Goal: Task Accomplishment & Management: Use online tool/utility

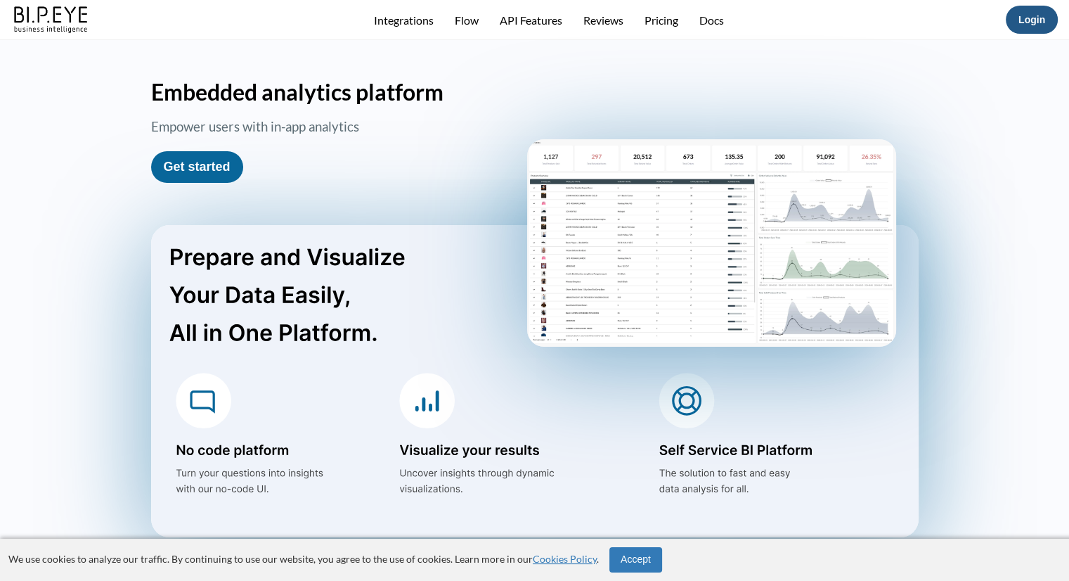
click at [1025, 21] on link "Login" at bounding box center [1032, 19] width 27 height 11
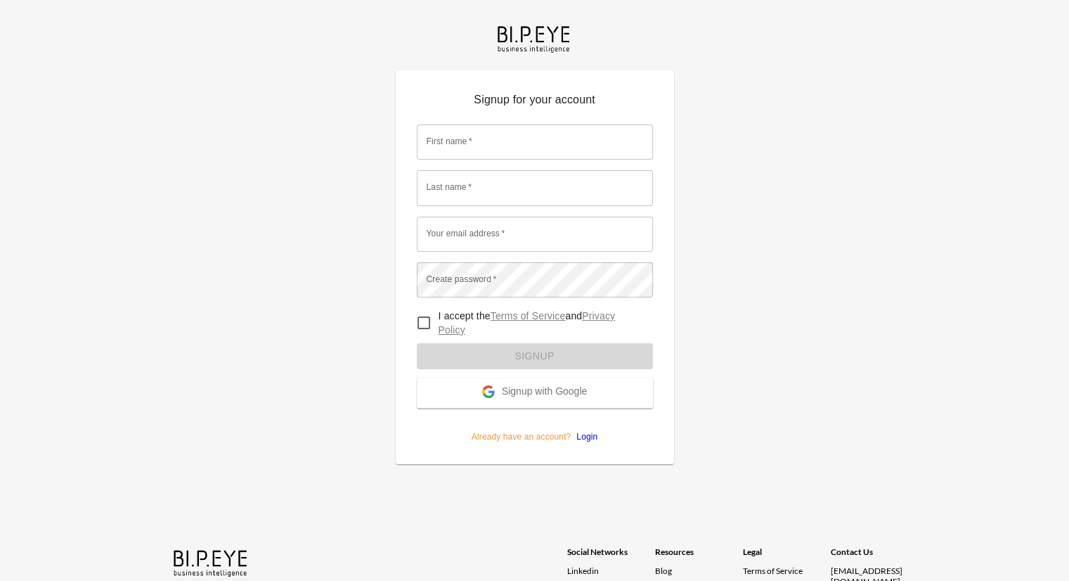
click at [563, 390] on span "Signup with Google" at bounding box center [544, 392] width 85 height 14
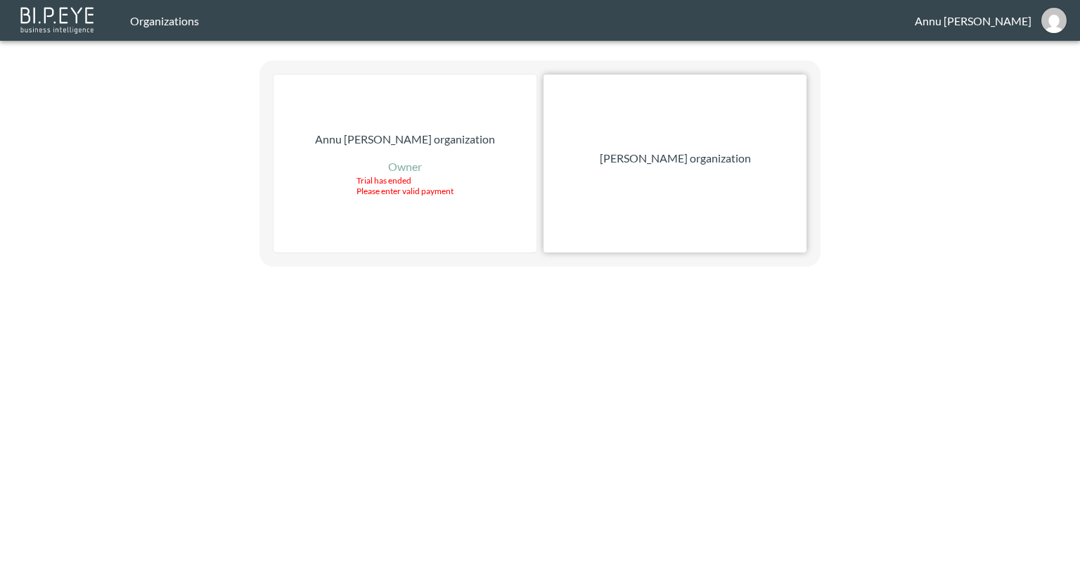
click at [631, 153] on p "[PERSON_NAME] organization" at bounding box center [675, 158] width 151 height 17
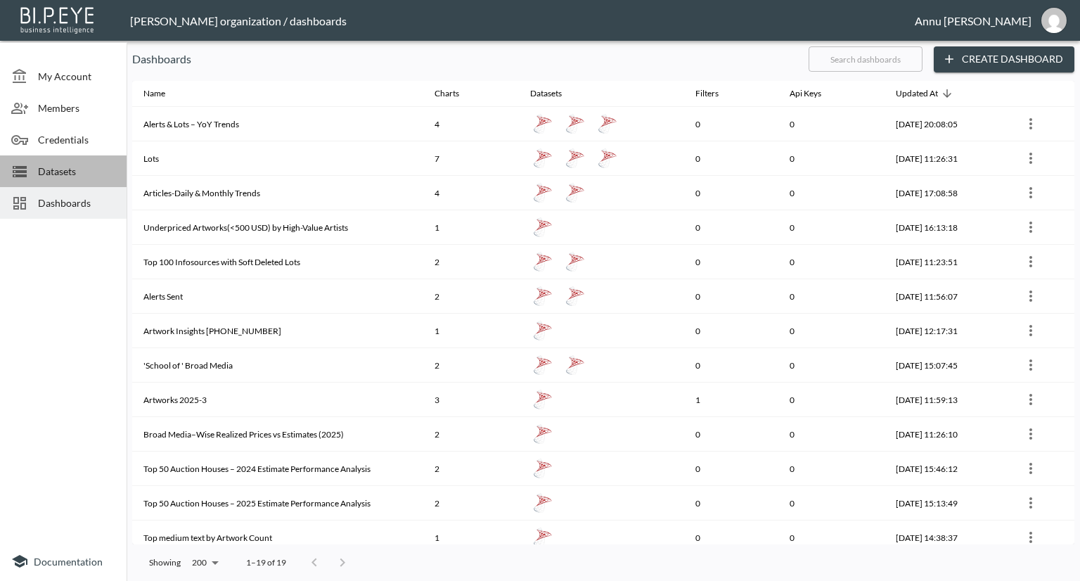
click at [91, 178] on div "Datasets" at bounding box center [63, 171] width 127 height 32
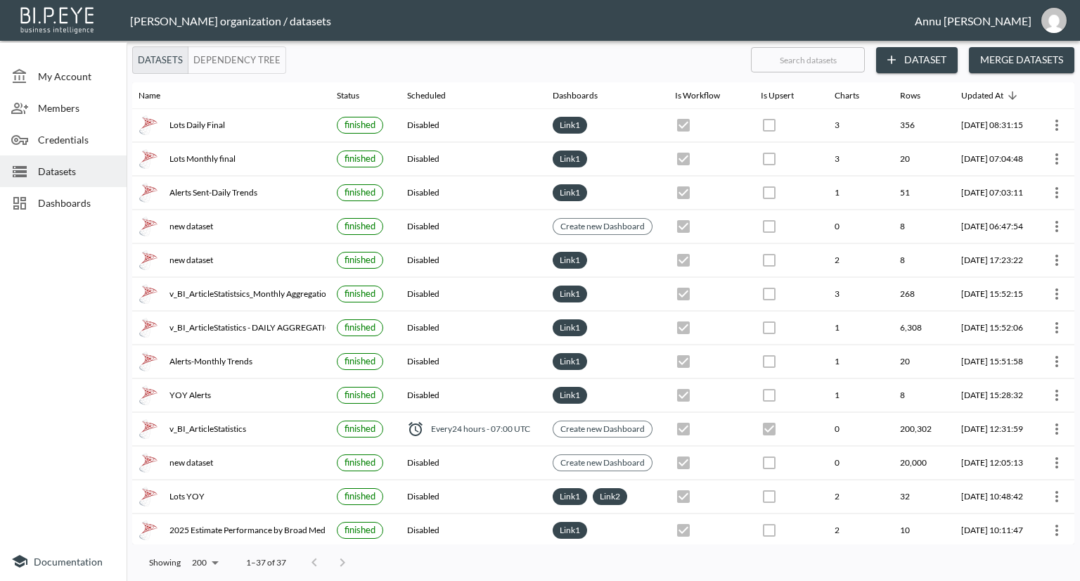
scroll to position [0, 79]
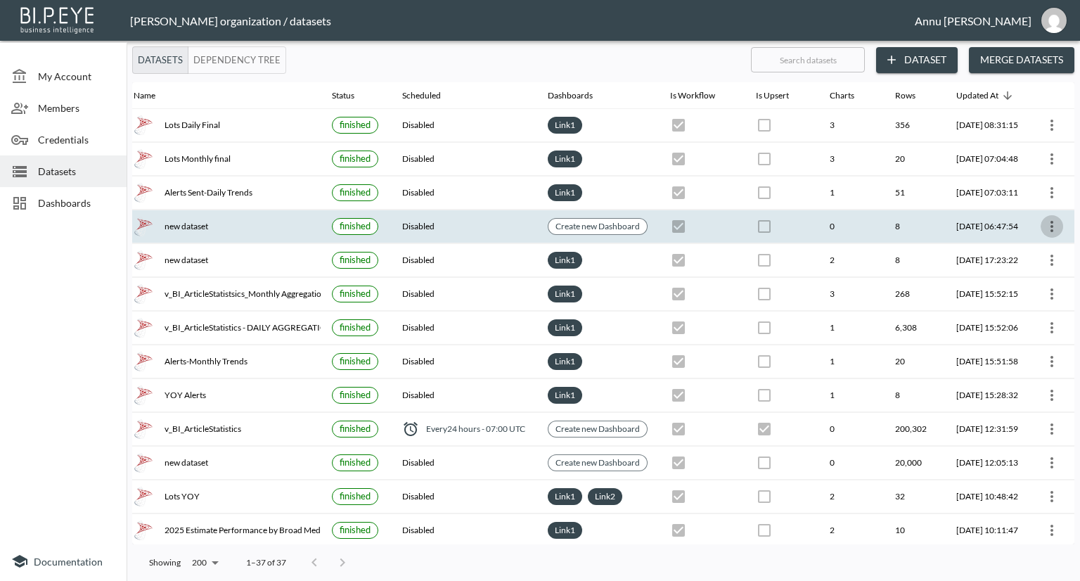
click at [1049, 224] on icon "more" at bounding box center [1051, 226] width 17 height 17
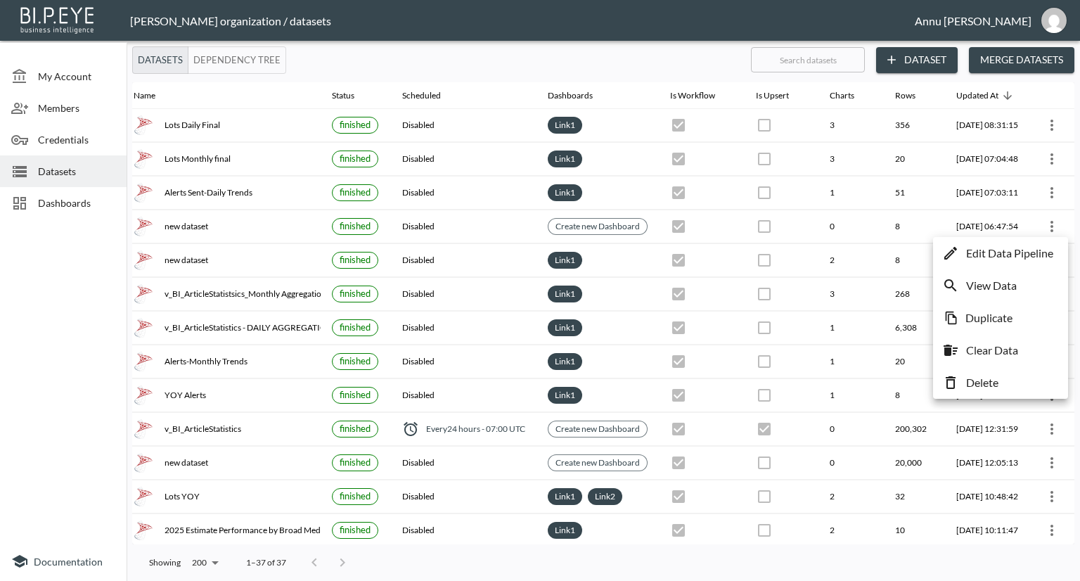
click at [1023, 254] on p "Edit Data Pipeline" at bounding box center [1009, 253] width 87 height 17
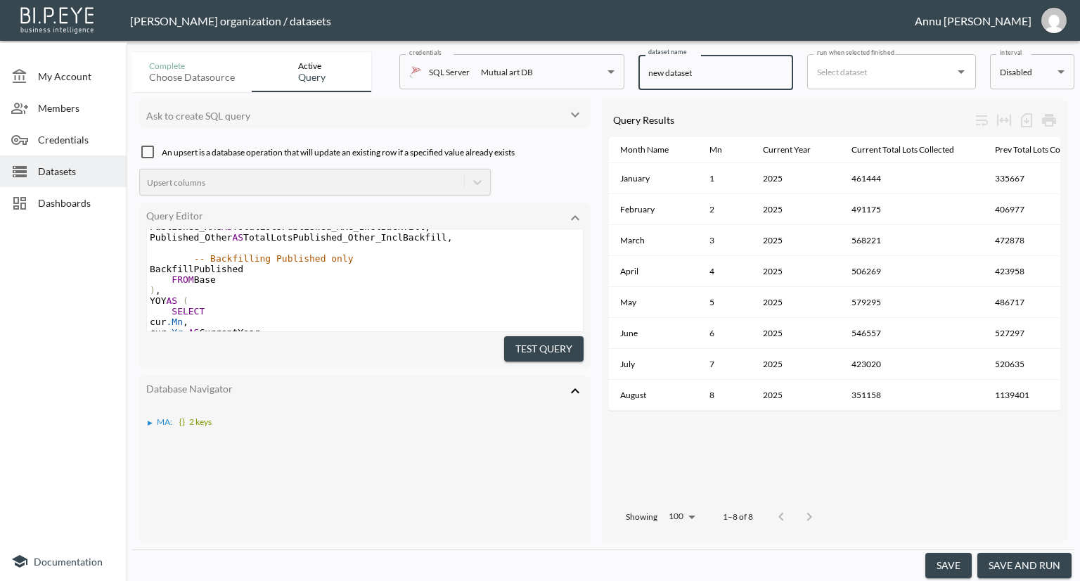
drag, startPoint x: 716, startPoint y: 72, endPoint x: 588, endPoint y: 76, distance: 128.7
click at [588, 76] on div "Complete Choose datasource Active Query credentials SQL Server Mutual art DB 82…" at bounding box center [603, 69] width 942 height 46
type input "YOY Lots Monthly"
click at [948, 563] on button "save" at bounding box center [948, 566] width 46 height 26
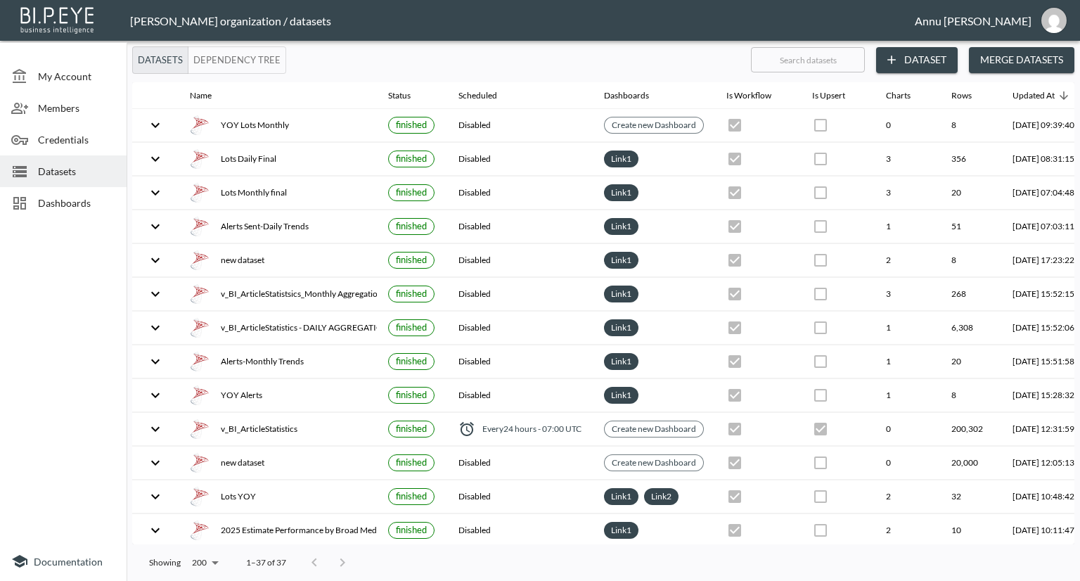
click at [96, 198] on span "Dashboards" at bounding box center [76, 202] width 77 height 15
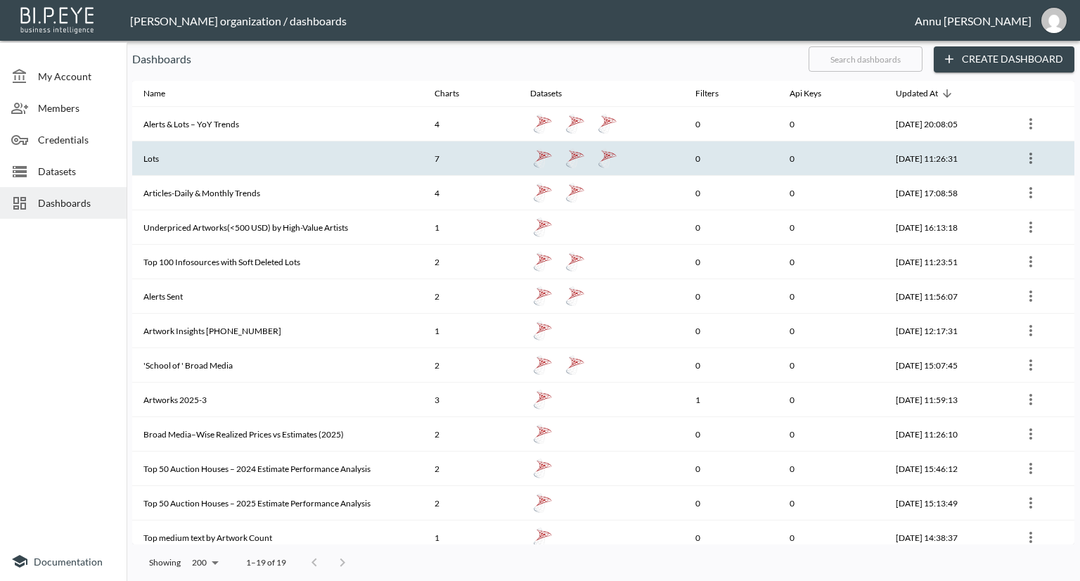
click at [696, 162] on th "0" at bounding box center [731, 158] width 94 height 34
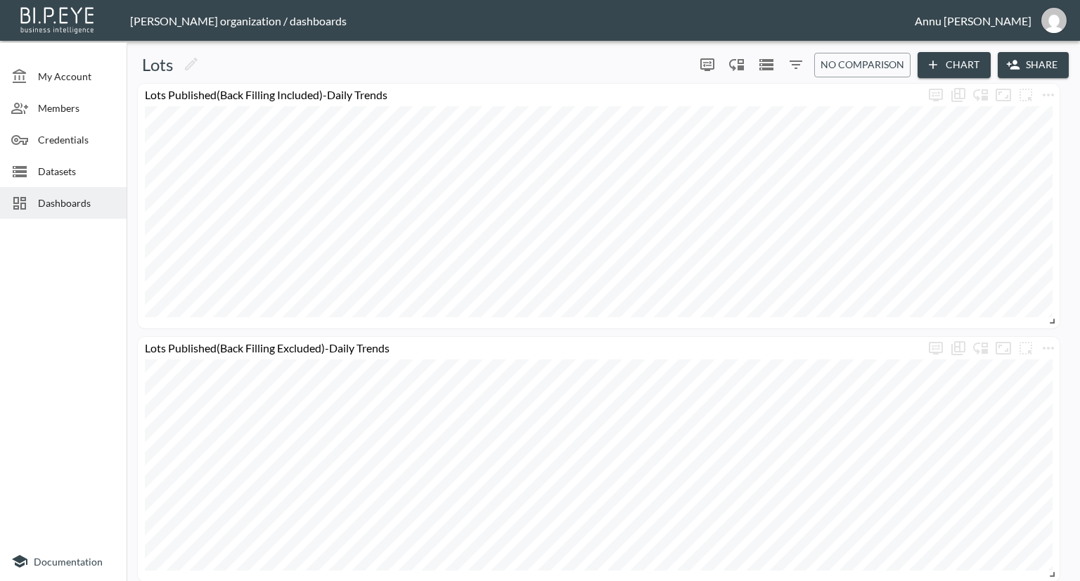
click at [59, 162] on div "Datasets" at bounding box center [63, 171] width 127 height 32
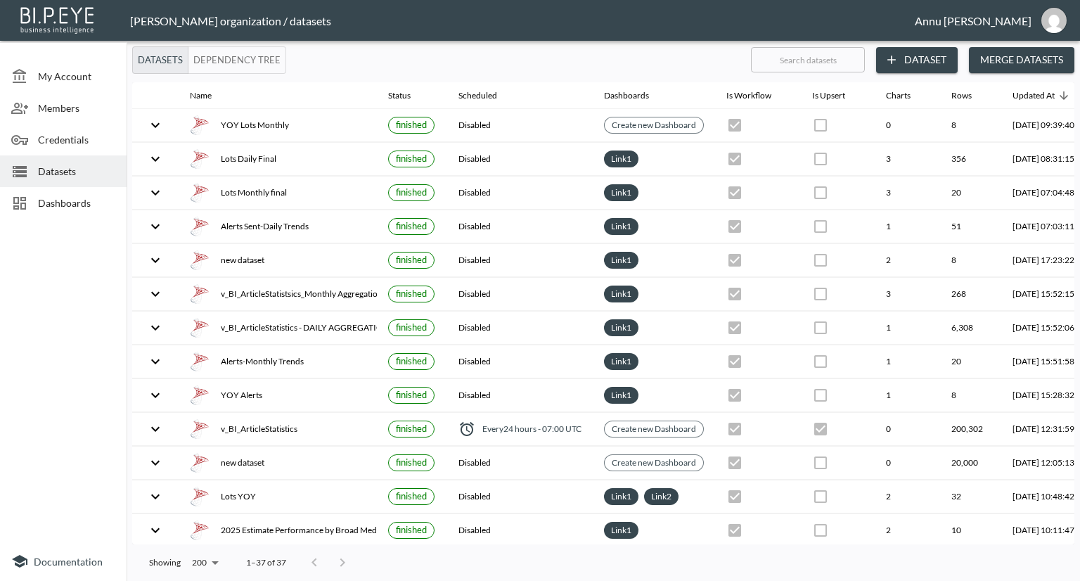
click at [65, 192] on div "Dashboards" at bounding box center [63, 203] width 127 height 32
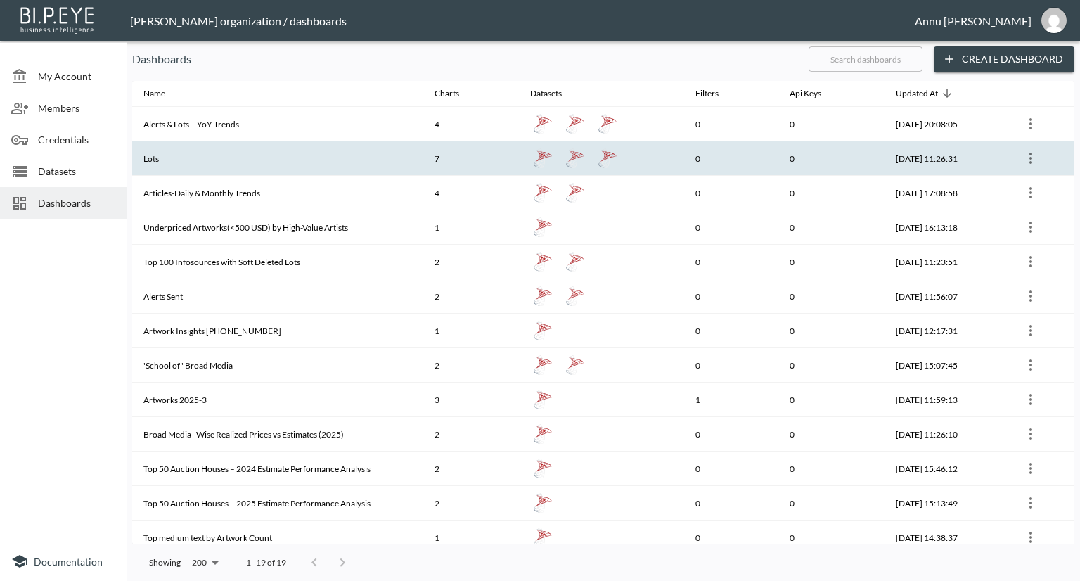
click at [300, 155] on th "Lots" at bounding box center [277, 158] width 291 height 34
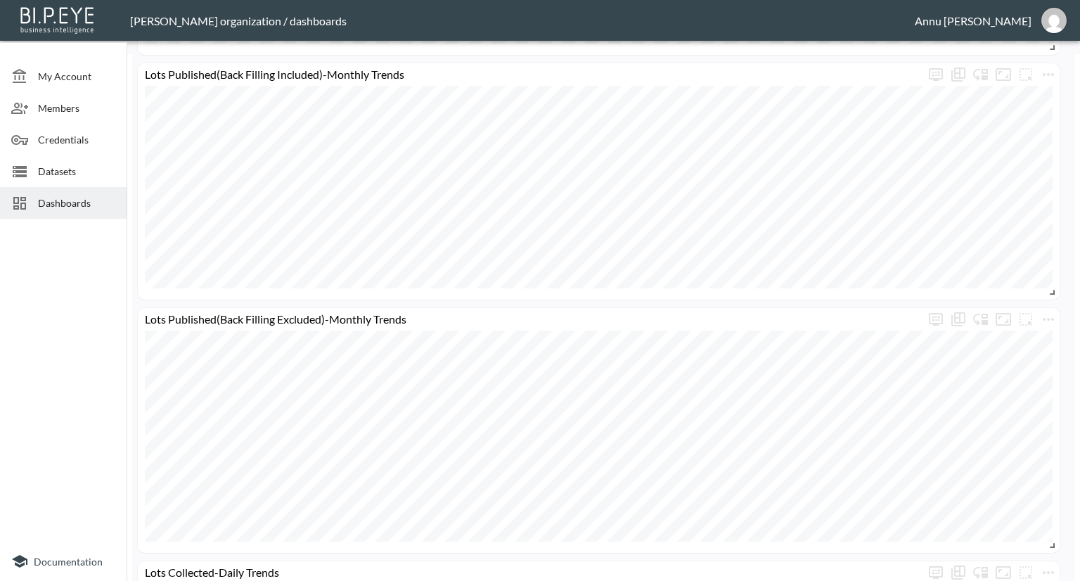
scroll to position [323, 0]
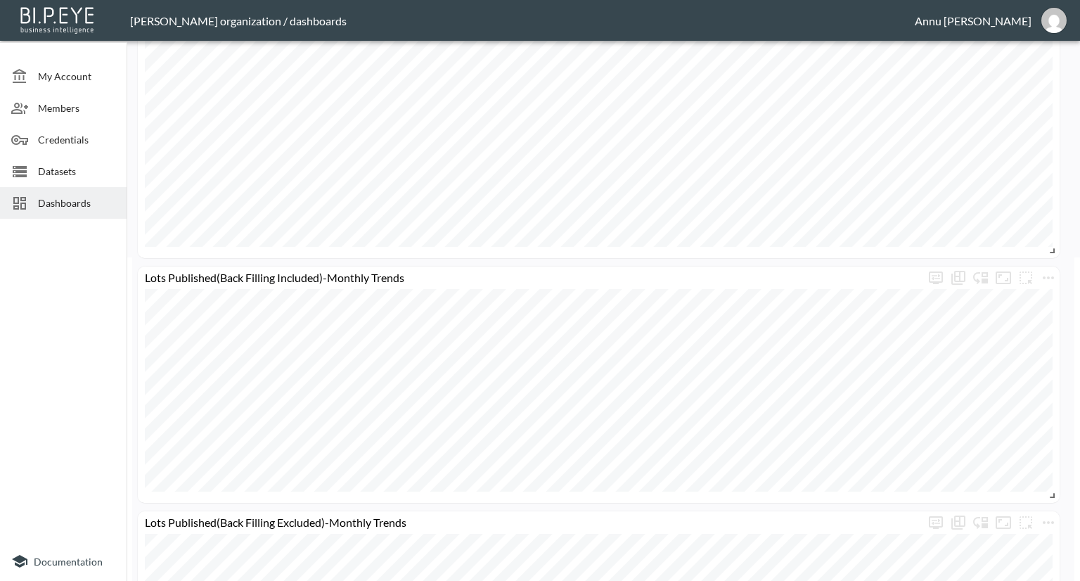
drag, startPoint x: 70, startPoint y: 164, endPoint x: 87, endPoint y: 147, distance: 24.4
click at [70, 165] on span "Datasets" at bounding box center [76, 171] width 77 height 15
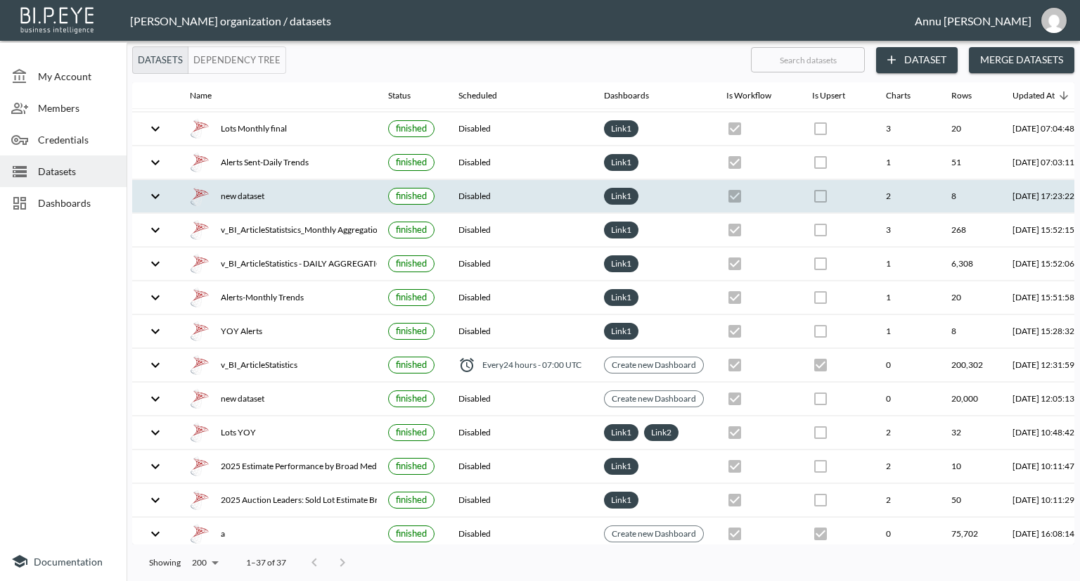
scroll to position [141, 0]
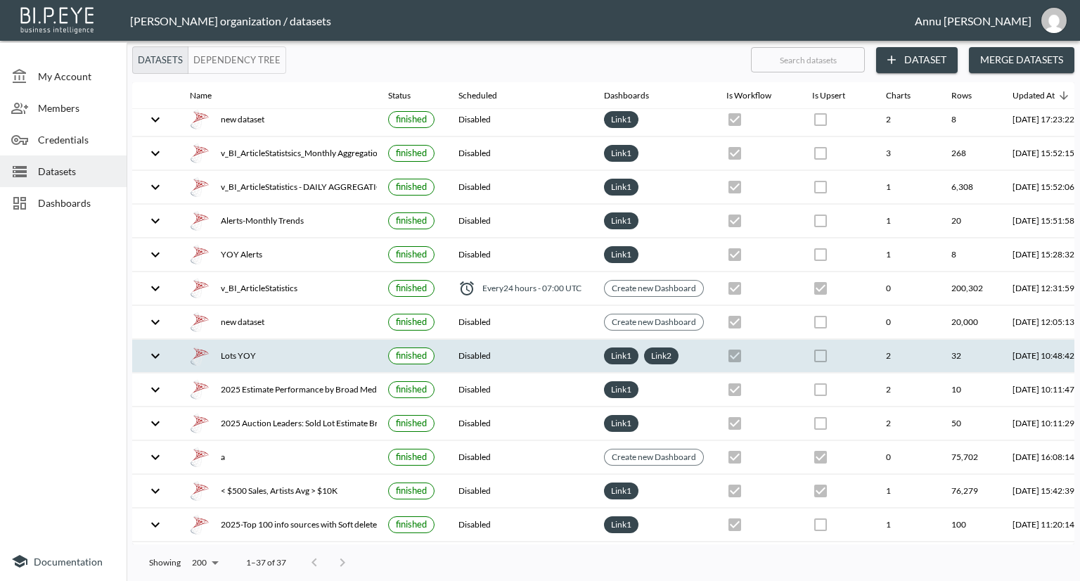
click at [248, 349] on div "Lots YOY" at bounding box center [278, 356] width 176 height 20
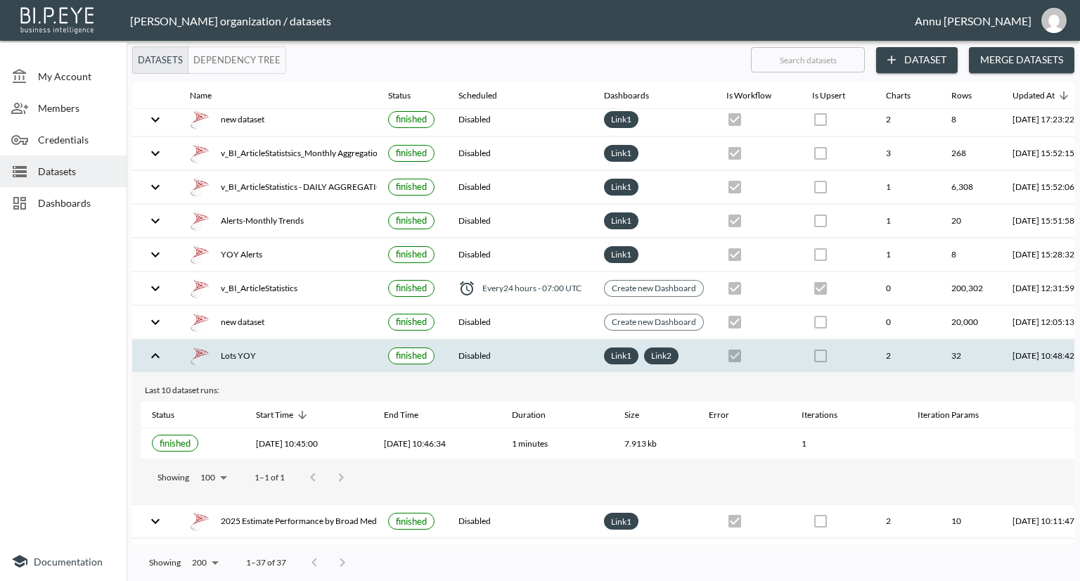
scroll to position [141, 82]
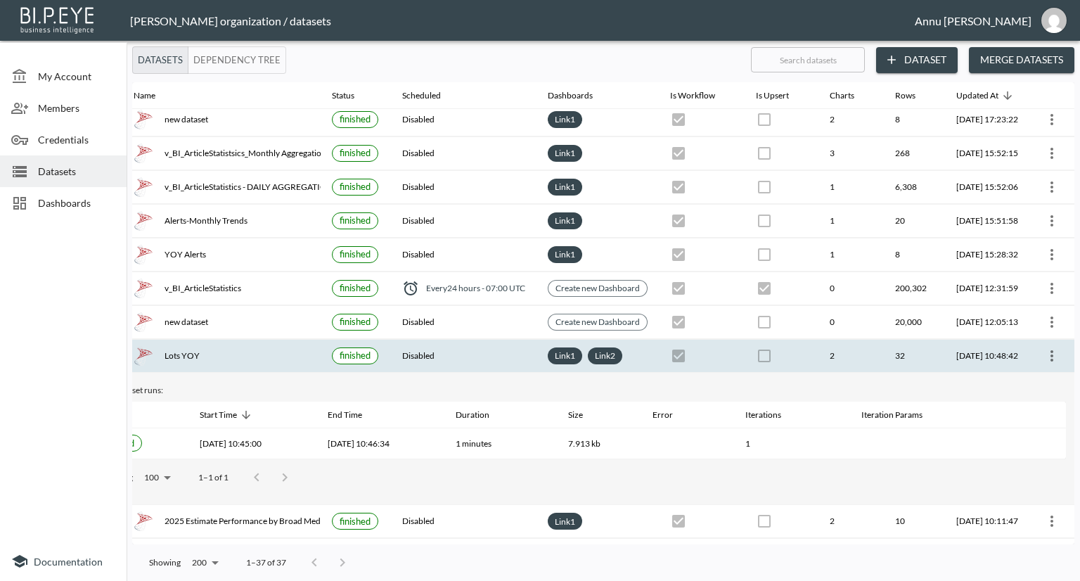
click at [1051, 355] on icon "more" at bounding box center [1051, 355] width 17 height 17
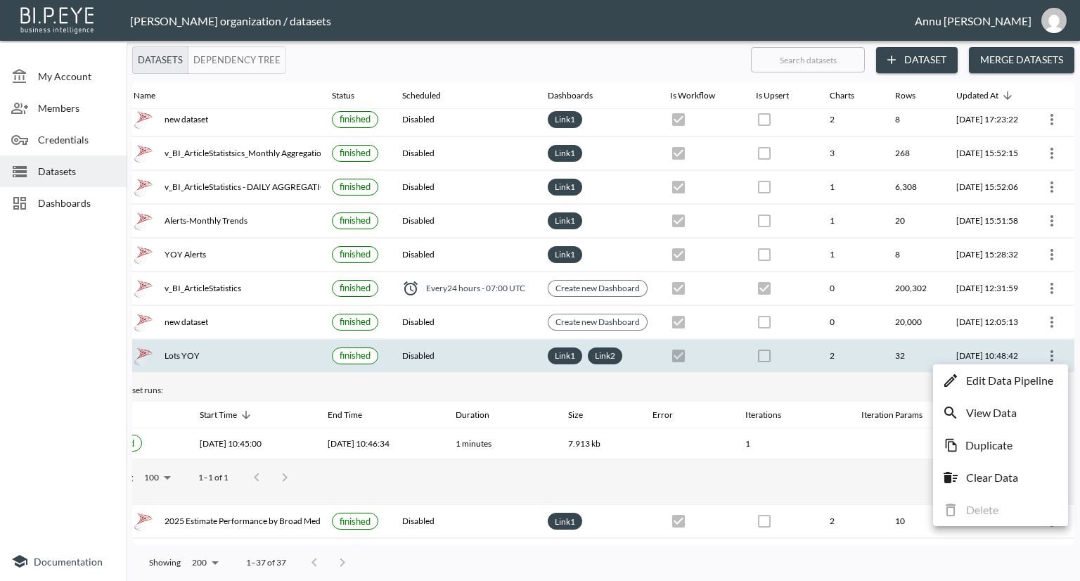
click at [1025, 382] on p "Edit Data Pipeline" at bounding box center [1009, 380] width 87 height 17
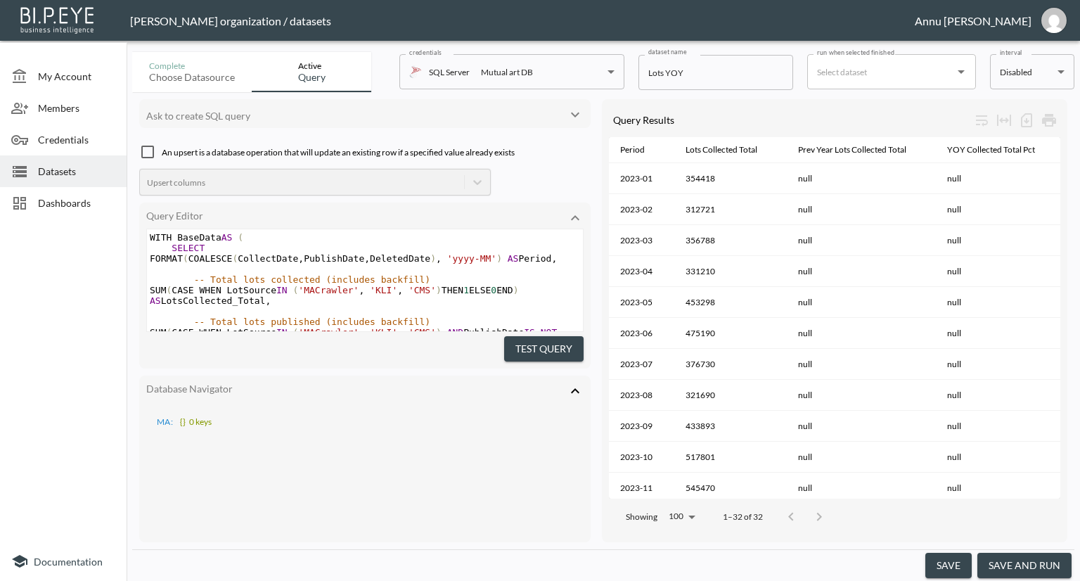
click at [51, 172] on span "Datasets" at bounding box center [76, 171] width 77 height 15
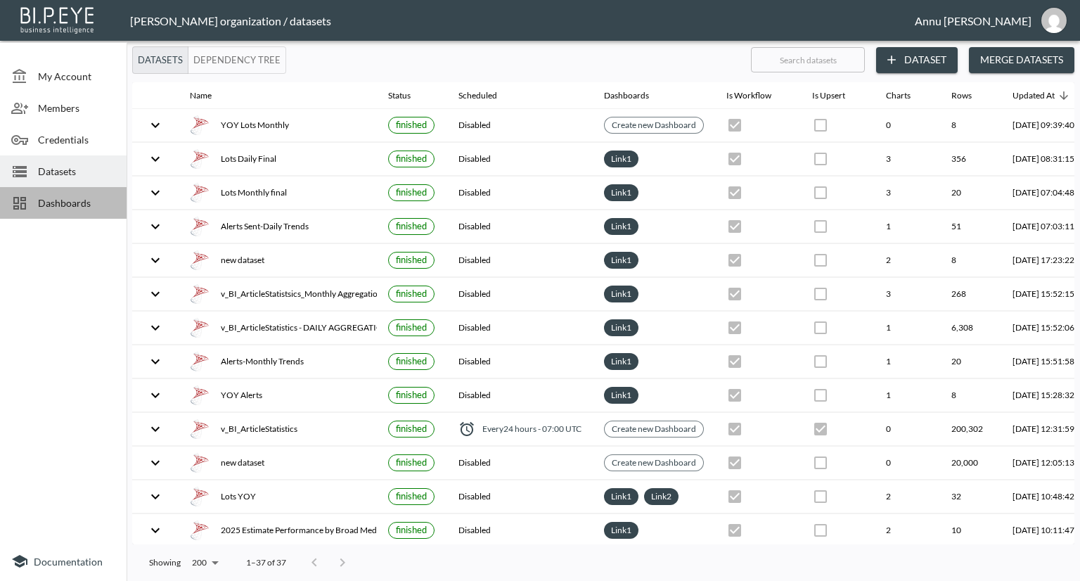
click at [68, 204] on span "Dashboards" at bounding box center [76, 202] width 77 height 15
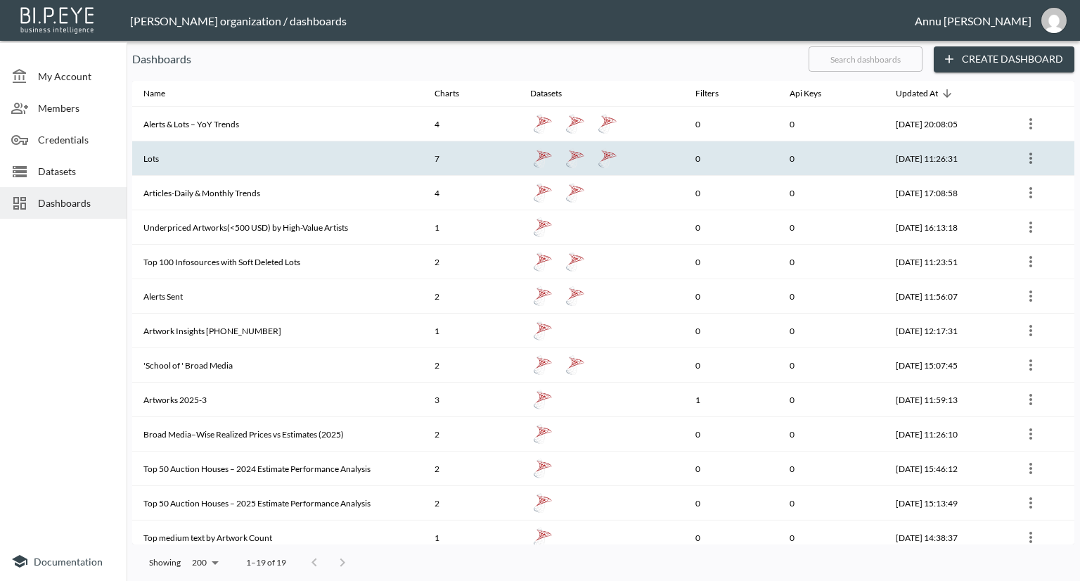
click at [257, 162] on th "Lots" at bounding box center [277, 158] width 291 height 34
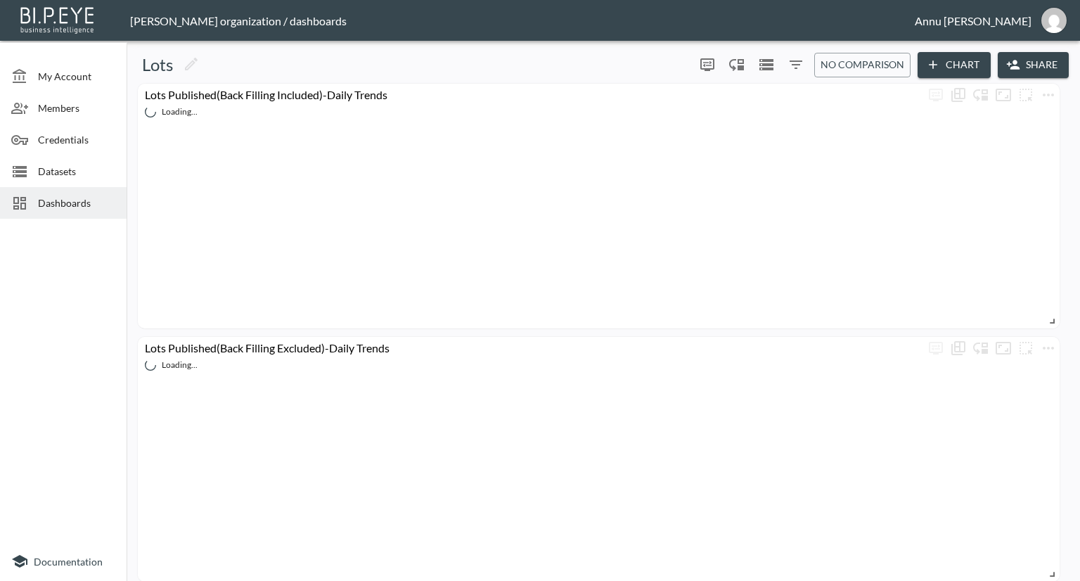
click at [76, 203] on span "Dashboards" at bounding box center [76, 202] width 77 height 15
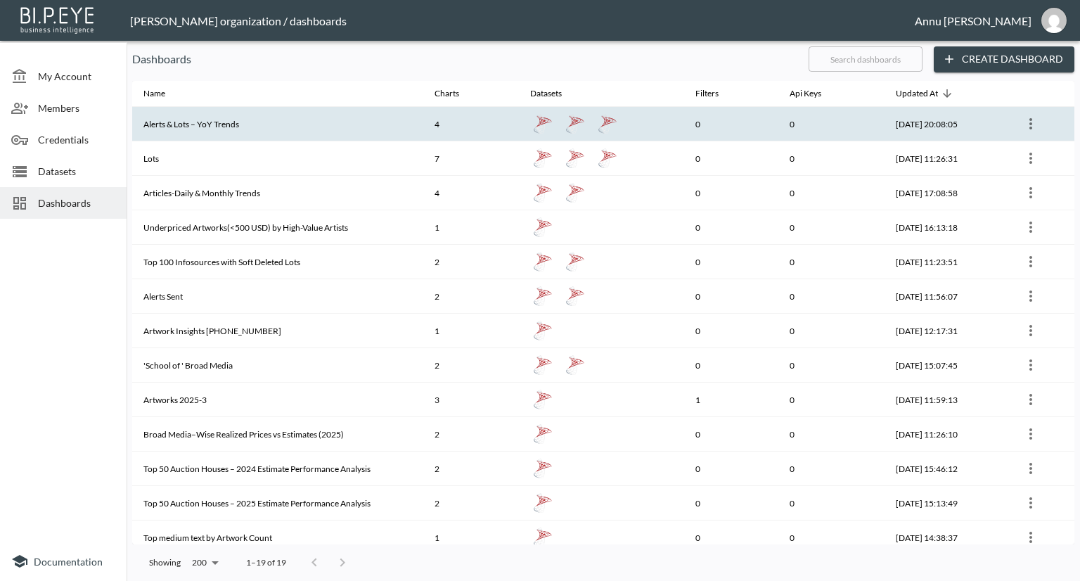
click at [243, 130] on th "Alerts & Lots – YoY Trends" at bounding box center [277, 124] width 291 height 34
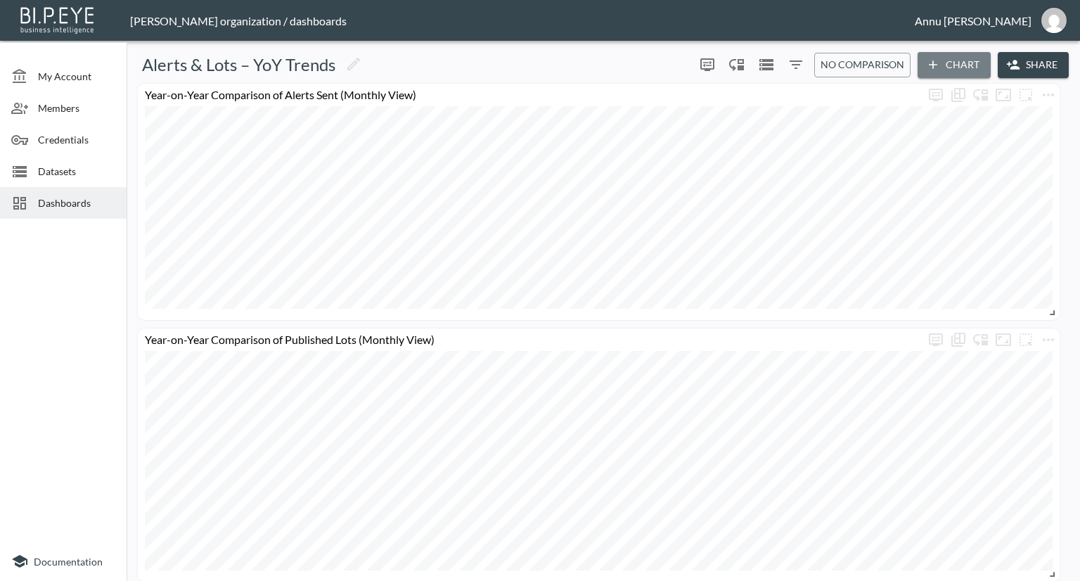
click at [946, 68] on button "Chart" at bounding box center [954, 65] width 73 height 26
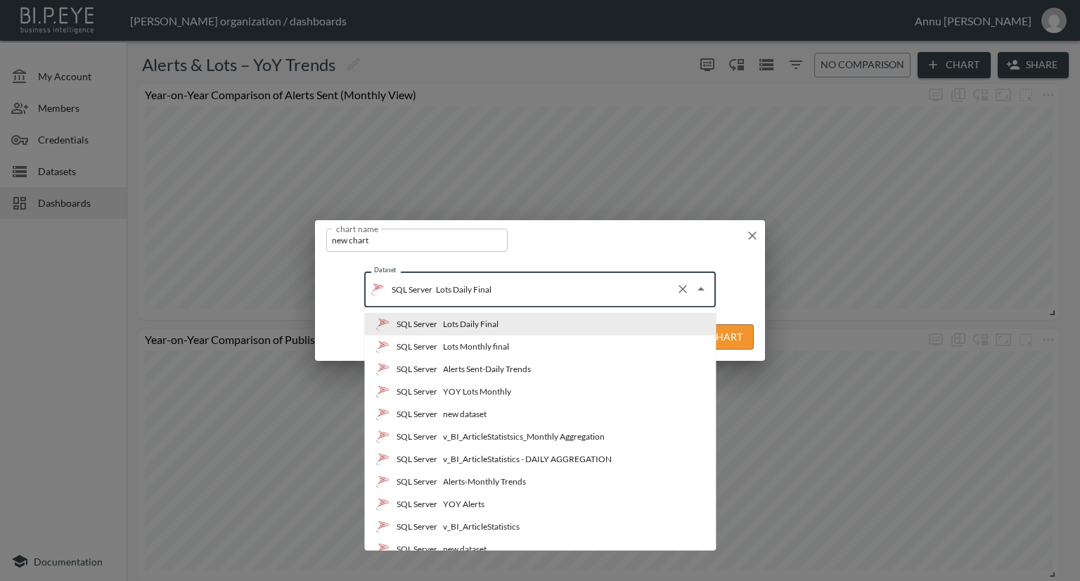
click at [629, 295] on input "Lots Daily Final" at bounding box center [551, 289] width 238 height 23
click at [559, 390] on li "SQL Server YOY Lots Monthly" at bounding box center [540, 391] width 352 height 23
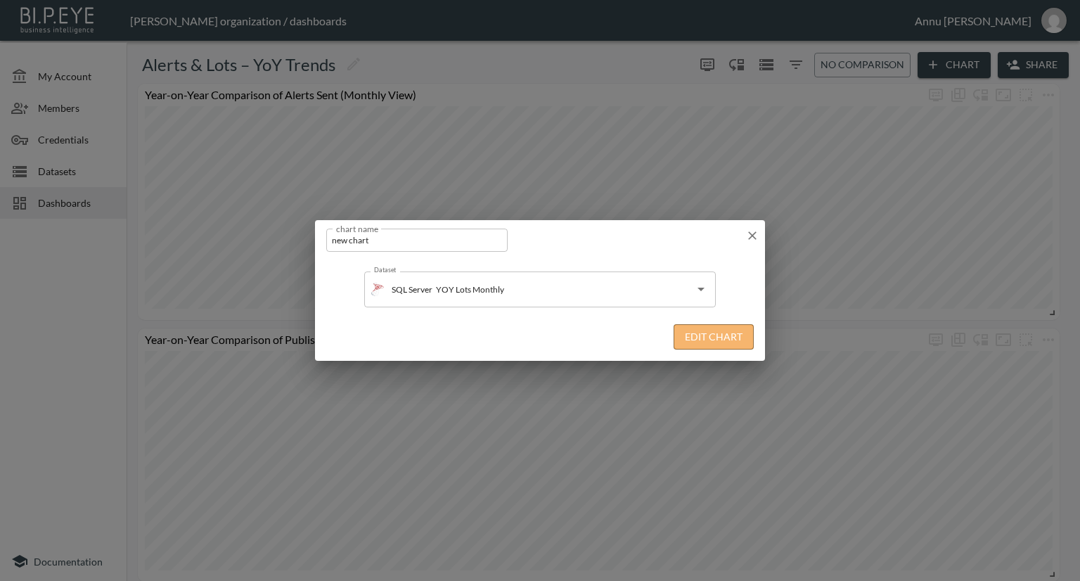
click at [747, 335] on button "Edit Chart" at bounding box center [714, 337] width 80 height 26
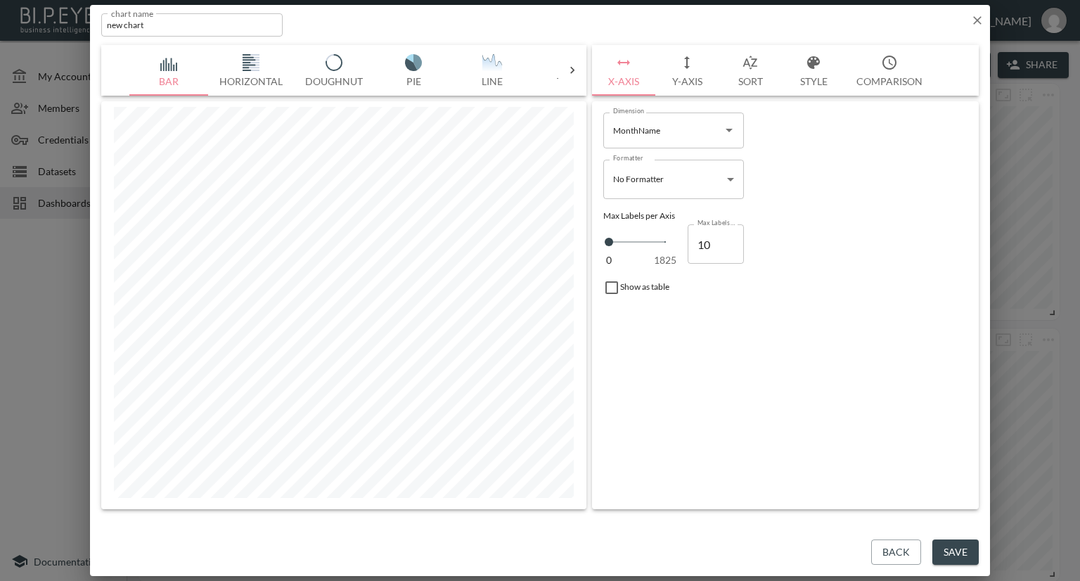
click at [675, 136] on input "MonthName" at bounding box center [663, 130] width 107 height 23
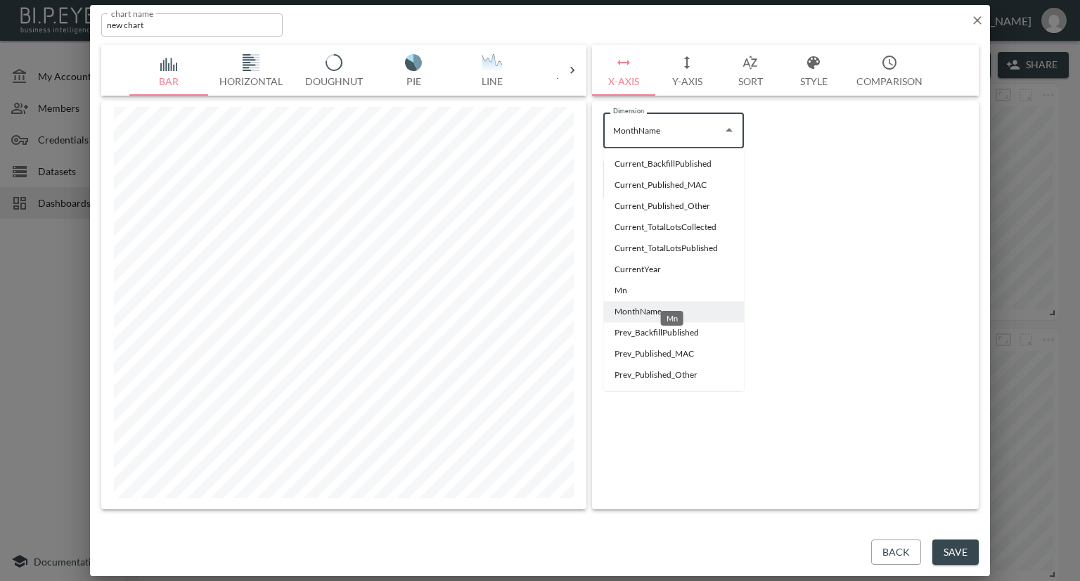
click at [641, 293] on li "Mn" at bounding box center [673, 290] width 141 height 21
type input "Mn"
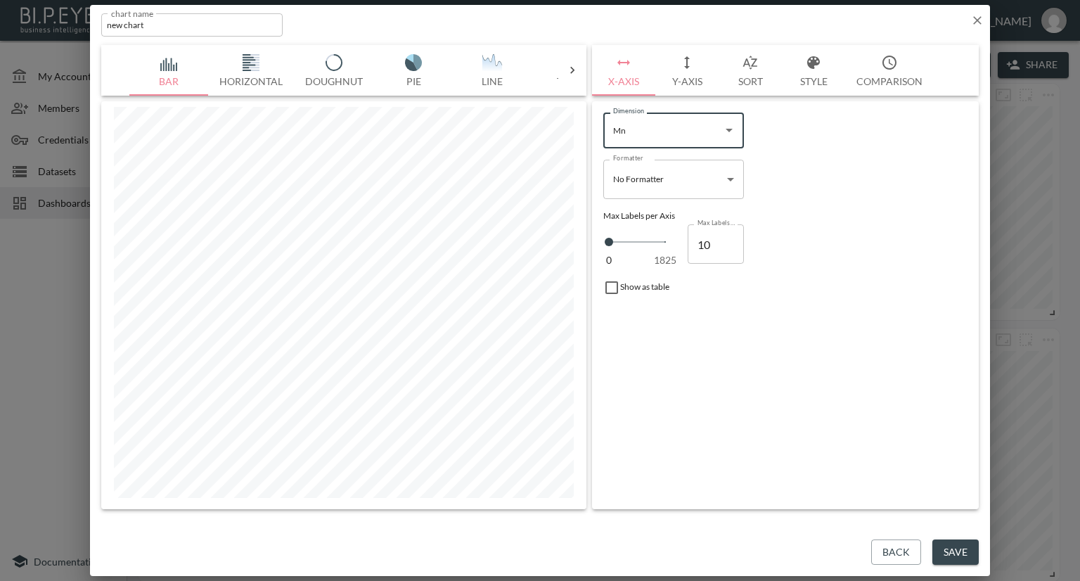
click at [700, 78] on button "Y-Axis" at bounding box center [686, 70] width 63 height 51
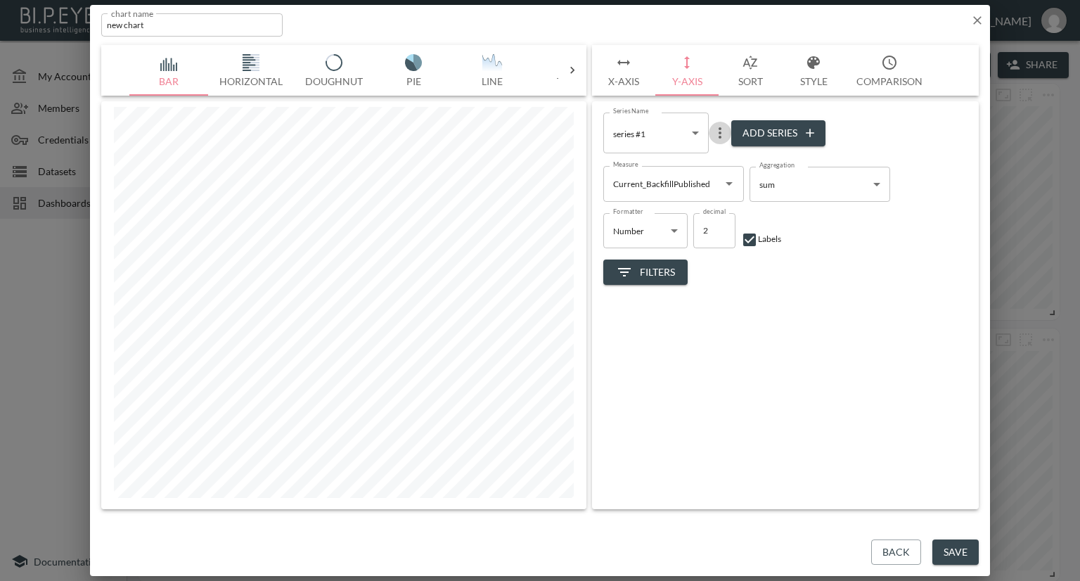
click at [723, 132] on icon "more" at bounding box center [720, 132] width 17 height 17
click at [795, 259] on div at bounding box center [540, 290] width 1080 height 581
click at [731, 186] on icon "Open" at bounding box center [729, 183] width 17 height 17
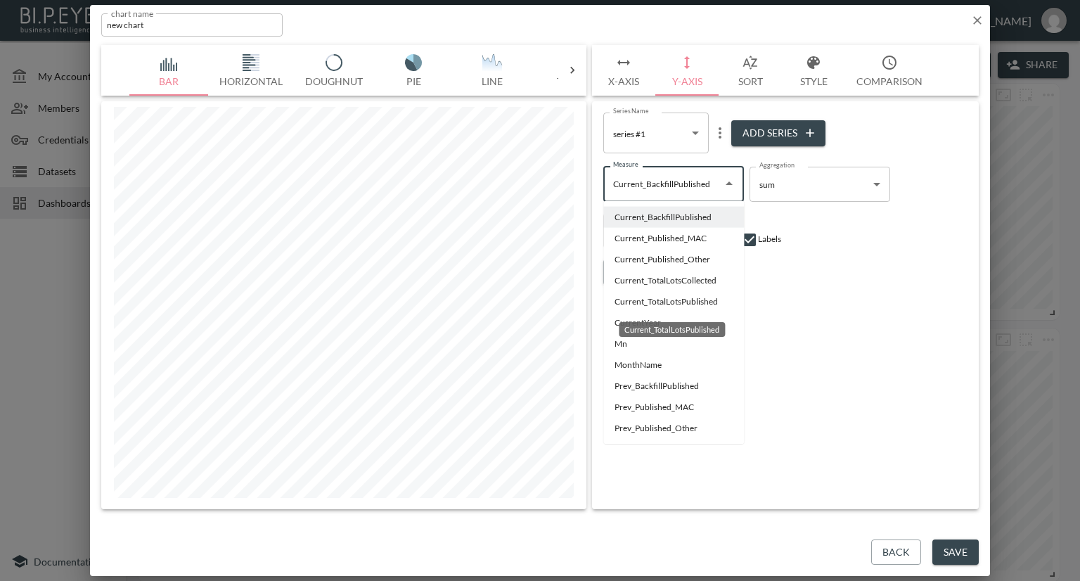
click at [648, 304] on li "Current_TotalLotsPublished" at bounding box center [673, 301] width 141 height 21
type input "Current_TotalLotsPublished"
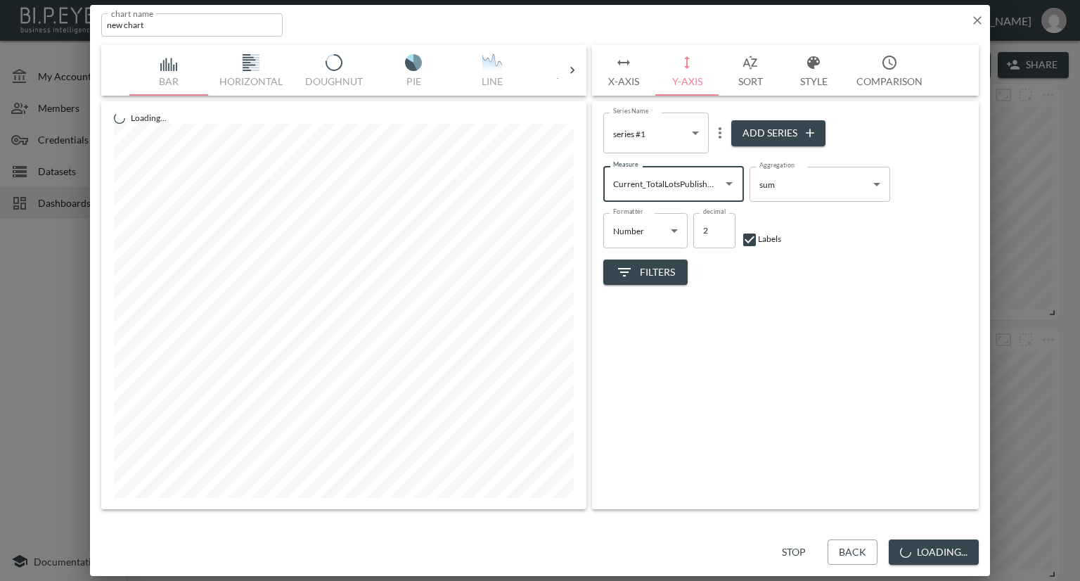
click at [717, 134] on icon "more" at bounding box center [720, 132] width 17 height 17
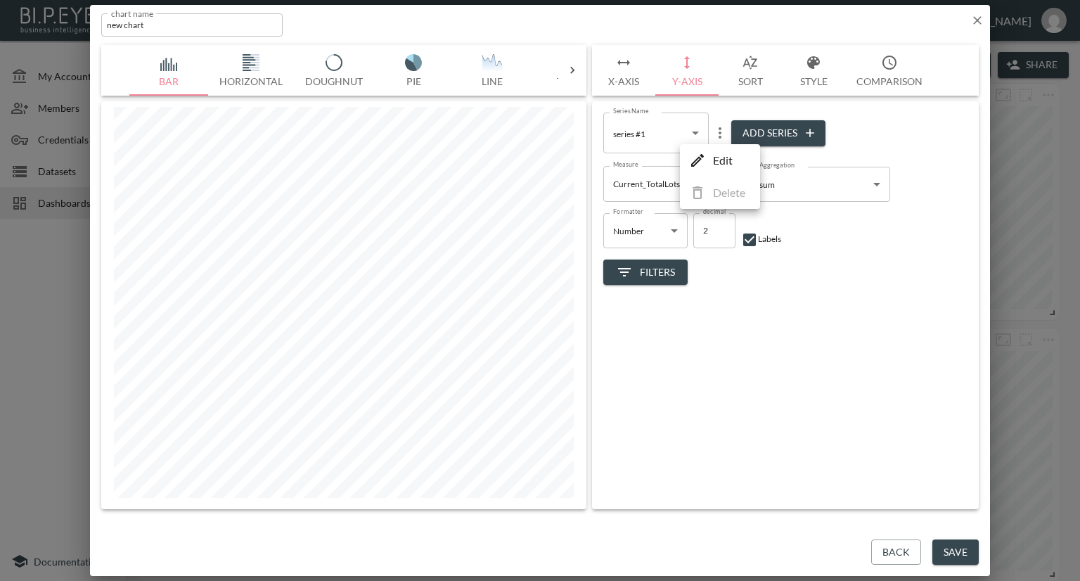
click at [720, 162] on p "Edit" at bounding box center [723, 160] width 20 height 17
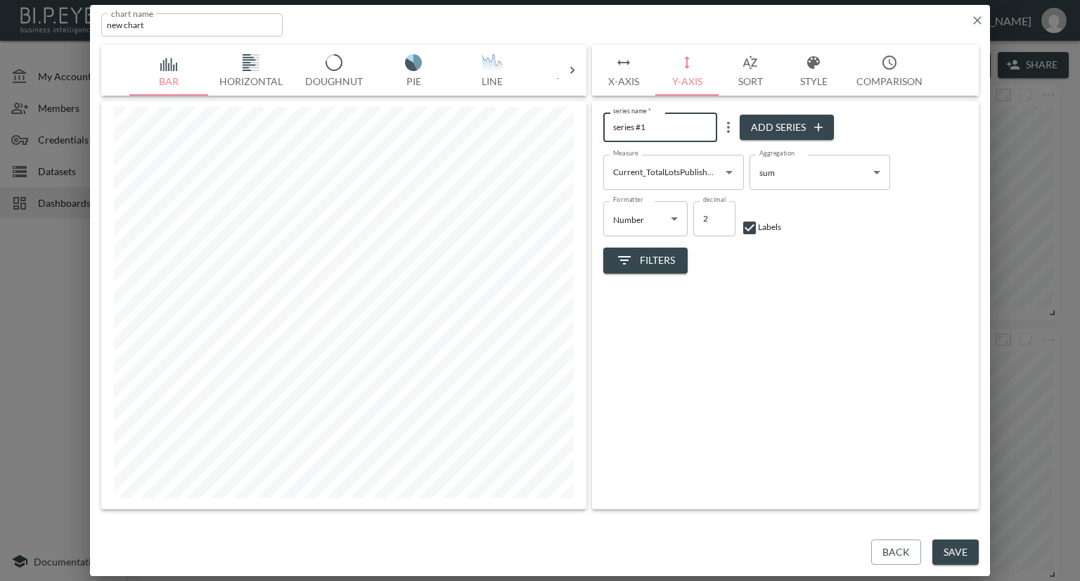
click at [571, 127] on div "Bar Horizontal Doughnut Pie Line Table Single Map Google Stacked Calendar Title…" at bounding box center [540, 277] width 878 height 464
type input "Lots Published-2025"
click at [788, 127] on button "Add Series" at bounding box center [787, 128] width 94 height 26
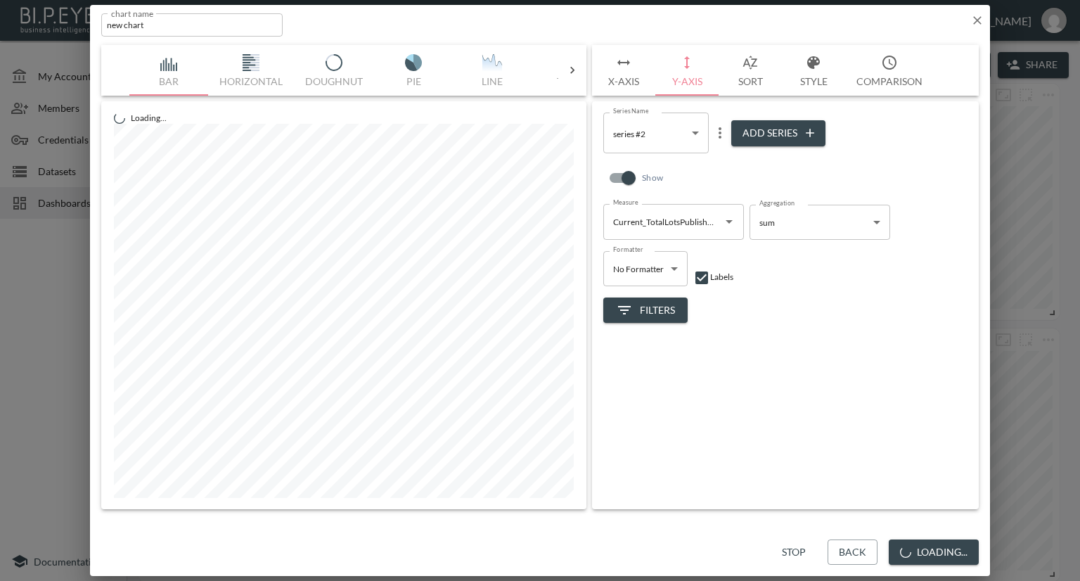
click at [731, 217] on icon "Open" at bounding box center [729, 221] width 17 height 17
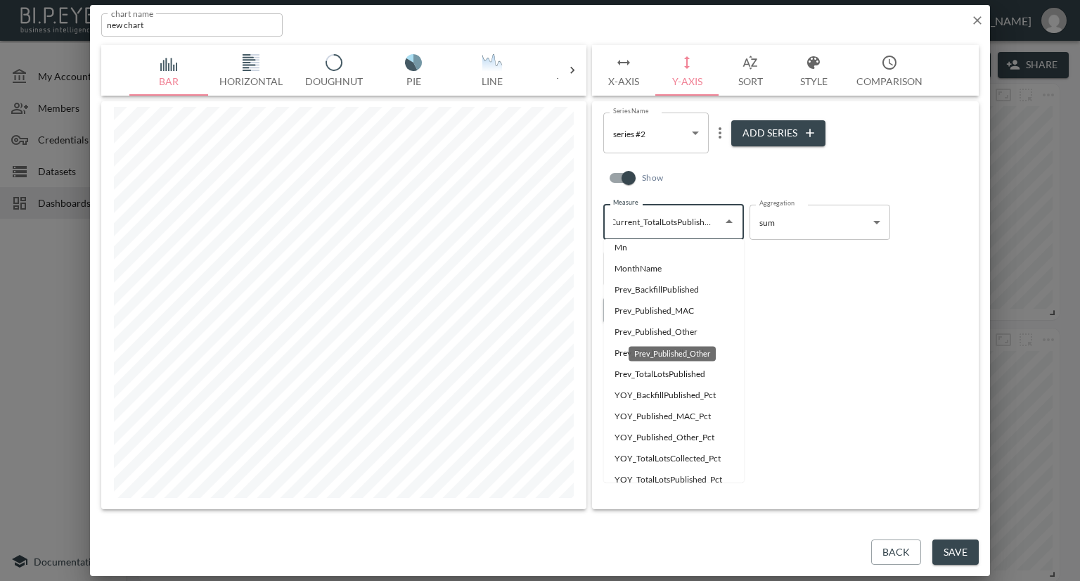
scroll to position [141, 0]
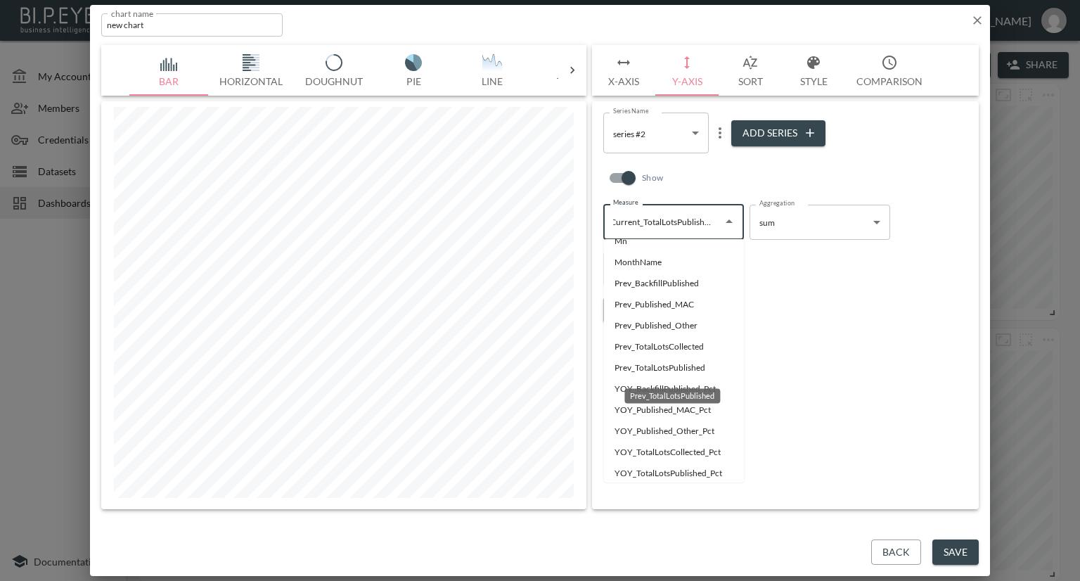
click at [665, 366] on li "Prev_TotalLotsPublished" at bounding box center [673, 367] width 141 height 21
type input "Prev_TotalLotsPublished"
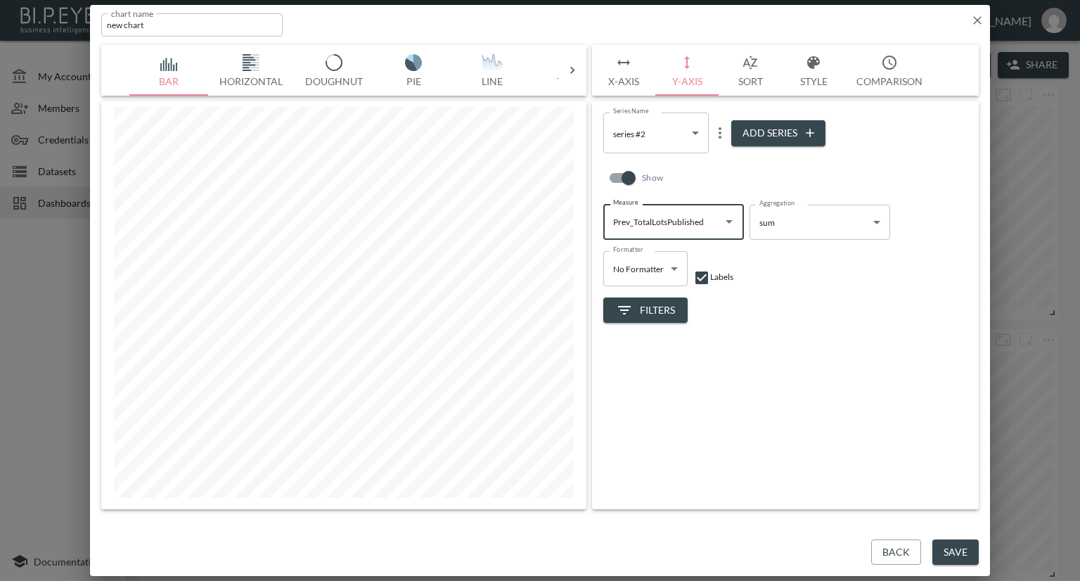
scroll to position [0, 0]
click at [726, 224] on icon "Open" at bounding box center [729, 221] width 17 height 17
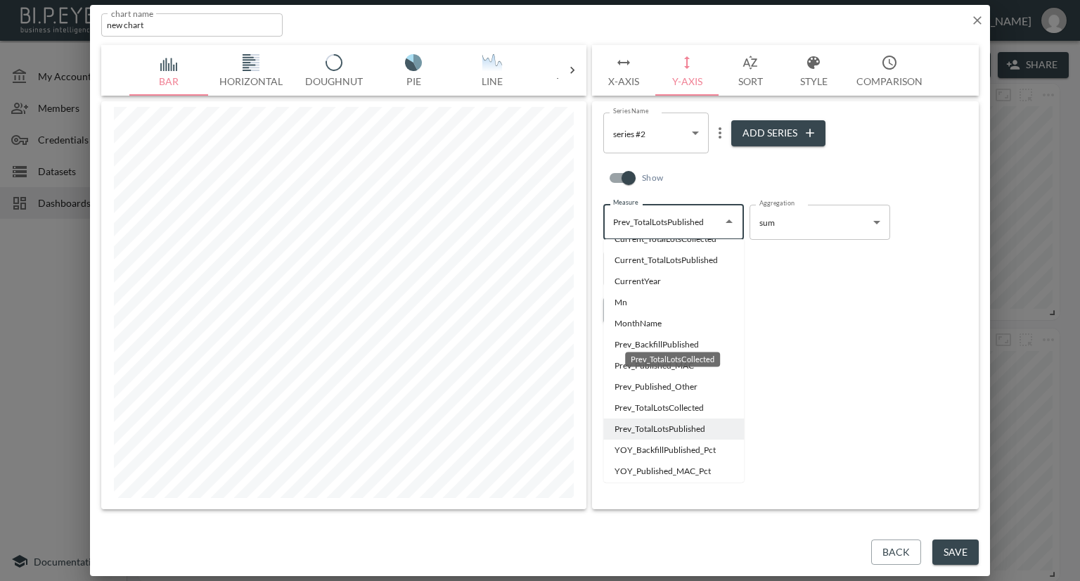
scroll to position [155, 0]
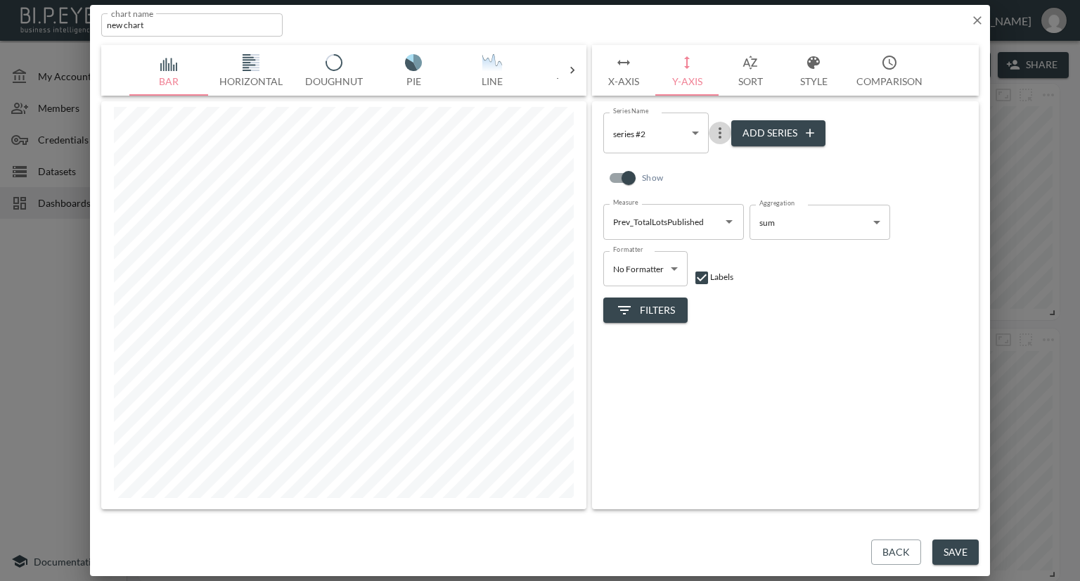
click at [716, 134] on icon "more" at bounding box center [720, 132] width 17 height 17
click at [717, 155] on p "Edit" at bounding box center [723, 160] width 20 height 17
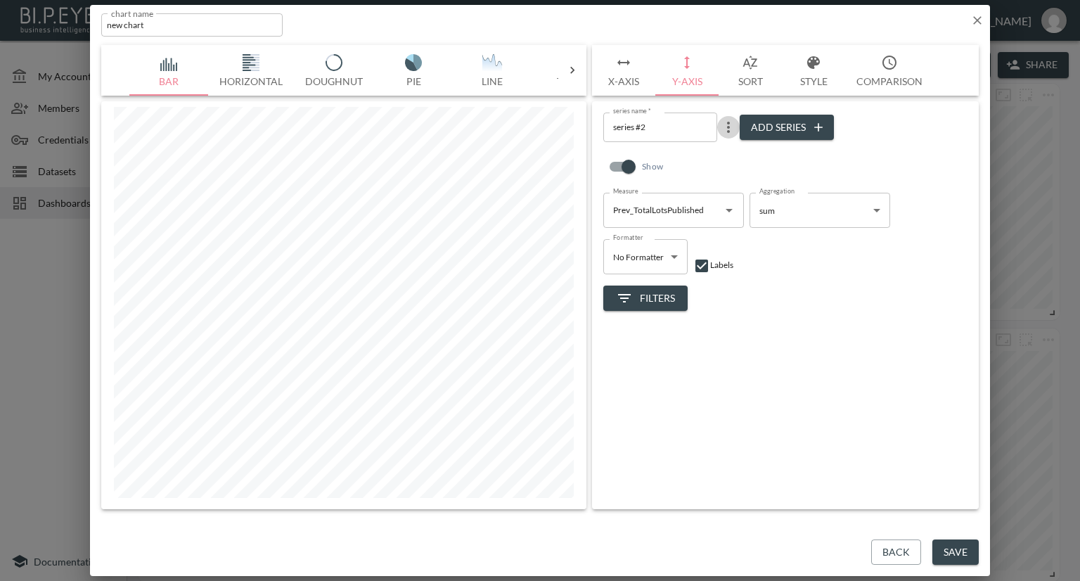
click at [733, 129] on icon "more" at bounding box center [728, 127] width 17 height 17
click at [670, 151] on div at bounding box center [540, 290] width 1080 height 581
click at [732, 208] on icon "Open" at bounding box center [729, 210] width 17 height 17
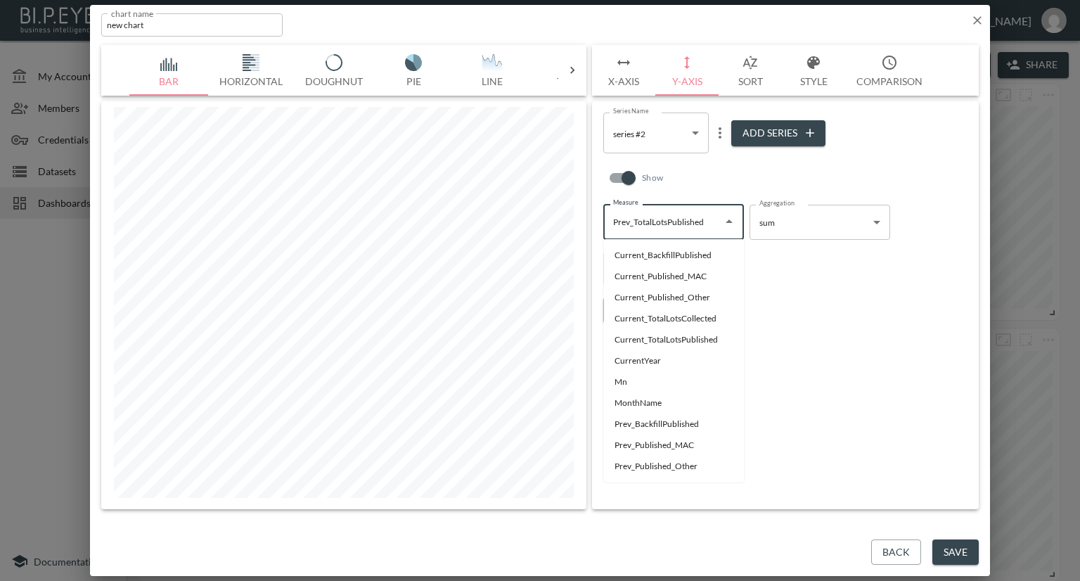
scroll to position [37, 0]
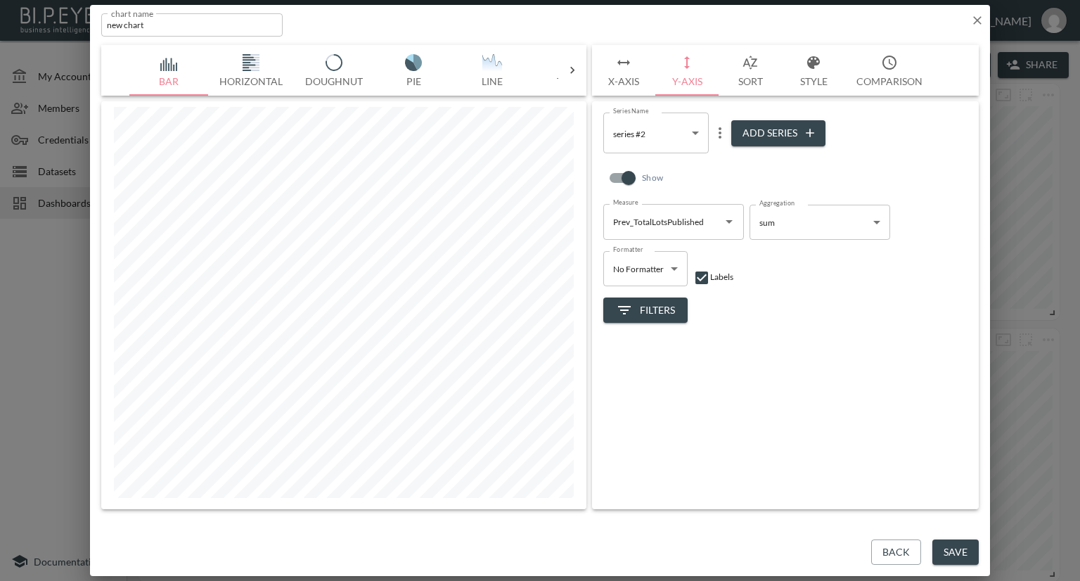
click at [810, 341] on div "Series Name series #2 0bb72709-4ee9-4341-ad53-c9ed20f2cb11 Series Name Add Seri…" at bounding box center [785, 305] width 387 height 408
click at [679, 141] on body "BI.P.EYE, Interactive Analytics Dashboards - app Nadia Senft organization / das…" at bounding box center [540, 290] width 1080 height 581
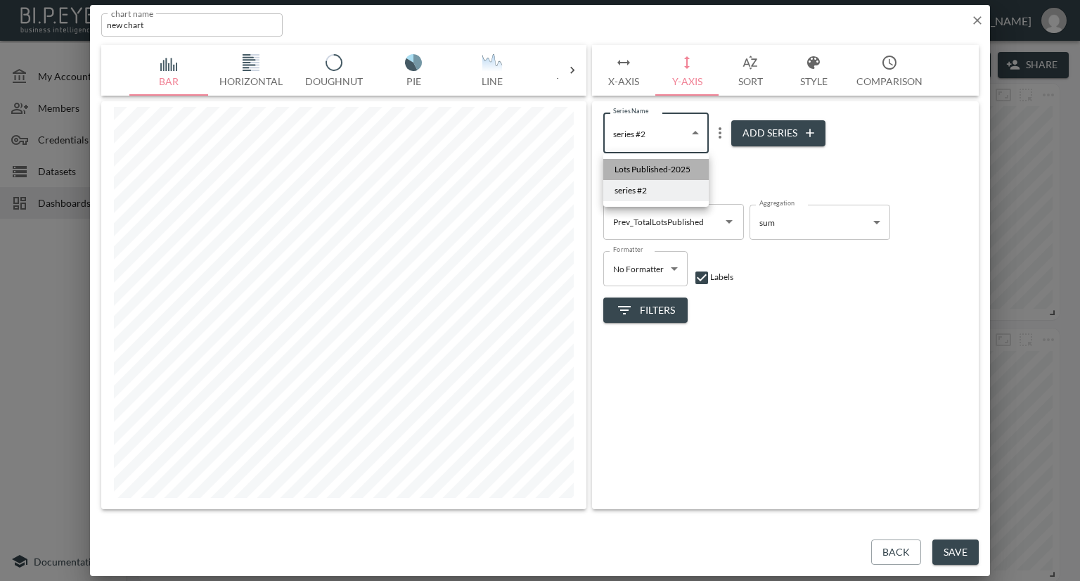
click at [660, 166] on span "Lots Published-2025" at bounding box center [653, 169] width 76 height 13
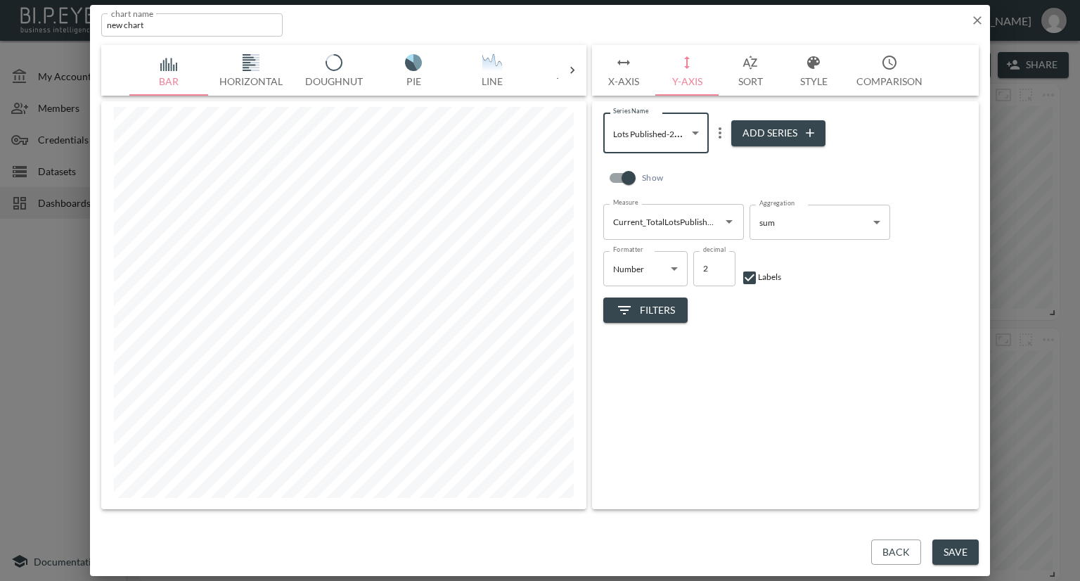
click at [721, 133] on icon "more" at bounding box center [720, 132] width 17 height 17
click at [726, 191] on p "Delete" at bounding box center [729, 192] width 32 height 17
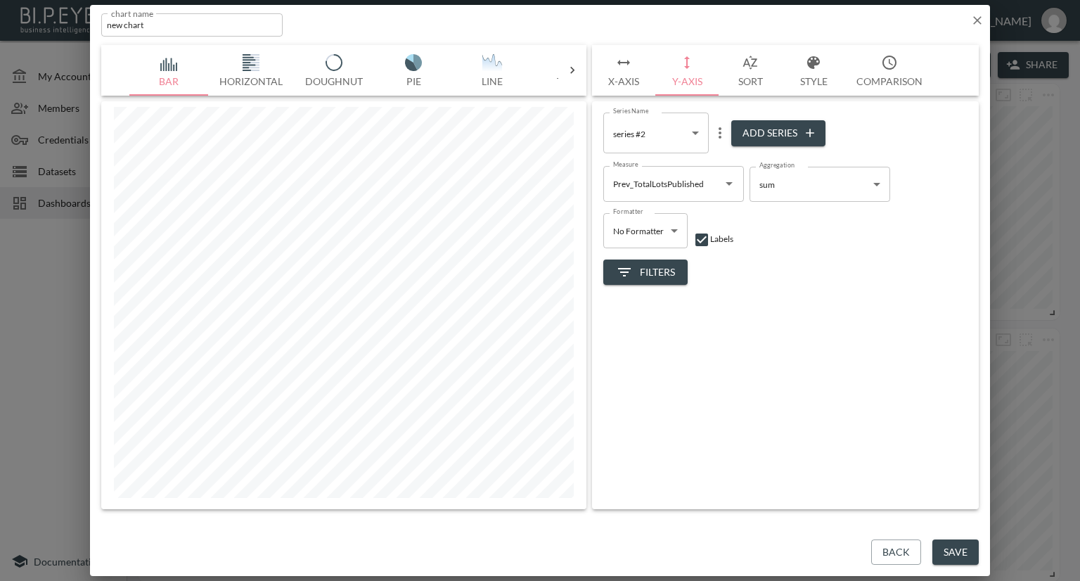
type input "0bb72709-4ee9-4341-ad53-c9ed20f2cb11"
click at [715, 133] on icon "more" at bounding box center [720, 132] width 17 height 17
click at [726, 158] on p "Edit" at bounding box center [723, 160] width 20 height 17
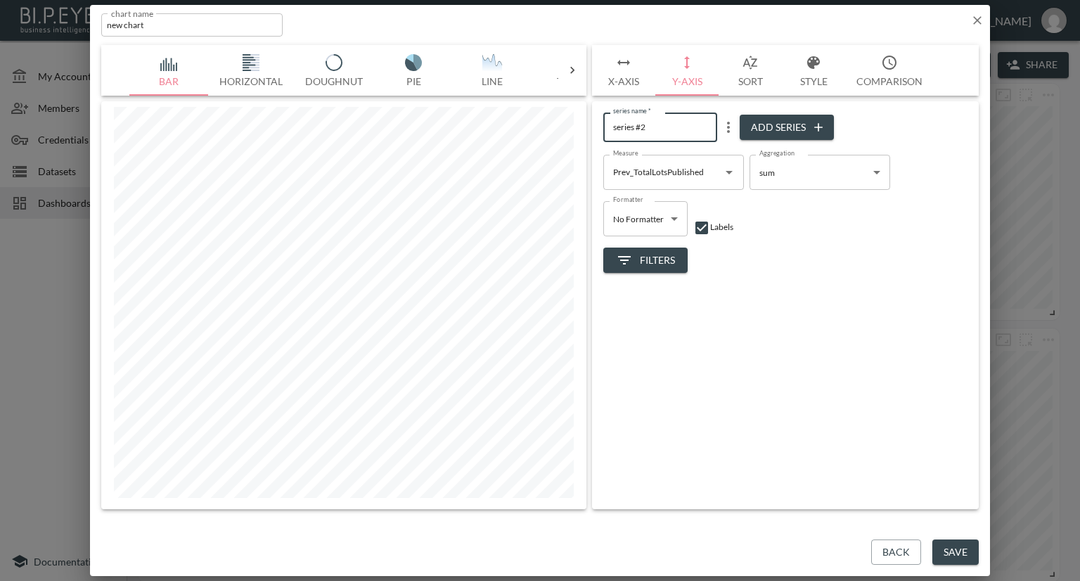
drag, startPoint x: 667, startPoint y: 128, endPoint x: 602, endPoint y: 132, distance: 64.8
click at [602, 132] on div "series name   * series #2 series name   * Add Series Measure Prev_TotalLotsPubl…" at bounding box center [785, 305] width 387 height 408
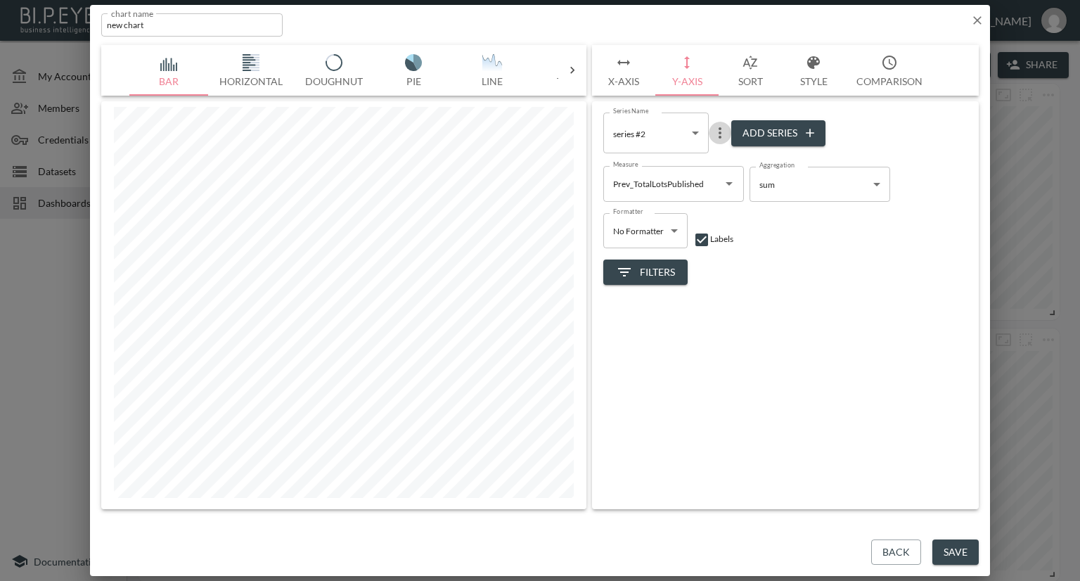
click at [720, 128] on icon "more" at bounding box center [720, 132] width 3 height 11
click at [740, 157] on li "Edit" at bounding box center [719, 160] width 73 height 25
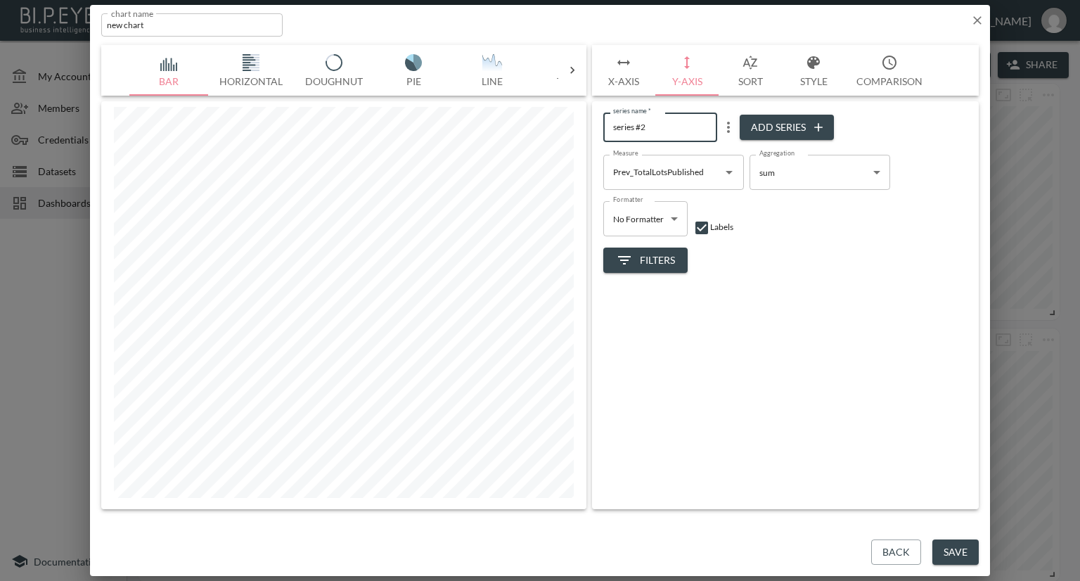
click at [552, 132] on div "Bar Horizontal Doughnut Pie Line Table Single Map Google Stacked Calendar Title…" at bounding box center [540, 277] width 878 height 464
type input "Total Lots Published-2024"
click at [751, 300] on div "series name   * Total Lots Published-2024 series name   * Add Series Measure Pr…" at bounding box center [785, 305] width 387 height 408
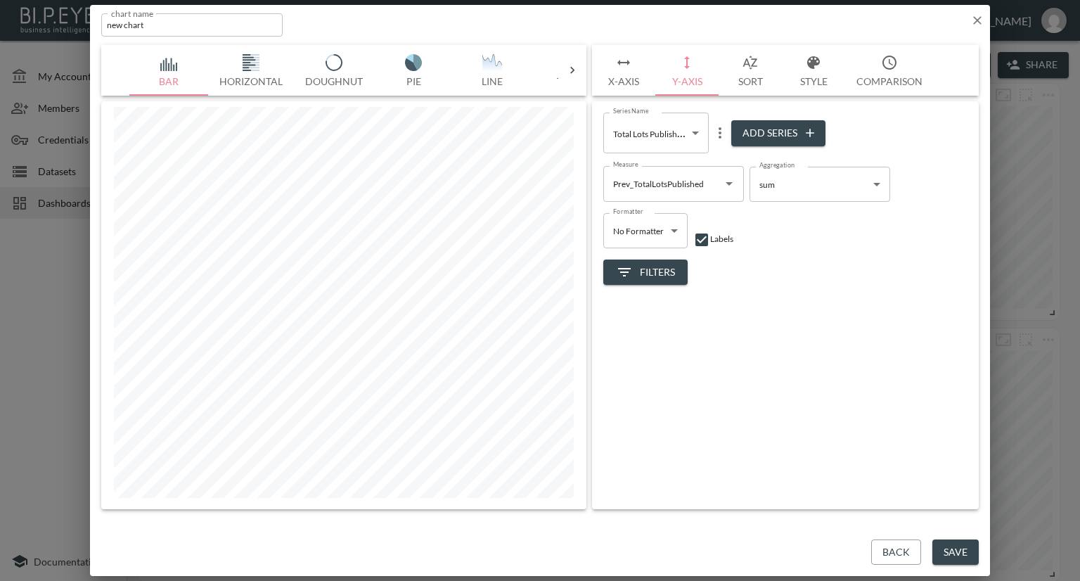
click at [766, 129] on button "Add Series" at bounding box center [778, 133] width 94 height 26
type input "7b65582c-2de9-45d9-9837-fbf68a1304d2"
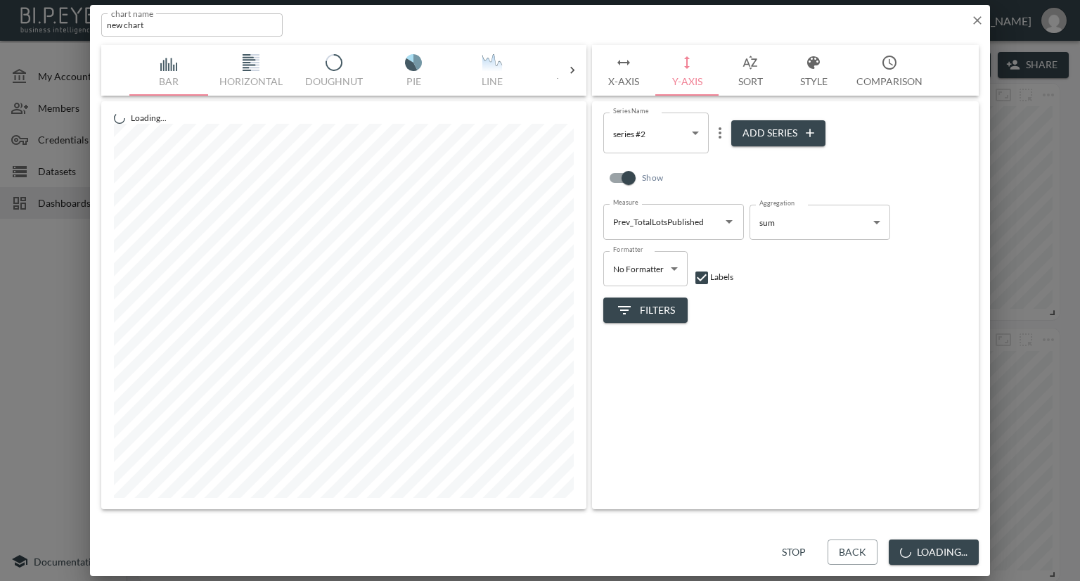
click at [726, 220] on icon "Open" at bounding box center [729, 222] width 7 height 4
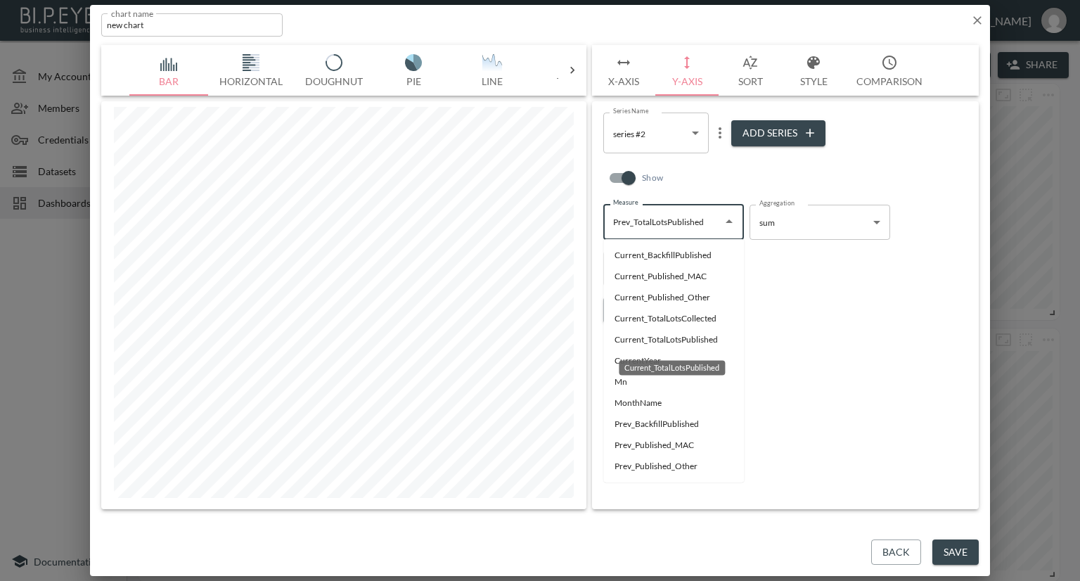
click at [716, 341] on li "Current_TotalLotsPublished" at bounding box center [673, 339] width 141 height 21
type input "Current_TotalLotsPublished"
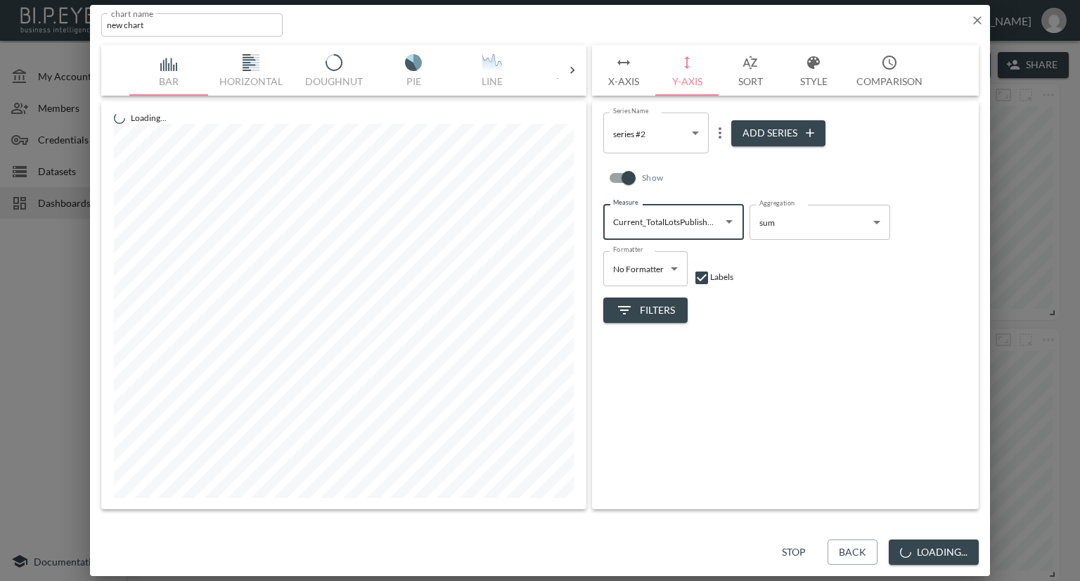
click at [719, 133] on icon "more" at bounding box center [720, 132] width 3 height 11
click at [722, 158] on p "Edit" at bounding box center [723, 160] width 20 height 17
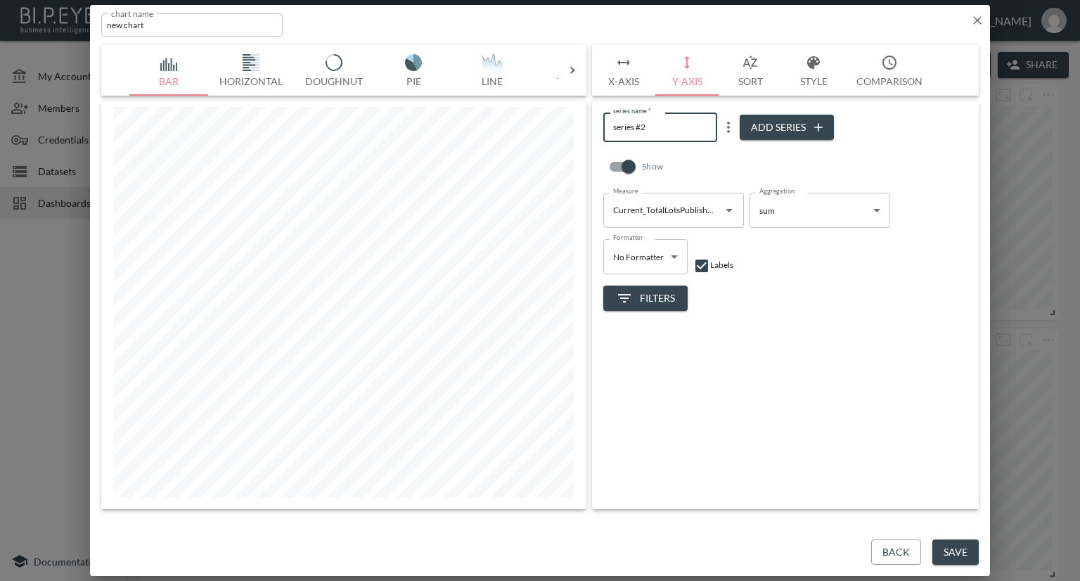
drag, startPoint x: 665, startPoint y: 124, endPoint x: 602, endPoint y: 127, distance: 63.3
click at [602, 127] on div "series name   * series #2 series name   * Add Series Show Measure Current_Total…" at bounding box center [785, 305] width 387 height 408
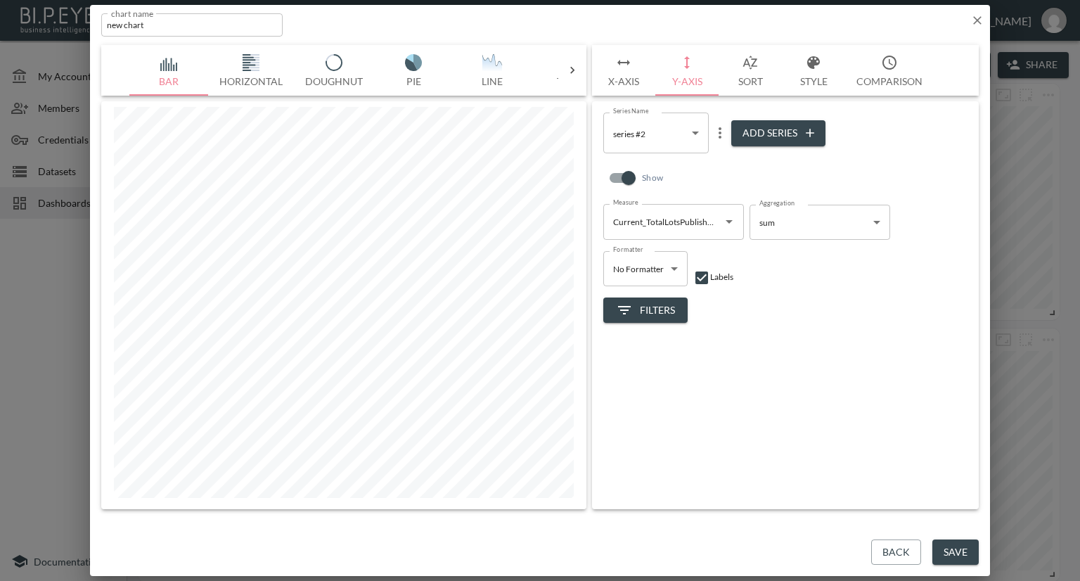
click at [715, 129] on icon "more" at bounding box center [720, 132] width 17 height 17
click at [728, 158] on p "Edit" at bounding box center [723, 160] width 20 height 17
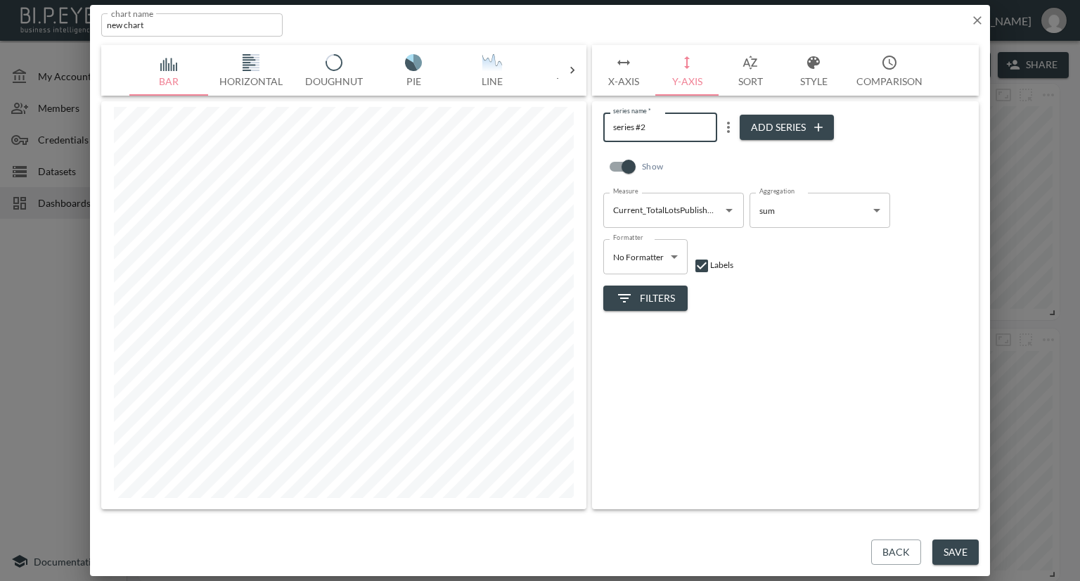
click at [544, 128] on div "Bar Horizontal Doughnut Pie Line Table Single Map Google Stacked Calendar Title…" at bounding box center [540, 277] width 878 height 464
type input "Total Lots Published-2025"
click at [751, 77] on button "Sort" at bounding box center [750, 70] width 63 height 51
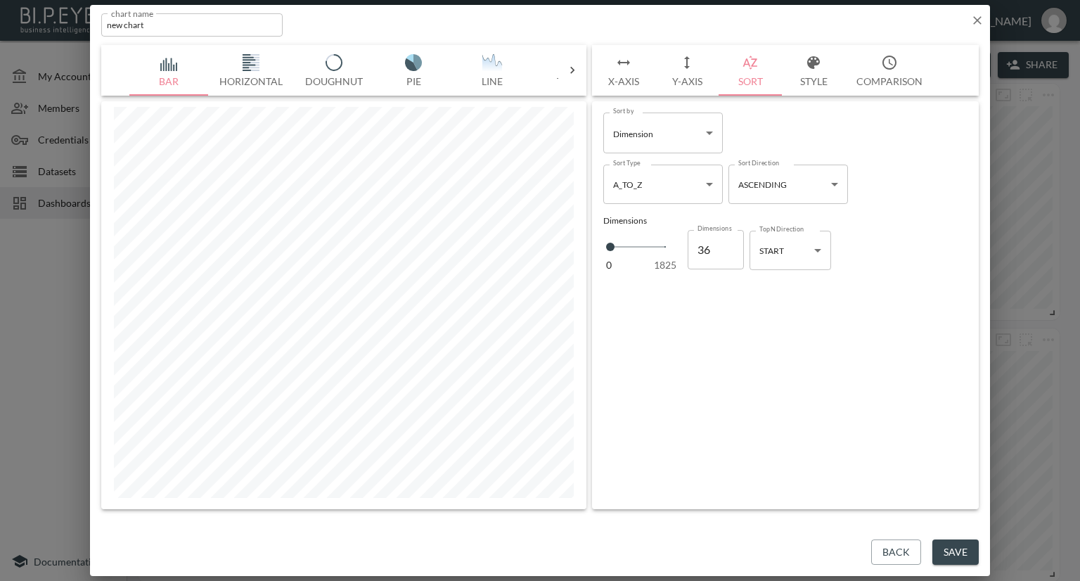
click at [811, 73] on button "Style" at bounding box center [813, 70] width 63 height 51
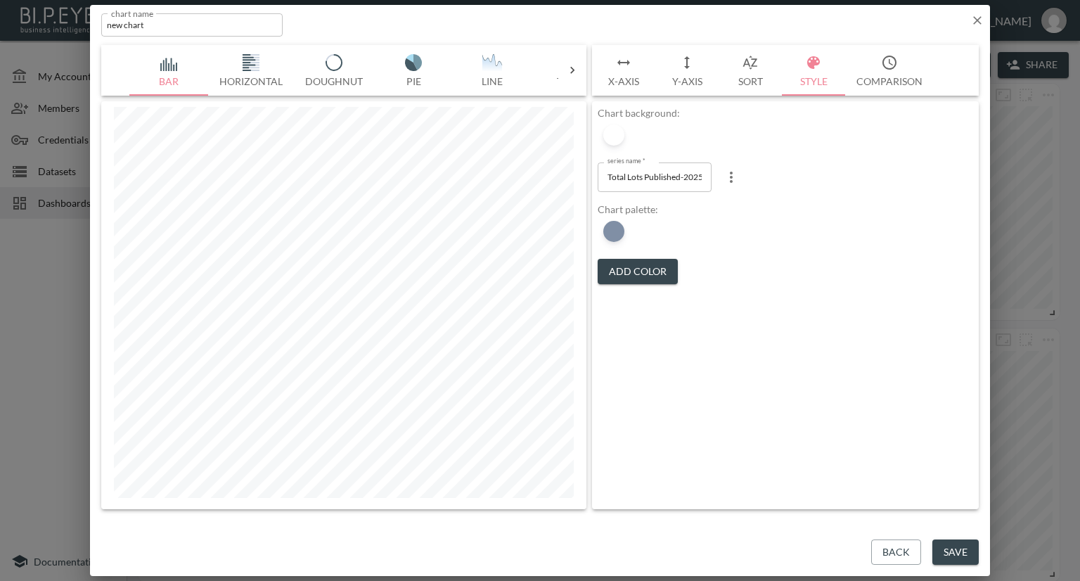
click at [675, 182] on input "Total Lots Published-2025" at bounding box center [655, 176] width 114 height 29
click at [762, 219] on div "Chart palette: Add Color" at bounding box center [785, 244] width 375 height 82
click at [693, 184] on body "BI.P.EYE, Interactive Analytics Dashboards - app Nadia Senft organization / das…" at bounding box center [540, 290] width 1080 height 581
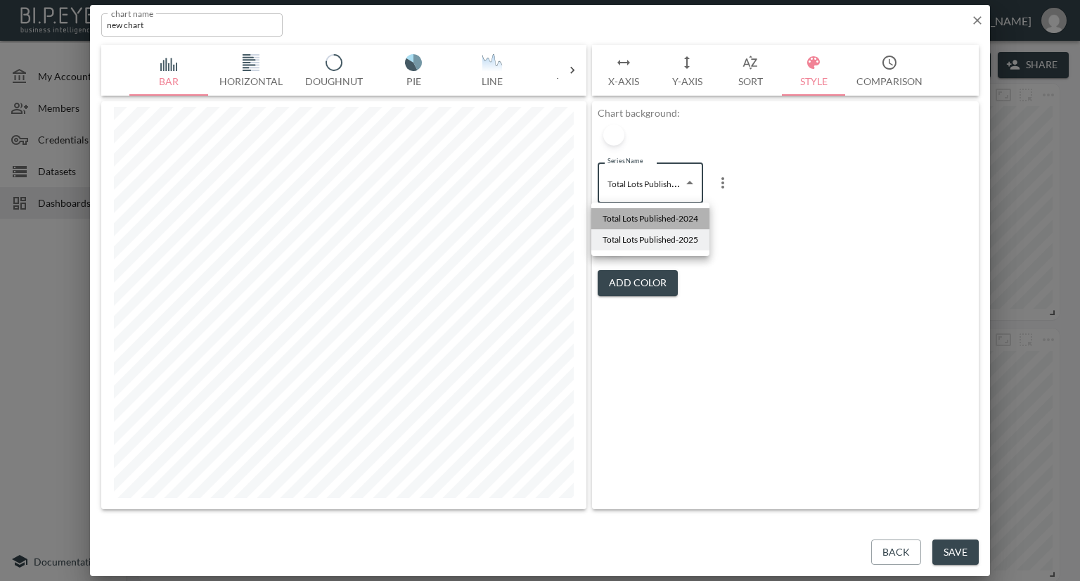
click at [674, 214] on span "Total Lots Published-2024" at bounding box center [651, 218] width 96 height 13
type input "0bb72709-4ee9-4341-ad53-c9ed20f2cb11"
click at [638, 276] on button "Add Color" at bounding box center [638, 283] width 80 height 26
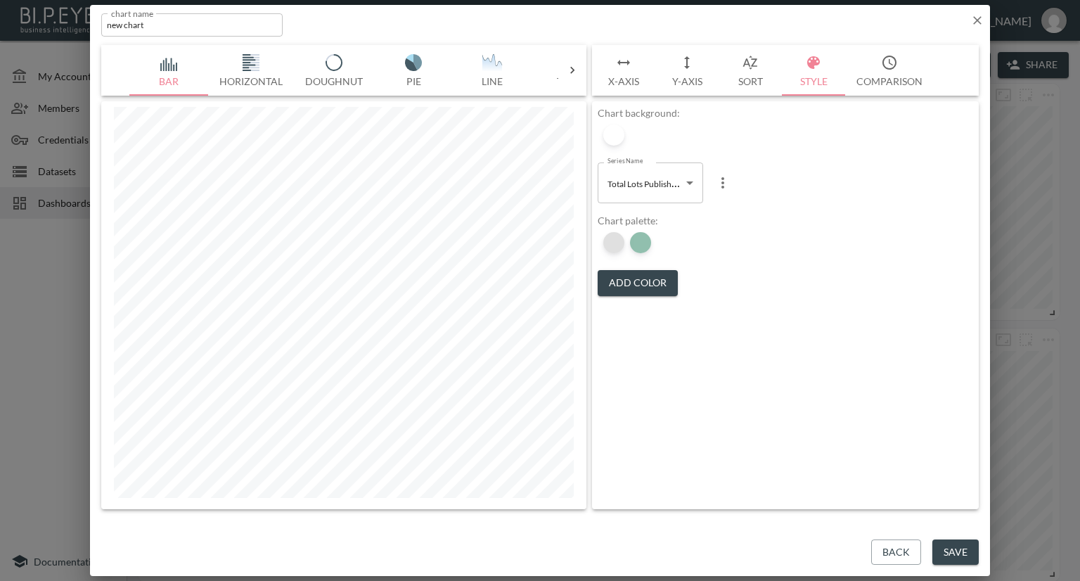
click at [620, 241] on div at bounding box center [613, 242] width 21 height 21
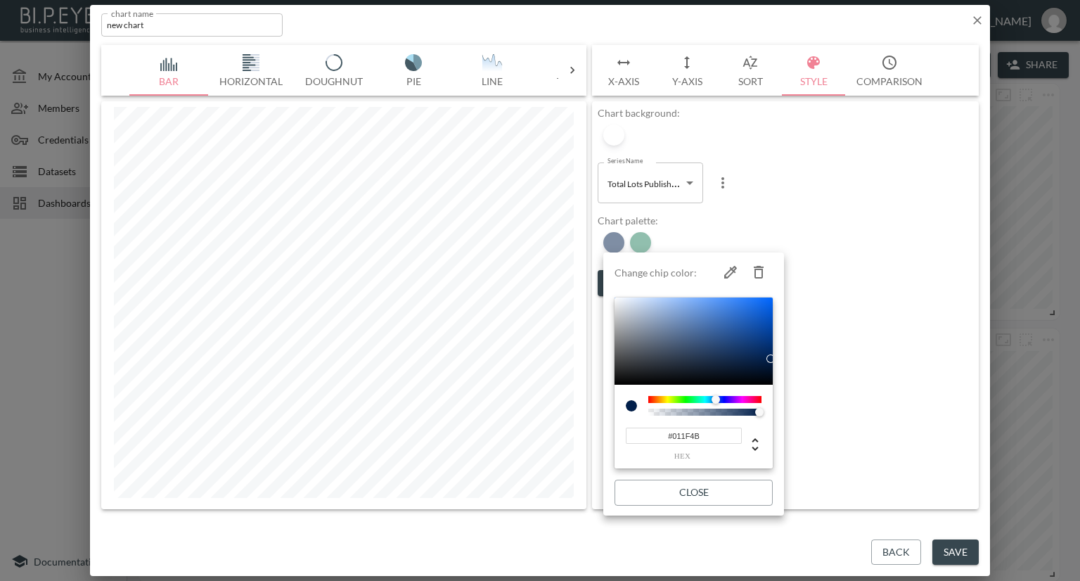
click at [748, 271] on button "button" at bounding box center [759, 272] width 28 height 28
type input "#237F5D"
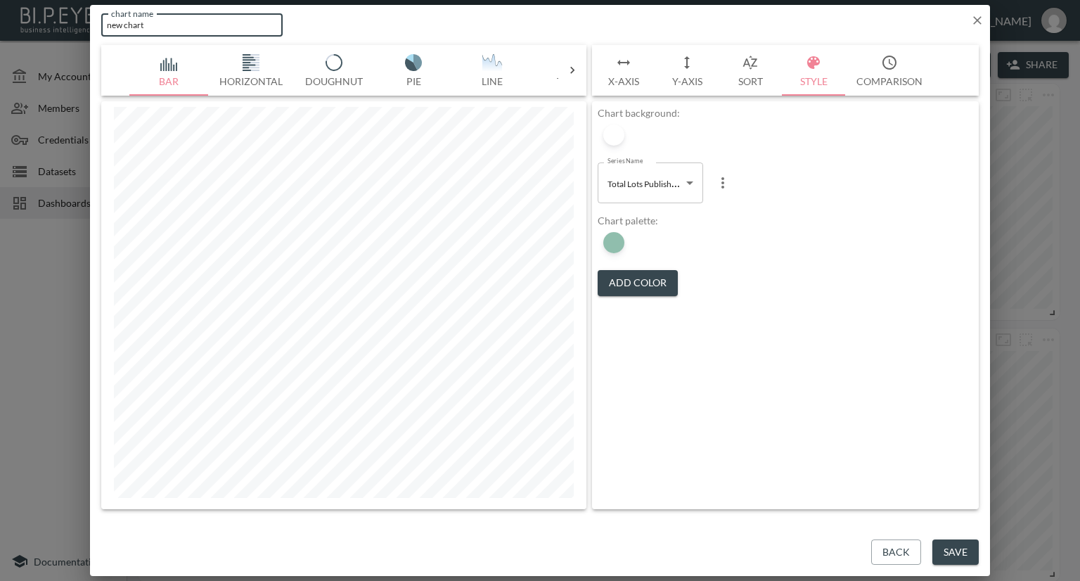
drag, startPoint x: 182, startPoint y: 34, endPoint x: 73, endPoint y: 32, distance: 109.0
click at [73, 32] on div "chart name new chart chart name Bar Horizontal Doughnut Pie Line Table Single M…" at bounding box center [540, 290] width 1080 height 581
type input "YOY-Lots Published"
click at [949, 553] on button "Save" at bounding box center [955, 552] width 46 height 26
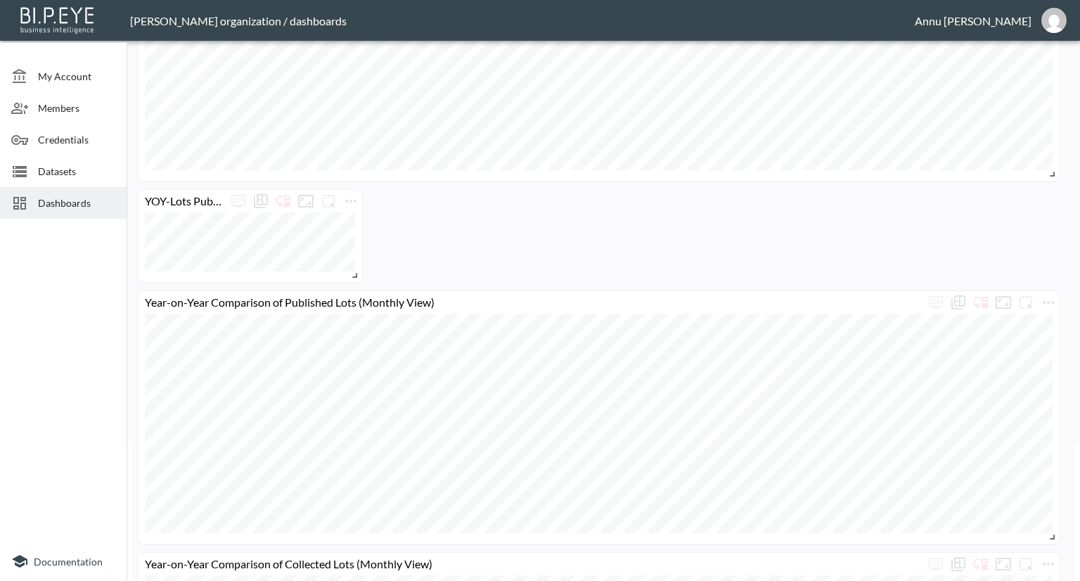
scroll to position [141, 0]
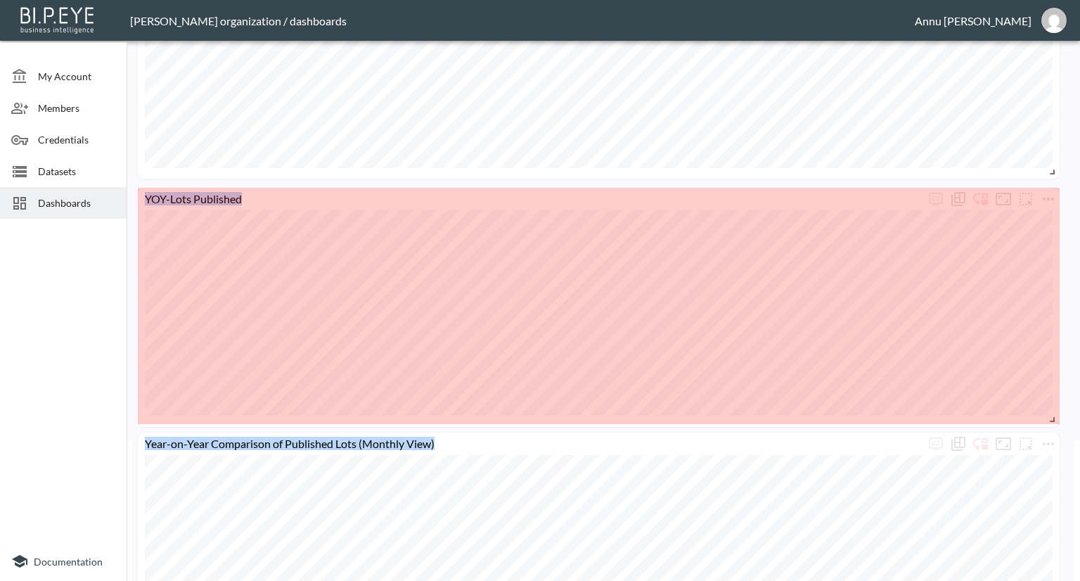
drag, startPoint x: 357, startPoint y: 274, endPoint x: 1077, endPoint y: 420, distance: 734.7
click at [1077, 420] on div "My Account Members Credentials Datasets Dashboards Documentation Alerts & Lots …" at bounding box center [540, 290] width 1080 height 581
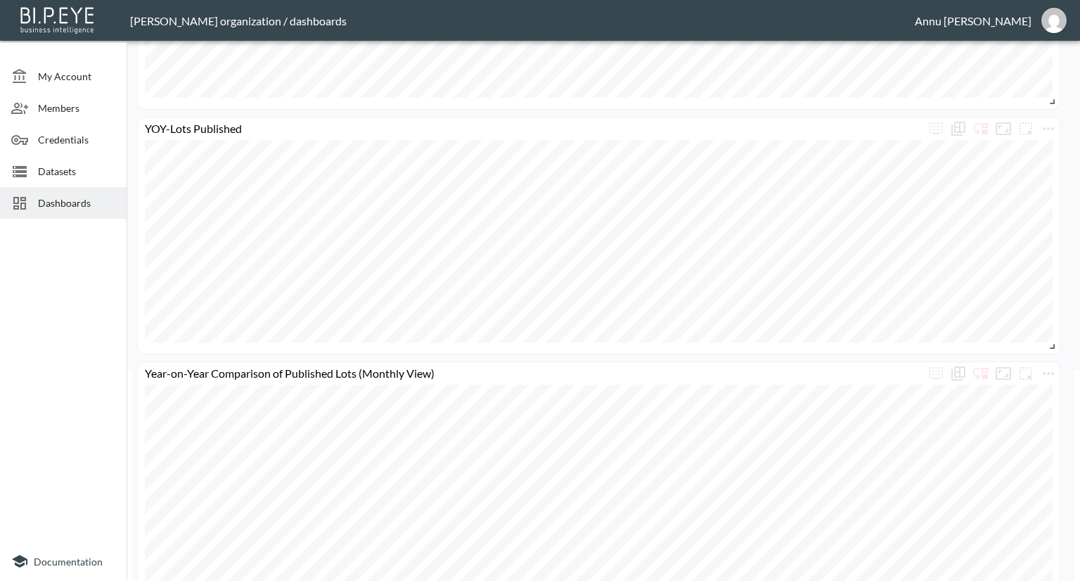
scroll to position [281, 0]
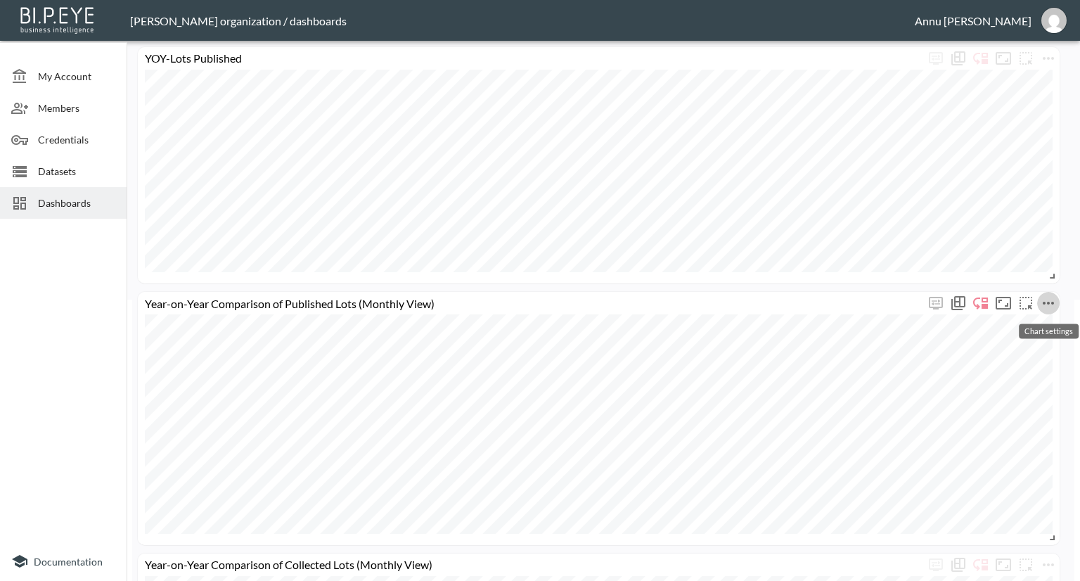
click at [1049, 302] on icon "more" at bounding box center [1048, 303] width 11 height 3
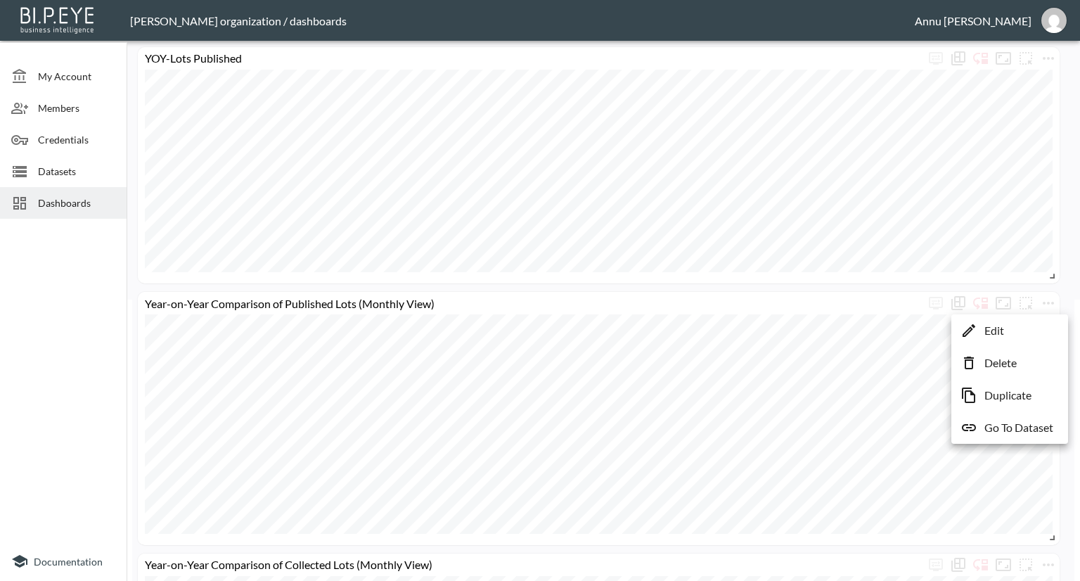
click at [1004, 364] on p "Delete" at bounding box center [1000, 362] width 32 height 17
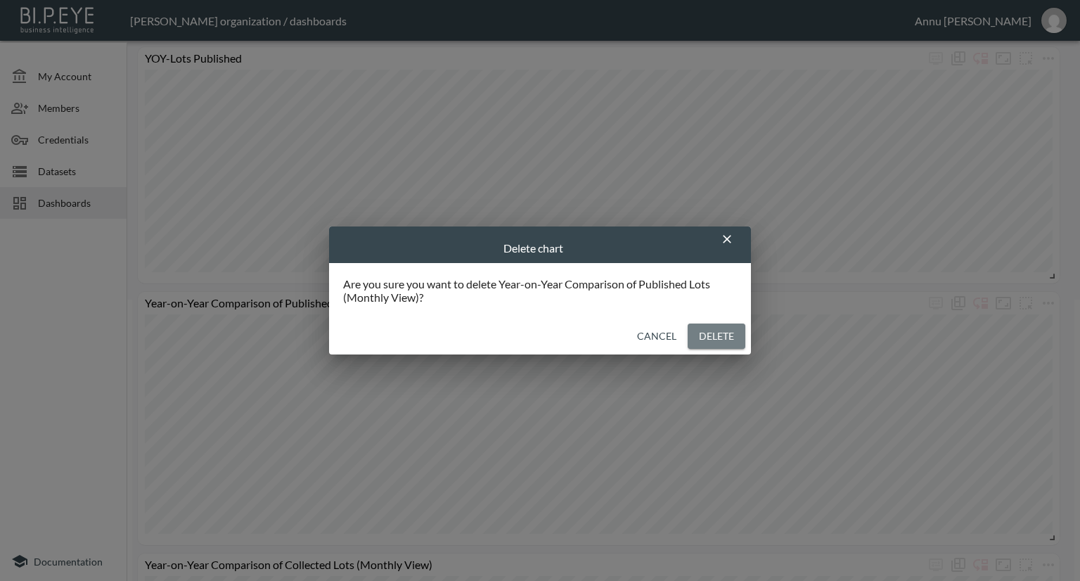
click at [728, 340] on button "Delete" at bounding box center [717, 336] width 58 height 26
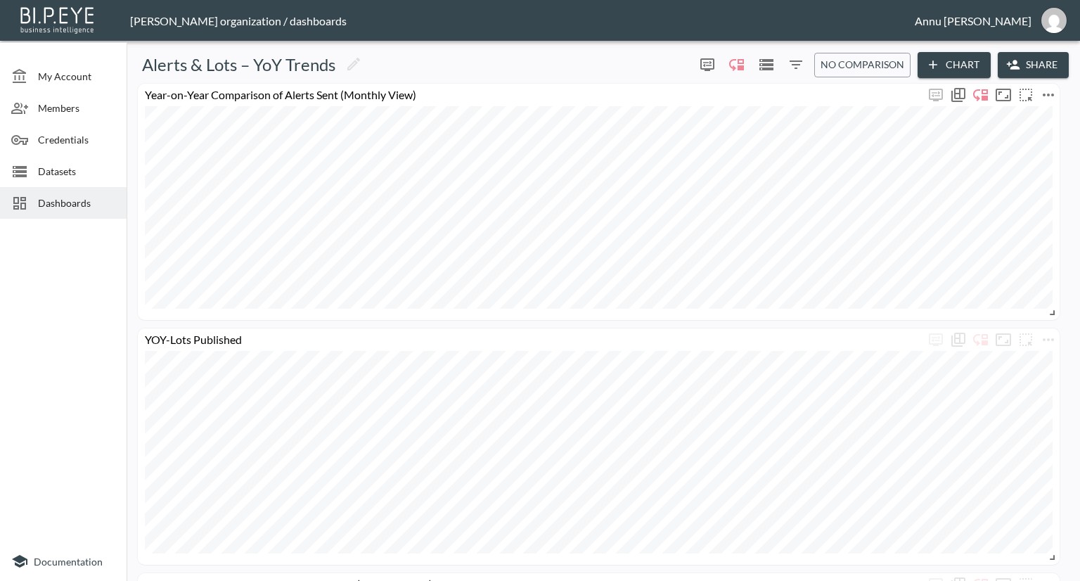
scroll to position [70, 0]
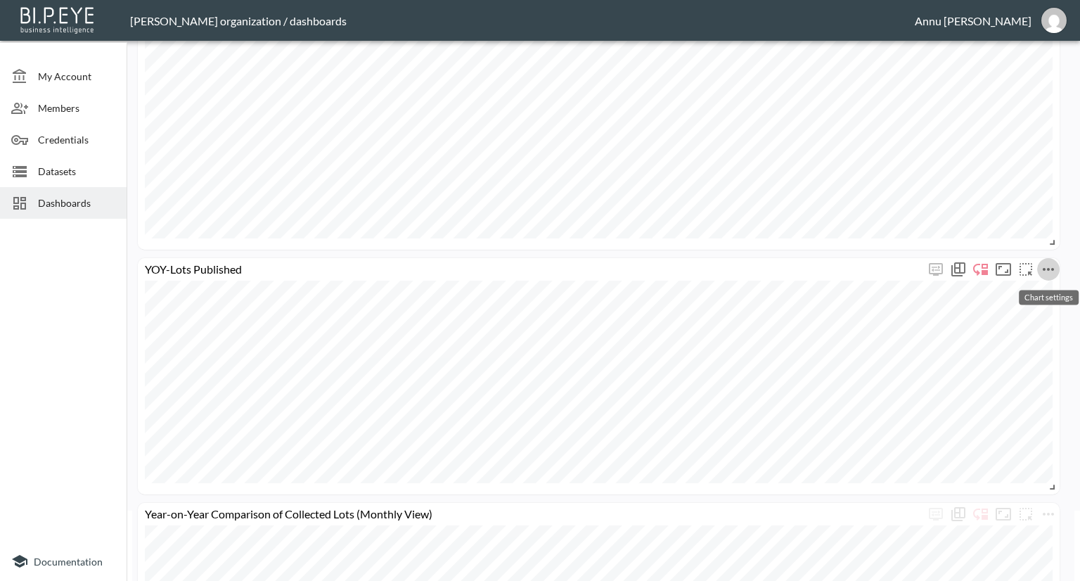
click at [1054, 264] on icon "more" at bounding box center [1048, 269] width 17 height 17
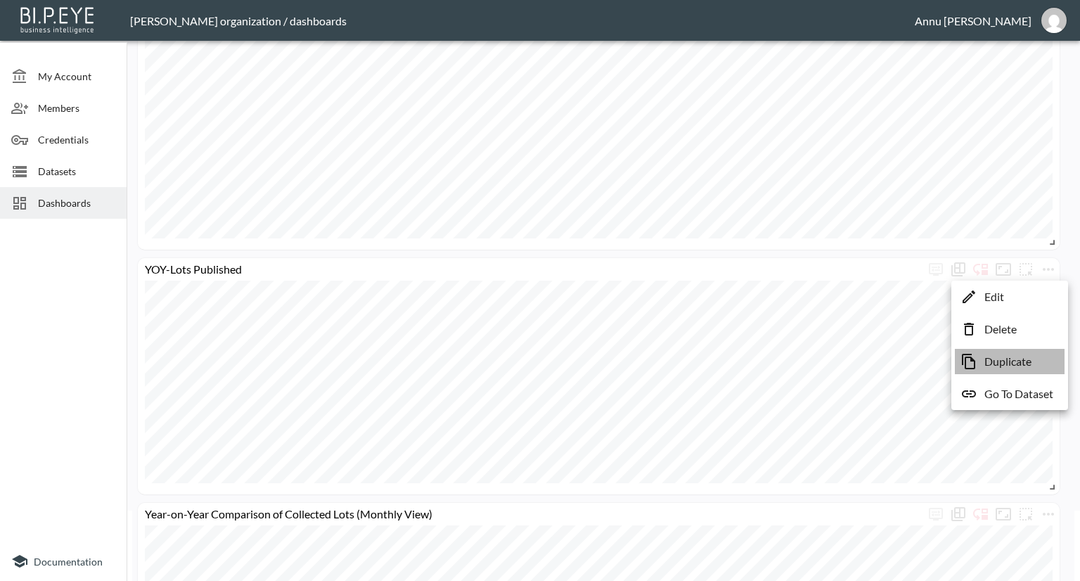
click at [1003, 357] on p "Duplicate" at bounding box center [1007, 361] width 47 height 17
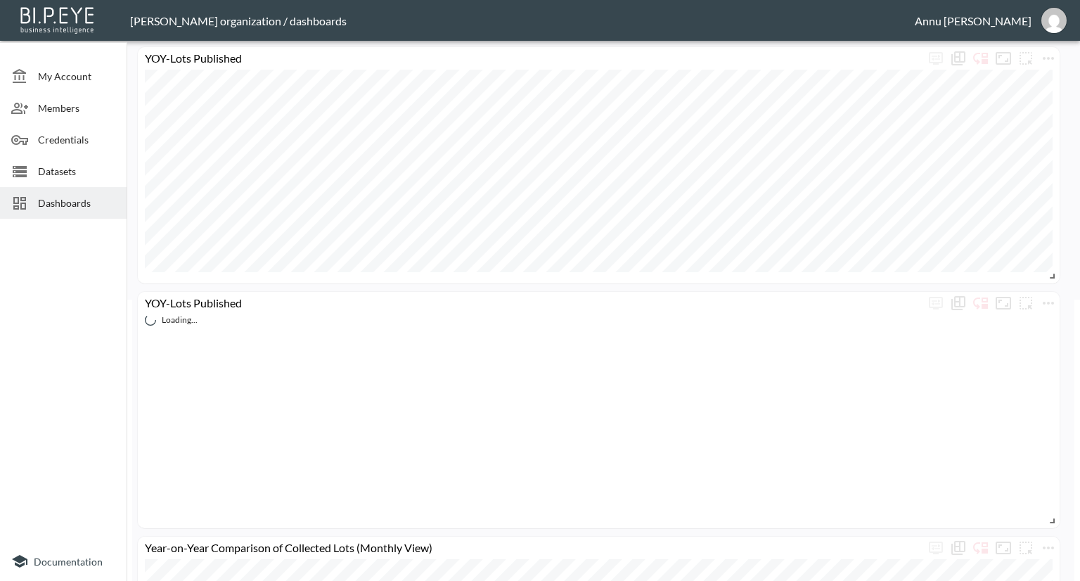
scroll to position [352, 0]
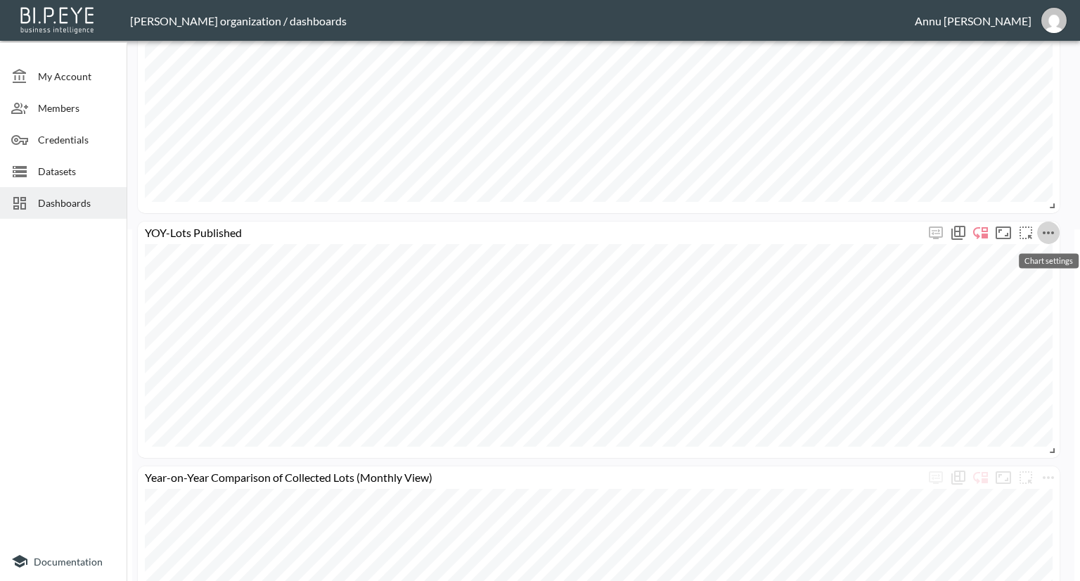
click at [1046, 231] on icon "more" at bounding box center [1048, 232] width 17 height 17
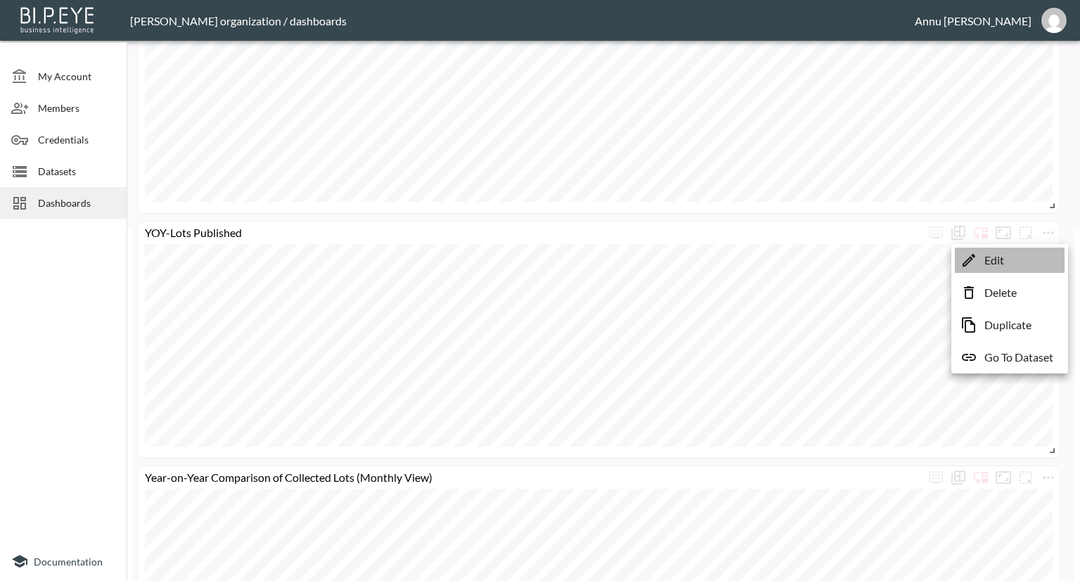
click at [1004, 261] on p "Edit" at bounding box center [994, 260] width 20 height 17
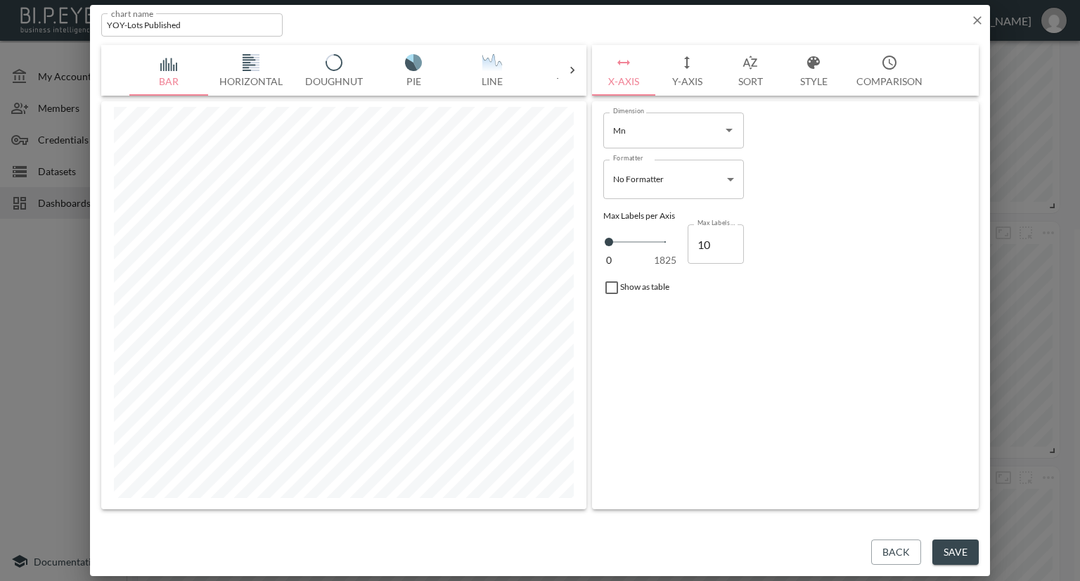
click at [695, 80] on button "Y-Axis" at bounding box center [686, 70] width 63 height 51
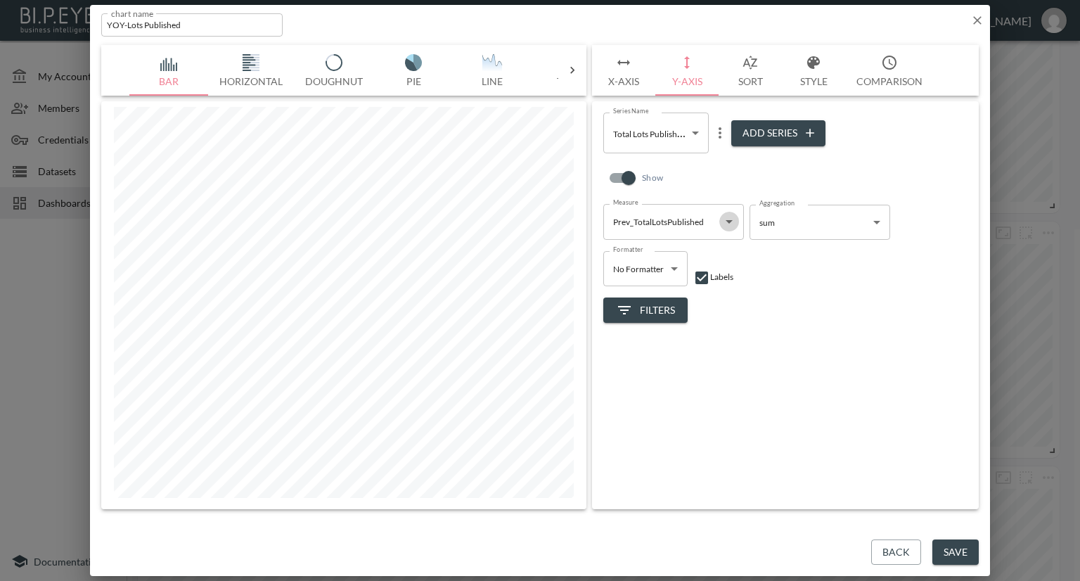
click at [728, 220] on icon "Open" at bounding box center [729, 222] width 7 height 4
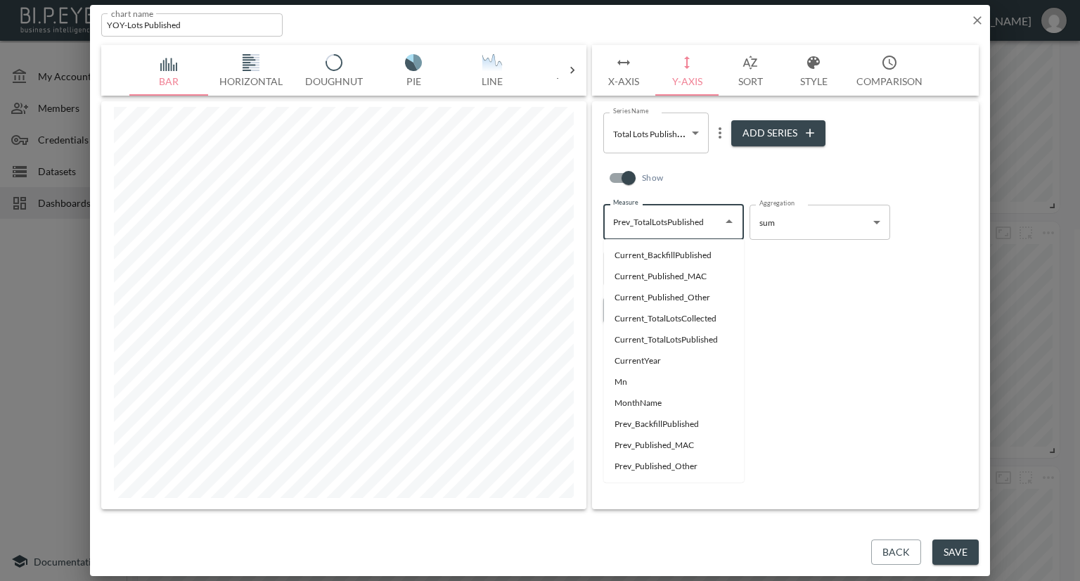
scroll to position [37, 0]
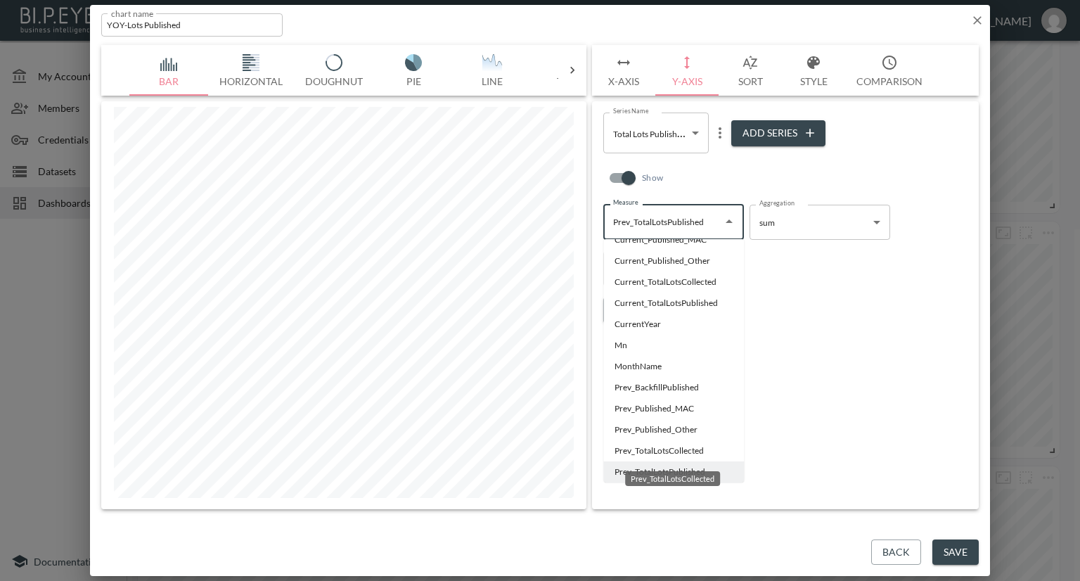
click at [636, 452] on li "Prev_TotalLotsCollected" at bounding box center [673, 450] width 141 height 21
type input "Prev_TotalLotsCollected"
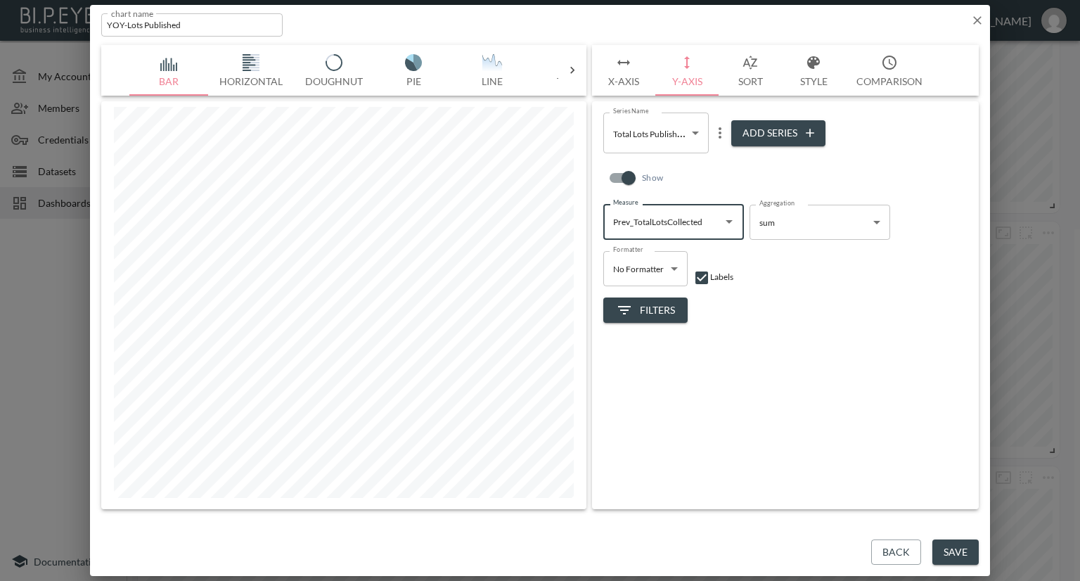
click at [716, 134] on icon "more" at bounding box center [720, 132] width 17 height 17
click at [712, 161] on li "Edit" at bounding box center [719, 160] width 73 height 25
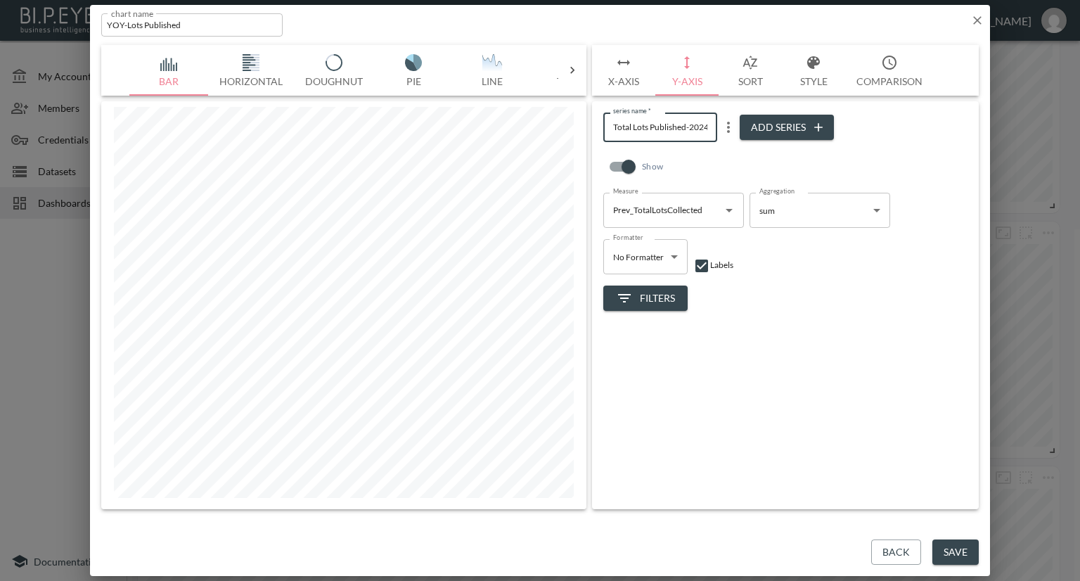
click at [686, 124] on input "Total Lots Published-2024" at bounding box center [660, 127] width 114 height 29
type input "Total Lots Colected-2024"
click at [773, 419] on div "series name   * Total Lots Colected-2024 series name   * Add Series Show Measur…" at bounding box center [785, 305] width 387 height 408
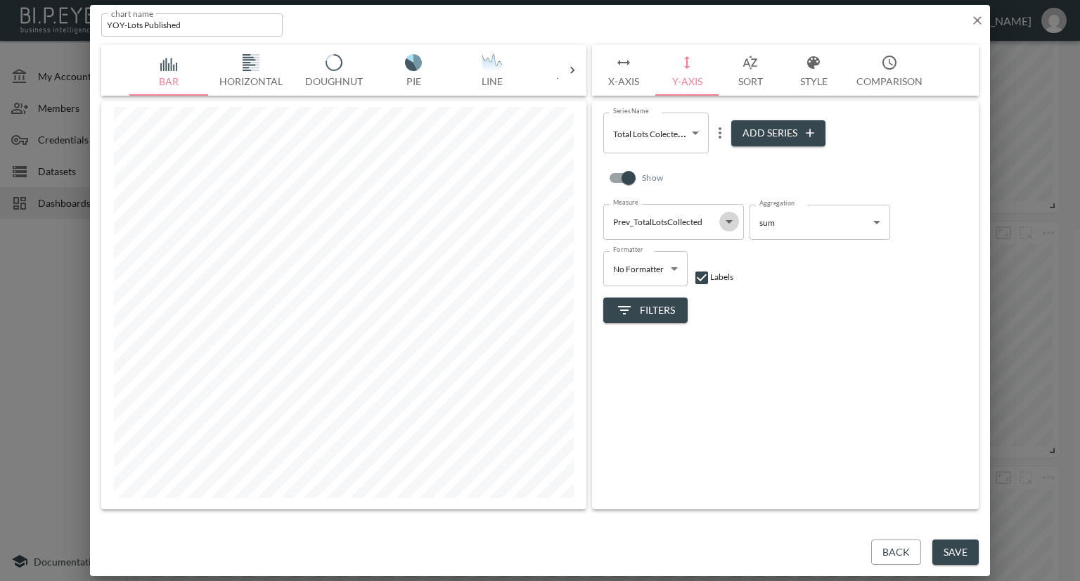
click at [729, 222] on icon "Open" at bounding box center [729, 222] width 7 height 4
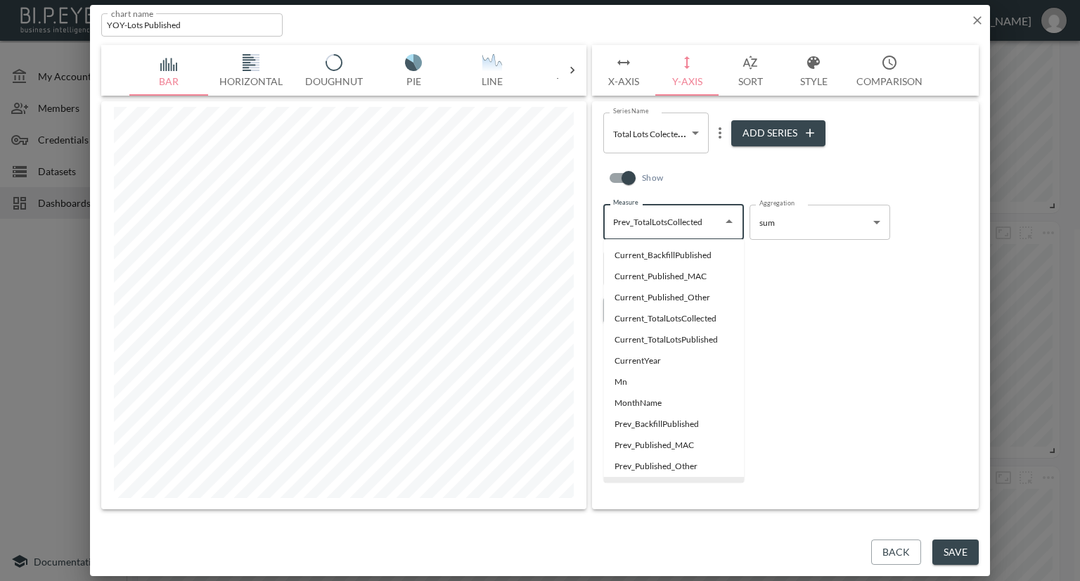
scroll to position [15, 0]
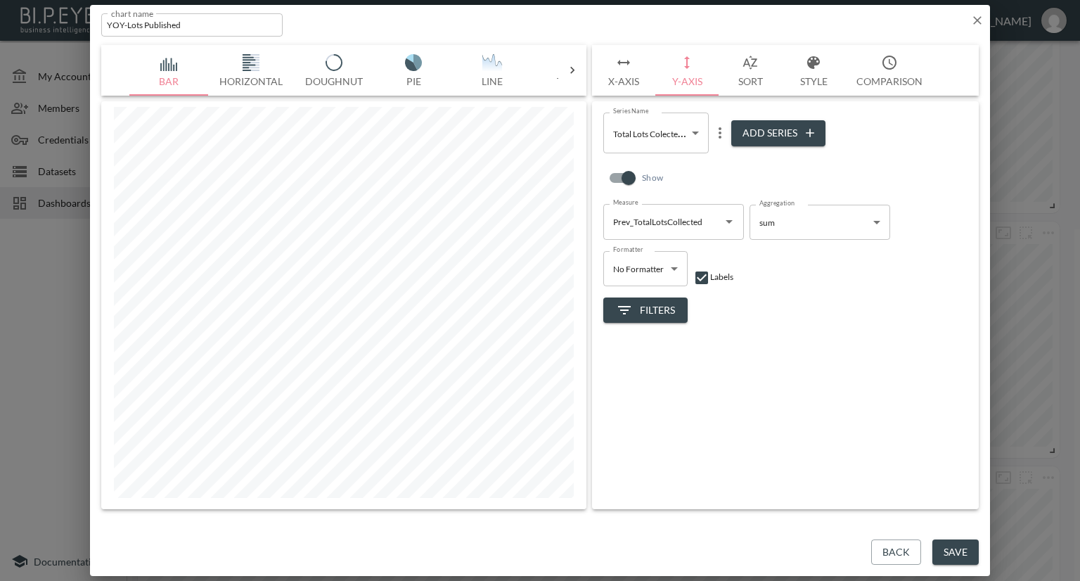
click at [818, 296] on div "Filters" at bounding box center [785, 304] width 364 height 37
click at [699, 136] on body "BI.P.EYE, Interactive Analytics Dashboards - app Nadia Senft organization / das…" at bounding box center [540, 290] width 1080 height 581
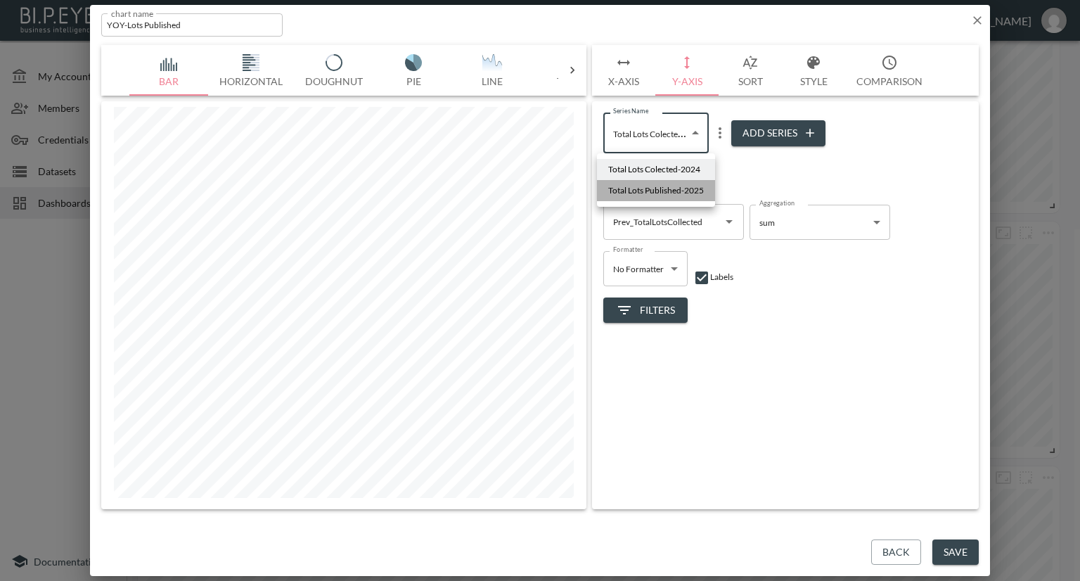
click at [671, 191] on span "Total Lots Published-2025" at bounding box center [656, 190] width 96 height 13
type input "7b65582c-2de9-45d9-9837-fbf68a1304d2"
click at [726, 224] on icon "Open" at bounding box center [729, 221] width 17 height 17
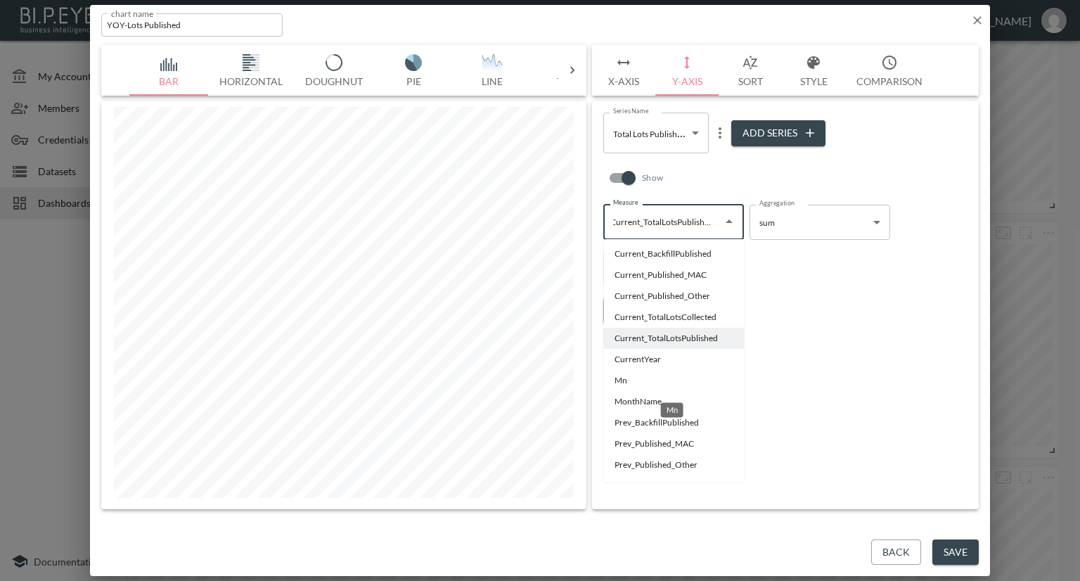
scroll to position [0, 0]
click at [666, 316] on li "Current_TotalLotsCollected" at bounding box center [673, 318] width 141 height 21
type input "Current_TotalLotsCollected"
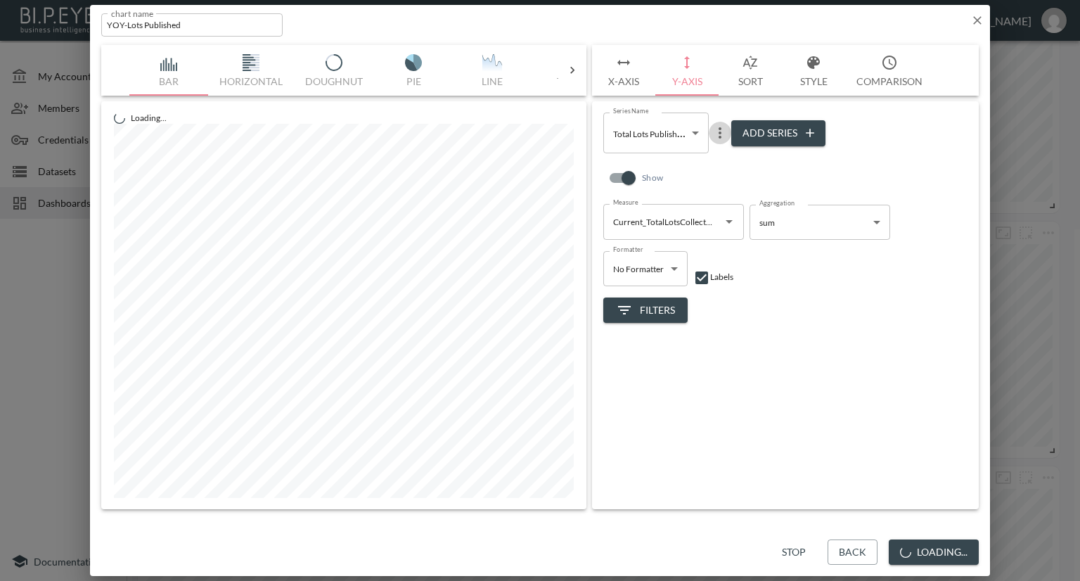
click at [716, 134] on icon "more" at bounding box center [720, 132] width 17 height 17
click at [709, 156] on li "Edit" at bounding box center [719, 160] width 73 height 25
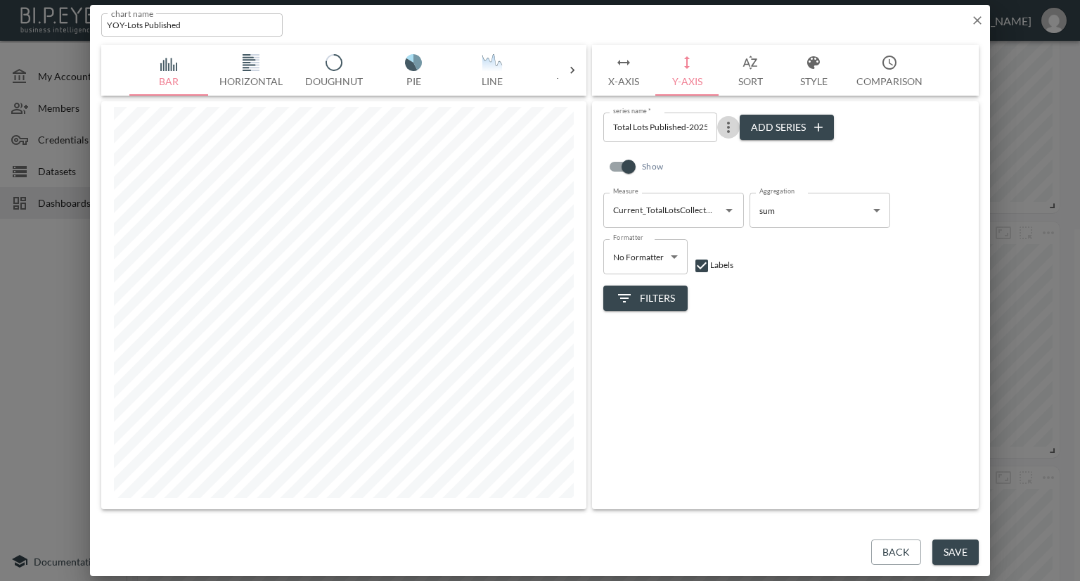
click at [725, 128] on icon "more" at bounding box center [728, 127] width 17 height 17
click at [724, 150] on p "Edit" at bounding box center [733, 154] width 20 height 17
click at [687, 123] on input "Total Lots Published-2025" at bounding box center [660, 127] width 114 height 29
type input "Total Lots Collected-2025"
click at [182, 23] on input "YOY-Lots Published" at bounding box center [191, 24] width 181 height 23
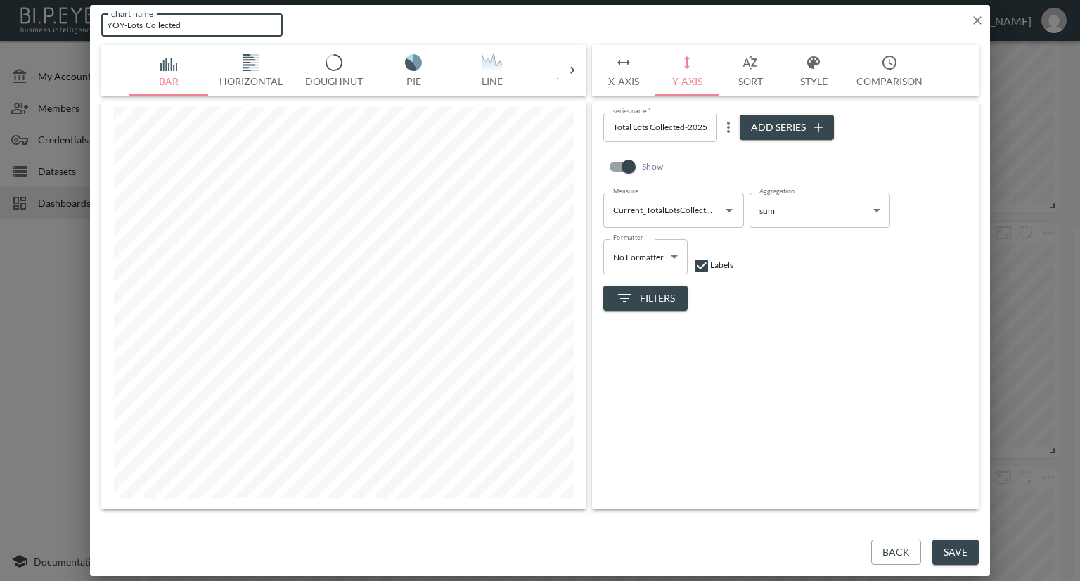
type input "YOY-Lots Collected"
click at [963, 550] on button "Save" at bounding box center [955, 552] width 46 height 26
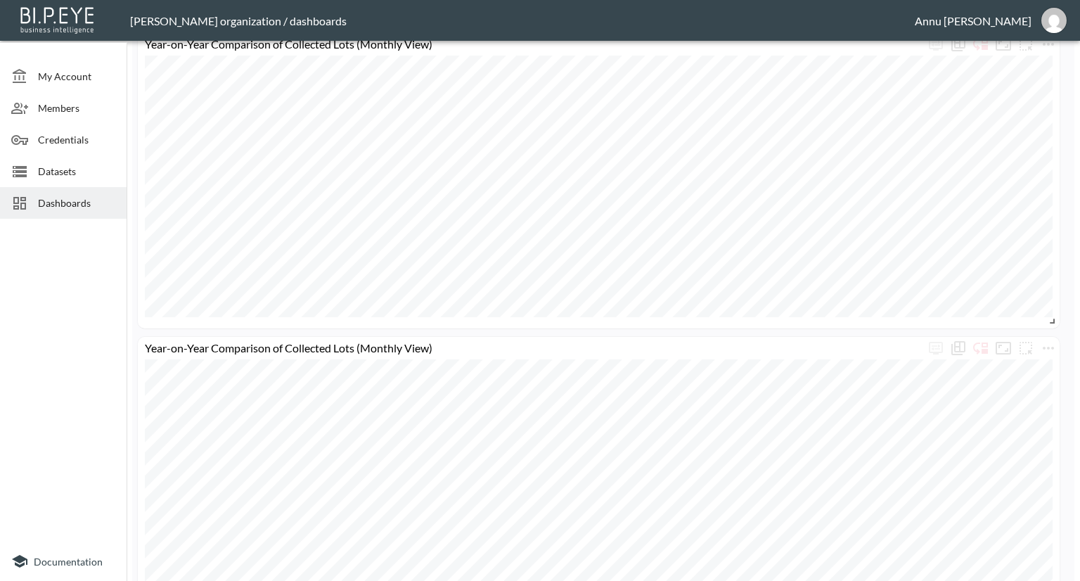
scroll to position [847, 0]
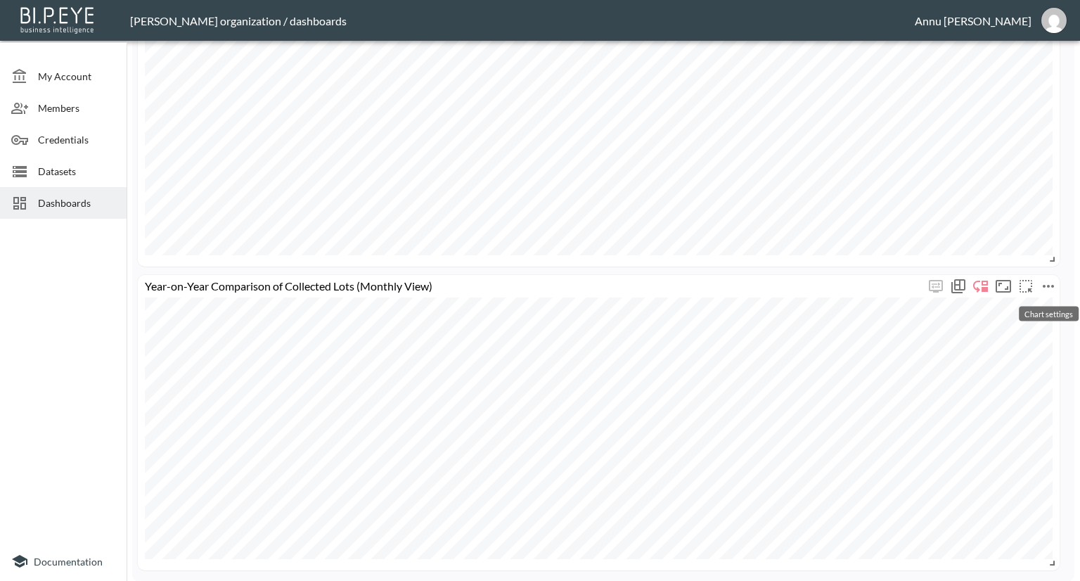
click at [1050, 286] on icon "more" at bounding box center [1048, 286] width 17 height 17
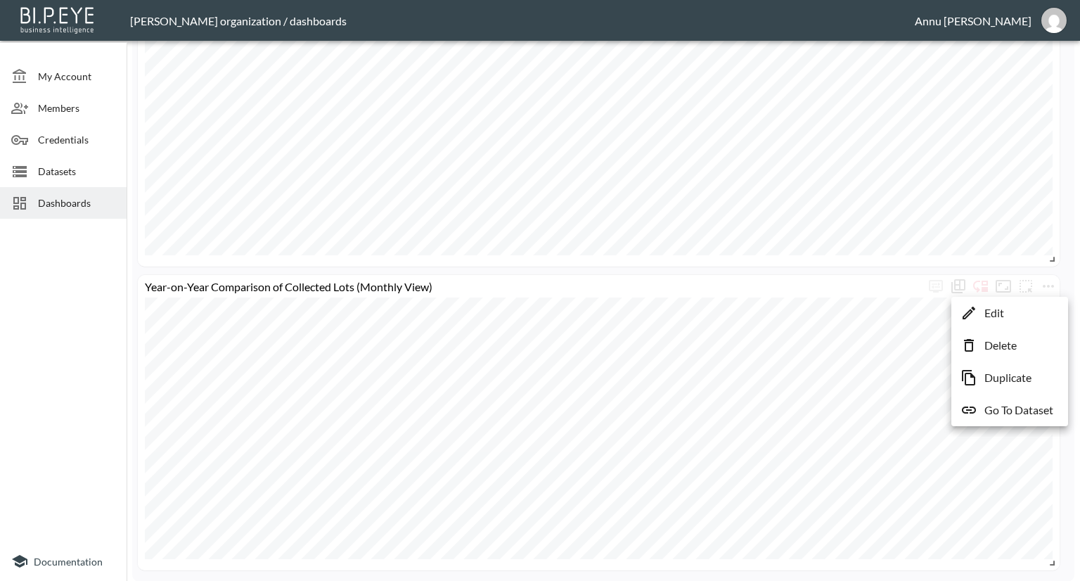
click at [993, 344] on p "Delete" at bounding box center [1000, 345] width 32 height 17
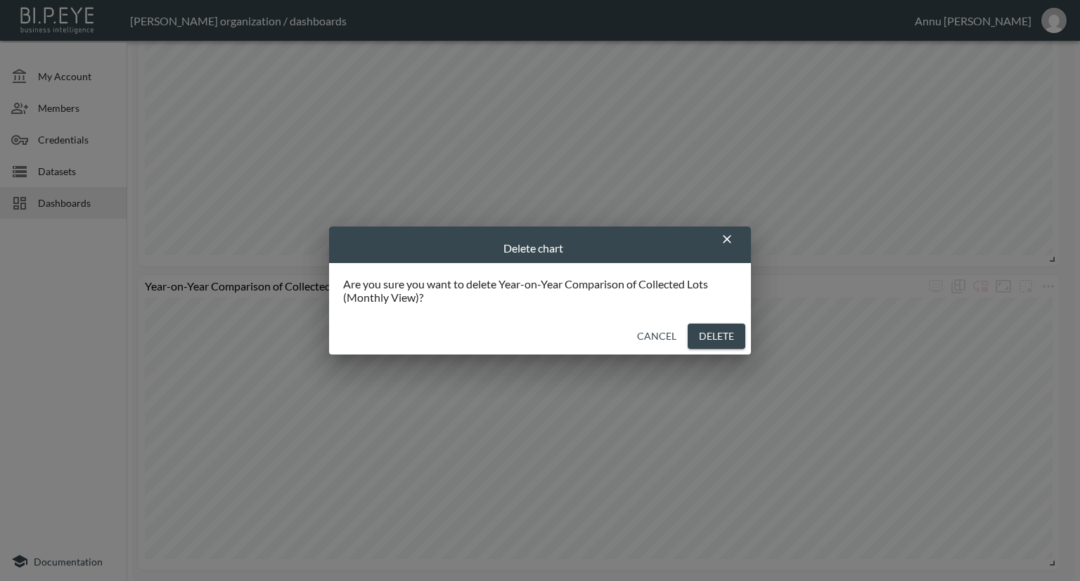
click at [680, 333] on button "Cancel" at bounding box center [656, 336] width 51 height 26
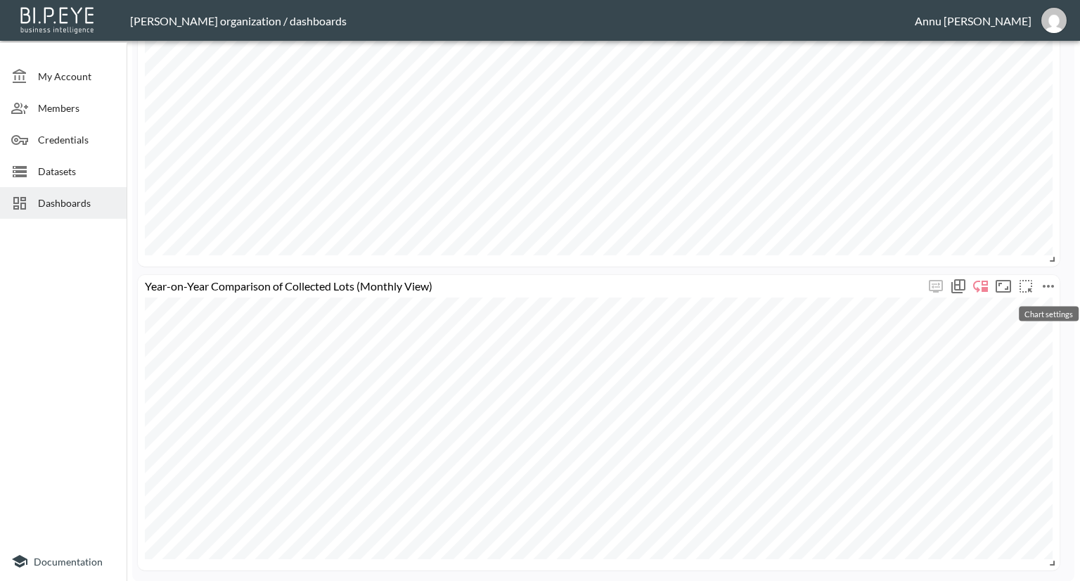
click at [1048, 288] on icon "more" at bounding box center [1048, 286] width 17 height 17
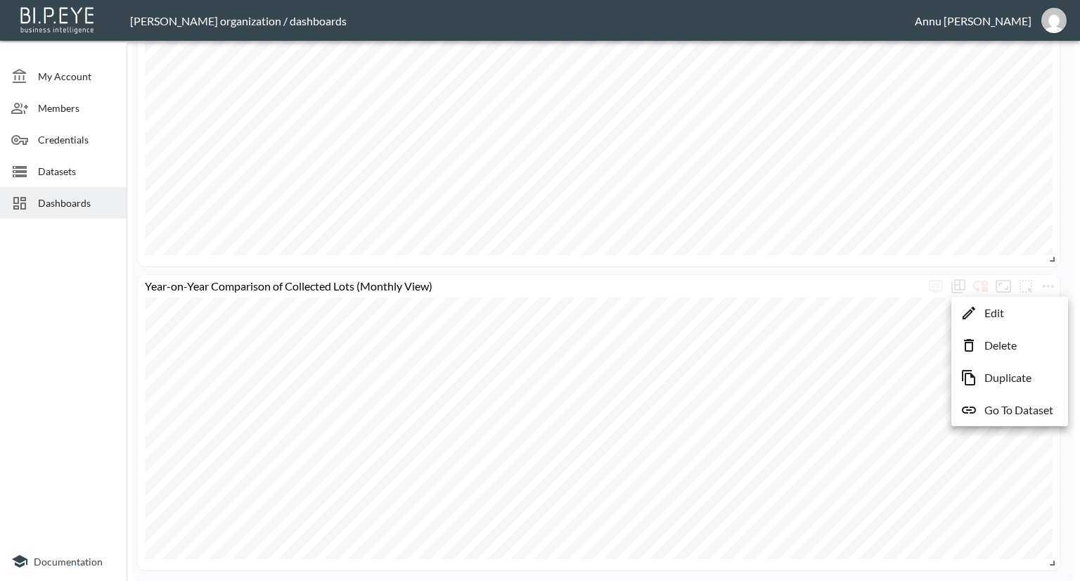
click at [1001, 340] on p "Delete" at bounding box center [1000, 345] width 32 height 17
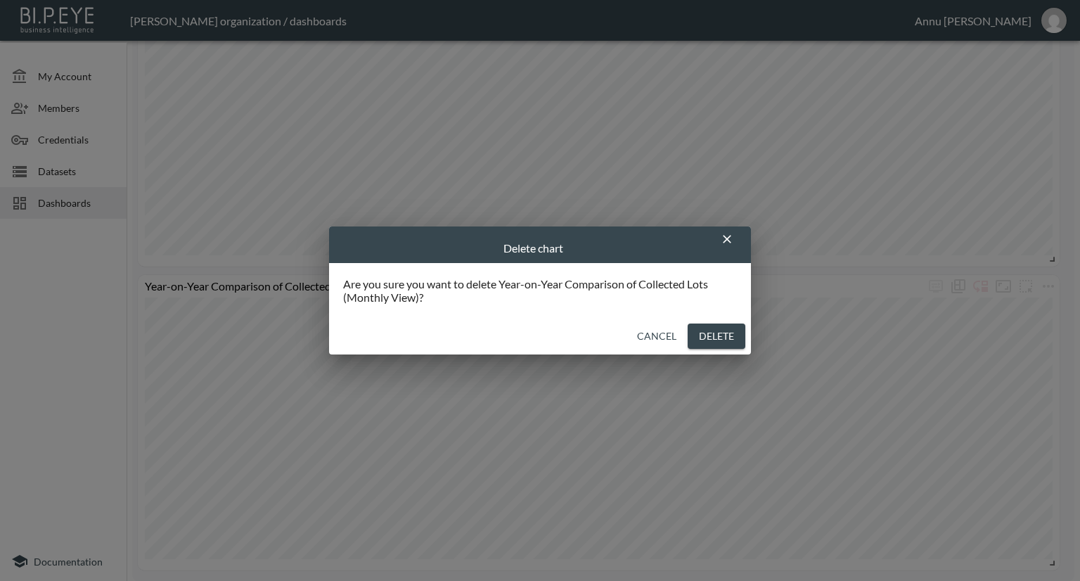
click at [730, 333] on button "Delete" at bounding box center [717, 336] width 58 height 26
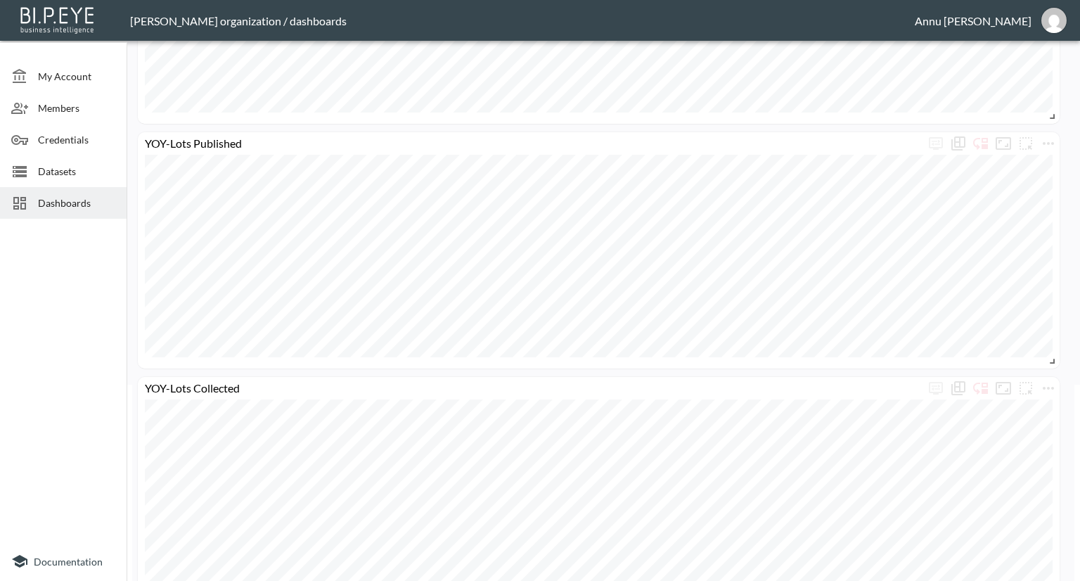
scroll to position [281, 0]
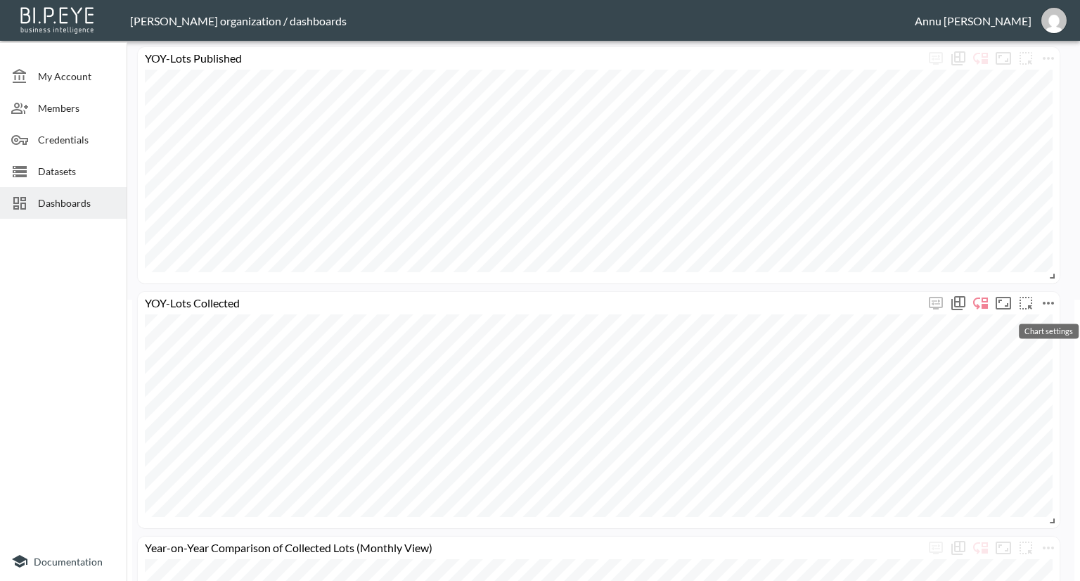
click at [1046, 302] on icon "more" at bounding box center [1048, 303] width 17 height 17
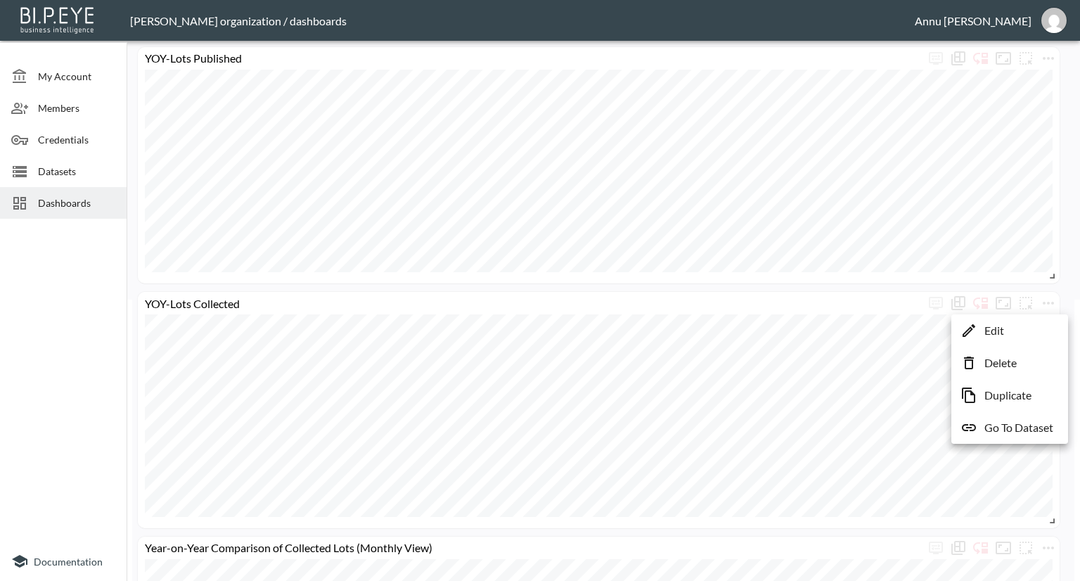
click at [1009, 393] on p "Duplicate" at bounding box center [1007, 395] width 47 height 17
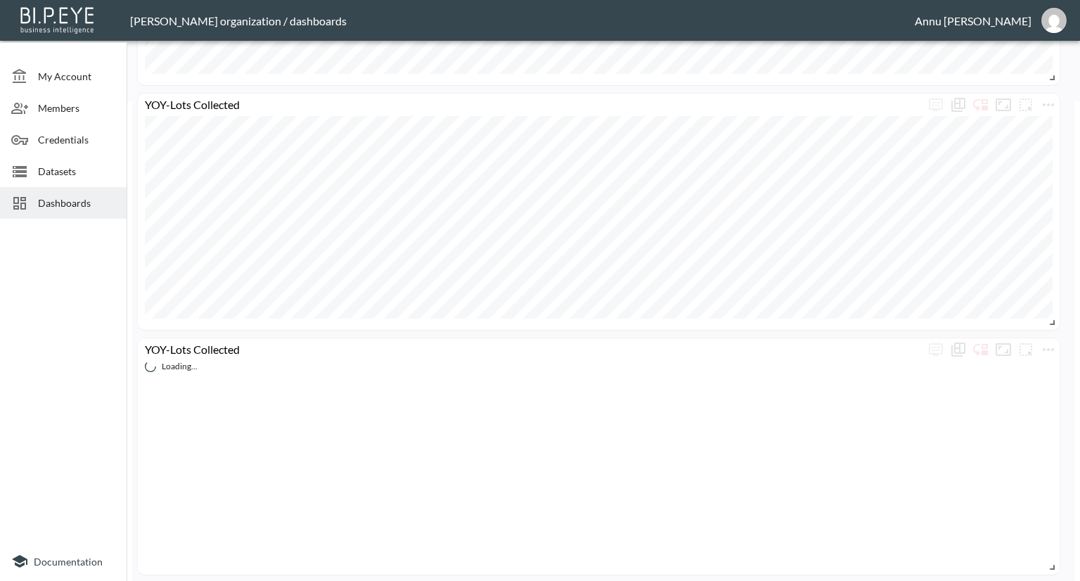
scroll to position [563, 0]
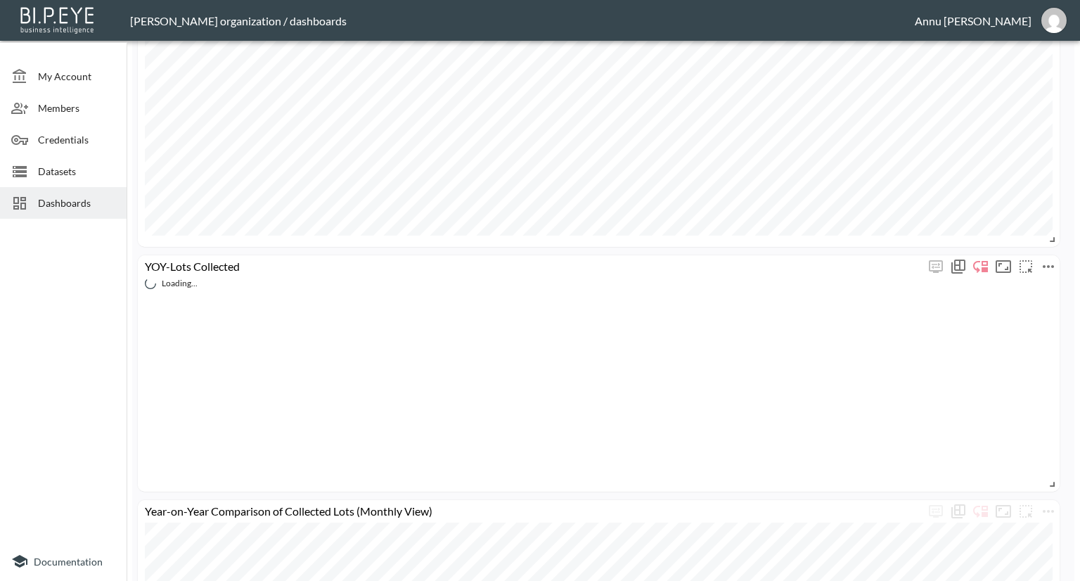
click at [1047, 262] on icon "more" at bounding box center [1048, 266] width 17 height 17
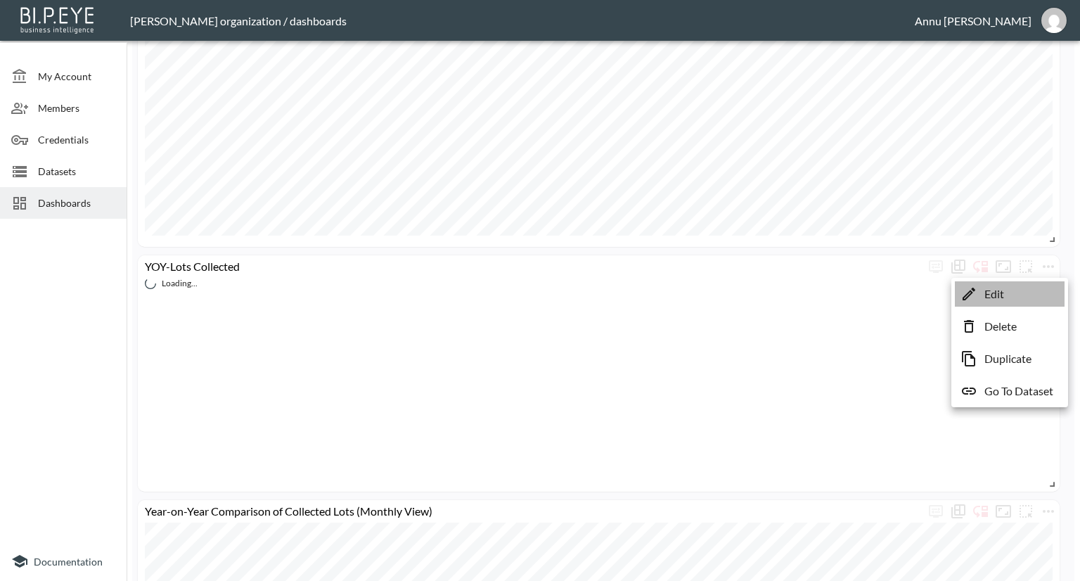
click at [1025, 290] on li "Edit" at bounding box center [1010, 293] width 110 height 25
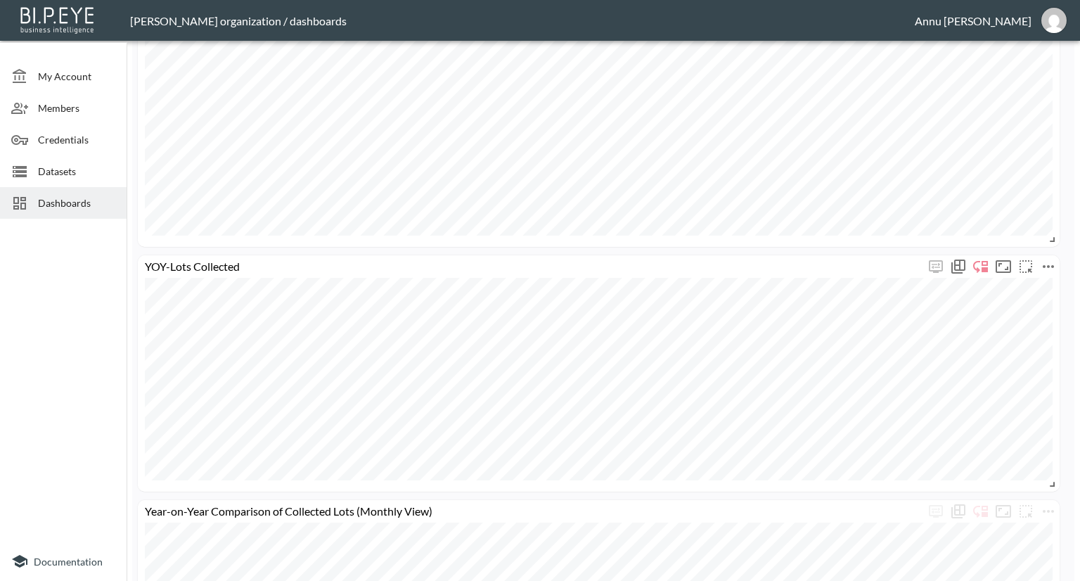
click at [1053, 259] on icon "more" at bounding box center [1048, 266] width 17 height 17
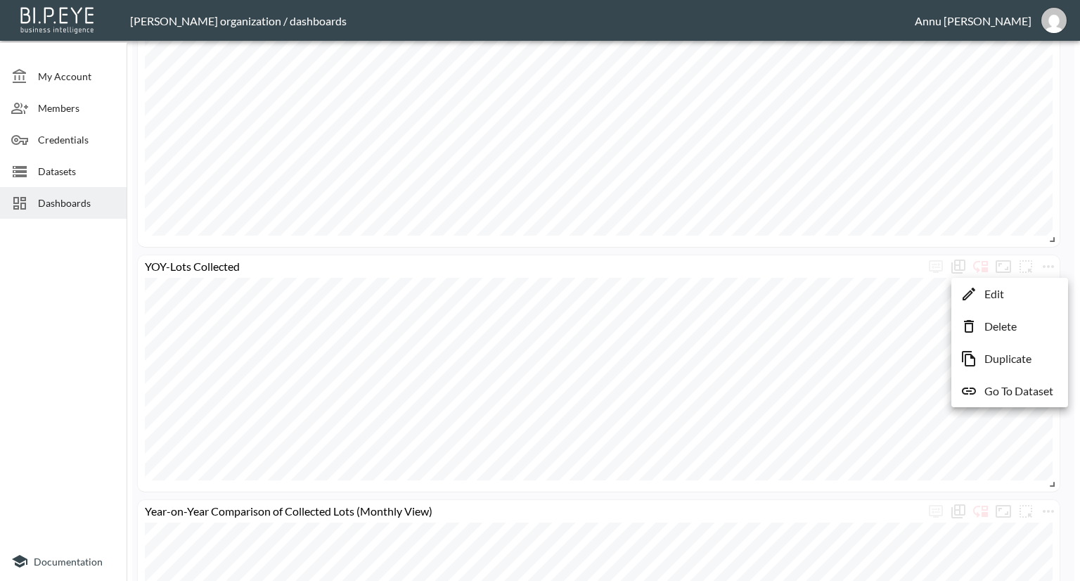
click at [1027, 294] on li "Edit" at bounding box center [1010, 293] width 110 height 25
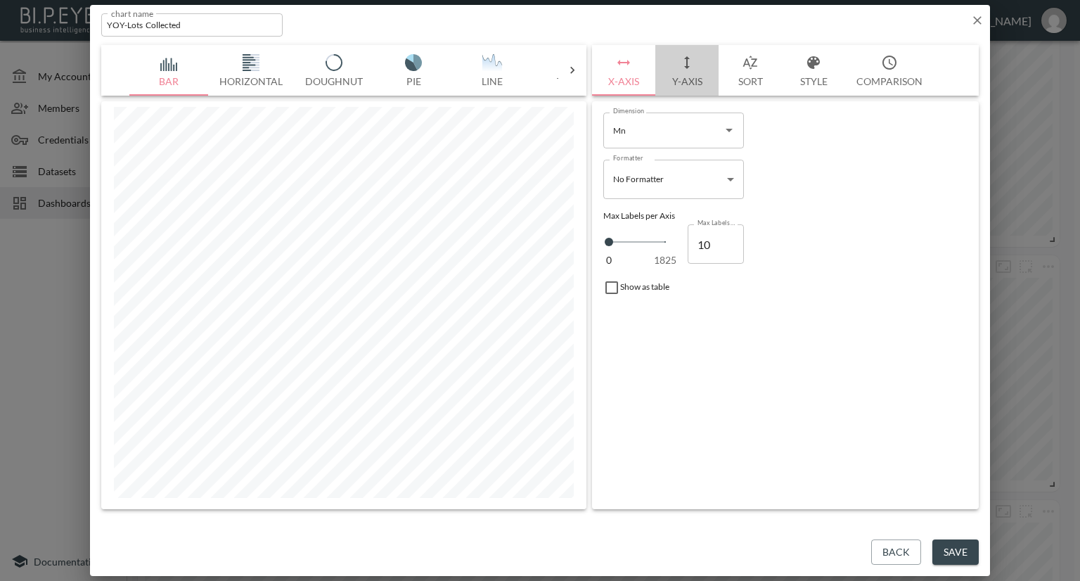
click at [698, 79] on button "Y-Axis" at bounding box center [686, 70] width 63 height 51
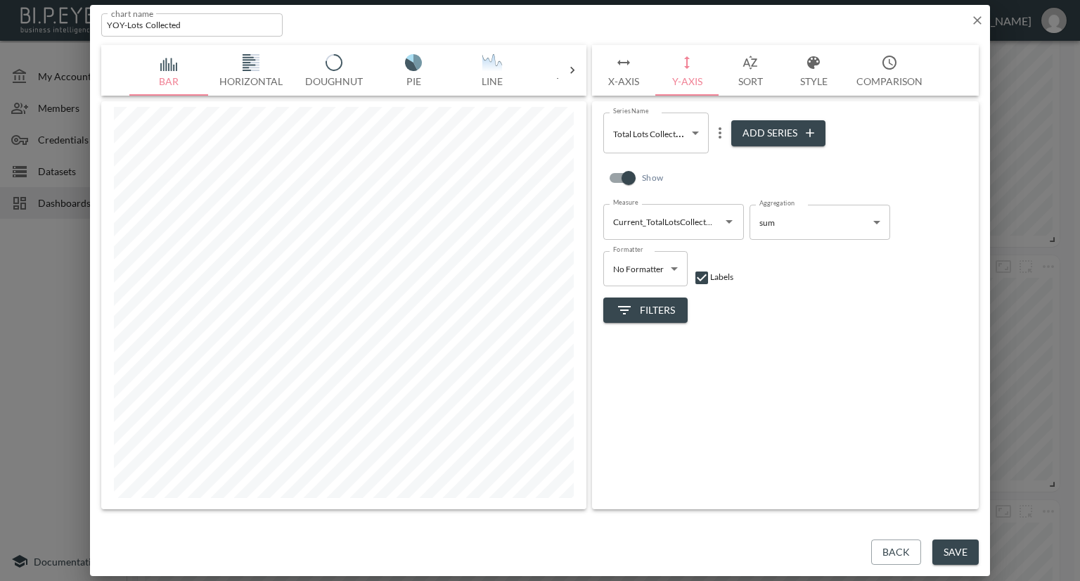
click at [731, 221] on icon "Open" at bounding box center [729, 222] width 7 height 4
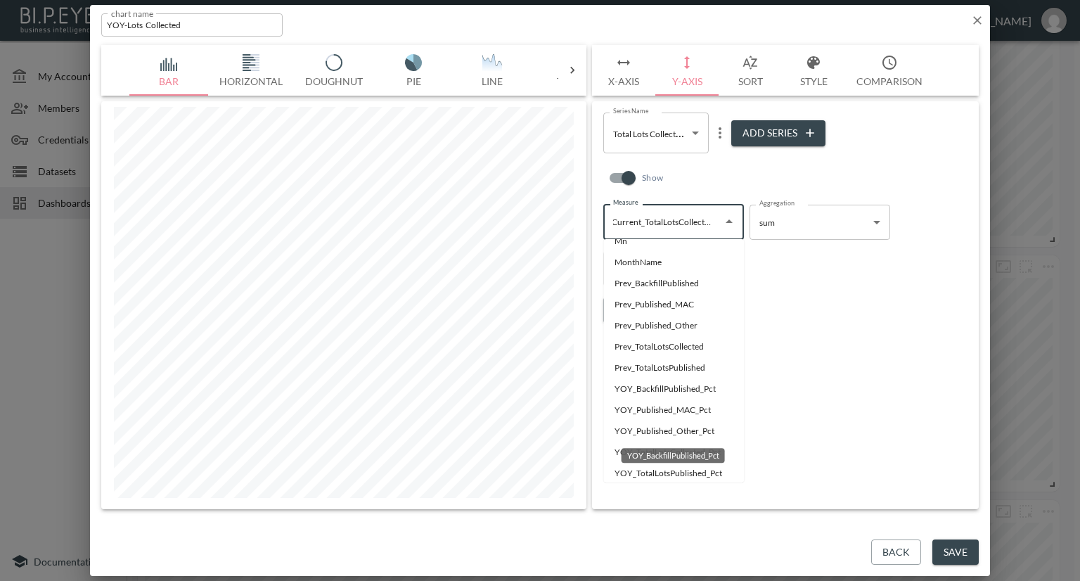
scroll to position [70, 0]
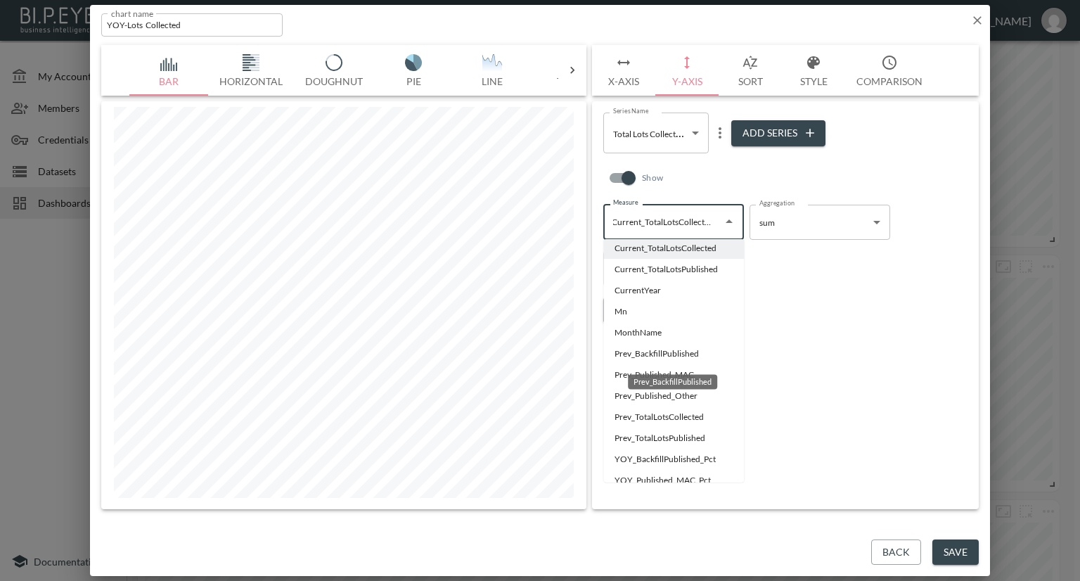
click at [698, 352] on li "Prev_BackfillPublished" at bounding box center [673, 353] width 141 height 21
type input "Prev_BackfillPublished"
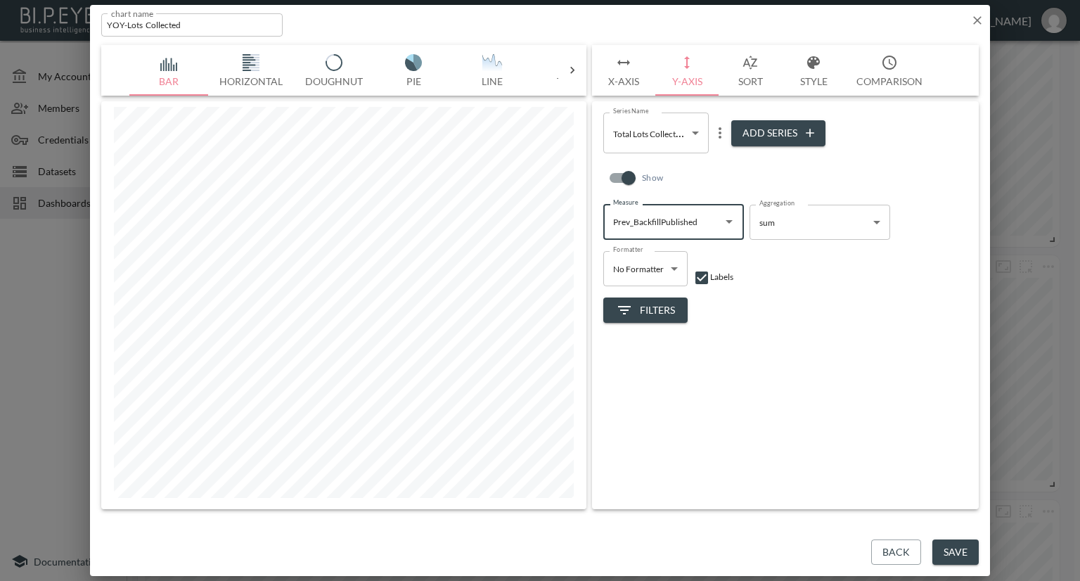
click at [719, 136] on icon "more" at bounding box center [720, 132] width 17 height 17
click at [714, 160] on p "Edit" at bounding box center [723, 160] width 20 height 17
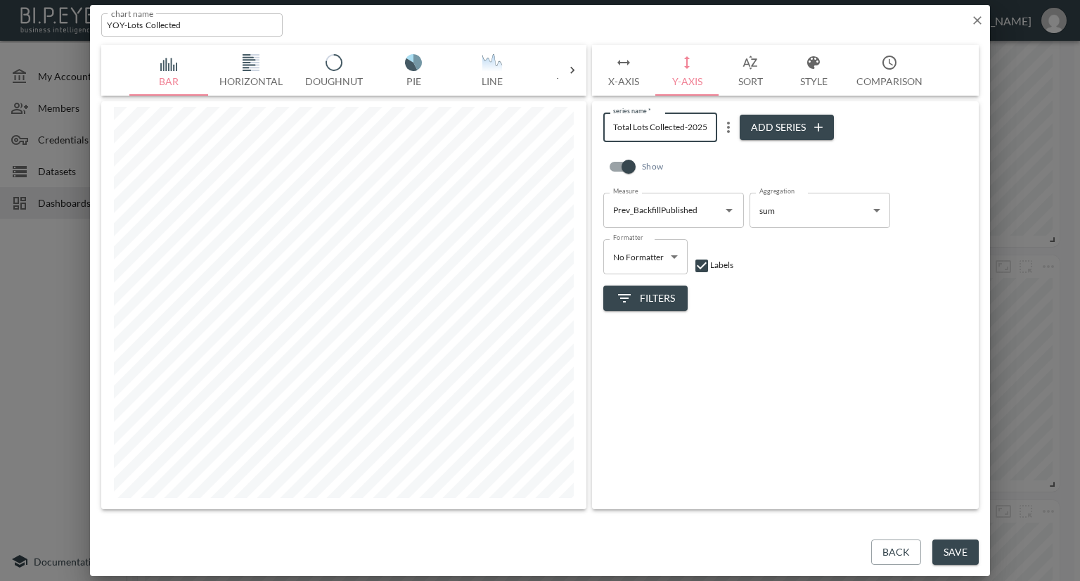
drag, startPoint x: 647, startPoint y: 124, endPoint x: 608, endPoint y: 124, distance: 39.4
click at [608, 124] on input "Total Lots Collected-2025" at bounding box center [660, 127] width 114 height 29
click at [695, 123] on input "Back Filling Collected-2025" at bounding box center [660, 127] width 114 height 29
click at [714, 125] on input "Back Filling Published 2025" at bounding box center [660, 127] width 114 height 29
click at [708, 126] on input "Back Filling Published 2025" at bounding box center [660, 127] width 114 height 29
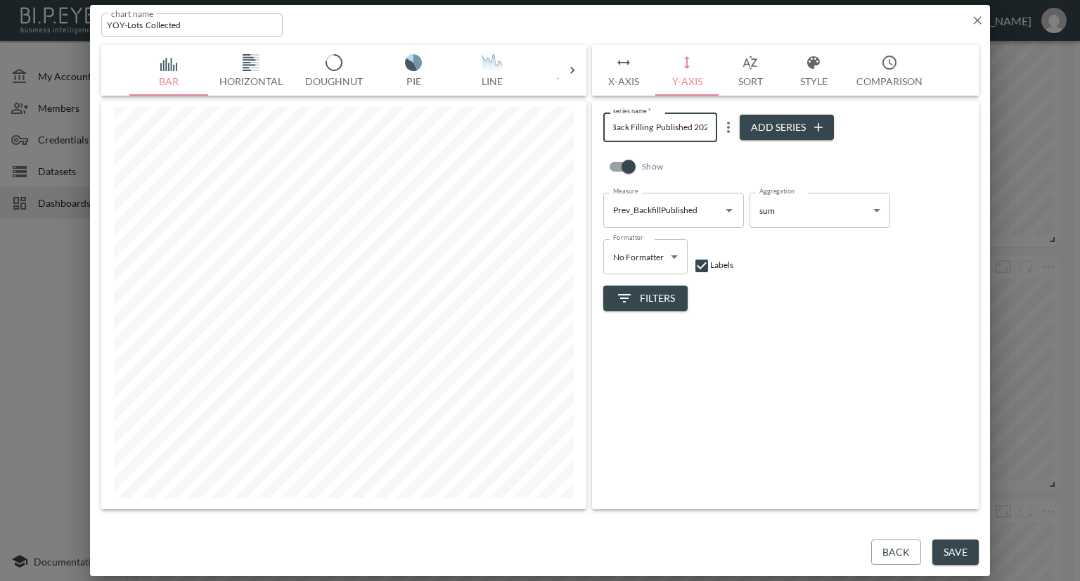
scroll to position [0, 7]
type input "Back Filling Published 2024"
click at [872, 428] on div "series name   * Back Filling Published 2024 series name   * Add Series Show Mea…" at bounding box center [785, 305] width 387 height 408
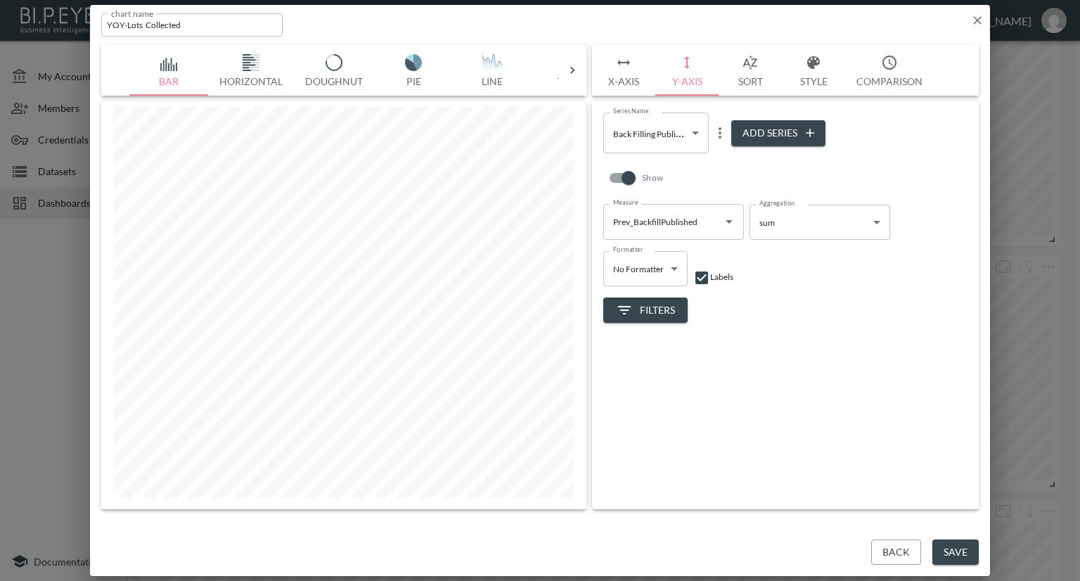
click at [701, 138] on body "BI.P.EYE, Interactive Analytics Dashboards - app Nadia Senft organization / das…" at bounding box center [540, 290] width 1080 height 581
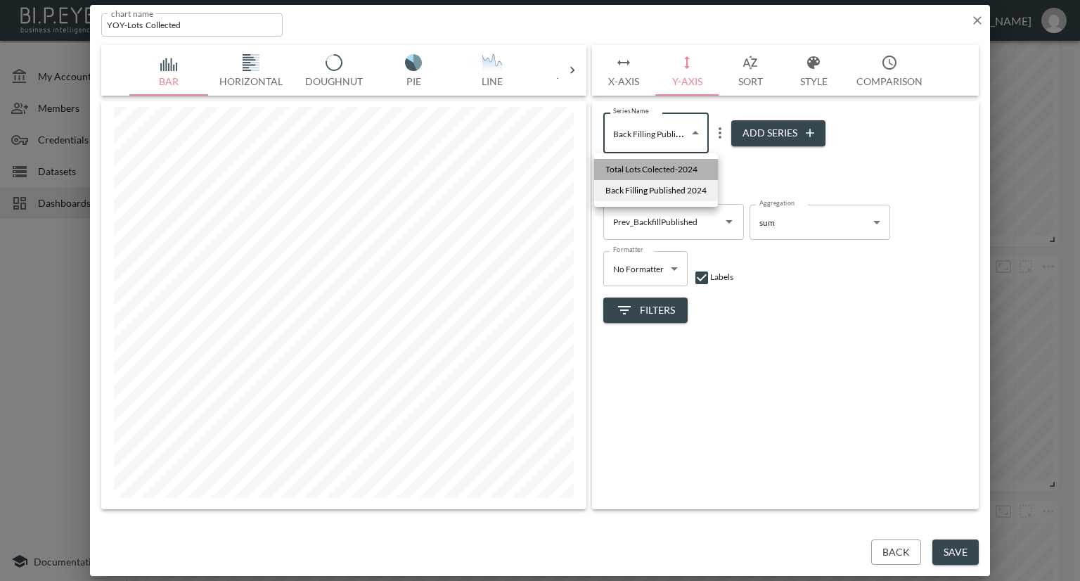
click at [686, 165] on span "Total Lots Colected-2024" at bounding box center [651, 169] width 92 height 13
type input "0bb72709-4ee9-4341-ad53-c9ed20f2cb11"
click at [728, 217] on icon "Open" at bounding box center [729, 221] width 17 height 17
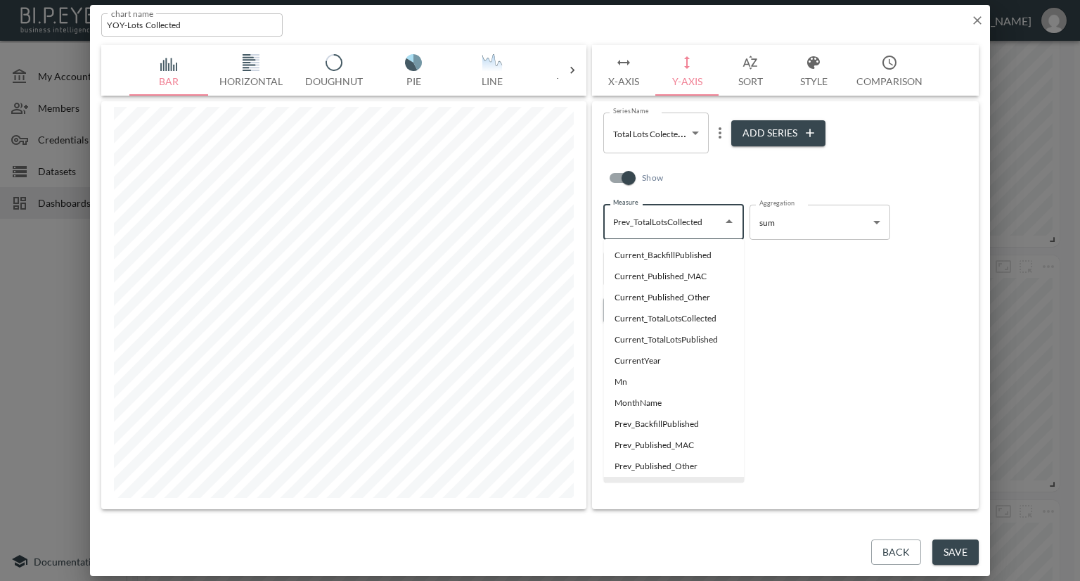
scroll to position [15, 0]
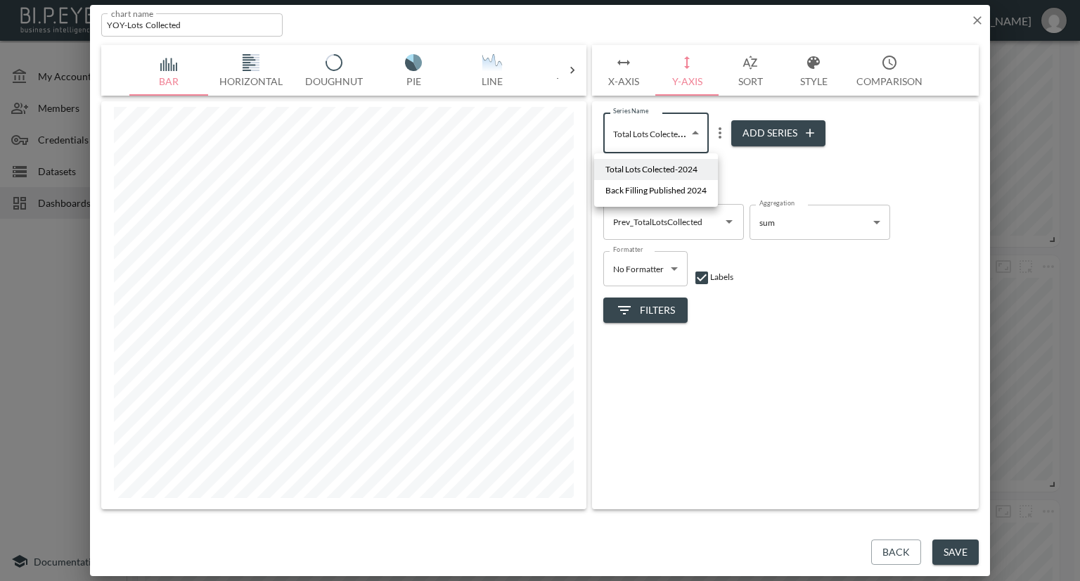
click at [698, 130] on body "BI.P.EYE, Interactive Analytics Dashboards - app Nadia Senft organization / das…" at bounding box center [540, 290] width 1080 height 581
click at [810, 79] on div at bounding box center [540, 290] width 1080 height 581
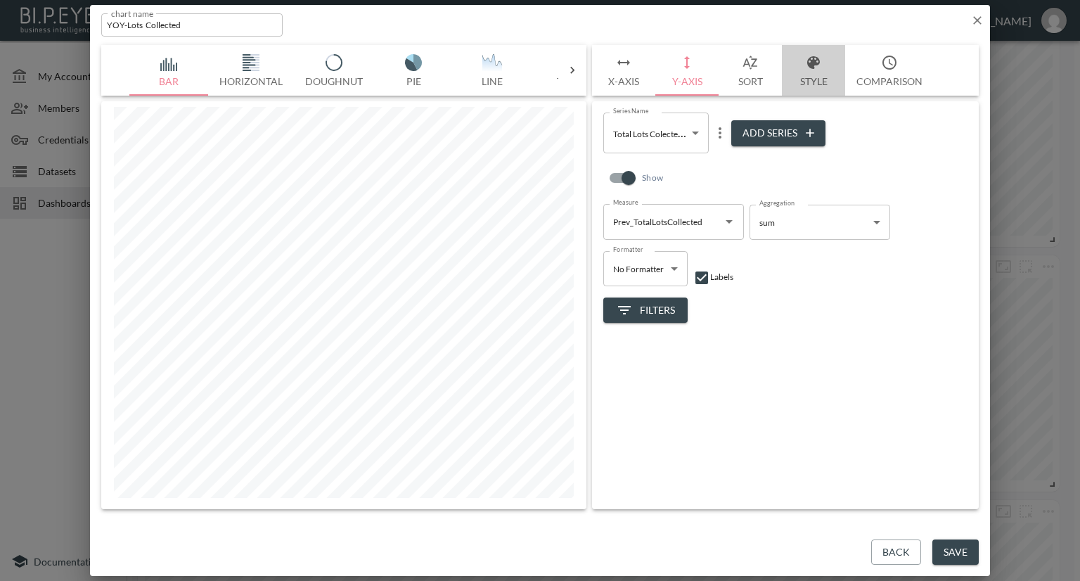
click at [810, 79] on button "Style" at bounding box center [813, 70] width 63 height 51
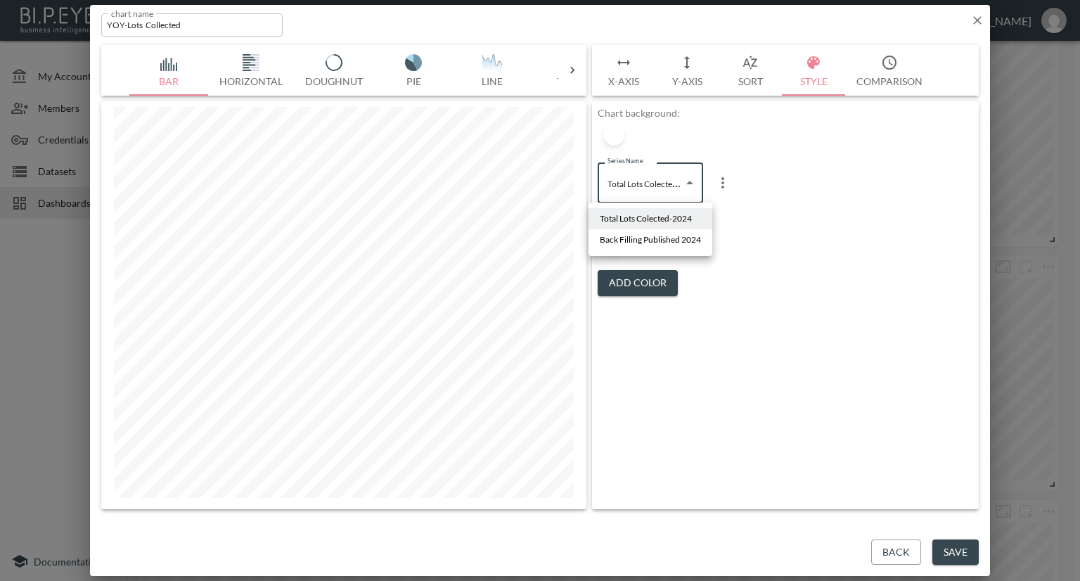
click at [683, 181] on body "BI.P.EYE, Interactive Analytics Dashboards - app Nadia Senft organization / das…" at bounding box center [540, 290] width 1080 height 581
click at [655, 240] on span "Back Filling Published 2024" at bounding box center [650, 239] width 101 height 13
type input "7b65582c-2de9-45d9-9837-fbf68a1304d2"
click at [683, 76] on button "Y-Axis" at bounding box center [686, 70] width 63 height 51
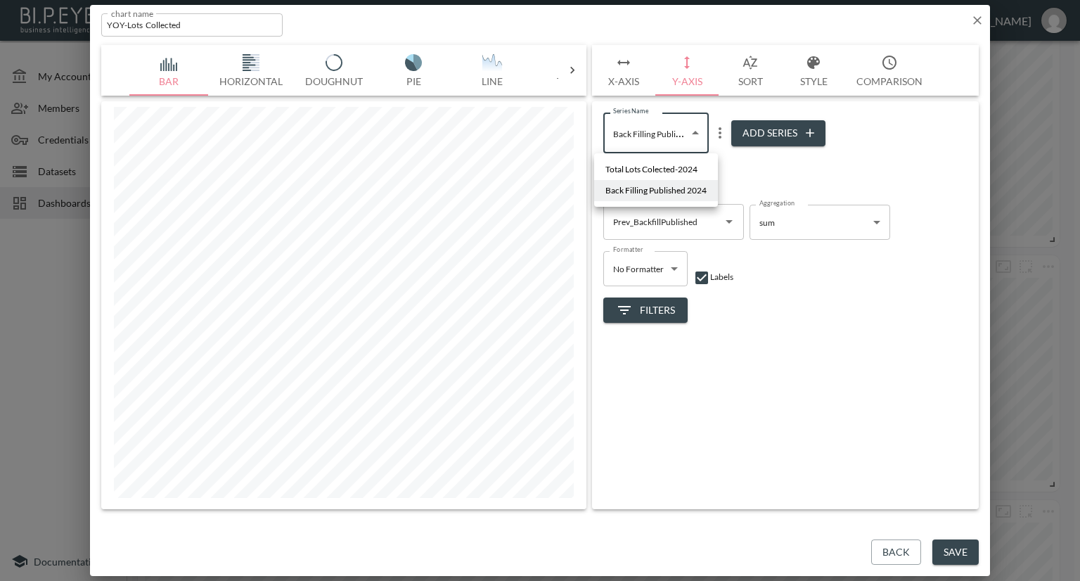
click at [698, 134] on body "BI.P.EYE, Interactive Analytics Dashboards - app Nadia Senft organization / das…" at bounding box center [540, 290] width 1080 height 581
click at [717, 133] on div at bounding box center [540, 290] width 1080 height 581
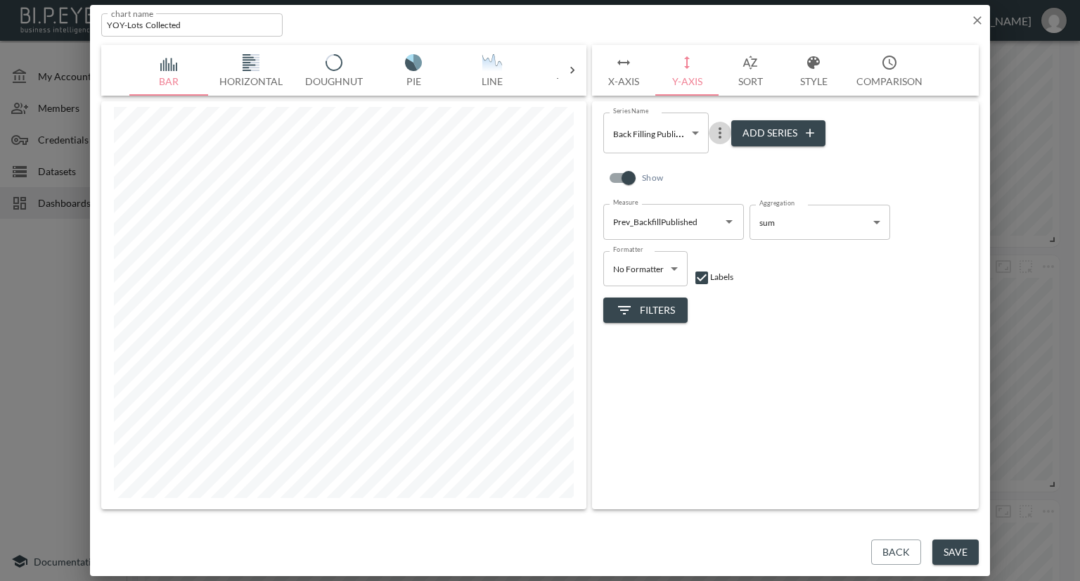
click at [720, 133] on icon "more" at bounding box center [720, 132] width 3 height 11
click at [716, 191] on p "Delete" at bounding box center [729, 192] width 32 height 17
type input "0bb72709-4ee9-4341-ad53-c9ed20f2cb11"
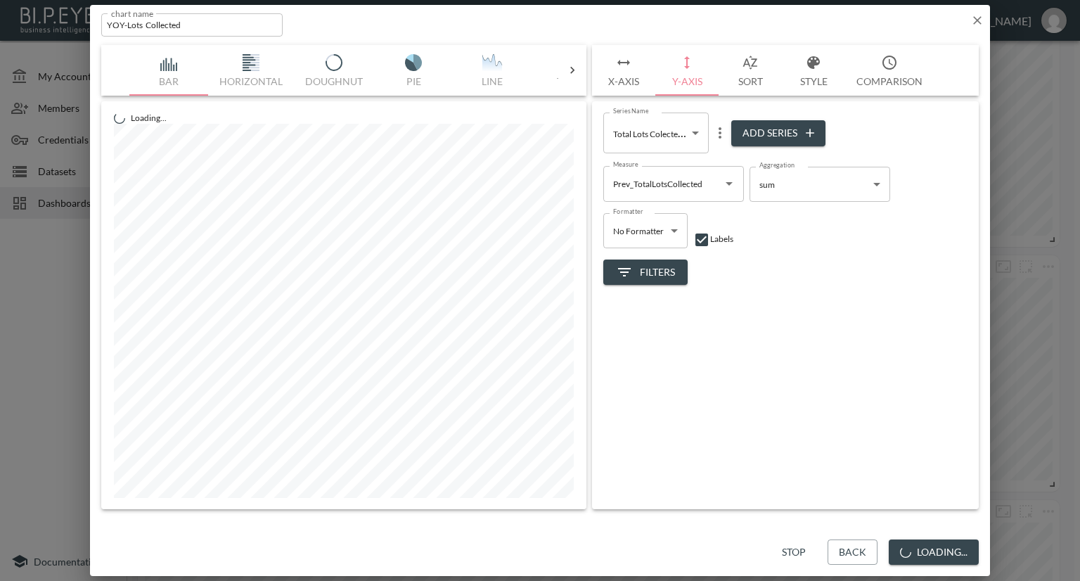
click at [726, 179] on icon "Open" at bounding box center [729, 183] width 17 height 17
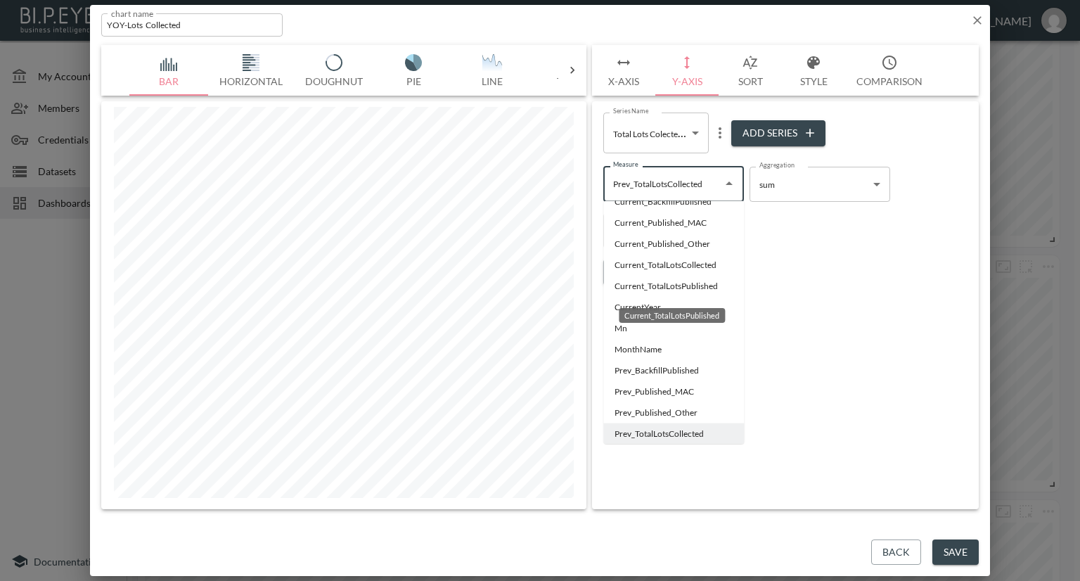
scroll to position [0, 0]
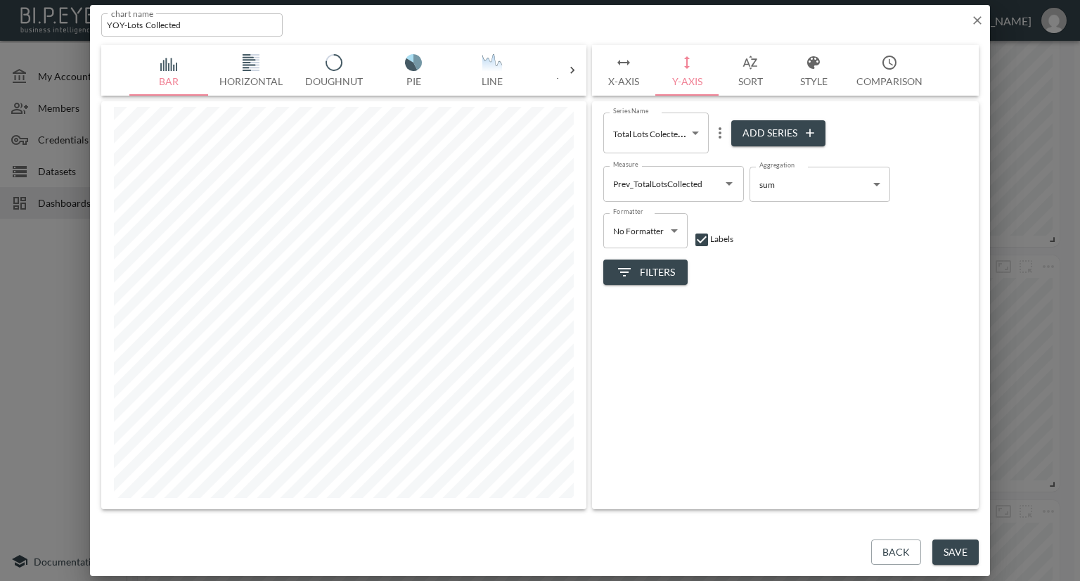
click at [779, 225] on div "Formatter No Formatter No Formatter Formatter Labels" at bounding box center [785, 225] width 364 height 46
click at [727, 186] on icon "Open" at bounding box center [729, 183] width 17 height 17
click at [793, 244] on div "Formatter No Formatter No Formatter Formatter Labels" at bounding box center [785, 225] width 364 height 46
click at [729, 184] on icon "Open" at bounding box center [729, 184] width 7 height 4
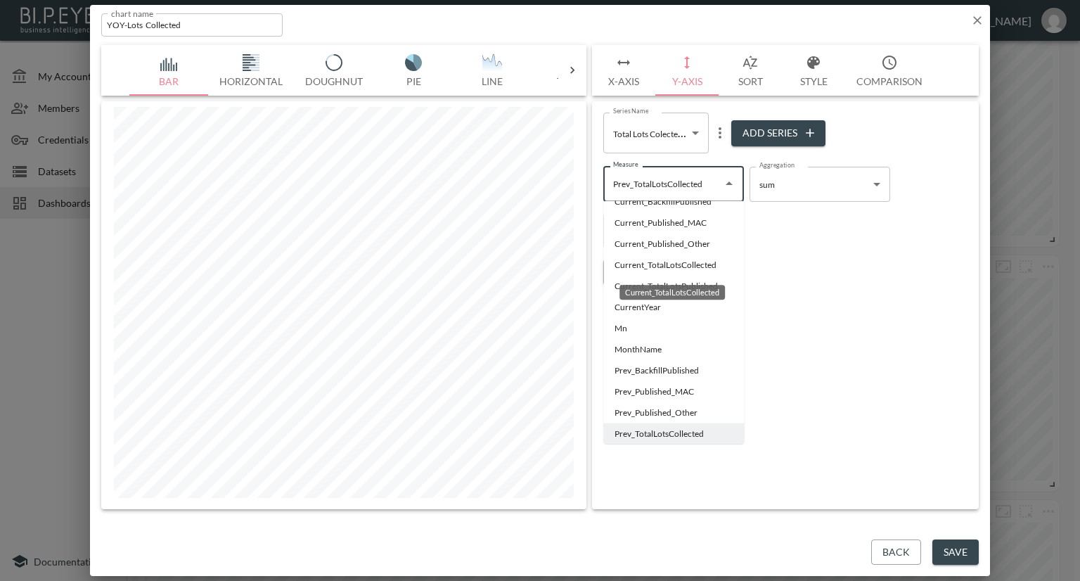
scroll to position [155, 0]
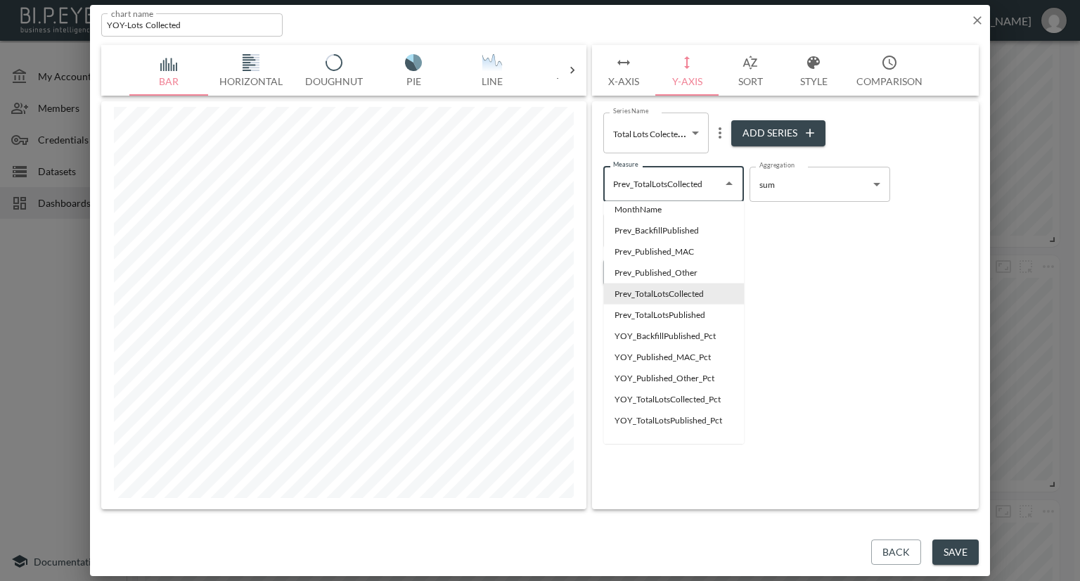
click at [778, 244] on div "Formatter No Formatter No Formatter Formatter Labels" at bounding box center [785, 225] width 364 height 46
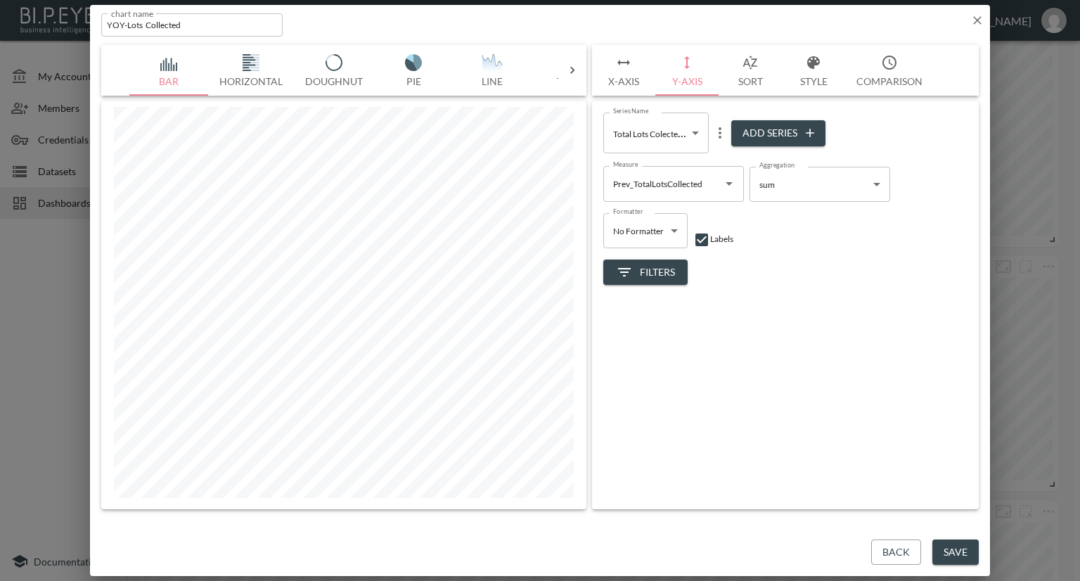
click at [734, 186] on icon "Open" at bounding box center [729, 183] width 17 height 17
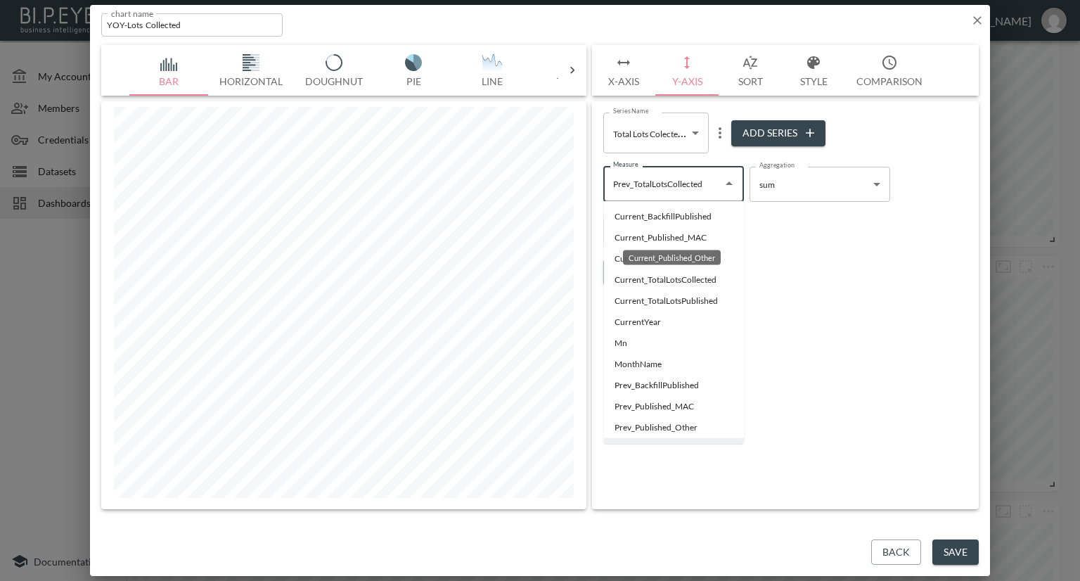
scroll to position [0, 0]
click at [674, 215] on li "Current_BackfillPublished" at bounding box center [673, 217] width 141 height 21
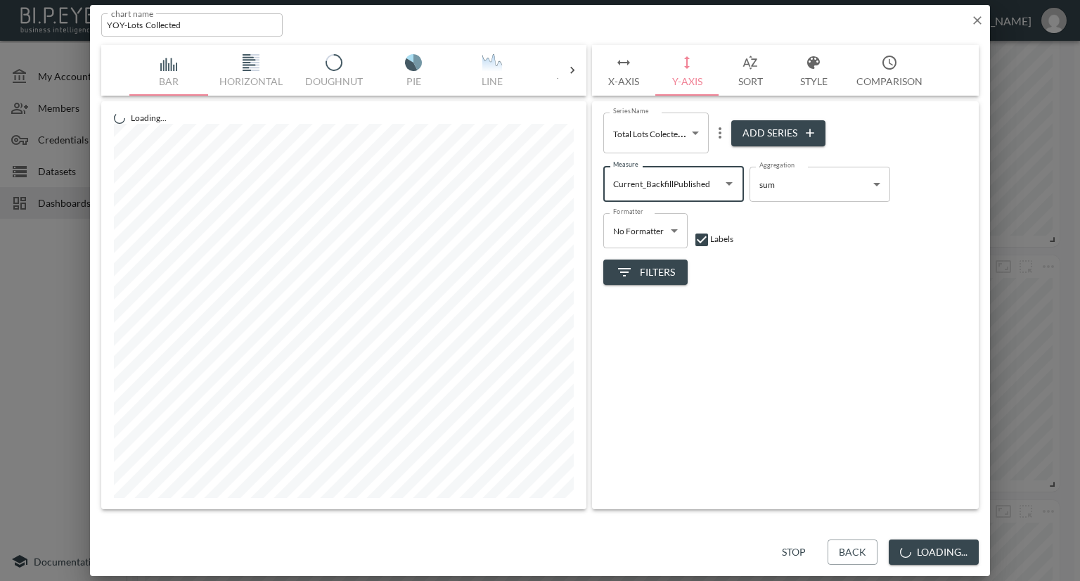
click at [727, 181] on icon "Open" at bounding box center [729, 183] width 17 height 17
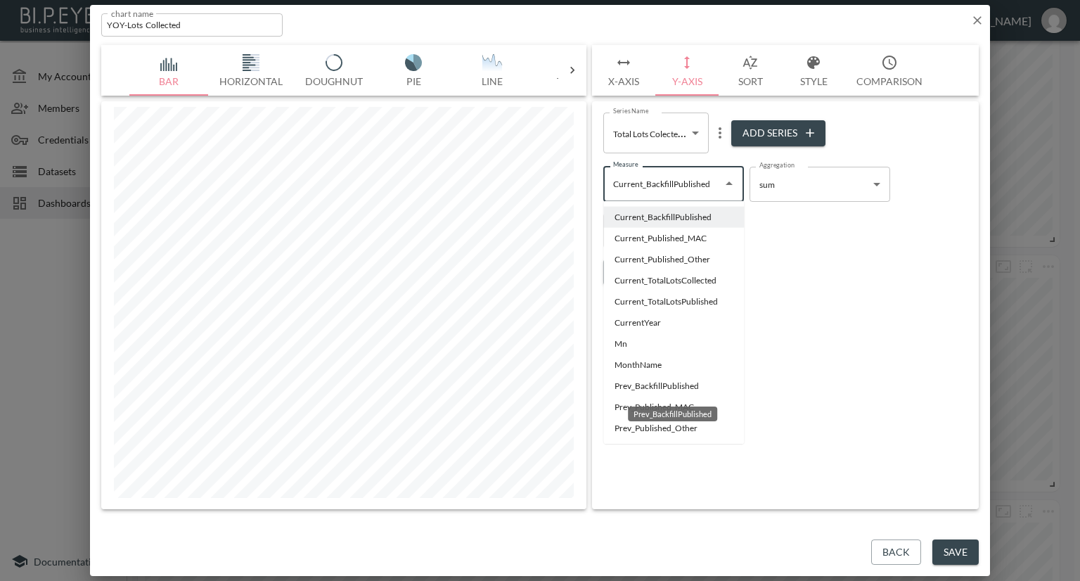
click at [658, 385] on li "Prev_BackfillPublished" at bounding box center [673, 385] width 141 height 21
type input "Prev_BackfillPublished"
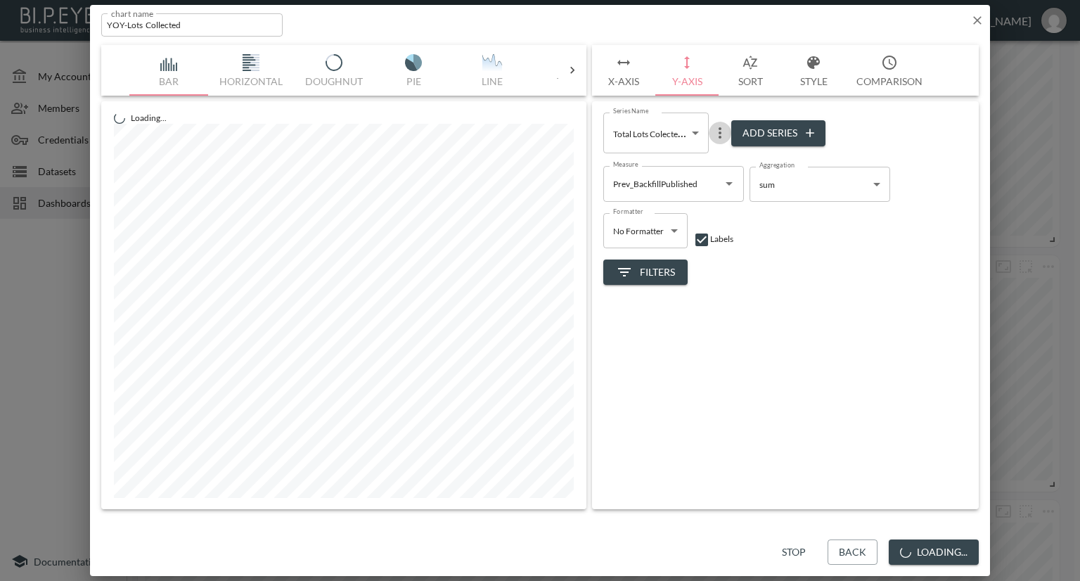
click at [719, 134] on icon "more" at bounding box center [720, 132] width 3 height 11
click at [722, 161] on p "Edit" at bounding box center [723, 160] width 20 height 17
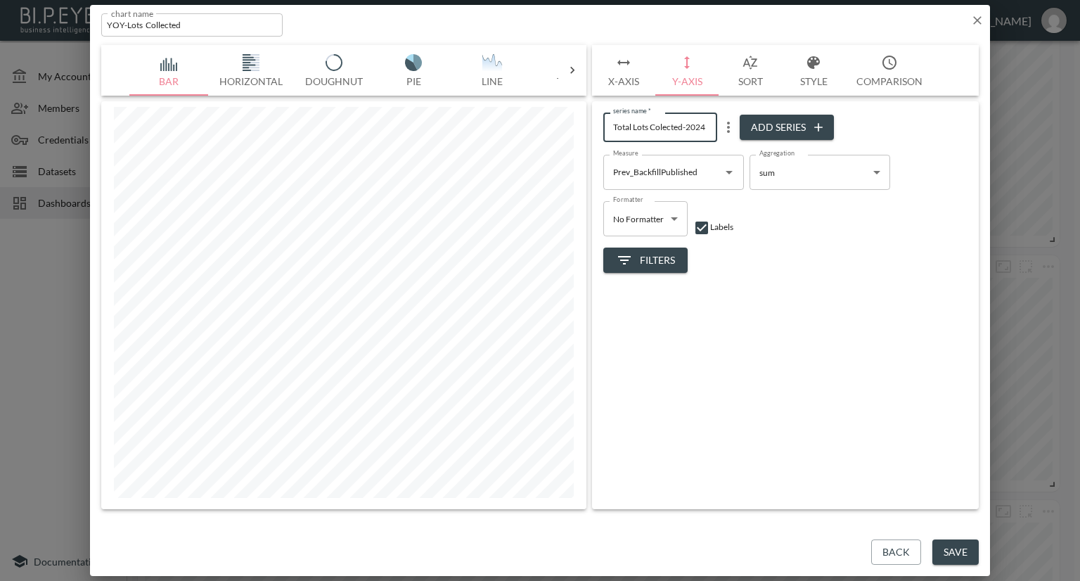
drag, startPoint x: 683, startPoint y: 127, endPoint x: 596, endPoint y: 126, distance: 86.5
click at [596, 126] on div "series name   * Total Lots Colected-2024 series name   * Add Series Measure Pre…" at bounding box center [785, 305] width 387 height 408
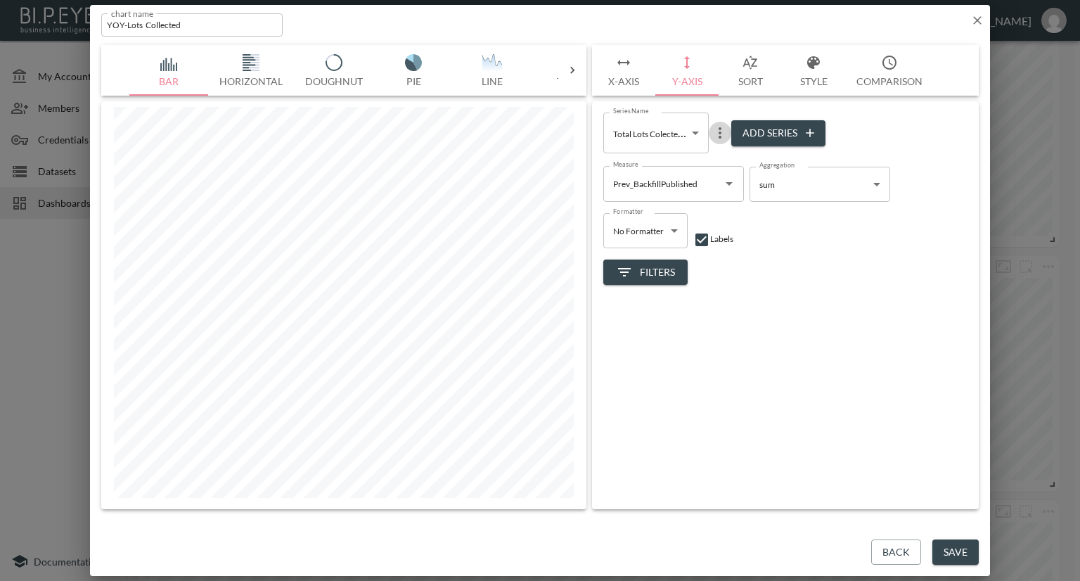
click at [721, 134] on icon "more" at bounding box center [720, 132] width 17 height 17
click at [719, 158] on p "Edit" at bounding box center [723, 160] width 20 height 17
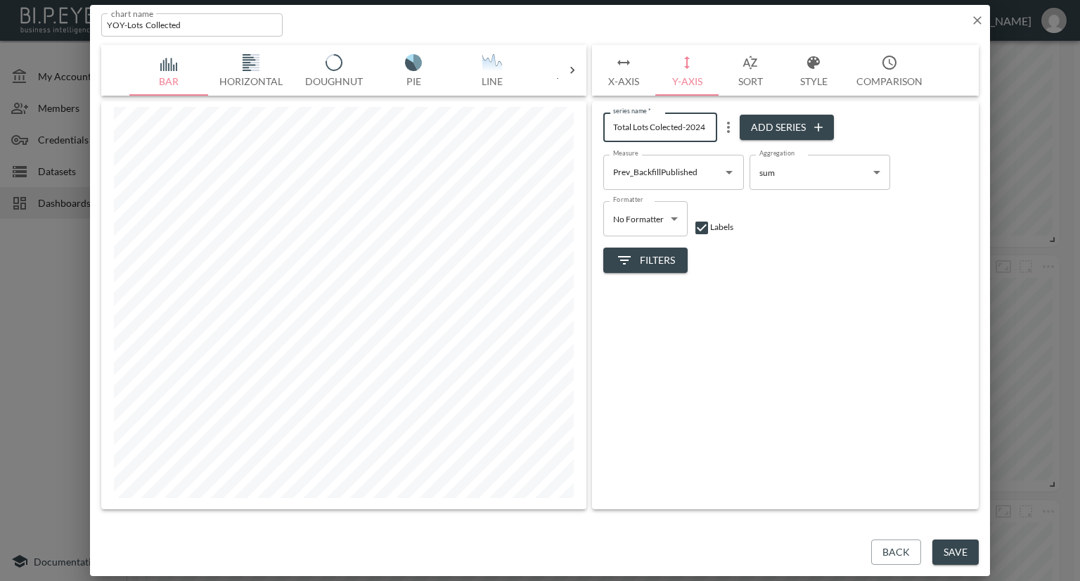
drag, startPoint x: 684, startPoint y: 126, endPoint x: 581, endPoint y: 122, distance: 102.7
click at [581, 122] on div "Bar Horizontal Doughnut Pie Line Table Single Map Google Stacked Calendar Title…" at bounding box center [540, 277] width 878 height 464
type input "Back Filling Published-2024"
click at [802, 282] on div "series name   * Back Filling Published-2024 series name   * Add Series Measure …" at bounding box center [785, 305] width 387 height 408
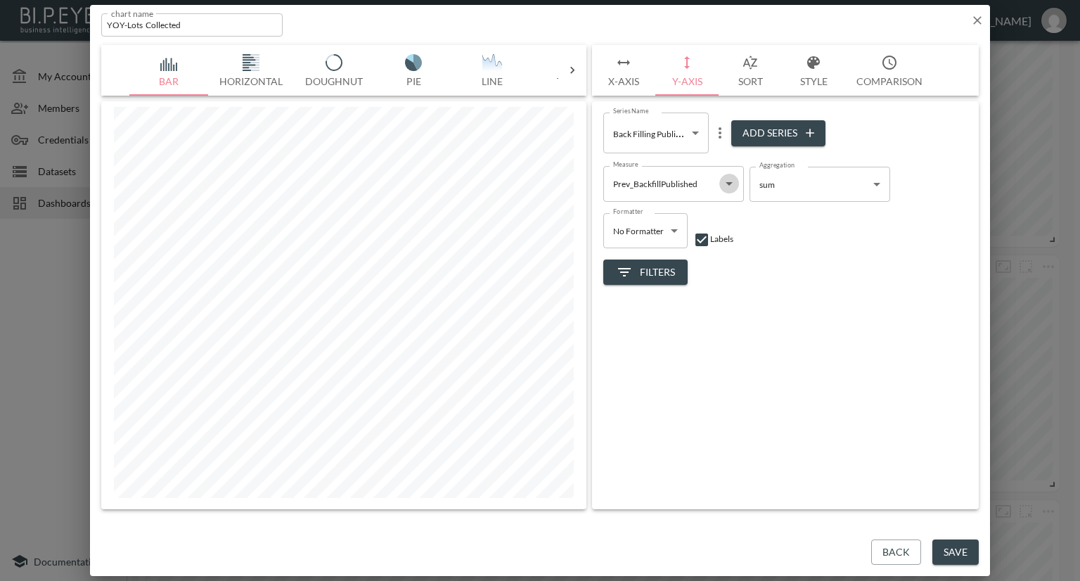
click at [727, 183] on icon "Open" at bounding box center [729, 184] width 7 height 4
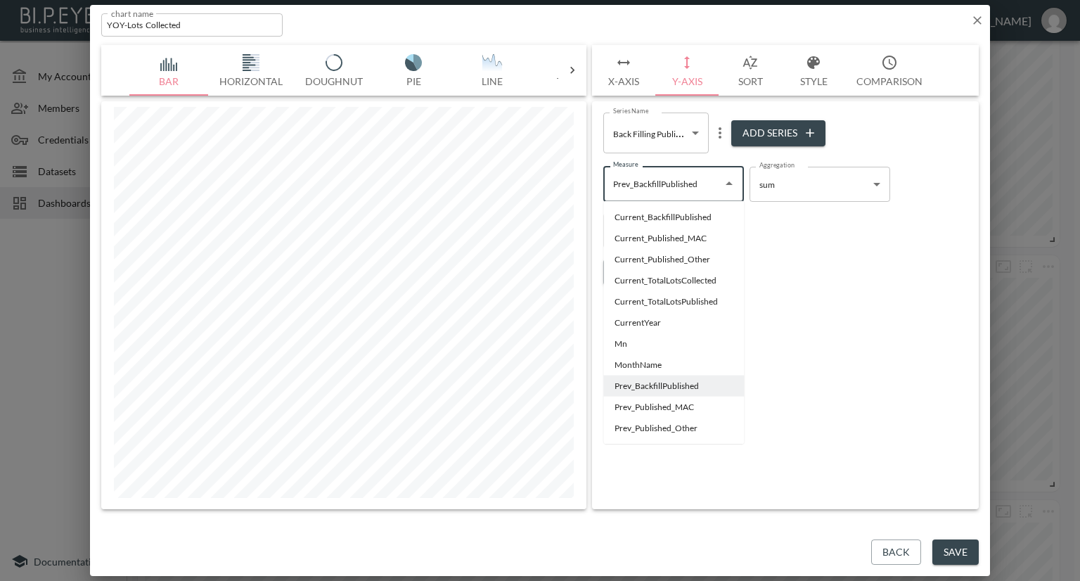
click at [794, 228] on div "Formatter No Formatter No Formatter Formatter Labels" at bounding box center [785, 225] width 364 height 46
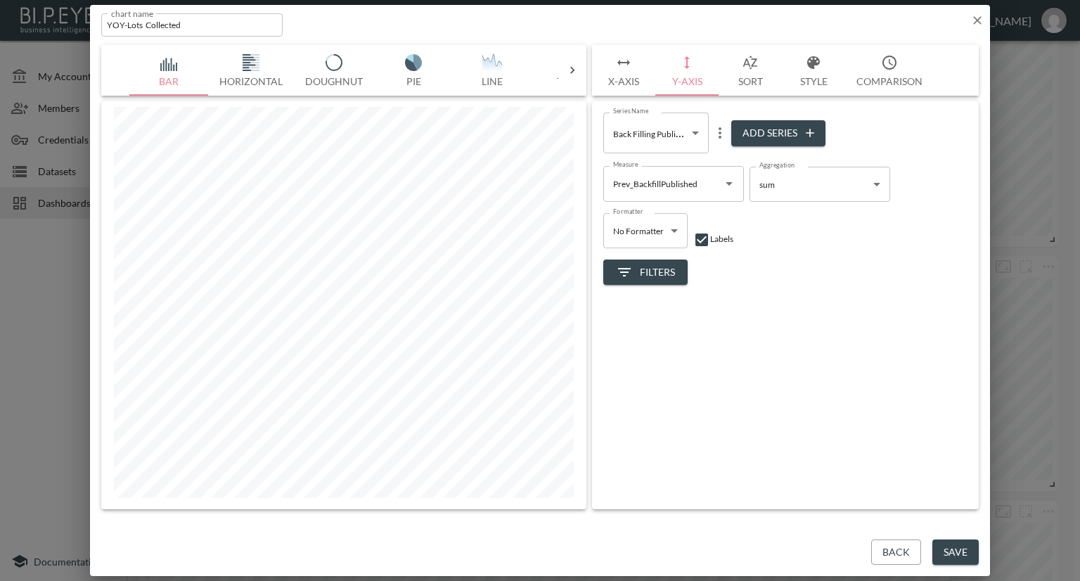
click at [700, 138] on body "BI.P.EYE, Interactive Analytics Dashboards - app Nadia Senft organization / das…" at bounding box center [540, 290] width 1080 height 581
click at [768, 133] on div at bounding box center [540, 290] width 1080 height 581
click at [748, 135] on button "Add Series" at bounding box center [778, 133] width 94 height 26
type input "3b37dadc-da96-42bd-a8cd-3c04d16b32d3"
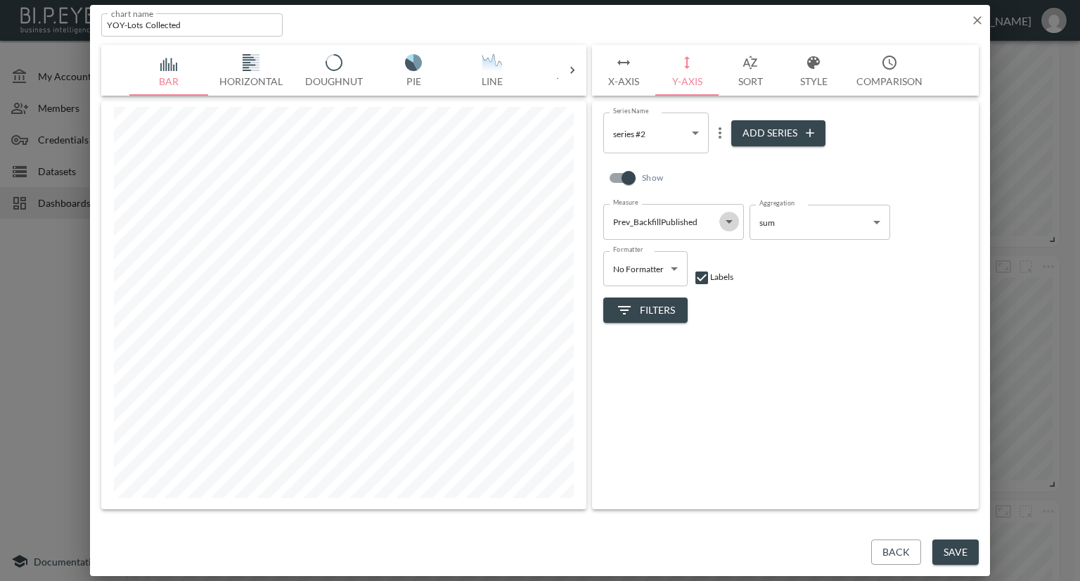
click at [726, 222] on icon "Open" at bounding box center [729, 221] width 17 height 17
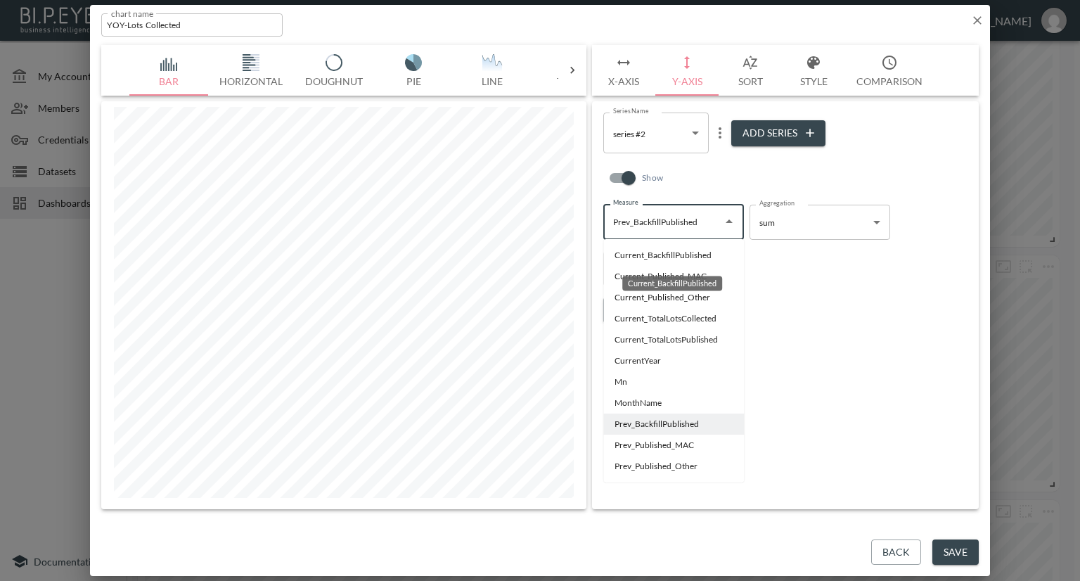
click at [684, 257] on li "Current_BackfillPublished" at bounding box center [673, 255] width 141 height 21
type input "Current_BackfillPublished"
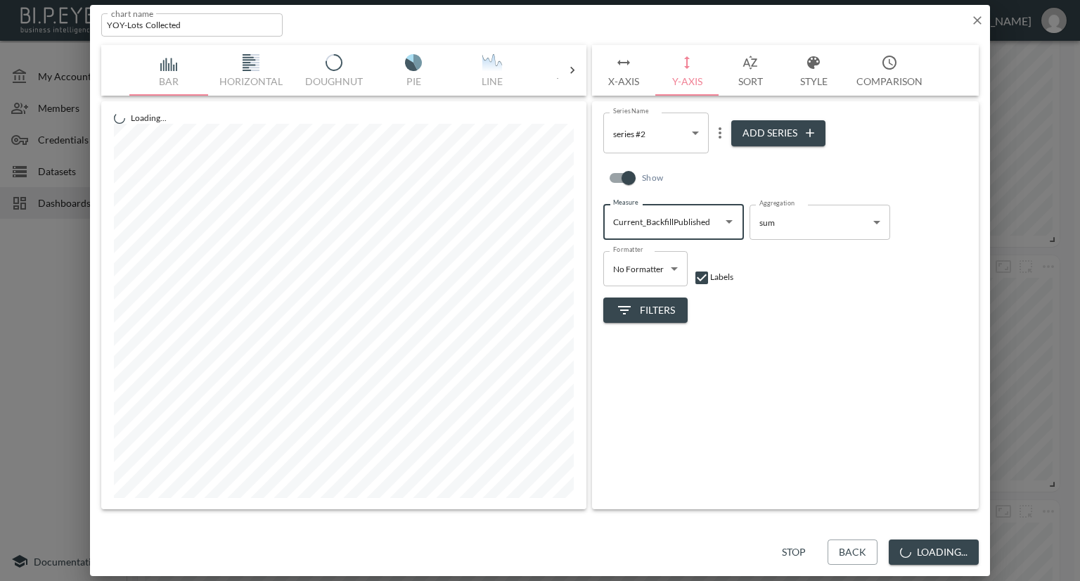
click at [718, 134] on icon "more" at bounding box center [720, 132] width 17 height 17
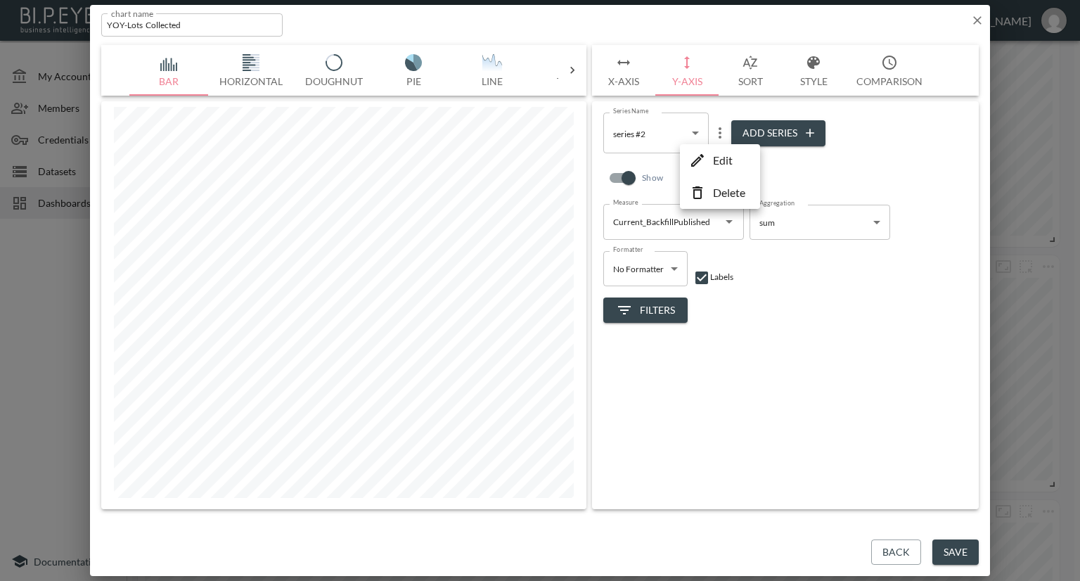
click at [716, 160] on p "Edit" at bounding box center [723, 160] width 20 height 17
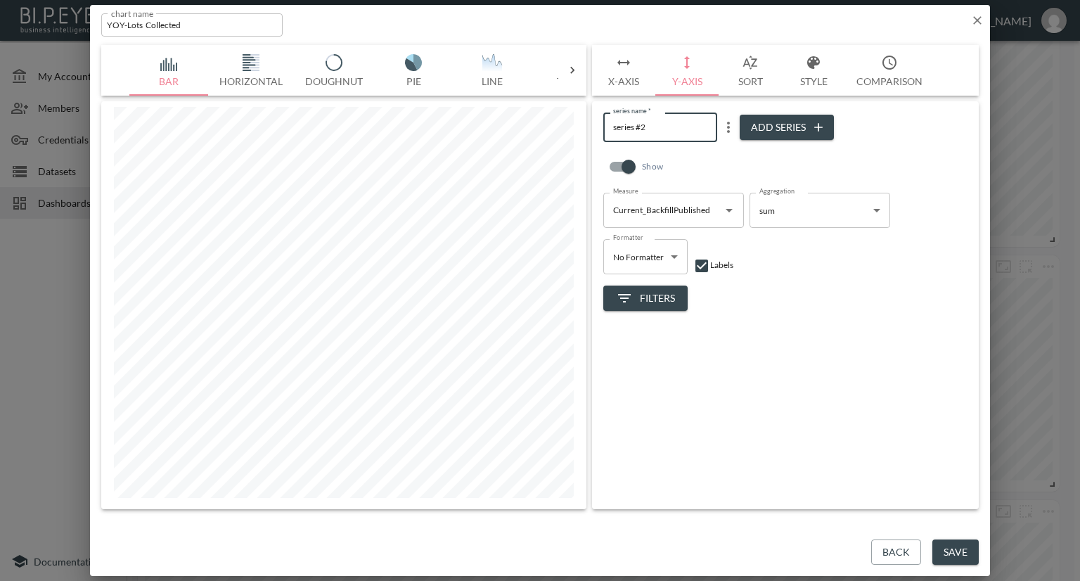
drag, startPoint x: 662, startPoint y: 130, endPoint x: 598, endPoint y: 128, distance: 64.7
click at [598, 128] on div "series name   * series #2 series name   * Add Series Show Measure Current_Backf…" at bounding box center [785, 305] width 387 height 408
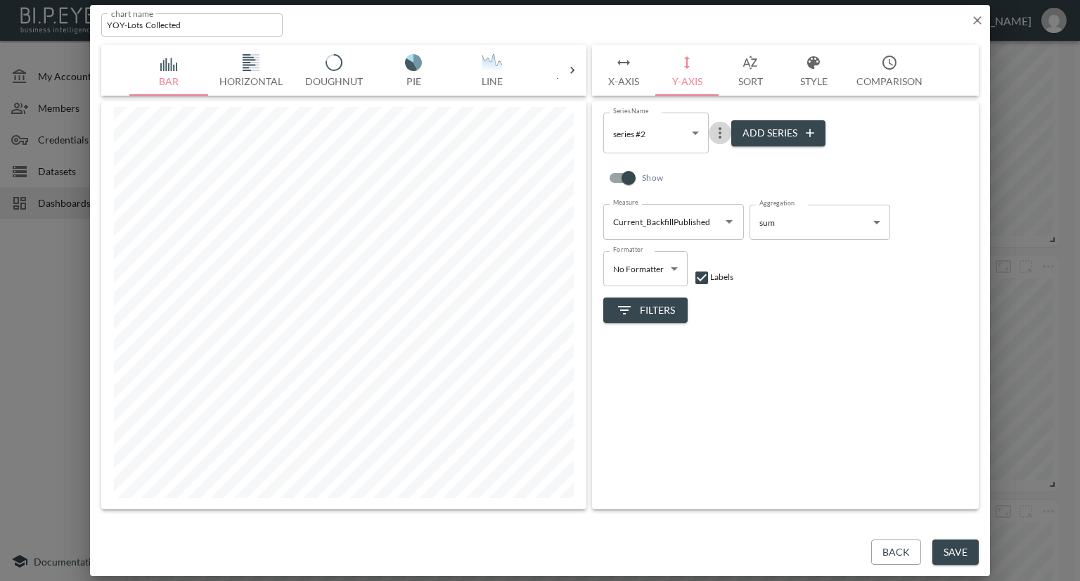
click at [719, 133] on icon "more" at bounding box center [720, 132] width 3 height 11
click at [728, 155] on p "Edit" at bounding box center [723, 160] width 20 height 17
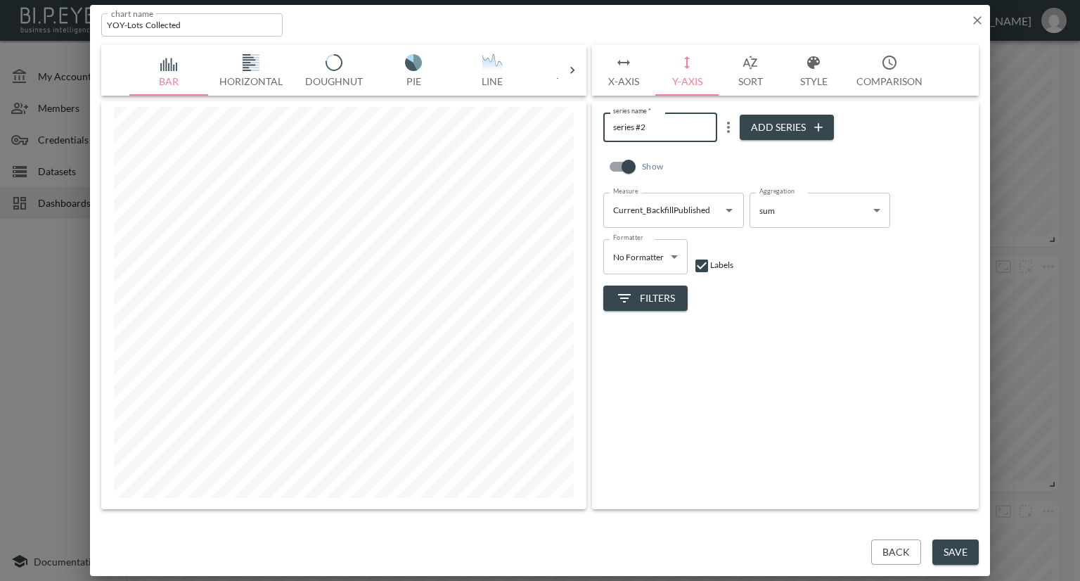
drag, startPoint x: 654, startPoint y: 127, endPoint x: 586, endPoint y: 127, distance: 68.2
click at [586, 127] on div "Bar Horizontal Doughnut Pie Line Table Single Map Google Stacked Calendar Title…" at bounding box center [540, 277] width 878 height 464
type input "Back Filling Published-2025"
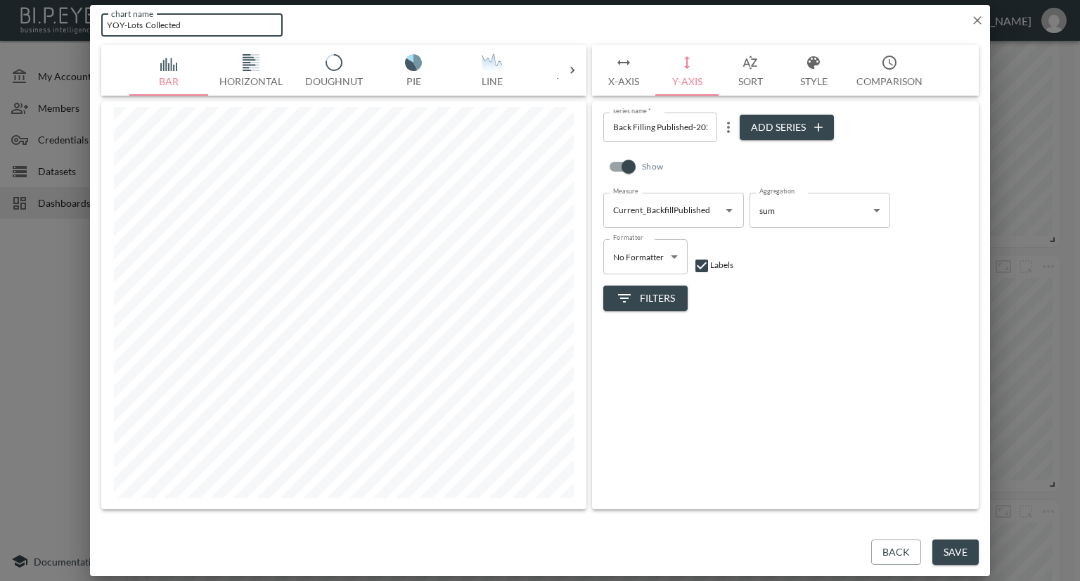
click at [142, 22] on input "YOY-Lots Collected" at bounding box center [191, 24] width 181 height 23
drag, startPoint x: 179, startPoint y: 23, endPoint x: 126, endPoint y: 23, distance: 53.4
click at [126, 23] on input "YOY-Lots Collected" at bounding box center [191, 24] width 181 height 23
type input "YOY-Bac Filling Published"
click at [951, 555] on button "Save" at bounding box center [955, 552] width 46 height 26
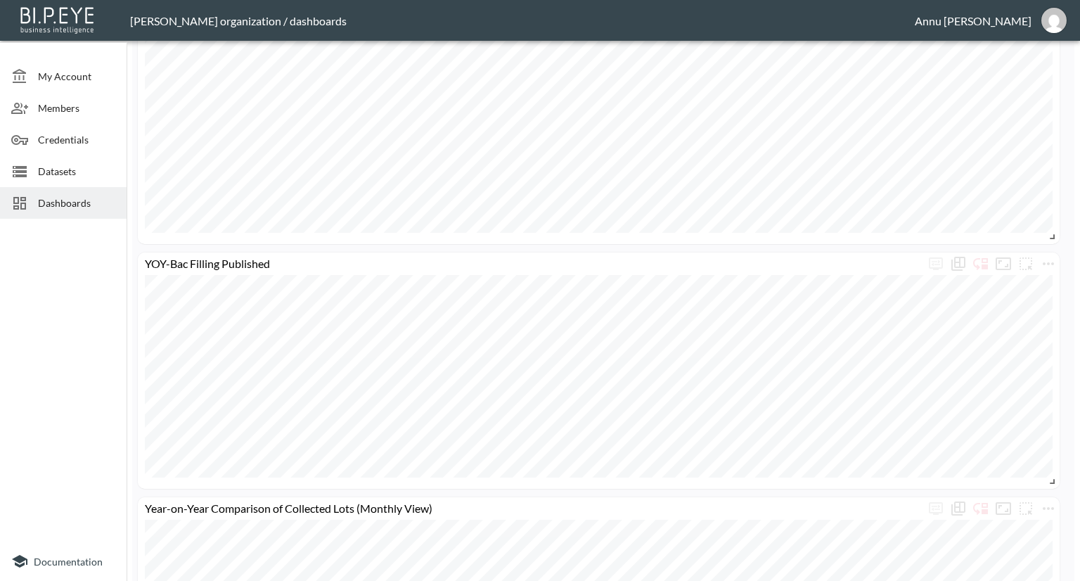
scroll to position [492, 0]
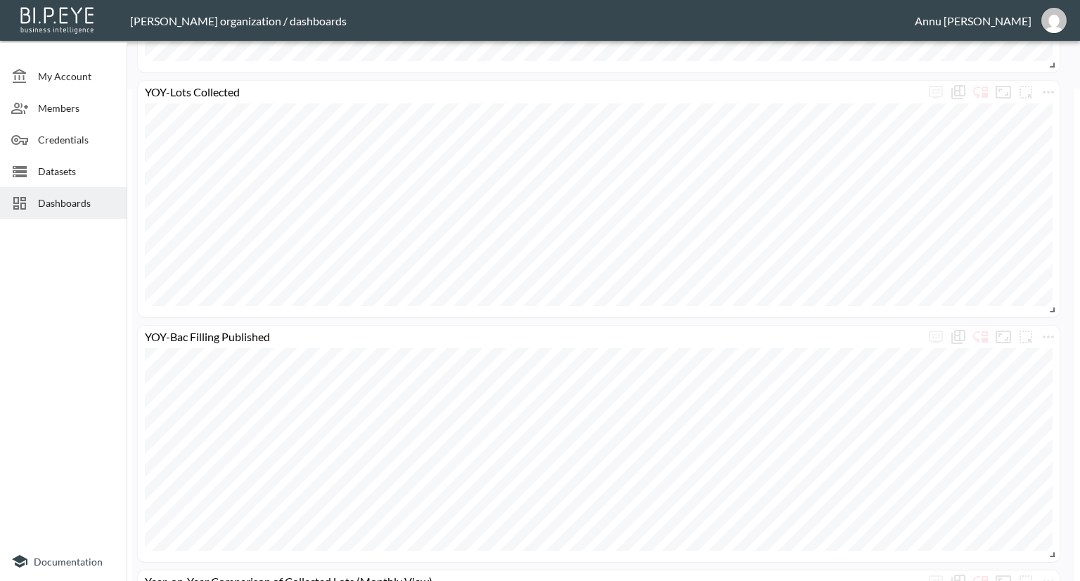
click at [65, 198] on span "Dashboards" at bounding box center [76, 202] width 77 height 15
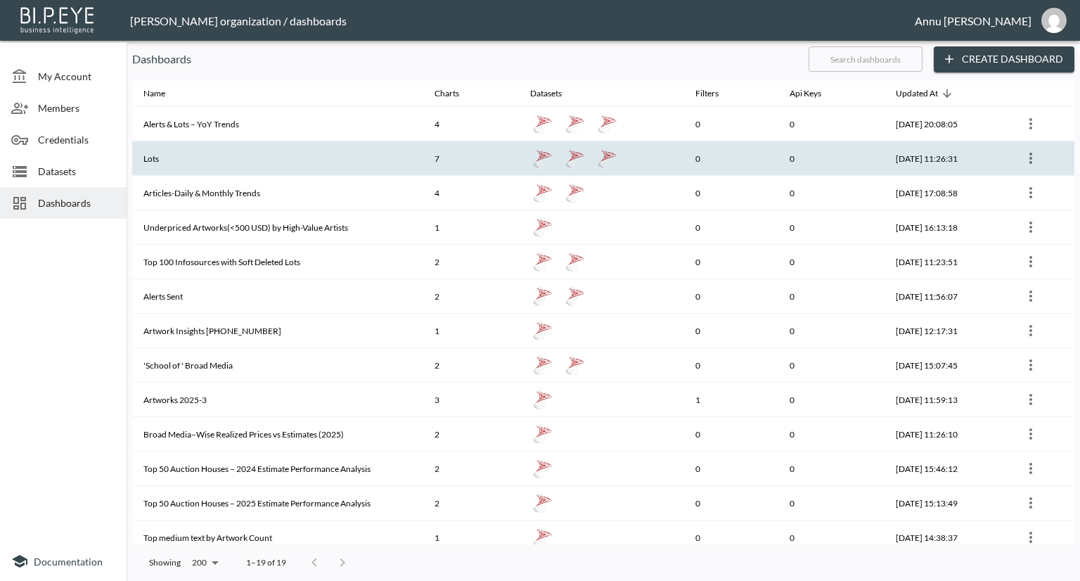
click at [180, 156] on th "Lots" at bounding box center [277, 158] width 291 height 34
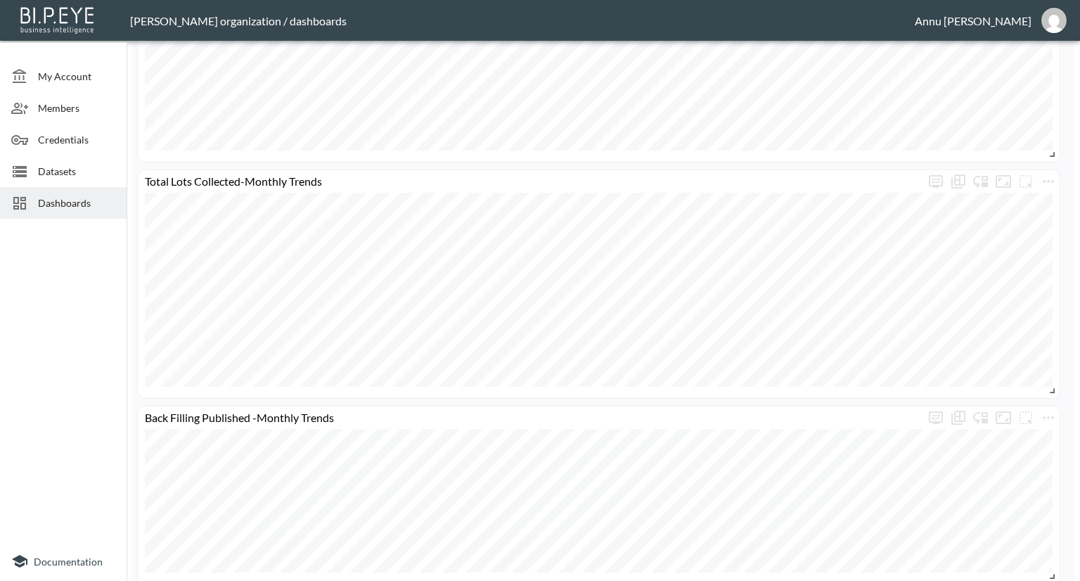
scroll to position [1167, 0]
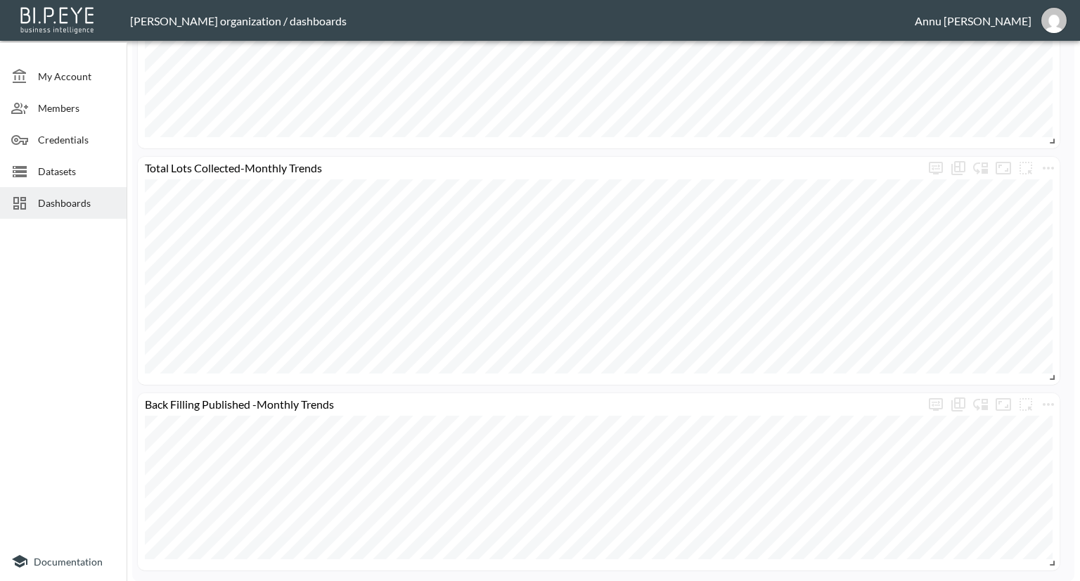
click at [70, 203] on span "Dashboards" at bounding box center [76, 202] width 77 height 15
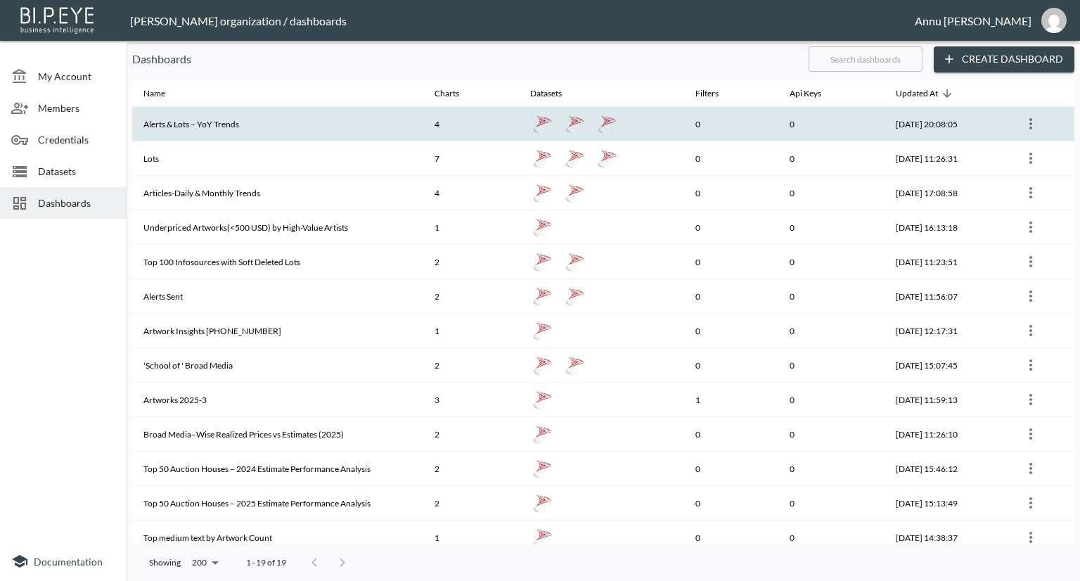
click at [295, 131] on th "Alerts & Lots – YoY Trends" at bounding box center [277, 124] width 291 height 34
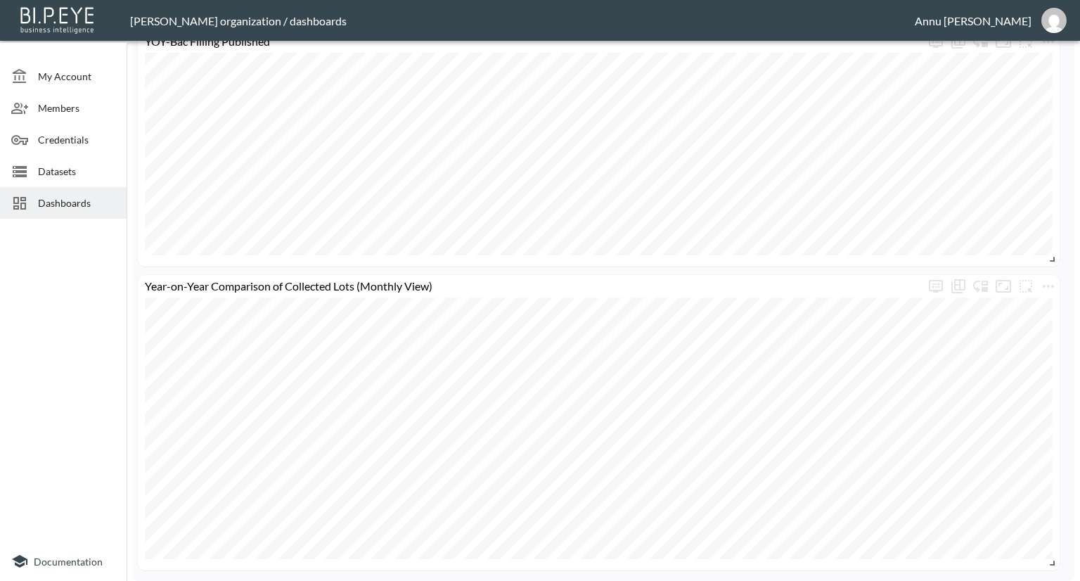
scroll to position [577, 0]
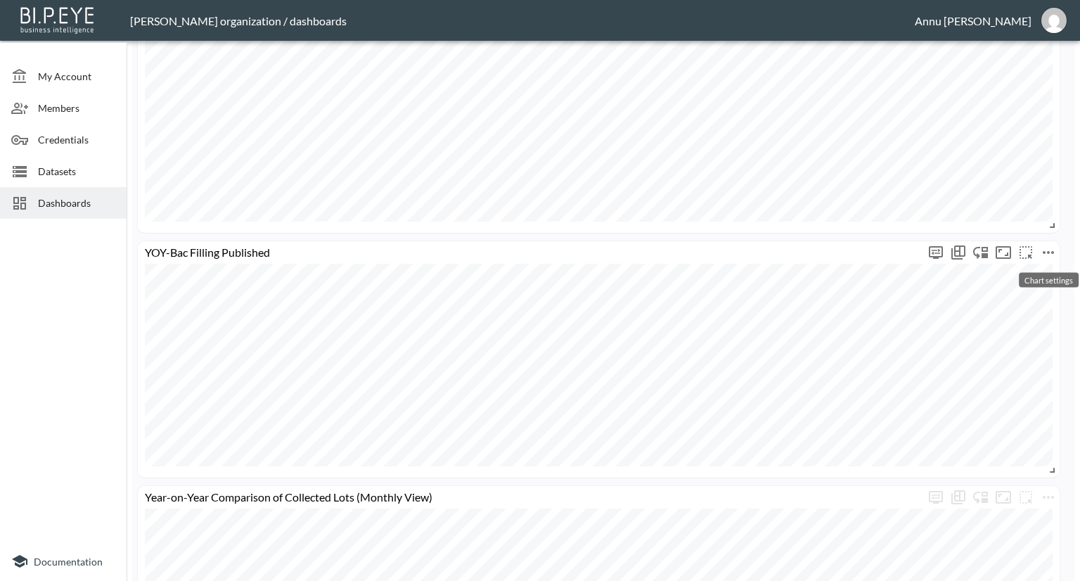
click at [1043, 247] on icon "more" at bounding box center [1048, 252] width 17 height 17
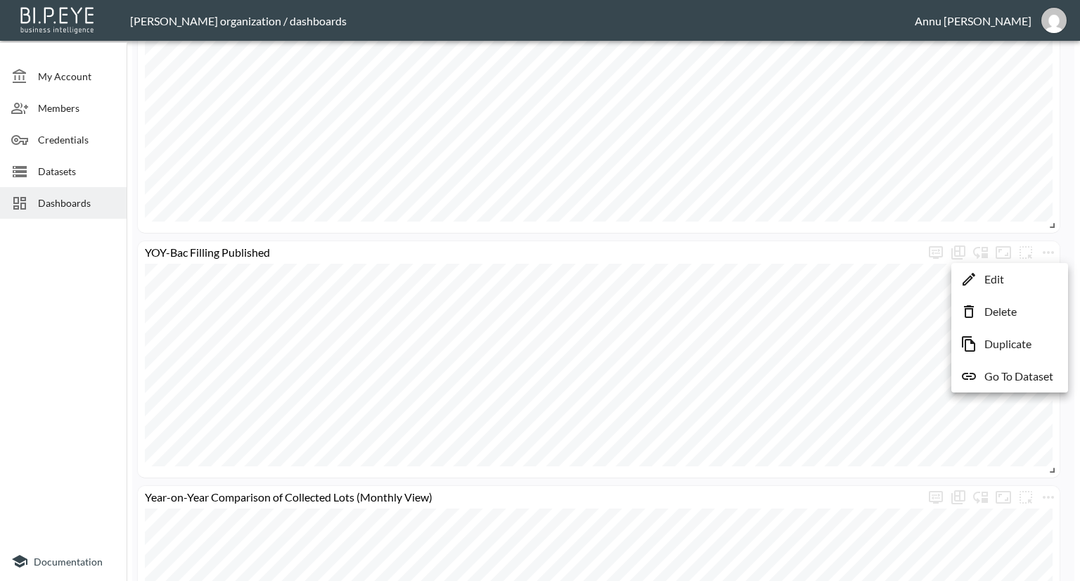
click at [1009, 277] on li "Edit" at bounding box center [1010, 278] width 110 height 25
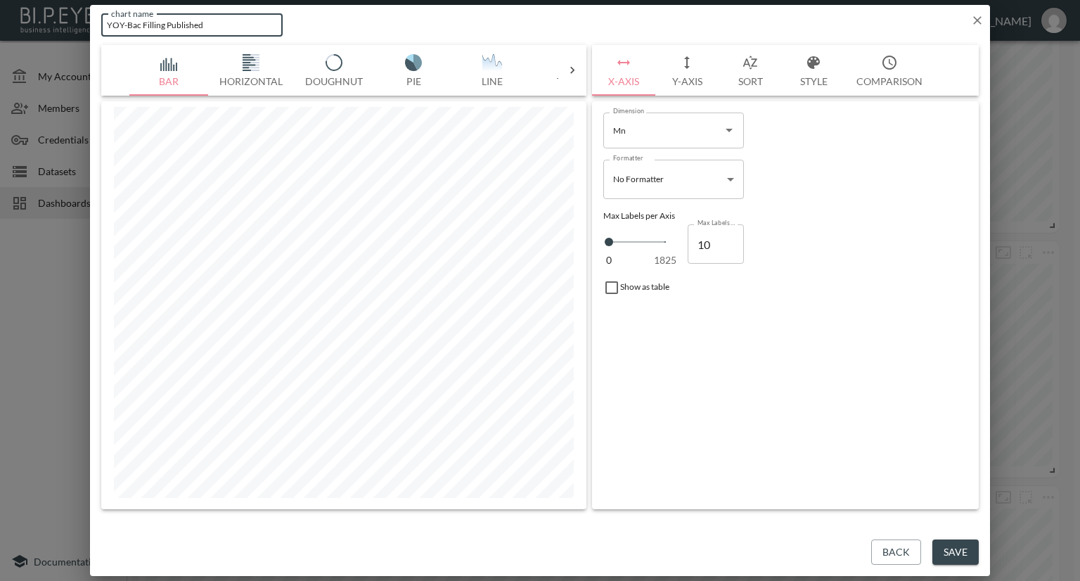
click at [141, 25] on input "YOY-Bac Filling Published" at bounding box center [191, 24] width 181 height 23
type input "YOY-Back Filling Published"
click at [951, 548] on button "Save" at bounding box center [955, 552] width 46 height 26
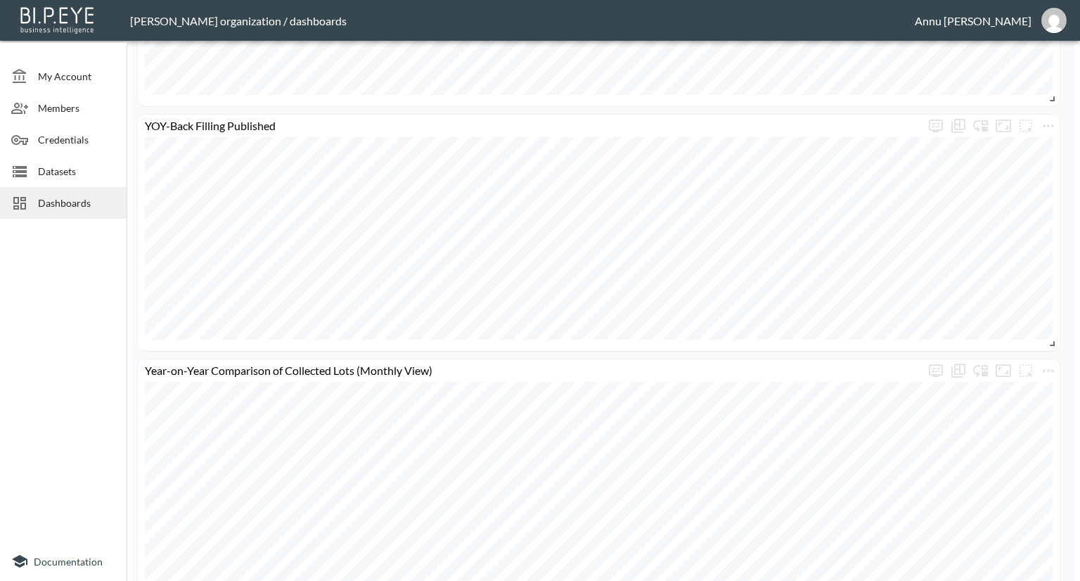
scroll to position [773, 0]
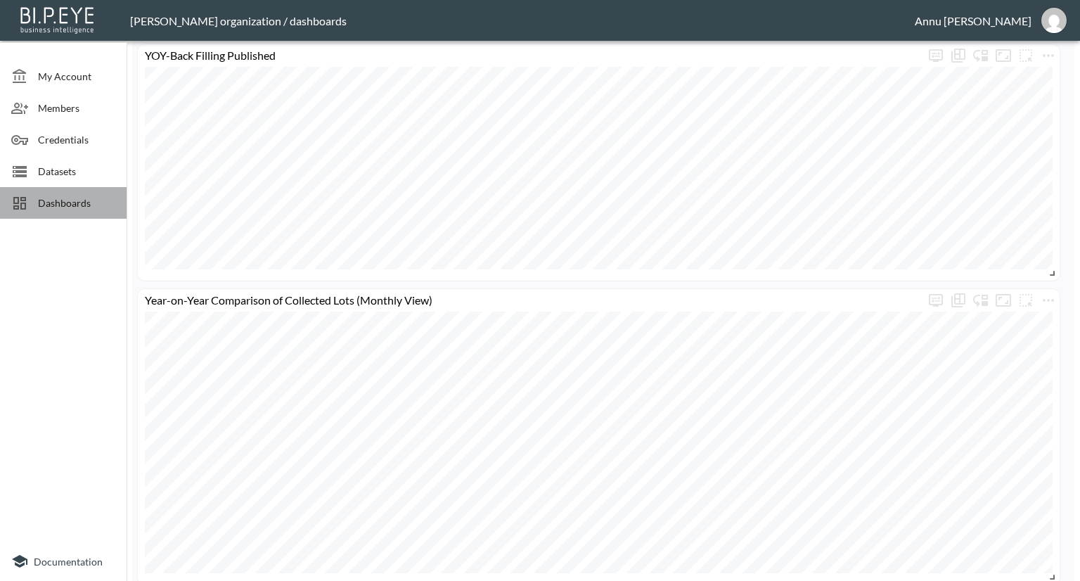
click at [68, 200] on span "Dashboards" at bounding box center [76, 202] width 77 height 15
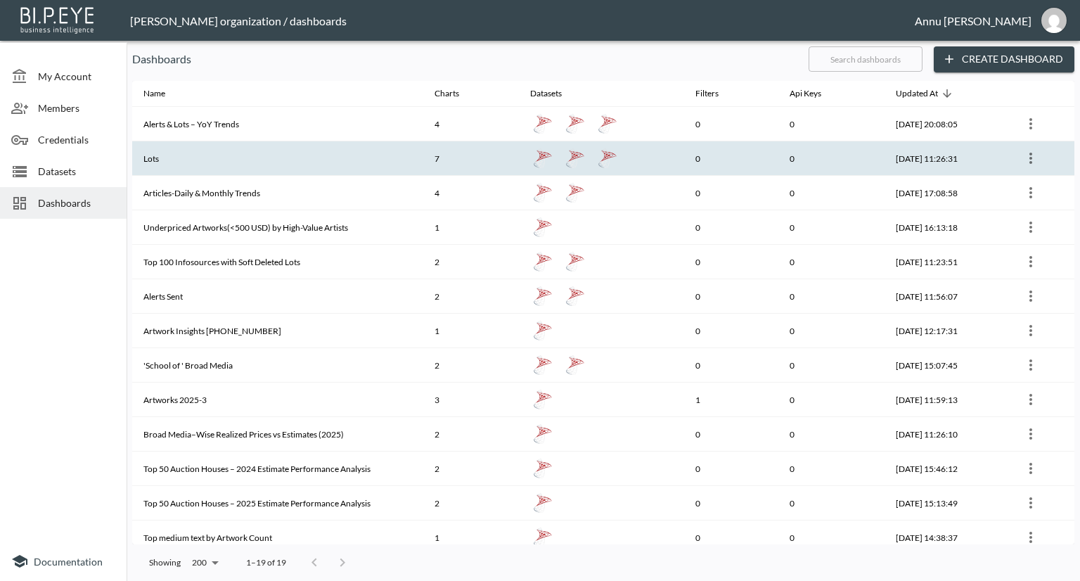
click at [155, 159] on th "Lots" at bounding box center [277, 158] width 291 height 34
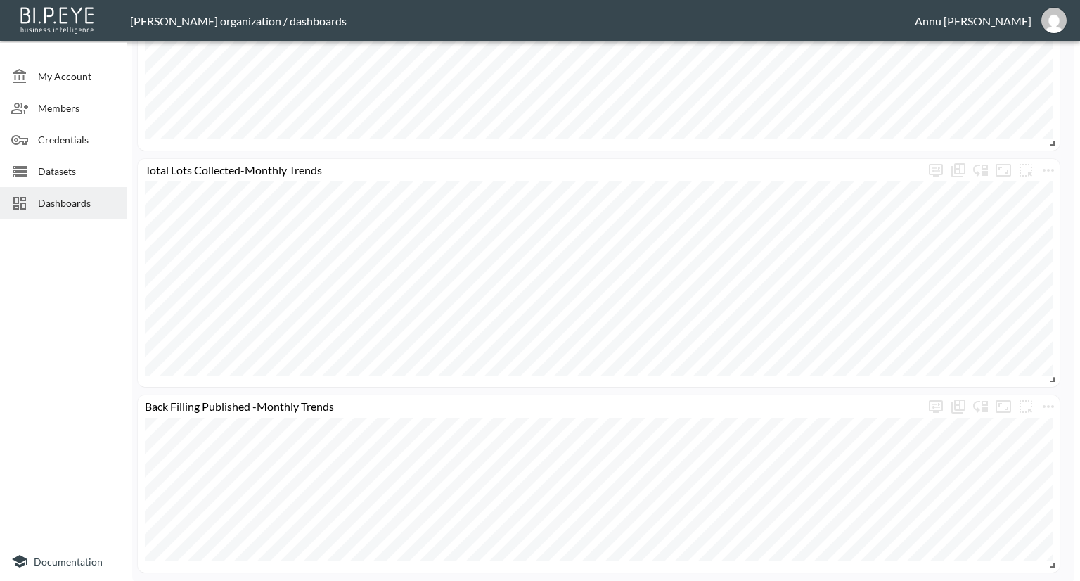
scroll to position [1167, 0]
click at [90, 203] on span "Dashboards" at bounding box center [76, 202] width 77 height 15
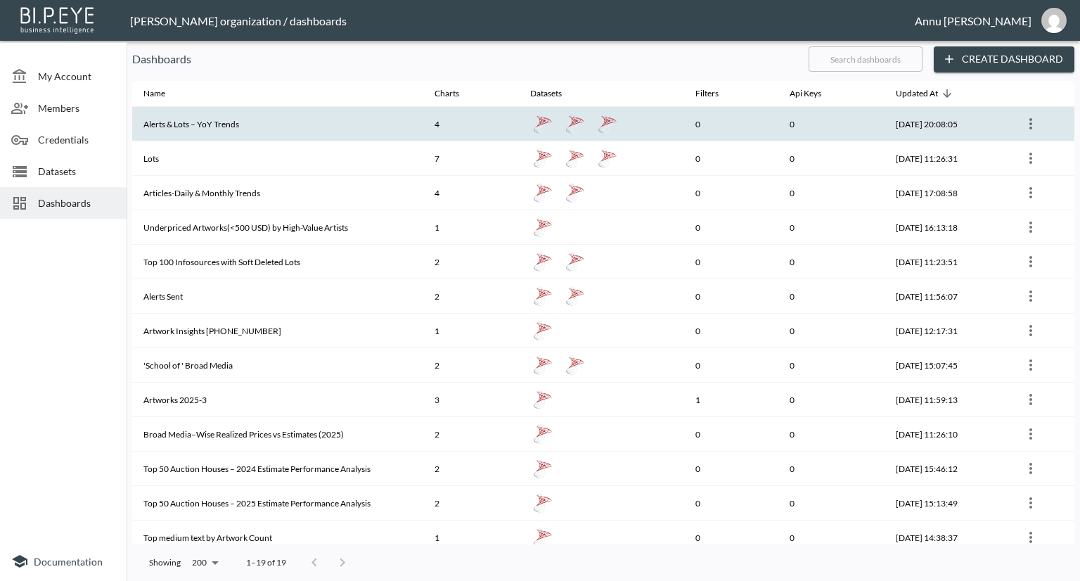
click at [205, 120] on th "Alerts & Lots – YoY Trends" at bounding box center [277, 124] width 291 height 34
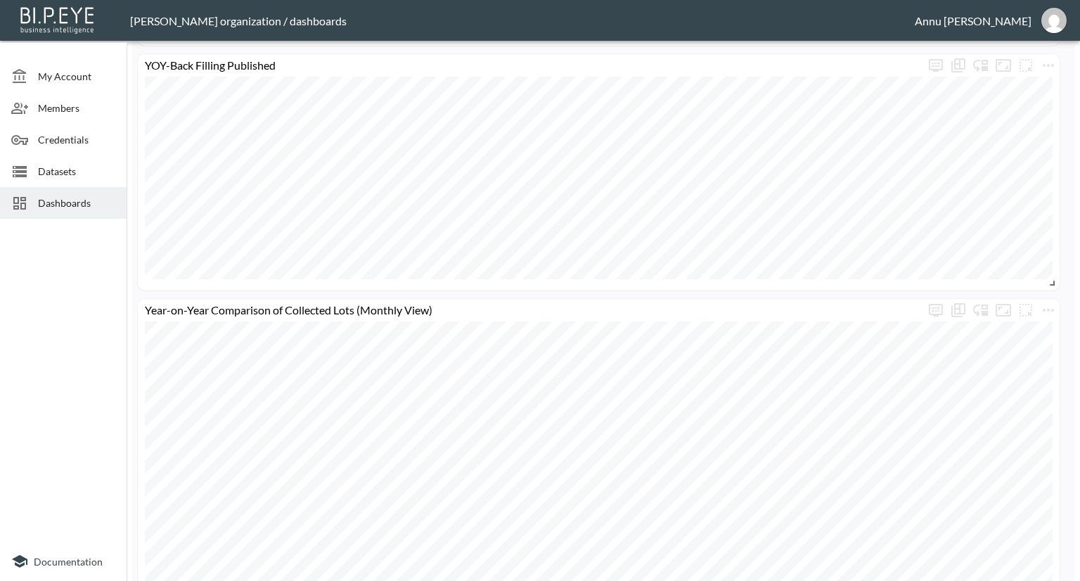
scroll to position [788, 0]
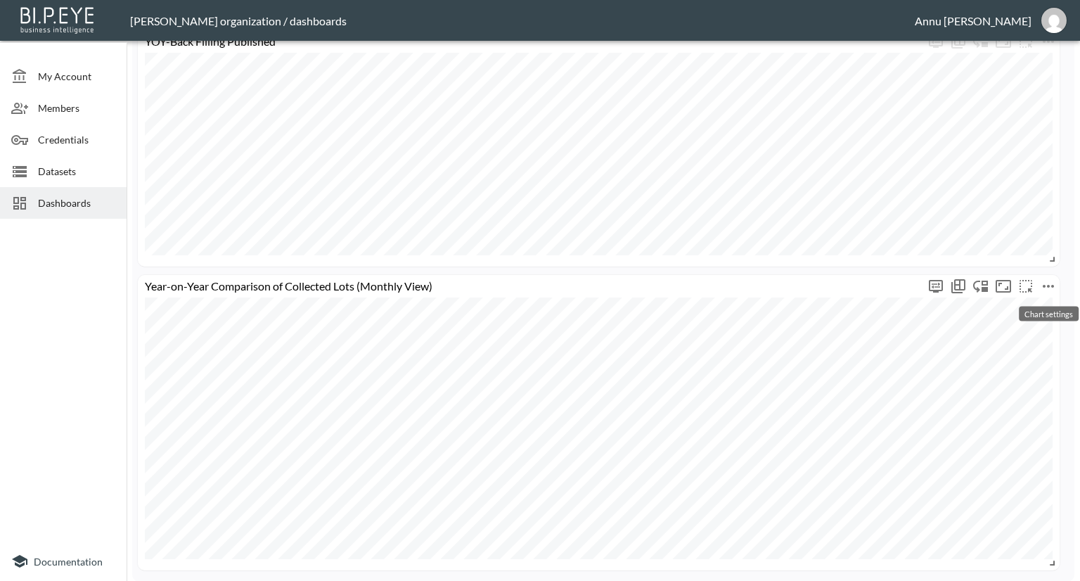
click at [1058, 282] on button "more" at bounding box center [1048, 286] width 23 height 23
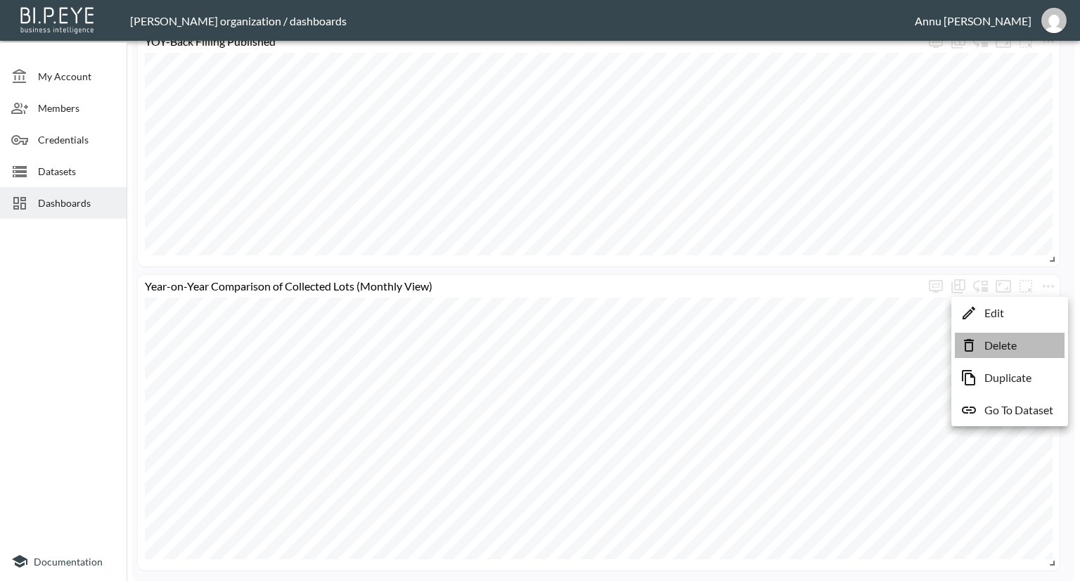
click at [1007, 339] on p "Delete" at bounding box center [1000, 345] width 32 height 17
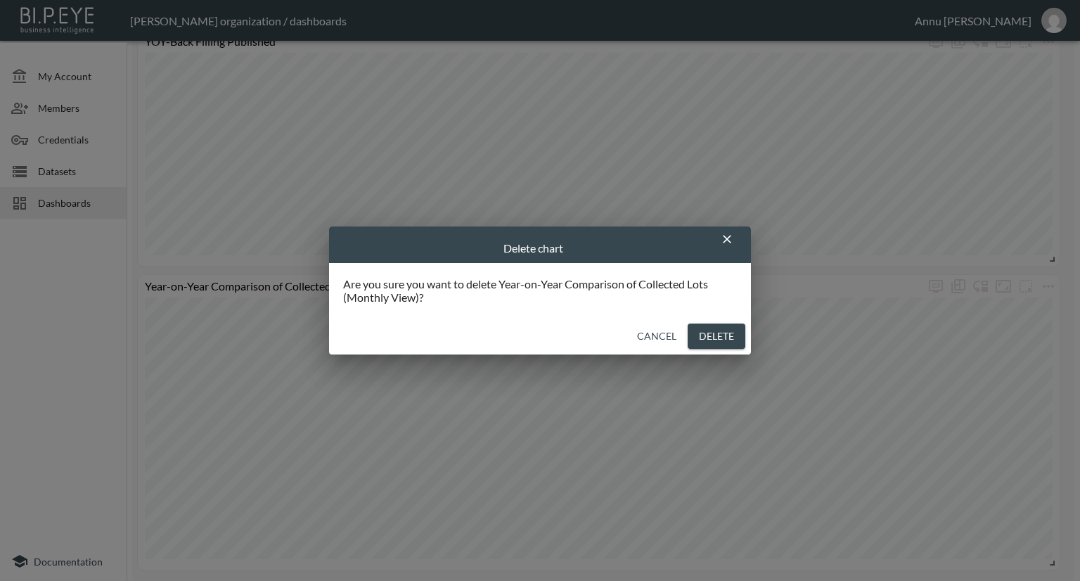
click at [731, 330] on button "Delete" at bounding box center [717, 336] width 58 height 26
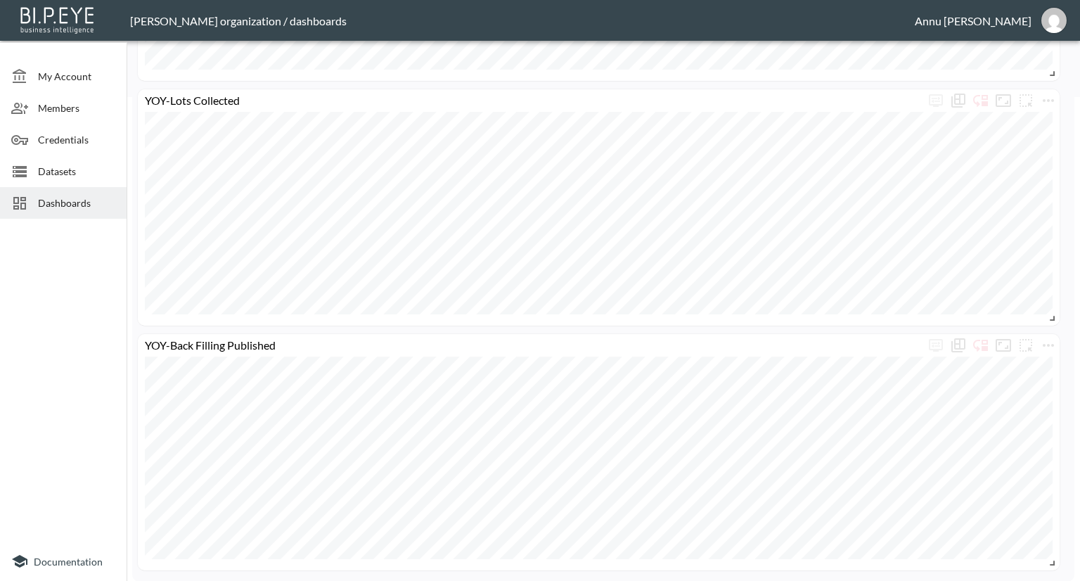
scroll to position [273, 0]
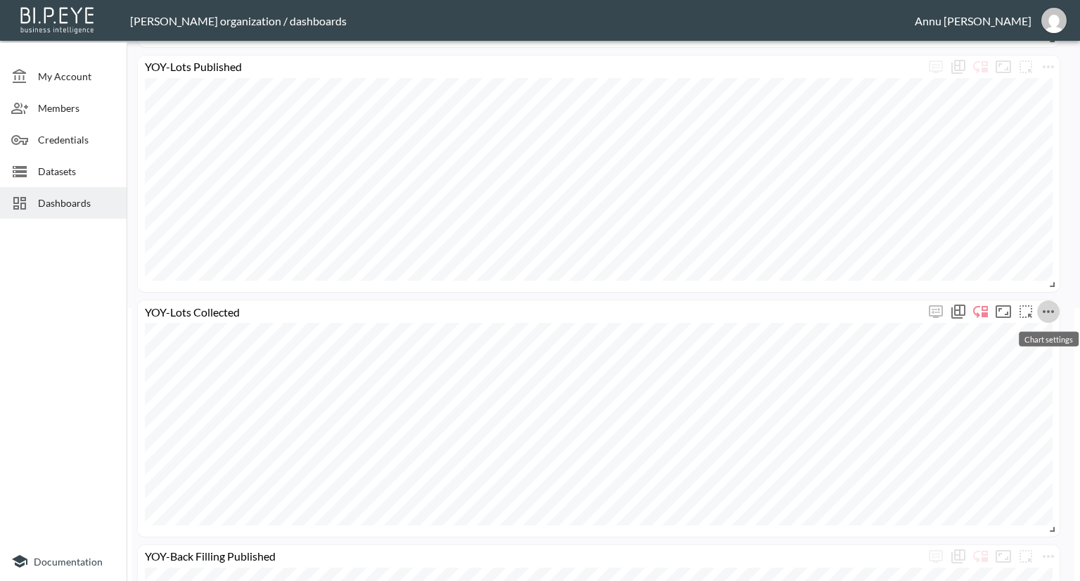
click at [1049, 305] on icon "more" at bounding box center [1048, 311] width 17 height 17
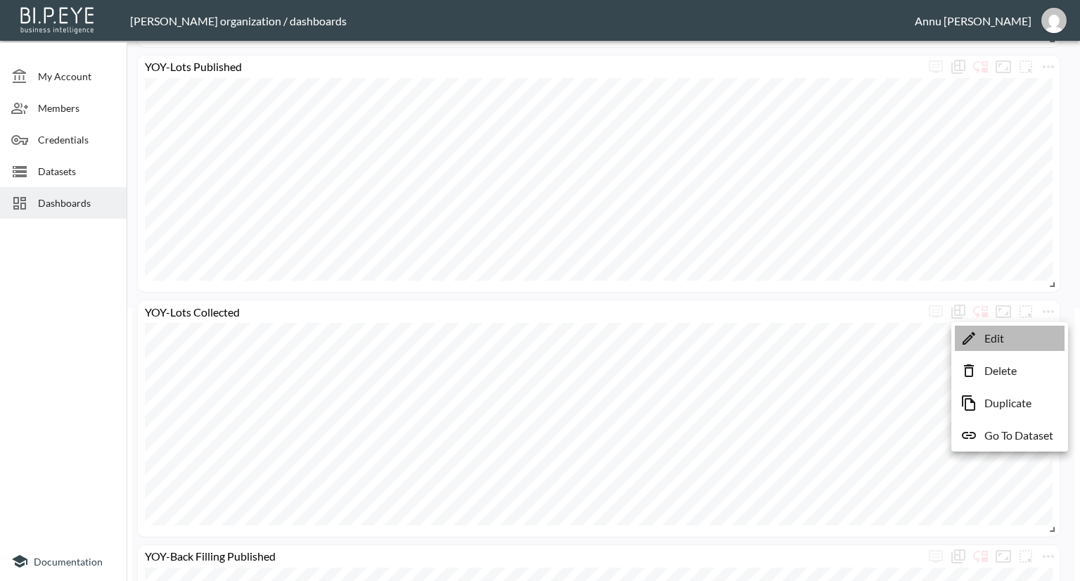
click at [1010, 331] on li "Edit" at bounding box center [1010, 338] width 110 height 25
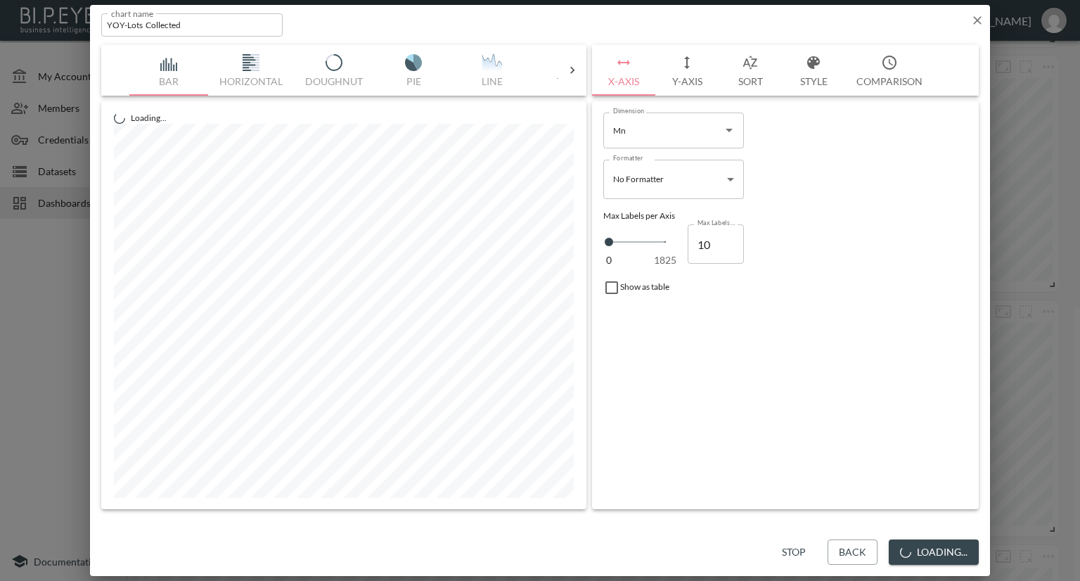
click at [688, 82] on button "Y-Axis" at bounding box center [686, 70] width 63 height 51
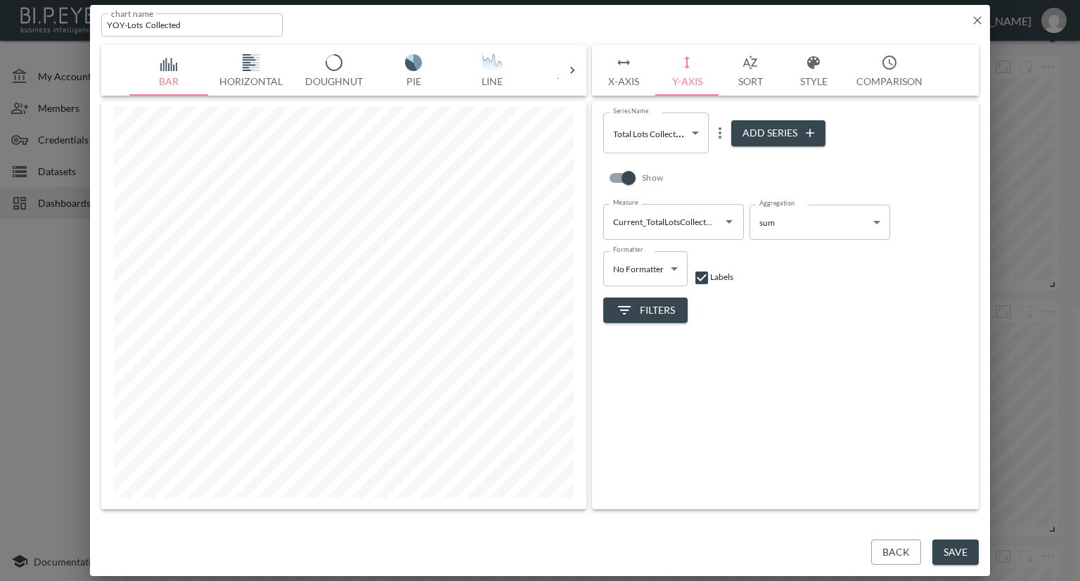
click at [724, 222] on icon "Open" at bounding box center [729, 221] width 17 height 17
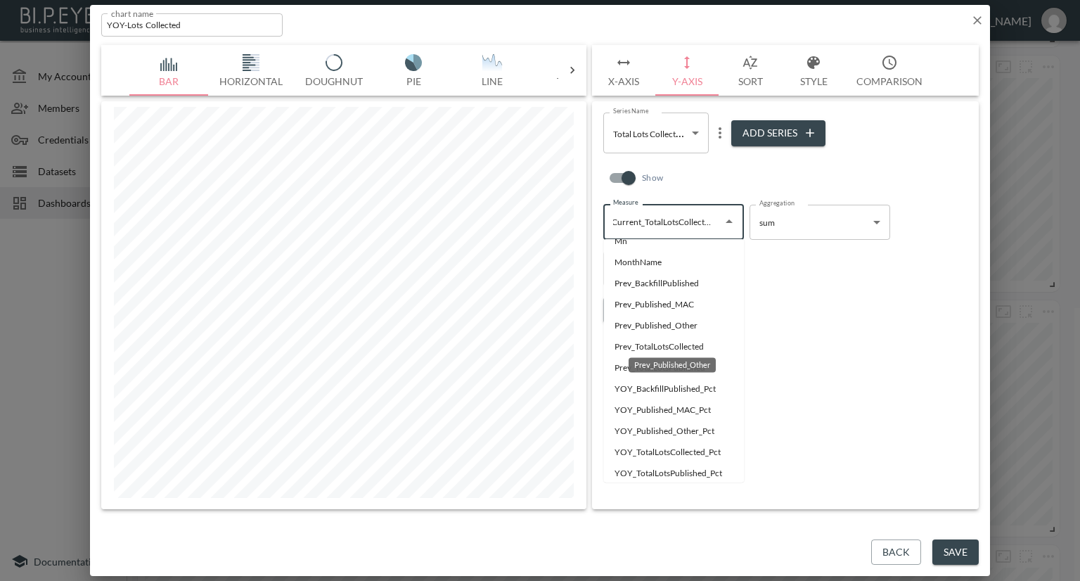
scroll to position [0, 0]
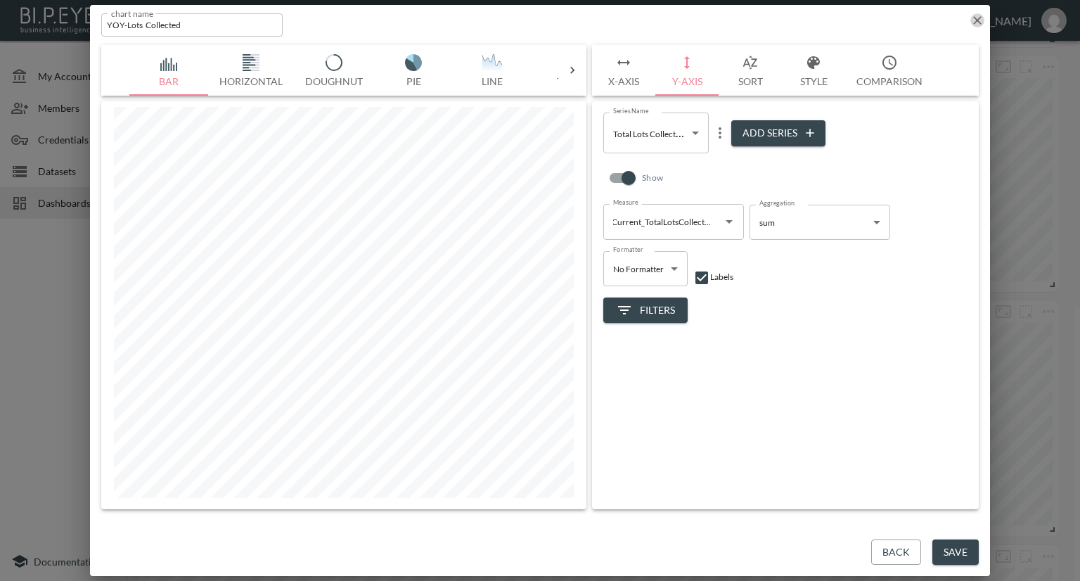
click at [983, 15] on icon "button" at bounding box center [977, 20] width 14 height 14
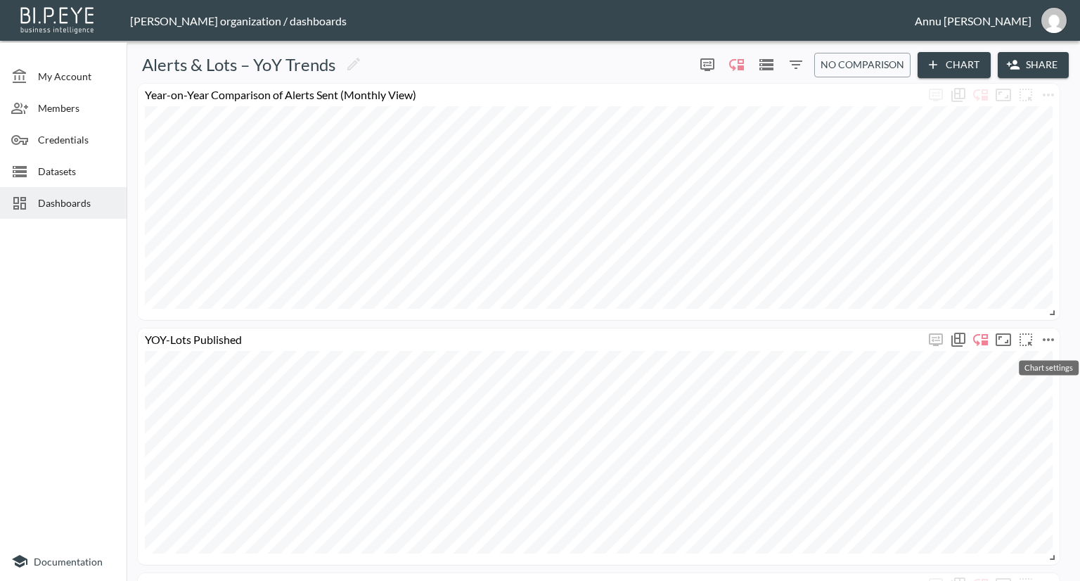
click at [1049, 336] on icon "more" at bounding box center [1048, 339] width 17 height 17
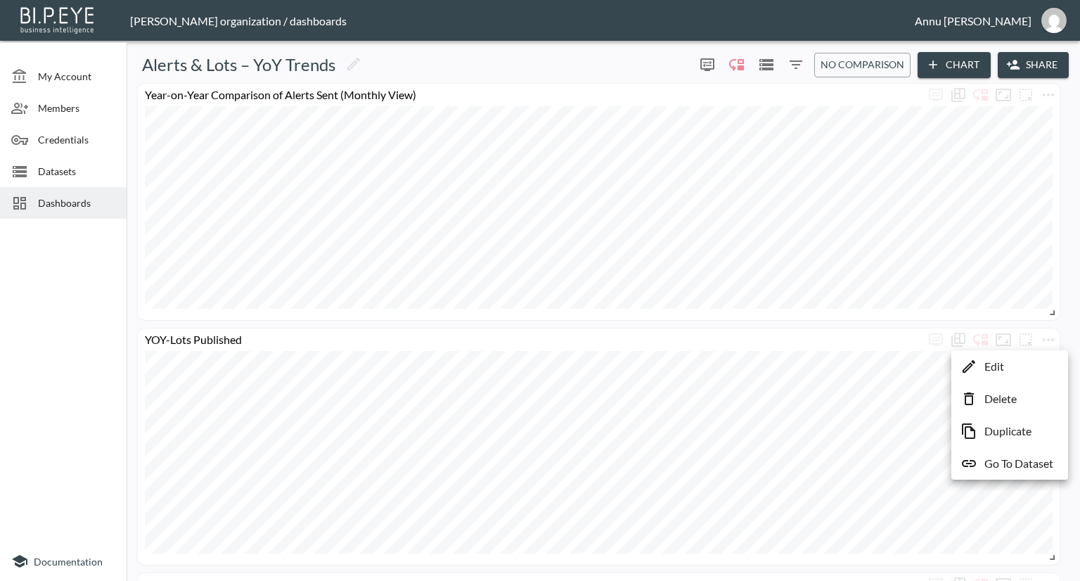
click at [1006, 430] on p "Duplicate" at bounding box center [1007, 431] width 47 height 17
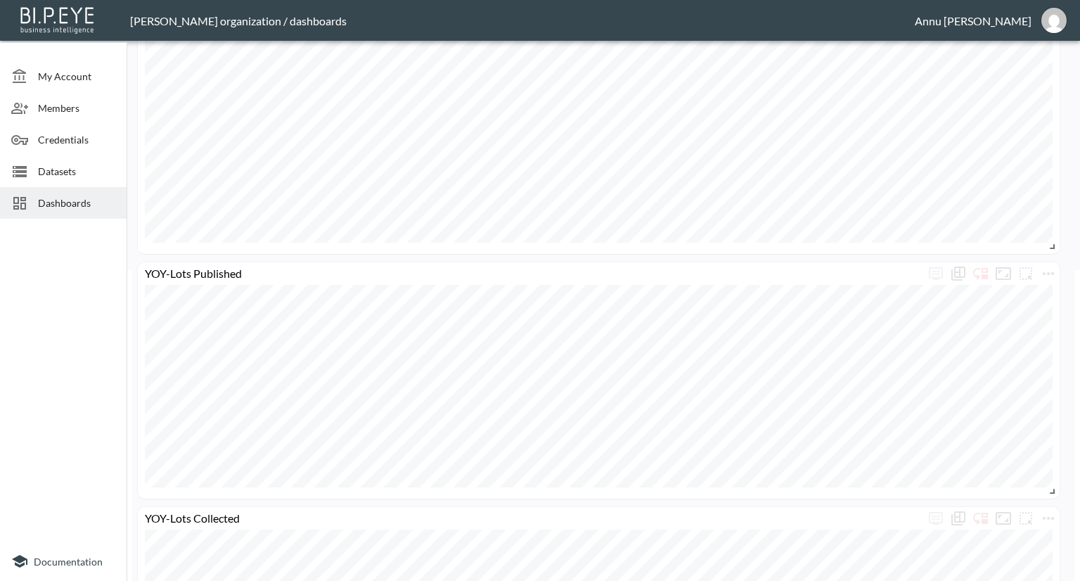
scroll to position [422, 0]
click at [1046, 159] on icon "more" at bounding box center [1048, 162] width 17 height 17
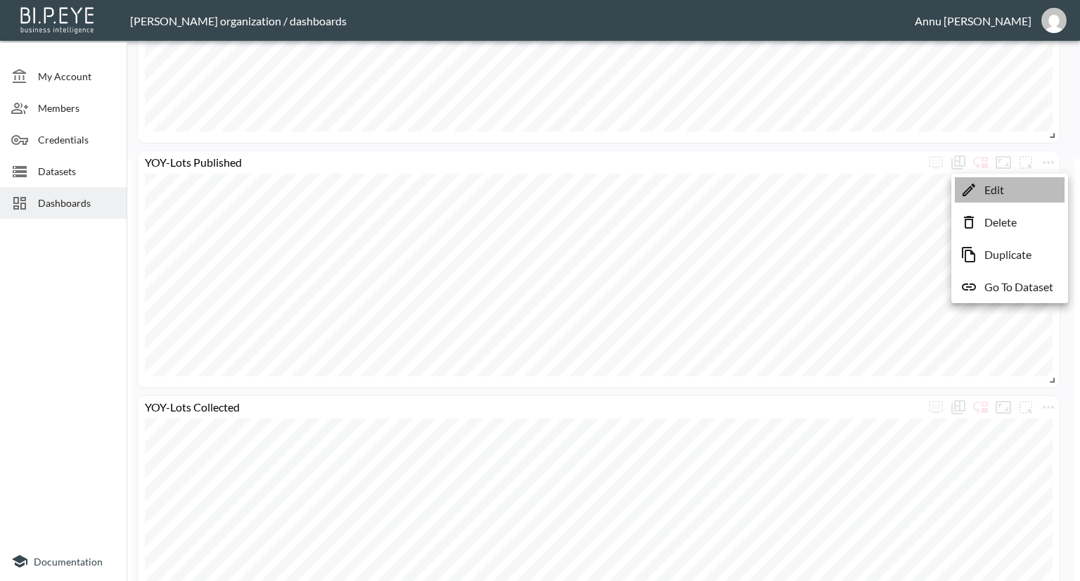
click at [1024, 189] on li "Edit" at bounding box center [1010, 189] width 110 height 25
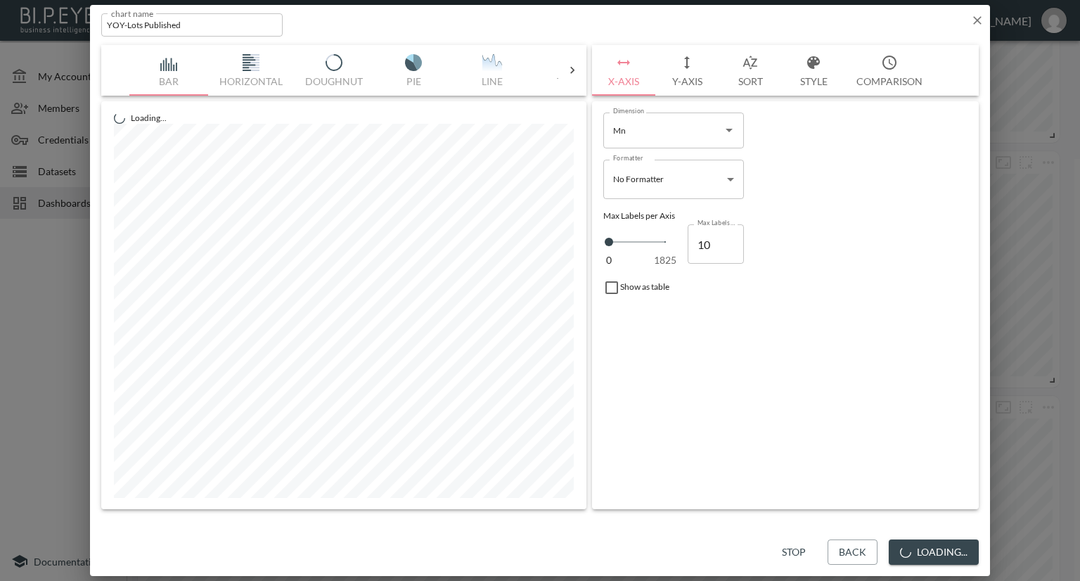
click at [686, 77] on button "Y-Axis" at bounding box center [686, 70] width 63 height 51
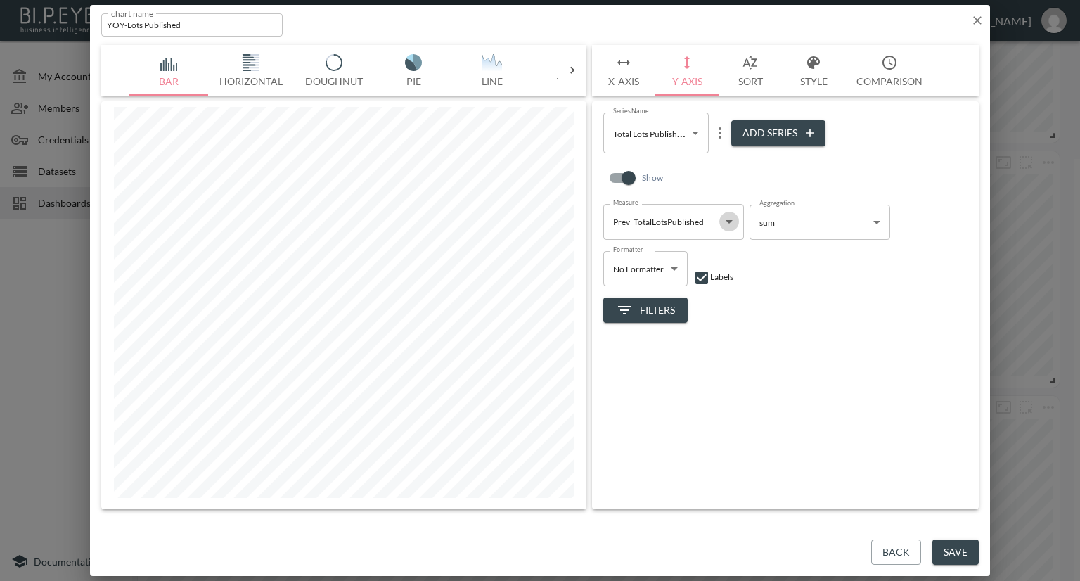
click at [724, 219] on icon "Open" at bounding box center [729, 221] width 17 height 17
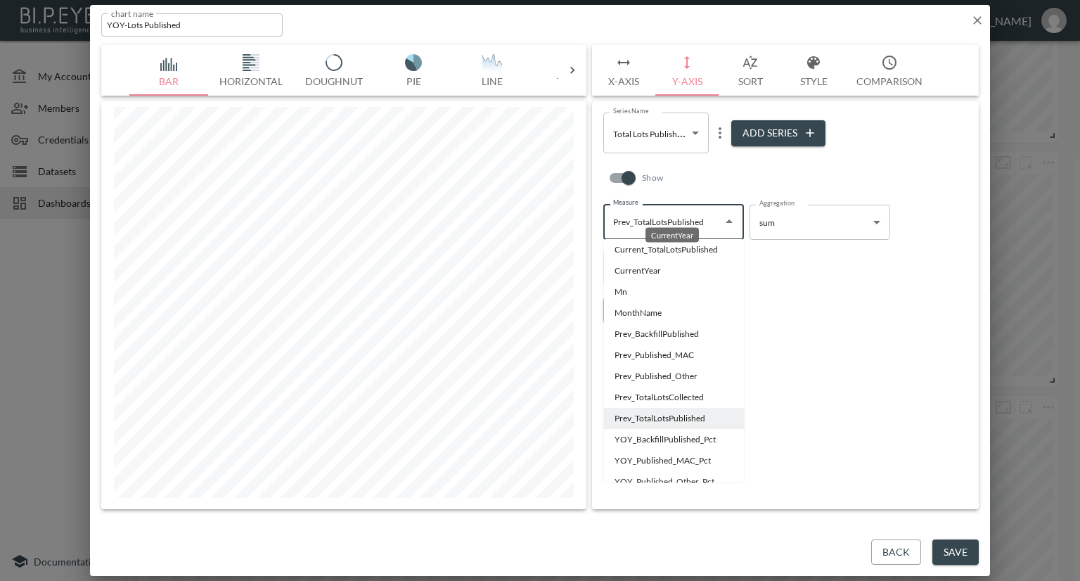
scroll to position [155, 0]
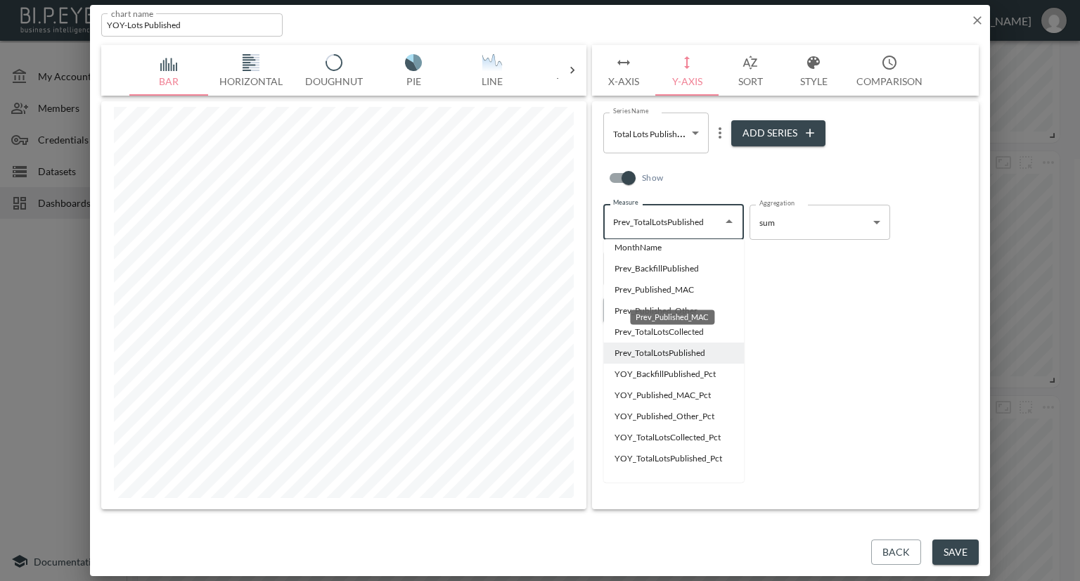
click at [689, 288] on li "Prev_Published_MAC" at bounding box center [673, 289] width 141 height 21
type input "Prev_Published_MAC"
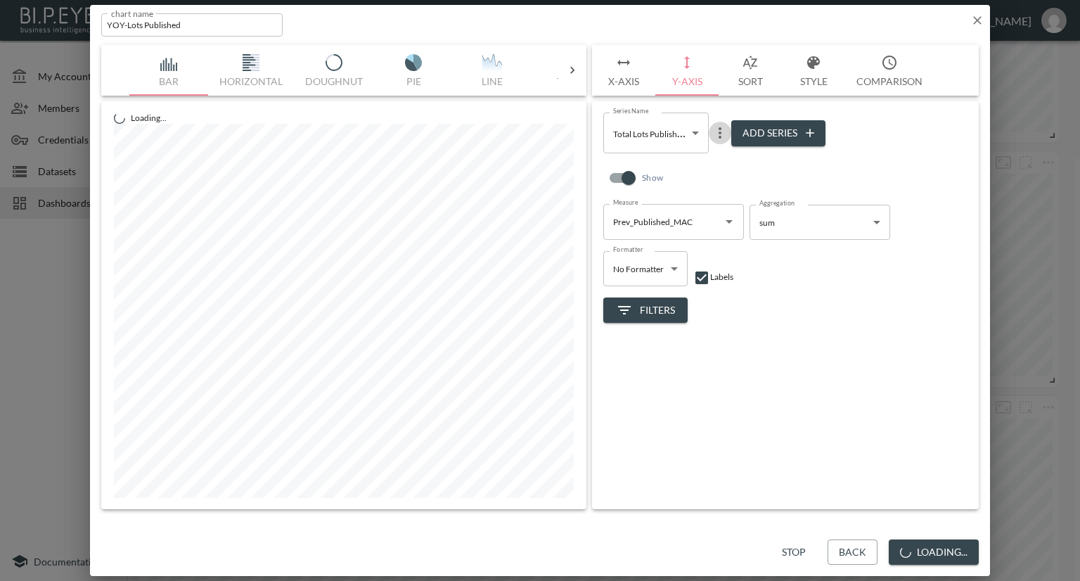
click at [720, 134] on icon "more" at bounding box center [720, 132] width 3 height 11
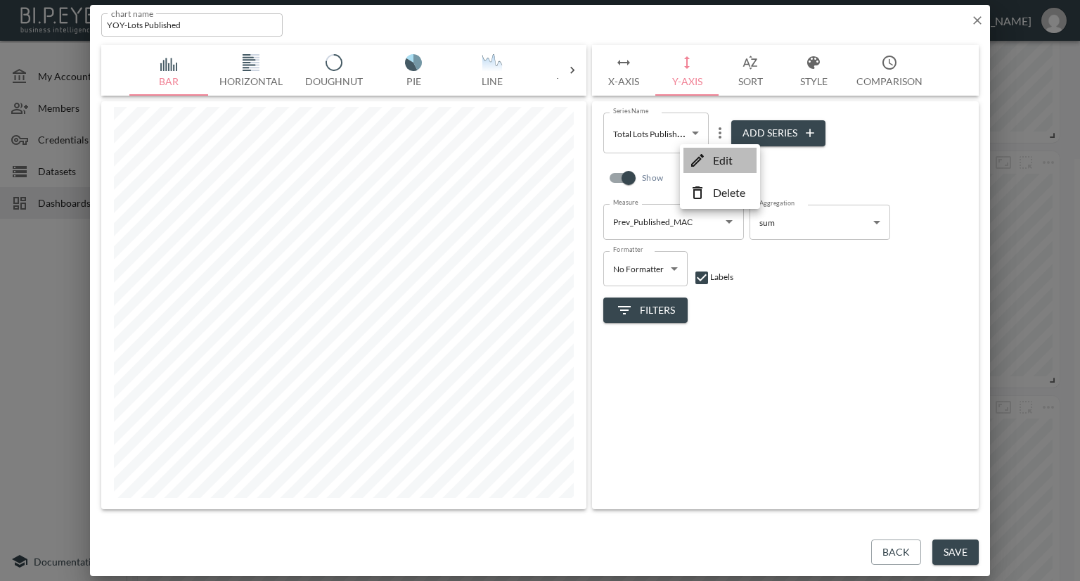
click at [719, 162] on p "Edit" at bounding box center [723, 160] width 20 height 17
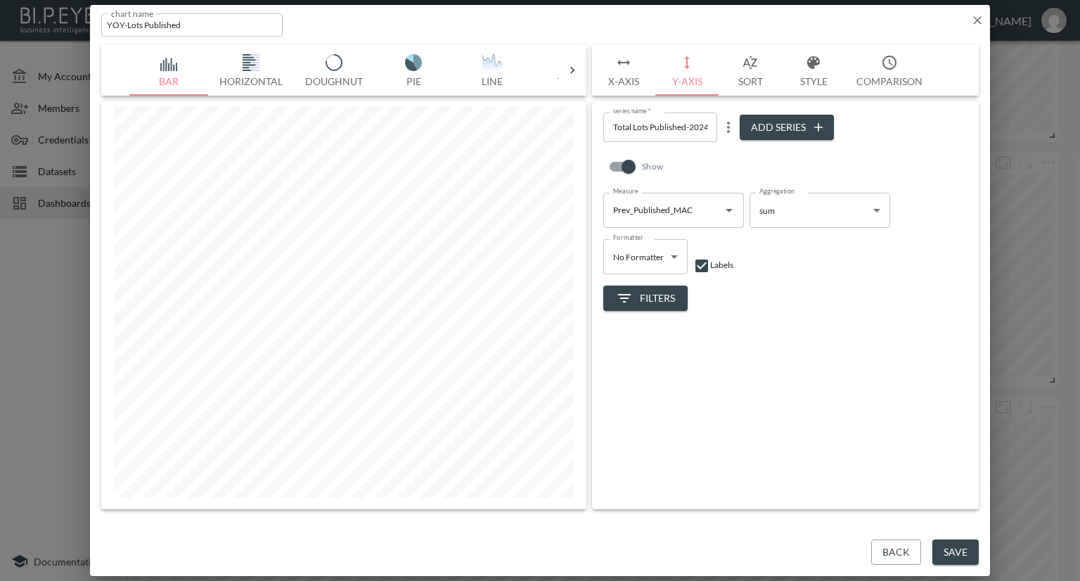
click at [687, 125] on input "Total Lots Published-2024" at bounding box center [660, 127] width 114 height 29
type input "Total Lots Published-MAC-2024"
drag, startPoint x: 610, startPoint y: 126, endPoint x: 598, endPoint y: 124, distance: 12.7
click at [598, 124] on div "series name   * Total Lots Published-MAC-2024 series name   * Add Series Show M…" at bounding box center [785, 305] width 387 height 408
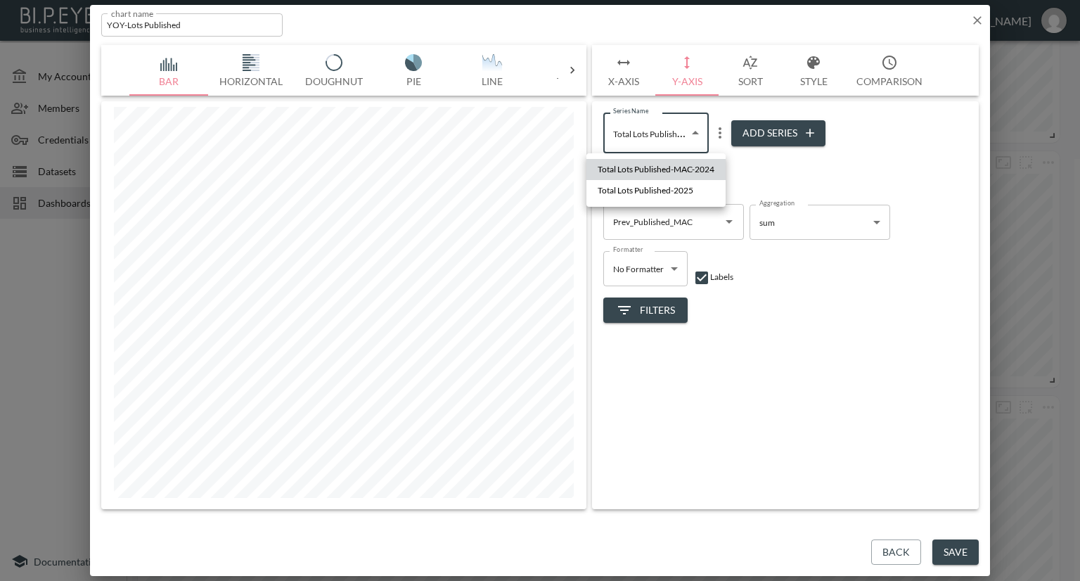
click at [675, 133] on body "BI.P.EYE, Interactive Analytics Dashboards - app Nadia Senft organization / das…" at bounding box center [540, 290] width 1080 height 581
click at [754, 164] on div at bounding box center [540, 290] width 1080 height 581
click at [672, 134] on body "BI.P.EYE, Interactive Analytics Dashboards - app Nadia Senft organization / das…" at bounding box center [540, 290] width 1080 height 581
click at [667, 192] on span "Total Lots Published-2025" at bounding box center [646, 190] width 96 height 13
type input "7b65582c-2de9-45d9-9837-fbf68a1304d2"
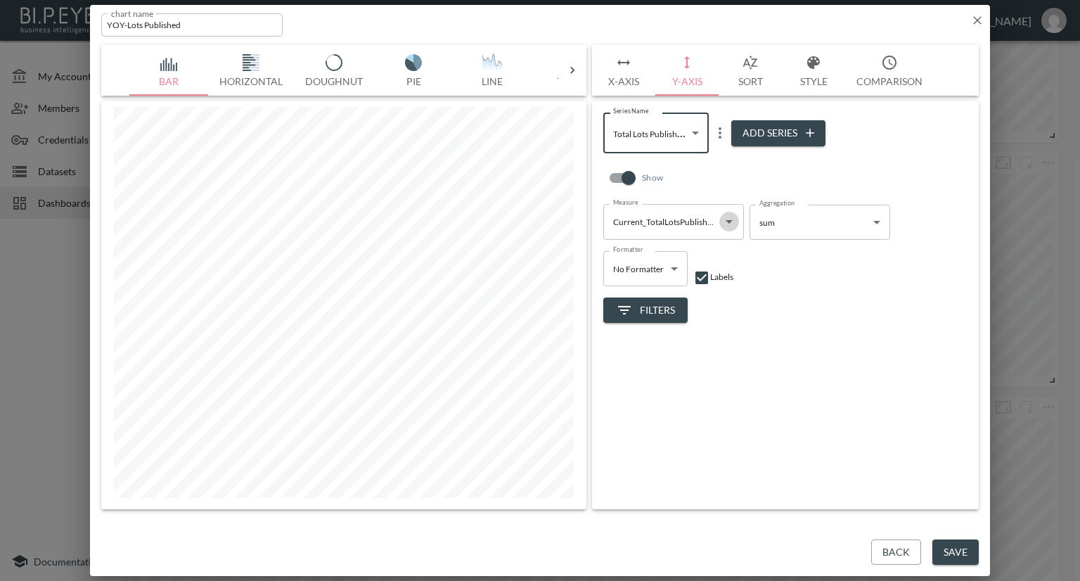
click at [724, 219] on icon "Open" at bounding box center [729, 221] width 17 height 17
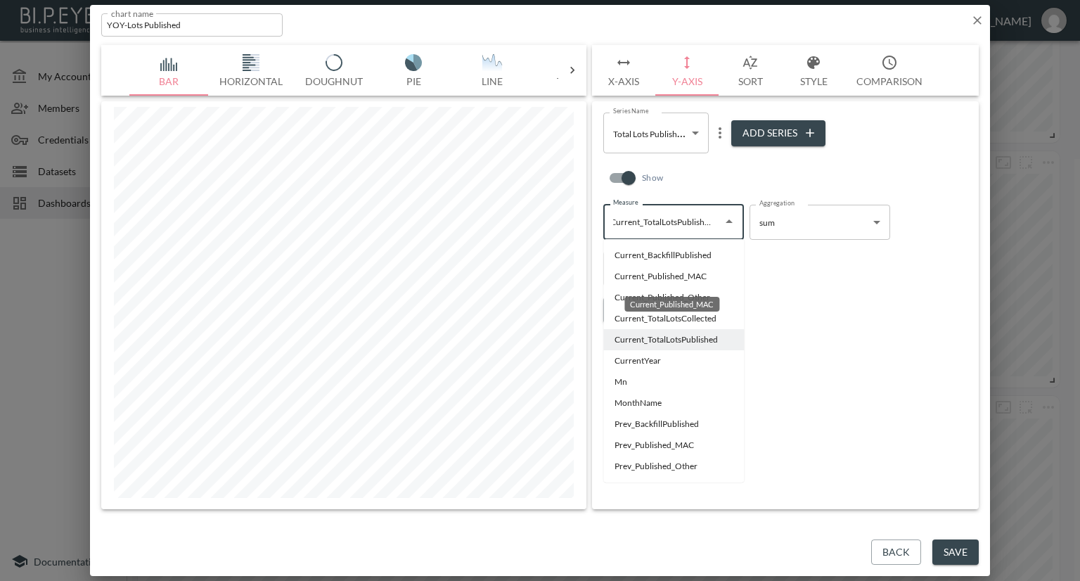
click at [657, 278] on li "Current_Published_MAC" at bounding box center [673, 276] width 141 height 21
type input "Current_Published_MAC"
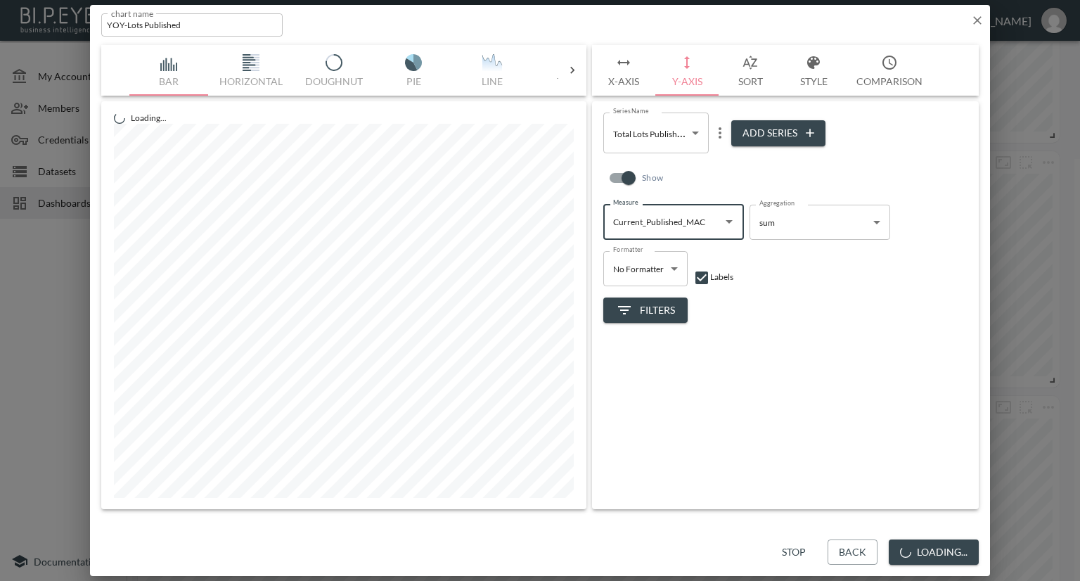
click at [721, 138] on icon "more" at bounding box center [720, 132] width 17 height 17
click at [713, 158] on p "Edit" at bounding box center [723, 160] width 20 height 17
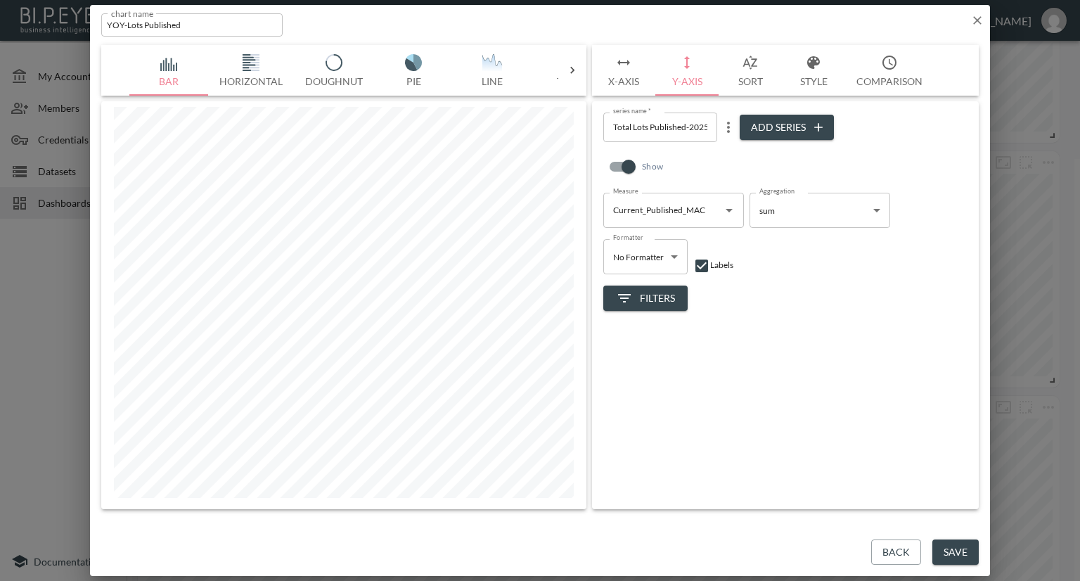
click at [686, 125] on input "Total Lots Published-2025" at bounding box center [660, 127] width 114 height 29
type input "Total Lots Published MAC-2025"
click at [717, 158] on div "Show" at bounding box center [785, 170] width 364 height 45
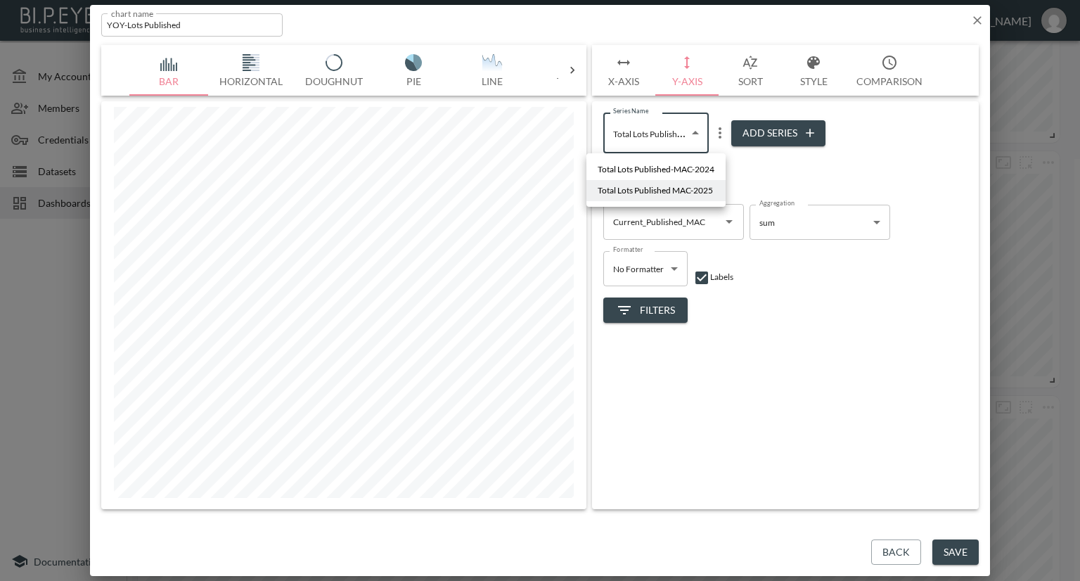
click at [692, 136] on body "BI.P.EYE, Interactive Analytics Dashboards - app Nadia Senft organization / das…" at bounding box center [540, 290] width 1080 height 581
click at [779, 172] on div at bounding box center [540, 290] width 1080 height 581
click at [943, 548] on button "Save" at bounding box center [955, 552] width 46 height 26
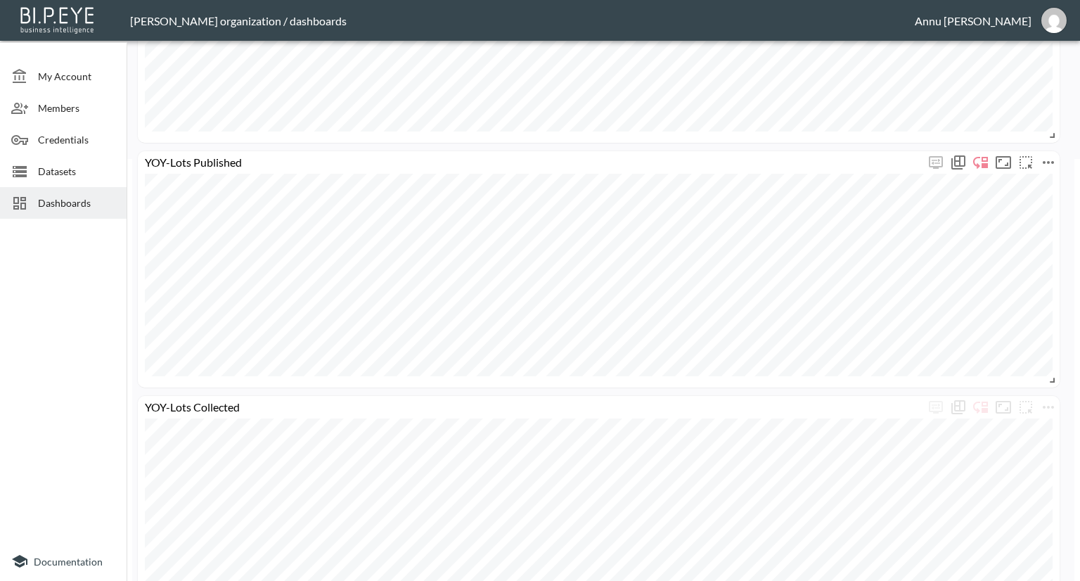
click at [1053, 158] on icon "more" at bounding box center [1048, 162] width 17 height 17
click at [1010, 252] on p "Duplicate" at bounding box center [1007, 254] width 47 height 17
click at [1051, 162] on icon "more" at bounding box center [1048, 162] width 17 height 17
click at [1013, 251] on p "Duplicate" at bounding box center [1007, 254] width 47 height 17
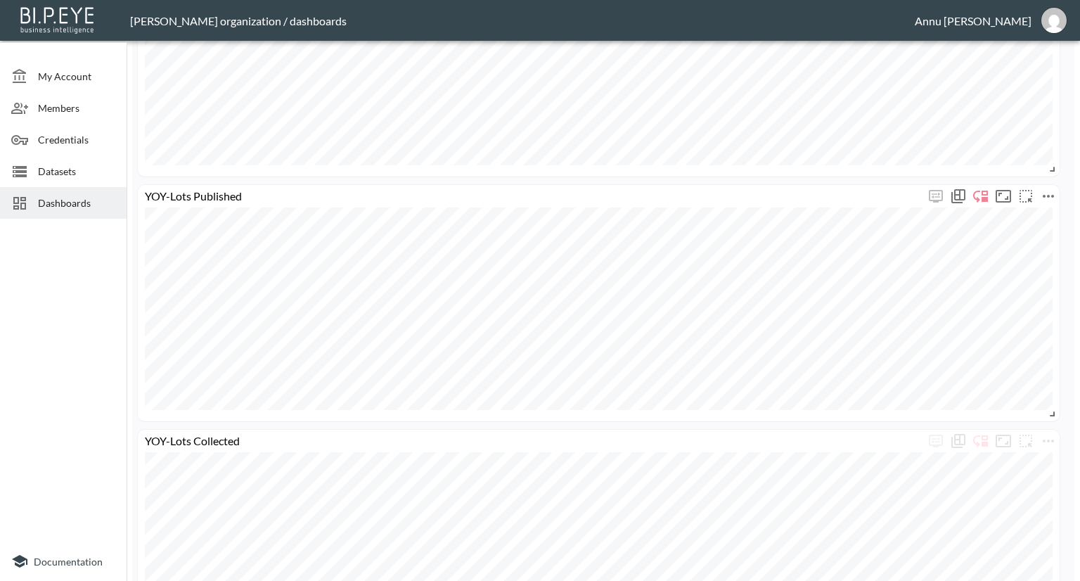
click at [1053, 189] on icon "more" at bounding box center [1048, 196] width 17 height 17
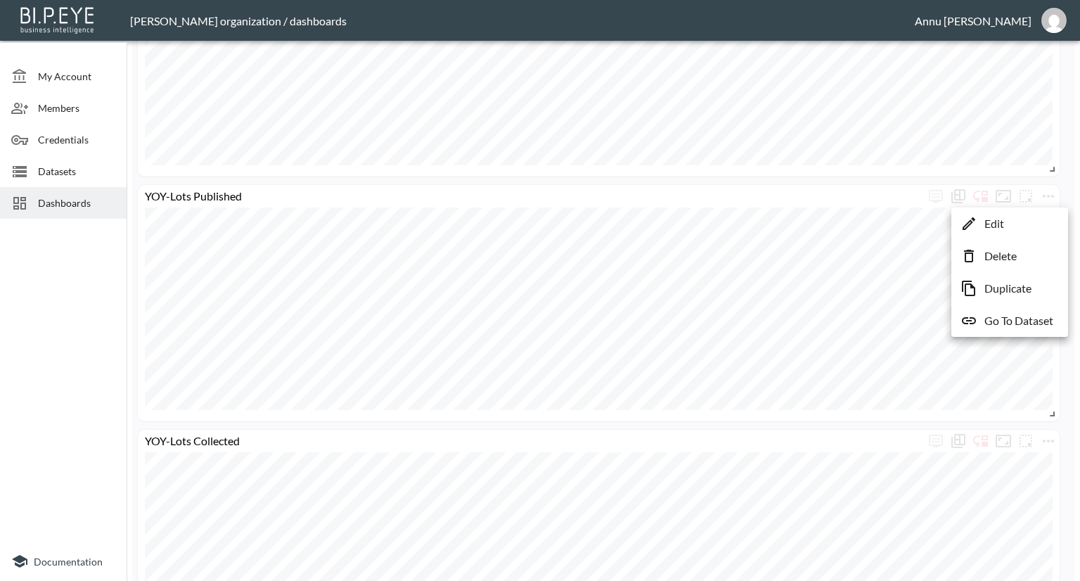
click at [1022, 226] on li "Edit" at bounding box center [1010, 223] width 110 height 25
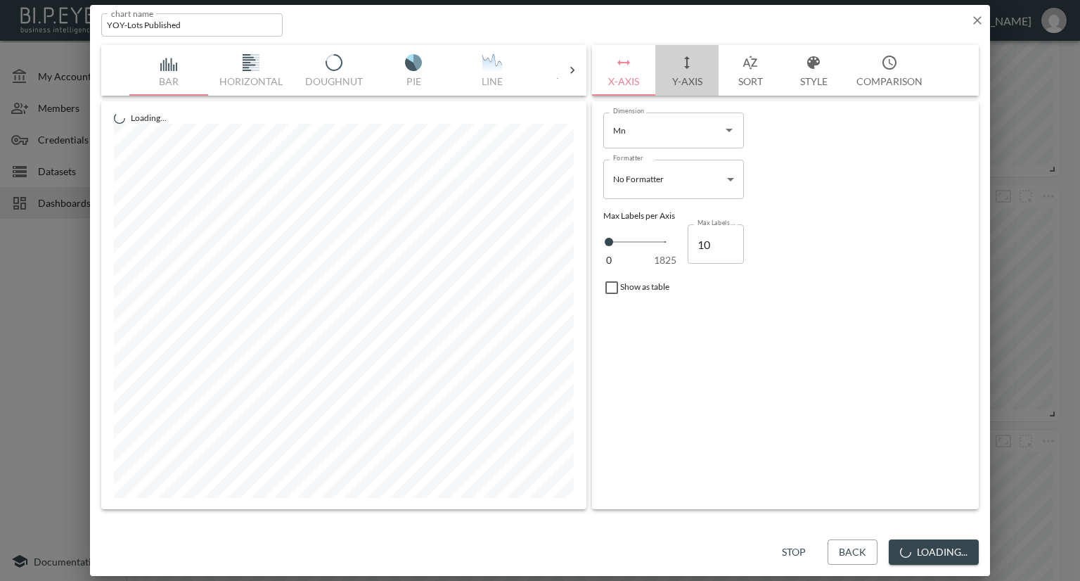
click at [694, 82] on button "Y-Axis" at bounding box center [686, 70] width 63 height 51
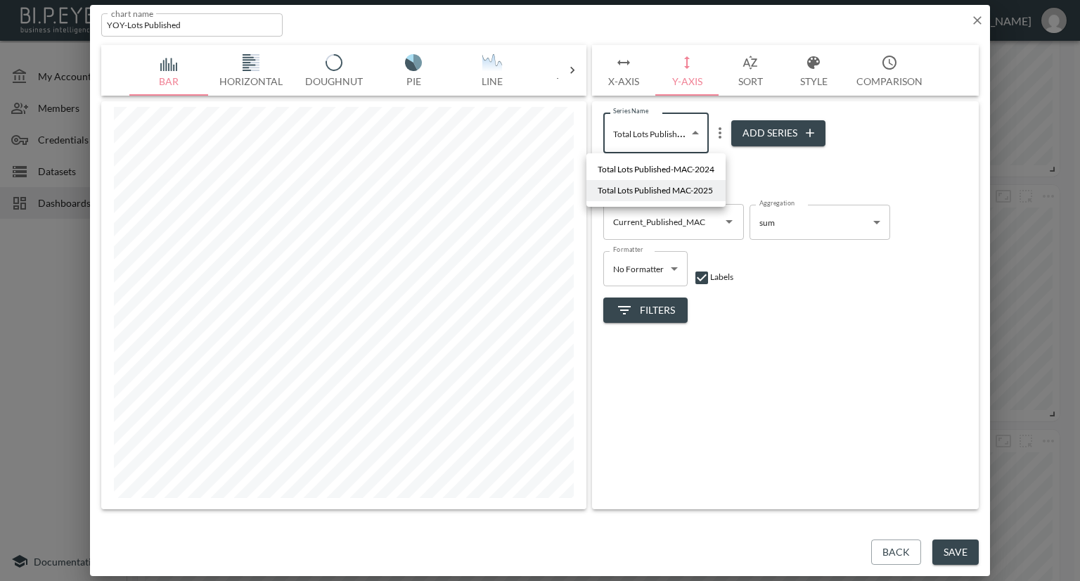
click at [696, 134] on body "BI.P.EYE, Interactive Analytics Dashboards - app Nadia Senft organization / das…" at bounding box center [540, 290] width 1080 height 581
click at [771, 184] on div at bounding box center [540, 290] width 1080 height 581
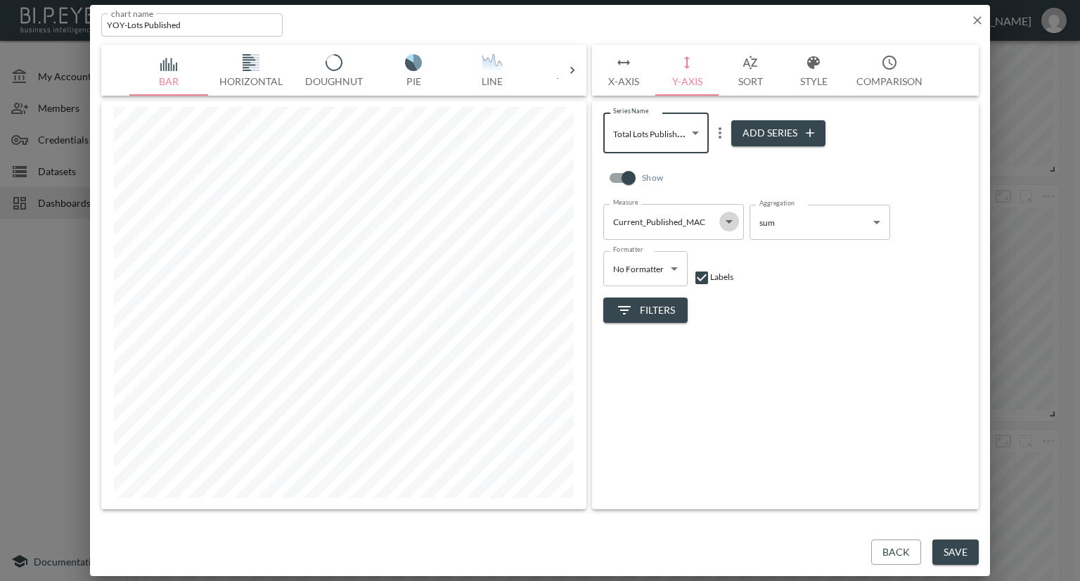
click at [728, 229] on icon "Open" at bounding box center [729, 221] width 17 height 17
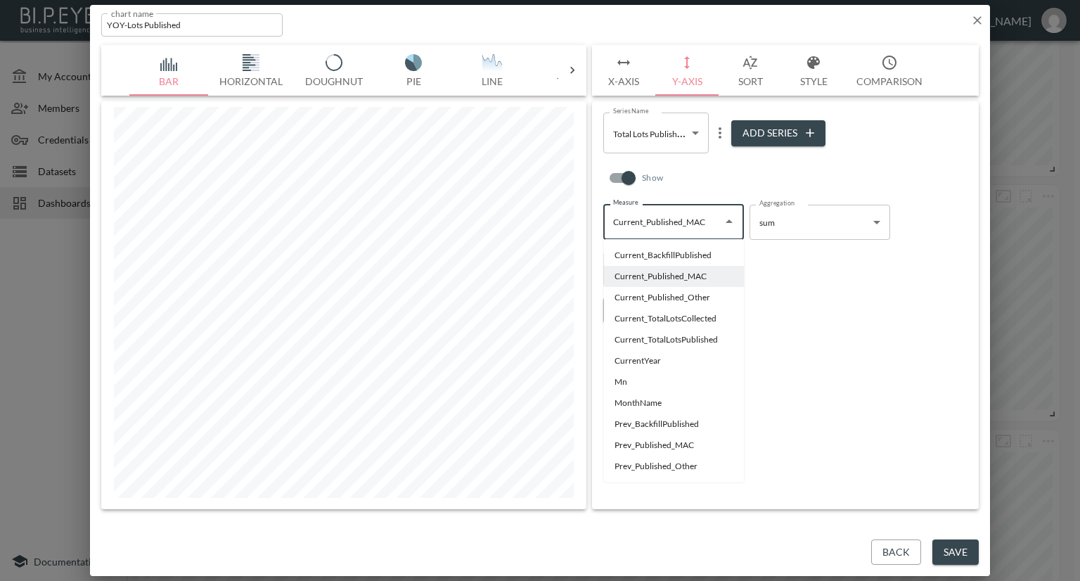
click at [742, 169] on div "Show" at bounding box center [785, 181] width 364 height 45
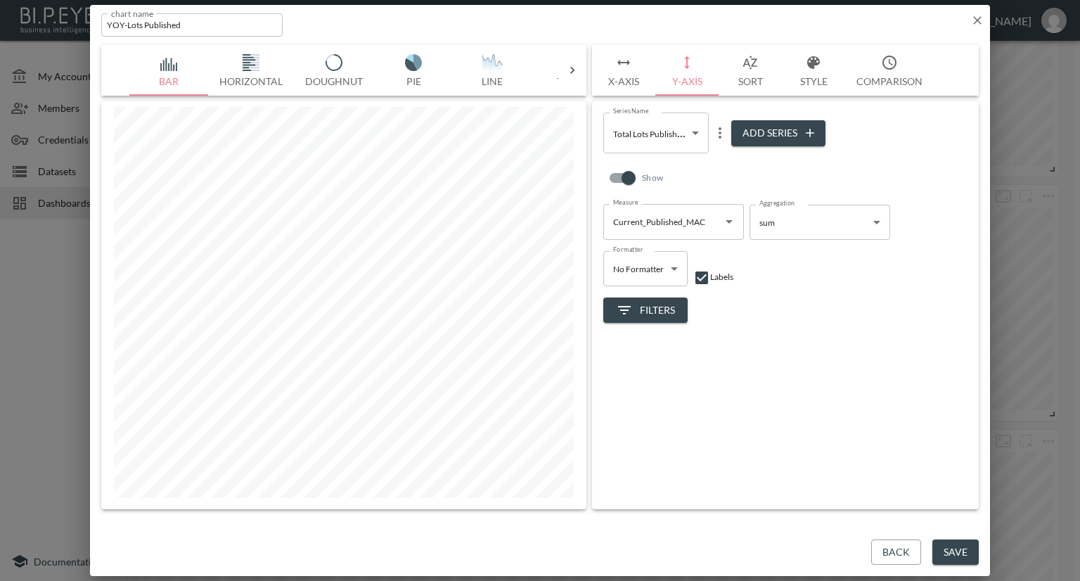
click at [698, 133] on body "BI.P.EYE, Interactive Analytics Dashboards - app Nadia Senft organization / das…" at bounding box center [540, 290] width 1080 height 581
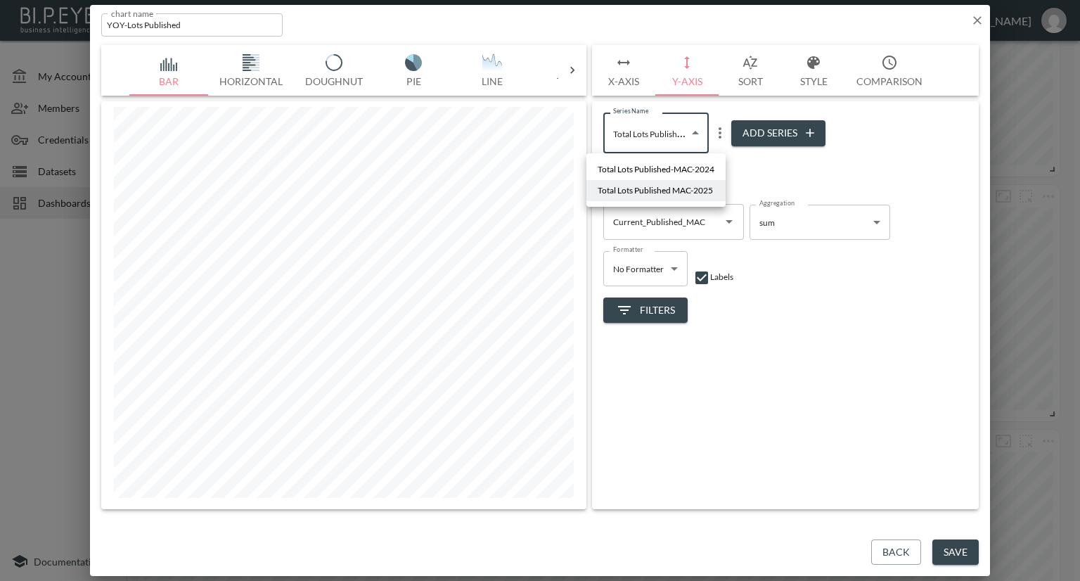
click at [677, 166] on span "Total Lots Published-MAC-2024" at bounding box center [656, 169] width 117 height 13
type input "0bb72709-4ee9-4341-ad53-c9ed20f2cb11"
click at [746, 161] on div "Show" at bounding box center [785, 181] width 364 height 45
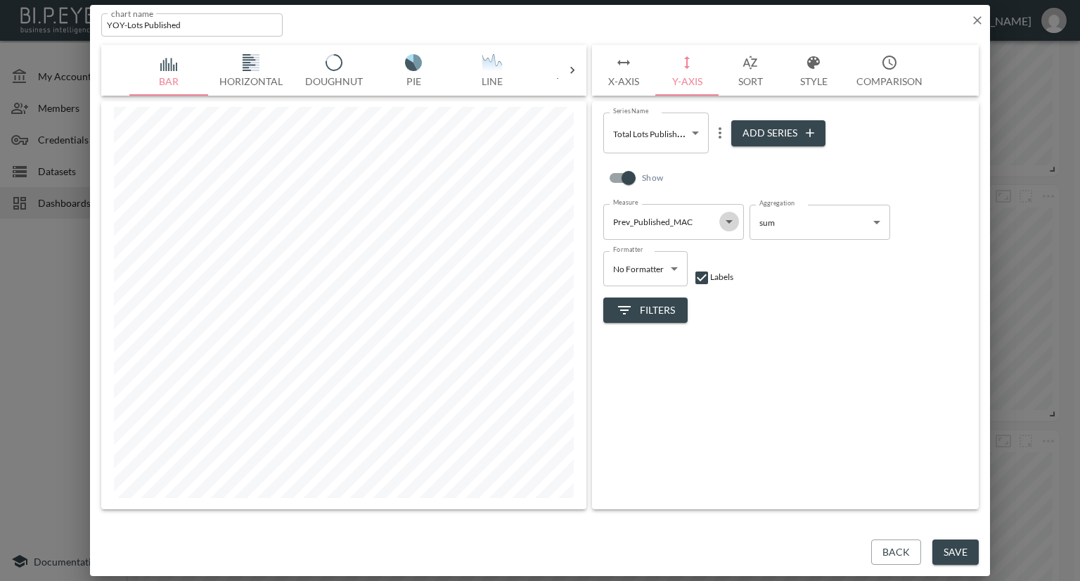
click at [729, 221] on icon "Open" at bounding box center [729, 222] width 7 height 4
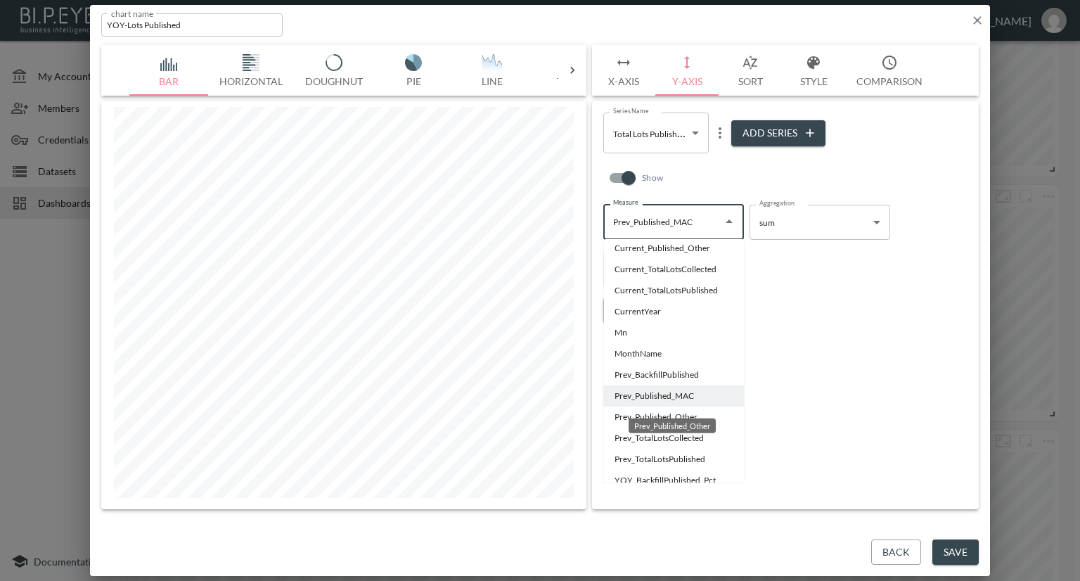
scroll to position [70, 0]
click at [672, 397] on li "Prev_Published_Other" at bounding box center [673, 395] width 141 height 21
type input "Prev_Published_Other"
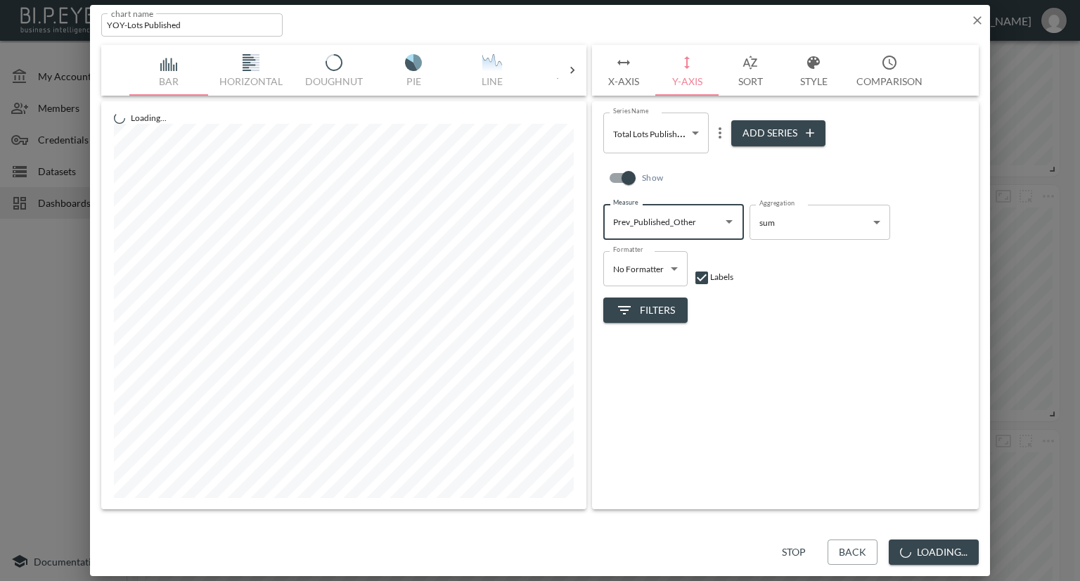
click at [721, 126] on icon "more" at bounding box center [720, 132] width 17 height 17
click at [725, 153] on p "Edit" at bounding box center [723, 160] width 20 height 17
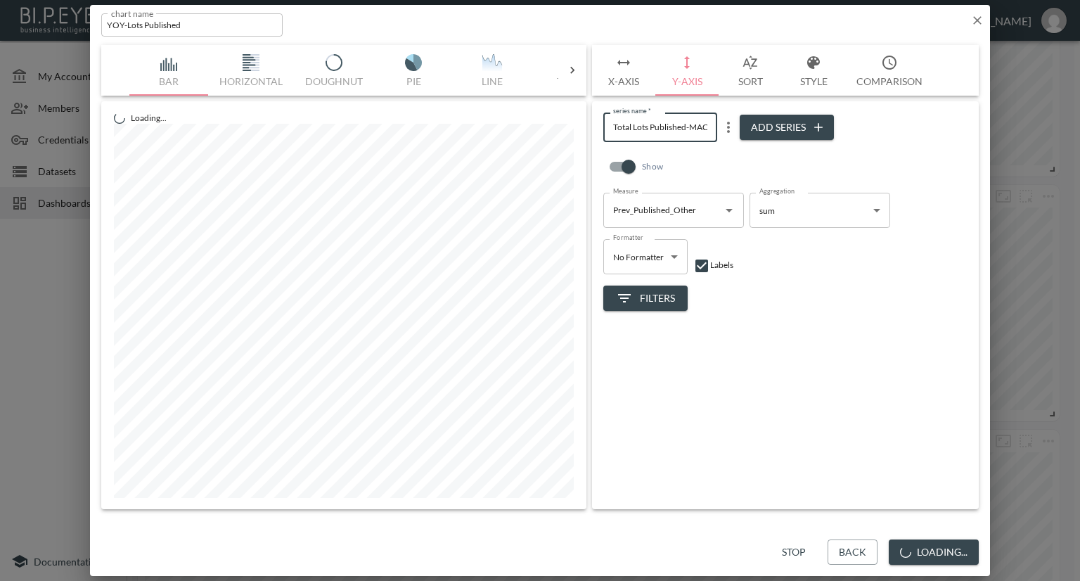
scroll to position [0, 22]
drag, startPoint x: 707, startPoint y: 127, endPoint x: 695, endPoint y: 127, distance: 12.7
click at [695, 127] on input "Total Lots Published-MAC-2024" at bounding box center [660, 127] width 114 height 29
click at [685, 125] on input "Total Lots Published-MAC-2024" at bounding box center [660, 127] width 114 height 29
drag, startPoint x: 686, startPoint y: 124, endPoint x: 668, endPoint y: 124, distance: 18.3
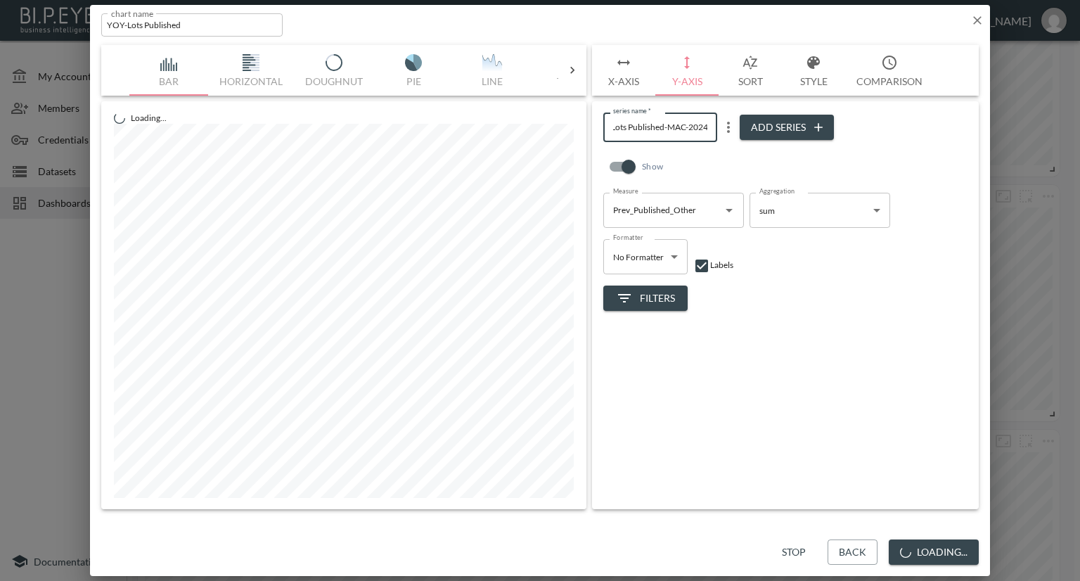
click at [668, 124] on input "Total Lots Published-MAC-2024" at bounding box center [660, 127] width 114 height 29
type input "Total Lots Published-Others-2024"
click at [788, 311] on div "series name   * Total Lots Published-Others-2024 series name   * Add Series Sho…" at bounding box center [785, 305] width 387 height 408
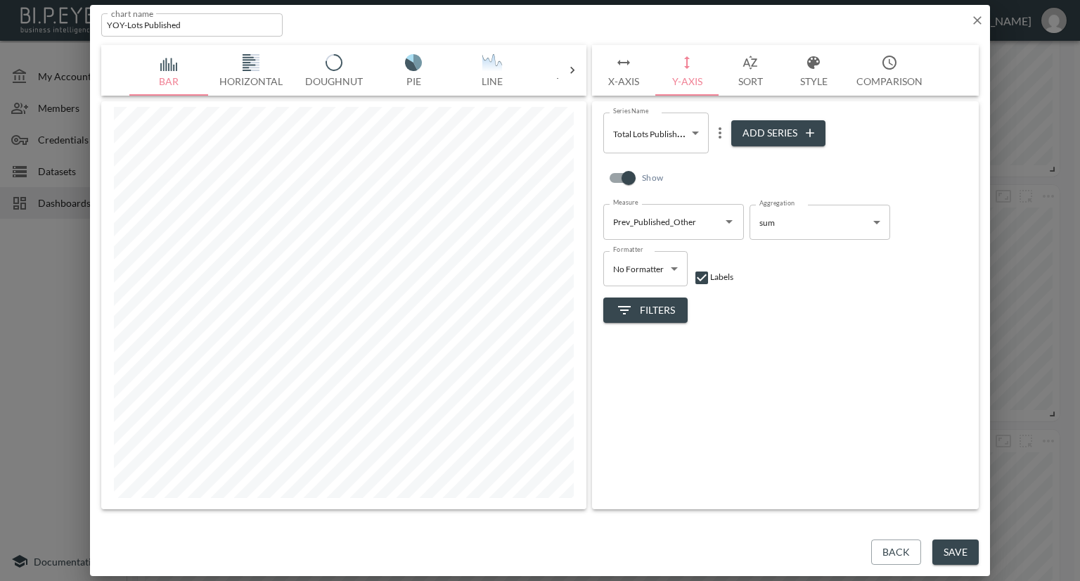
click at [728, 218] on icon "Open" at bounding box center [729, 221] width 17 height 17
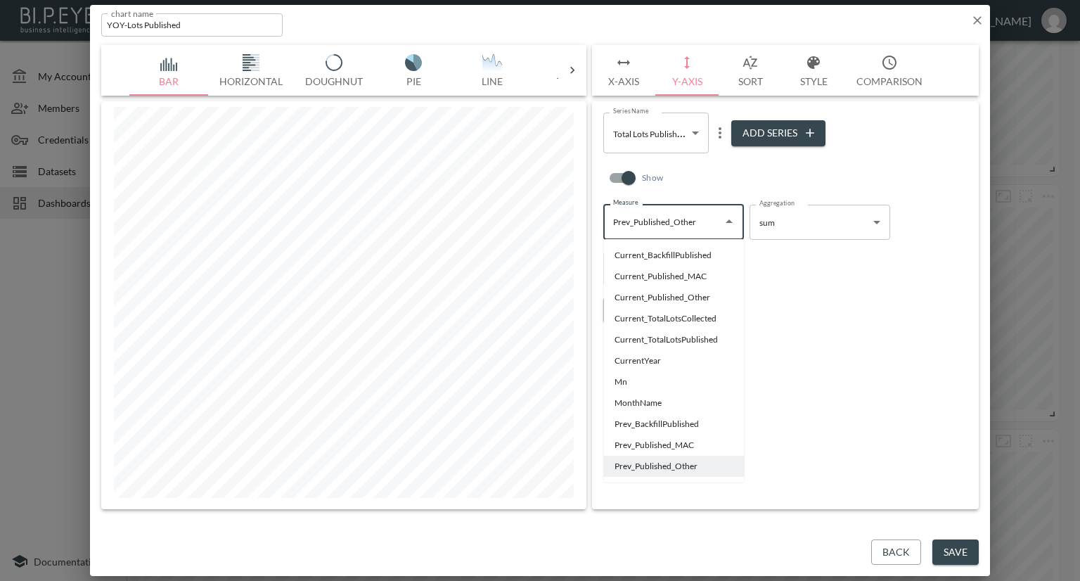
click at [852, 286] on div "Filters" at bounding box center [785, 304] width 364 height 37
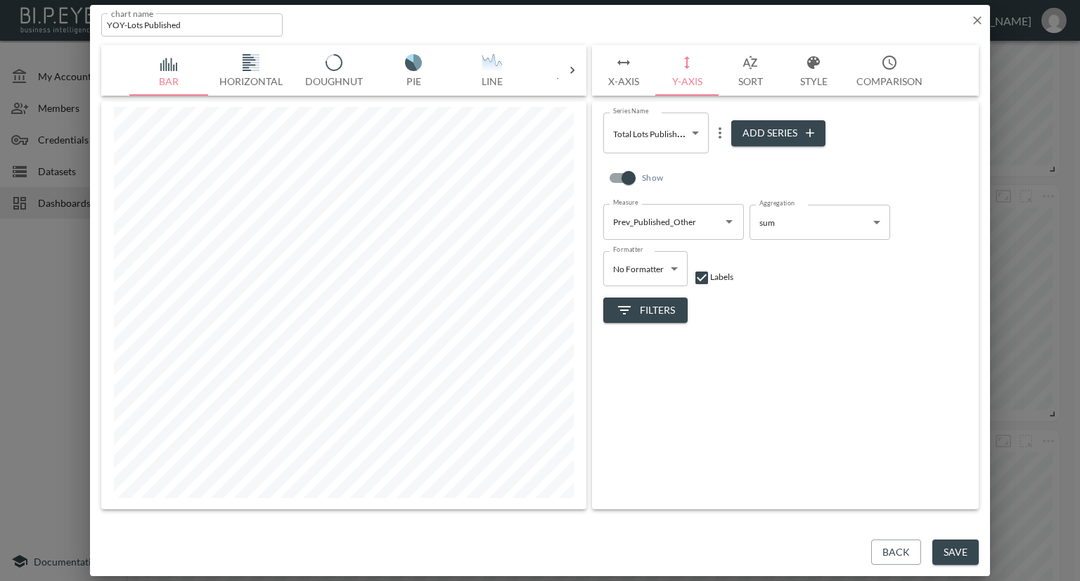
click at [695, 134] on body "BI.P.EYE, Interactive Analytics Dashboards - app Nadia Senft organization / das…" at bounding box center [540, 290] width 1080 height 581
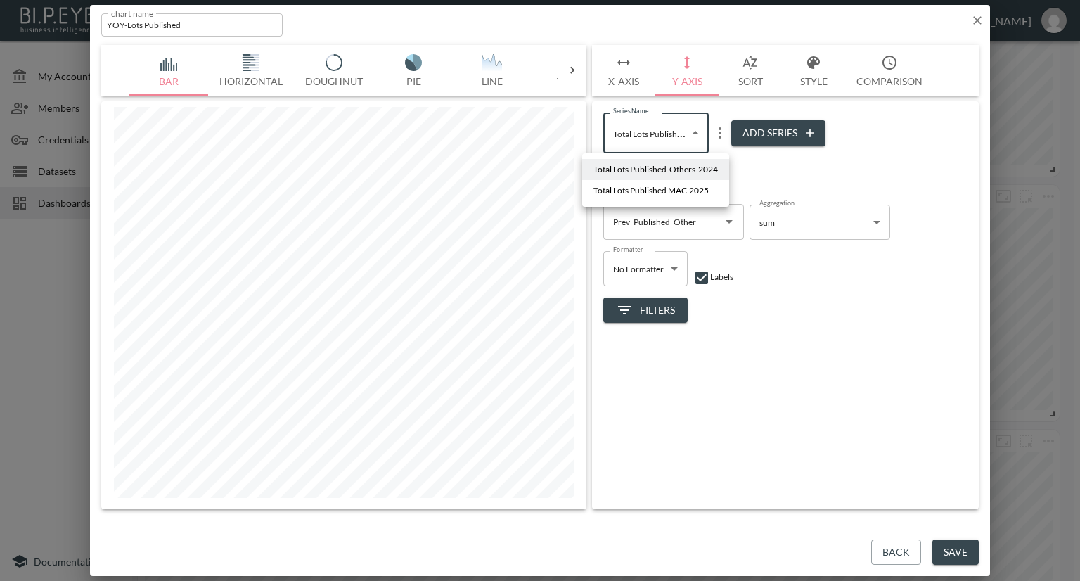
click at [681, 188] on span "Total Lots Published MAC-2025" at bounding box center [650, 190] width 115 height 13
type input "7b65582c-2de9-45d9-9837-fbf68a1304d2"
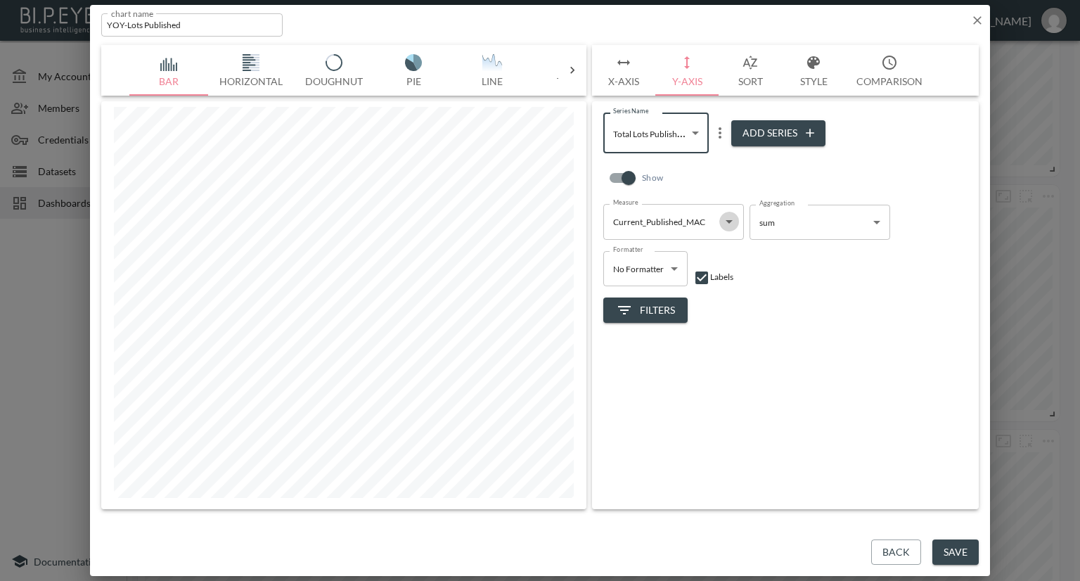
click at [725, 216] on icon "Open" at bounding box center [729, 221] width 17 height 17
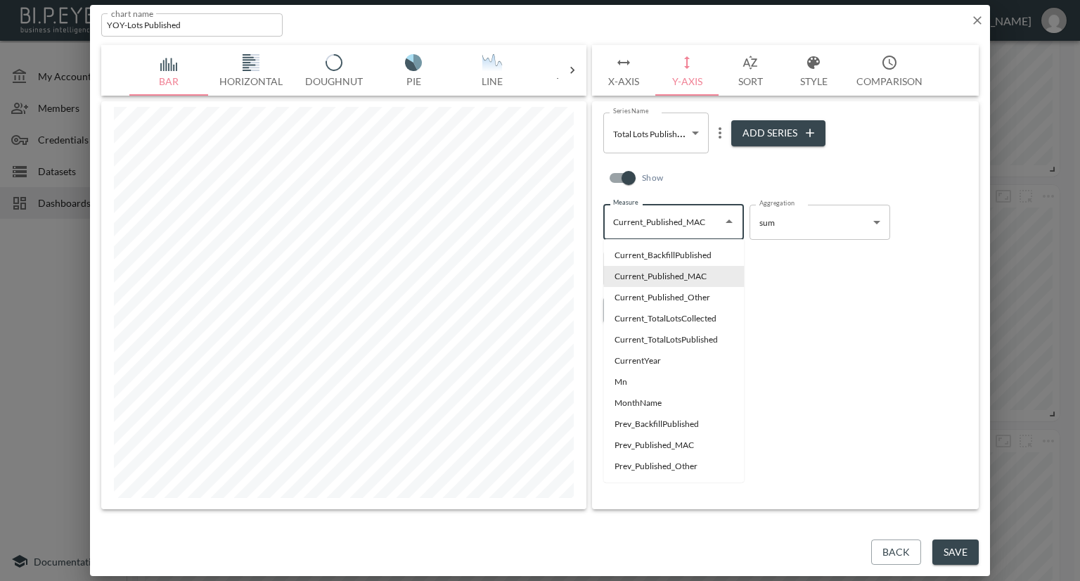
click at [735, 174] on div "Show" at bounding box center [785, 181] width 364 height 45
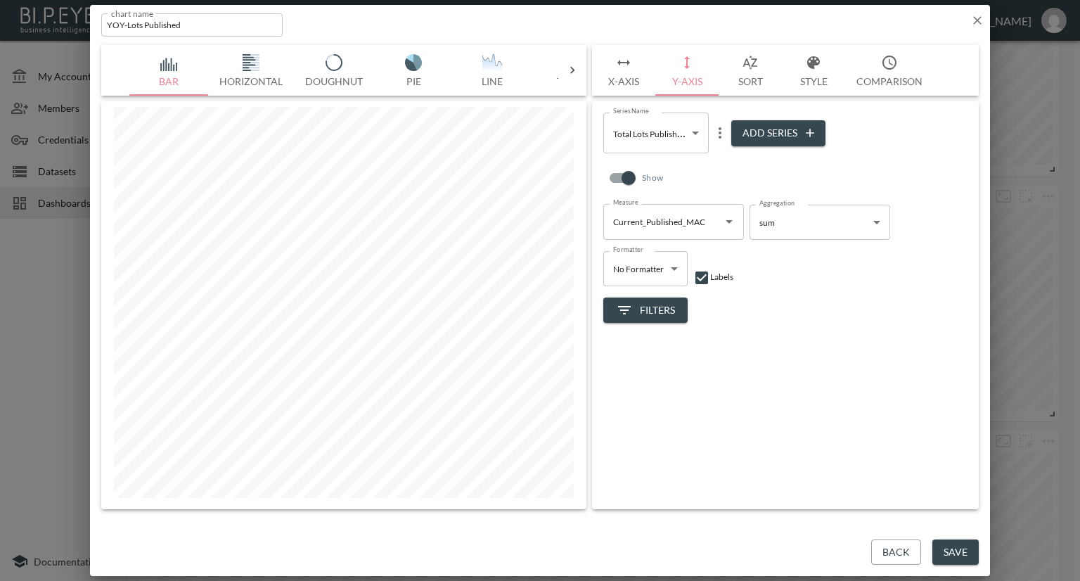
click at [727, 218] on icon "Open" at bounding box center [729, 221] width 17 height 17
click at [727, 172] on div "Show" at bounding box center [785, 181] width 364 height 45
click at [717, 142] on button "more" at bounding box center [720, 133] width 23 height 23
click at [716, 161] on p "Edit" at bounding box center [723, 160] width 20 height 17
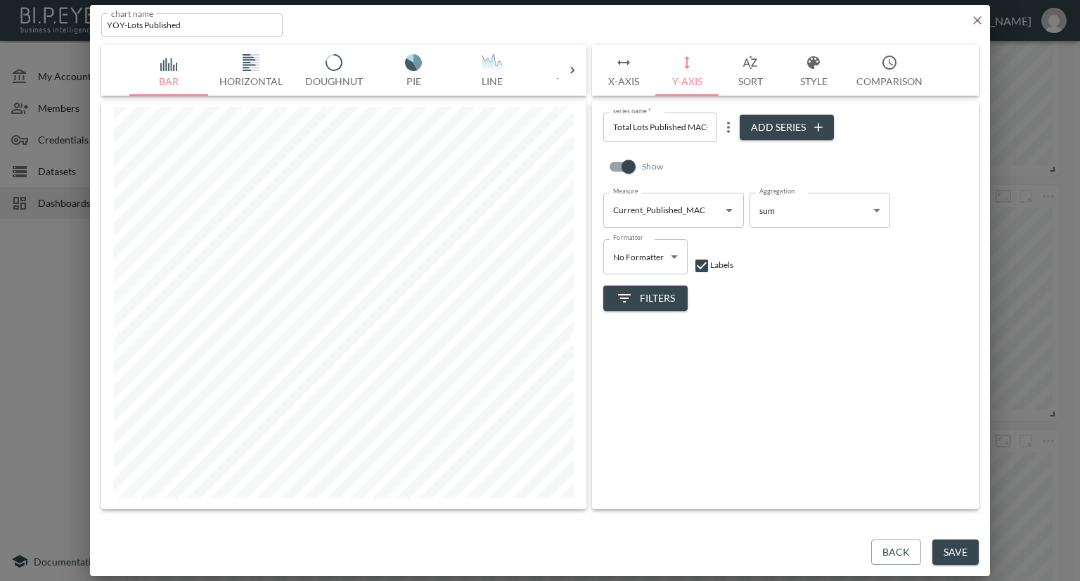
click at [728, 130] on icon "more" at bounding box center [728, 127] width 17 height 17
click at [728, 152] on p "Edit" at bounding box center [733, 154] width 20 height 17
click at [729, 210] on icon "Open" at bounding box center [729, 211] width 7 height 4
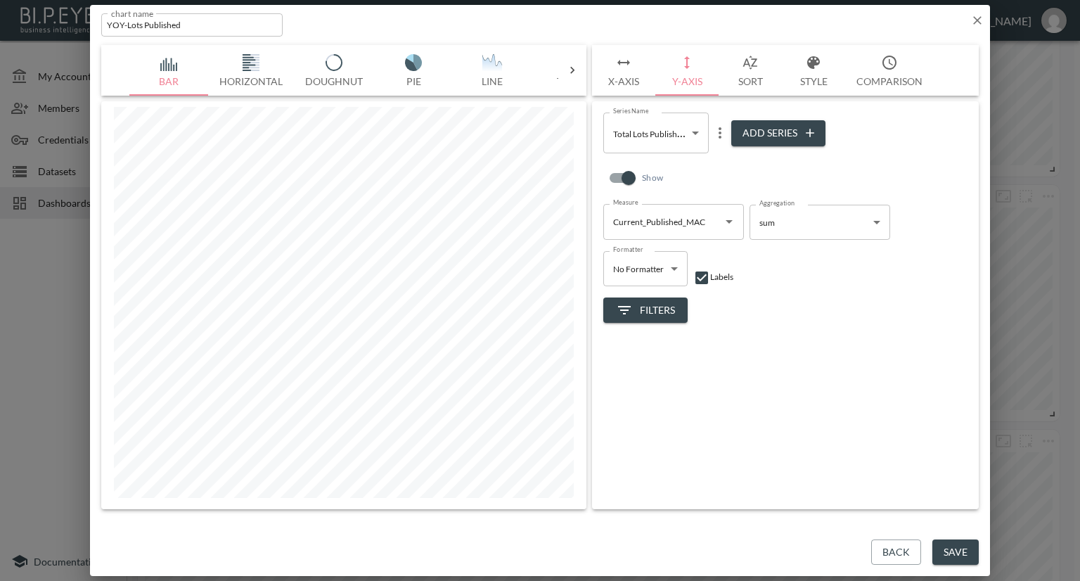
click at [740, 160] on div "Show" at bounding box center [785, 181] width 364 height 45
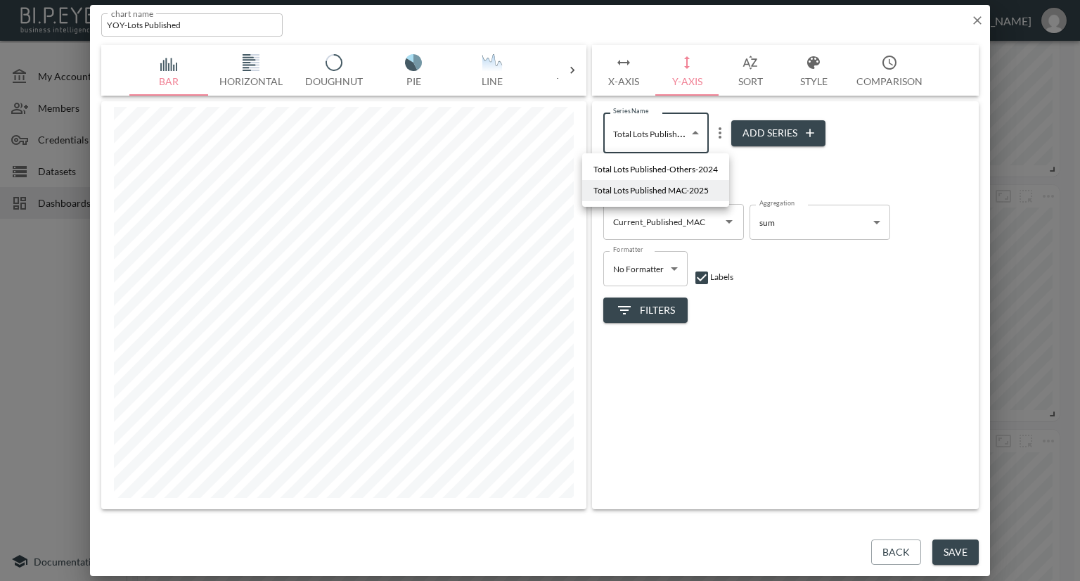
click at [700, 136] on body "BI.P.EYE, Interactive Analytics Dashboards - app Nadia Senft organization / das…" at bounding box center [540, 290] width 1080 height 581
click at [683, 189] on span "Total Lots Published MAC-2025" at bounding box center [650, 190] width 115 height 13
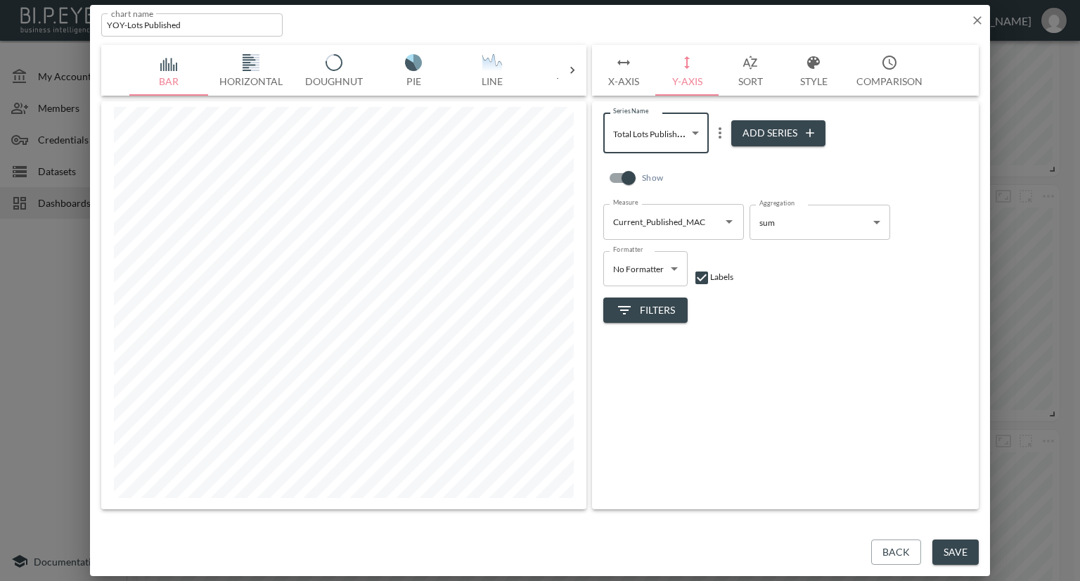
click at [732, 222] on icon "Open" at bounding box center [729, 221] width 17 height 17
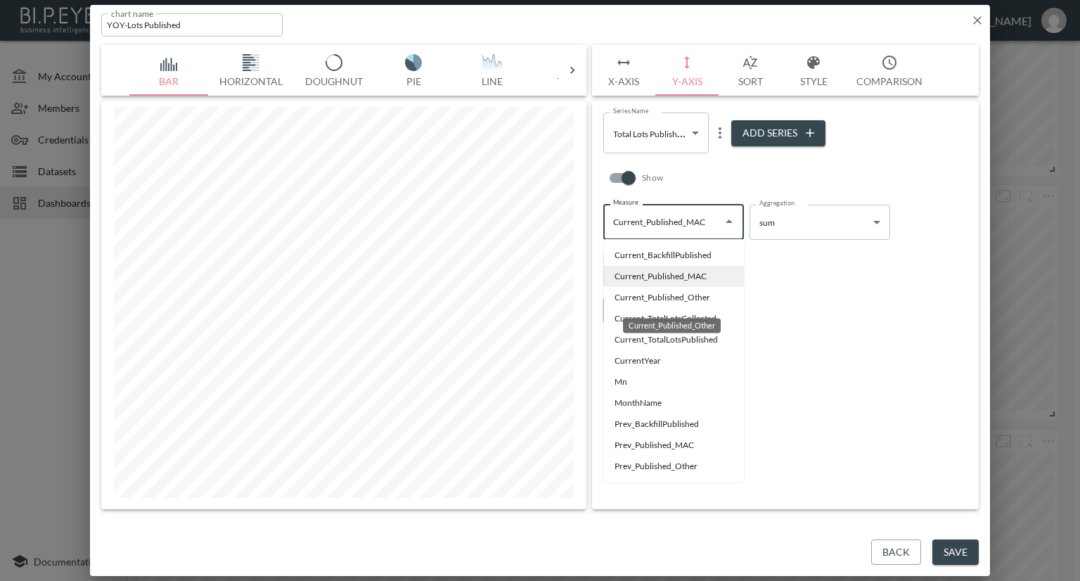
click at [681, 299] on li "Current_Published_Other" at bounding box center [673, 297] width 141 height 21
type input "Current_Published_Other"
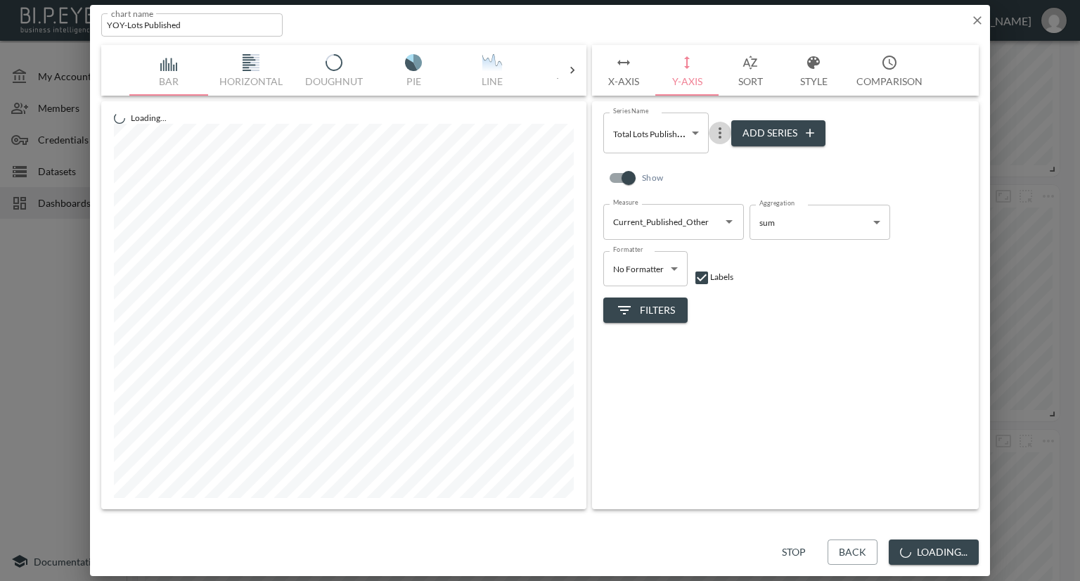
click at [717, 139] on icon "more" at bounding box center [720, 132] width 17 height 17
click at [715, 161] on p "Edit" at bounding box center [723, 160] width 20 height 17
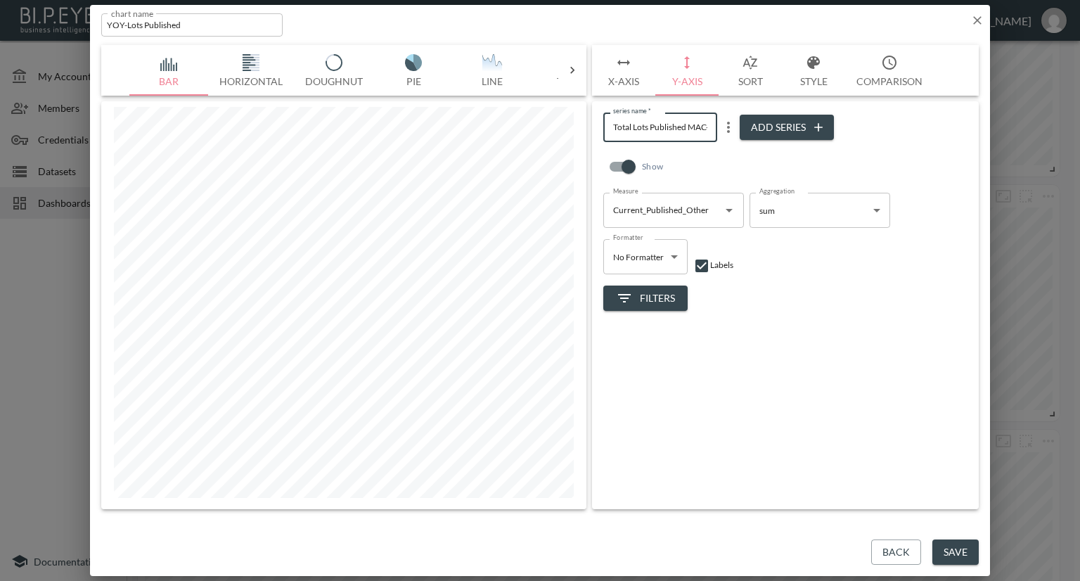
click at [707, 127] on input "Total Lots Published MAC-2025" at bounding box center [660, 127] width 114 height 29
type input "Total Lots Published Others-2025"
click at [951, 550] on button "Save" at bounding box center [955, 552] width 46 height 26
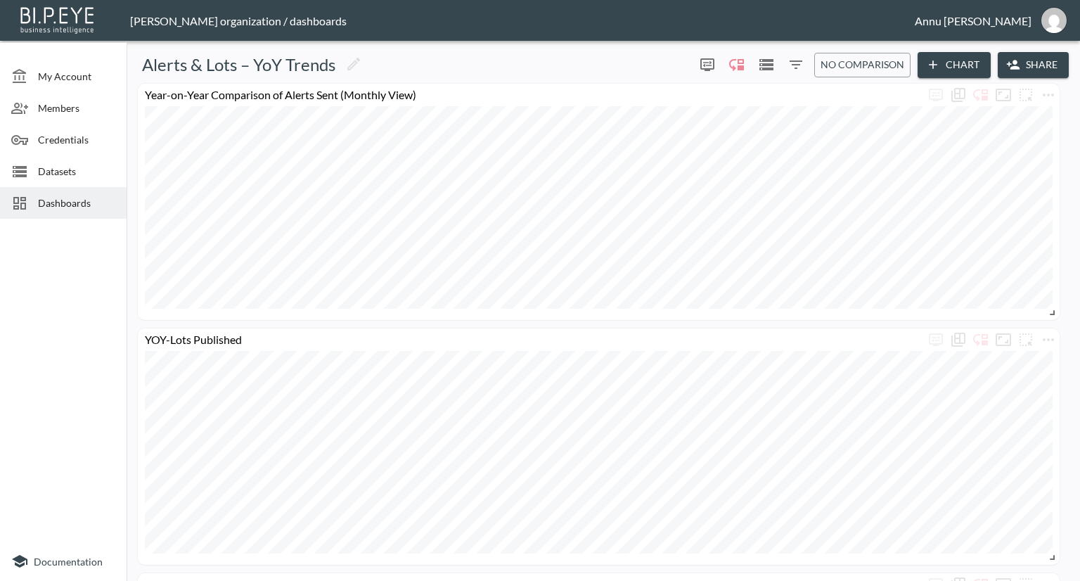
scroll to position [0, 0]
click at [82, 71] on span "My Account" at bounding box center [76, 76] width 77 height 15
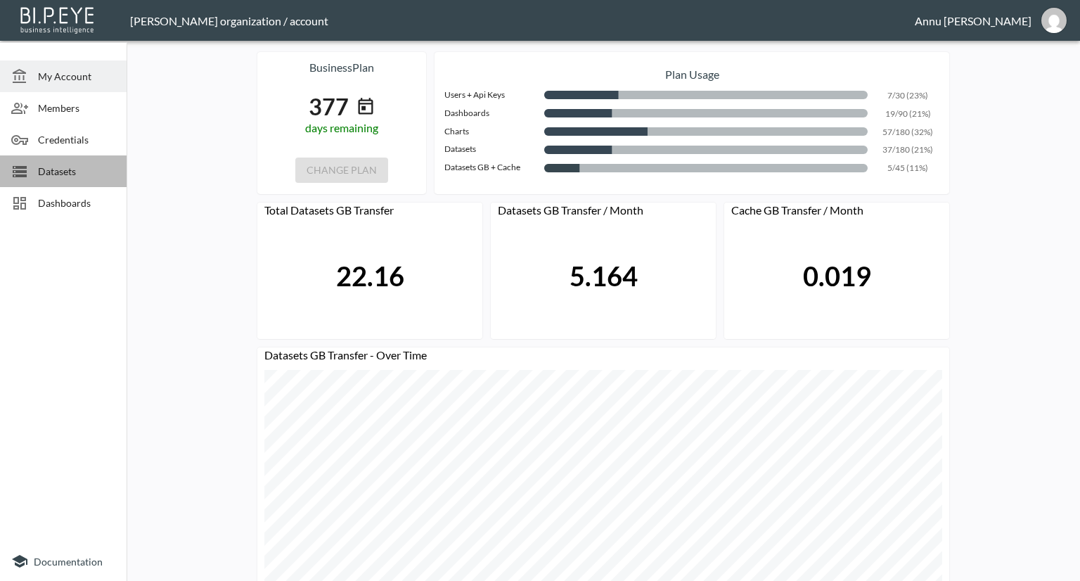
click at [70, 170] on span "Datasets" at bounding box center [76, 171] width 77 height 15
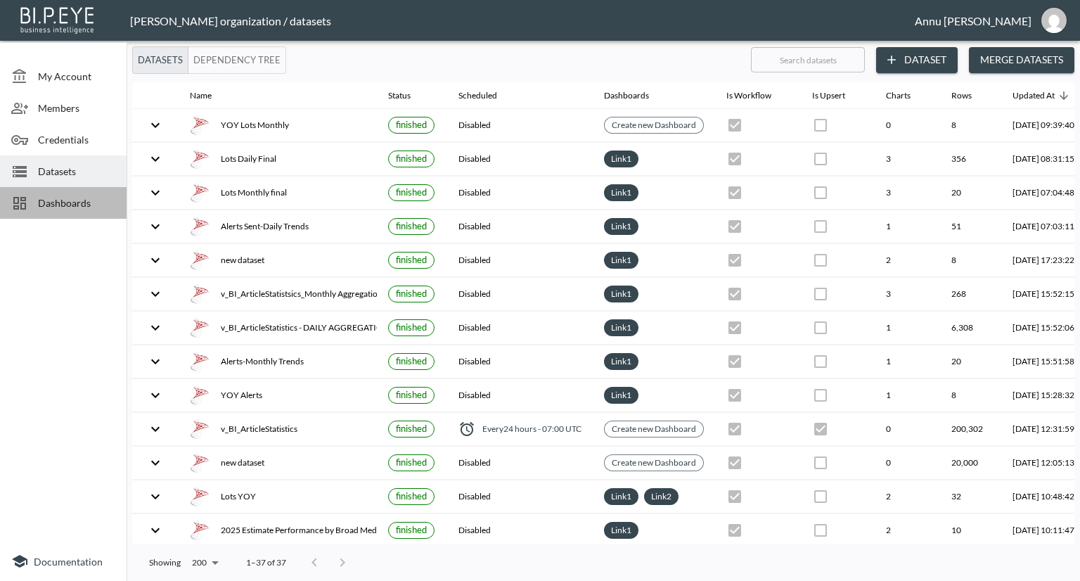
click at [101, 197] on span "Dashboards" at bounding box center [76, 202] width 77 height 15
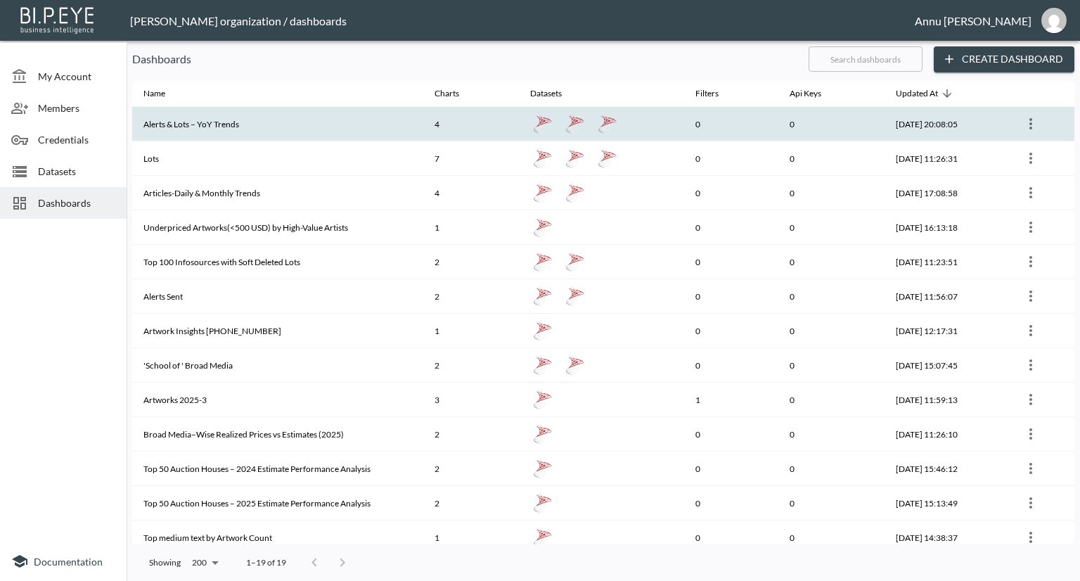
click at [373, 123] on th "Alerts & Lots – YoY Trends" at bounding box center [277, 124] width 291 height 34
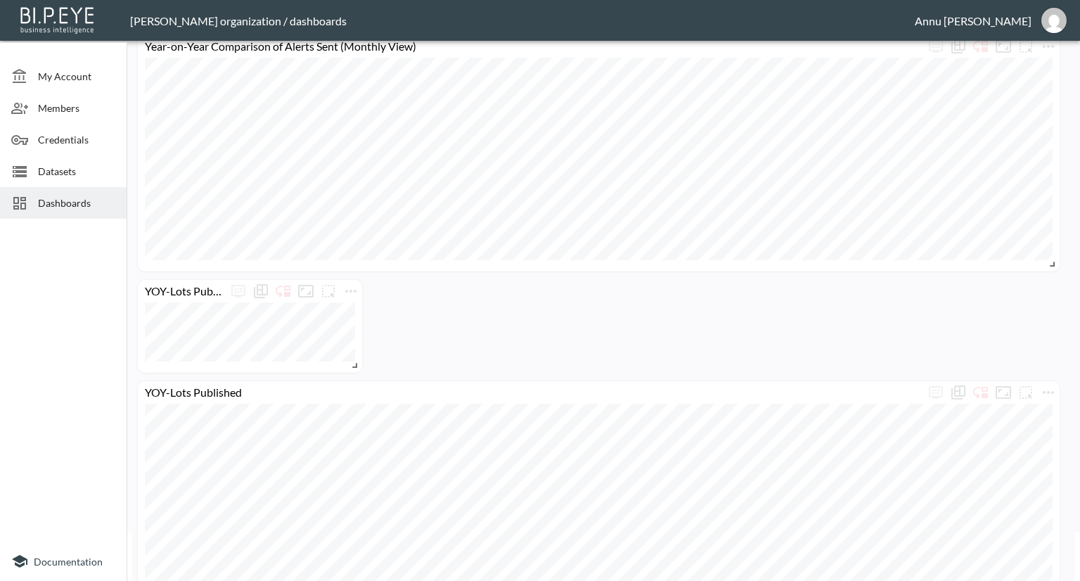
scroll to position [141, 0]
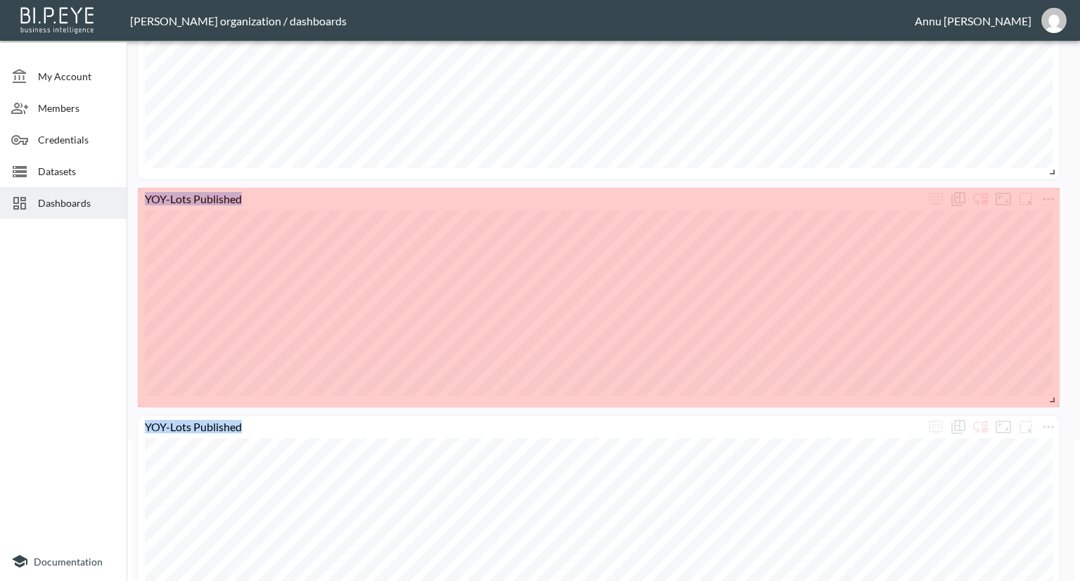
drag, startPoint x: 356, startPoint y: 271, endPoint x: 1071, endPoint y: 397, distance: 725.4
click at [1071, 397] on div "Alerts & Lots – YoY Trends 0 0 No comparison Chart Share Year-on-Year Compariso…" at bounding box center [603, 173] width 953 height 534
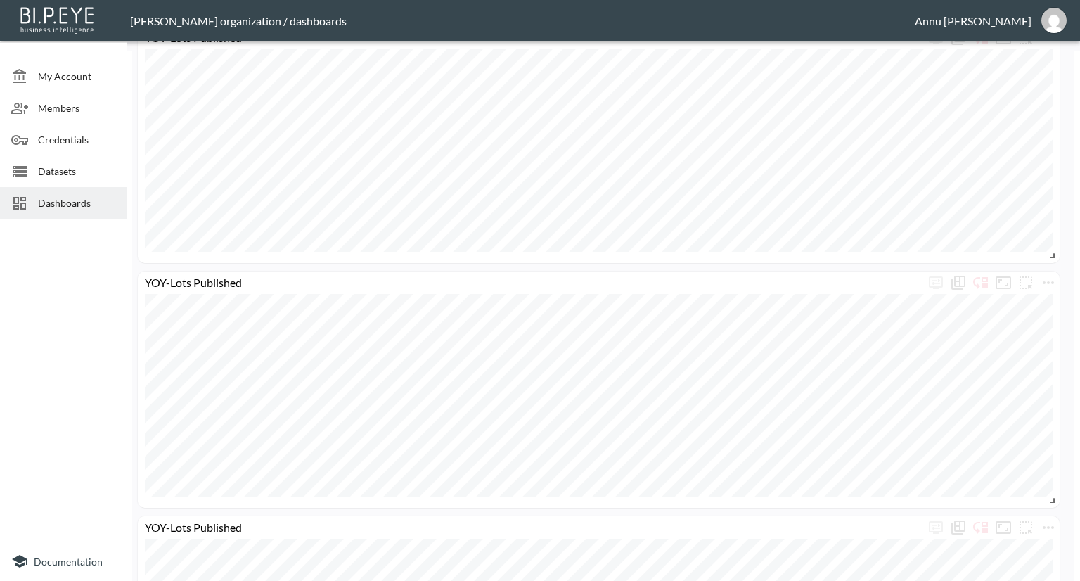
scroll to position [563, 0]
click at [1053, 245] on icon "more" at bounding box center [1048, 249] width 17 height 17
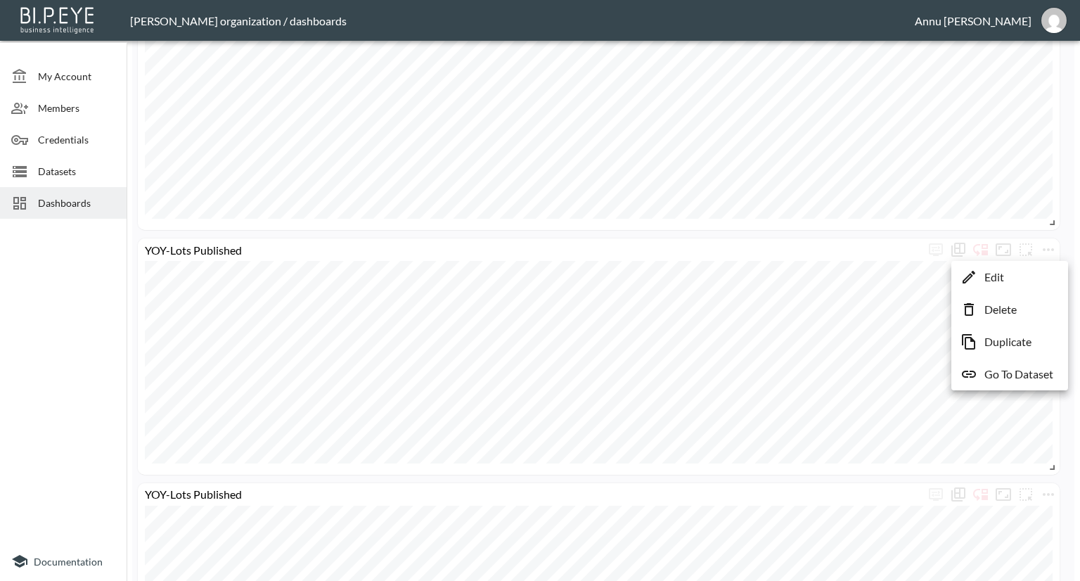
click at [1015, 307] on p "Delete" at bounding box center [1000, 309] width 32 height 17
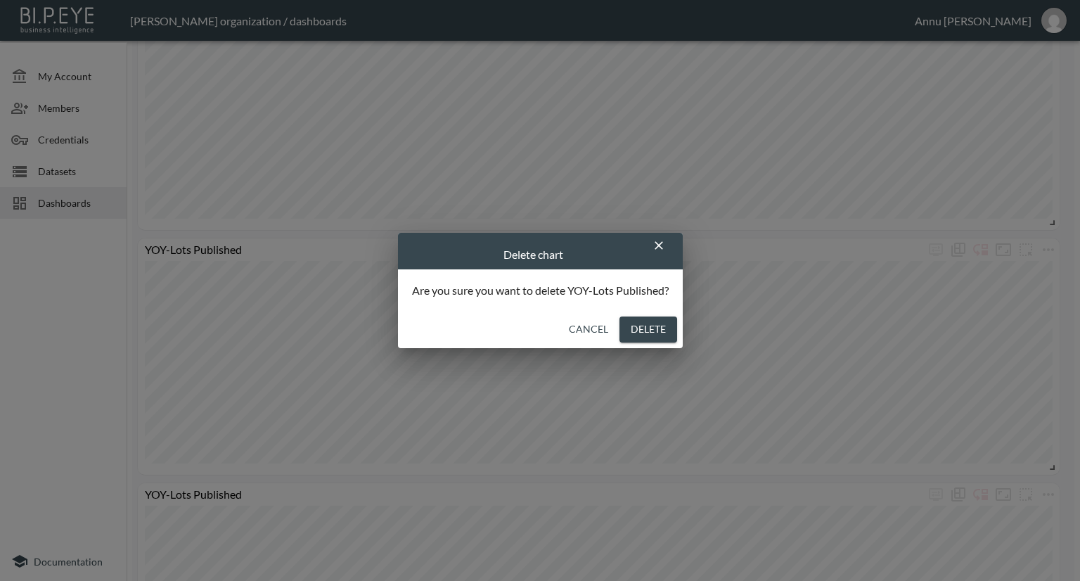
click at [661, 321] on button "Delete" at bounding box center [648, 329] width 58 height 26
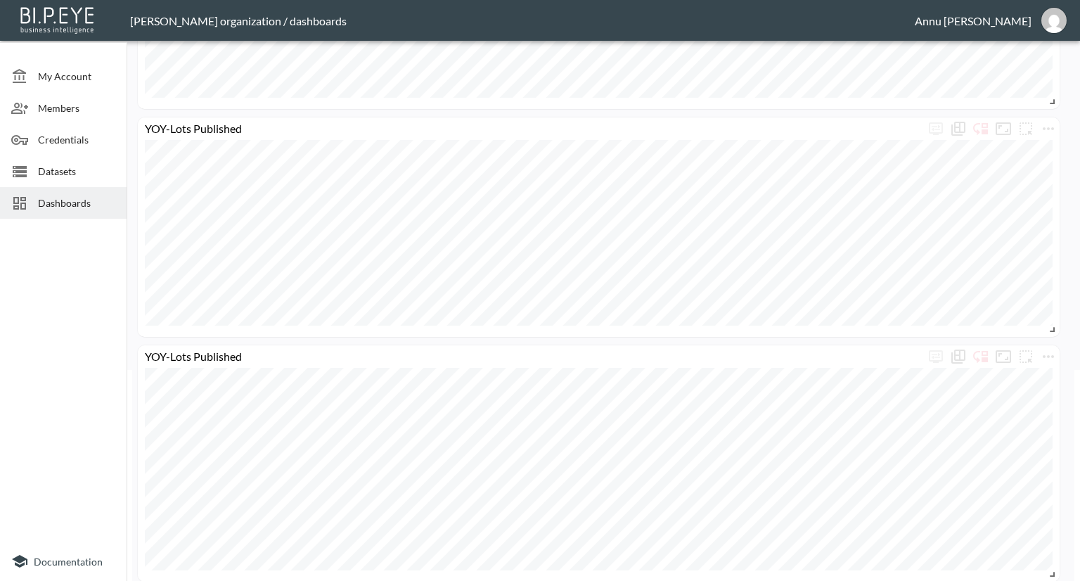
scroll to position [0, 0]
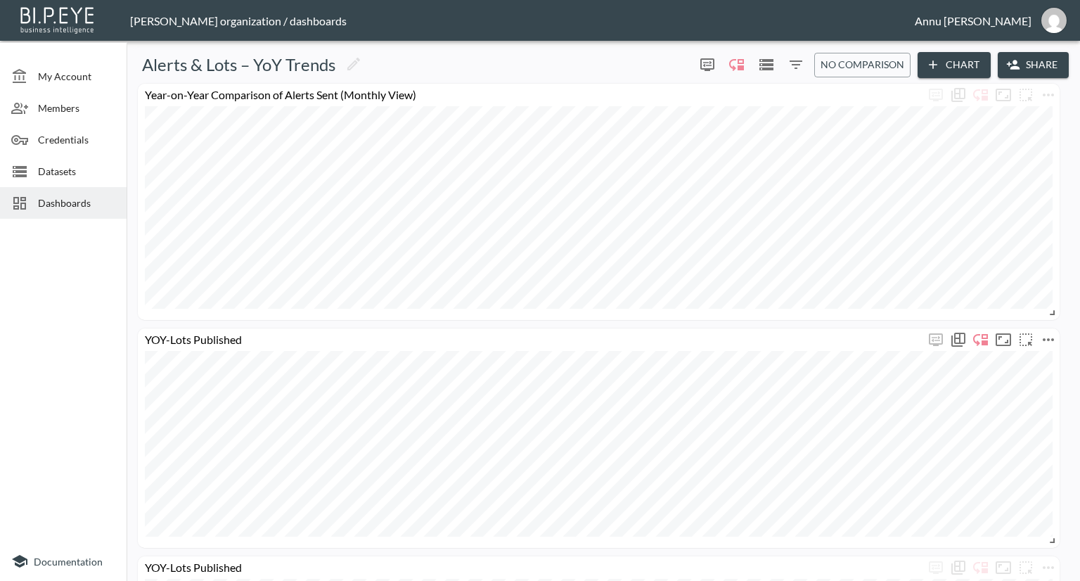
click at [1043, 334] on icon "more" at bounding box center [1048, 339] width 17 height 17
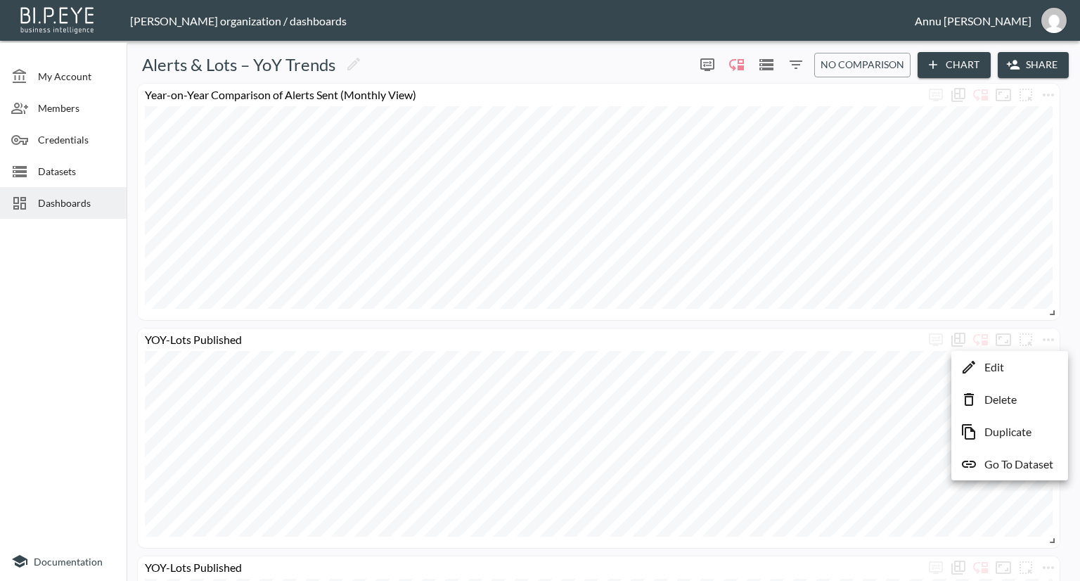
click at [1005, 364] on li "Edit" at bounding box center [1010, 366] width 110 height 25
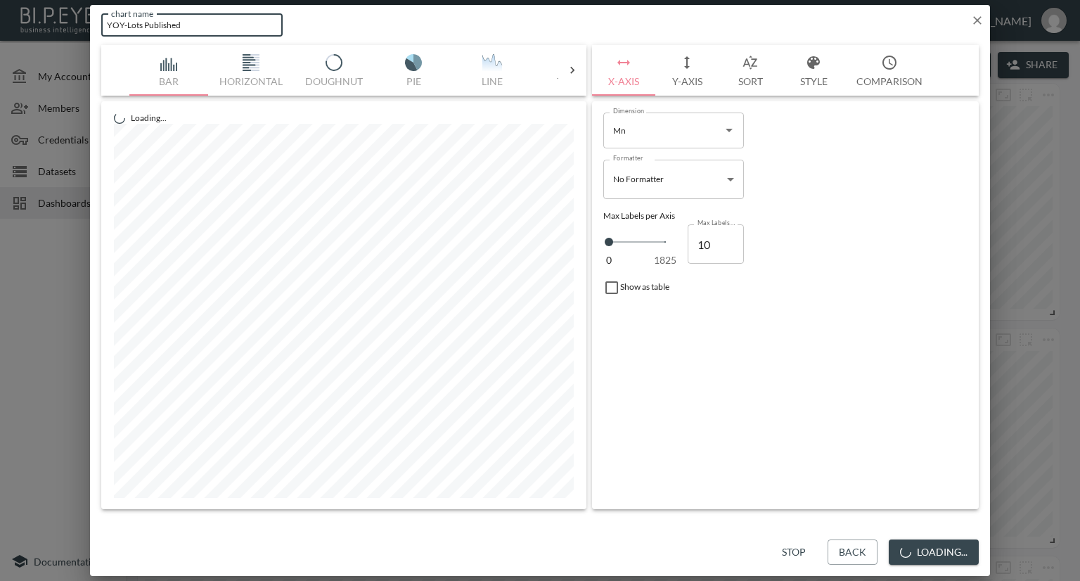
click at [211, 23] on input "YOY-Lots Published" at bounding box center [191, 24] width 181 height 23
drag, startPoint x: 232, startPoint y: 23, endPoint x: 182, endPoint y: 18, distance: 50.2
click at [182, 18] on input "YOY-Lots Published macRAWLER" at bounding box center [191, 24] width 181 height 23
type input "YOY-Lots Published MAC"
click at [976, 552] on button "Save" at bounding box center [955, 552] width 46 height 26
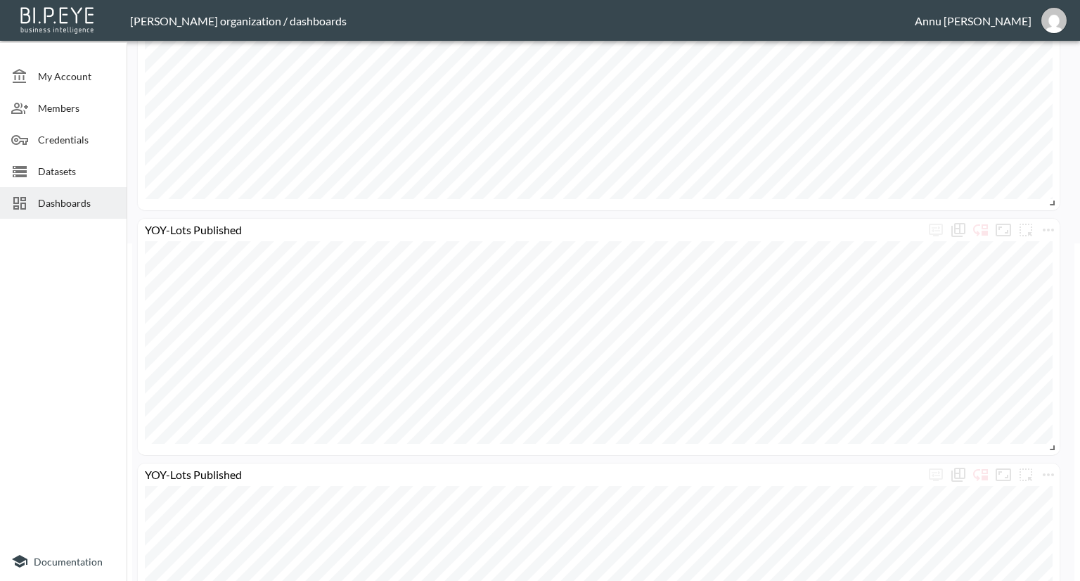
scroll to position [422, 0]
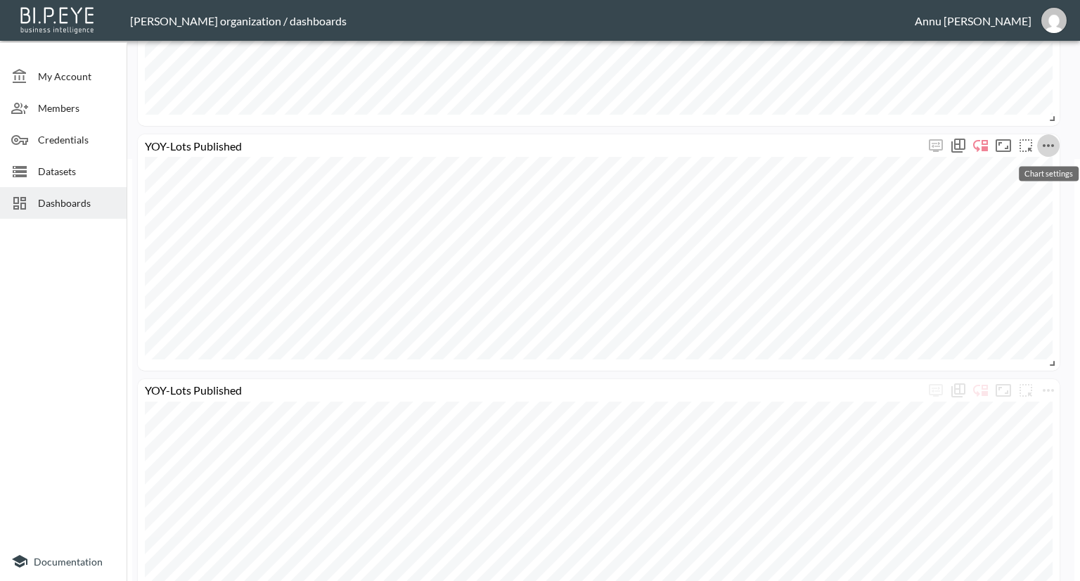
click at [1052, 140] on icon "more" at bounding box center [1048, 145] width 17 height 17
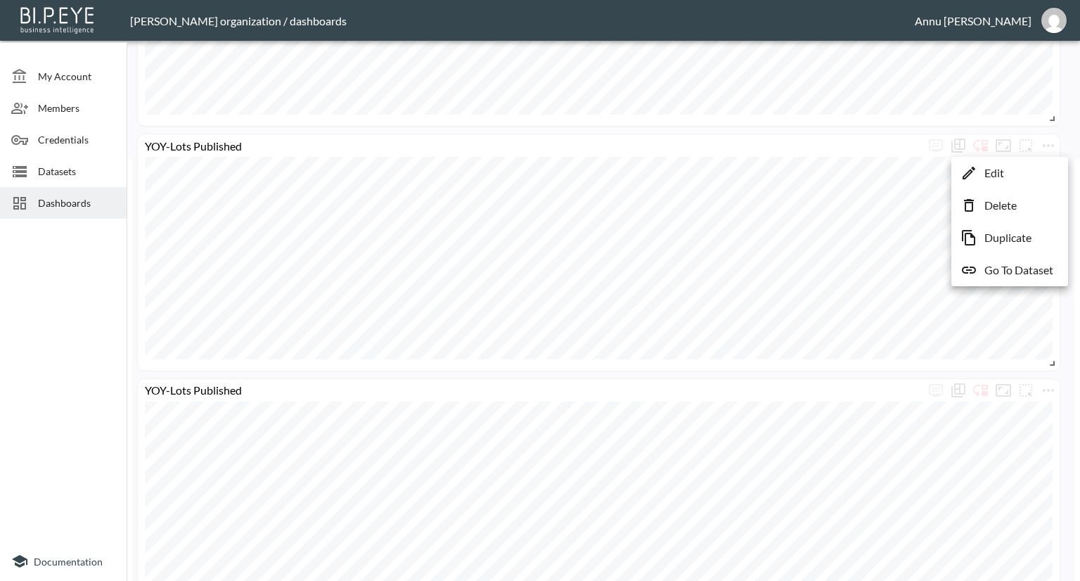
click at [1005, 172] on li "Edit" at bounding box center [1010, 172] width 110 height 25
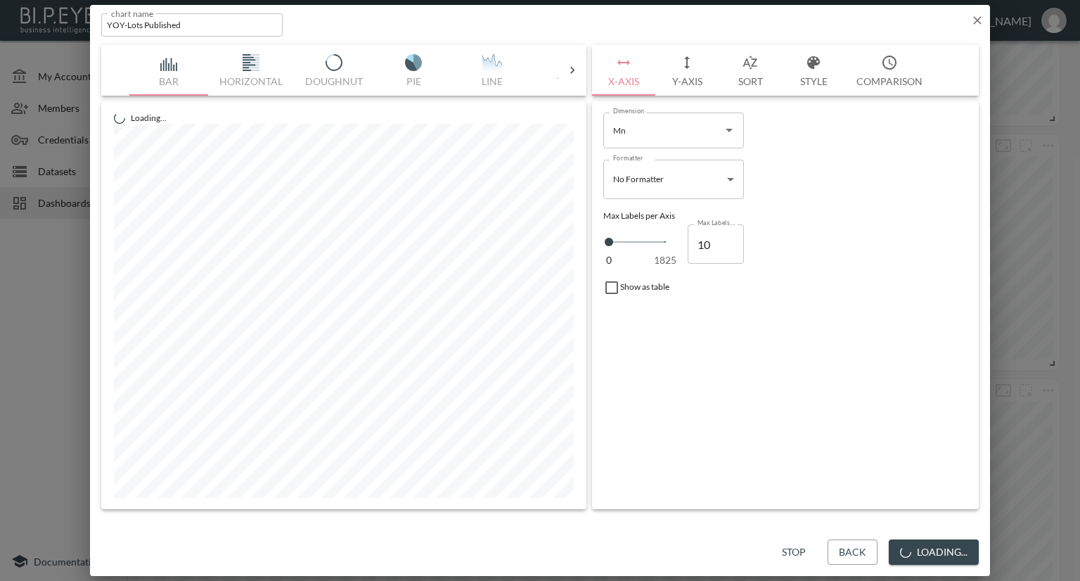
click at [204, 26] on input "YOY-Lots Published" at bounding box center [191, 24] width 181 height 23
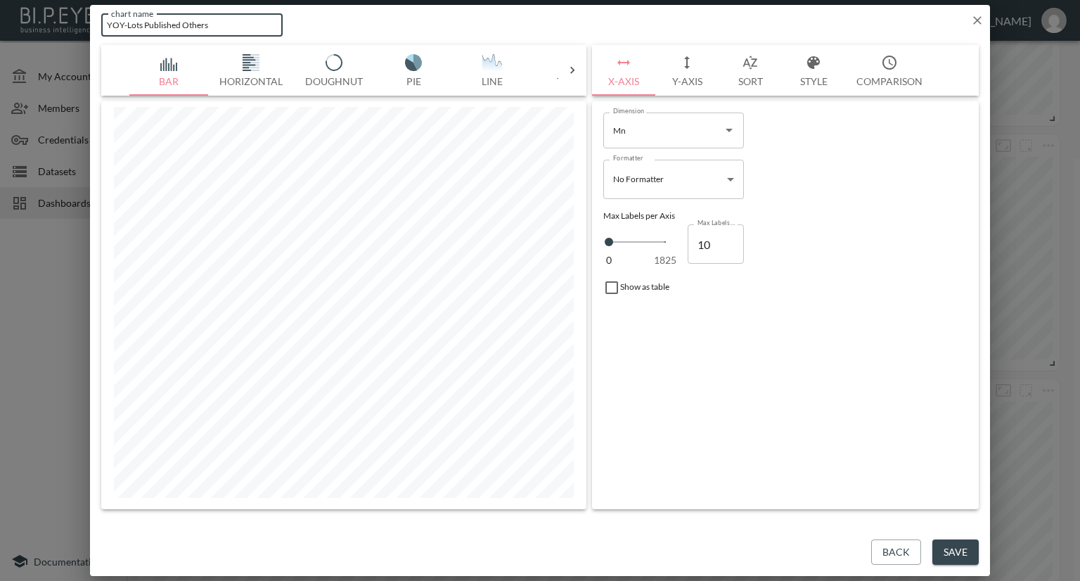
type input "YOY-Lots Published Others"
click at [951, 543] on button "Save" at bounding box center [955, 552] width 46 height 26
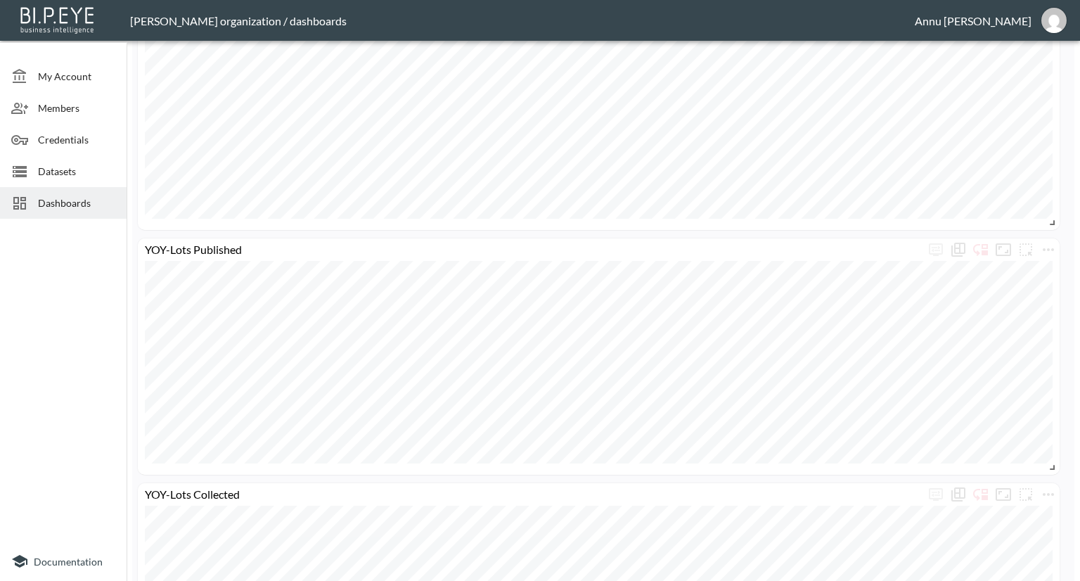
scroll to position [492, 0]
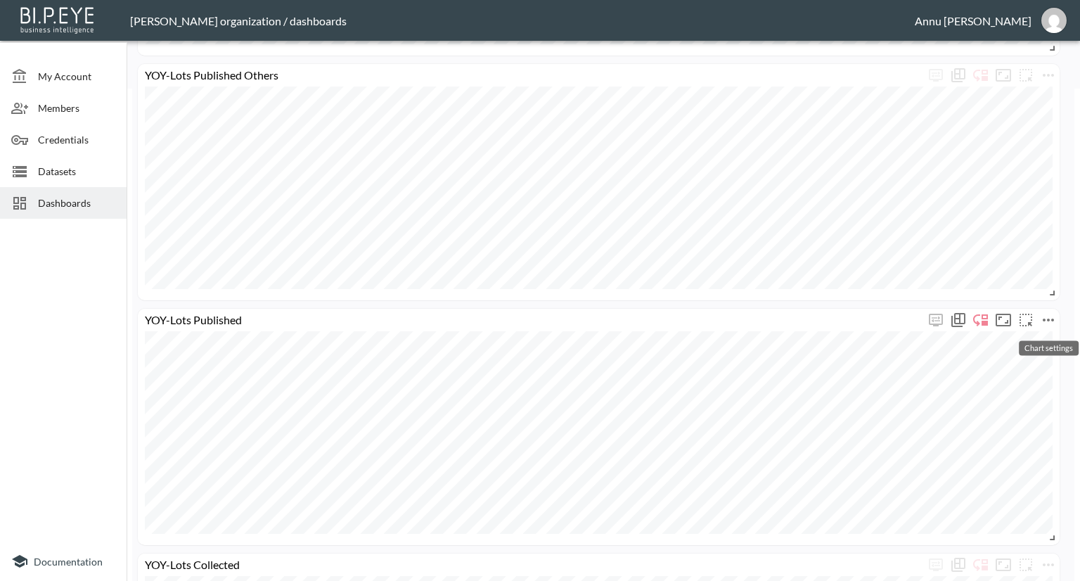
click at [1043, 322] on icon "more" at bounding box center [1048, 319] width 17 height 17
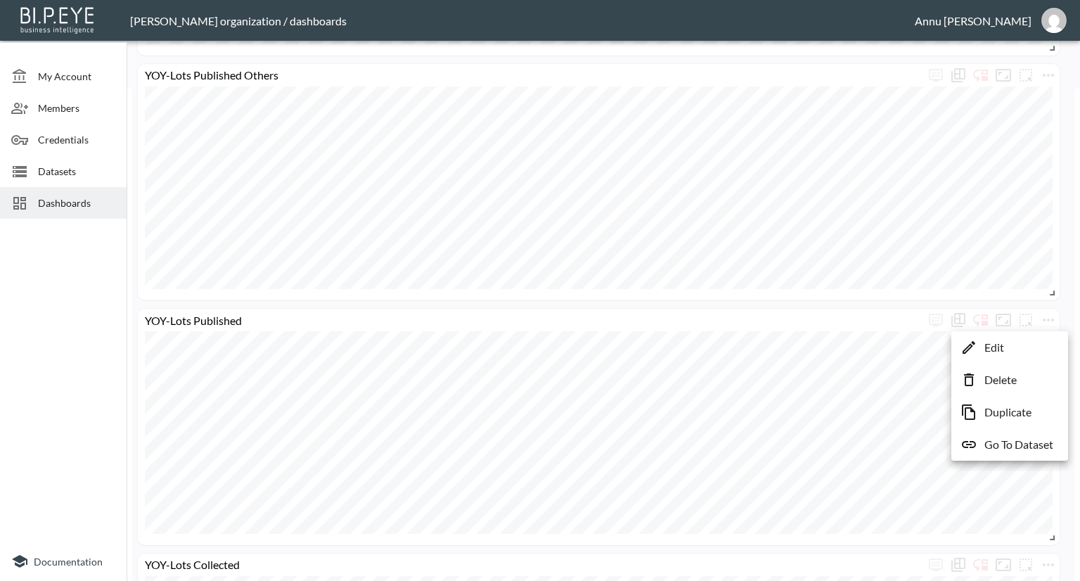
click at [1001, 352] on p "Edit" at bounding box center [994, 347] width 20 height 17
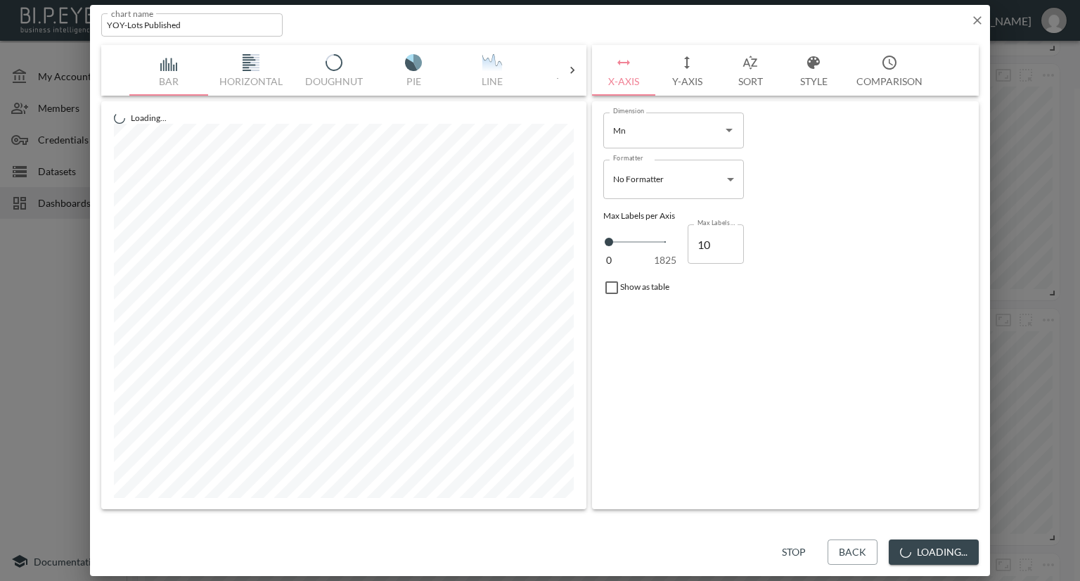
drag, startPoint x: 127, startPoint y: 23, endPoint x: 134, endPoint y: 20, distance: 8.2
click at [127, 23] on input "YOY-Lots Published" at bounding box center [191, 24] width 181 height 23
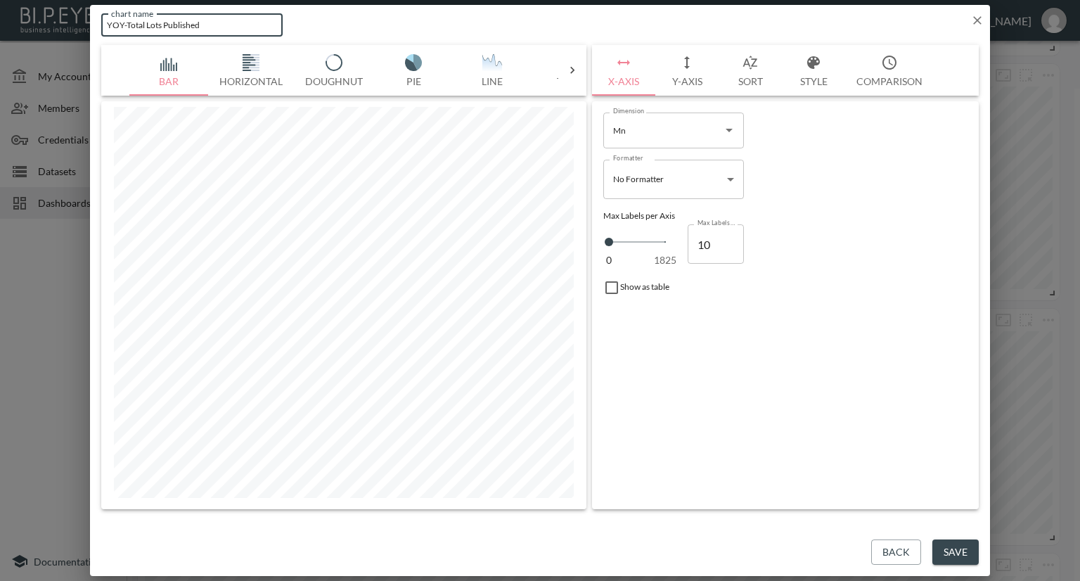
click at [214, 20] on input "YOY-Total Lots Published" at bounding box center [191, 24] width 181 height 23
click at [215, 23] on input "YOY-Total Lots Published(Inclus=ding BackFilling0" at bounding box center [191, 24] width 181 height 23
click at [276, 20] on input "YOY-Total Lots Published(Including BackFilling0" at bounding box center [191, 24] width 181 height 23
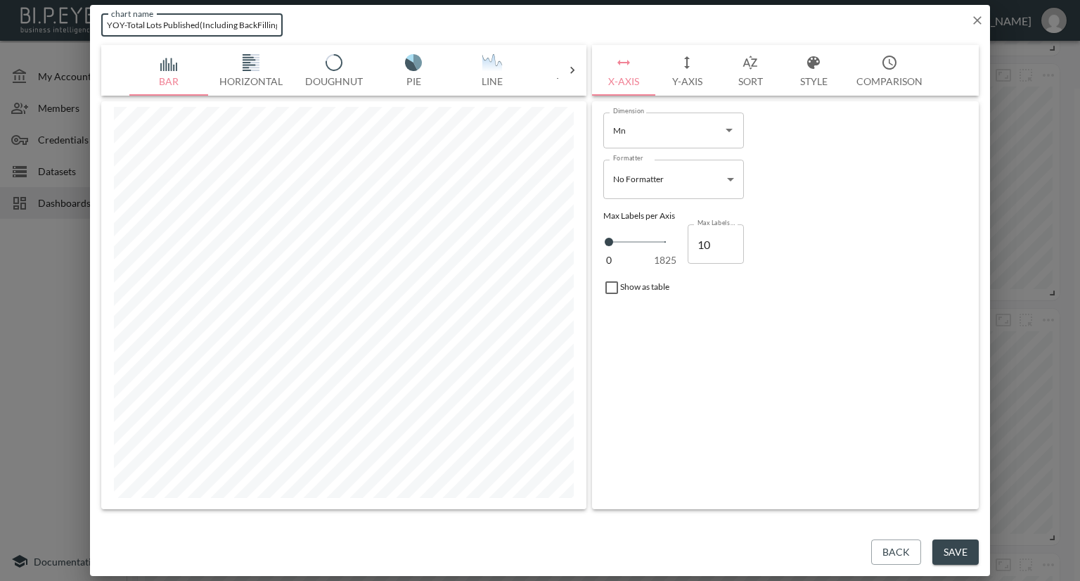
scroll to position [0, 3]
type input "YOY-Total Lots Published(Including BackFilling)"
click at [941, 551] on button "Save" at bounding box center [955, 552] width 46 height 26
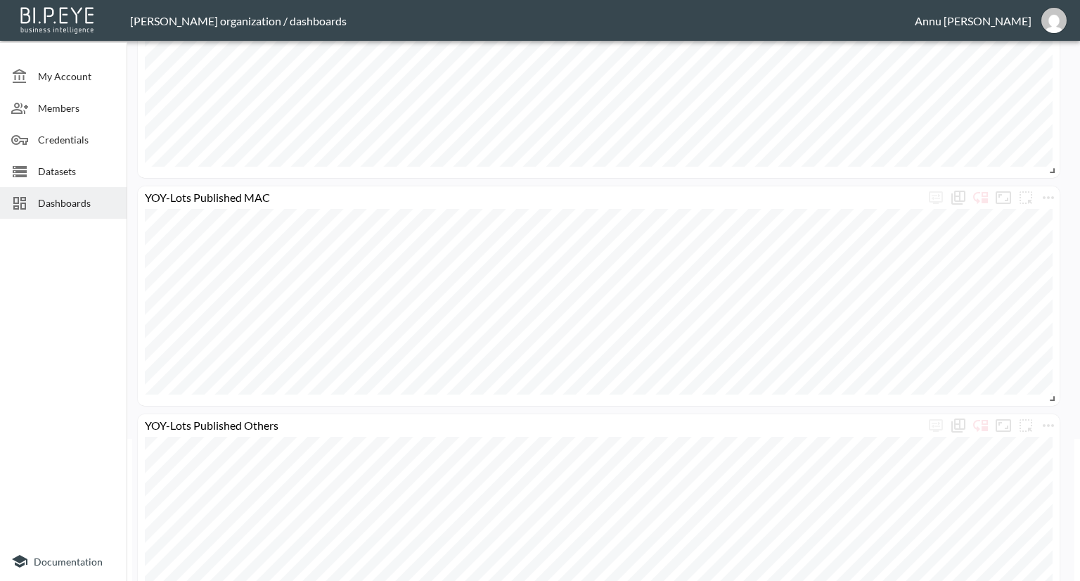
scroll to position [0, 0]
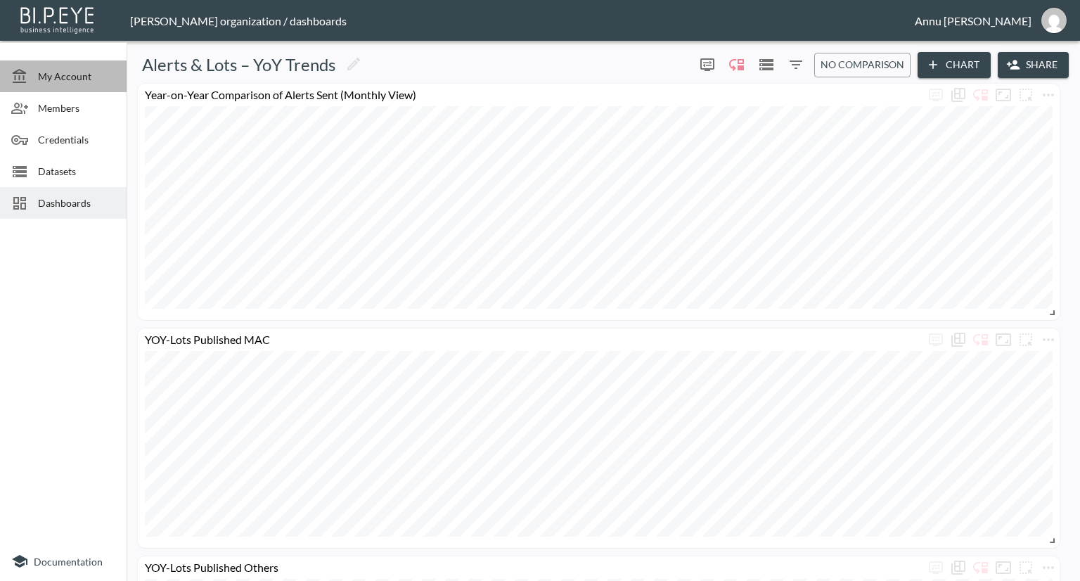
click at [85, 79] on span "My Account" at bounding box center [76, 76] width 77 height 15
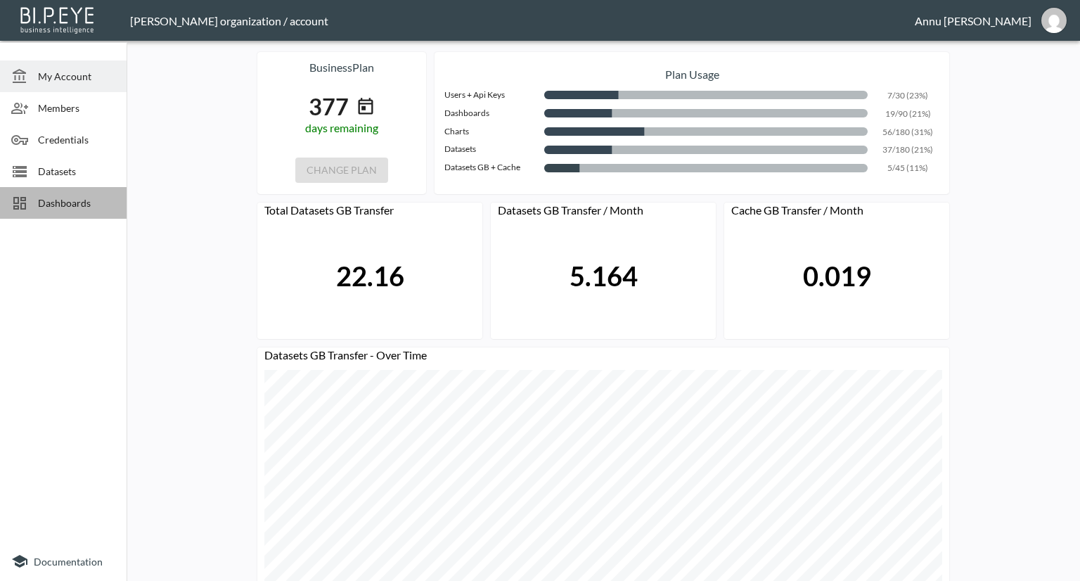
click at [70, 204] on span "Dashboards" at bounding box center [76, 202] width 77 height 15
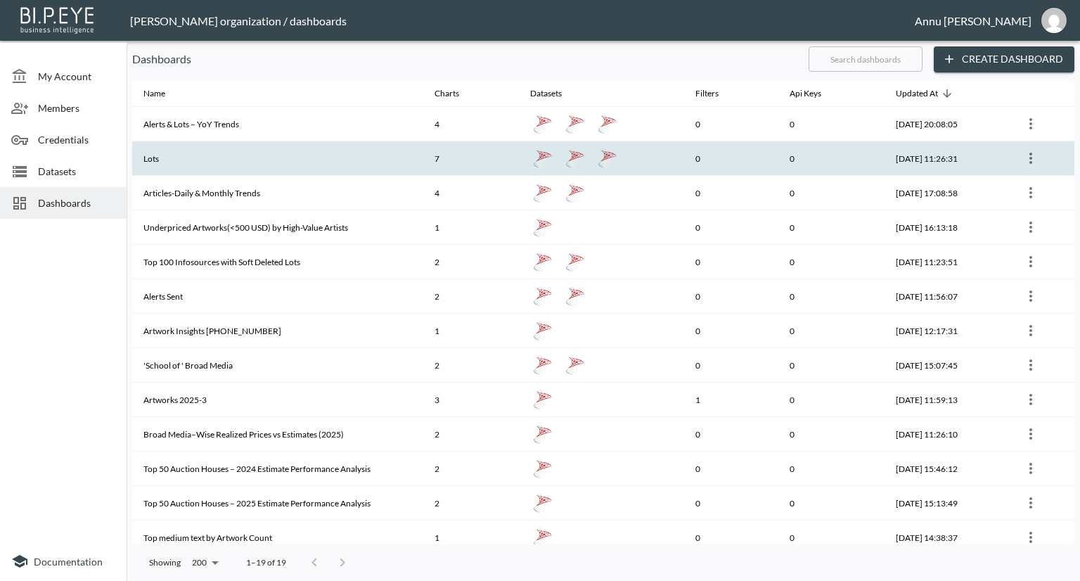
click at [180, 152] on th "Lots" at bounding box center [277, 158] width 291 height 34
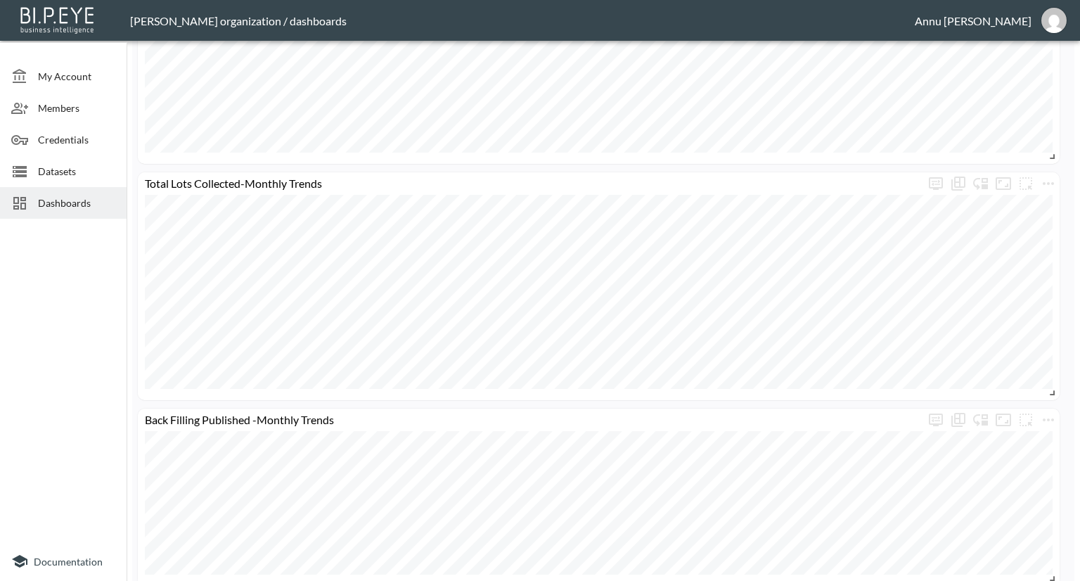
scroll to position [1167, 0]
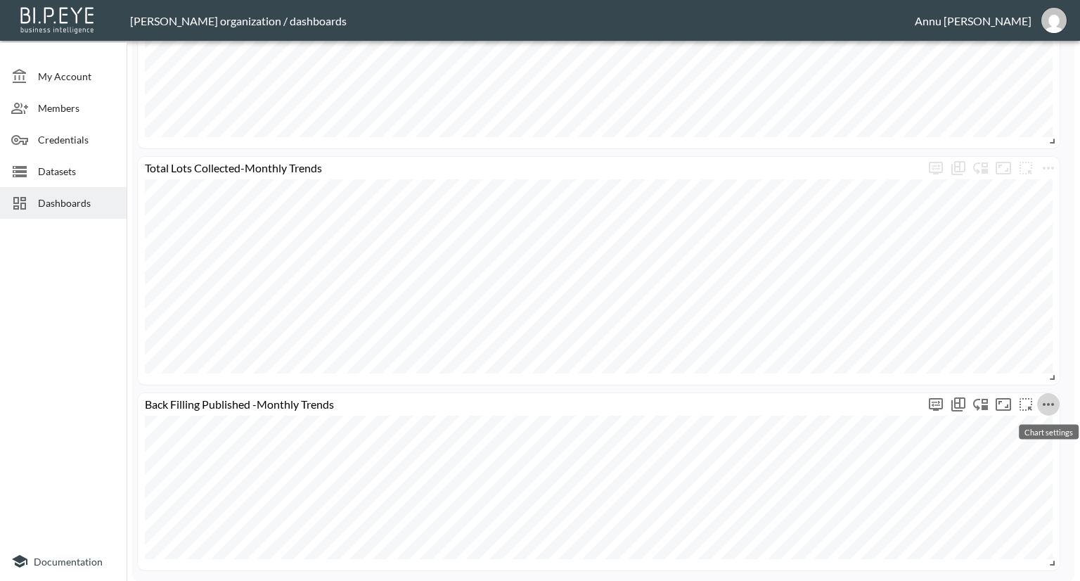
click at [1046, 399] on icon "more" at bounding box center [1048, 404] width 17 height 17
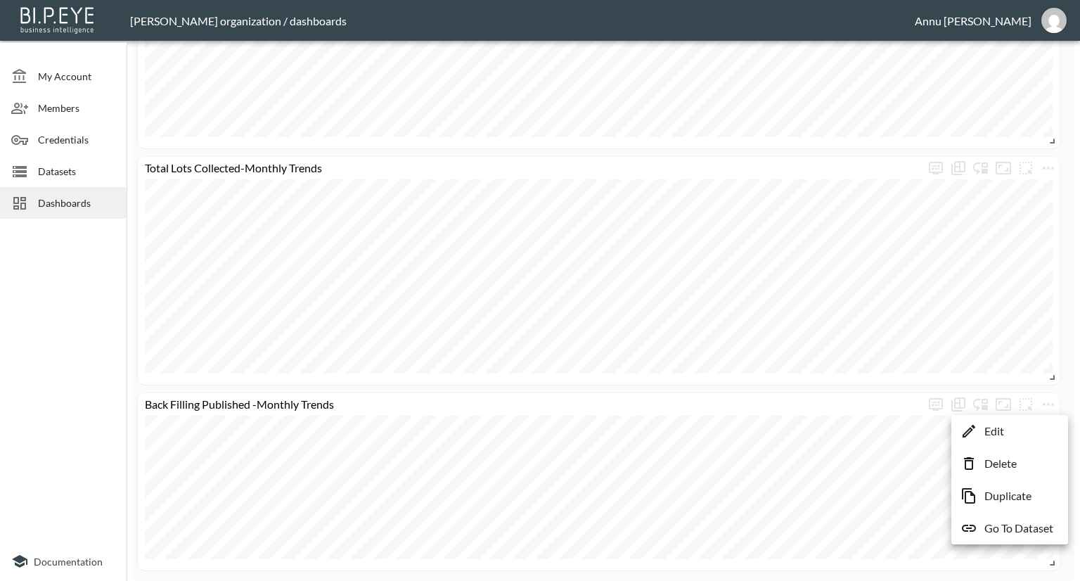
click at [1010, 491] on p "Duplicate" at bounding box center [1007, 495] width 47 height 17
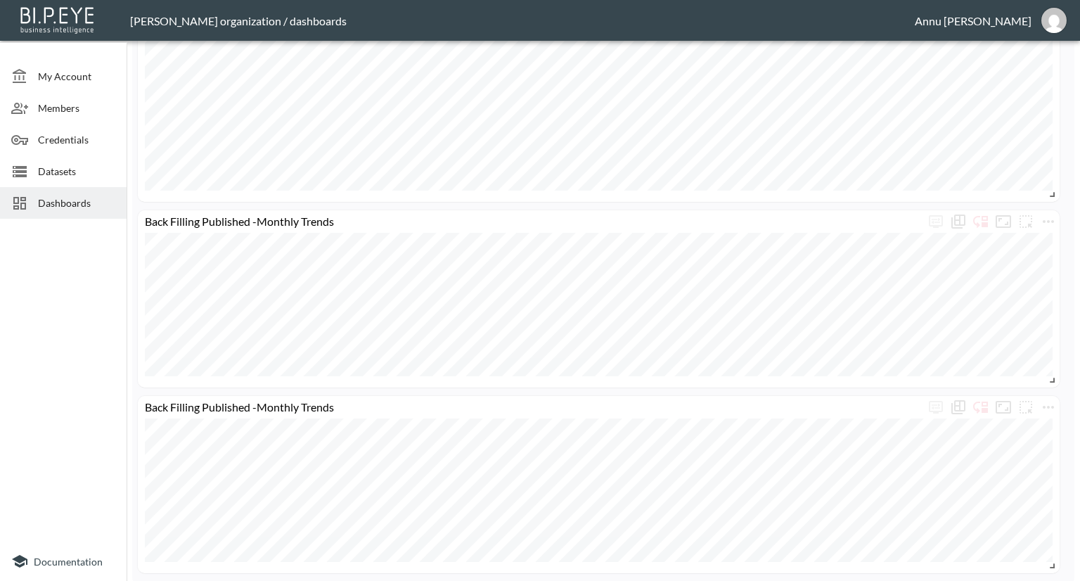
scroll to position [1353, 0]
click at [94, 71] on span "My Account" at bounding box center [76, 76] width 77 height 15
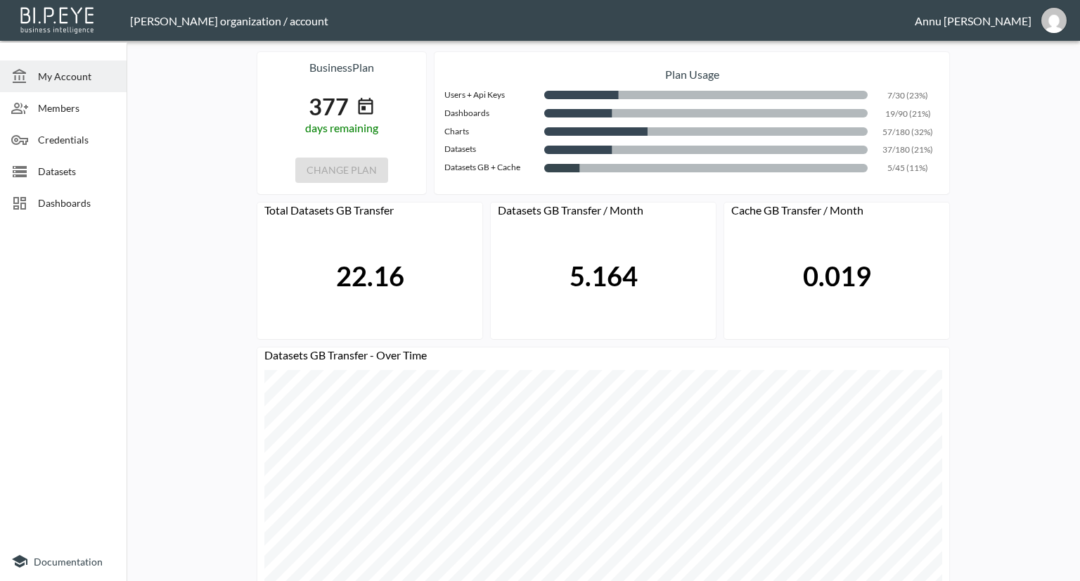
click at [76, 196] on span "Dashboards" at bounding box center [76, 202] width 77 height 15
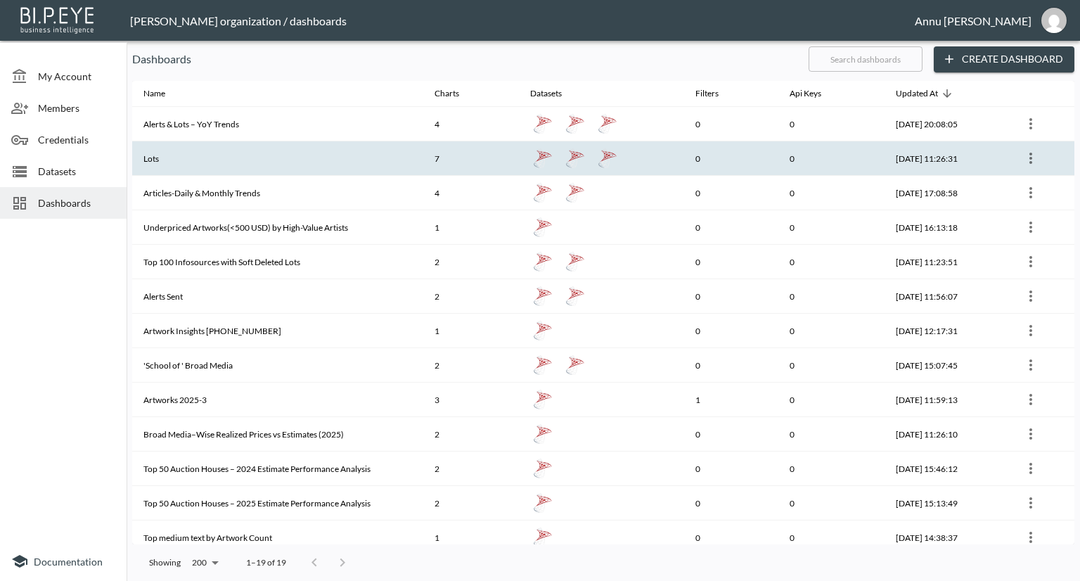
click at [188, 165] on th "Lots" at bounding box center [277, 158] width 291 height 34
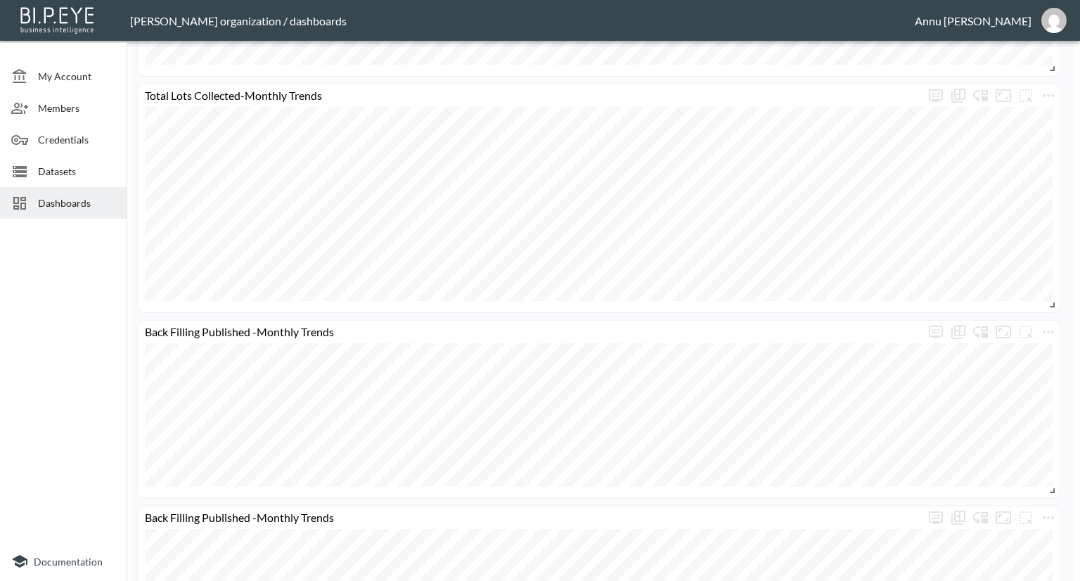
scroll to position [1353, 0]
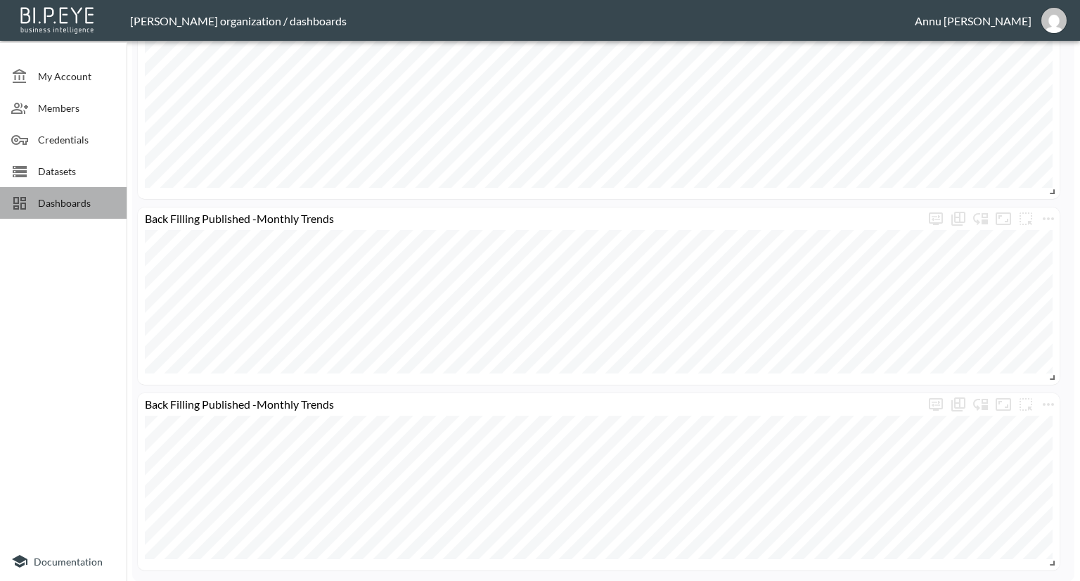
click at [79, 206] on span "Dashboards" at bounding box center [76, 202] width 77 height 15
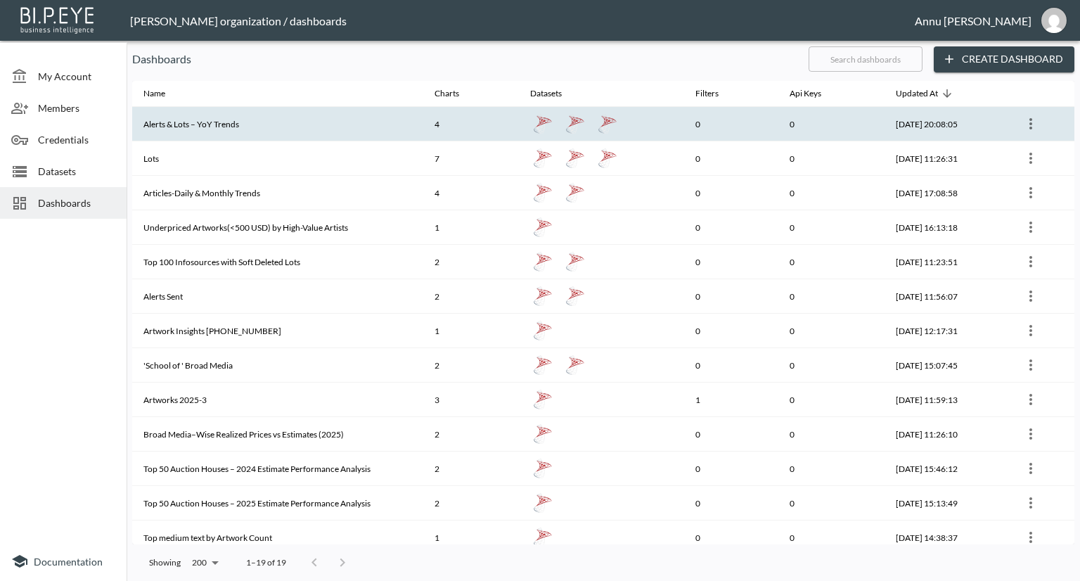
click at [190, 128] on th "Alerts & Lots – YoY Trends" at bounding box center [277, 124] width 291 height 34
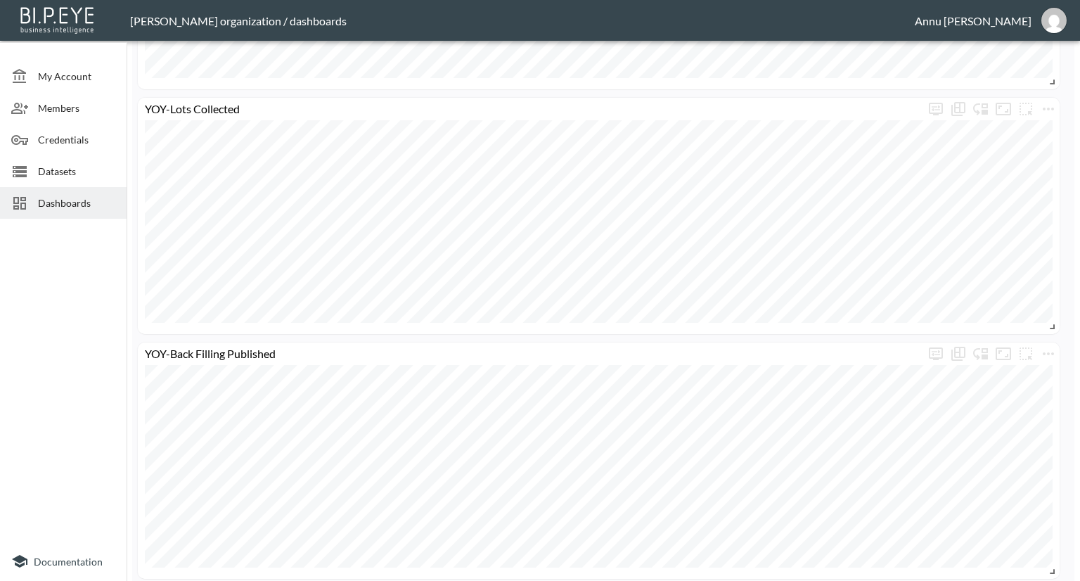
scroll to position [956, 0]
click at [56, 199] on span "Dashboards" at bounding box center [76, 202] width 77 height 15
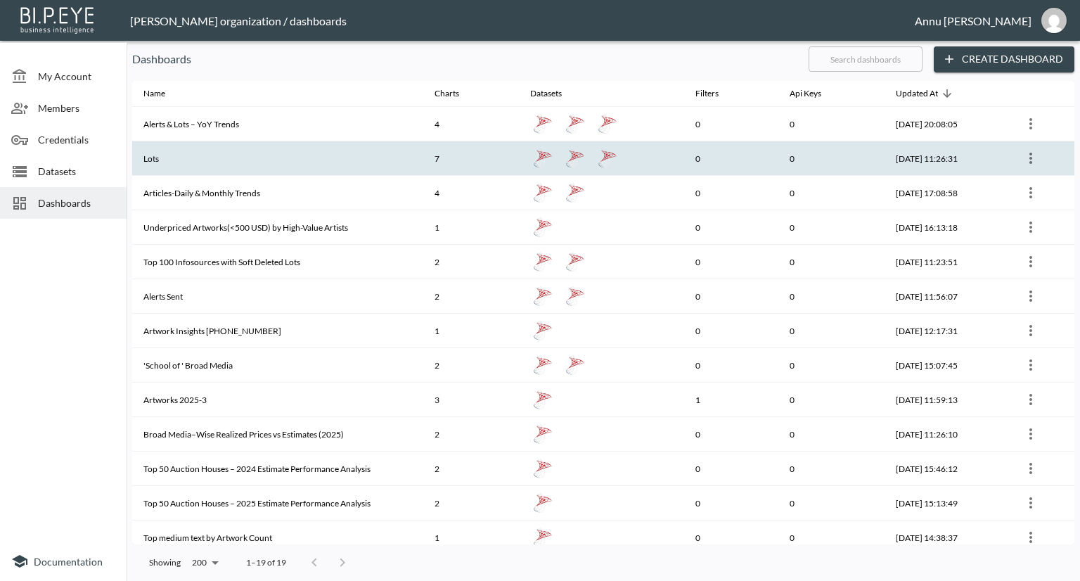
click at [174, 158] on th "Lots" at bounding box center [277, 158] width 291 height 34
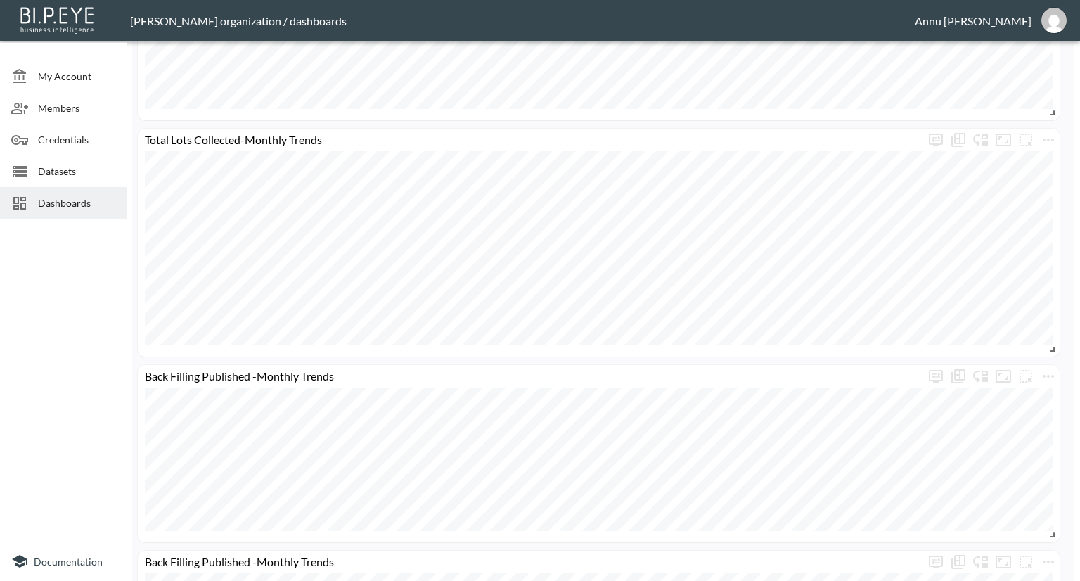
scroll to position [1353, 0]
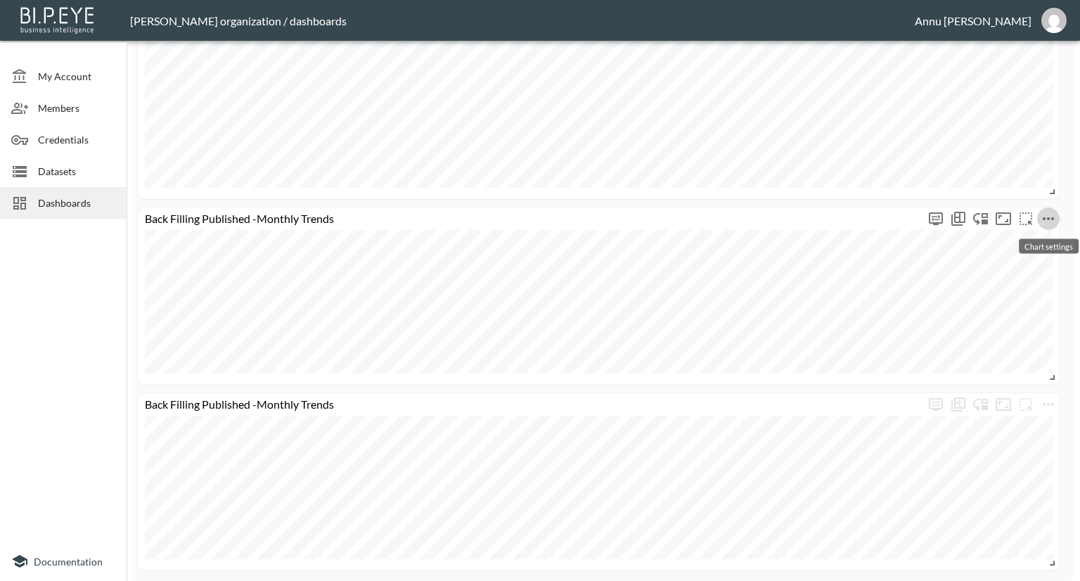
click at [1053, 220] on icon "more" at bounding box center [1048, 218] width 17 height 17
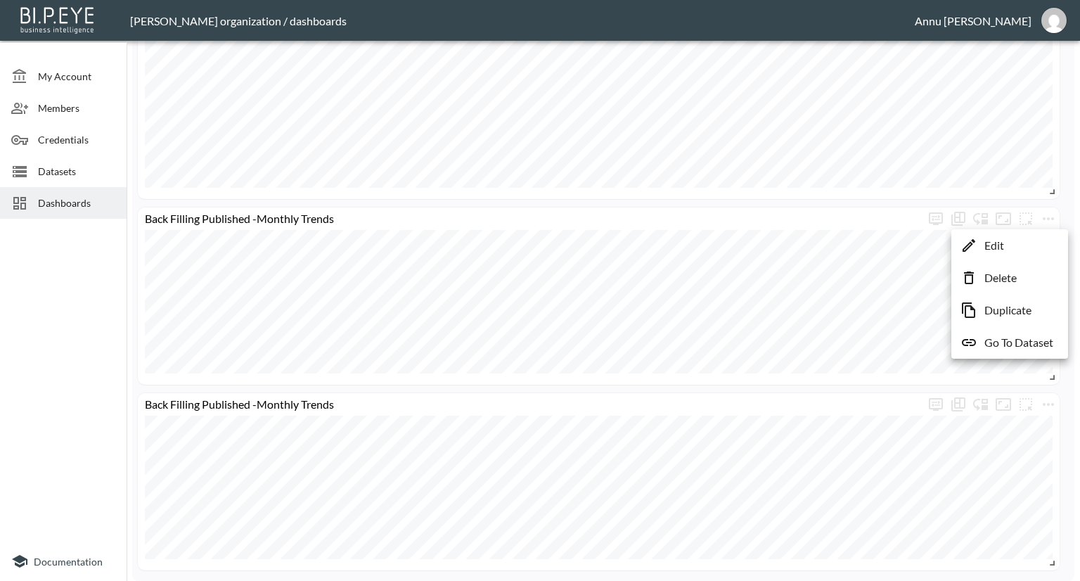
click at [1013, 279] on p "Delete" at bounding box center [1000, 277] width 32 height 17
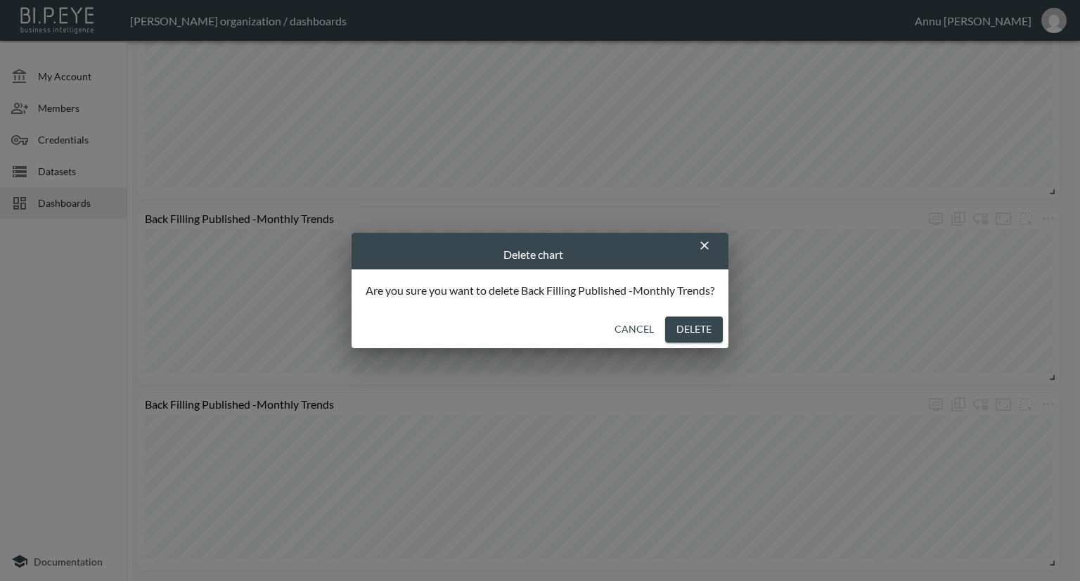
click at [711, 326] on button "Delete" at bounding box center [694, 329] width 58 height 26
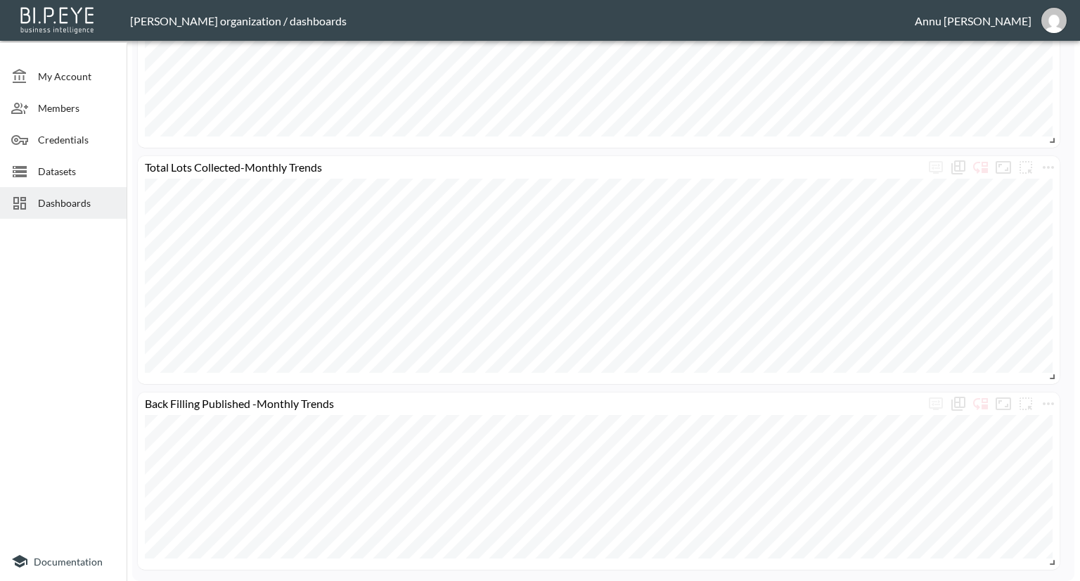
scroll to position [1167, 0]
click at [1052, 403] on icon "more" at bounding box center [1048, 404] width 11 height 3
click at [1001, 456] on p "Delete" at bounding box center [1000, 463] width 32 height 17
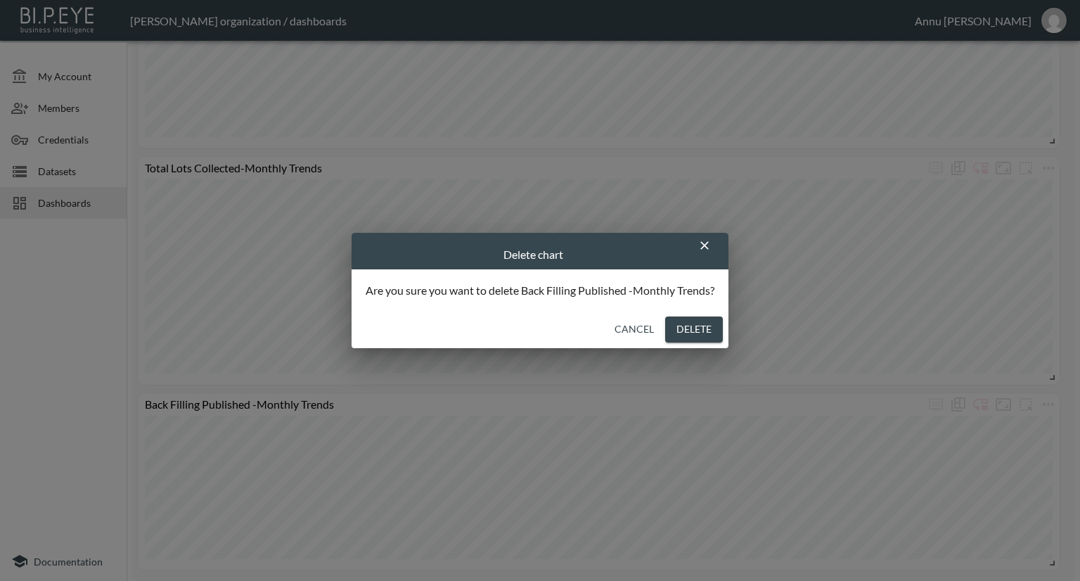
click at [703, 330] on button "Delete" at bounding box center [694, 329] width 58 height 26
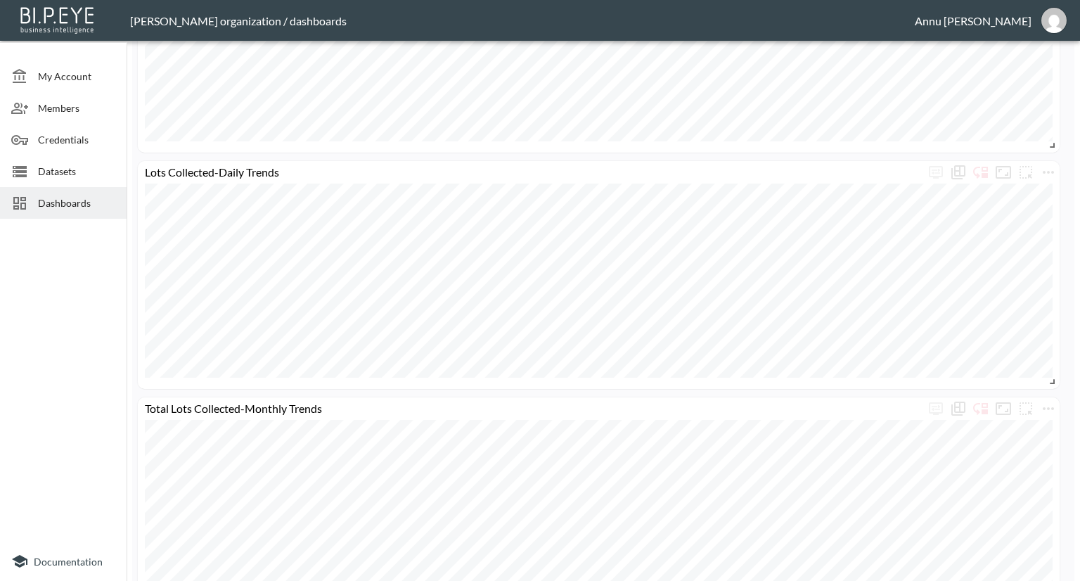
scroll to position [982, 0]
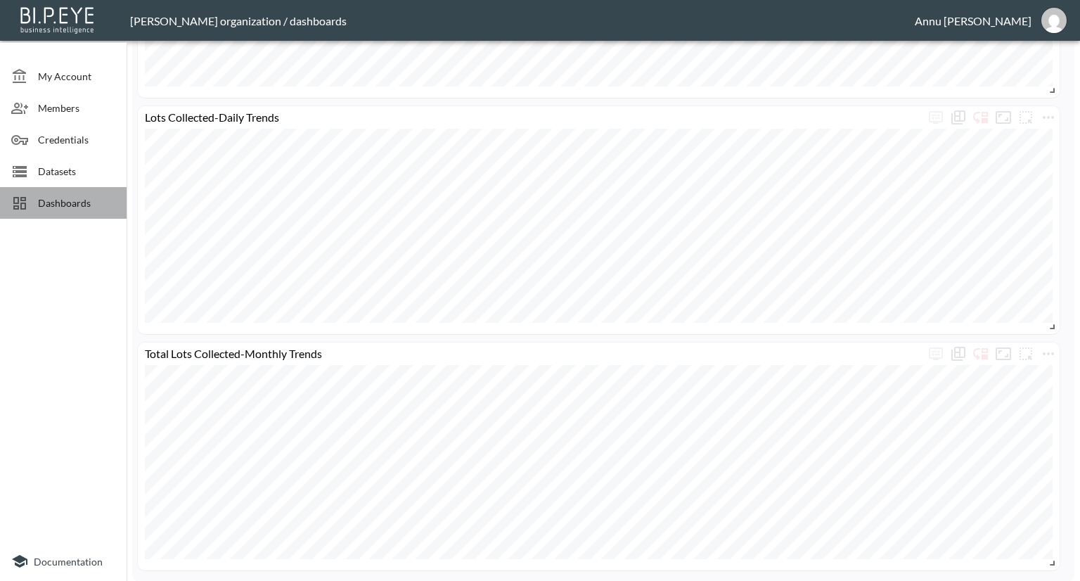
click at [84, 200] on span "Dashboards" at bounding box center [76, 202] width 77 height 15
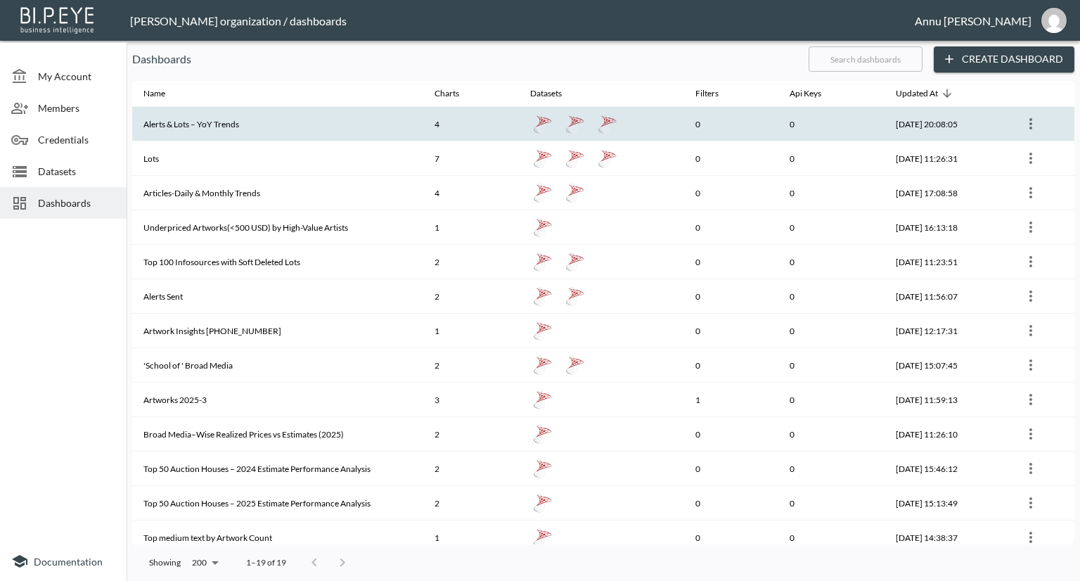
click at [242, 125] on th "Alerts & Lots – YoY Trends" at bounding box center [277, 124] width 291 height 34
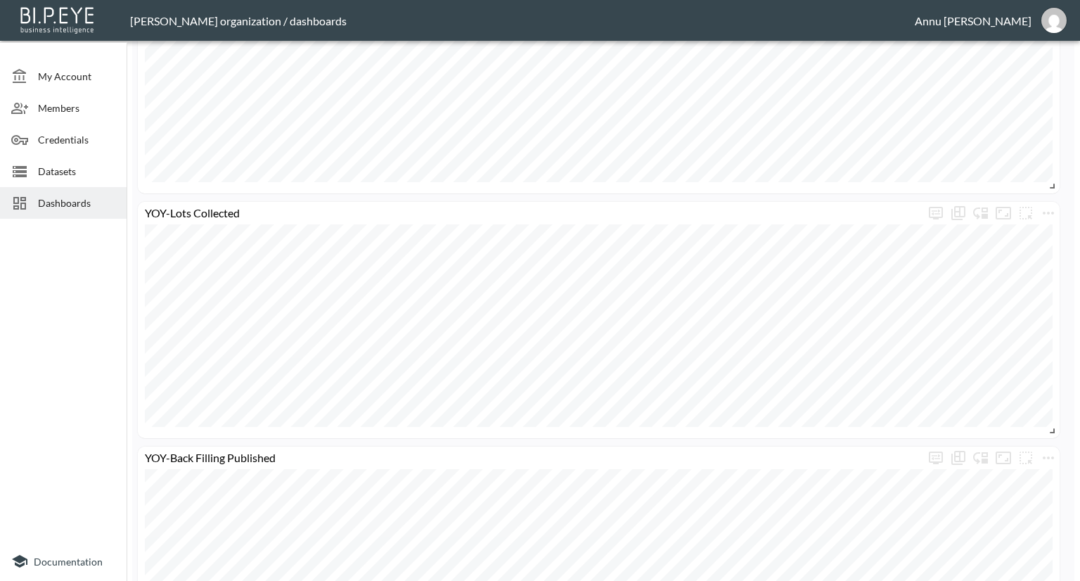
scroll to position [956, 0]
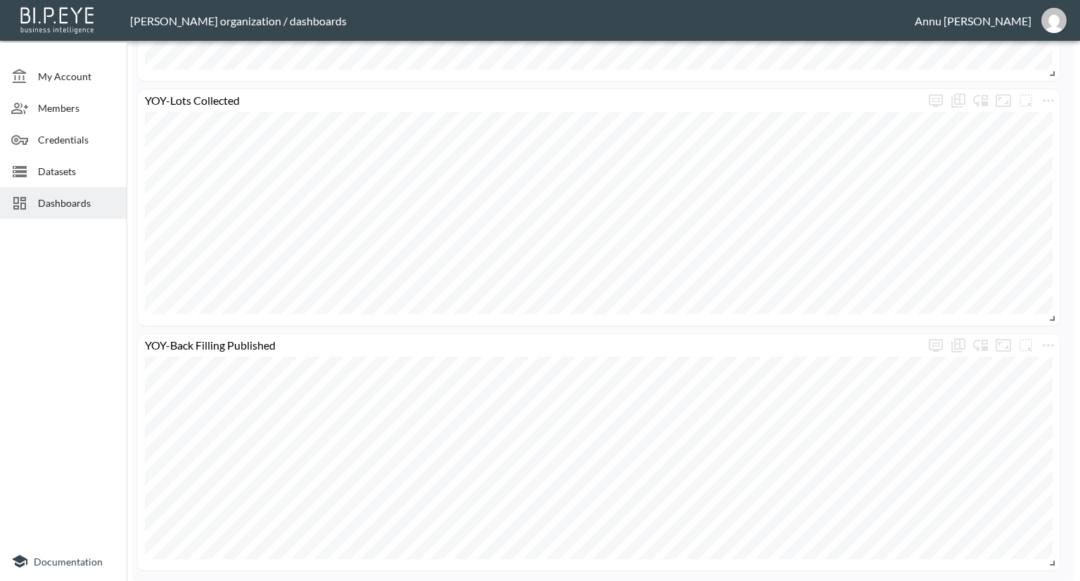
click at [71, 69] on span "My Account" at bounding box center [76, 76] width 77 height 15
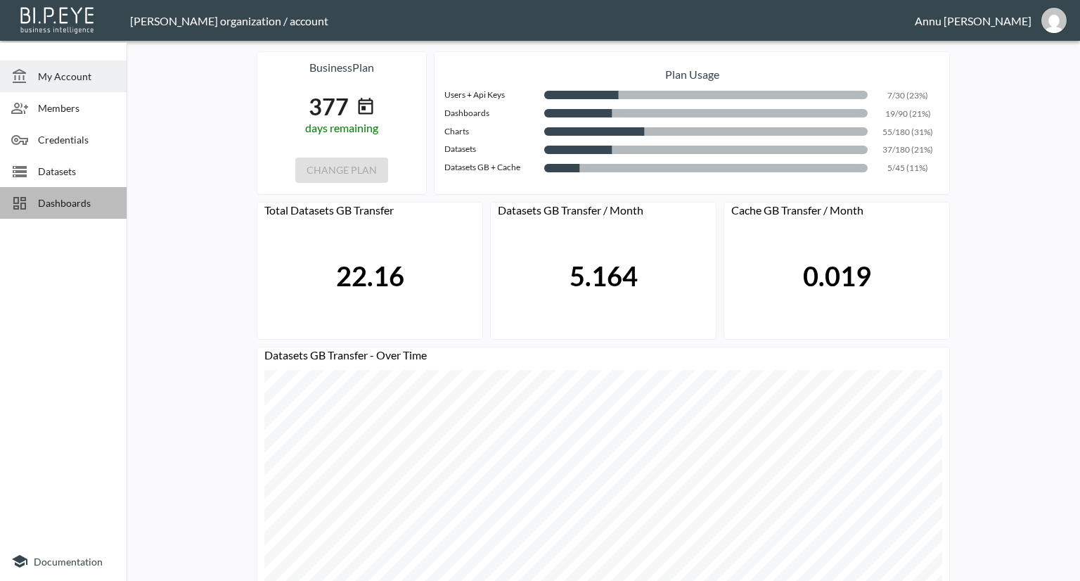
click at [76, 198] on span "Dashboards" at bounding box center [76, 202] width 77 height 15
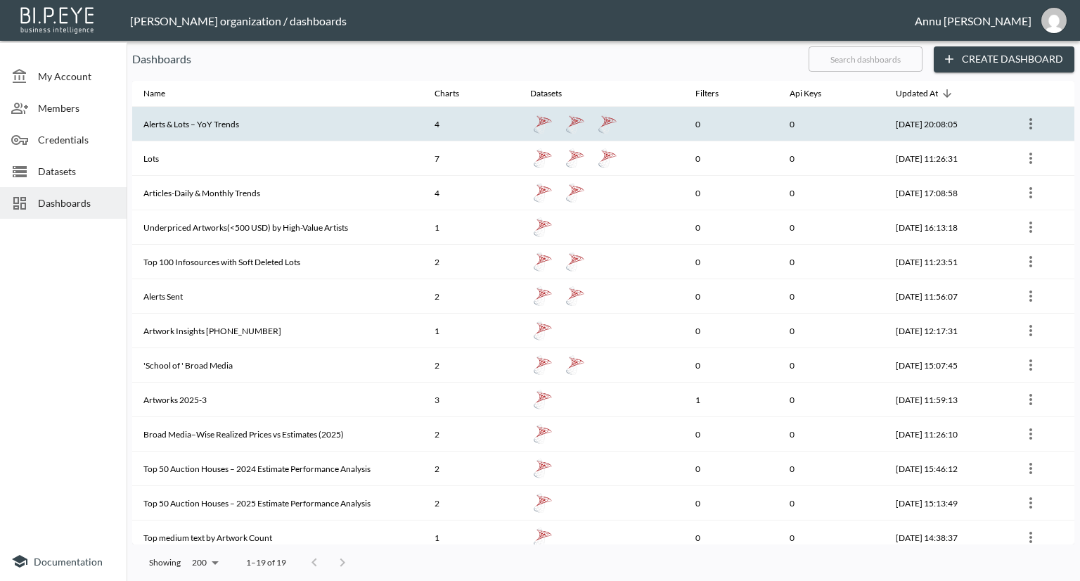
click at [278, 131] on th "Alerts & Lots – YoY Trends" at bounding box center [277, 124] width 291 height 34
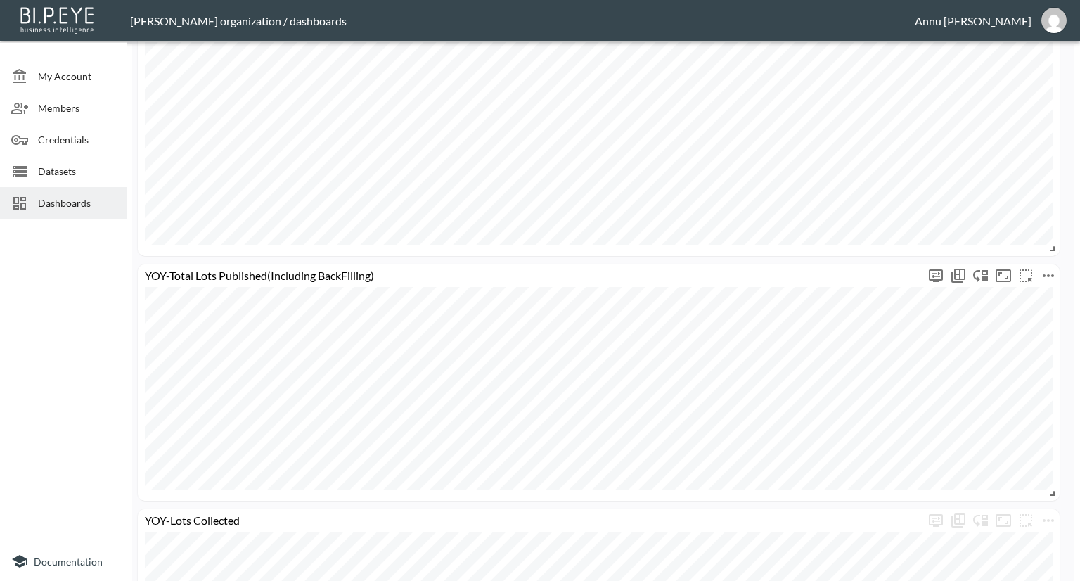
scroll to position [534, 0]
click at [1044, 276] on icon "more" at bounding box center [1048, 277] width 11 height 3
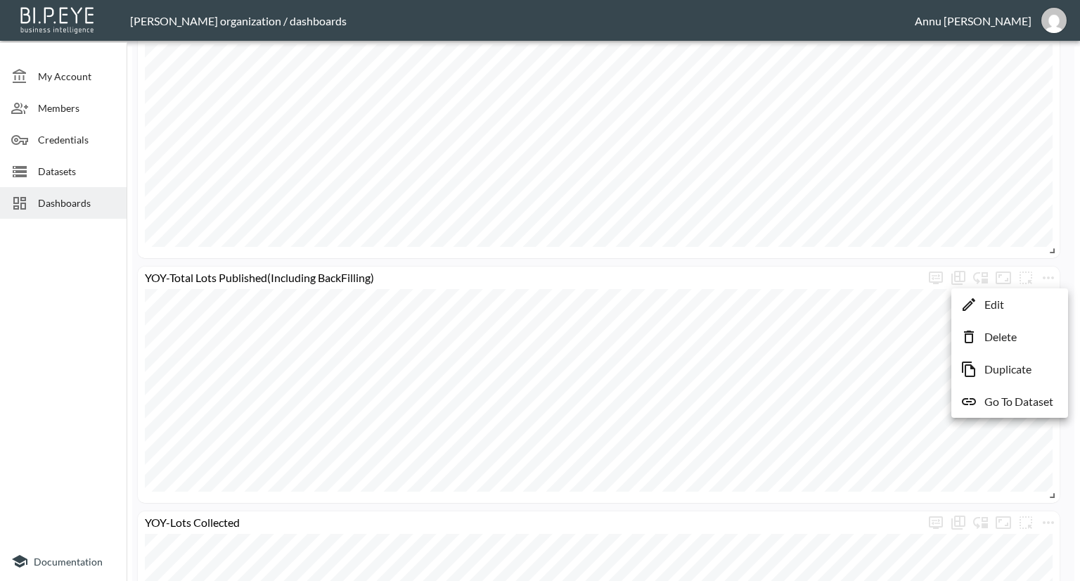
click at [1014, 364] on p "Duplicate" at bounding box center [1007, 369] width 47 height 17
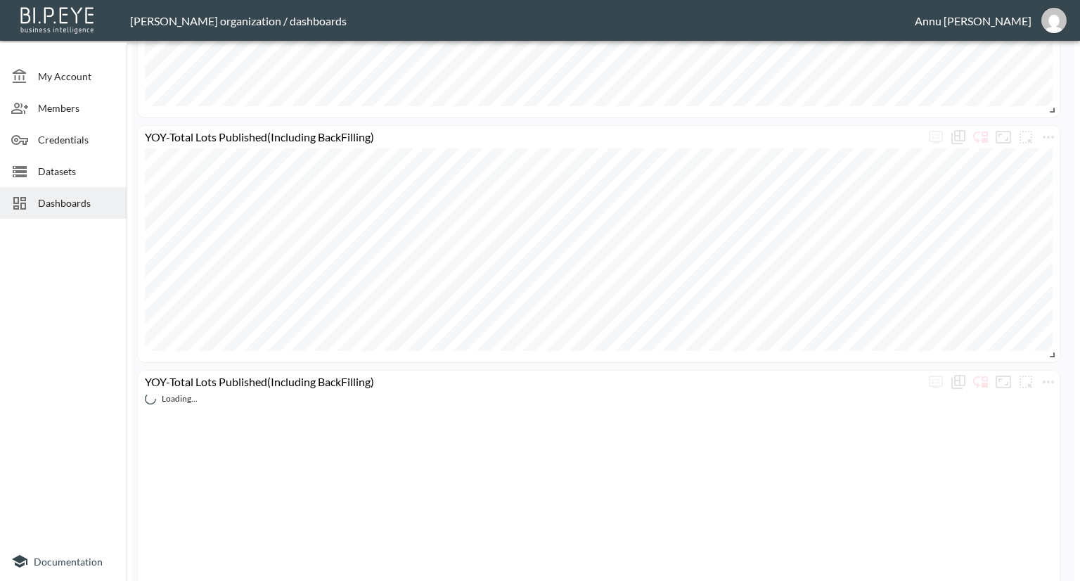
scroll to position [816, 0]
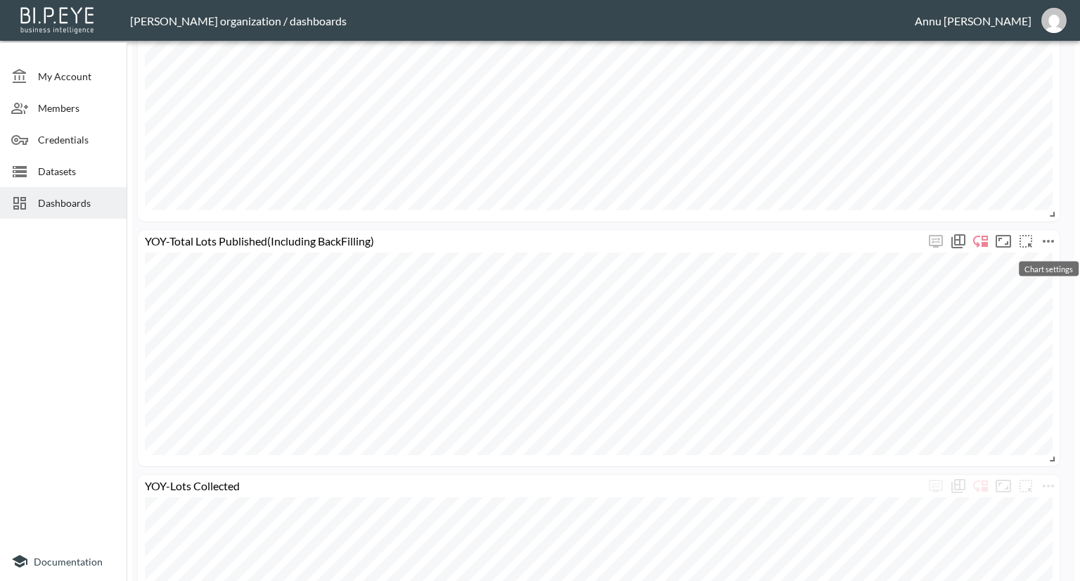
click at [1046, 240] on icon "more" at bounding box center [1048, 241] width 17 height 17
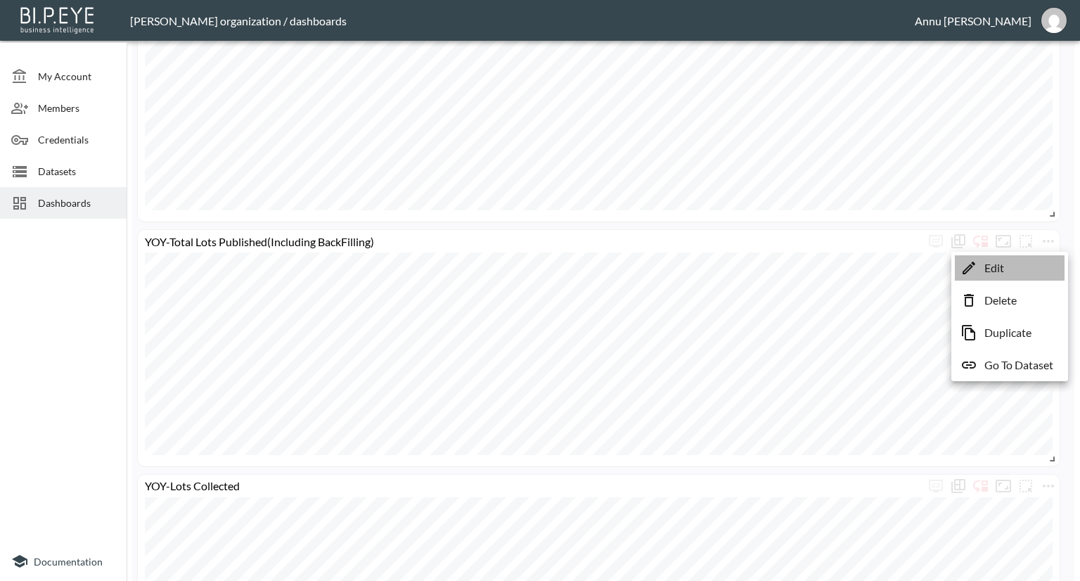
click at [1011, 271] on li "Edit" at bounding box center [1010, 267] width 110 height 25
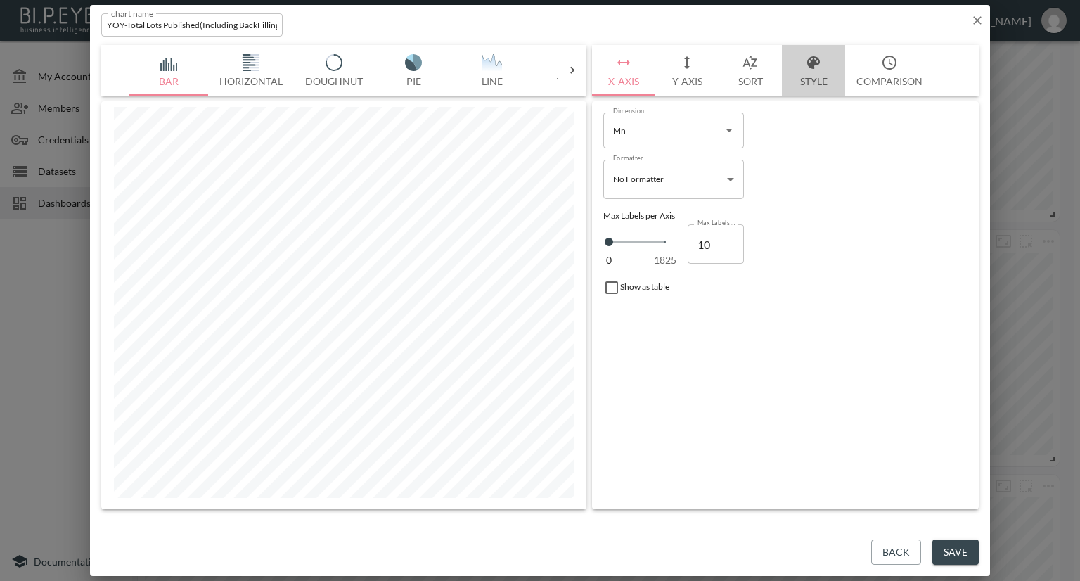
click at [810, 82] on button "Style" at bounding box center [813, 70] width 63 height 51
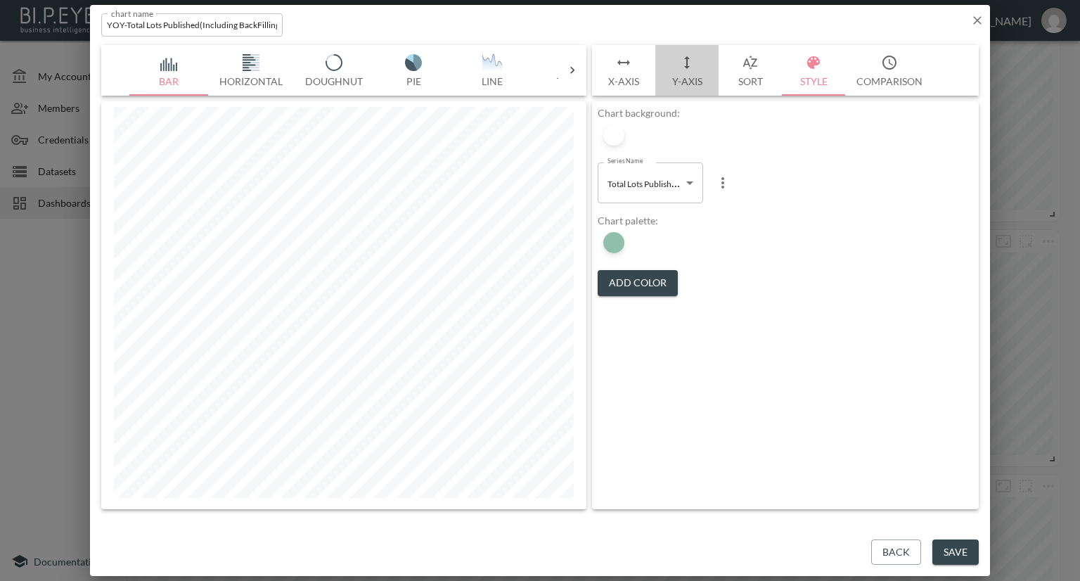
click at [692, 79] on button "Y-Axis" at bounding box center [686, 70] width 63 height 51
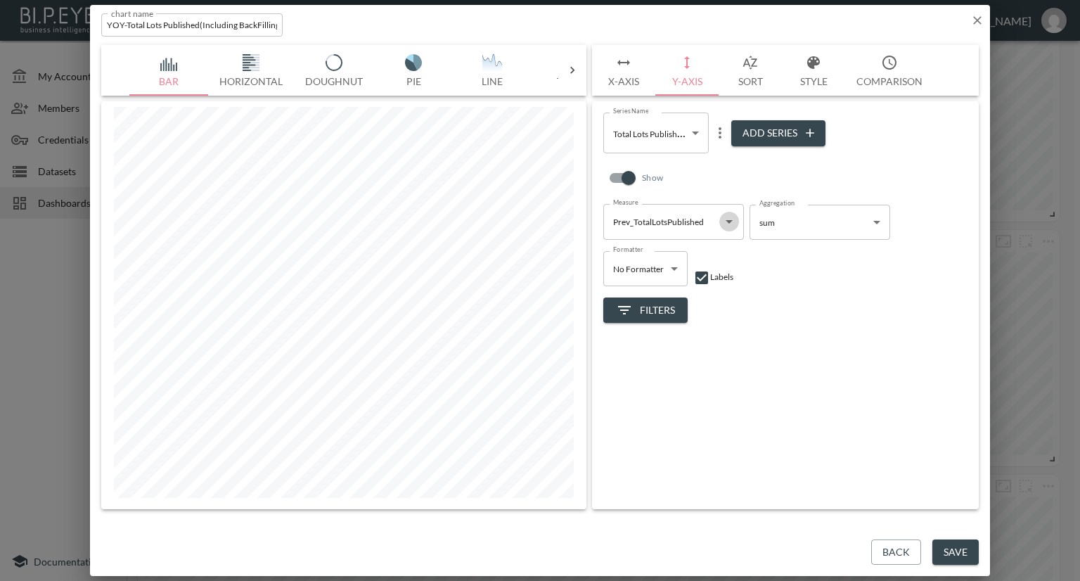
click at [726, 224] on icon "Open" at bounding box center [729, 221] width 17 height 17
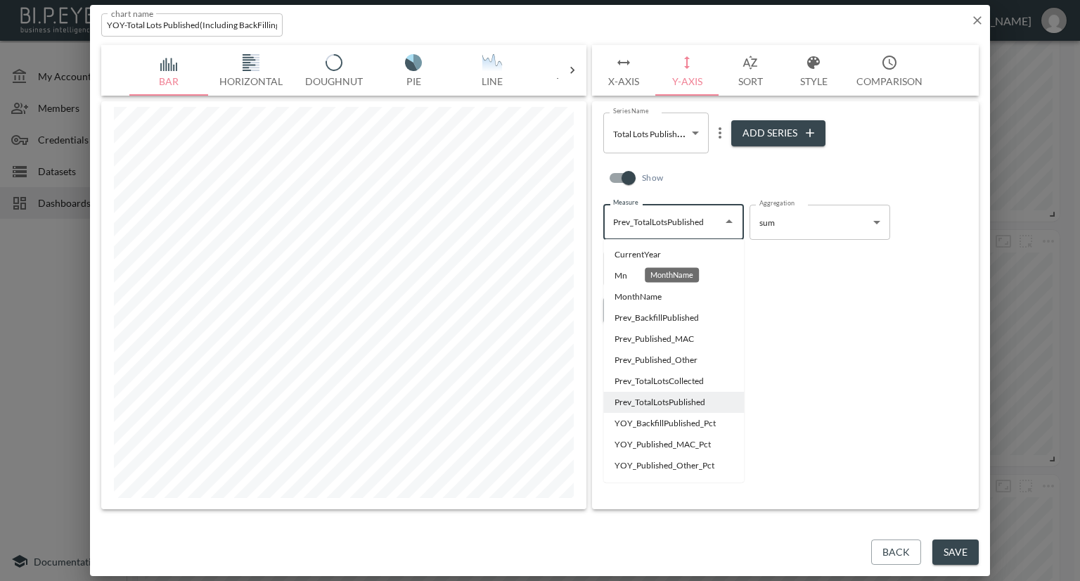
scroll to position [155, 0]
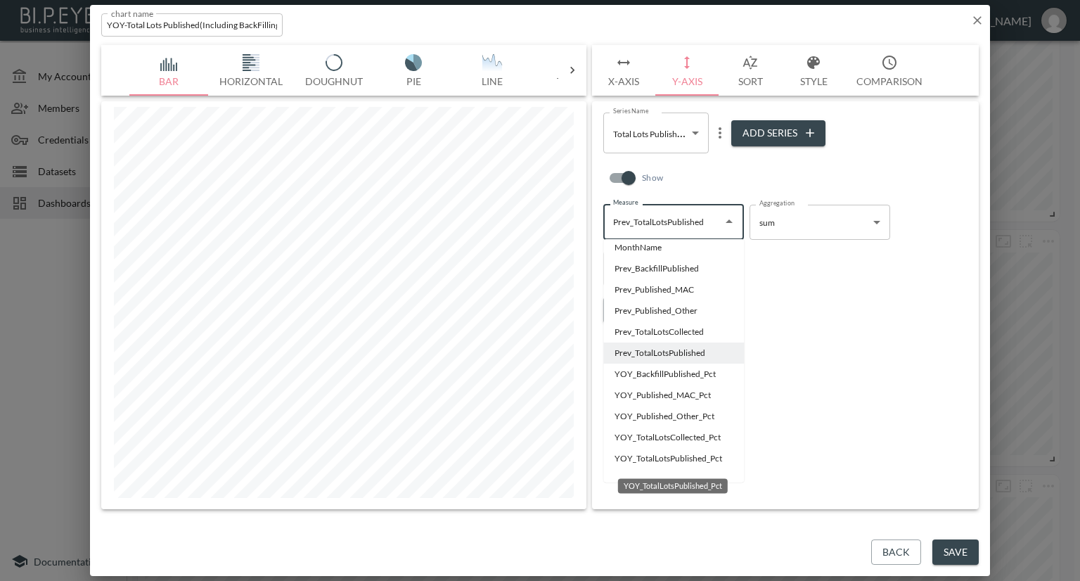
click at [658, 461] on li "YOY_TotalLotsPublished_Pct" at bounding box center [673, 458] width 141 height 21
type input "YOY_TotalLotsPublished_Pct"
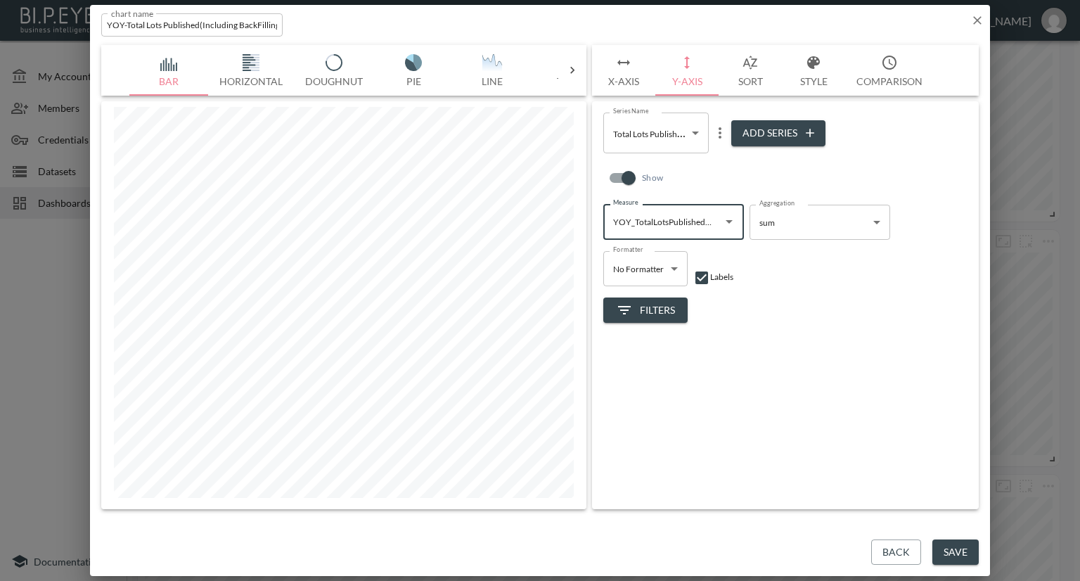
click at [719, 135] on icon "more" at bounding box center [720, 132] width 17 height 17
click at [654, 142] on div at bounding box center [540, 290] width 1080 height 581
click at [654, 135] on body "BI.P.EYE, Interactive Analytics Dashboards - app Nadia Senft organization / das…" at bounding box center [540, 290] width 1080 height 581
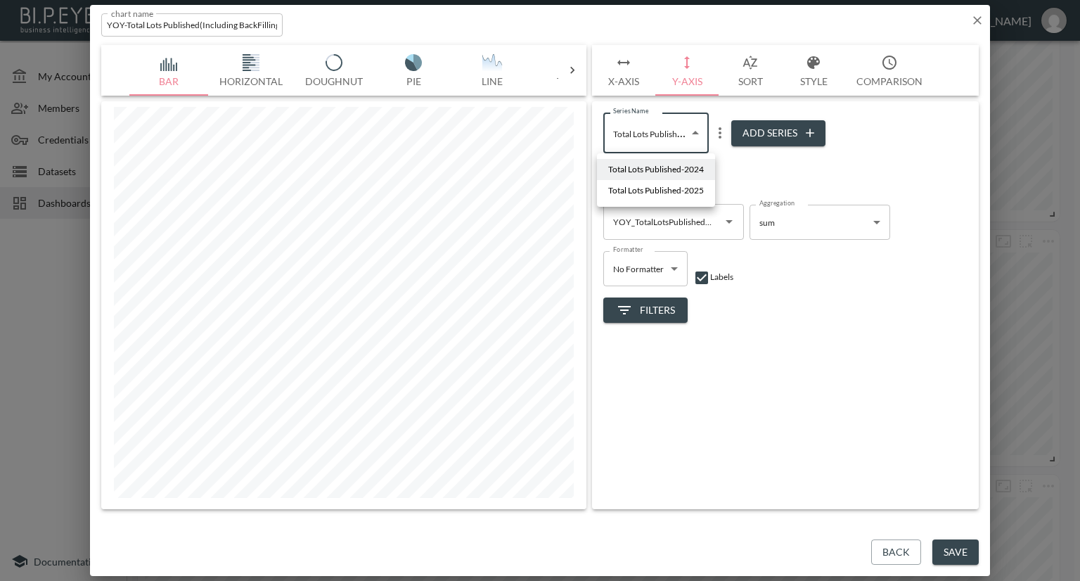
click at [653, 167] on span "Total Lots Published-2024" at bounding box center [656, 169] width 96 height 13
click at [665, 139] on body "BI.P.EYE, Interactive Analytics Dashboards - app Nadia Senft organization / das…" at bounding box center [540, 290] width 1080 height 581
click at [664, 186] on span "Total Lots Published-2025" at bounding box center [656, 190] width 96 height 13
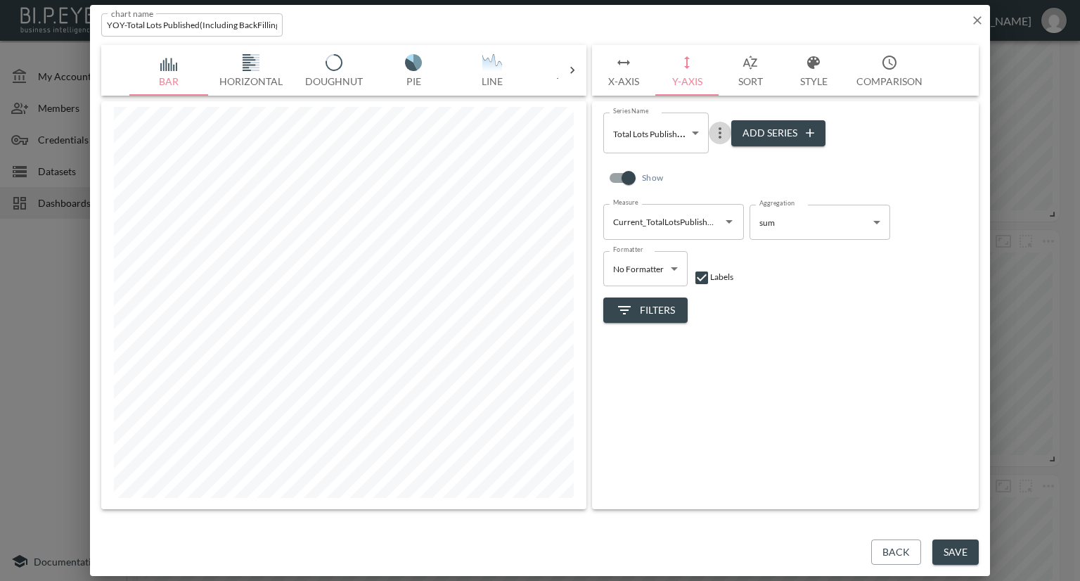
click at [712, 136] on icon "more" at bounding box center [720, 132] width 17 height 17
click at [718, 191] on p "Delete" at bounding box center [729, 192] width 32 height 17
type input "0bb72709-4ee9-4341-ad53-c9ed20f2cb11"
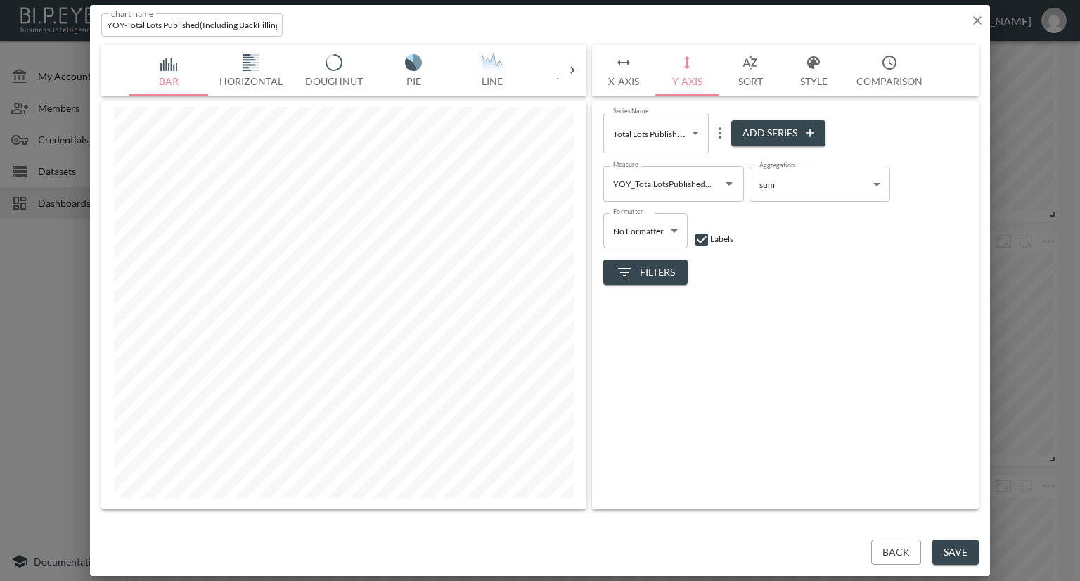
click at [957, 549] on button "Save" at bounding box center [955, 552] width 46 height 26
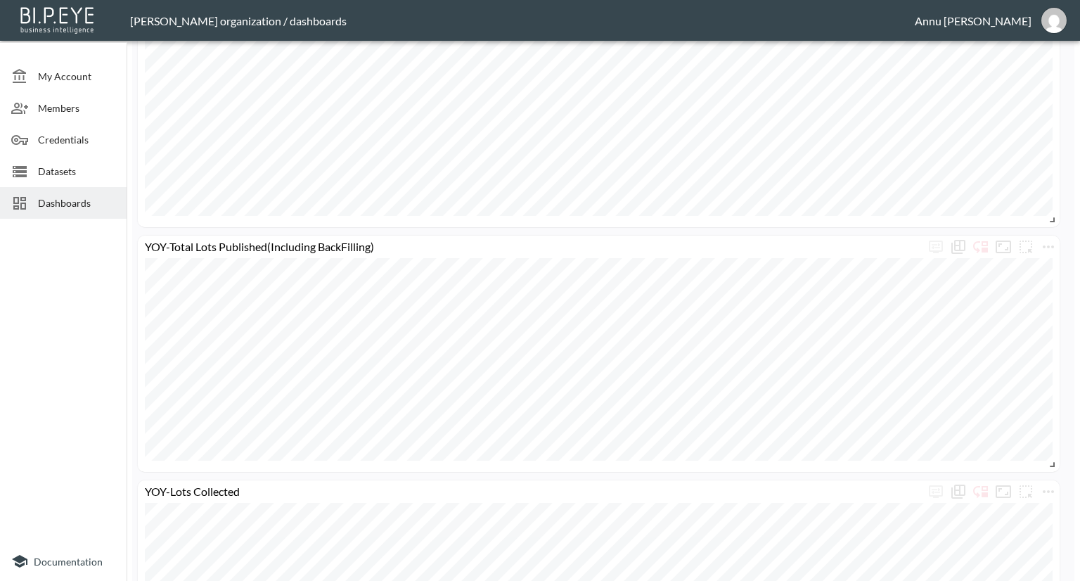
scroll to position [816, 0]
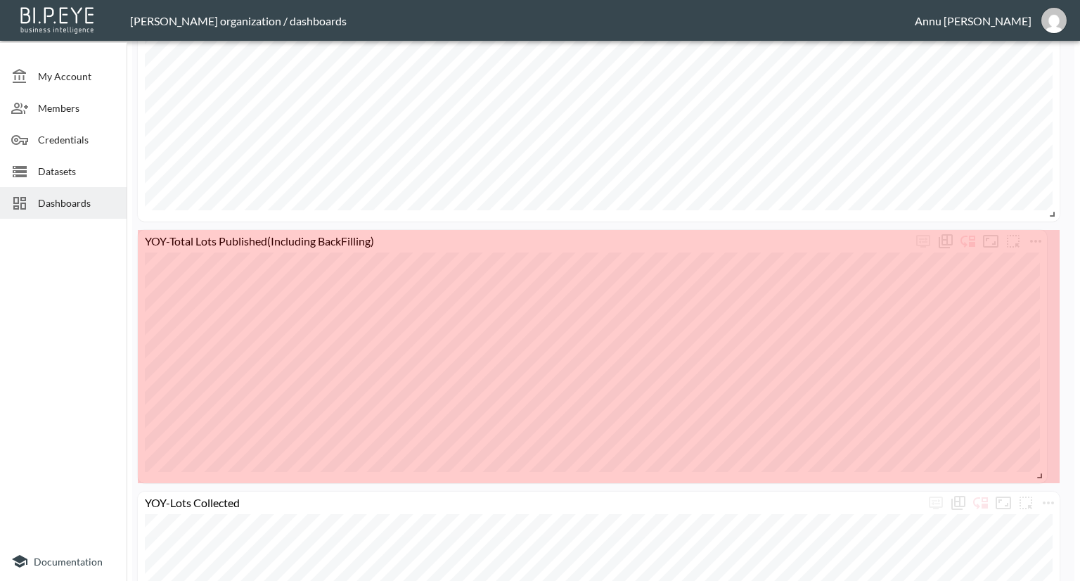
drag, startPoint x: 1051, startPoint y: 457, endPoint x: 1039, endPoint y: 474, distance: 21.1
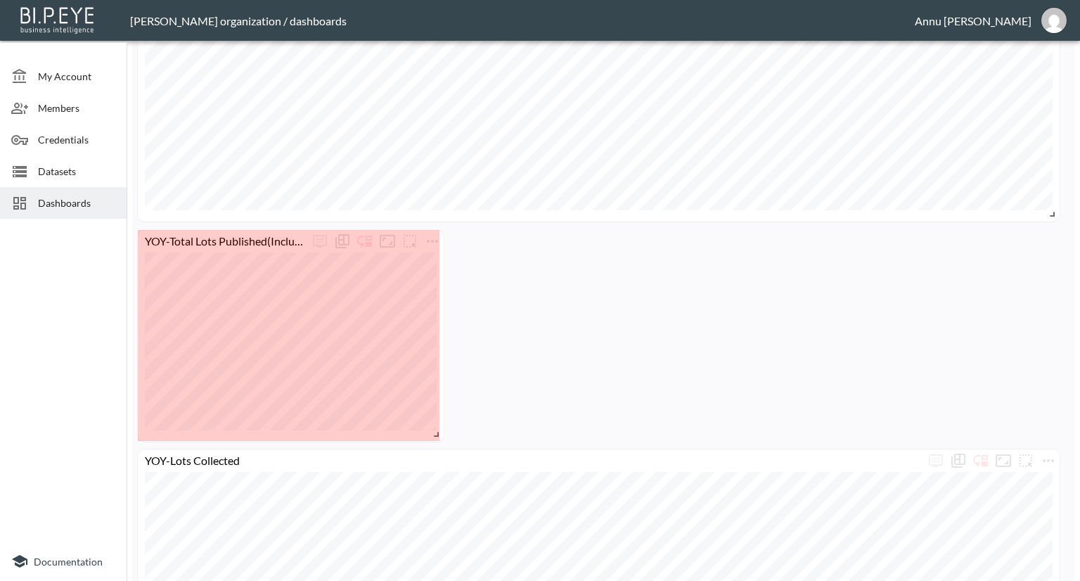
drag, startPoint x: 1052, startPoint y: 476, endPoint x: 436, endPoint y: 435, distance: 617.3
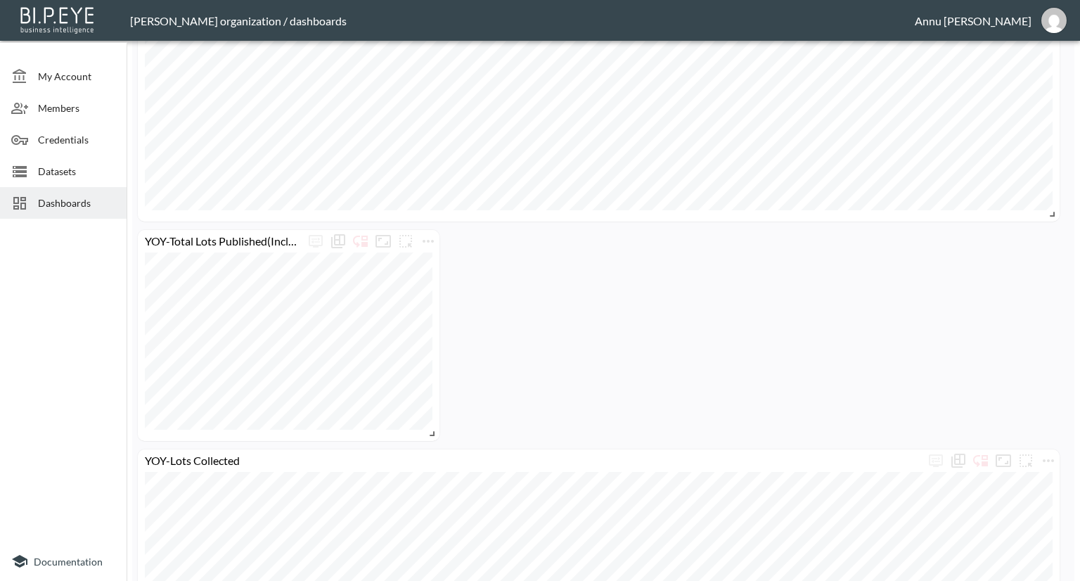
scroll to position [745, 0]
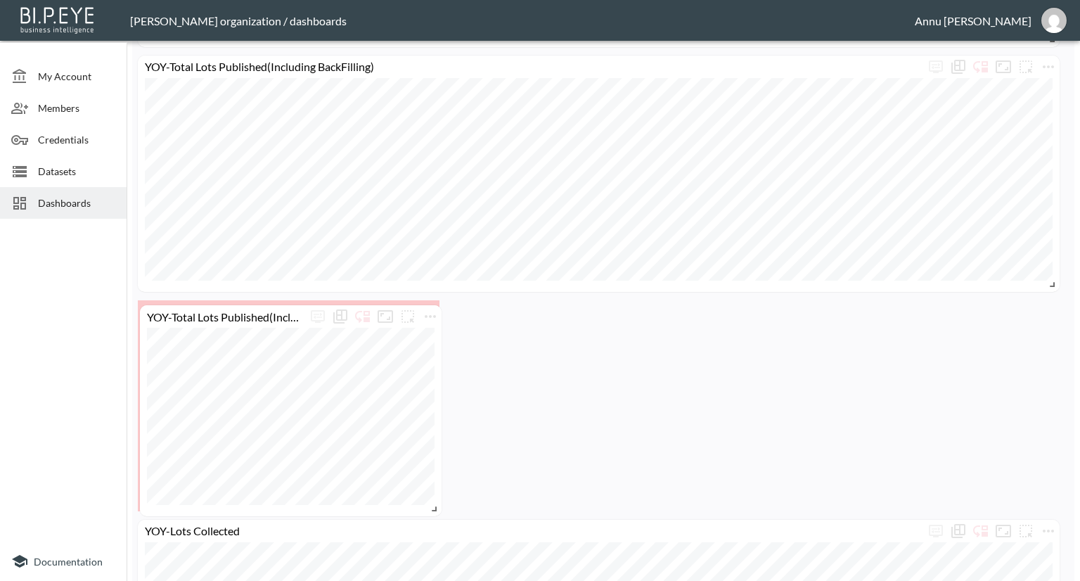
click at [435, 512] on div "YOY-Total Lots Published(Including BackFilling)" at bounding box center [291, 410] width 302 height 211
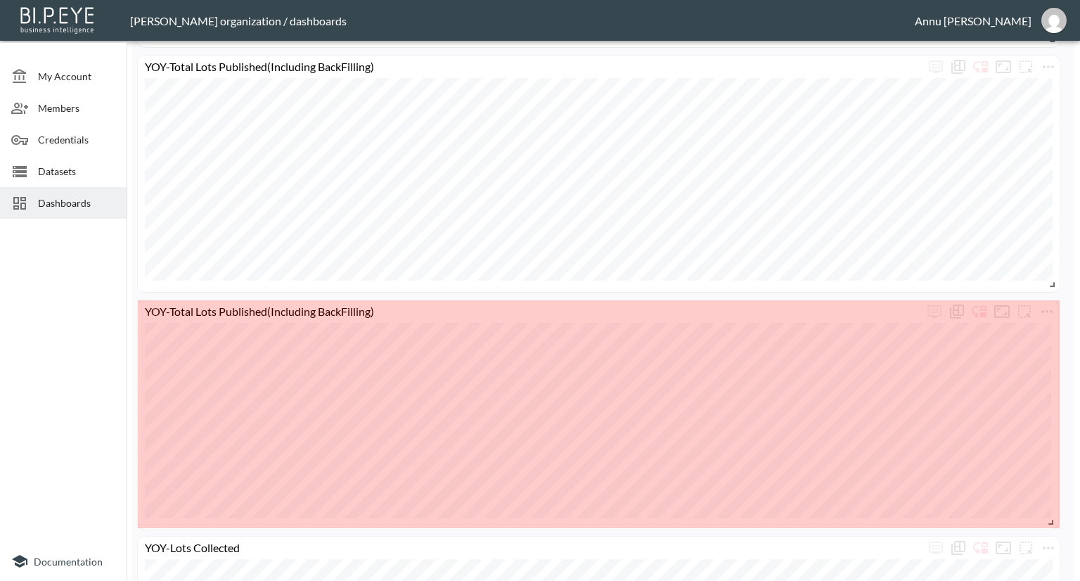
drag, startPoint x: 431, startPoint y: 503, endPoint x: 1050, endPoint y: 521, distance: 619.0
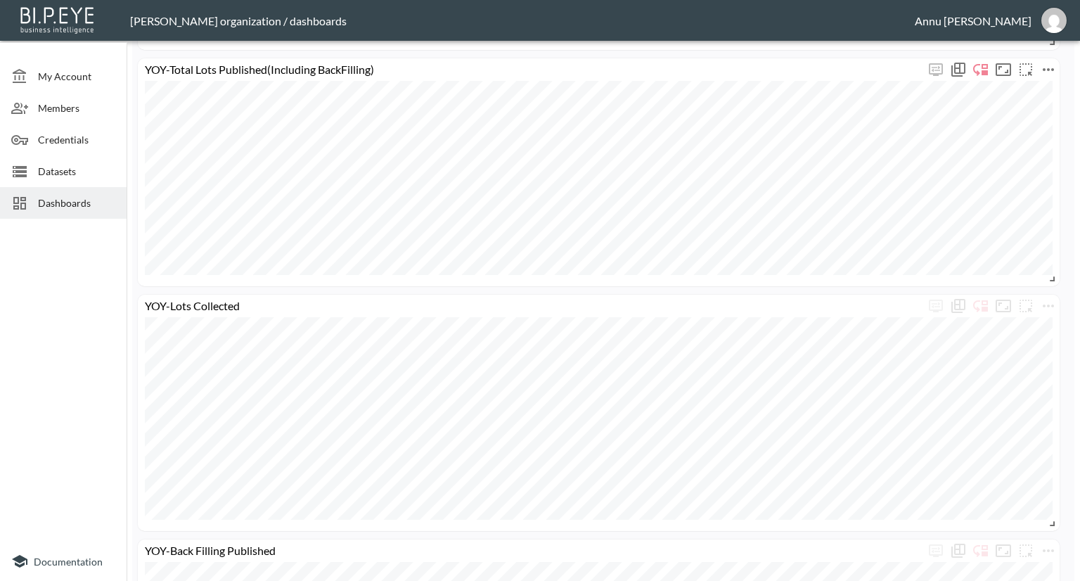
scroll to position [982, 0]
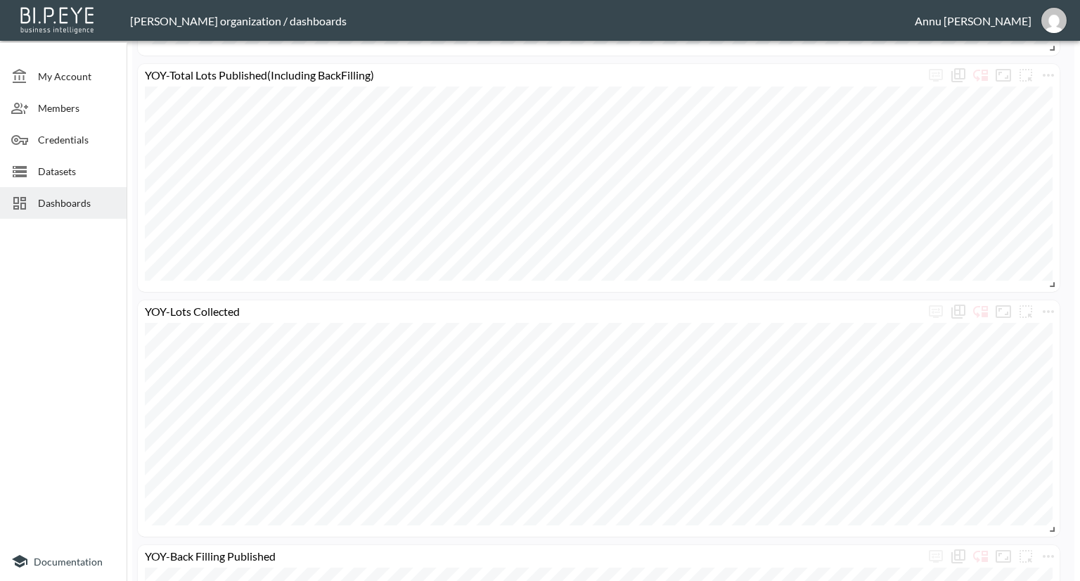
click at [68, 209] on span "Dashboards" at bounding box center [76, 202] width 77 height 15
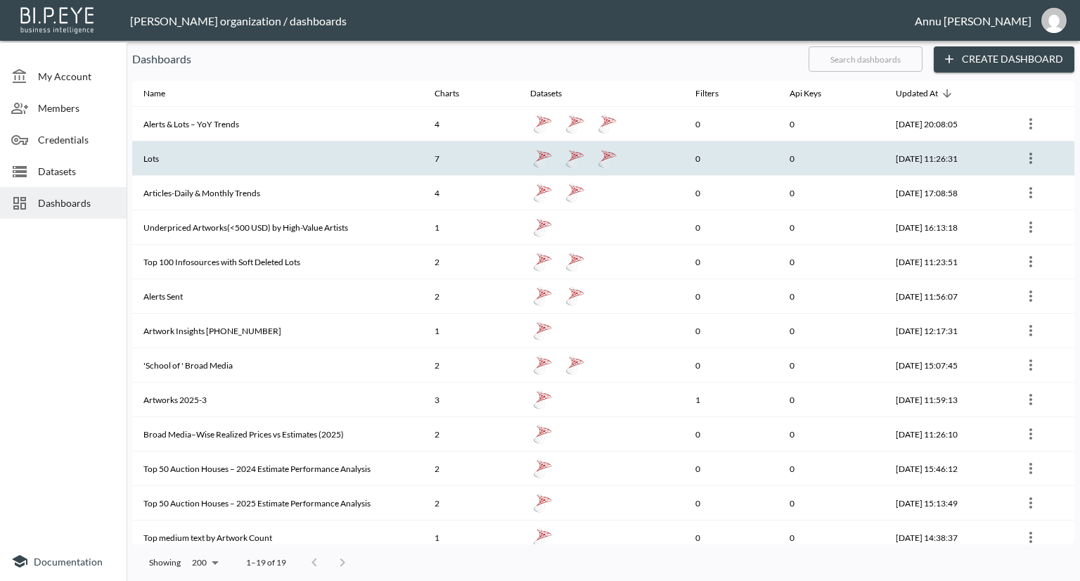
click at [165, 160] on th "Lots" at bounding box center [277, 158] width 291 height 34
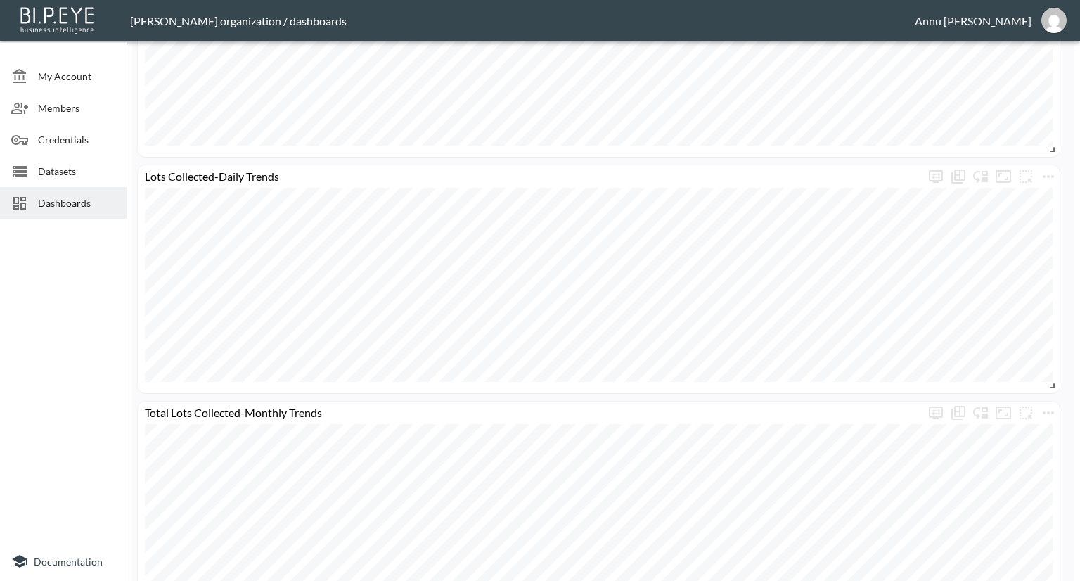
scroll to position [982, 0]
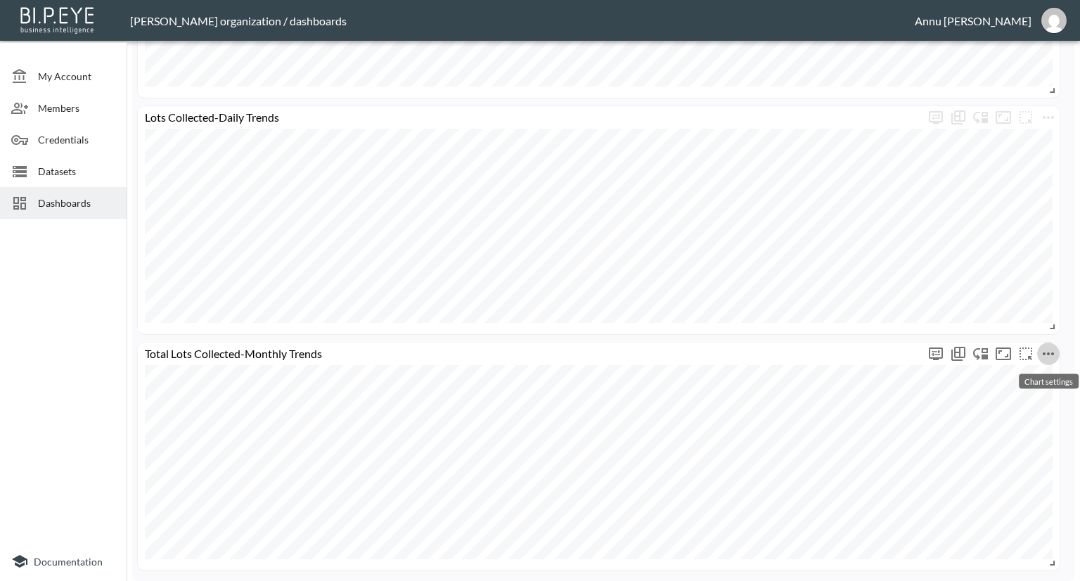
click at [1047, 352] on icon "more" at bounding box center [1048, 353] width 17 height 17
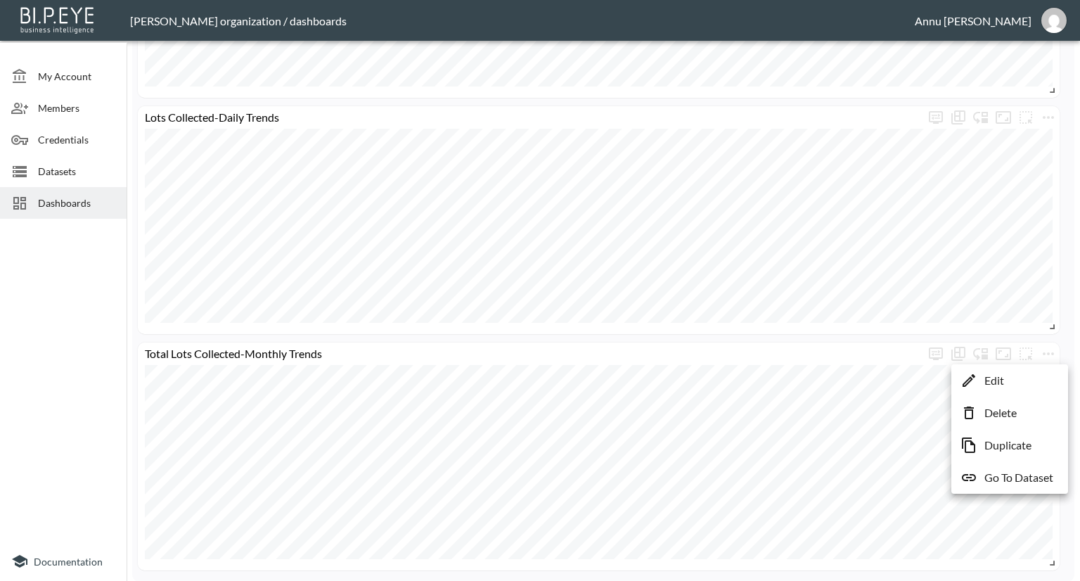
click at [1023, 381] on li "Edit" at bounding box center [1010, 380] width 110 height 25
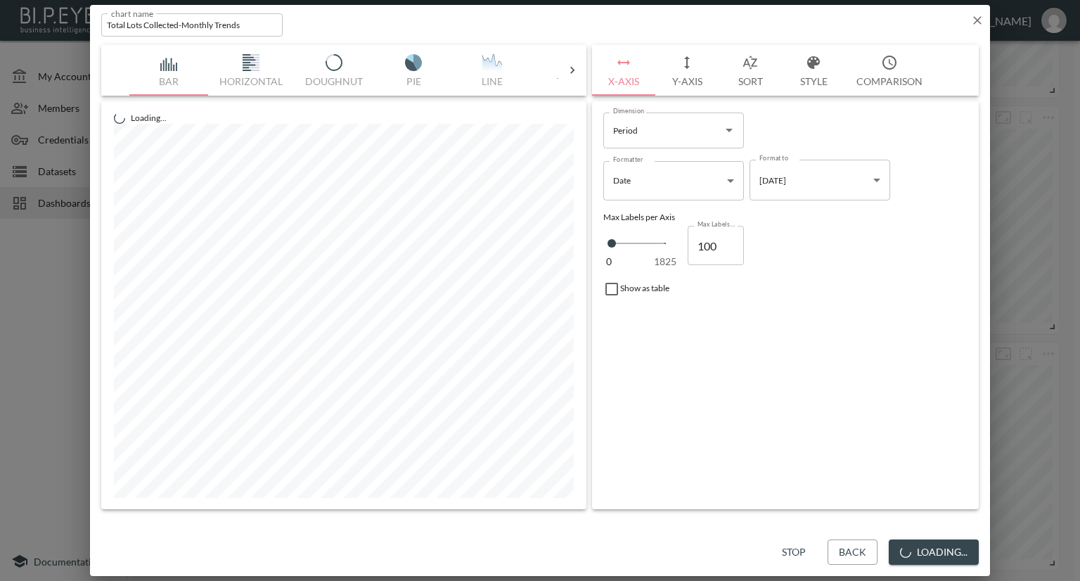
click at [180, 25] on input "Total Lots Collected-Monthly Trends" at bounding box center [191, 24] width 181 height 23
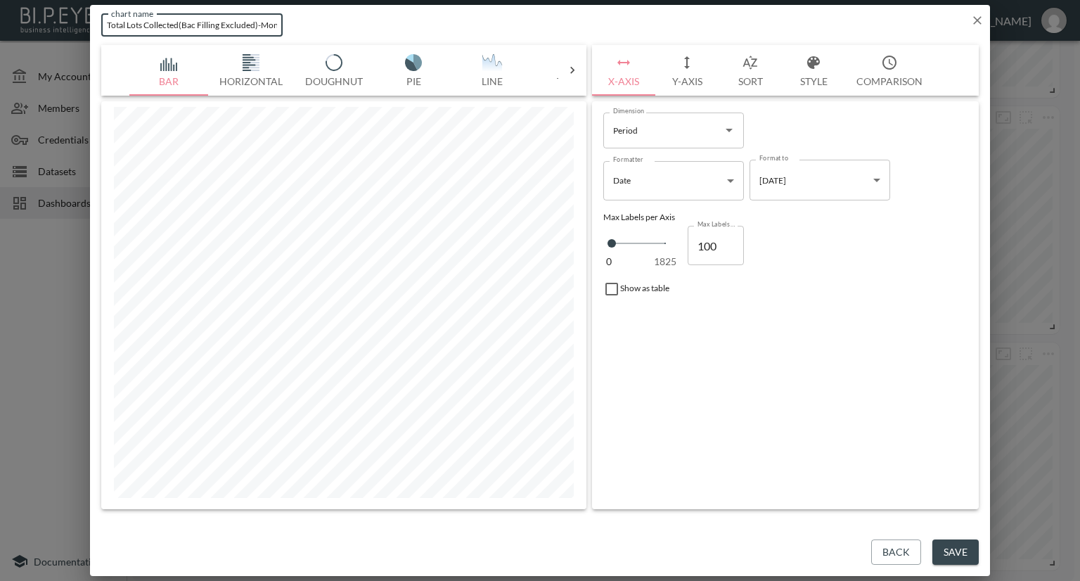
type input "Total Lots Collected(Bac Filling Excluded)-Monthly Trends"
click at [944, 555] on button "Save" at bounding box center [955, 552] width 46 height 26
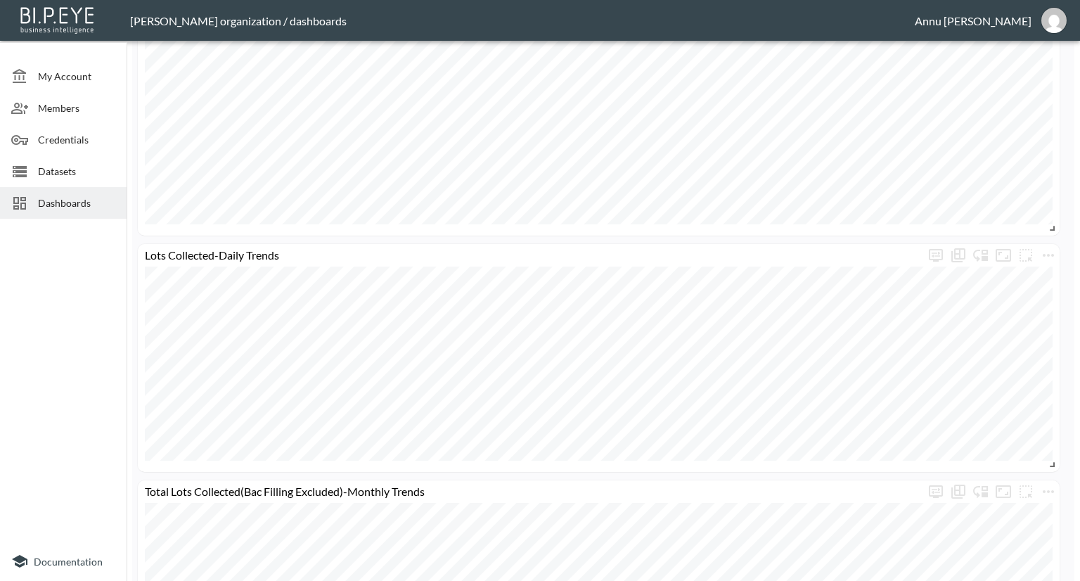
scroll to position [841, 0]
click at [89, 206] on span "Dashboards" at bounding box center [76, 202] width 77 height 15
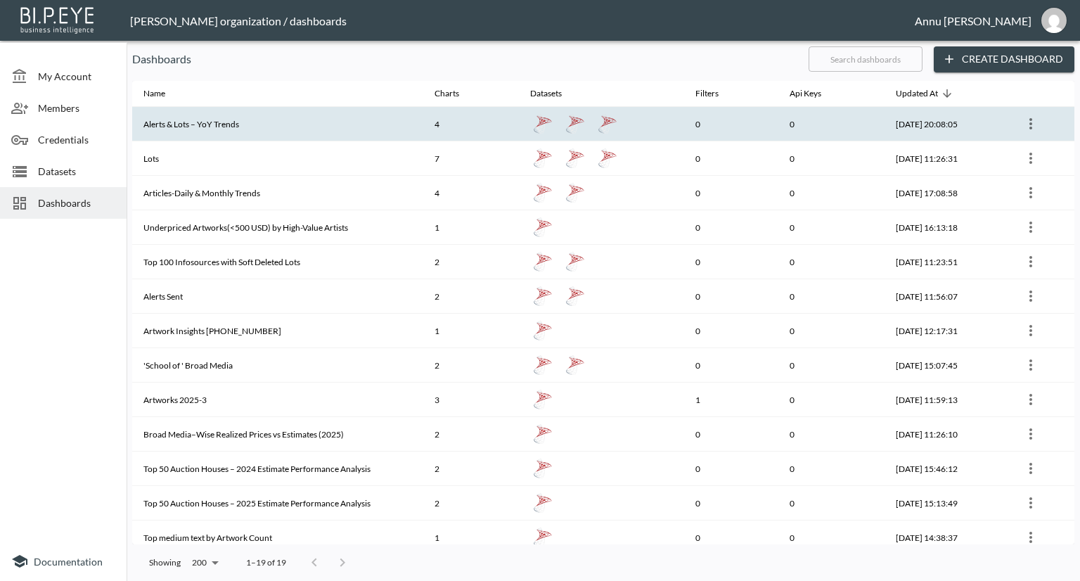
click at [200, 127] on th "Alerts & Lots – YoY Trends" at bounding box center [277, 124] width 291 height 34
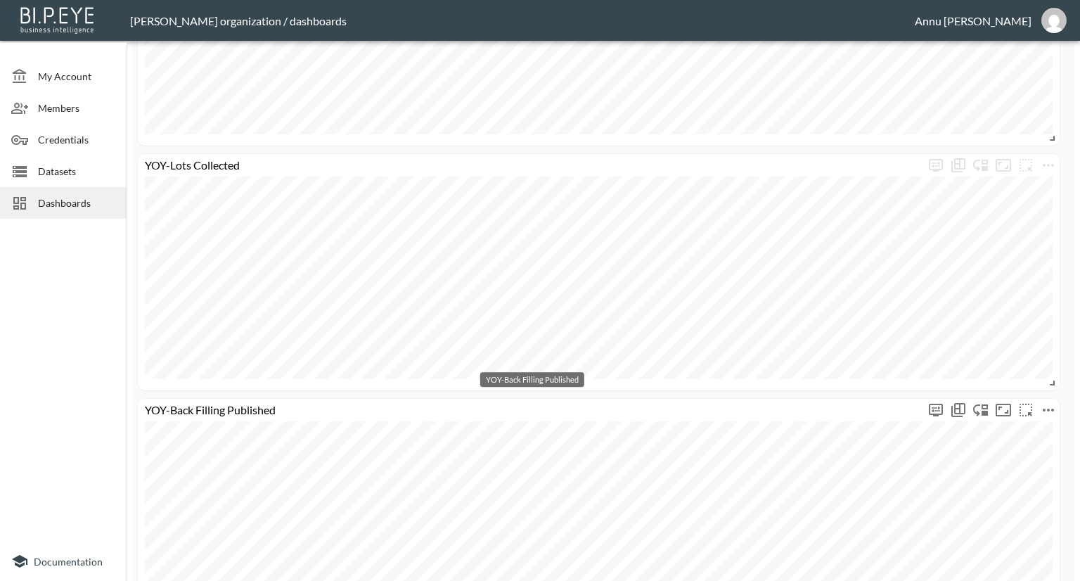
scroll to position [982, 0]
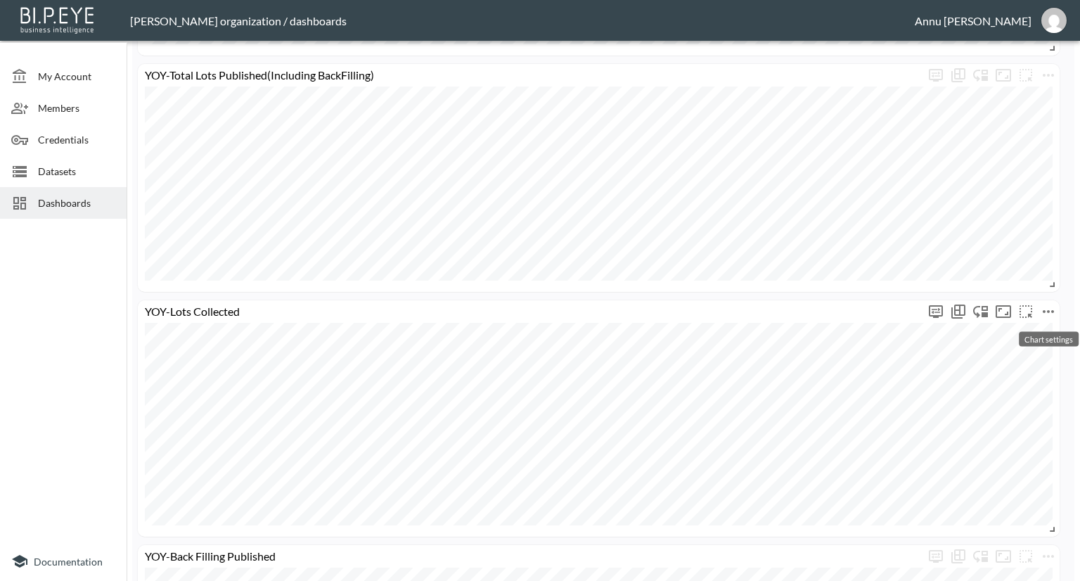
click at [1049, 310] on icon "more" at bounding box center [1048, 311] width 11 height 3
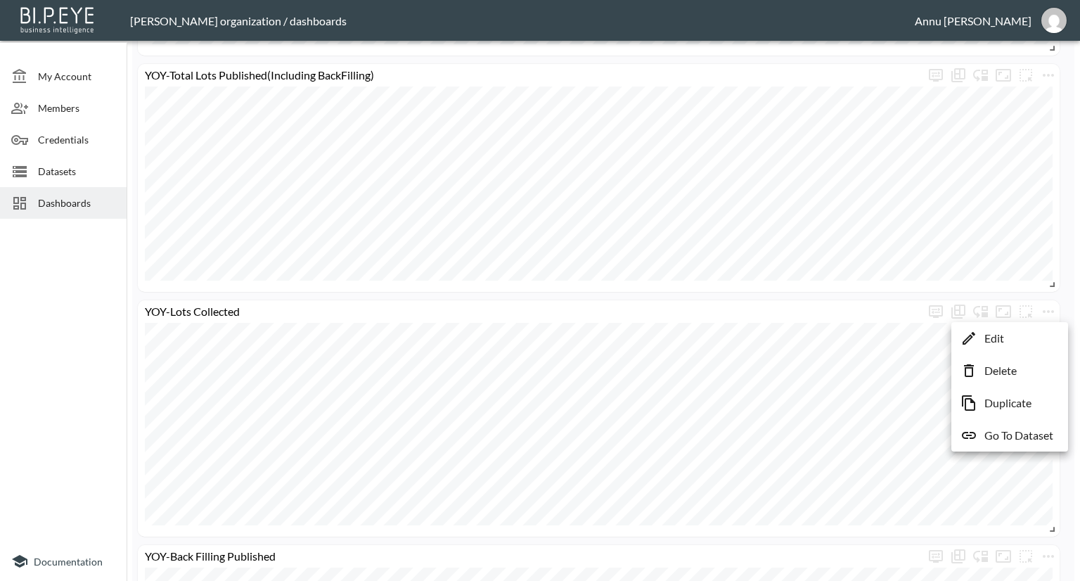
click at [1015, 338] on li "Edit" at bounding box center [1010, 338] width 110 height 25
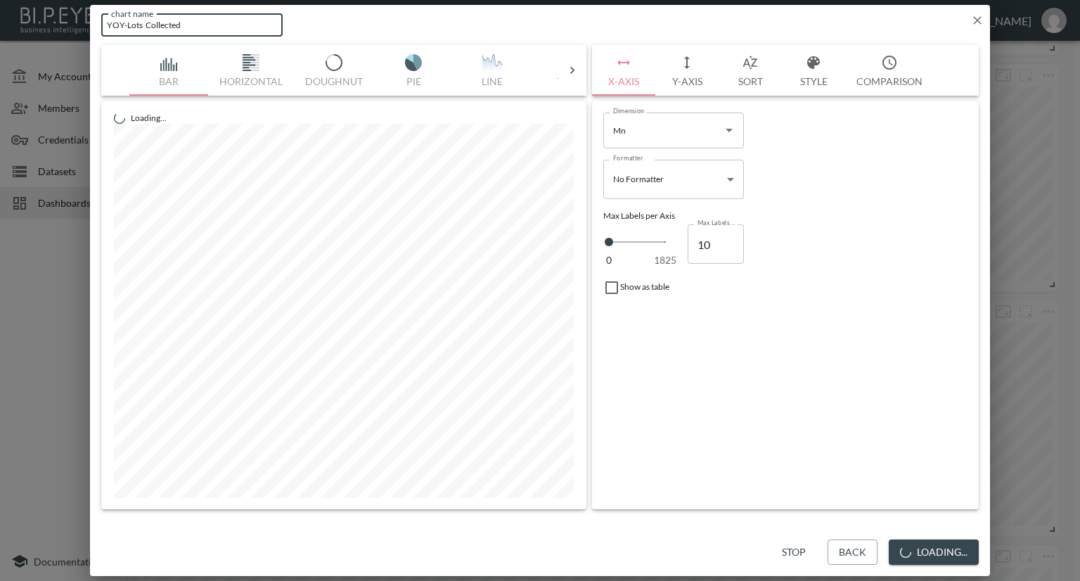
click at [210, 18] on input "YOY-Lots Collected" at bounding box center [191, 24] width 181 height 23
type input "YOY-Lots Collected(Back Filling Included)"
click at [946, 552] on button "Save" at bounding box center [955, 552] width 46 height 26
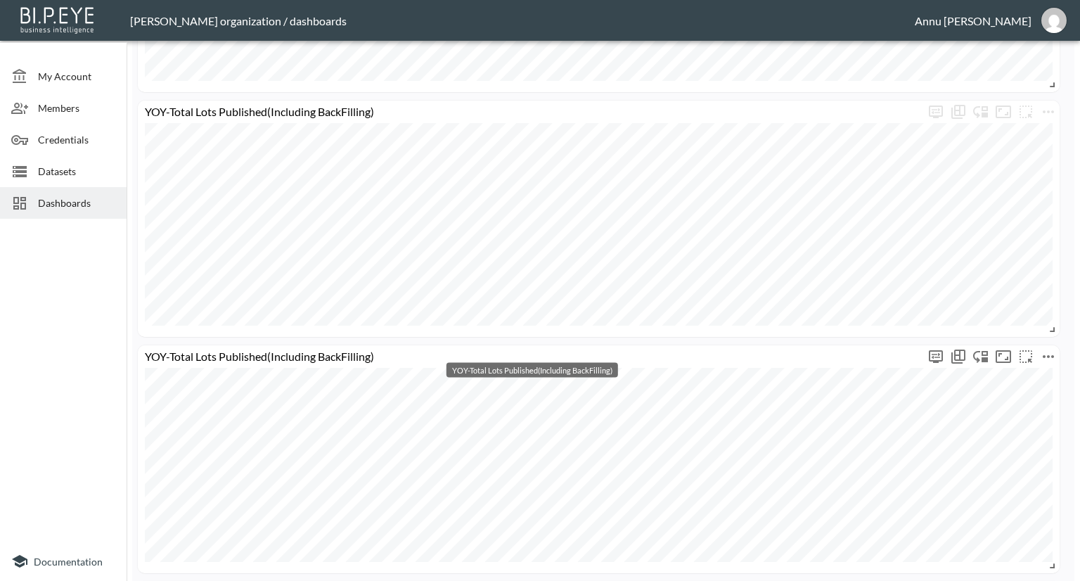
scroll to position [911, 0]
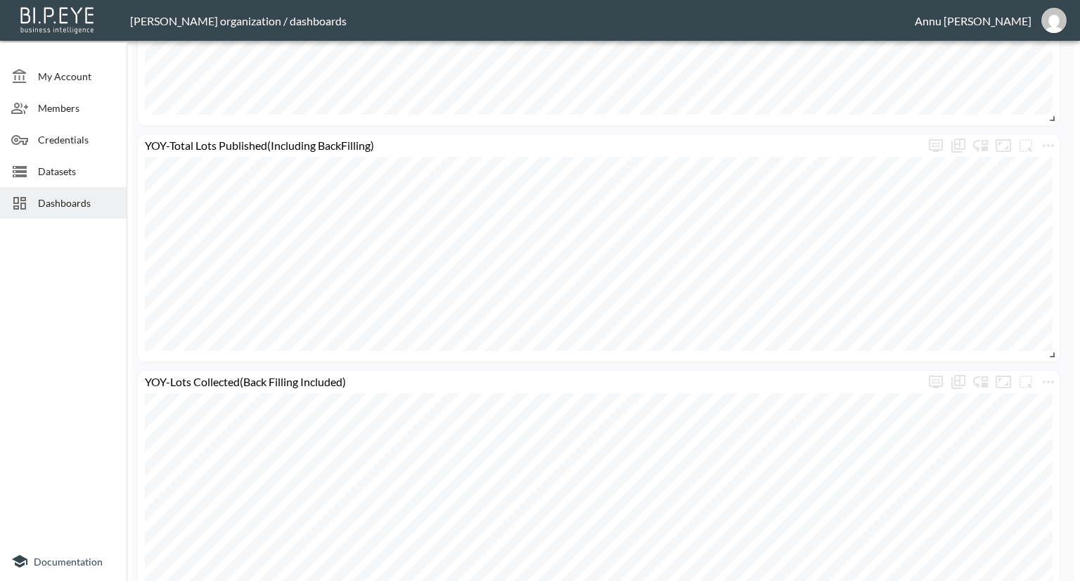
click at [1053, 338] on div at bounding box center [599, 254] width 922 height 194
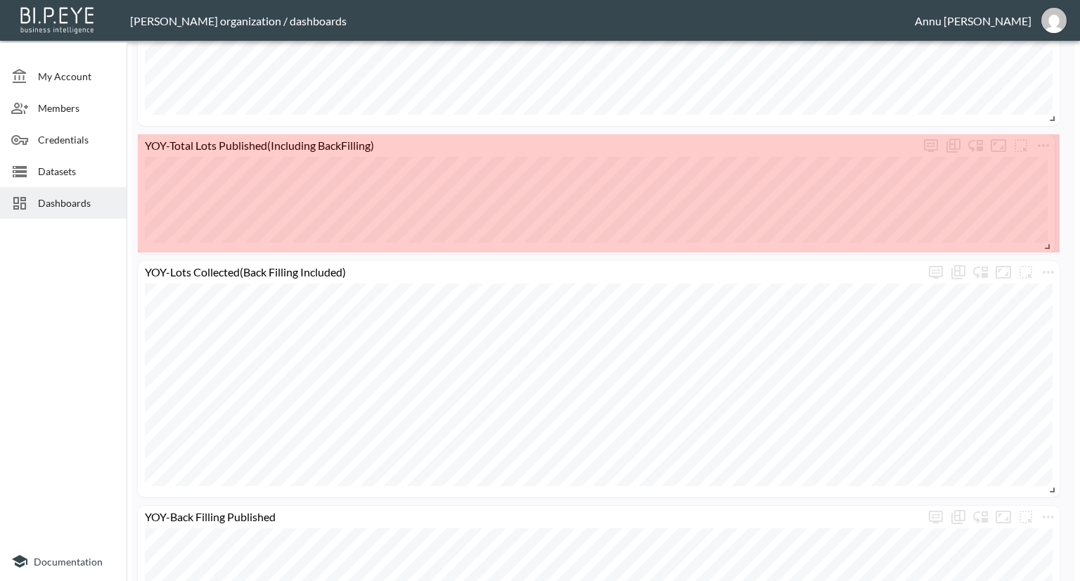
drag, startPoint x: 1053, startPoint y: 356, endPoint x: 1048, endPoint y: 246, distance: 110.5
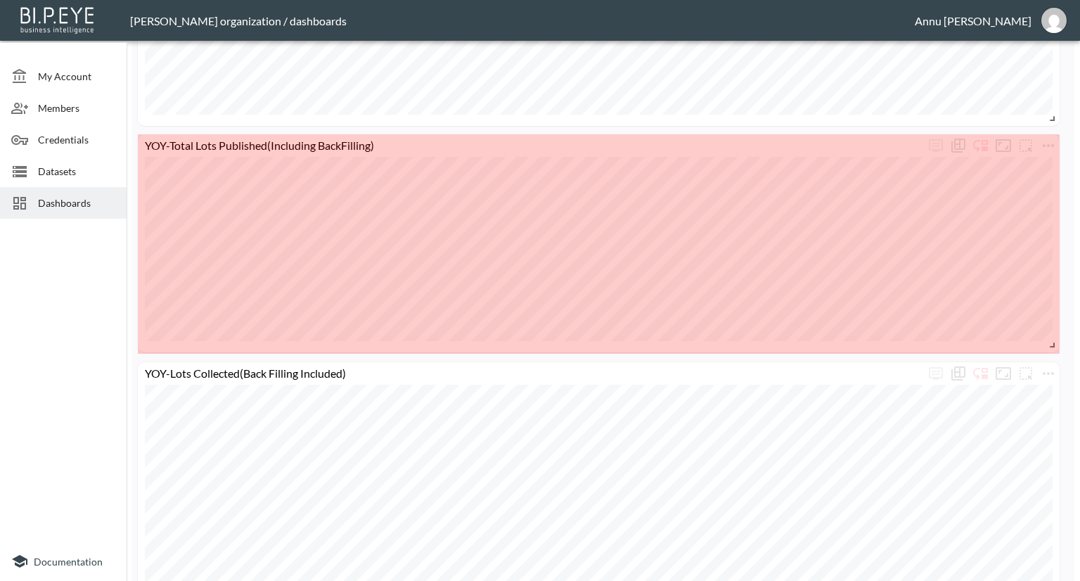
drag, startPoint x: 1053, startPoint y: 244, endPoint x: 1058, endPoint y: 344, distance: 100.0
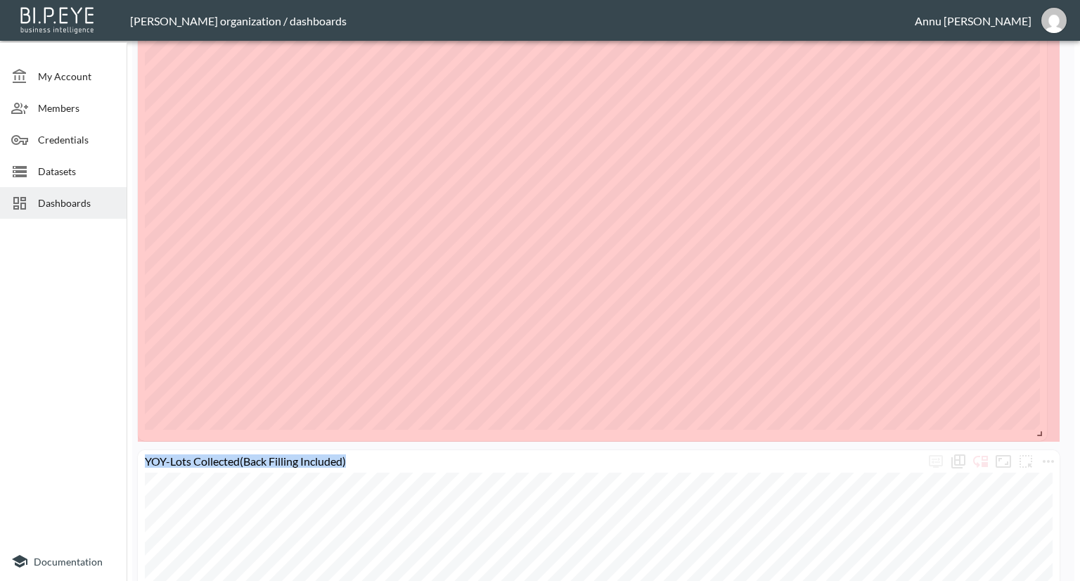
scroll to position [1908, 0]
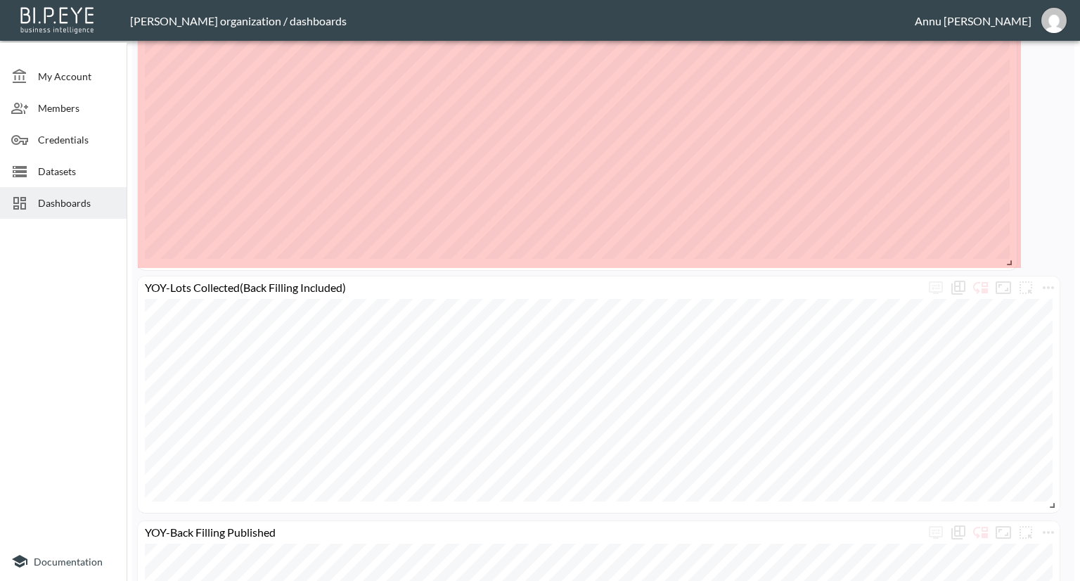
drag, startPoint x: 1050, startPoint y: 348, endPoint x: 1007, endPoint y: 264, distance: 94.0
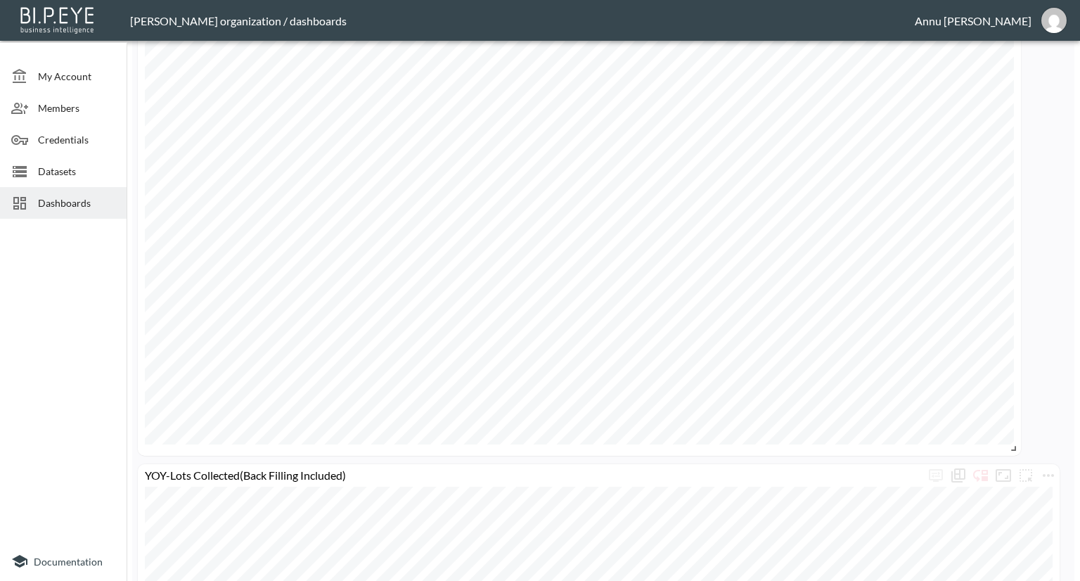
scroll to position [1768, 0]
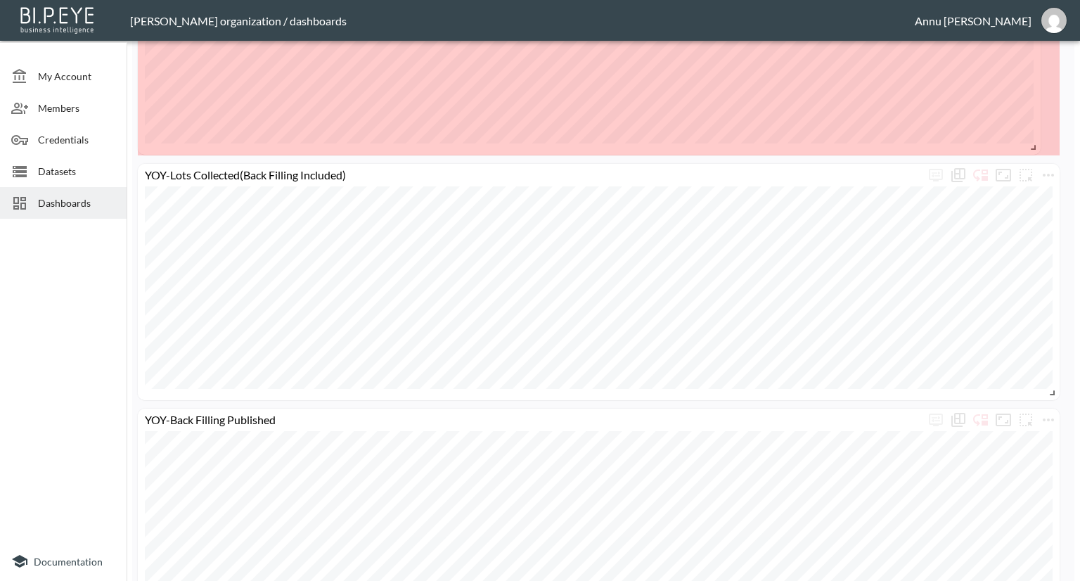
drag, startPoint x: 1015, startPoint y: 401, endPoint x: 1034, endPoint y: 135, distance: 267.1
click at [1034, 138] on span at bounding box center [1031, 145] width 14 height 14
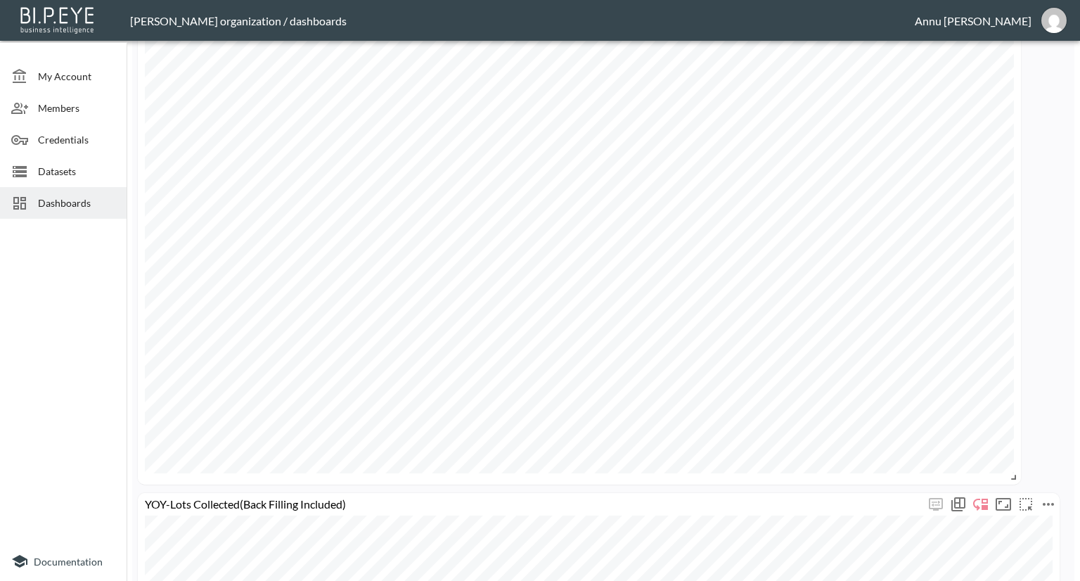
scroll to position [1557, 0]
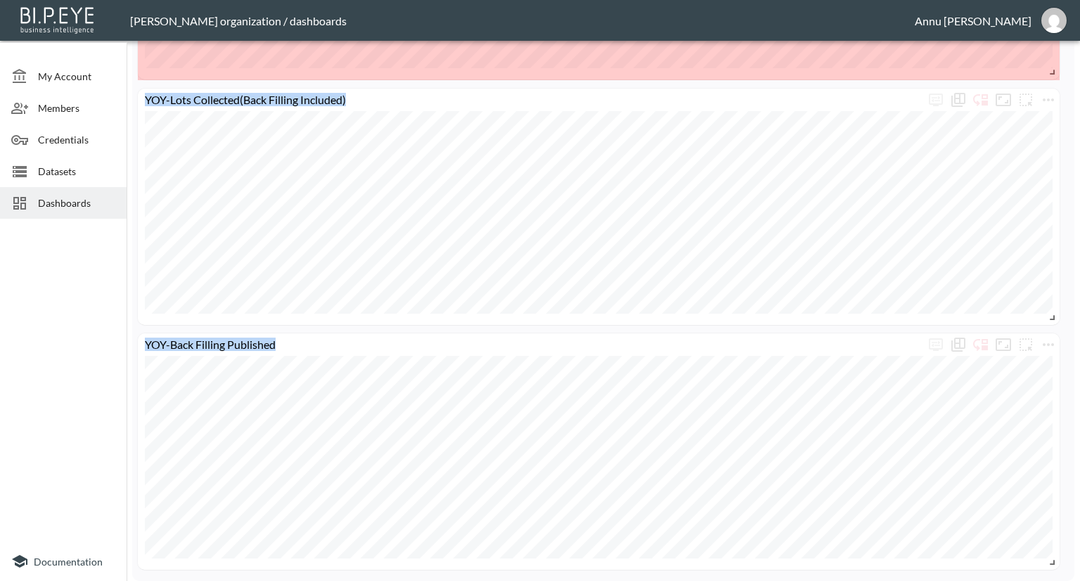
drag, startPoint x: 1015, startPoint y: 342, endPoint x: 1067, endPoint y: 68, distance: 278.6
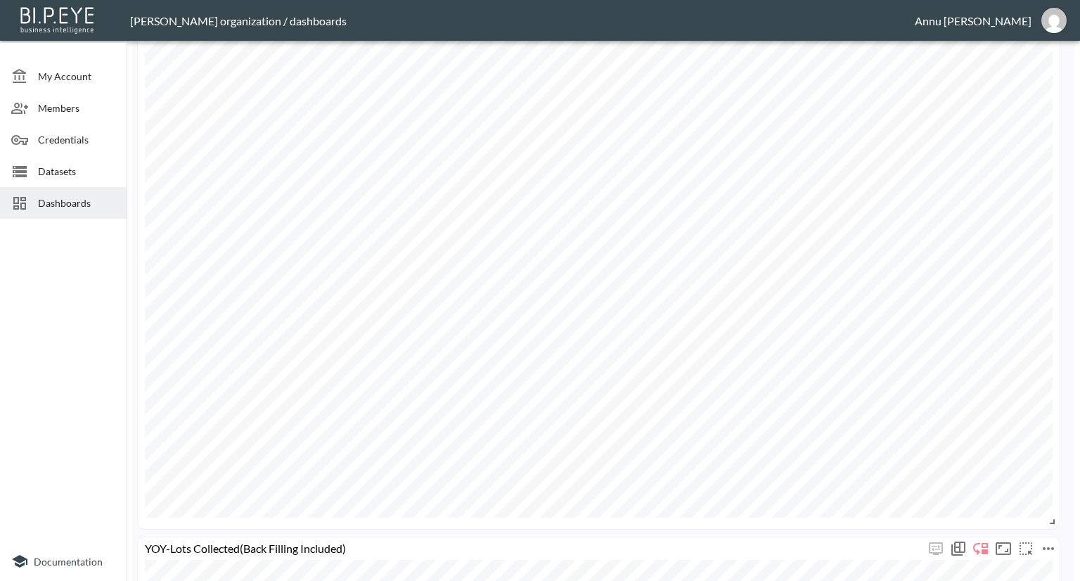
scroll to position [1133, 0]
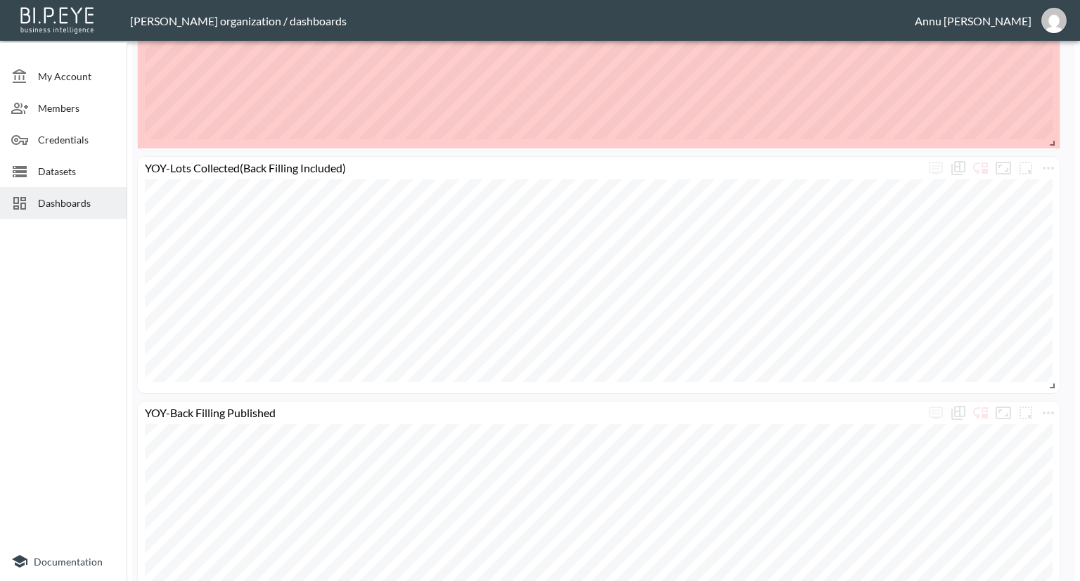
drag, startPoint x: 1051, startPoint y: 496, endPoint x: 1054, endPoint y: 144, distance: 352.3
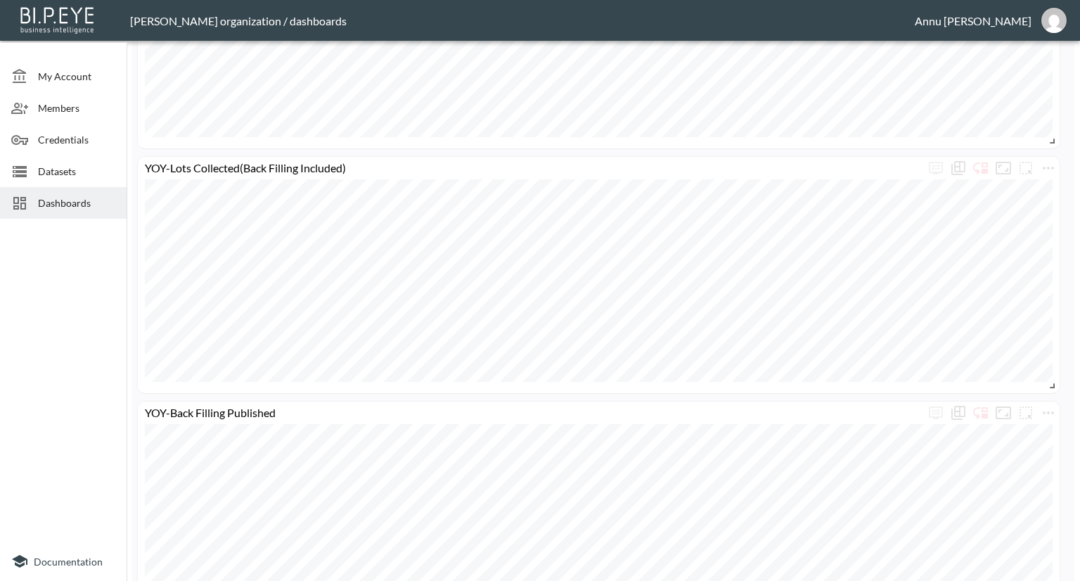
scroll to position [852, 0]
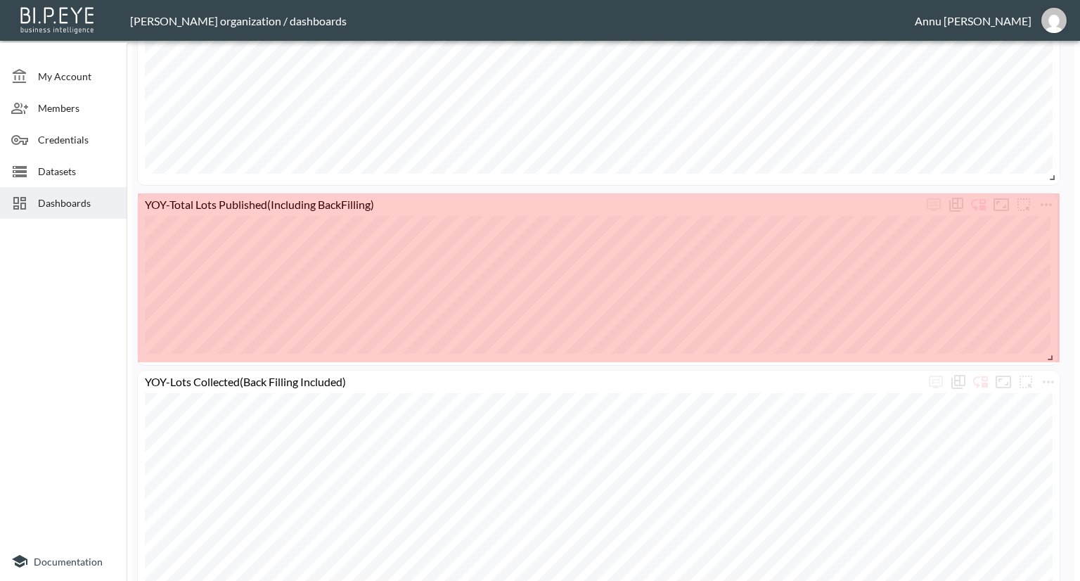
drag, startPoint x: 1051, startPoint y: 420, endPoint x: 1049, endPoint y: 355, distance: 64.7
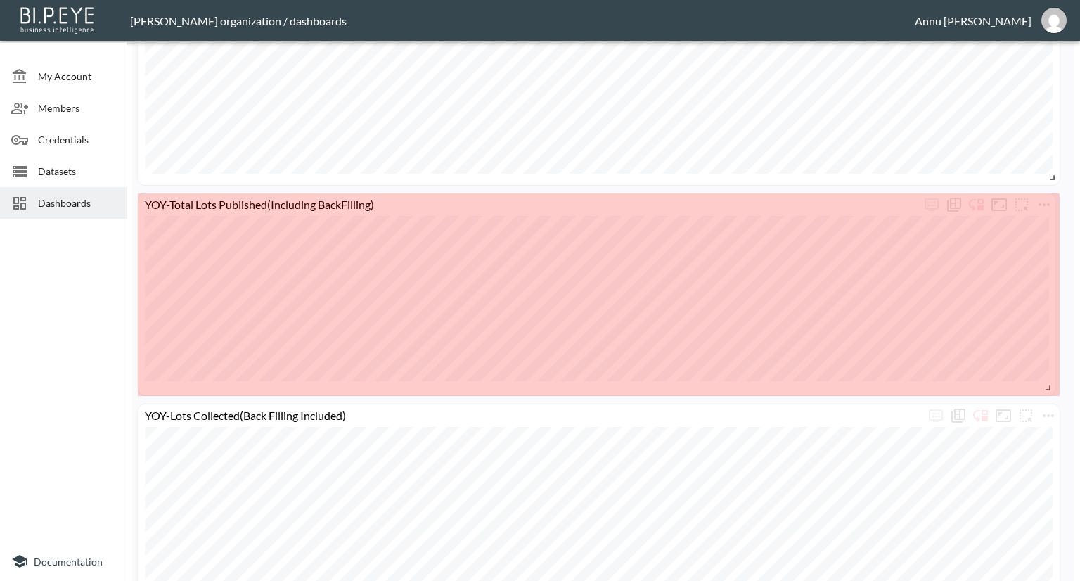
drag, startPoint x: 1053, startPoint y: 352, endPoint x: 1048, endPoint y: 386, distance: 34.8
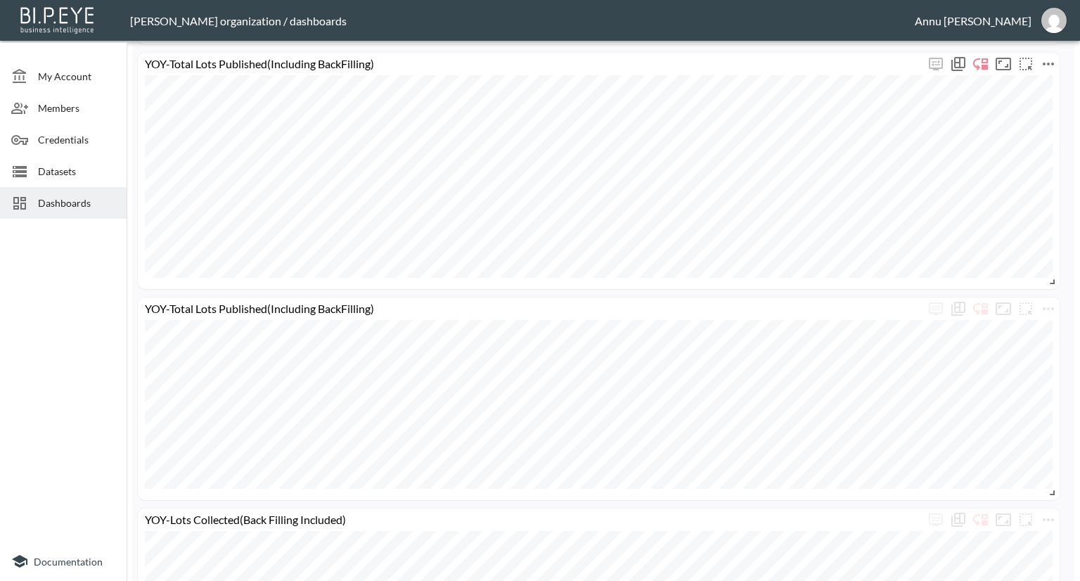
scroll to position [745, 0]
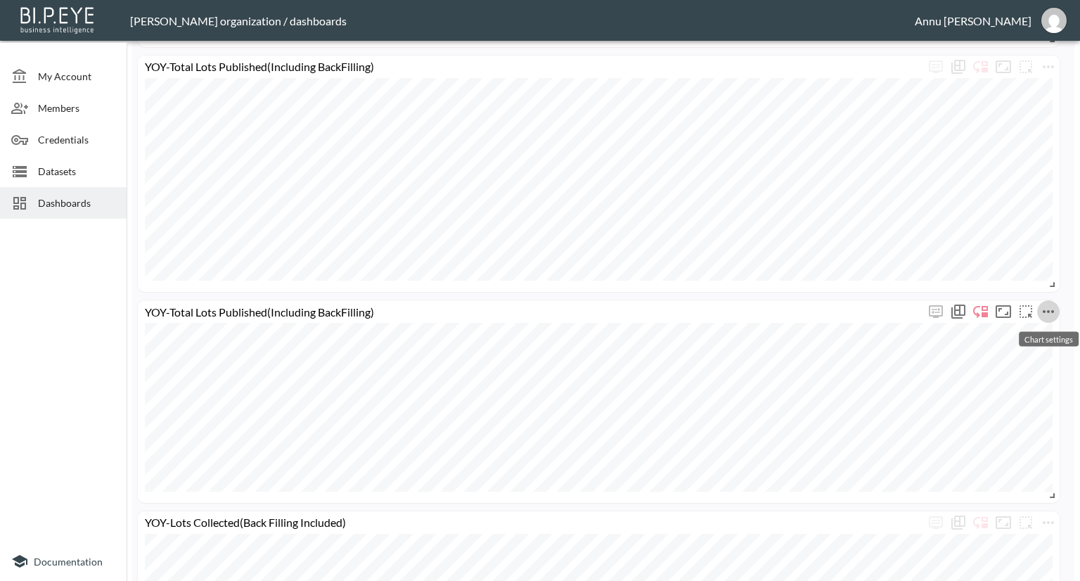
click at [1047, 311] on icon "more" at bounding box center [1048, 311] width 17 height 17
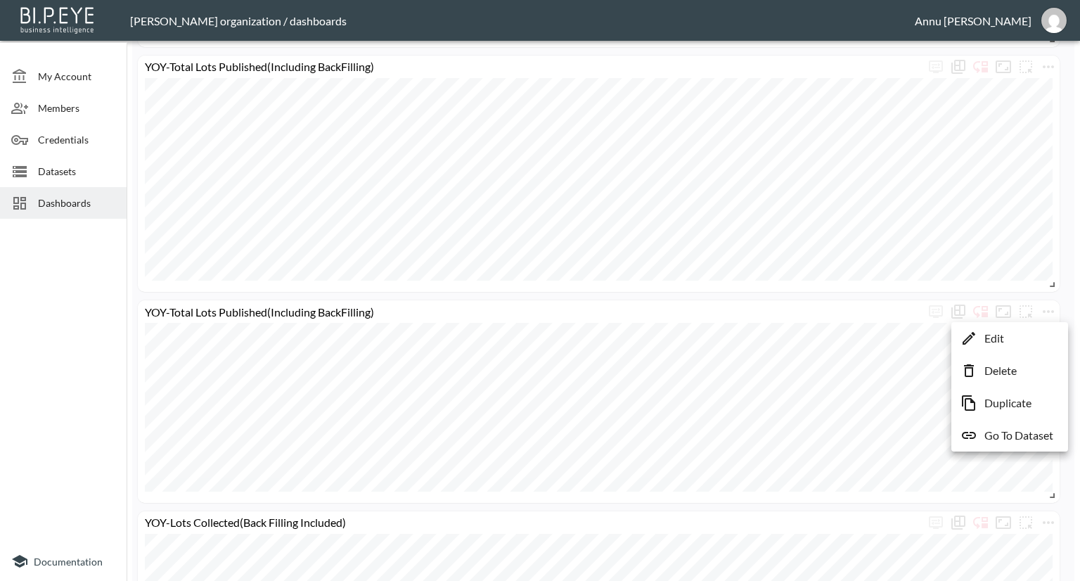
click at [35, 318] on div at bounding box center [540, 290] width 1080 height 581
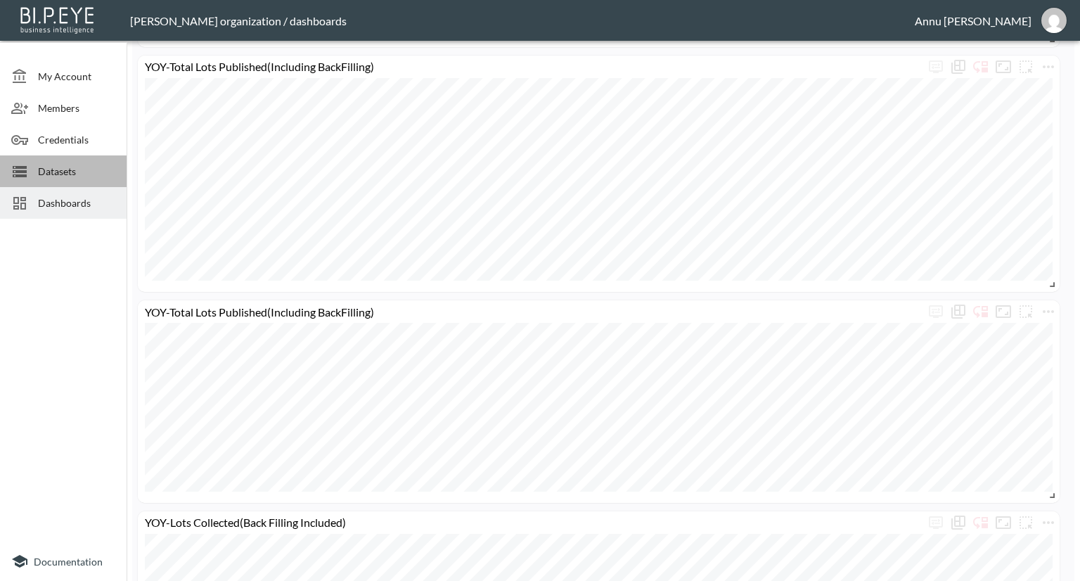
click at [66, 170] on span "Datasets" at bounding box center [76, 171] width 77 height 15
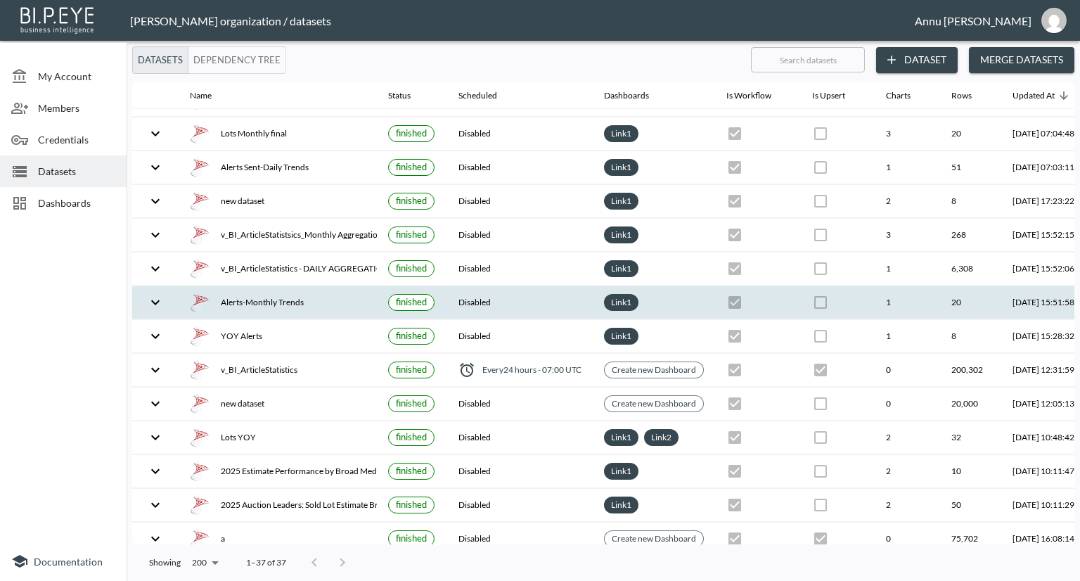
scroll to position [141, 0]
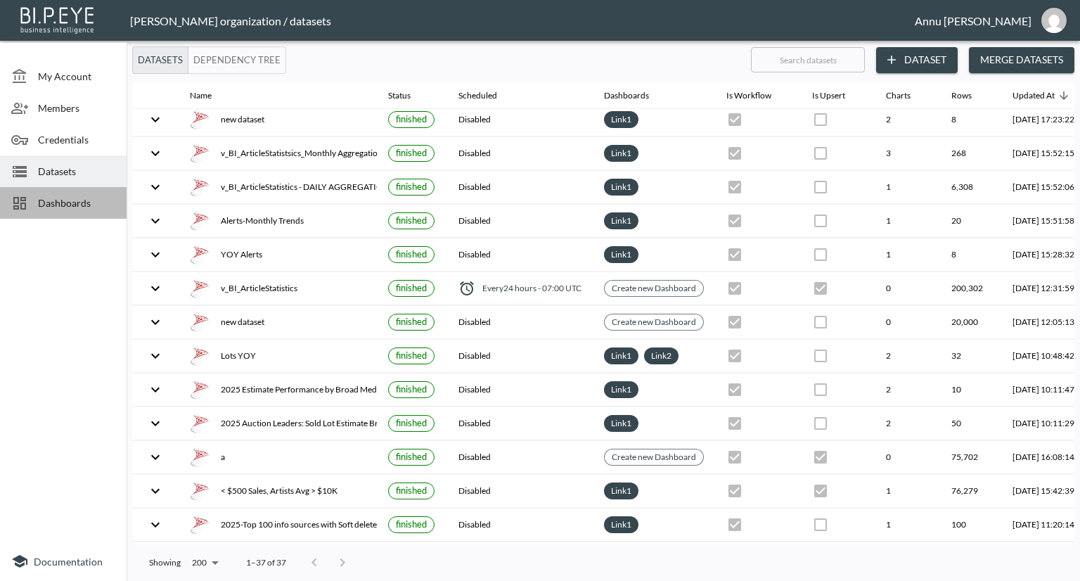
click at [82, 199] on span "Dashboards" at bounding box center [76, 202] width 77 height 15
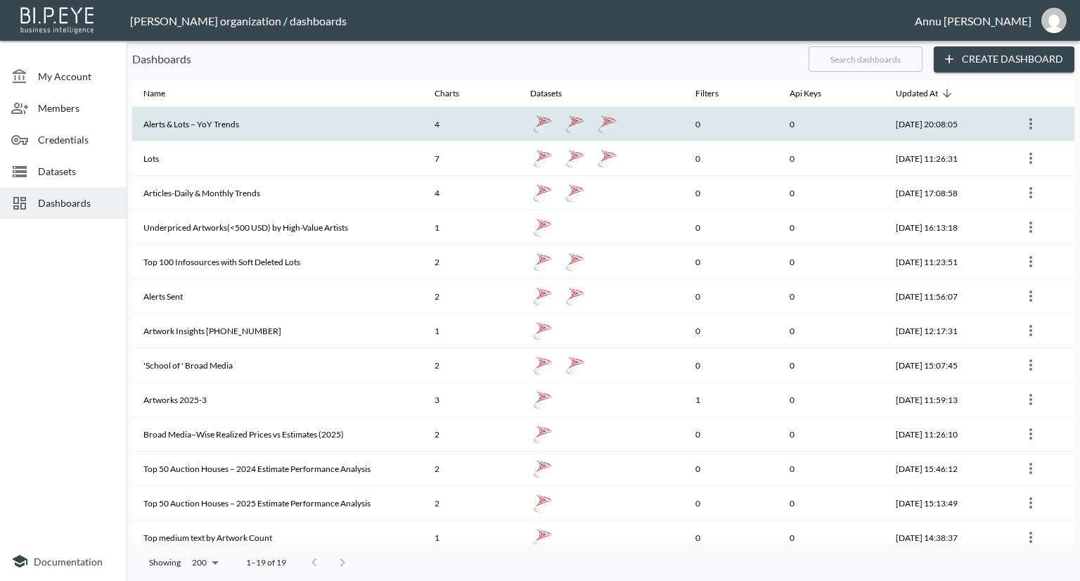
click at [201, 127] on th "Alerts & Lots – YoY Trends" at bounding box center [277, 124] width 291 height 34
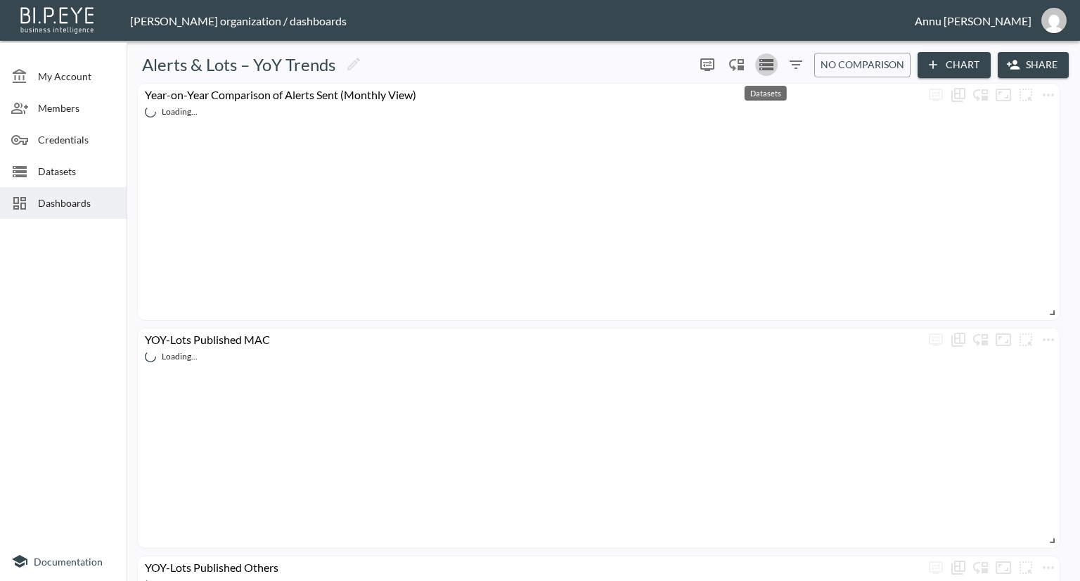
click at [766, 63] on icon "Datasets" at bounding box center [766, 64] width 14 height 11
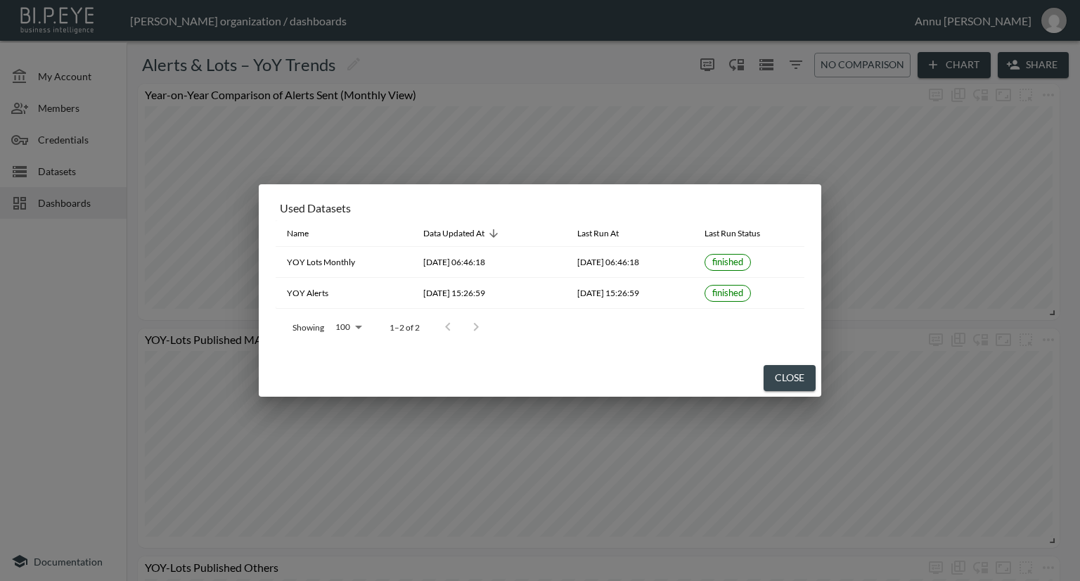
click at [94, 288] on div "Used Datasets Name Data Updated At Last Run At Last Run Status YOY Lots Monthly…" at bounding box center [540, 290] width 1080 height 581
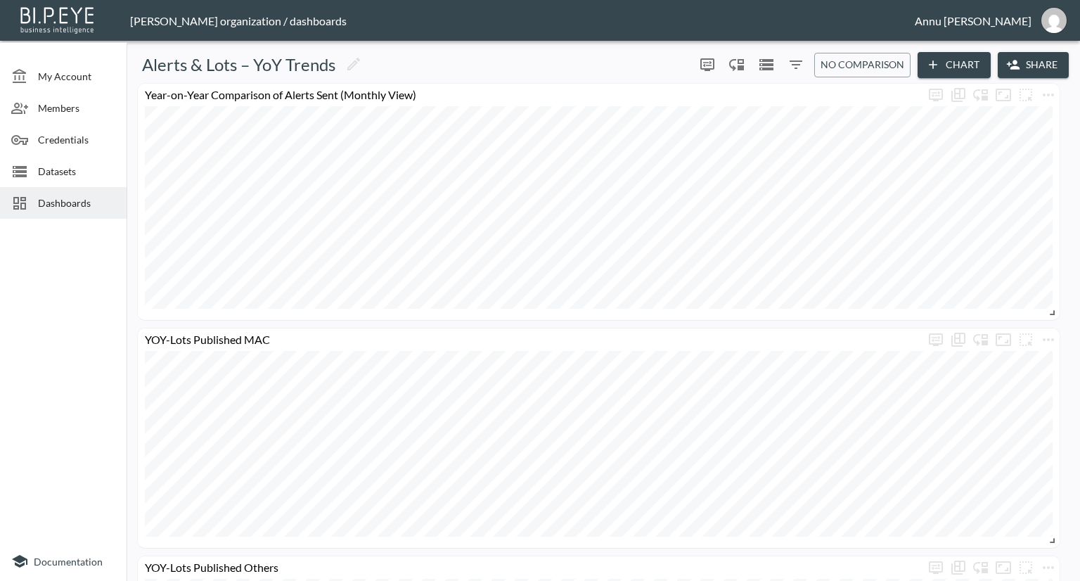
click at [73, 203] on span "Dashboards" at bounding box center [76, 202] width 77 height 15
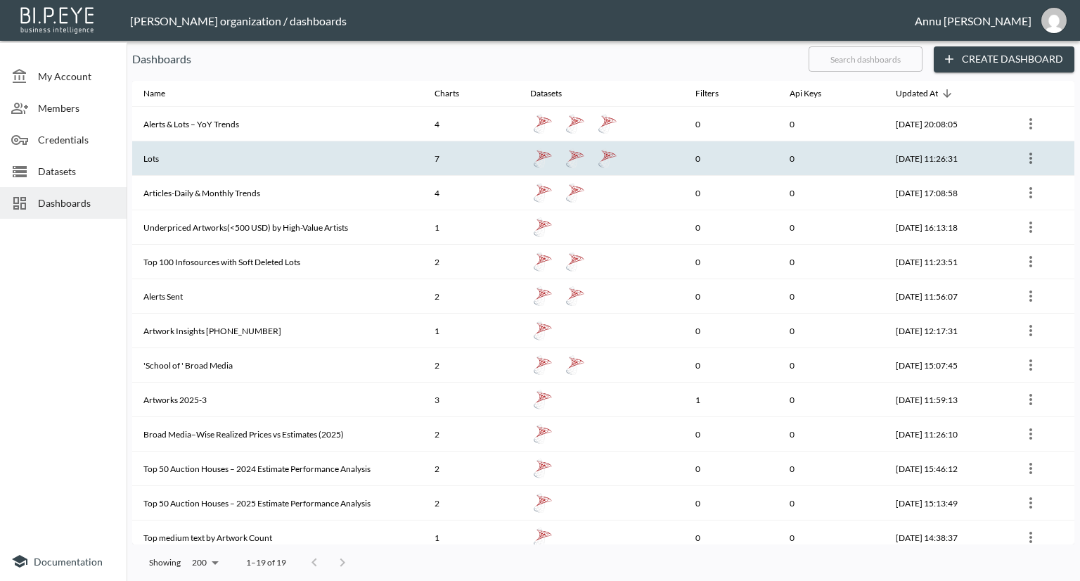
click at [423, 164] on th "7" at bounding box center [471, 158] width 96 height 34
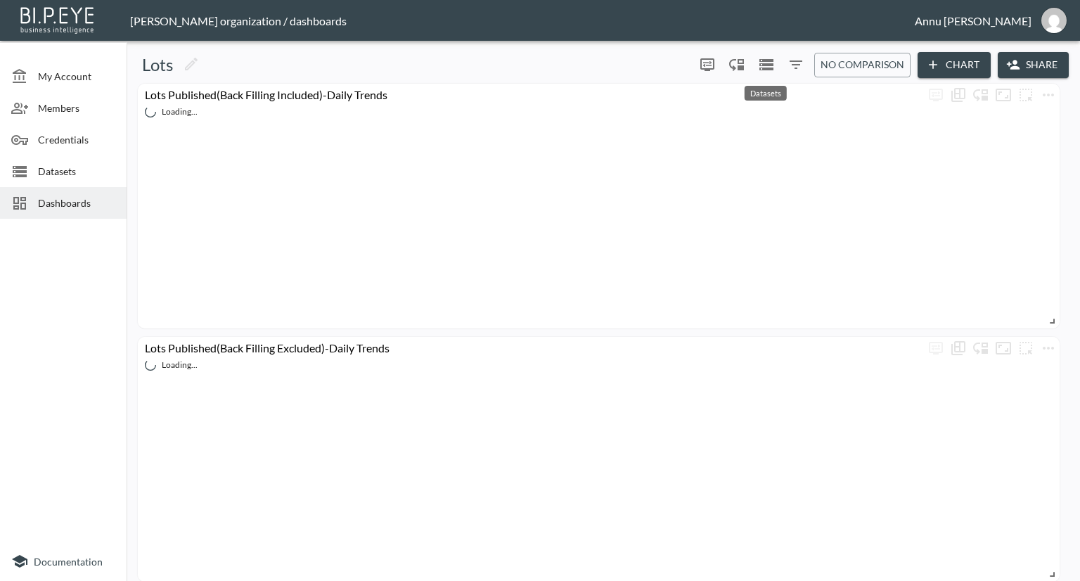
click at [765, 65] on icon "Datasets" at bounding box center [766, 64] width 14 height 11
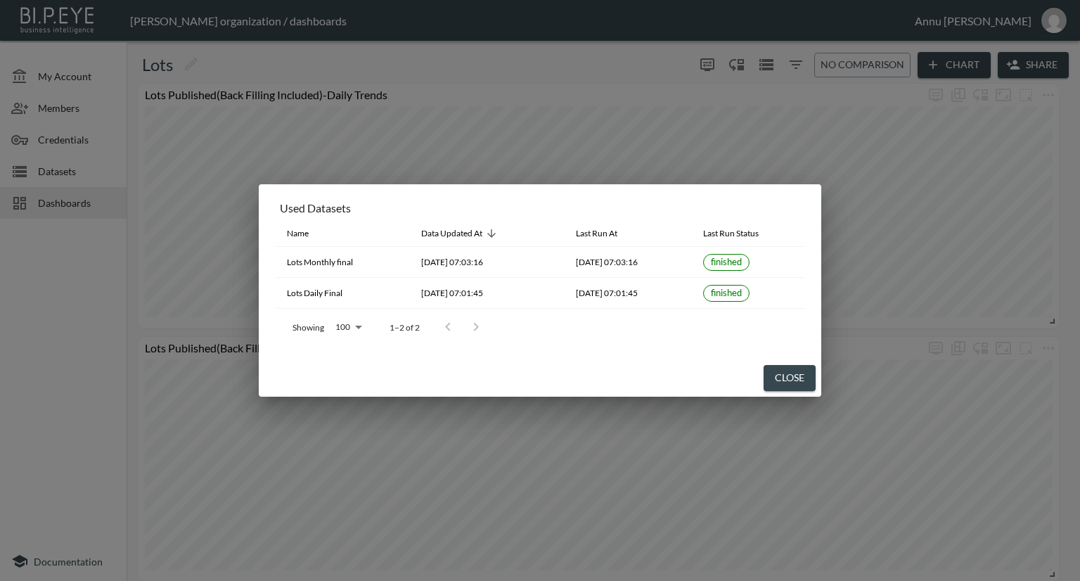
click at [90, 299] on div "Used Datasets Name Data Updated At Last Run At Last Run Status Lots Monthly fin…" at bounding box center [540, 290] width 1080 height 581
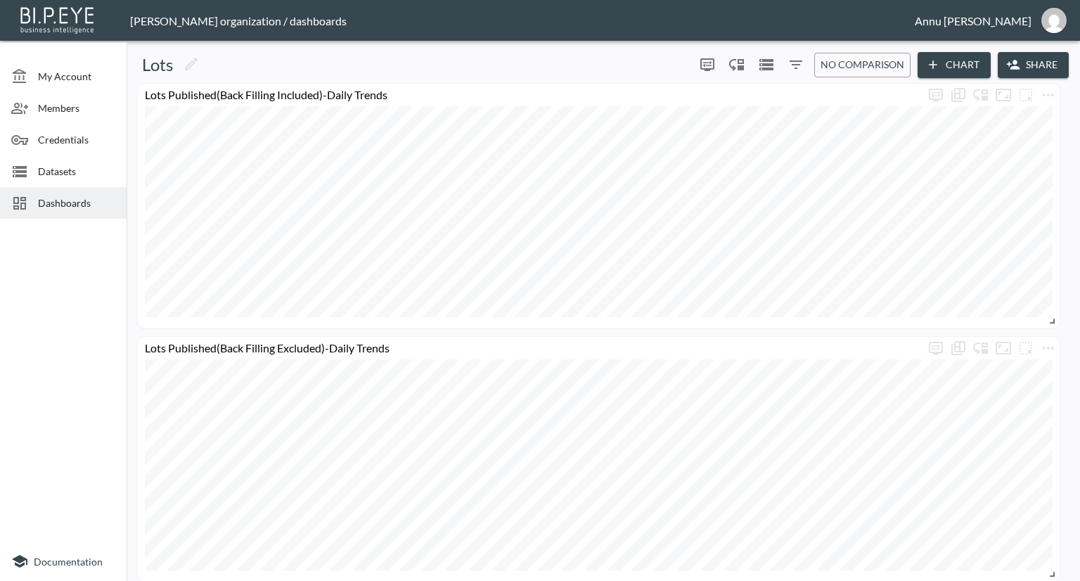
click at [92, 172] on span "Datasets" at bounding box center [76, 171] width 77 height 15
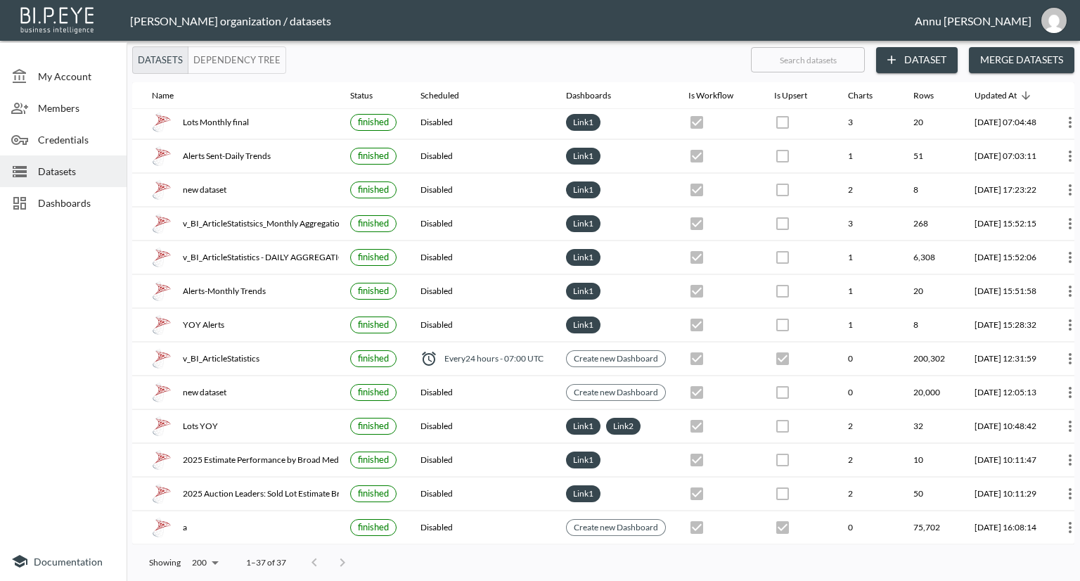
scroll to position [70, 82]
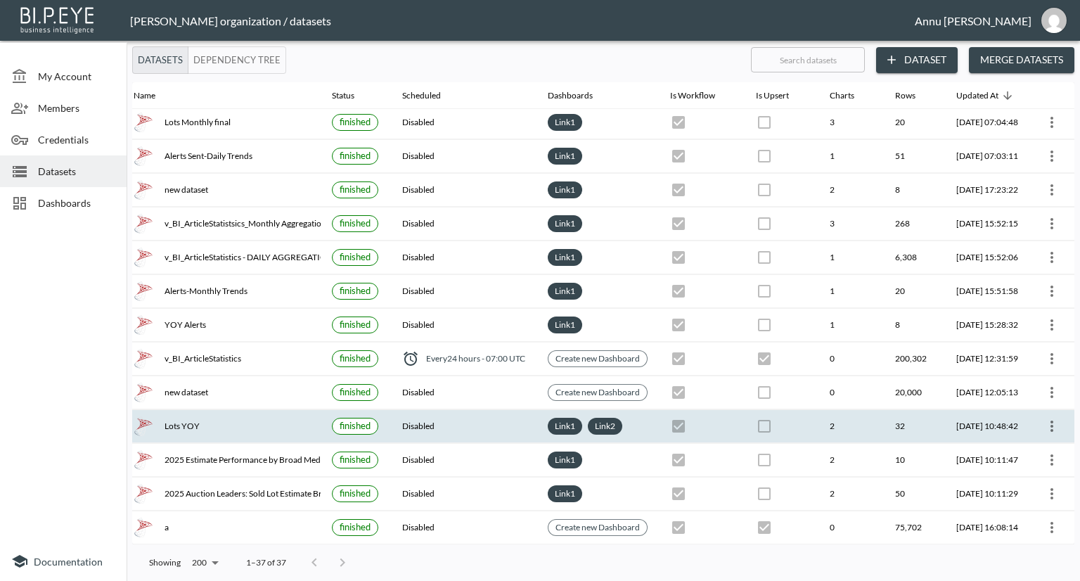
click at [1046, 420] on icon "more" at bounding box center [1051, 426] width 17 height 17
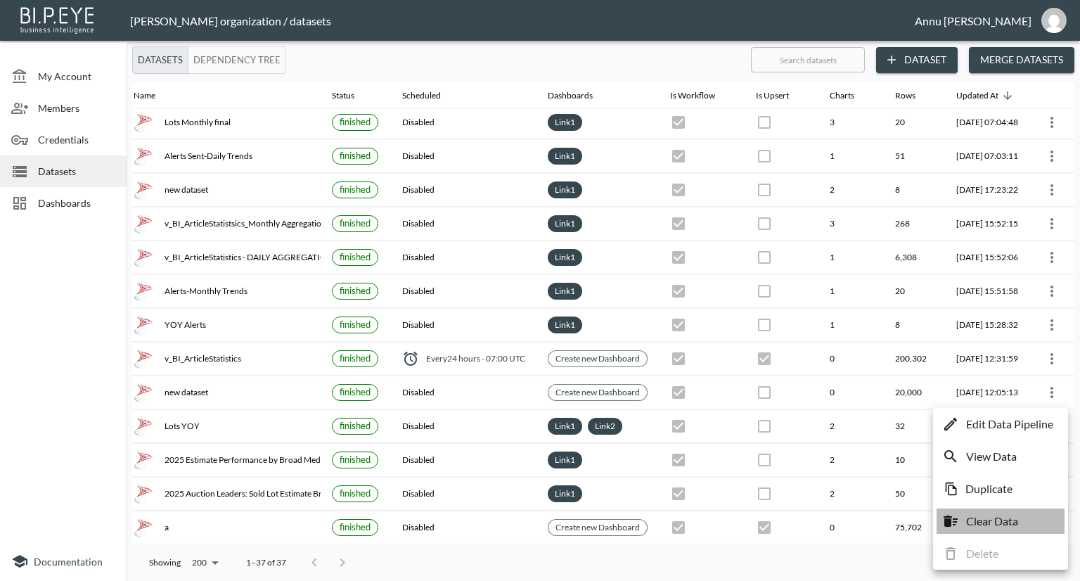
click at [986, 520] on p "Clear Data" at bounding box center [992, 521] width 52 height 17
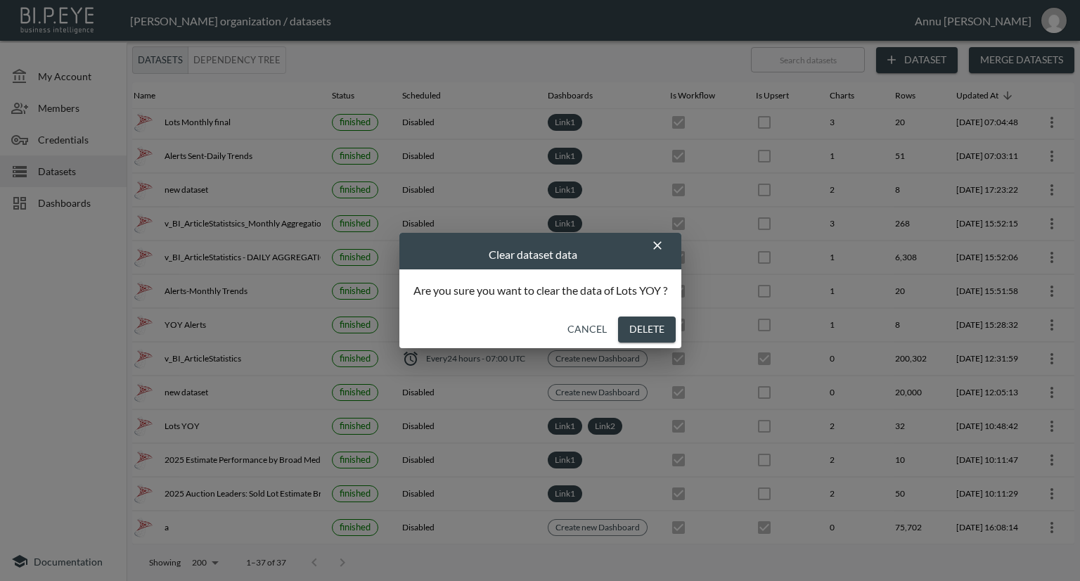
click at [641, 327] on button "Delete" at bounding box center [647, 329] width 58 height 26
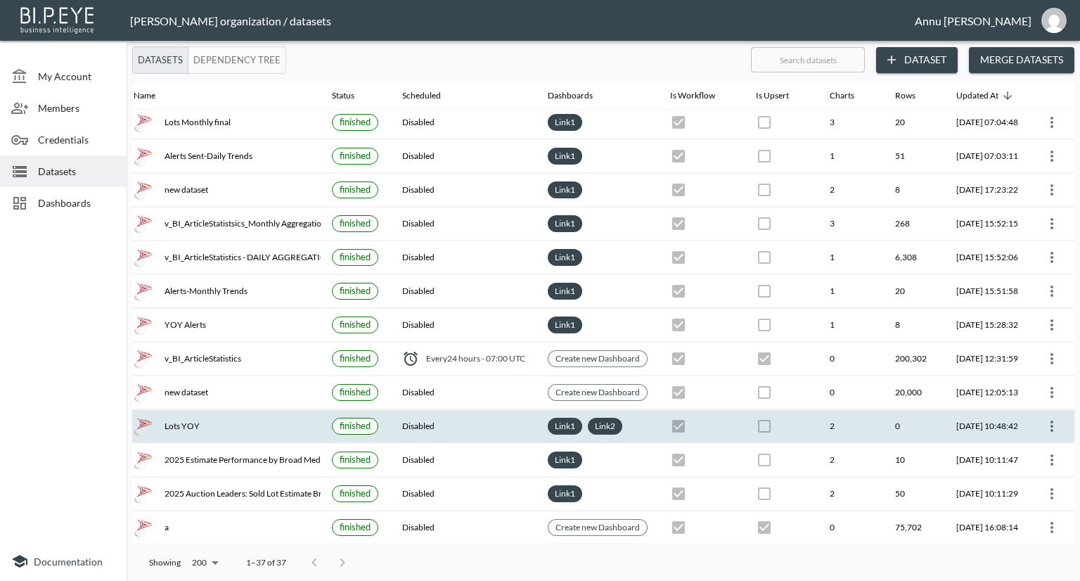
click at [1046, 423] on icon "more" at bounding box center [1051, 426] width 17 height 17
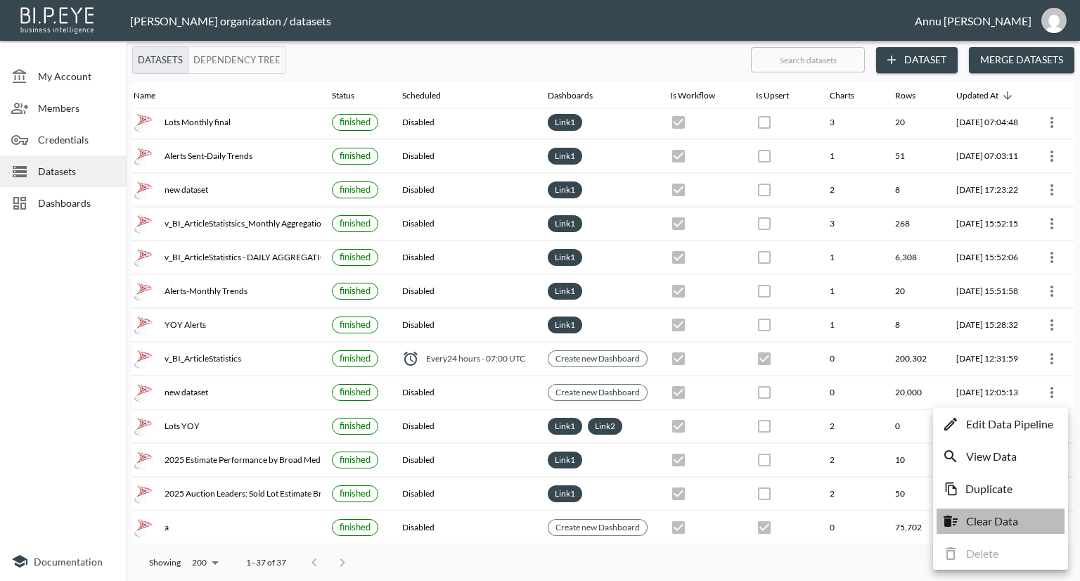
click at [994, 518] on p "Clear Data" at bounding box center [992, 521] width 52 height 17
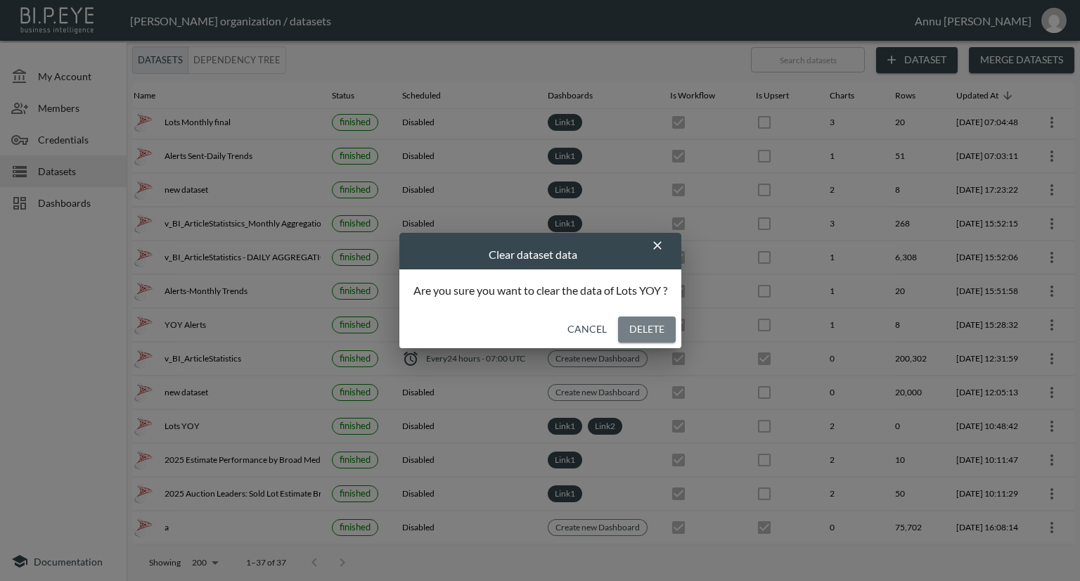
click at [662, 333] on button "Delete" at bounding box center [647, 329] width 58 height 26
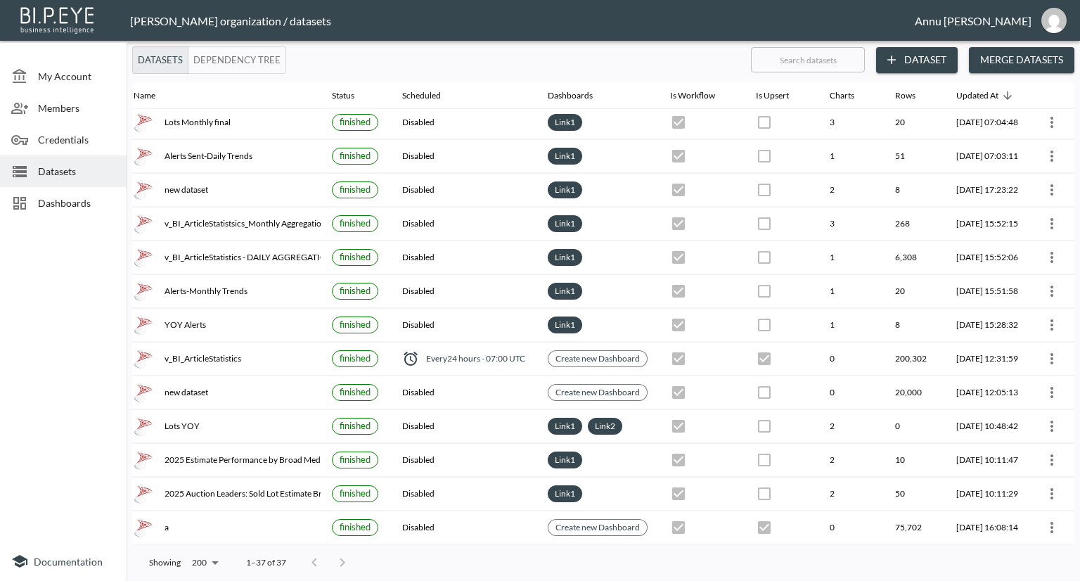
scroll to position [70, 0]
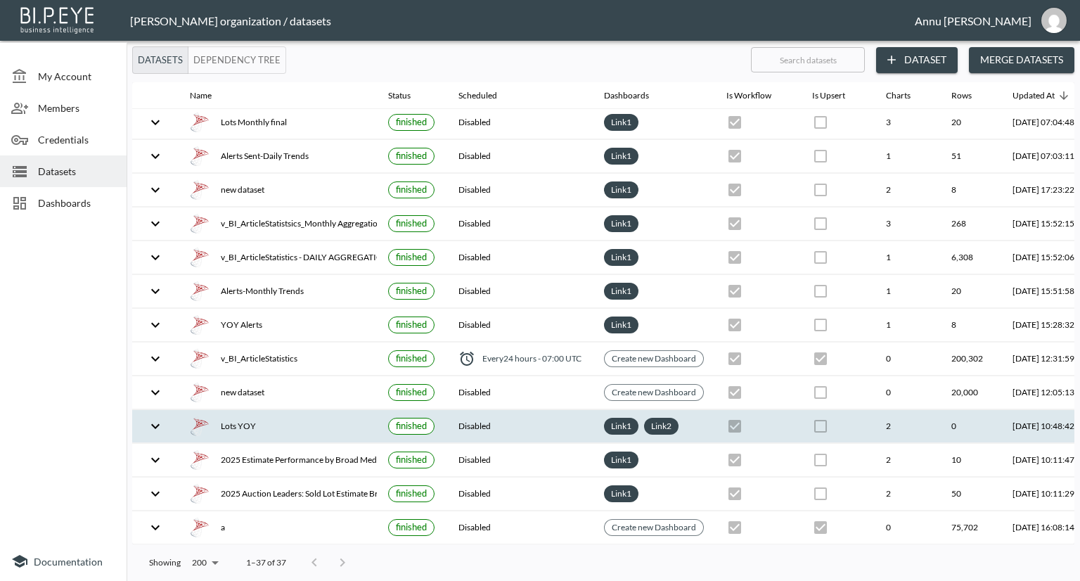
click at [167, 421] on td at bounding box center [155, 426] width 46 height 33
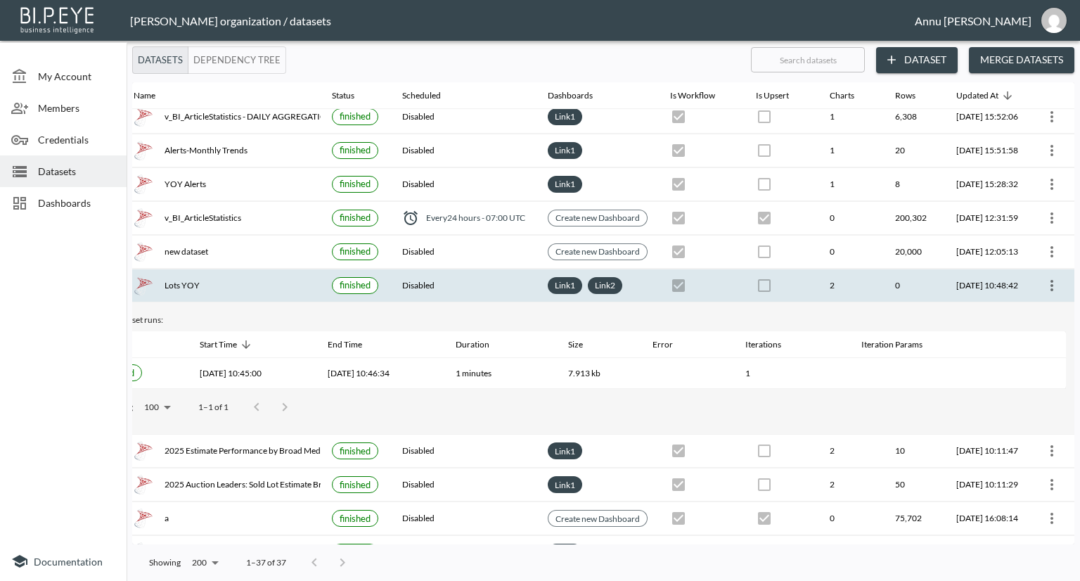
scroll to position [211, 82]
click at [1043, 277] on icon "more" at bounding box center [1051, 285] width 17 height 17
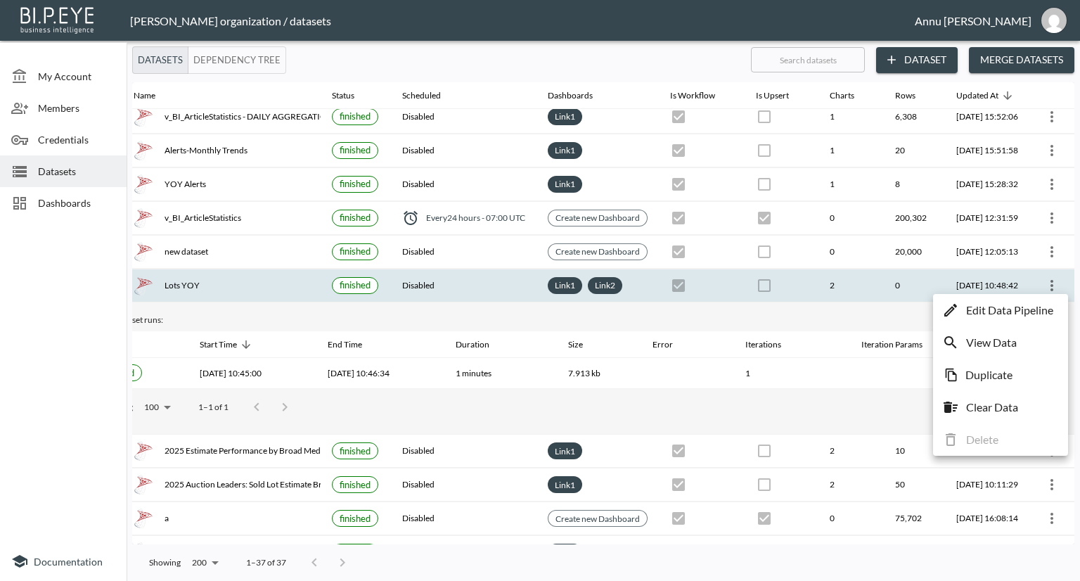
click at [96, 323] on div at bounding box center [540, 290] width 1080 height 581
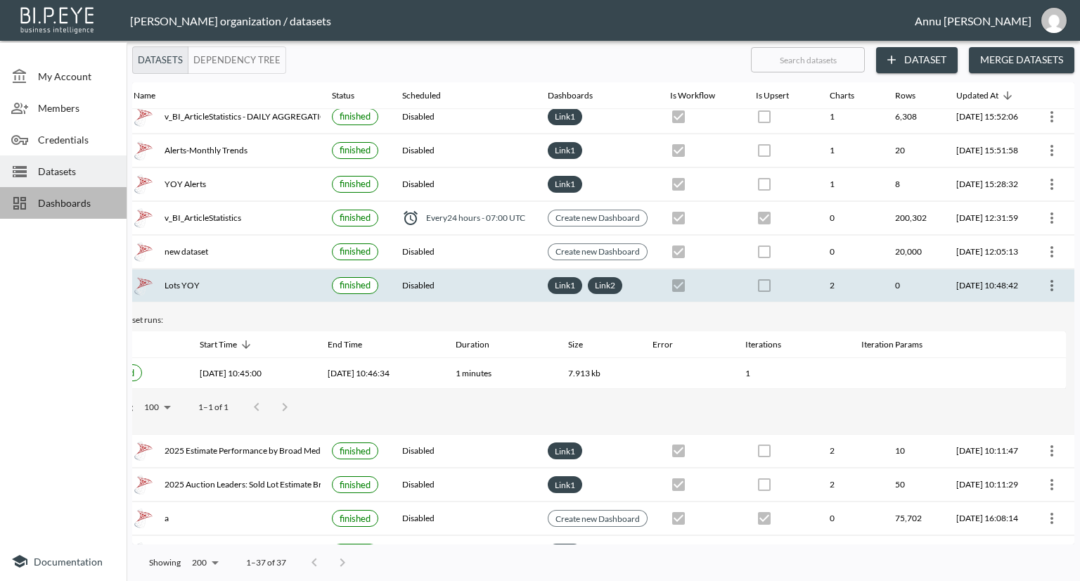
click at [62, 199] on span "Dashboards" at bounding box center [76, 202] width 77 height 15
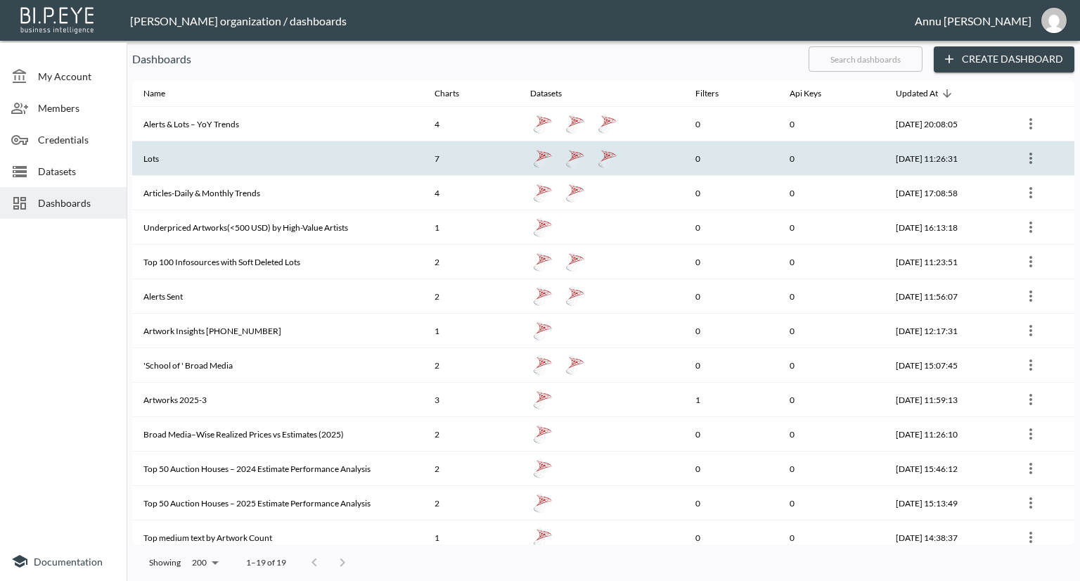
click at [164, 153] on th "Lots" at bounding box center [277, 158] width 291 height 34
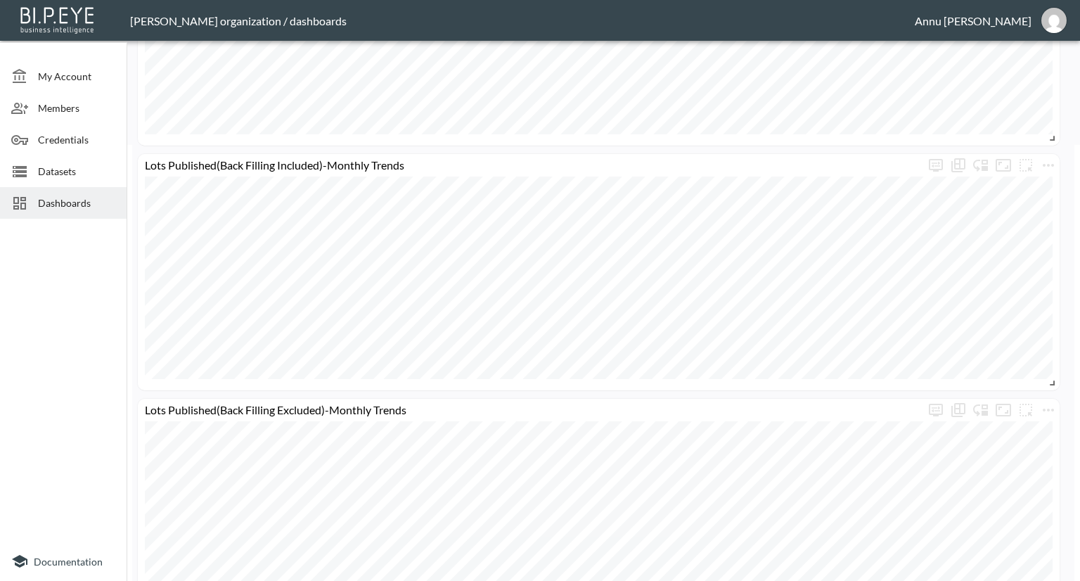
scroll to position [419, 0]
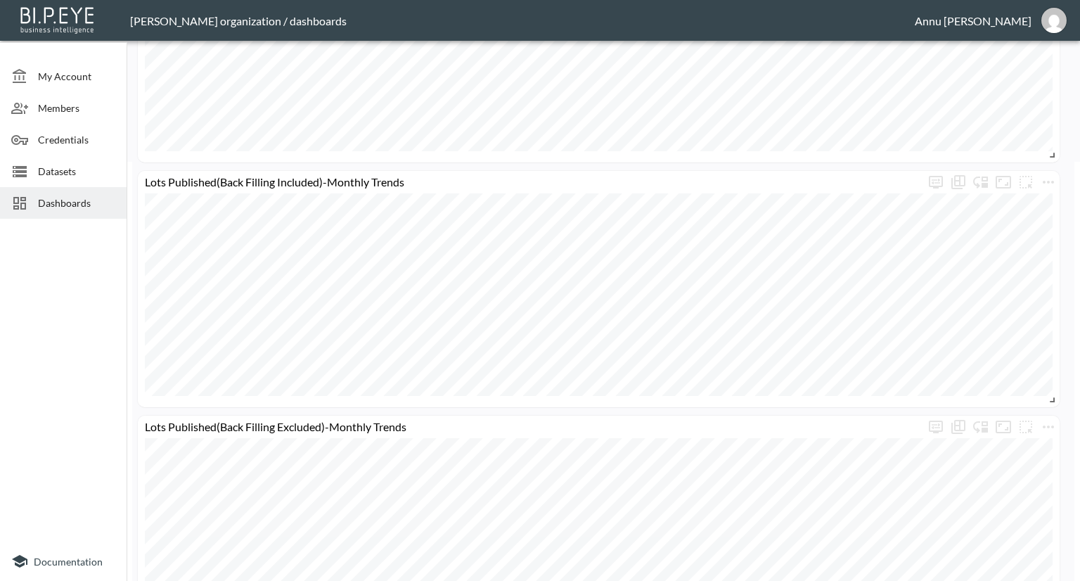
click at [110, 169] on span "Datasets" at bounding box center [76, 171] width 77 height 15
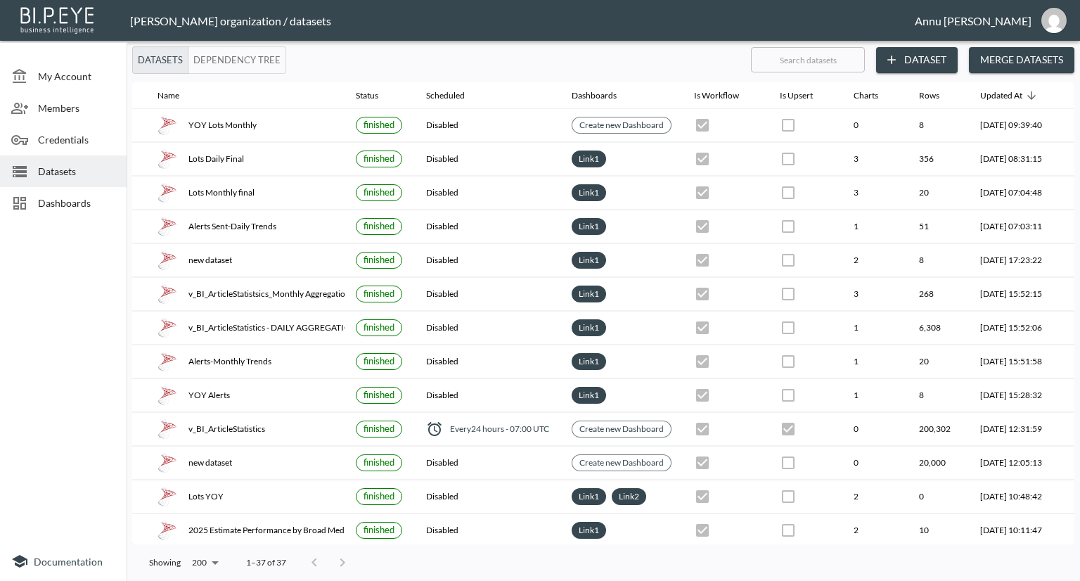
scroll to position [0, 82]
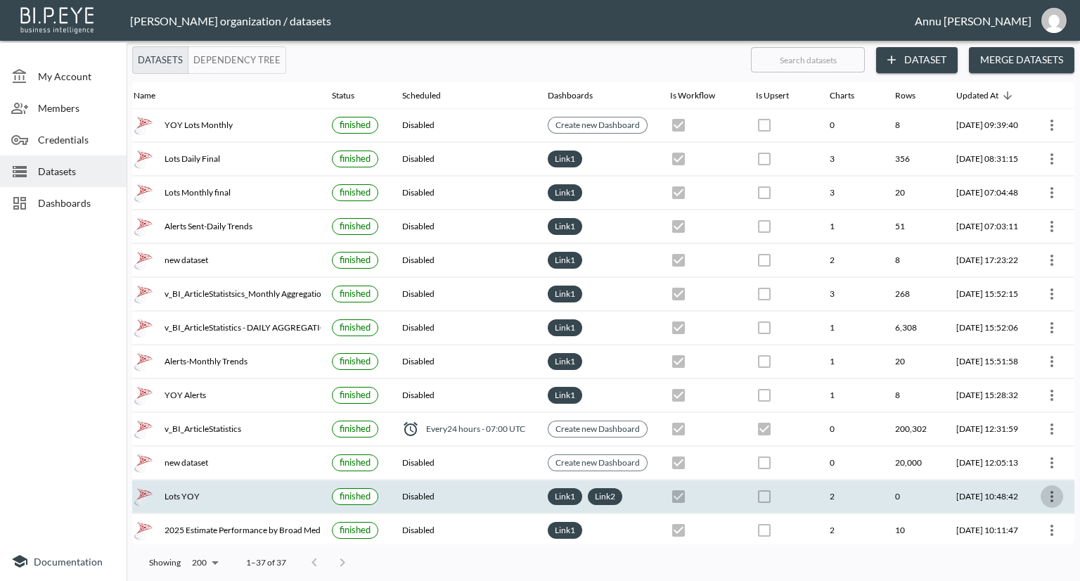
click at [1046, 488] on icon "more" at bounding box center [1051, 496] width 17 height 17
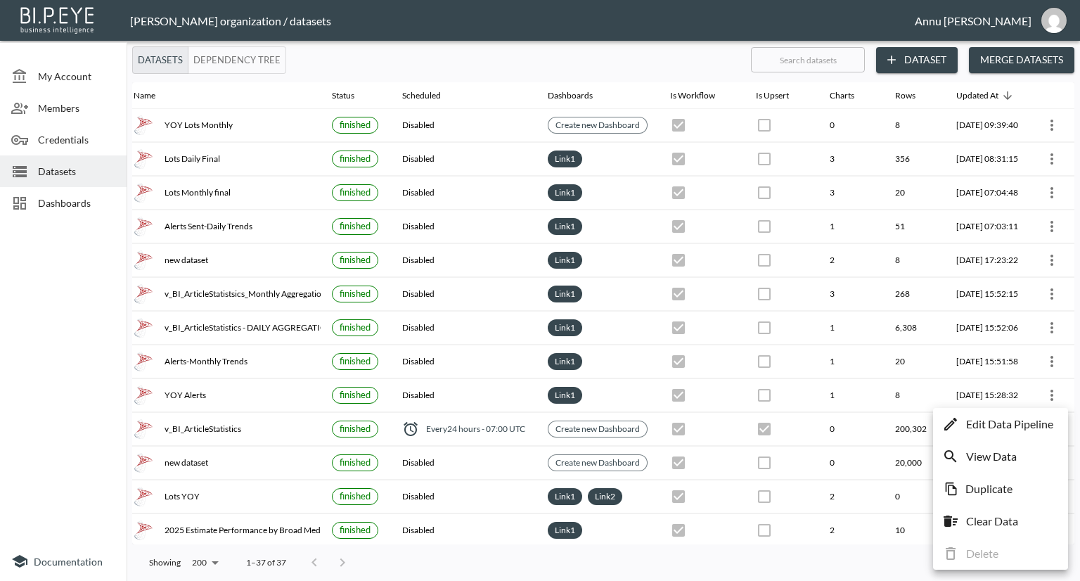
click at [1001, 428] on p "Edit Data Pipeline" at bounding box center [1009, 424] width 87 height 17
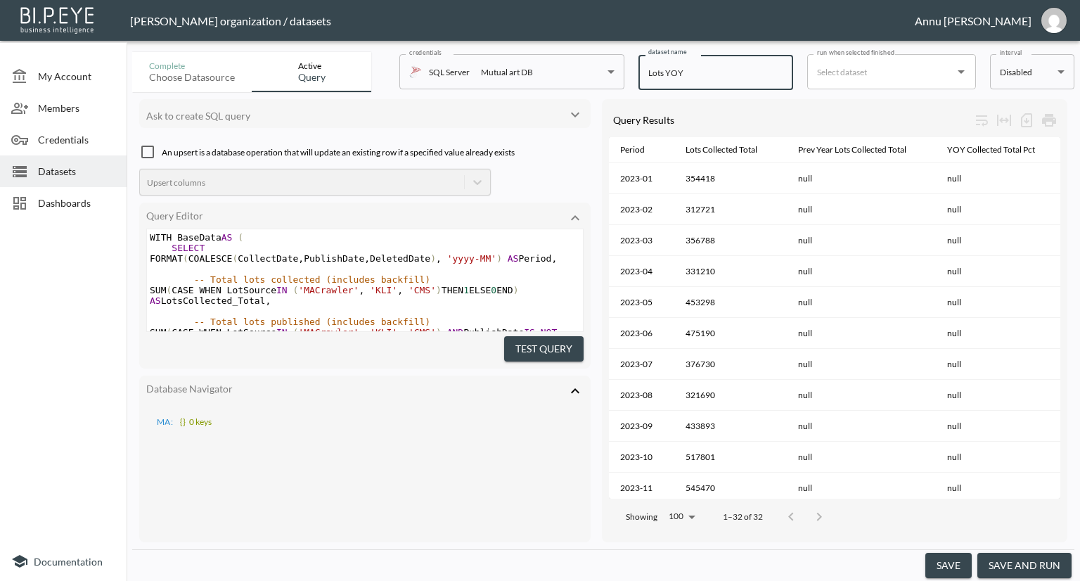
click at [693, 65] on input "Lots YOY" at bounding box center [715, 72] width 155 height 35
drag, startPoint x: 747, startPoint y: 72, endPoint x: 706, endPoint y: 77, distance: 41.8
click at [706, 77] on input "Lots YOY -NOT ReQUIRED" at bounding box center [715, 72] width 155 height 35
type input "Lots YOY -NOT REQUIRED"
click at [946, 560] on button "save" at bounding box center [948, 566] width 46 height 26
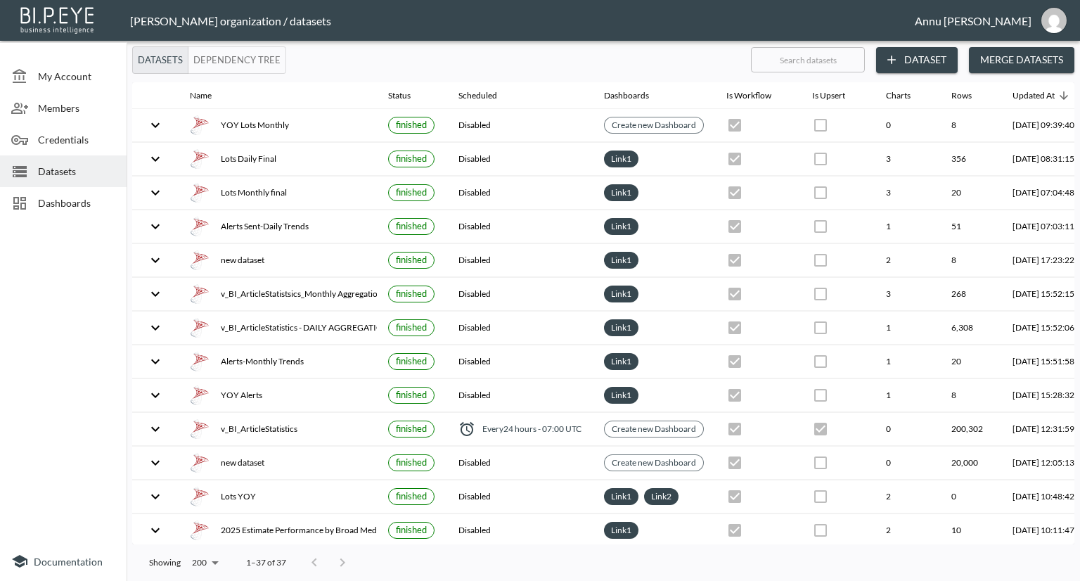
checkbox input "false"
checkbox input "true"
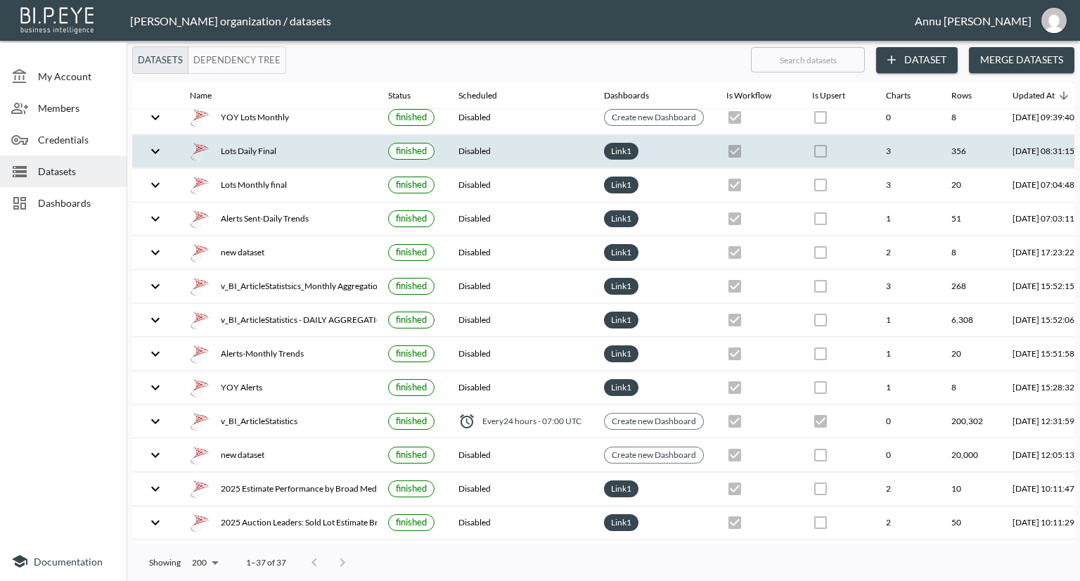
scroll to position [70, 0]
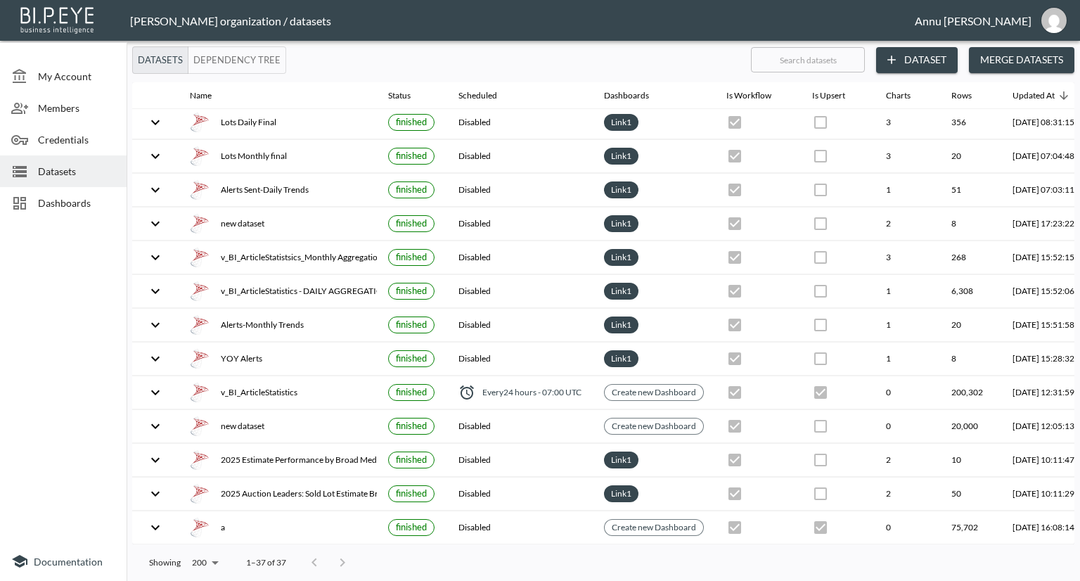
click at [89, 205] on span "Dashboards" at bounding box center [76, 202] width 77 height 15
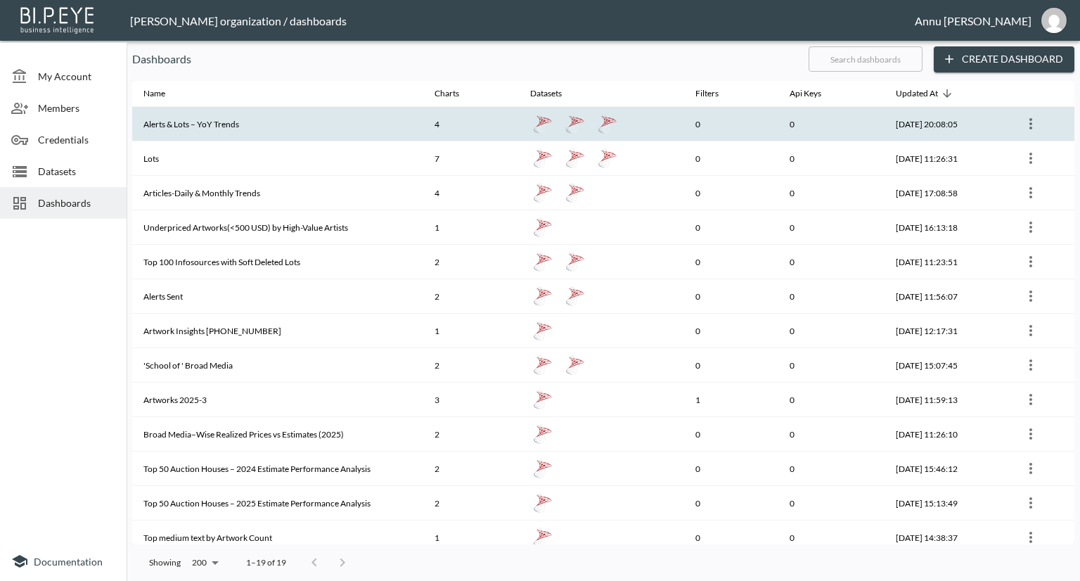
click at [201, 125] on th "Alerts & Lots – YoY Trends" at bounding box center [277, 124] width 291 height 34
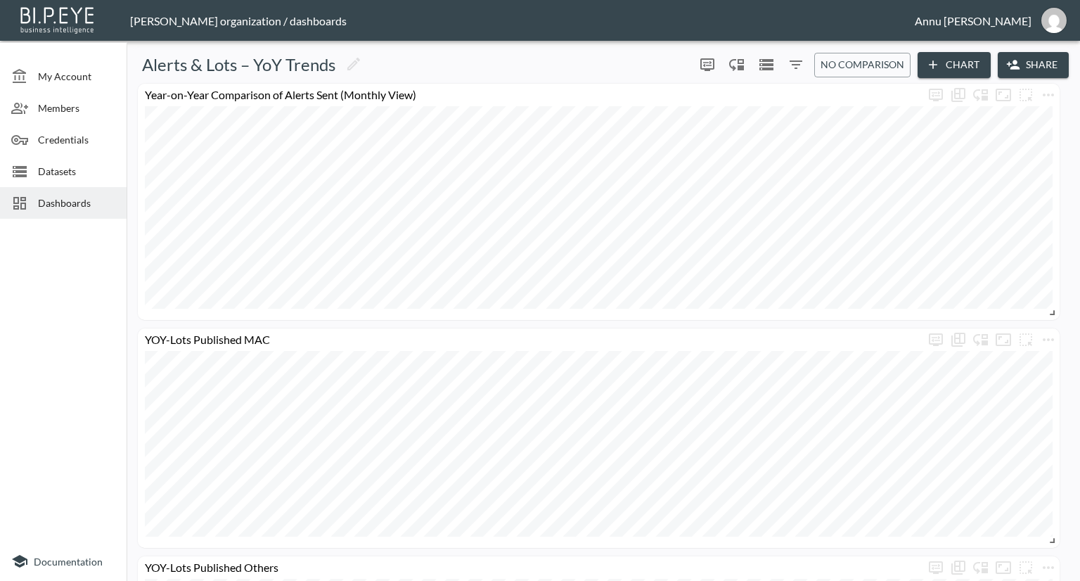
click at [75, 198] on span "Dashboards" at bounding box center [76, 202] width 77 height 15
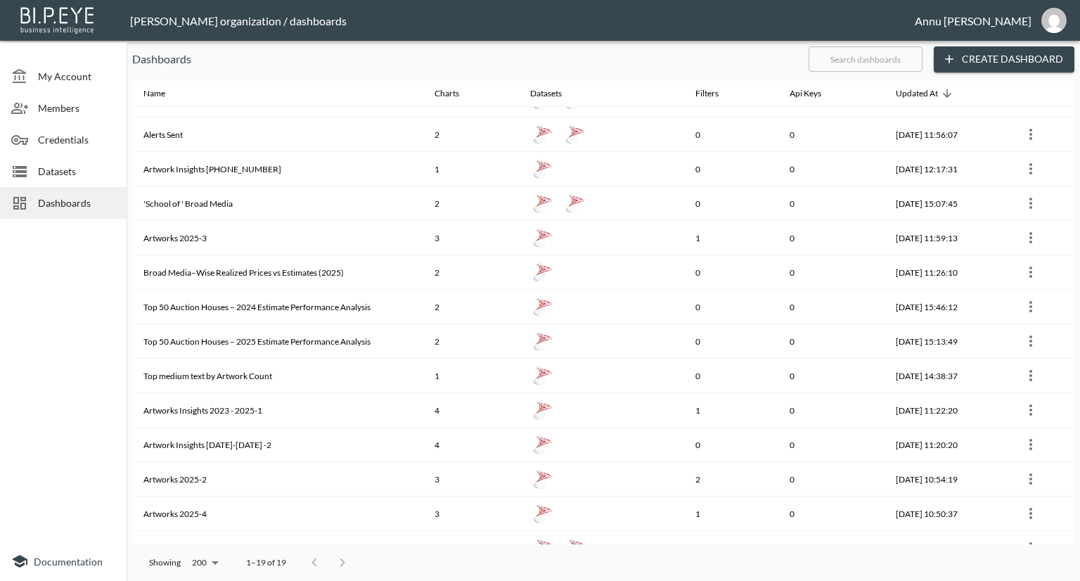
scroll to position [141, 0]
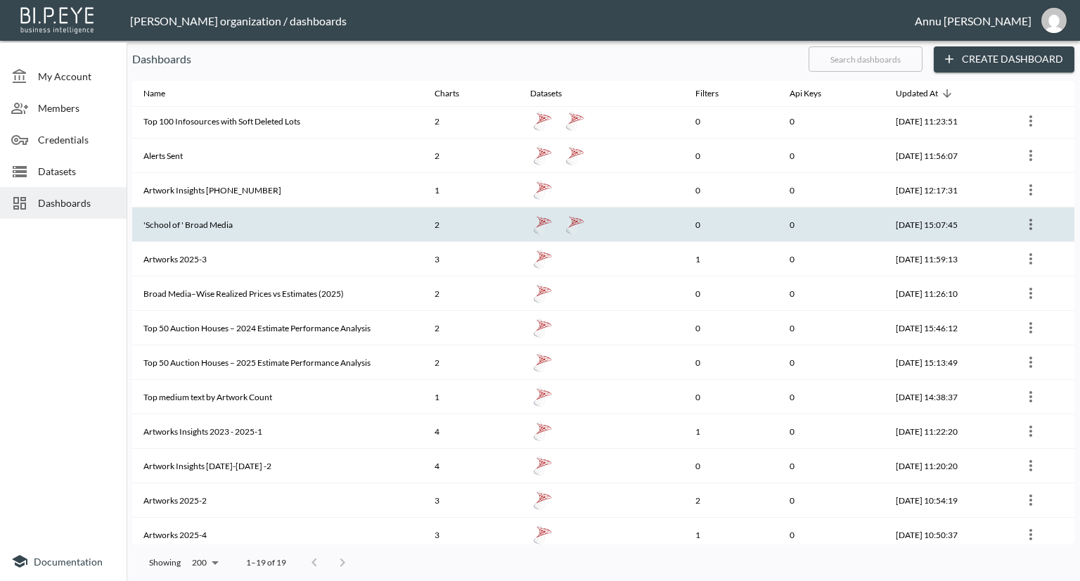
click at [714, 224] on th "0" at bounding box center [731, 224] width 94 height 34
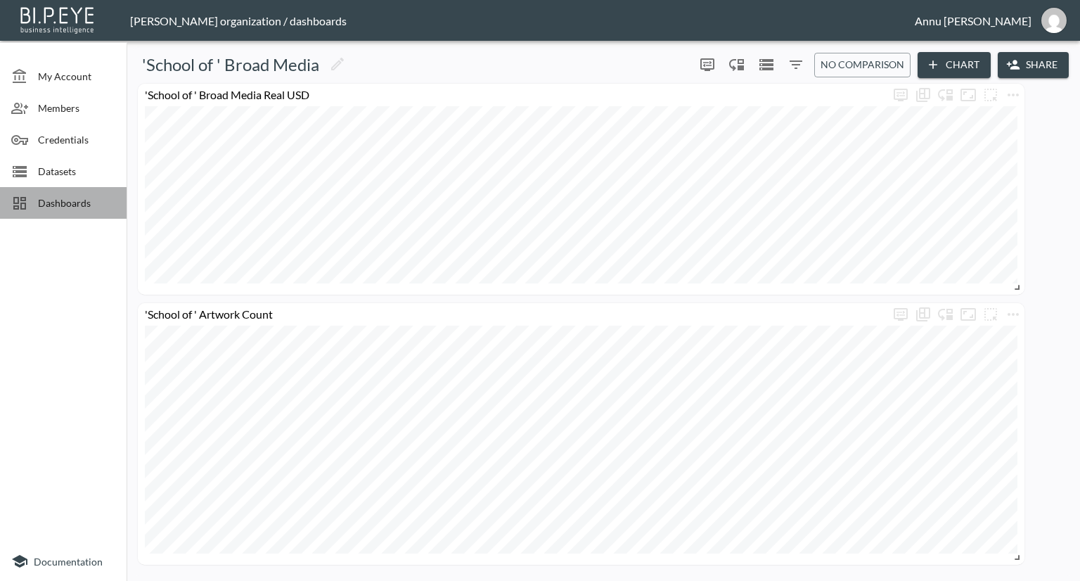
click at [88, 206] on span "Dashboards" at bounding box center [76, 202] width 77 height 15
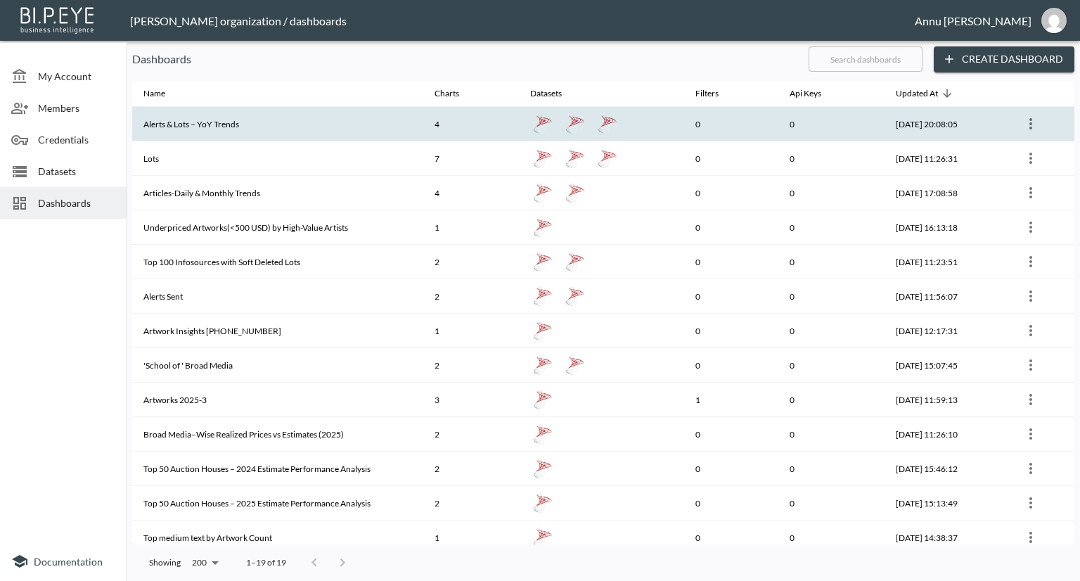
click at [298, 124] on th "Alerts & Lots – YoY Trends" at bounding box center [277, 124] width 291 height 34
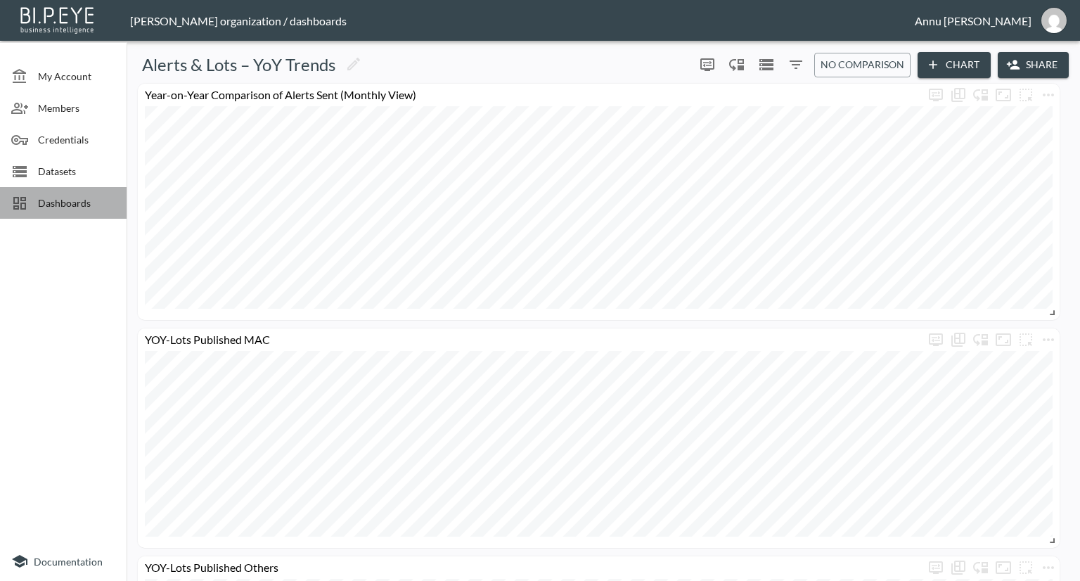
click at [91, 205] on span "Dashboards" at bounding box center [76, 202] width 77 height 15
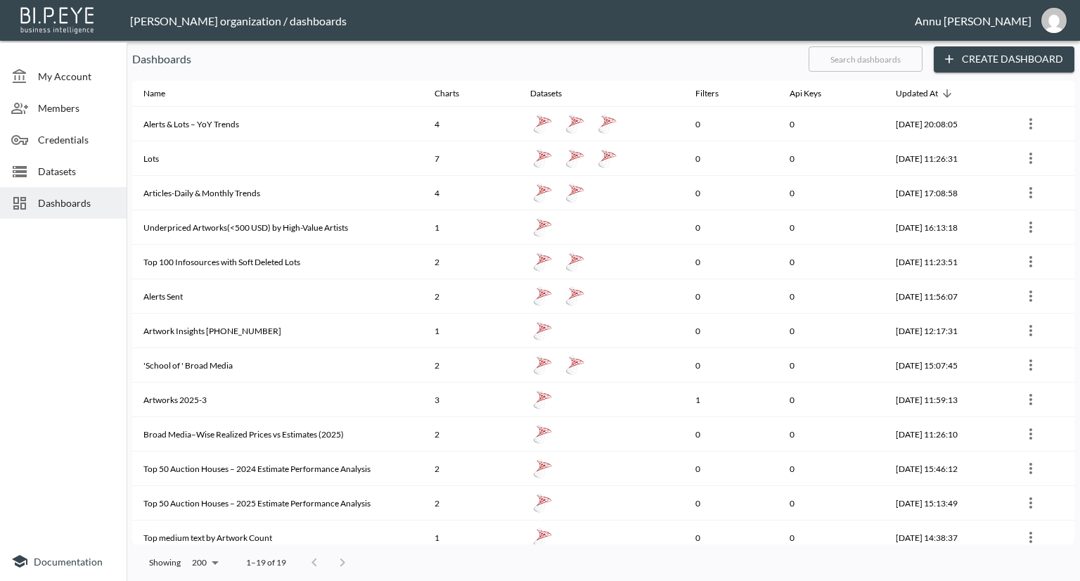
click at [87, 174] on span "Datasets" at bounding box center [76, 171] width 77 height 15
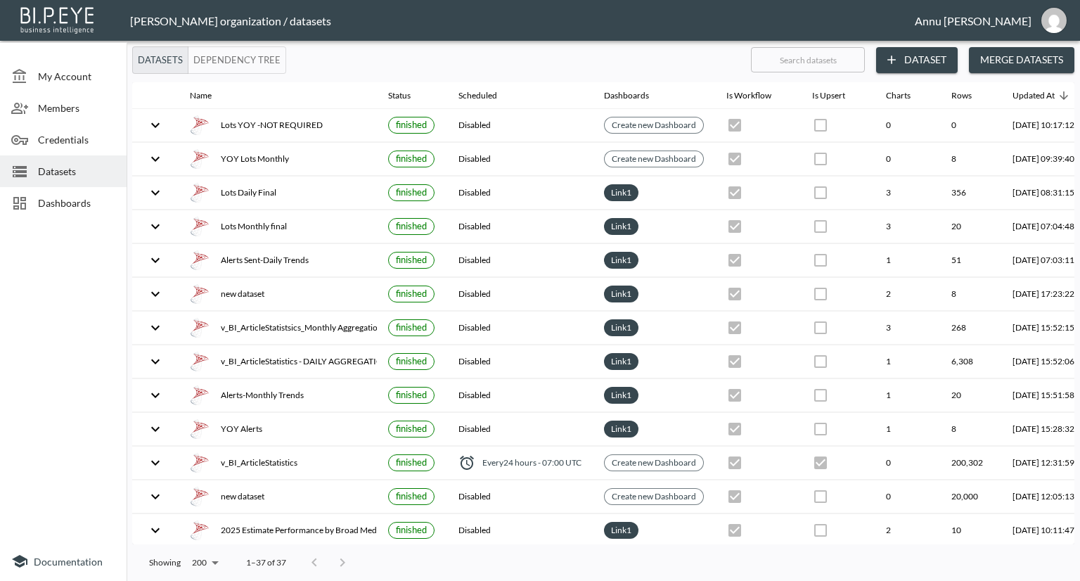
scroll to position [0, 82]
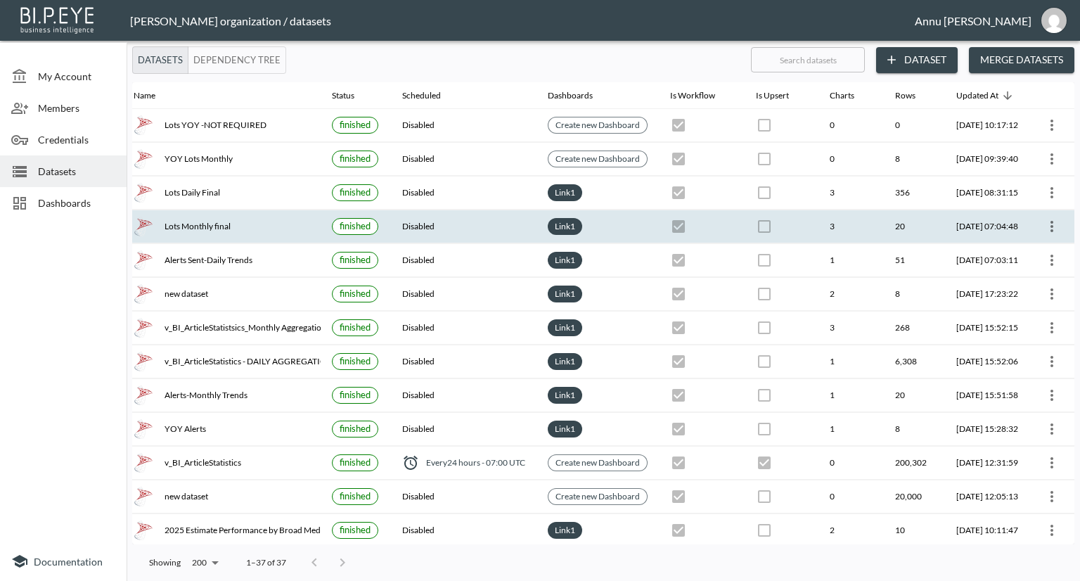
click at [1051, 226] on icon "more" at bounding box center [1051, 226] width 17 height 17
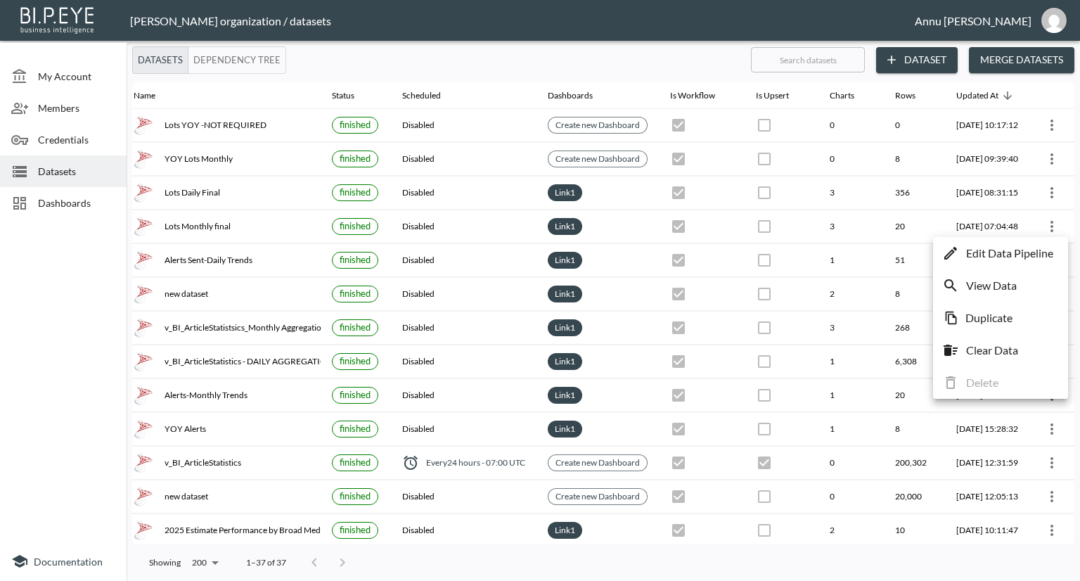
click at [1038, 257] on p "Edit Data Pipeline" at bounding box center [1009, 253] width 87 height 17
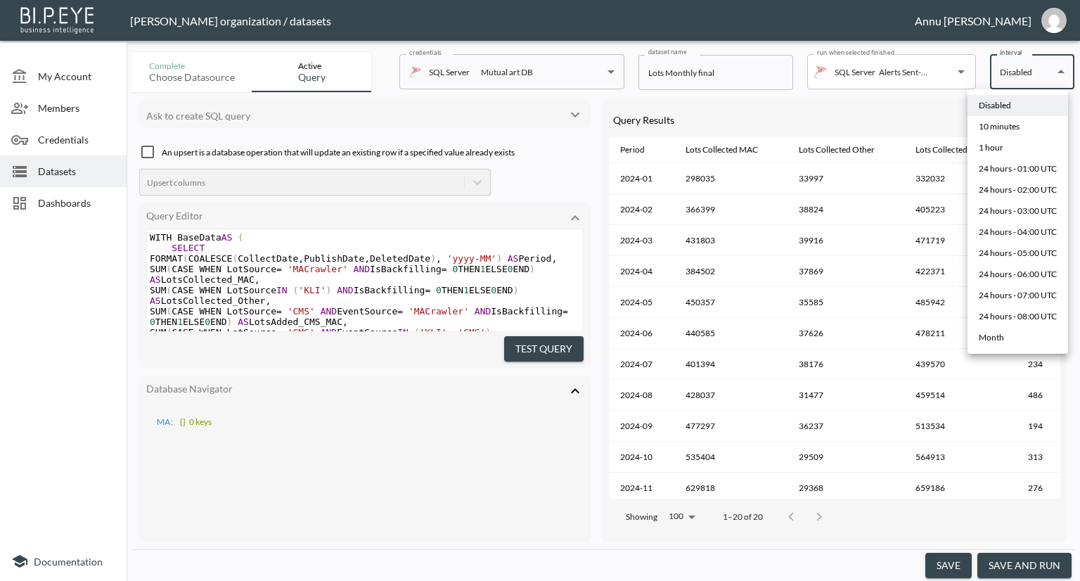
click at [1042, 79] on body "BI.P.EYE, Interactive Analytics Dashboards - app Nadia Senft organization / dat…" at bounding box center [540, 290] width 1080 height 581
click at [1019, 129] on div "10 minutes" at bounding box center [999, 126] width 41 height 13
type input "*/10 * * * *"
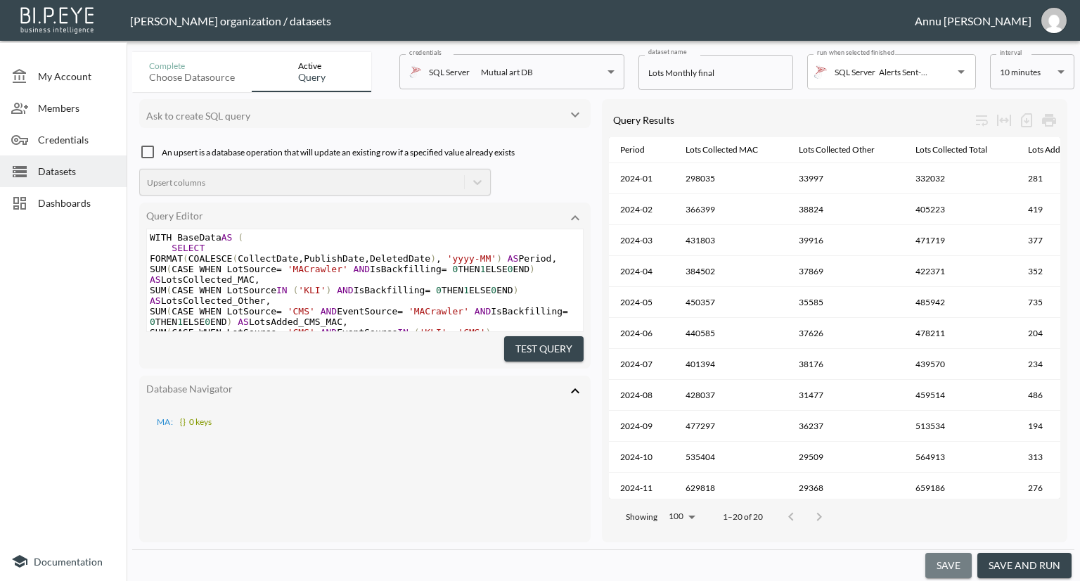
click at [970, 561] on button "save" at bounding box center [948, 566] width 46 height 26
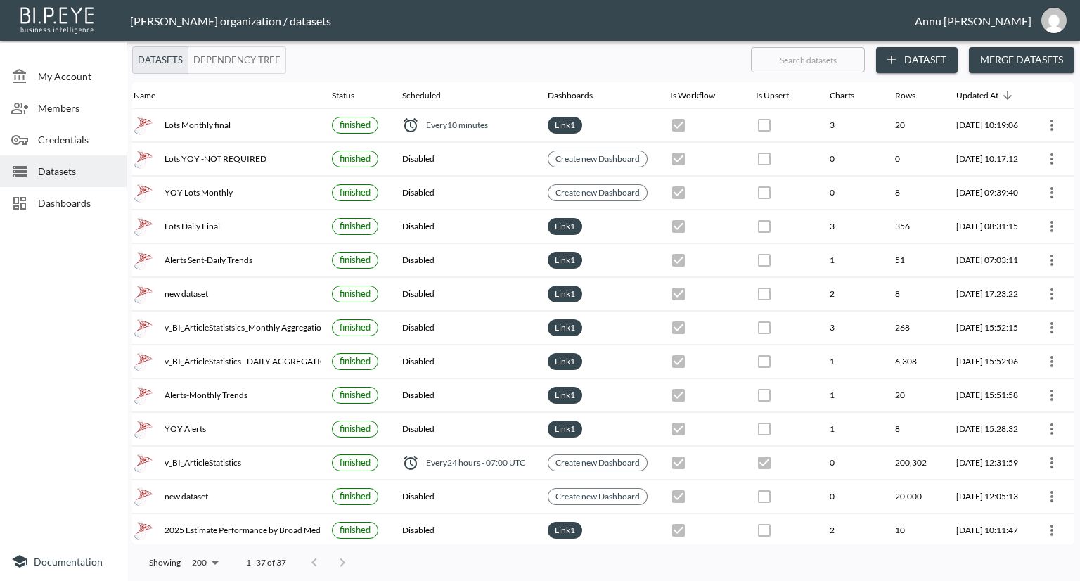
scroll to position [0, 82]
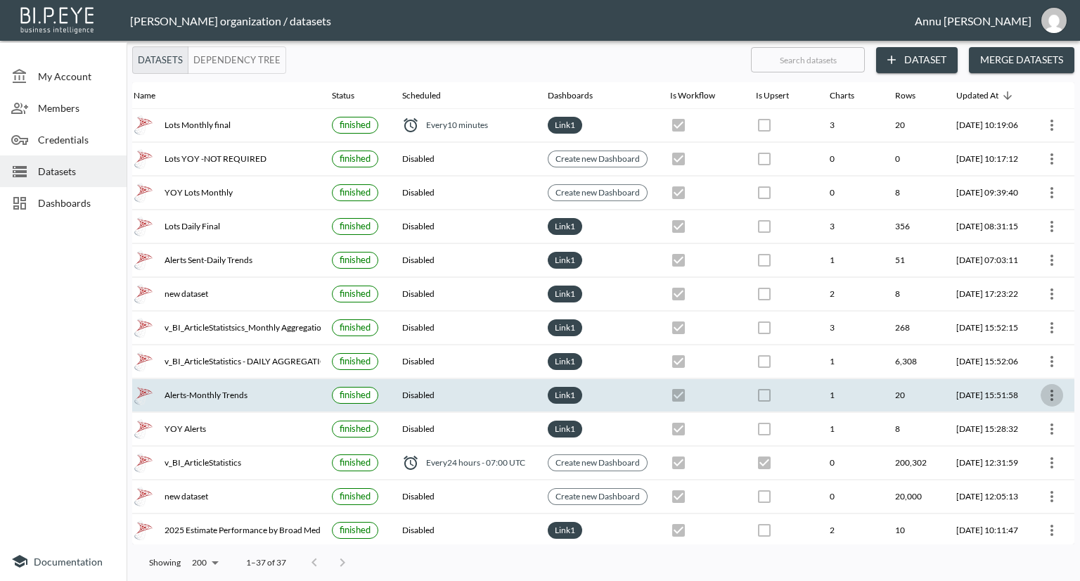
click at [1046, 390] on icon "more" at bounding box center [1051, 395] width 17 height 17
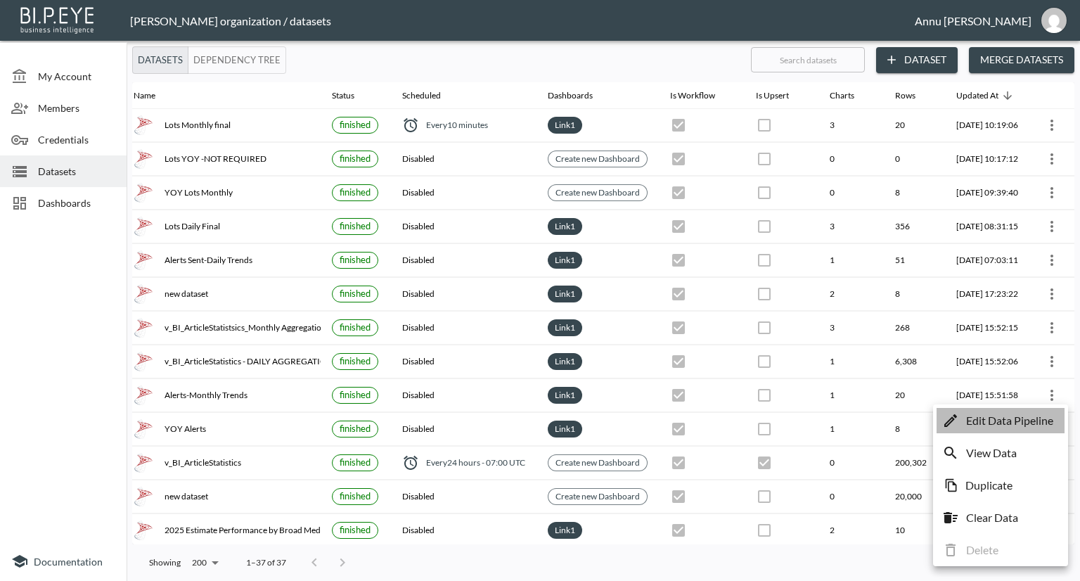
click at [1024, 418] on p "Edit Data Pipeline" at bounding box center [1009, 420] width 87 height 17
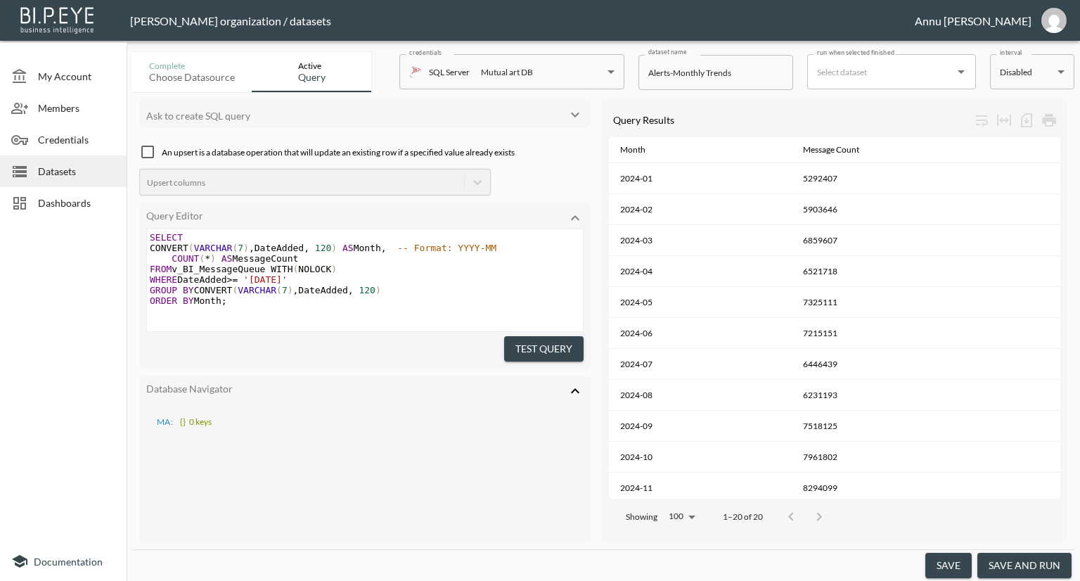
click at [1004, 85] on body "BI.P.EYE, Interactive Analytics Dashboards - app Nadia Senft organization / dat…" at bounding box center [540, 290] width 1080 height 581
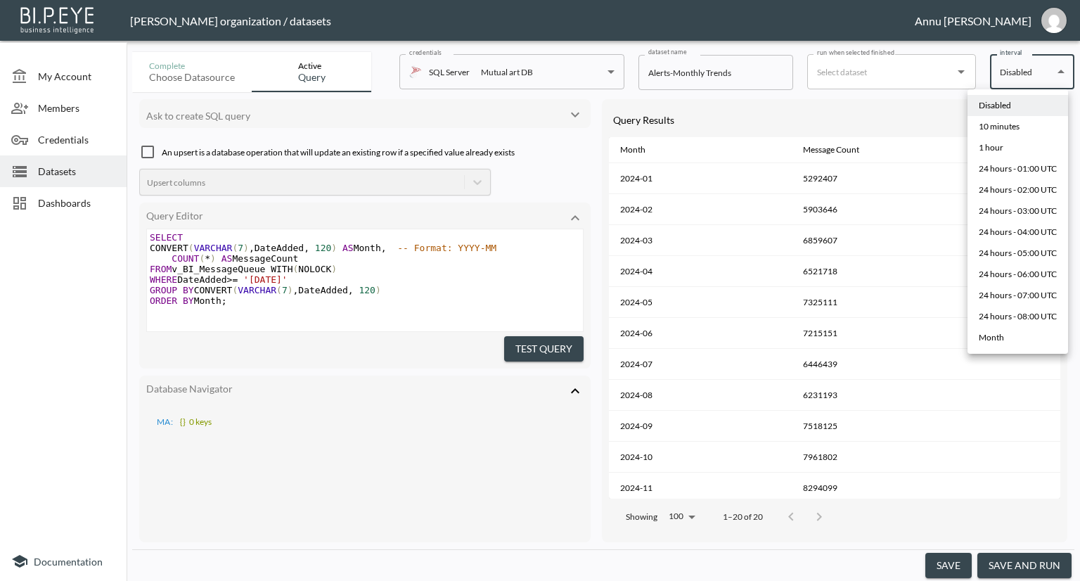
click at [913, 85] on div at bounding box center [540, 290] width 1080 height 581
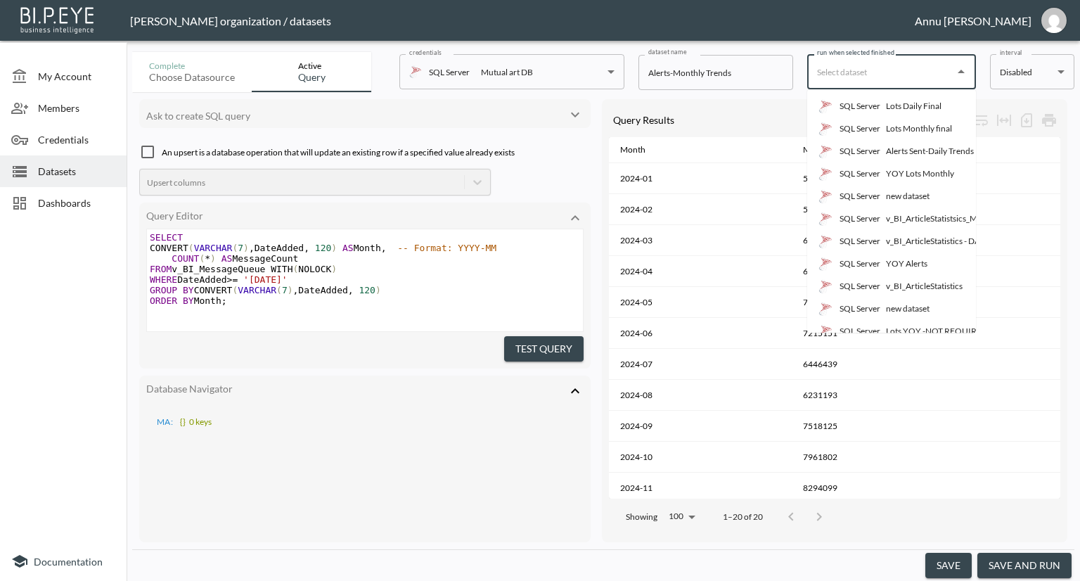
click at [912, 80] on input "run when selected finished" at bounding box center [881, 71] width 135 height 23
click at [905, 128] on div "Lots Monthly final" at bounding box center [919, 128] width 66 height 13
type input "Lots Monthly final"
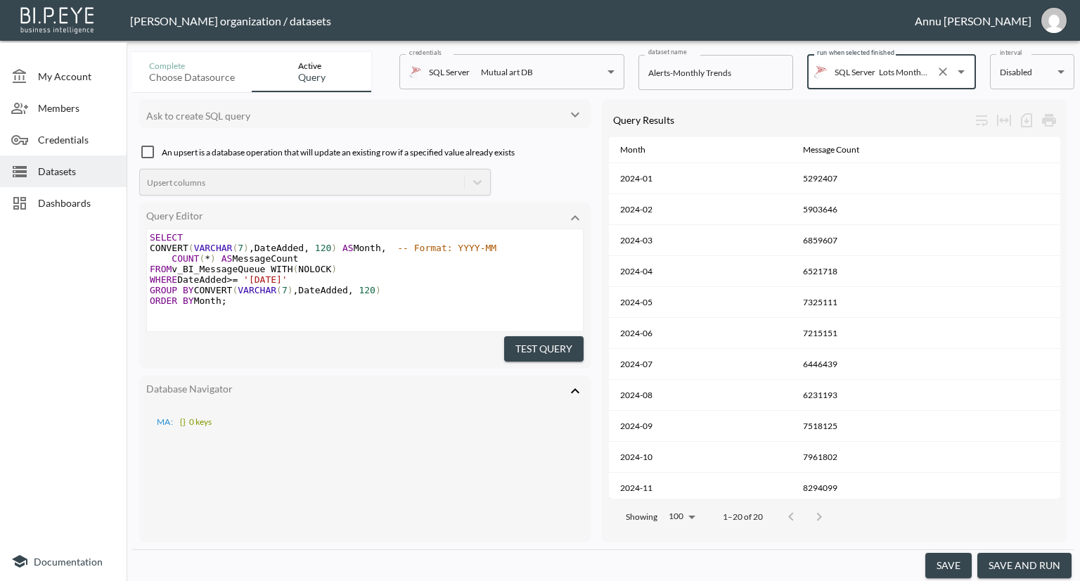
click at [958, 570] on button "save" at bounding box center [948, 566] width 46 height 26
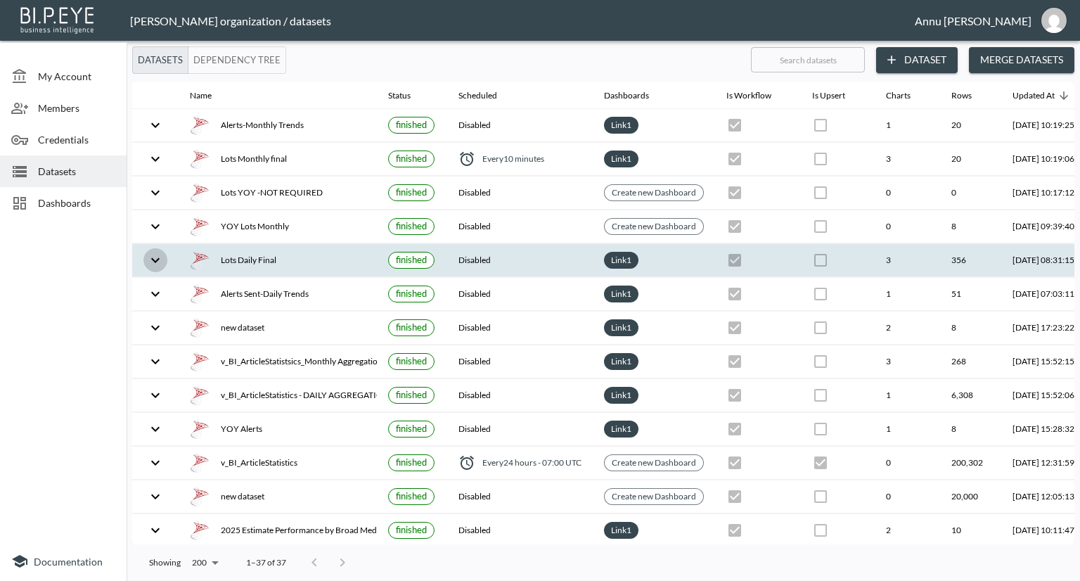
click at [151, 262] on icon "expand row" at bounding box center [155, 260] width 17 height 17
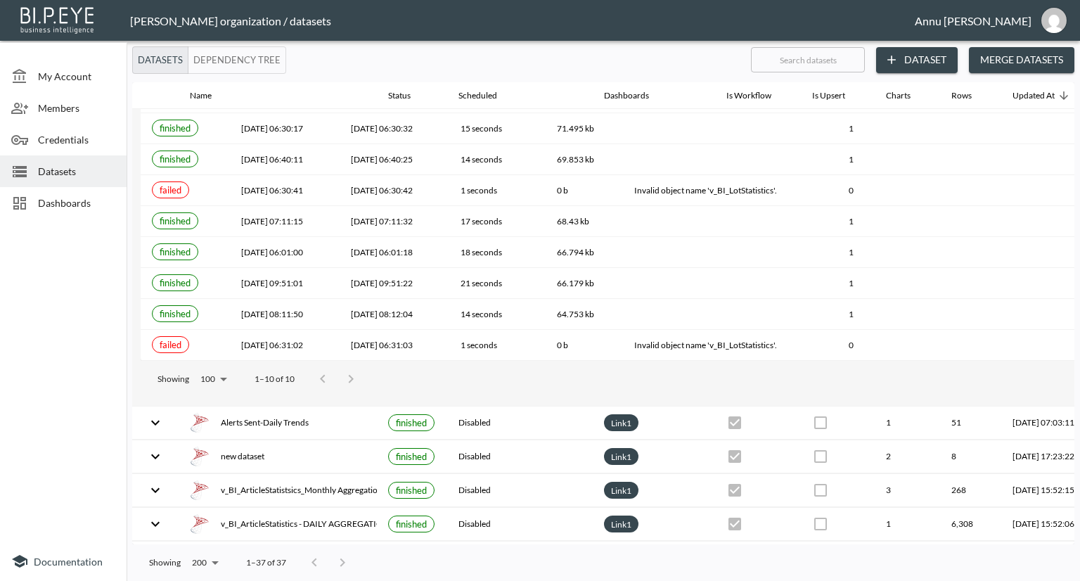
scroll to position [422, 0]
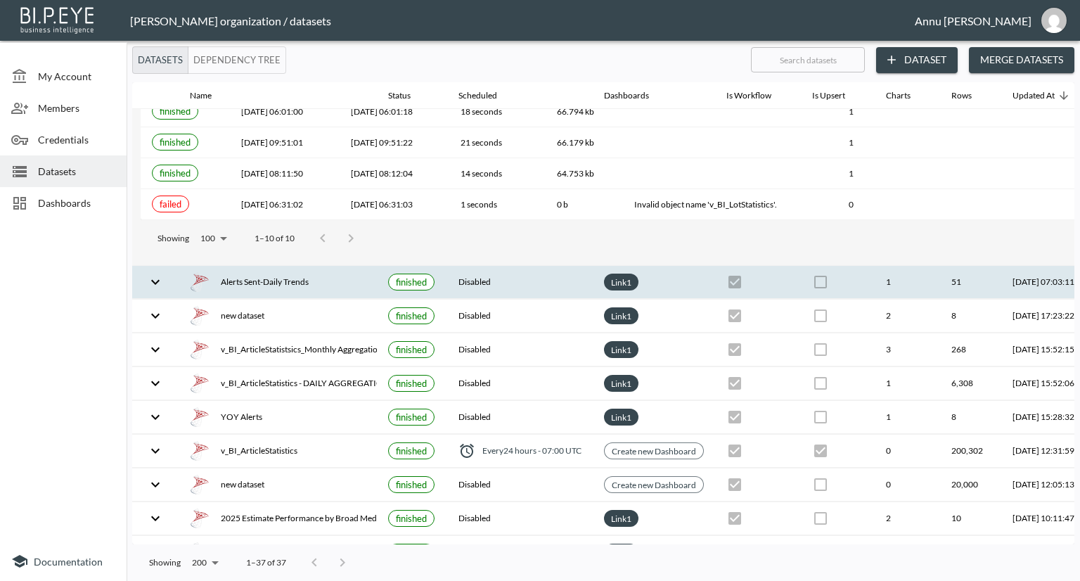
click at [160, 278] on icon "expand row" at bounding box center [155, 282] width 17 height 17
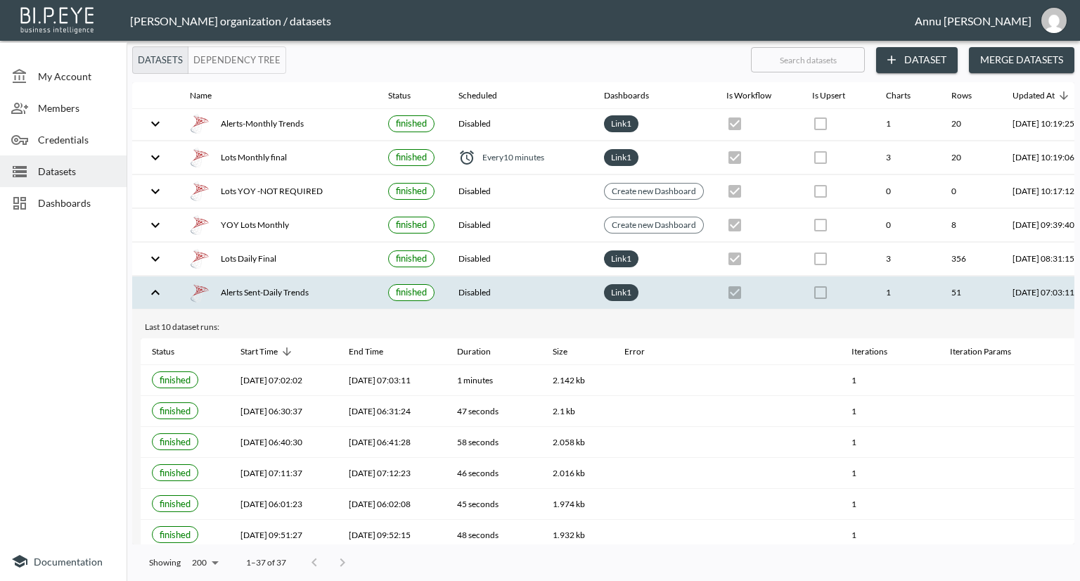
scroll to position [0, 0]
click at [160, 287] on icon "expand row" at bounding box center [155, 293] width 17 height 17
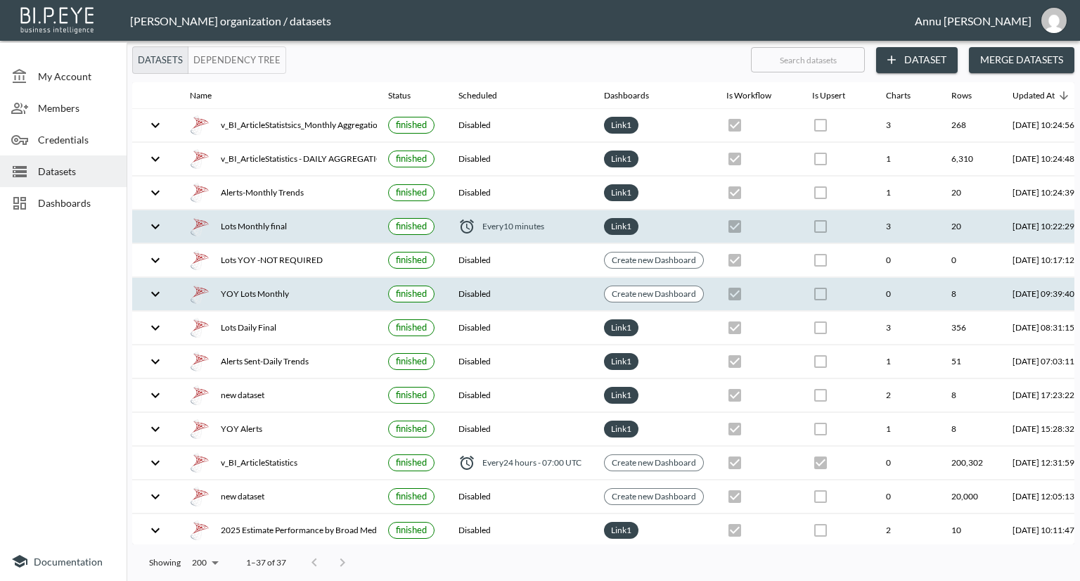
click at [155, 224] on icon "expand row" at bounding box center [155, 226] width 17 height 17
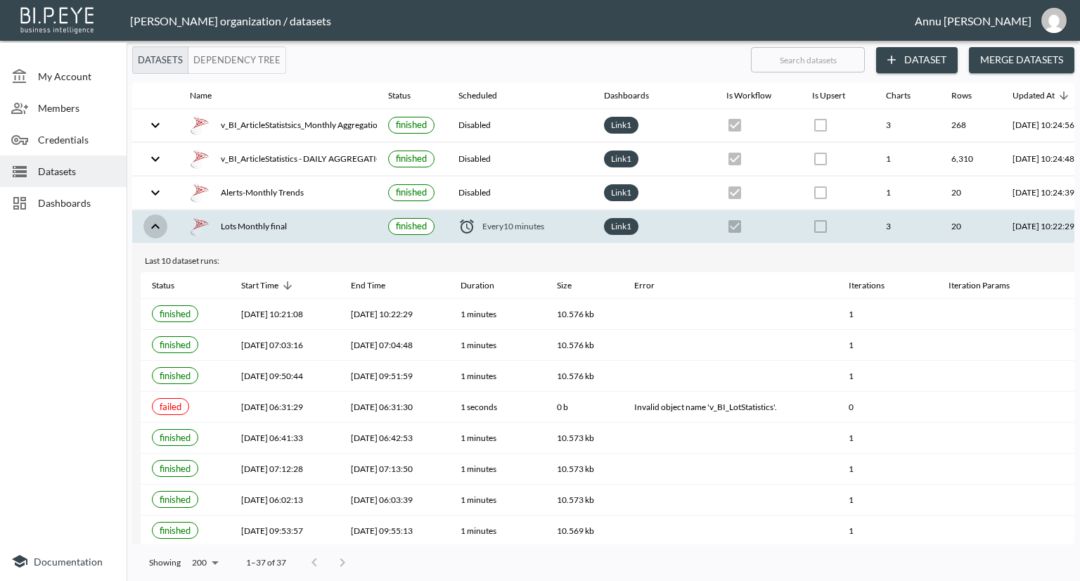
click at [155, 223] on icon "expand row" at bounding box center [155, 226] width 17 height 17
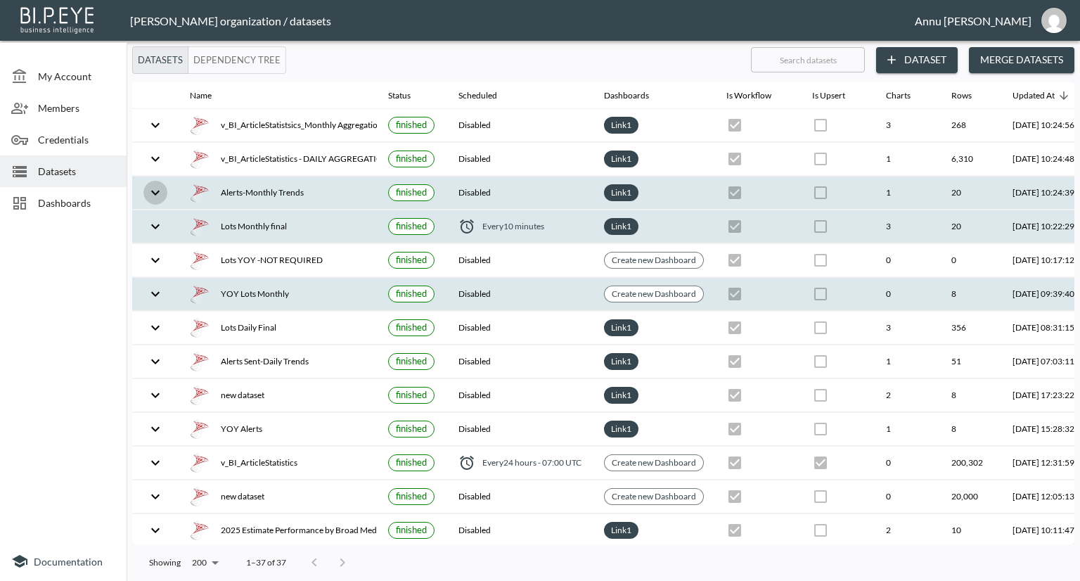
click at [158, 191] on icon "expand row" at bounding box center [155, 192] width 8 height 5
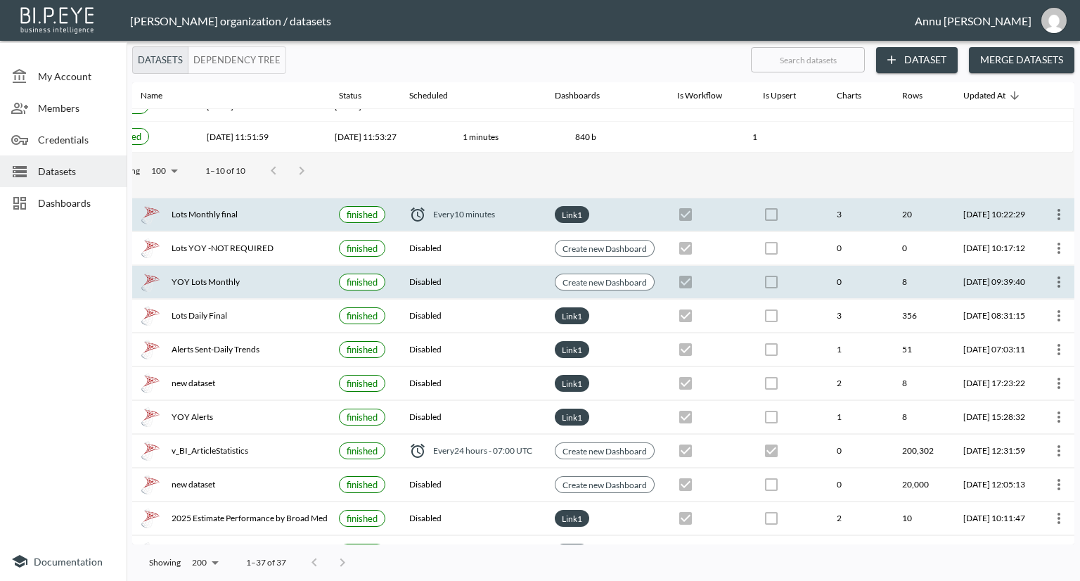
scroll to position [422, 82]
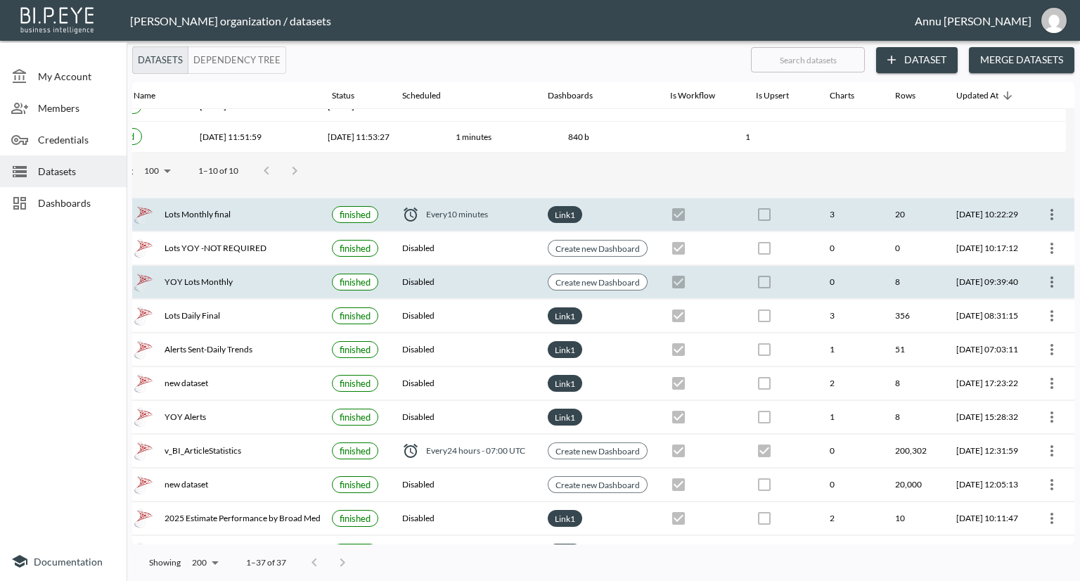
click at [1048, 203] on button "more" at bounding box center [1052, 214] width 23 height 23
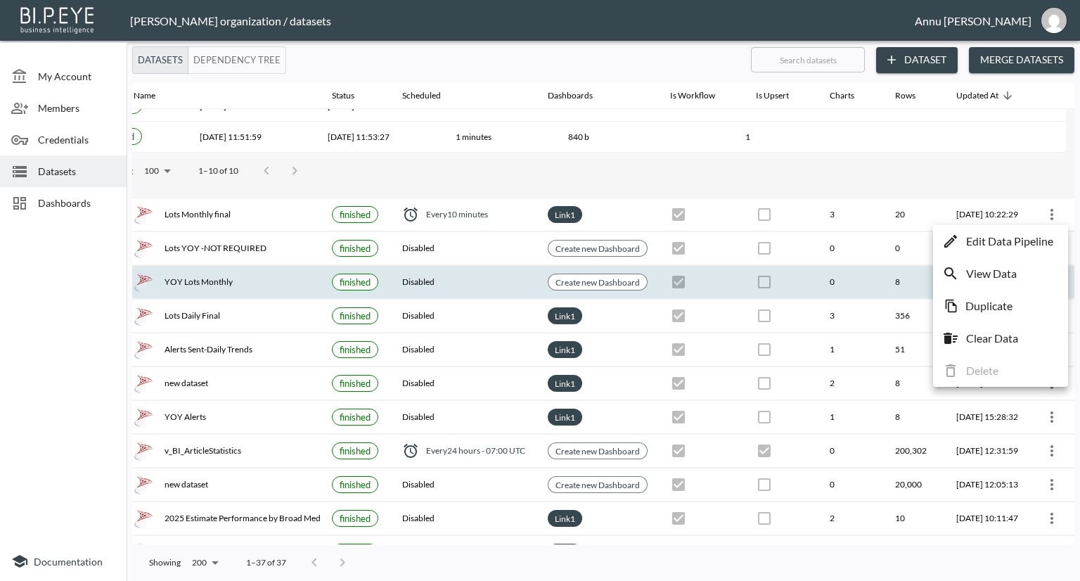
click at [965, 242] on li "Edit Data Pipeline" at bounding box center [1001, 241] width 128 height 25
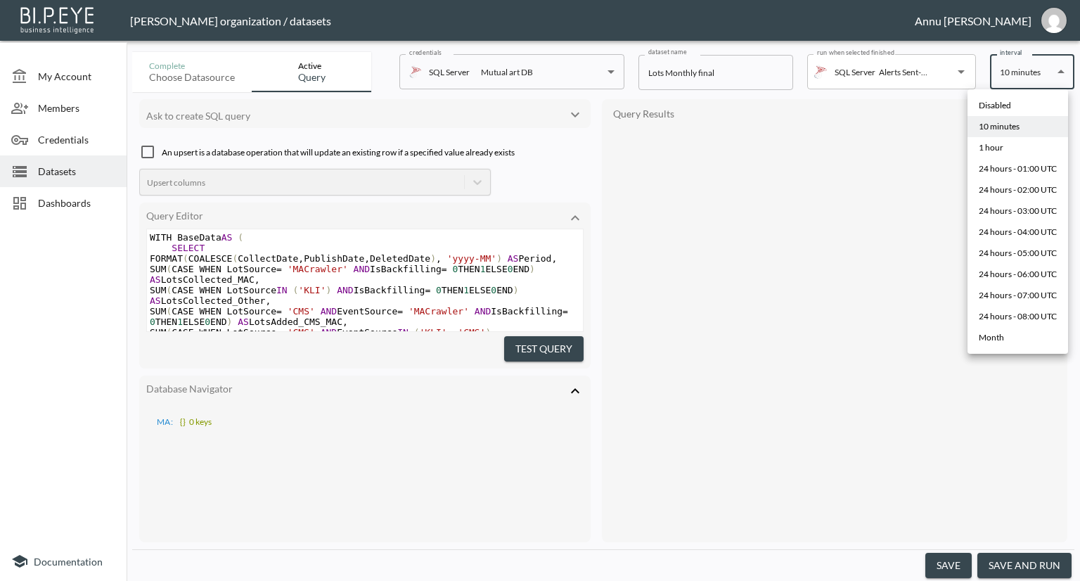
click at [1022, 79] on body "BI.P.EYE, Interactive Analytics Dashboards - app Nadia Senft organization / dat…" at bounding box center [540, 290] width 1080 height 581
click at [1012, 104] on li "Disabled" at bounding box center [1018, 105] width 101 height 21
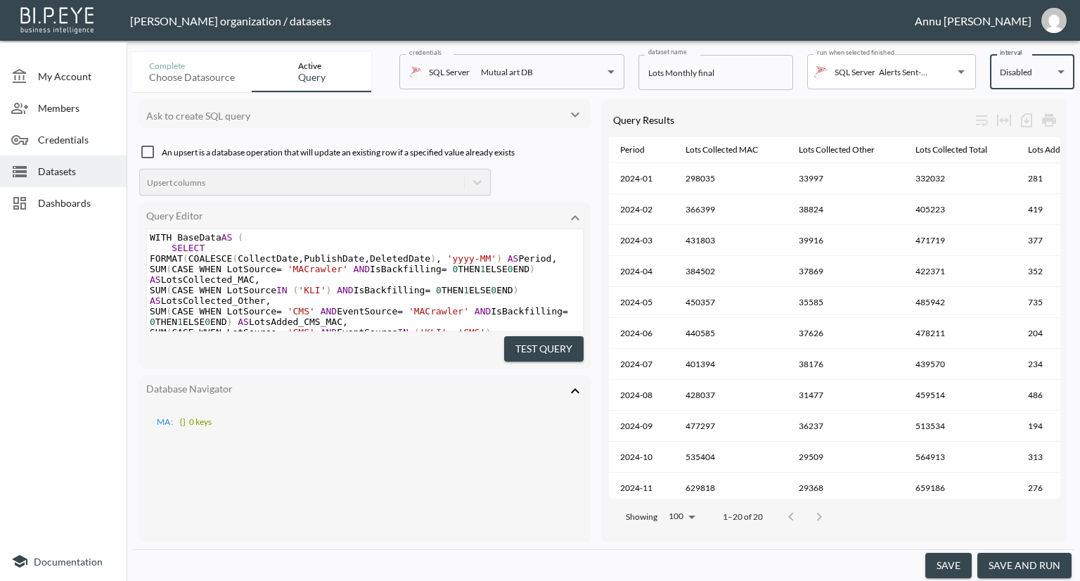
type input "Disabled"
click at [968, 564] on button "save" at bounding box center [948, 566] width 46 height 26
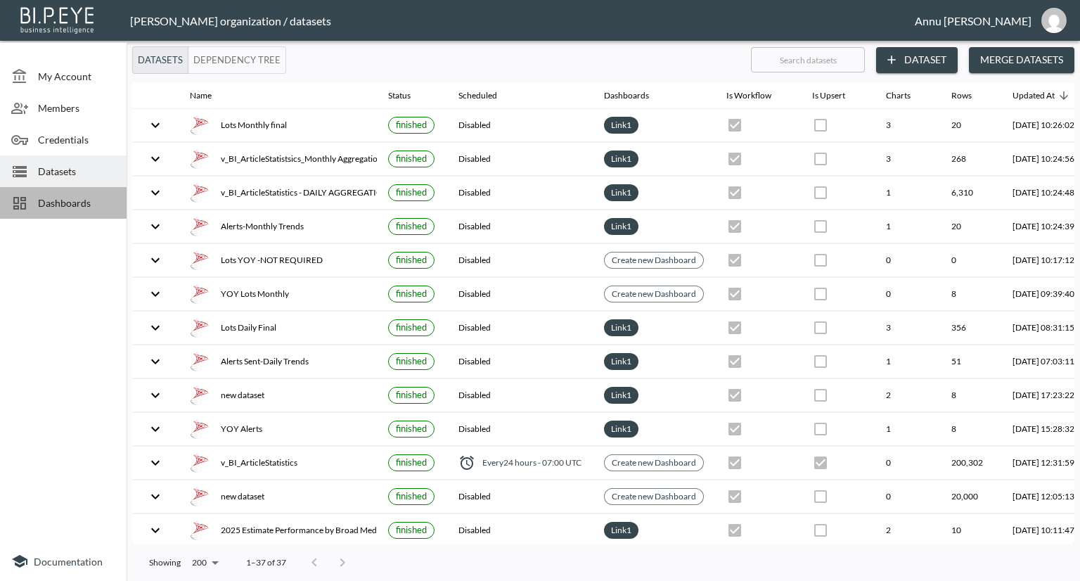
click at [77, 195] on span "Dashboards" at bounding box center [76, 202] width 77 height 15
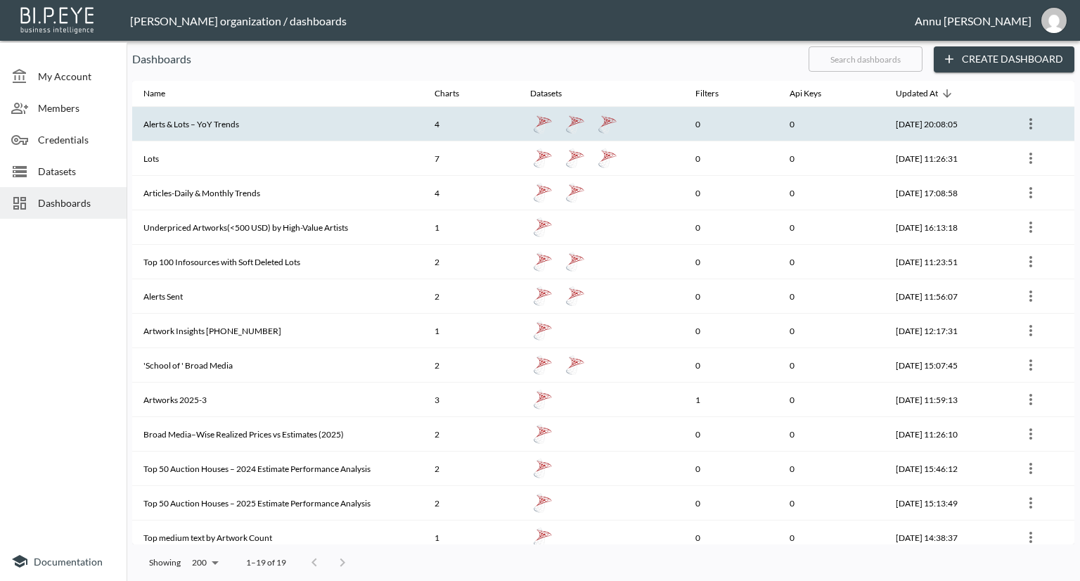
click at [222, 120] on th "Alerts & Lots – YoY Trends" at bounding box center [277, 124] width 291 height 34
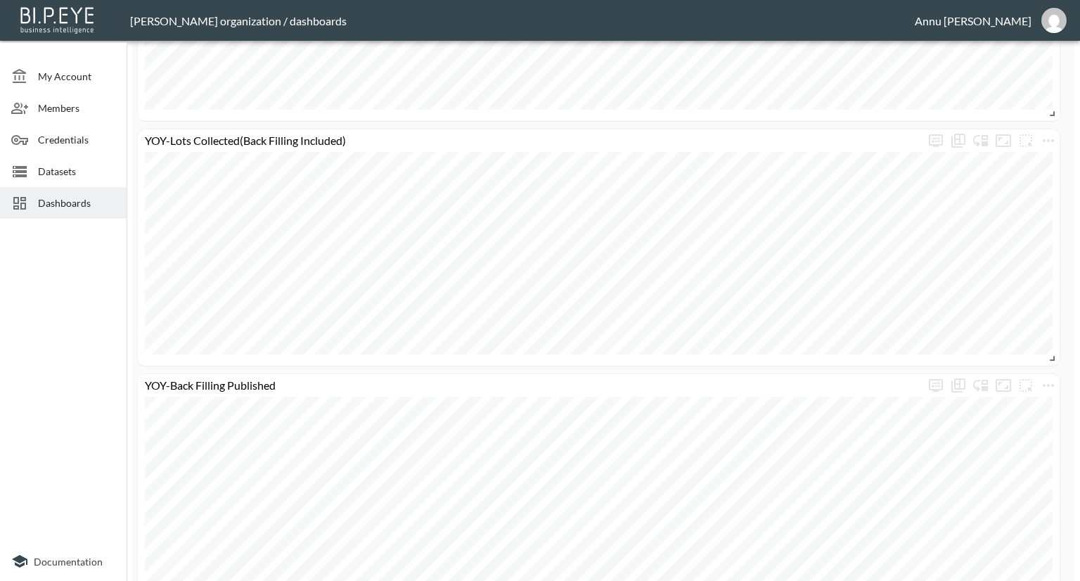
scroll to position [1167, 0]
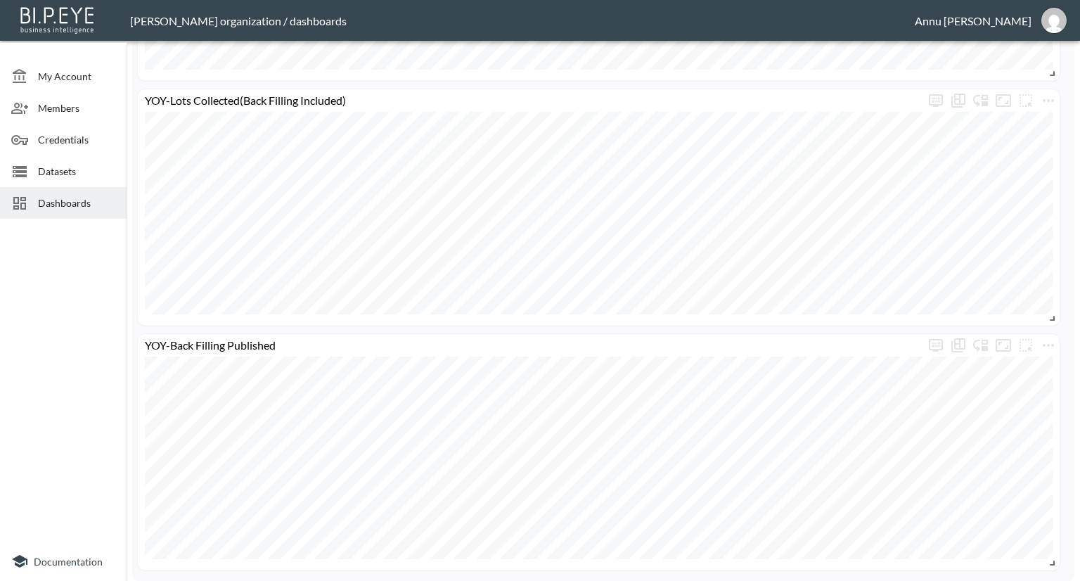
click at [72, 209] on span "Dashboards" at bounding box center [76, 202] width 77 height 15
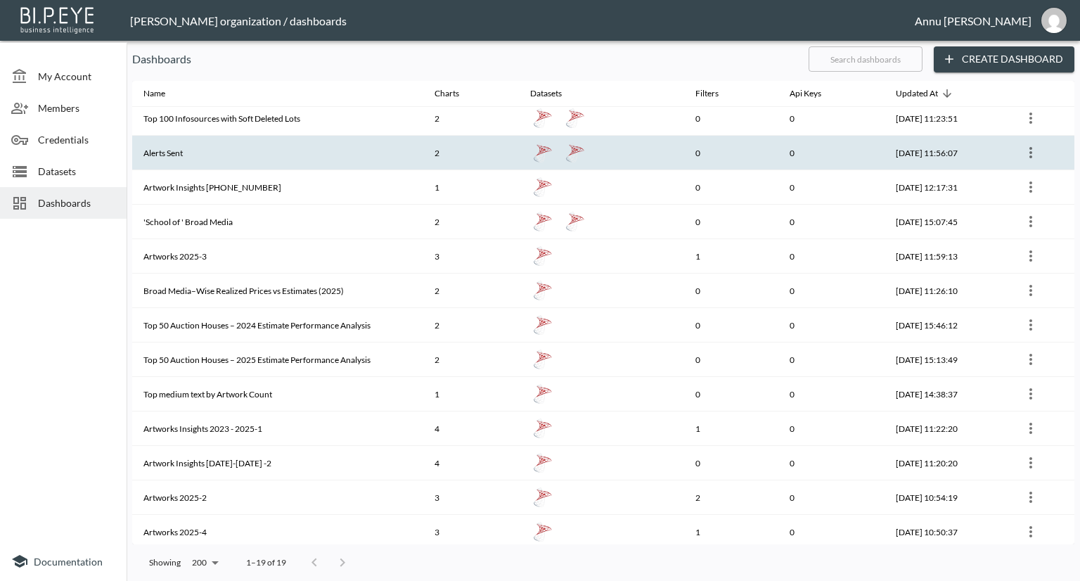
scroll to position [215, 0]
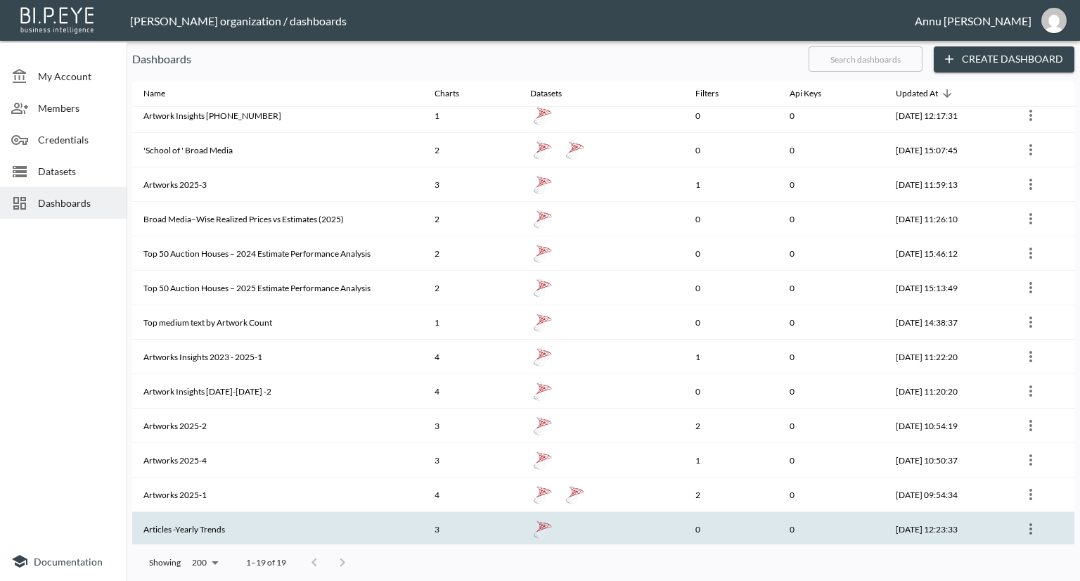
click at [340, 527] on th "Articles -Yearly Trends" at bounding box center [277, 529] width 291 height 34
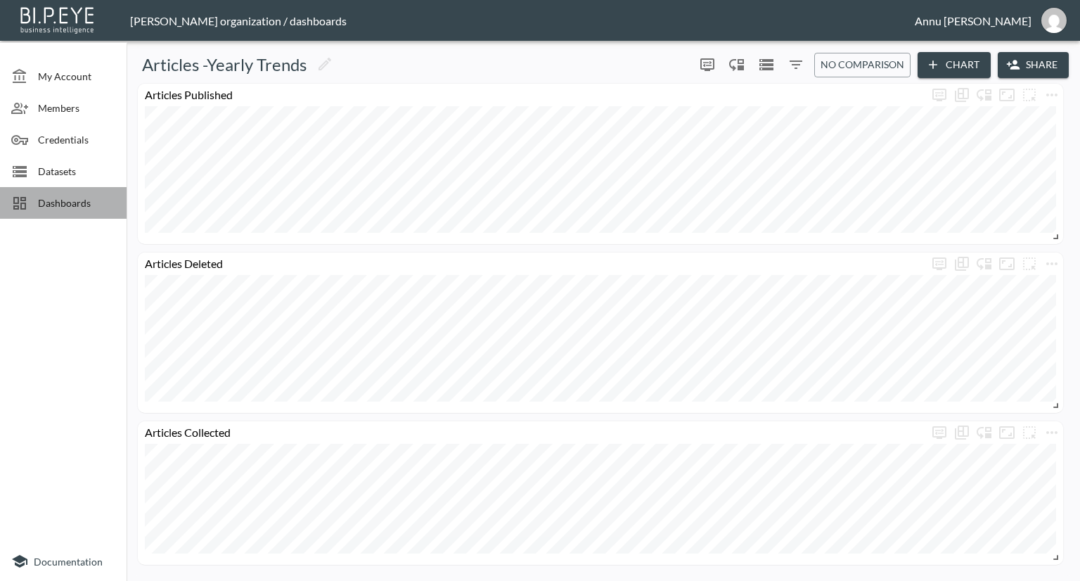
click at [81, 207] on span "Dashboards" at bounding box center [76, 202] width 77 height 15
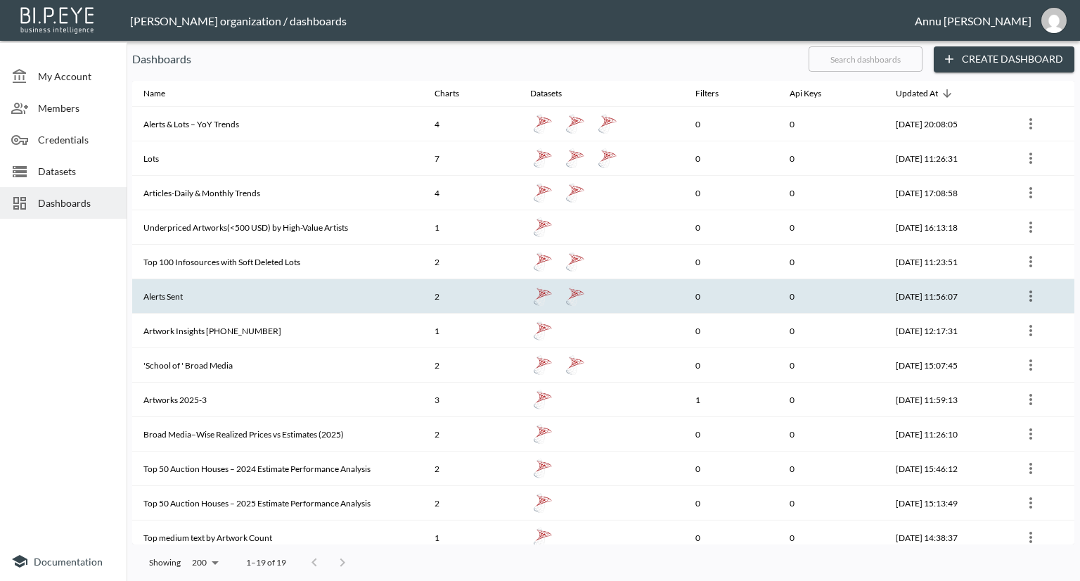
click at [234, 293] on th "Alerts Sent" at bounding box center [277, 296] width 291 height 34
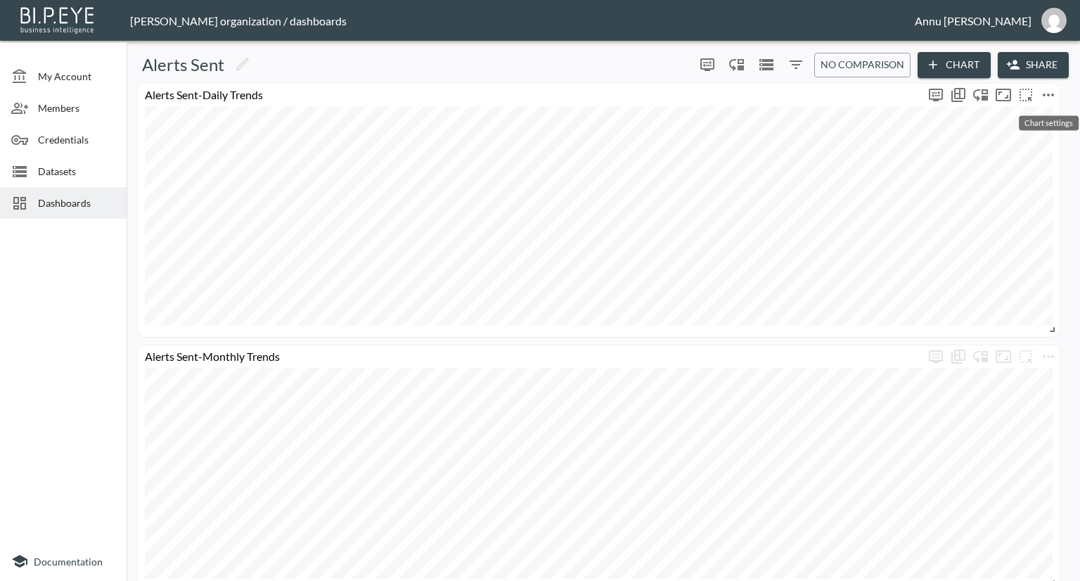
click at [1049, 96] on icon "more" at bounding box center [1048, 94] width 17 height 17
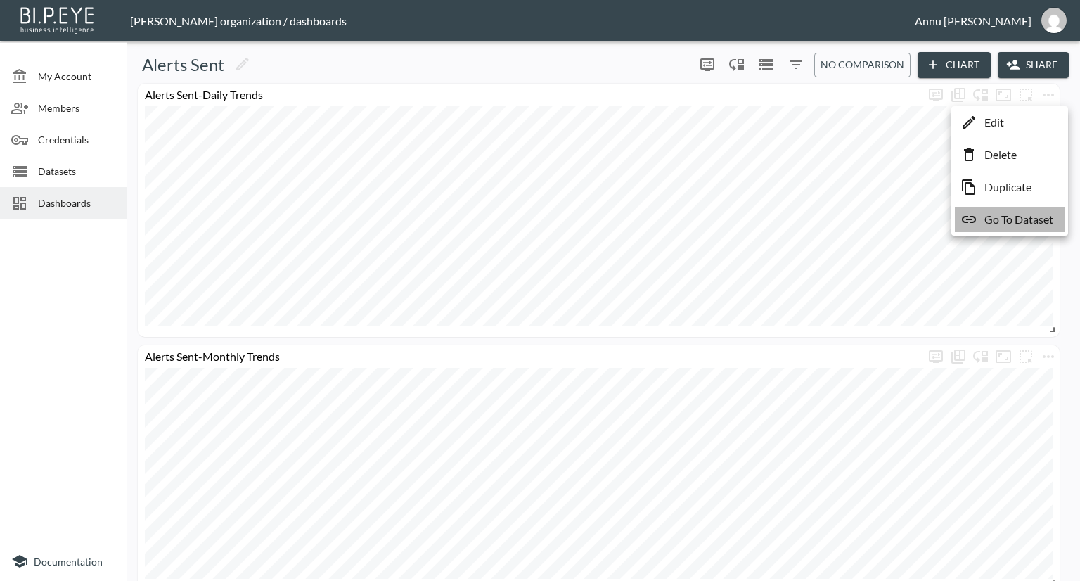
click at [1024, 219] on p "Go To Dataset" at bounding box center [1018, 219] width 69 height 17
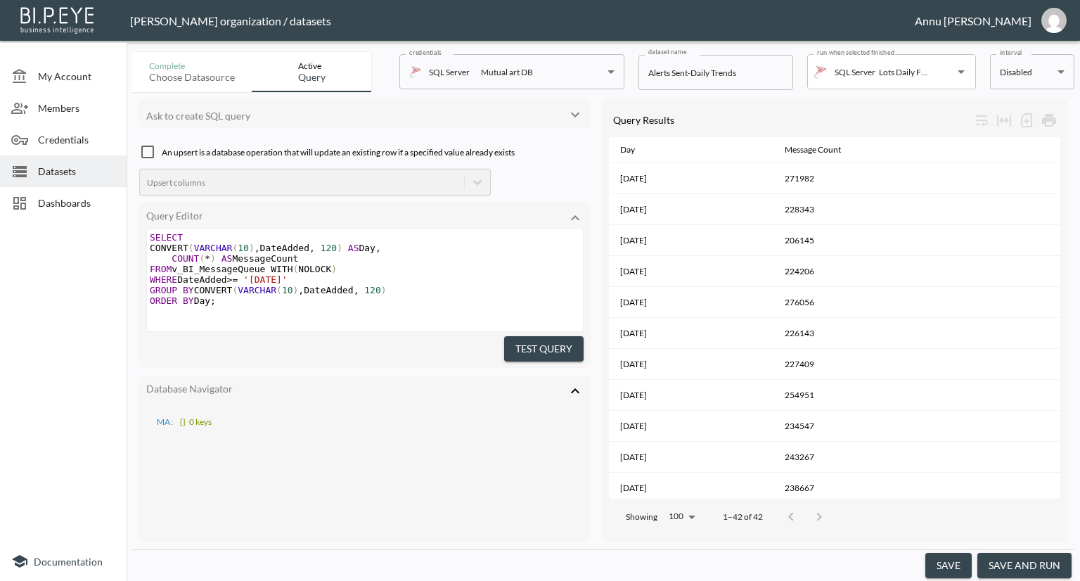
click at [90, 210] on span "Dashboards" at bounding box center [76, 202] width 77 height 15
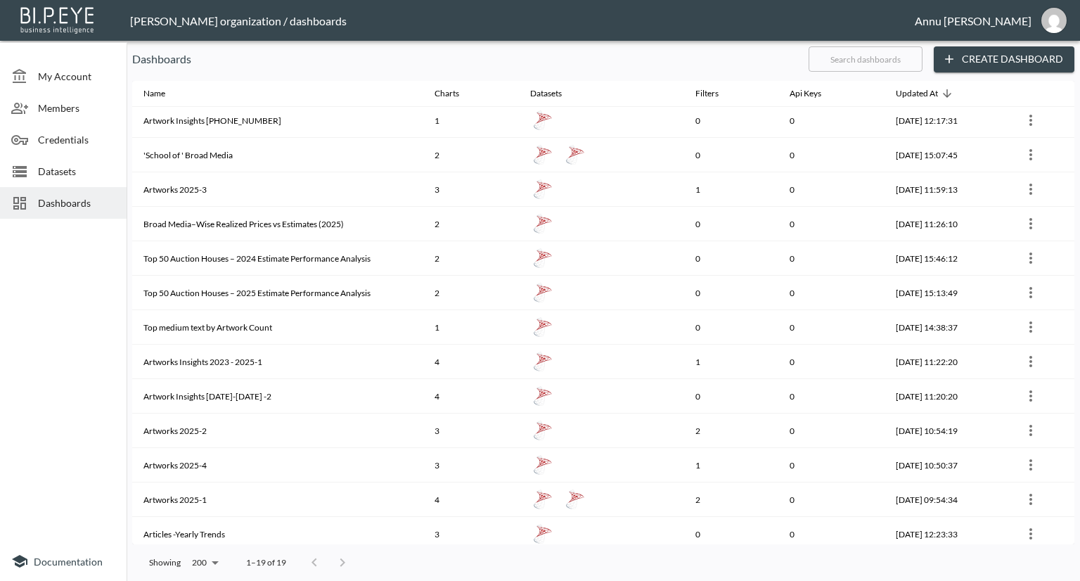
scroll to position [211, 0]
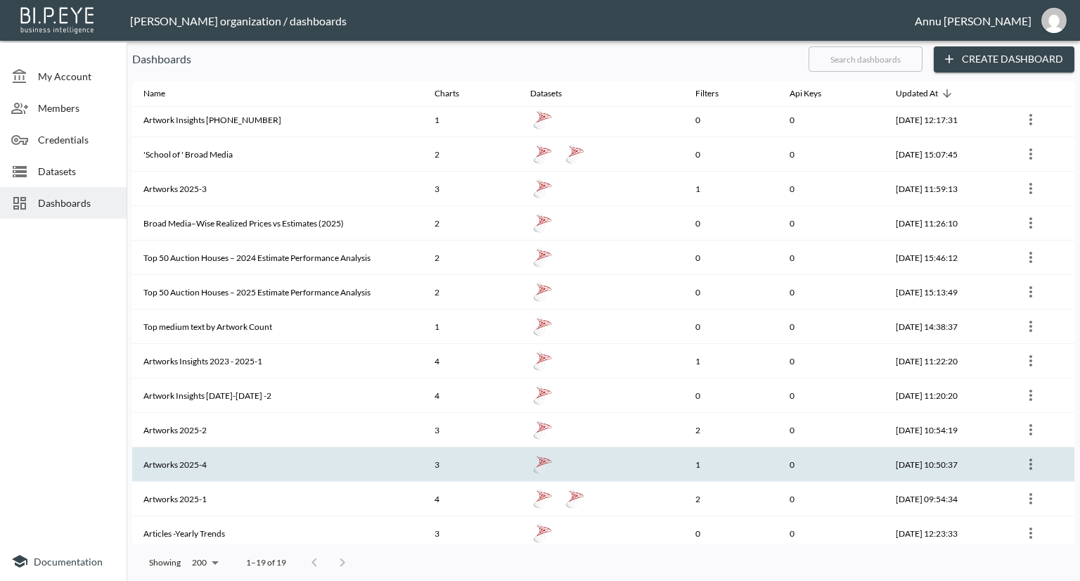
click at [1027, 465] on icon "more" at bounding box center [1030, 464] width 17 height 17
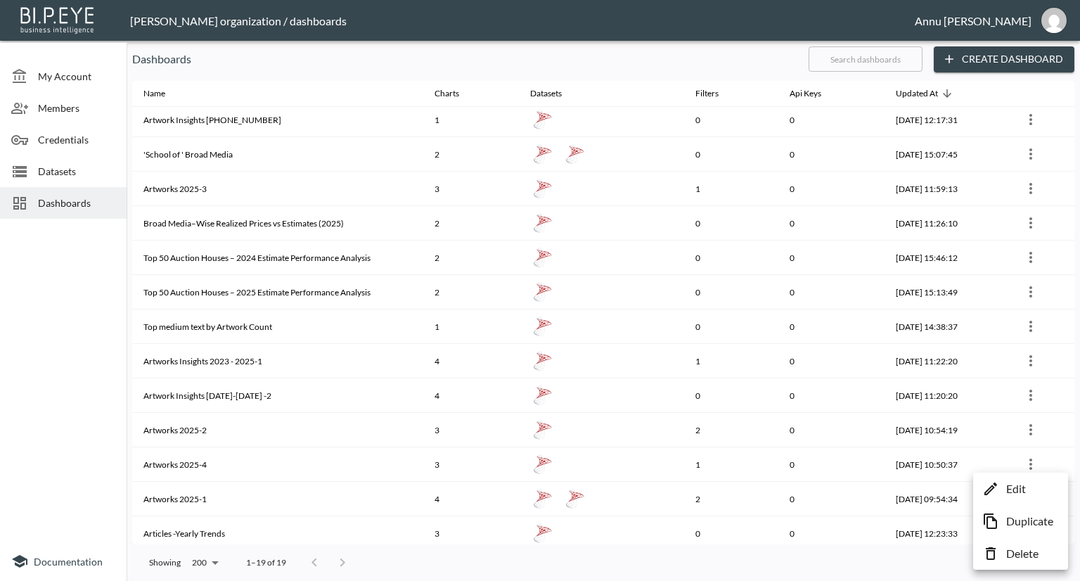
click at [1018, 491] on p "Edit" at bounding box center [1016, 488] width 20 height 17
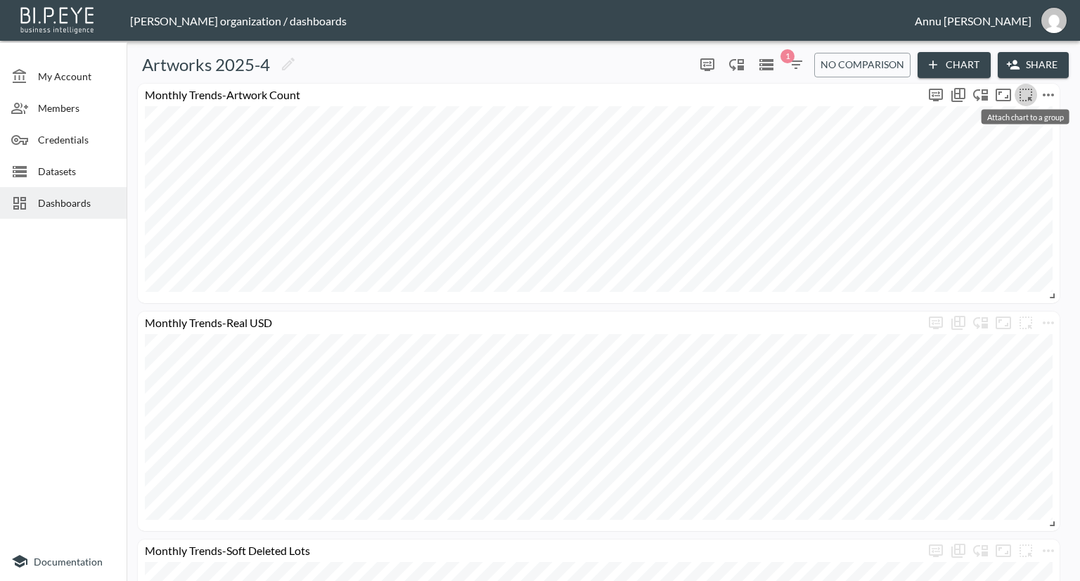
click at [1025, 90] on icon "more" at bounding box center [1025, 94] width 17 height 17
click at [1029, 117] on button "Group" at bounding box center [1017, 127] width 74 height 26
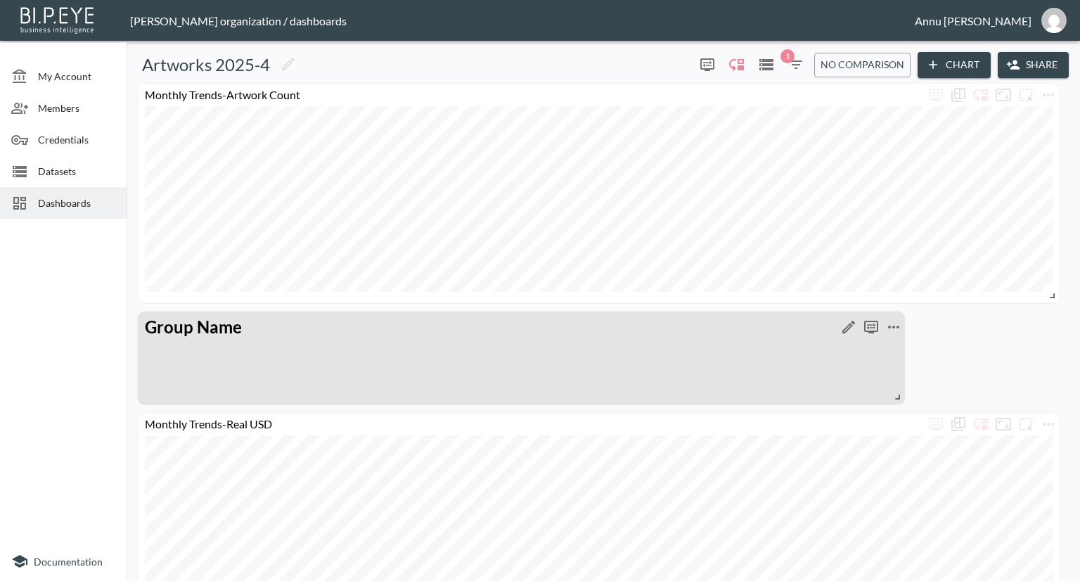
click at [750, 333] on div at bounding box center [575, 327] width 660 height 23
click at [894, 328] on icon "more" at bounding box center [893, 327] width 11 height 3
click at [895, 354] on p "Delete" at bounding box center [903, 354] width 32 height 17
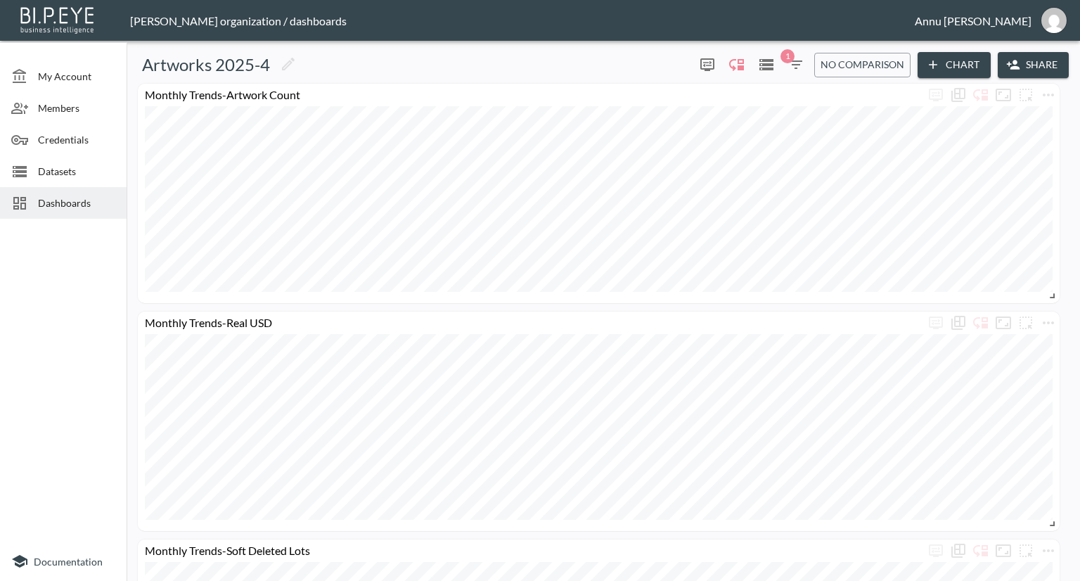
scroll to position [248, 0]
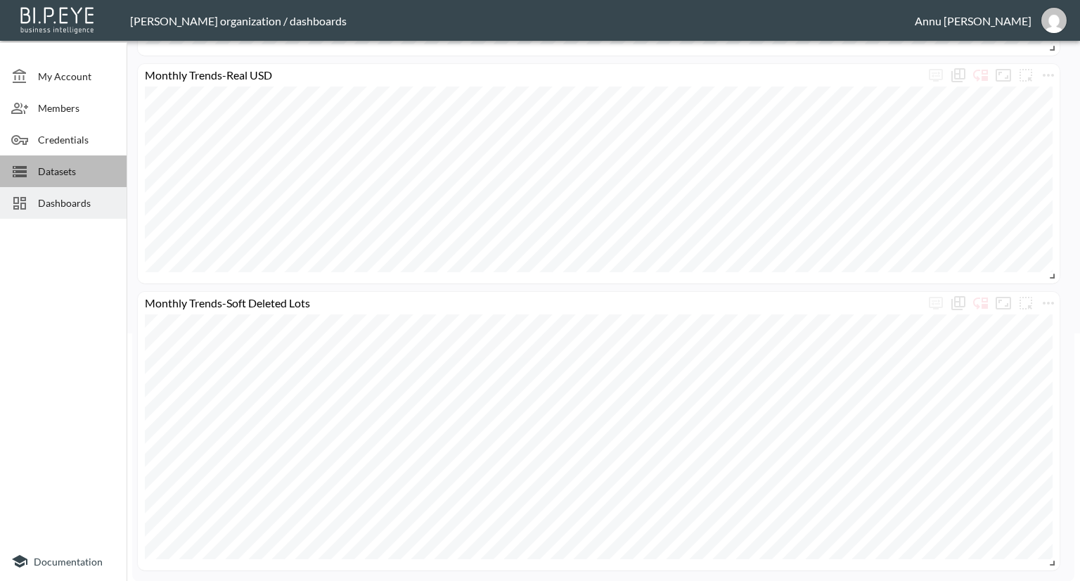
click at [99, 167] on span "Datasets" at bounding box center [76, 171] width 77 height 15
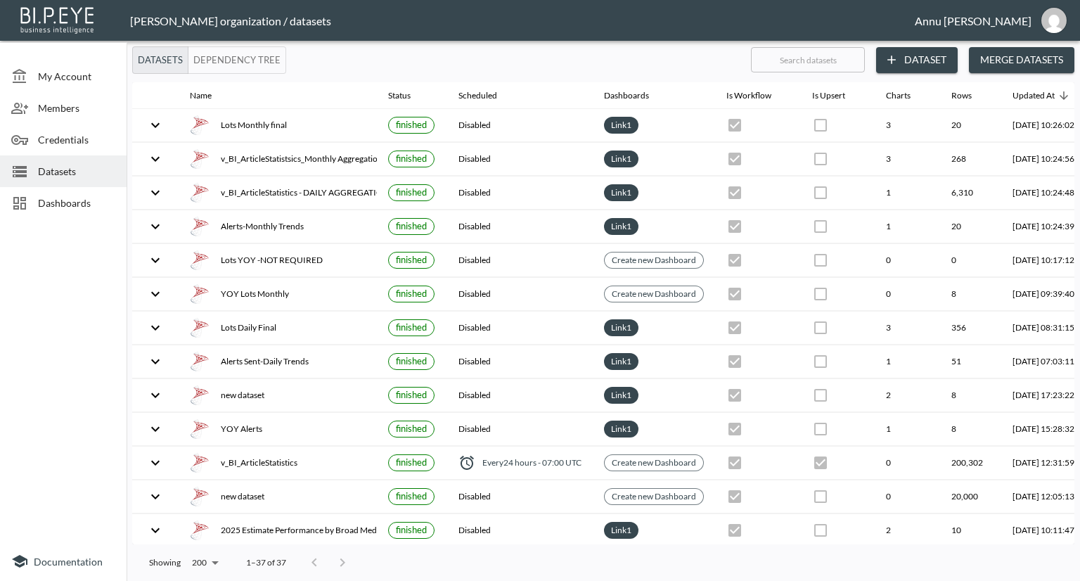
click at [100, 192] on div "Dashboards" at bounding box center [63, 203] width 127 height 32
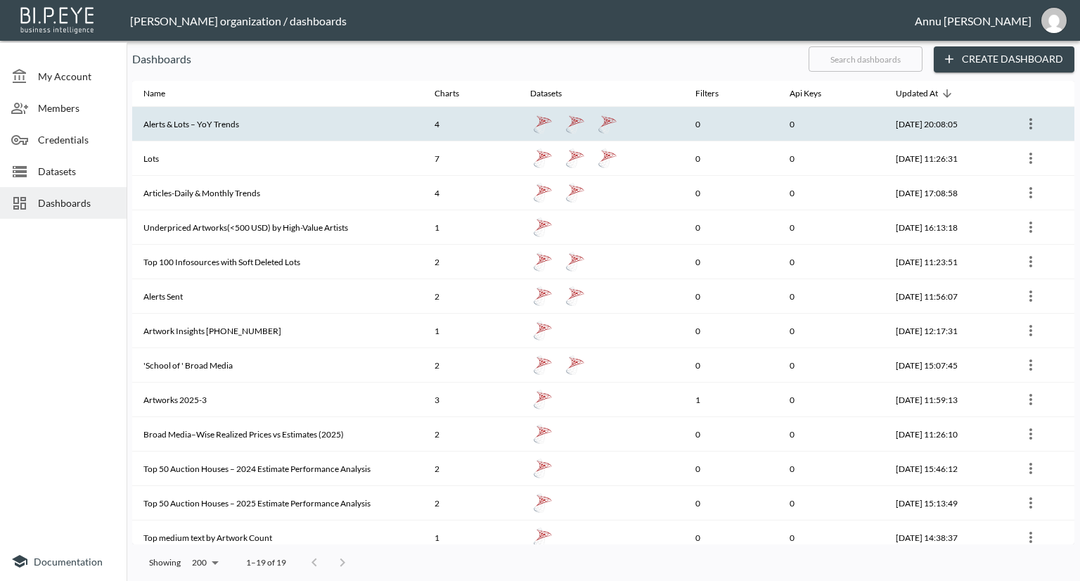
click at [343, 126] on th "Alerts & Lots – YoY Trends" at bounding box center [277, 124] width 291 height 34
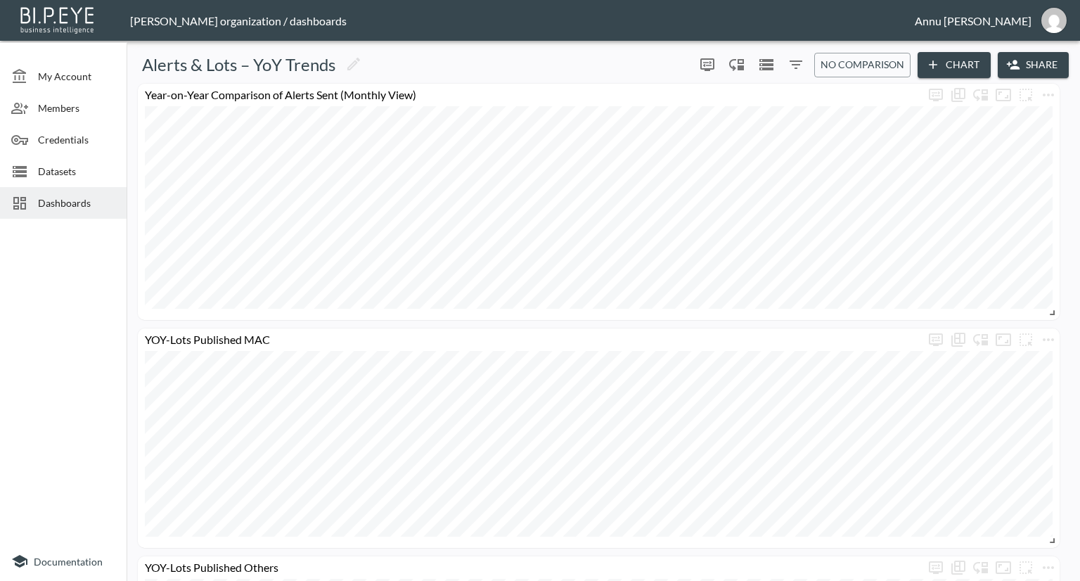
click at [109, 207] on span "Dashboards" at bounding box center [76, 202] width 77 height 15
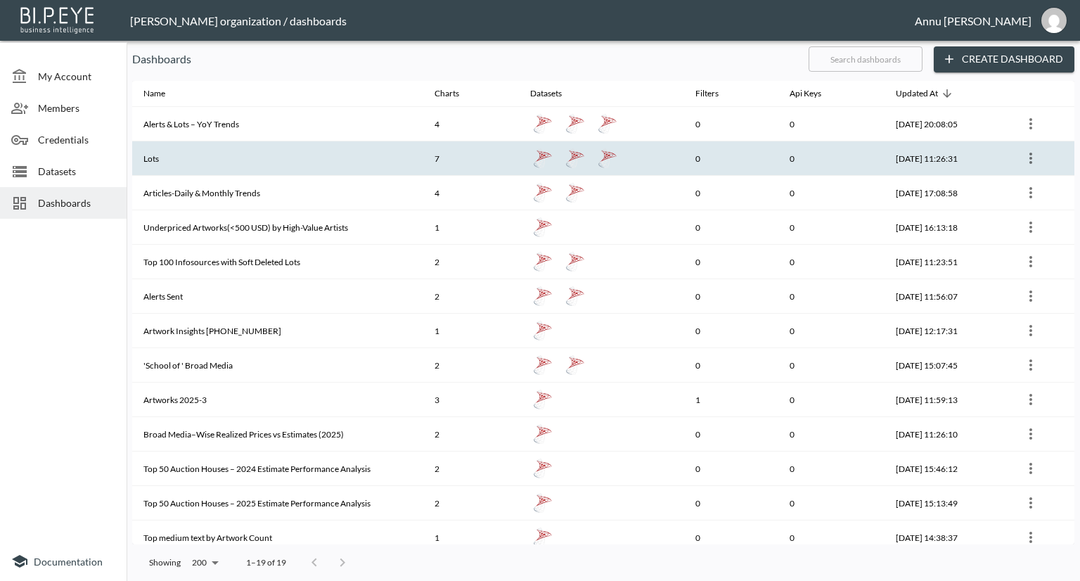
click at [160, 160] on th "Lots" at bounding box center [277, 158] width 291 height 34
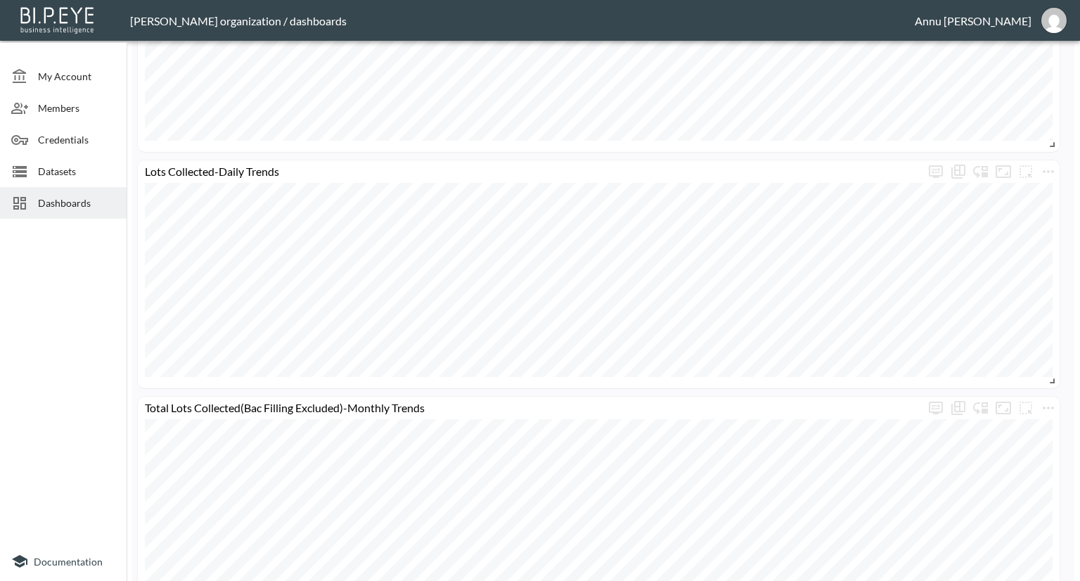
scroll to position [982, 0]
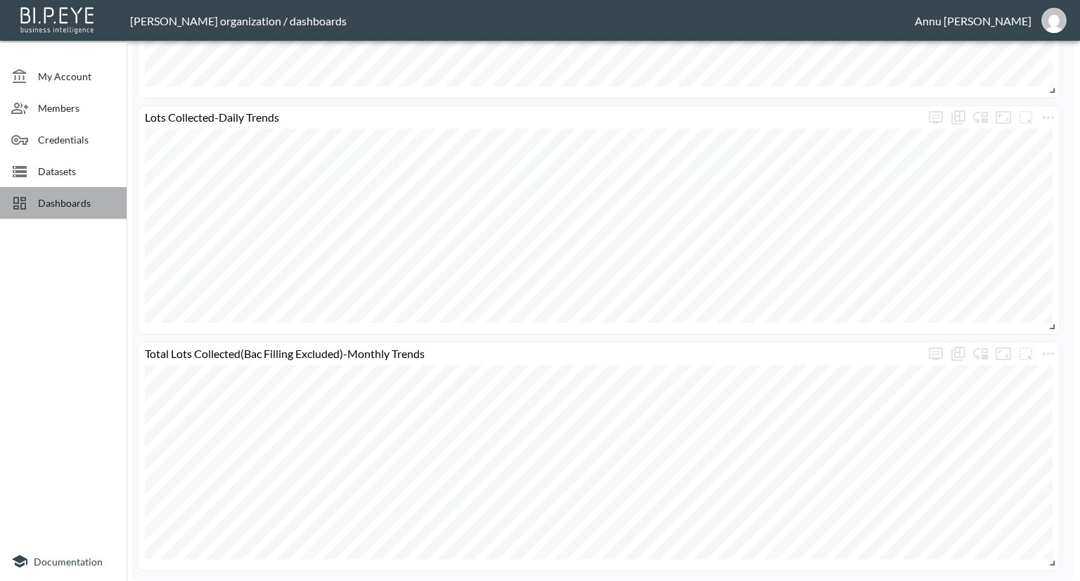
click at [115, 199] on div "Dashboards" at bounding box center [63, 203] width 127 height 32
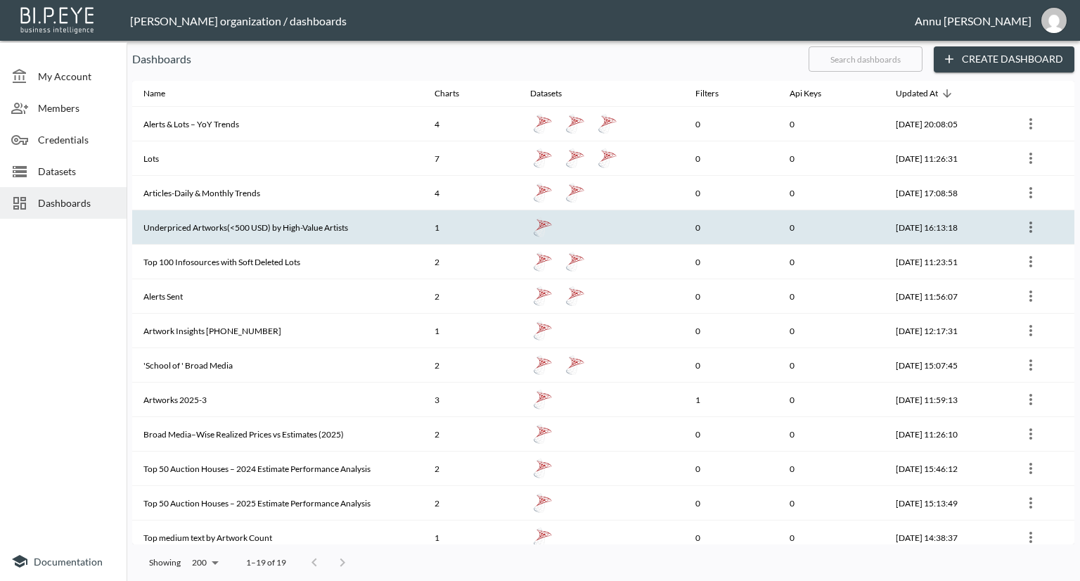
click at [243, 215] on th "Underpriced Artworks(<500 USD) by High-Value Artists" at bounding box center [277, 227] width 291 height 34
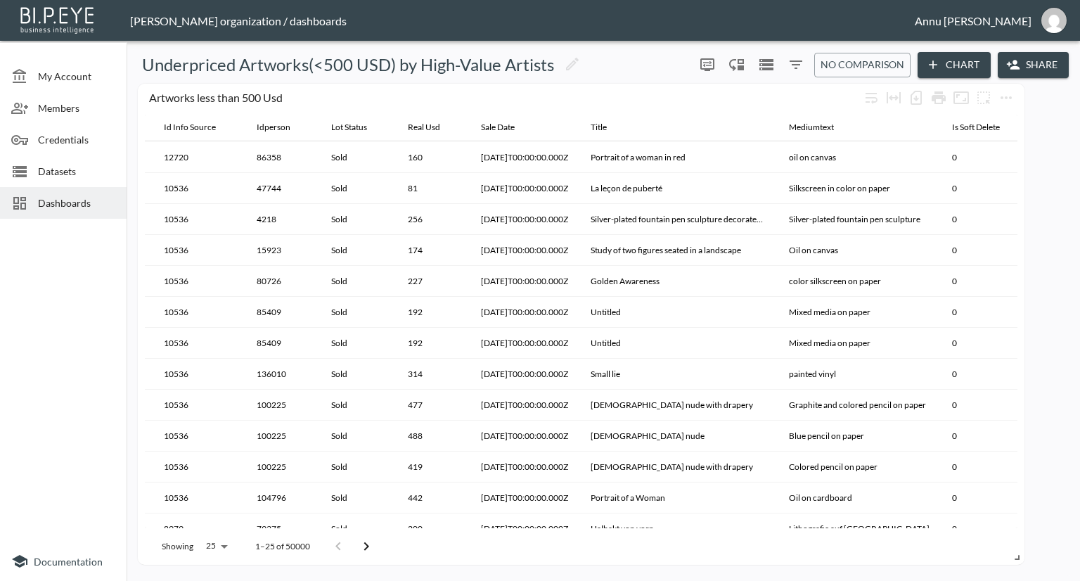
scroll to position [394, 357]
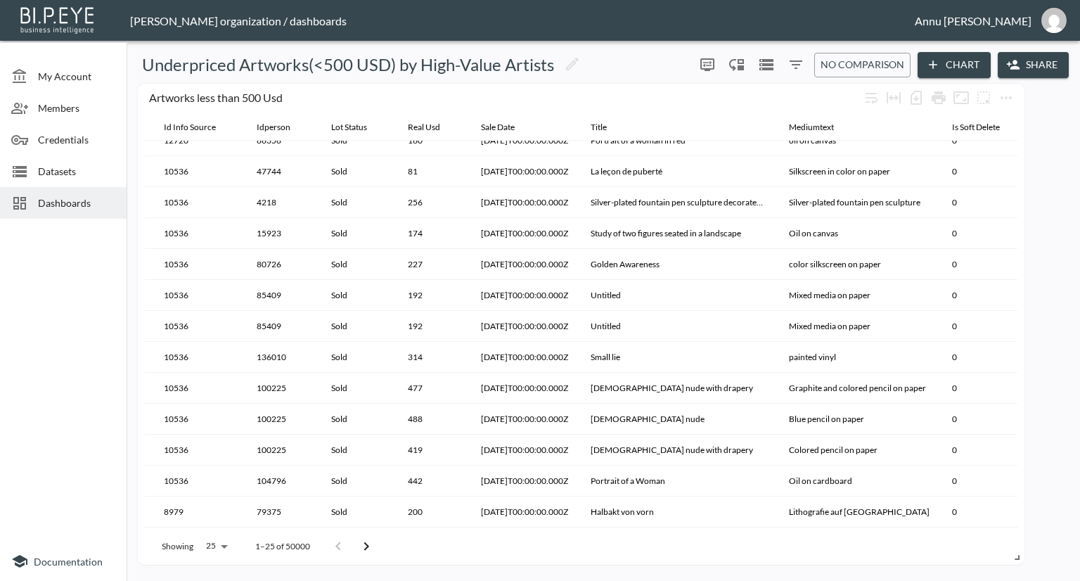
click at [68, 203] on span "Dashboards" at bounding box center [76, 202] width 77 height 15
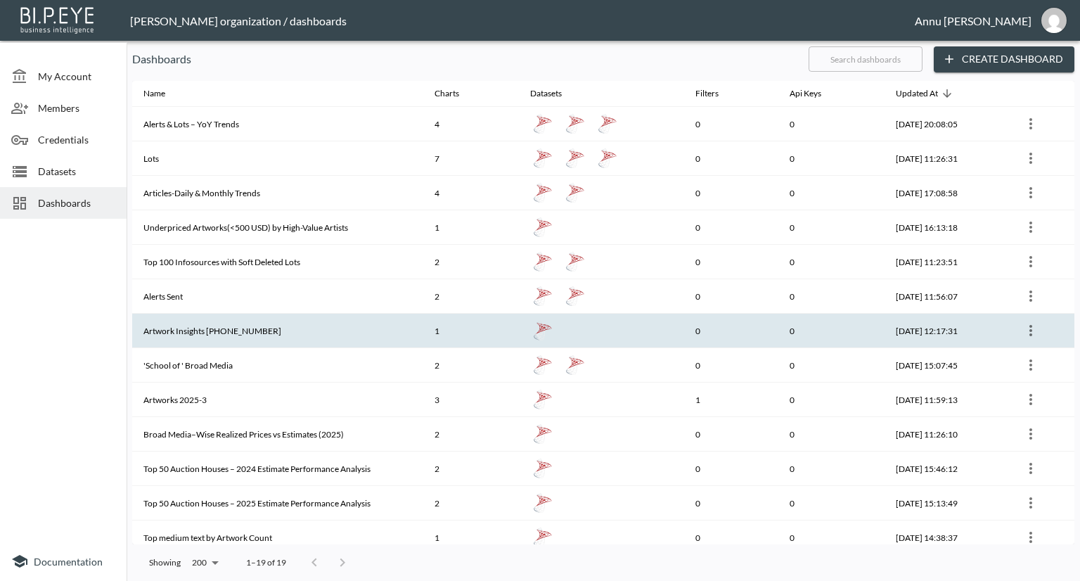
scroll to position [215, 0]
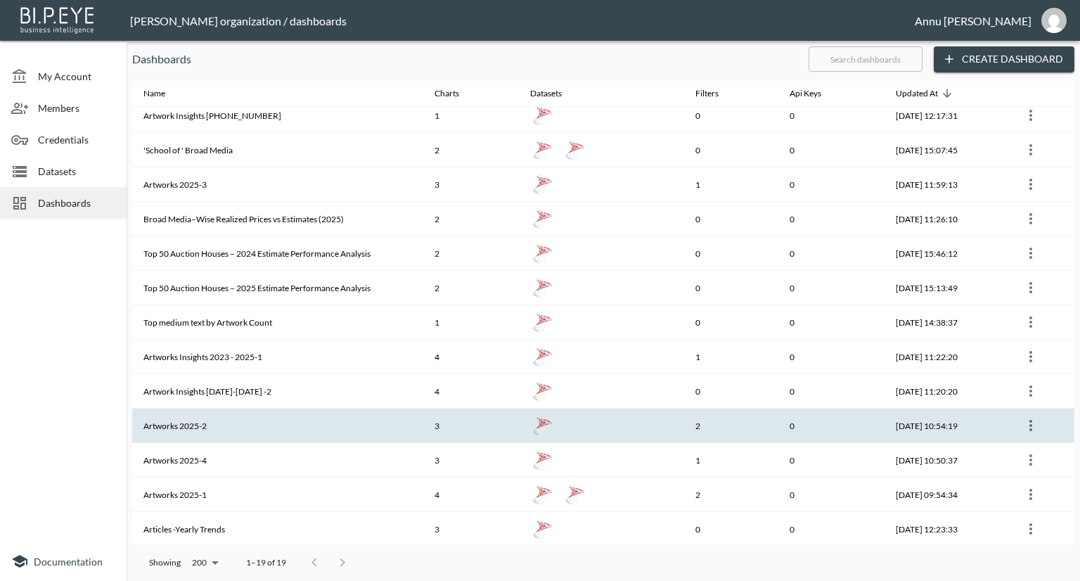
click at [293, 412] on th "Artworks 2025-2" at bounding box center [277, 426] width 291 height 34
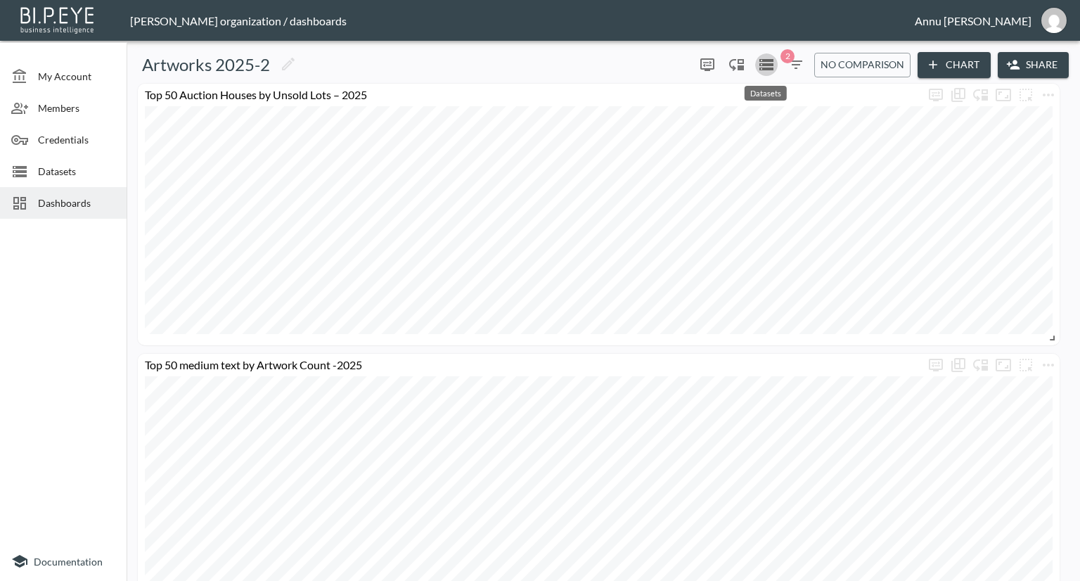
click at [768, 60] on icon "Datasets" at bounding box center [766, 64] width 14 height 11
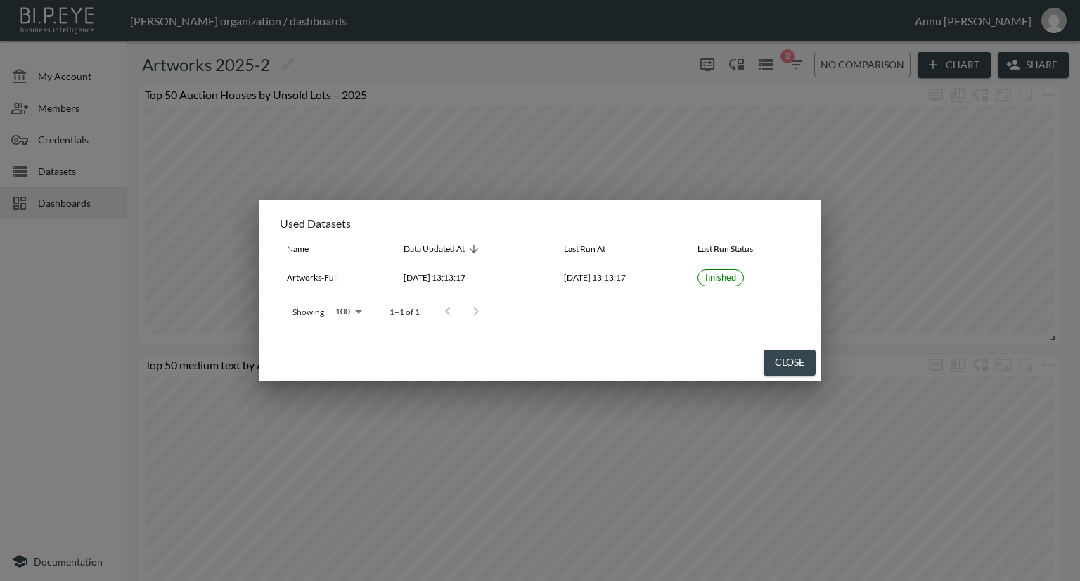
click at [67, 267] on div "Used Datasets Name Data Updated At Last Run At Last Run Status Artworks-Full 20…" at bounding box center [540, 290] width 1080 height 581
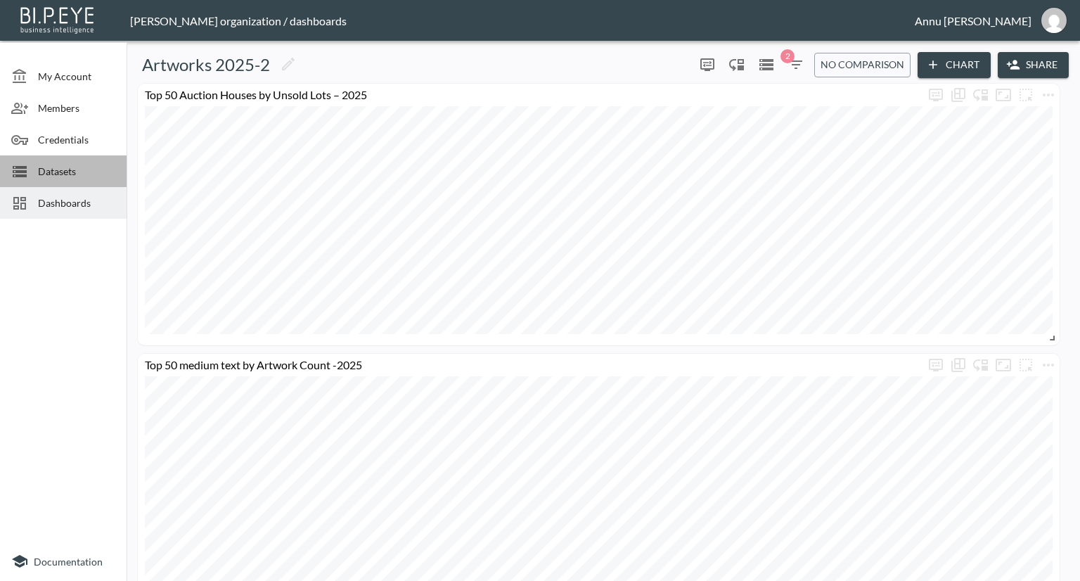
click at [70, 172] on span "Datasets" at bounding box center [76, 171] width 77 height 15
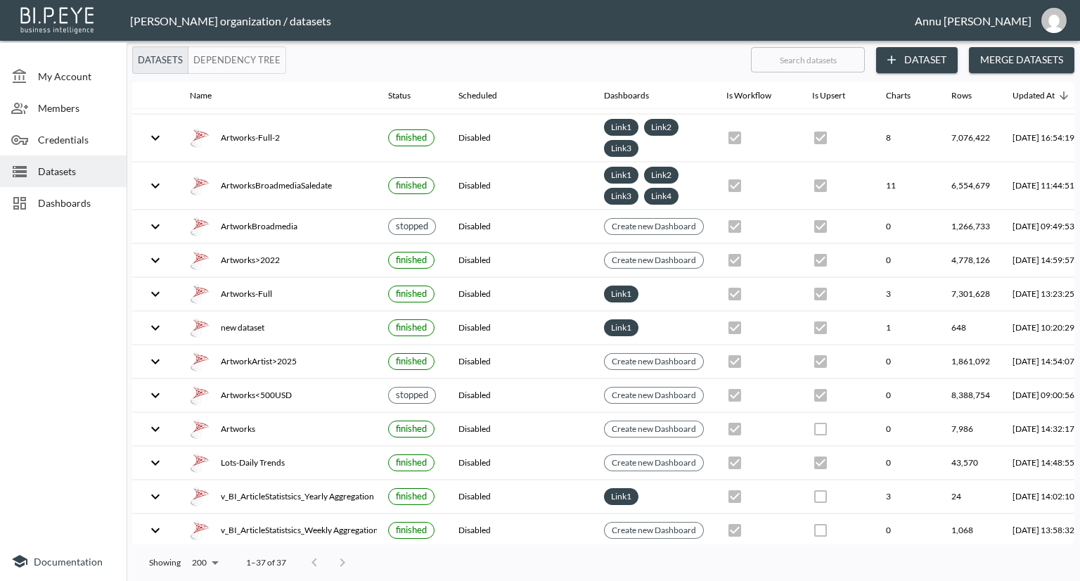
scroll to position [838, 82]
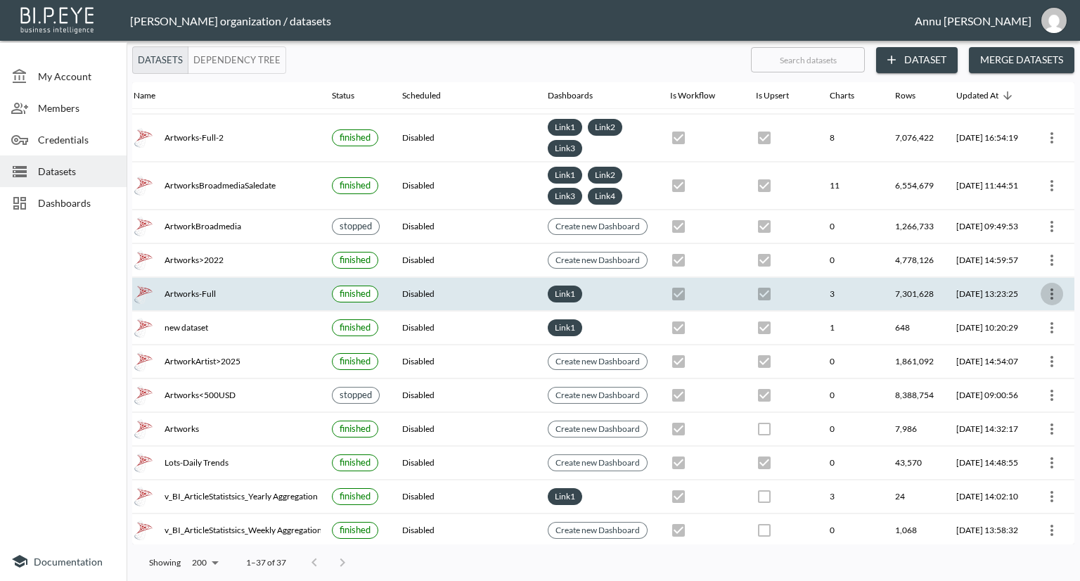
click at [1047, 285] on icon "more" at bounding box center [1051, 293] width 17 height 17
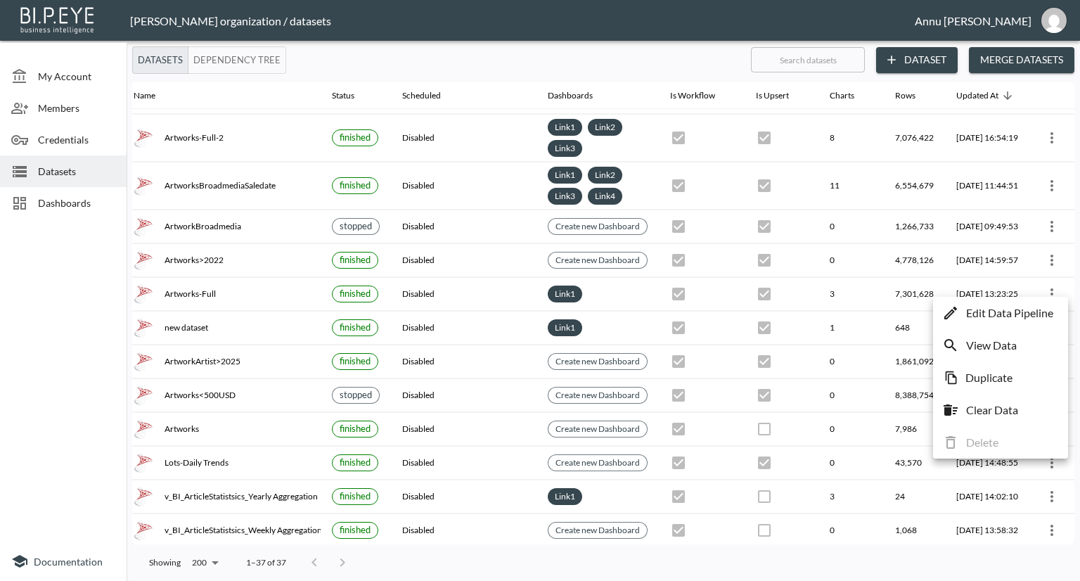
click at [1031, 305] on p "Edit Data Pipeline" at bounding box center [1009, 312] width 87 height 17
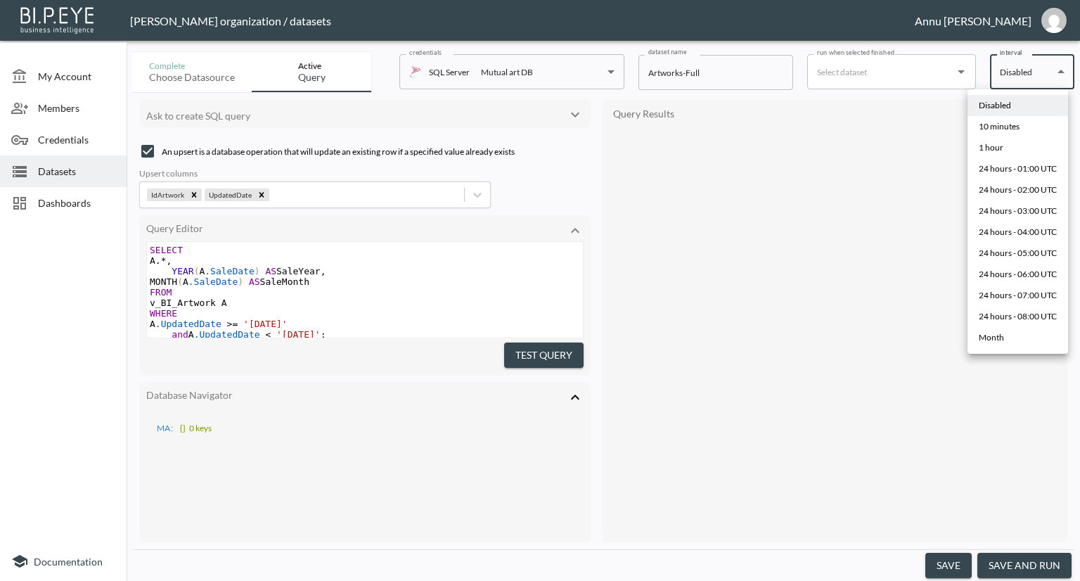
click at [998, 77] on body "BI.P.EYE, Interactive Analytics Dashboards - app Nadia Senft organization / dat…" at bounding box center [540, 290] width 1080 height 581
click at [1003, 124] on div "10 minutes" at bounding box center [999, 126] width 41 height 13
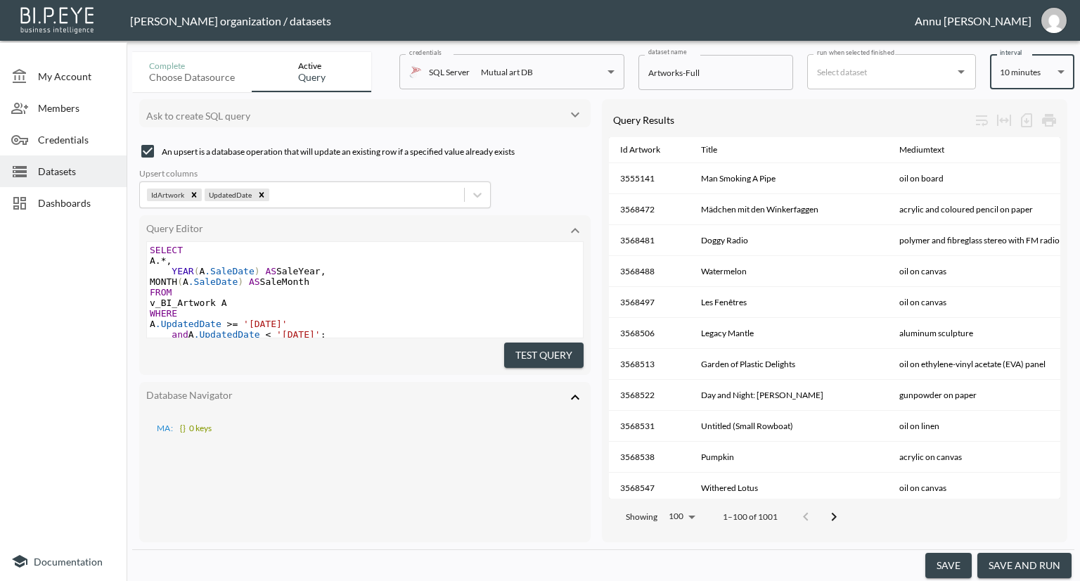
type input "*/10 * * * *"
click at [954, 564] on button "save" at bounding box center [948, 566] width 46 height 26
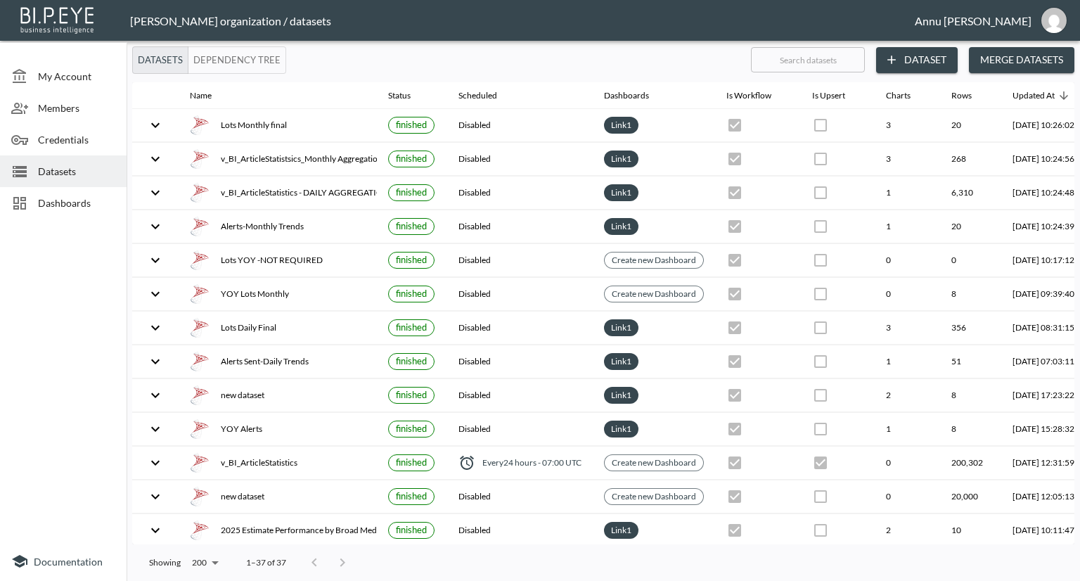
checkbox input "false"
checkbox input "true"
checkbox input "false"
checkbox input "true"
checkbox input "false"
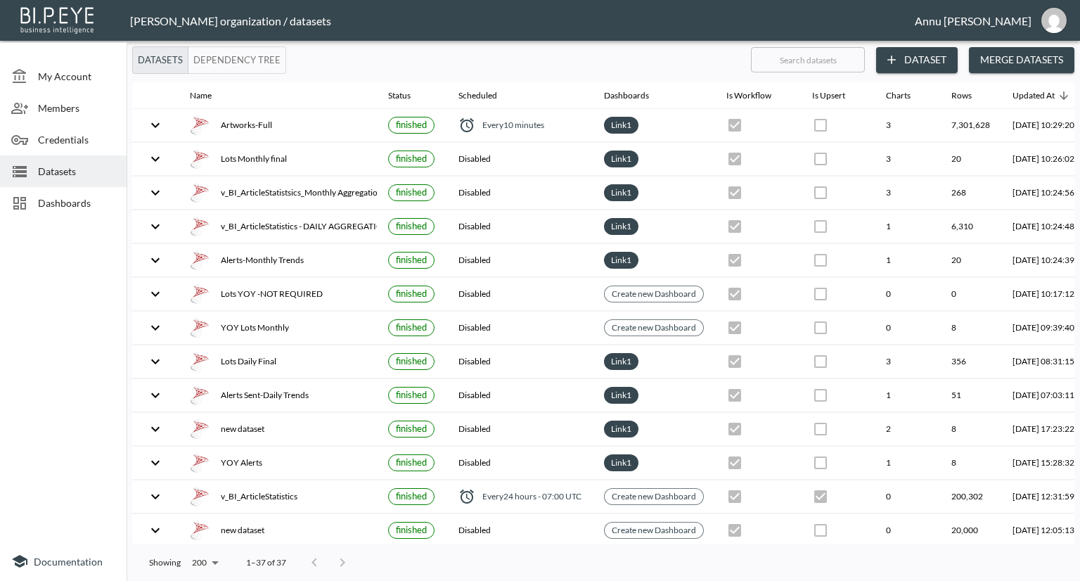
click at [84, 173] on span "Datasets" at bounding box center [76, 171] width 77 height 15
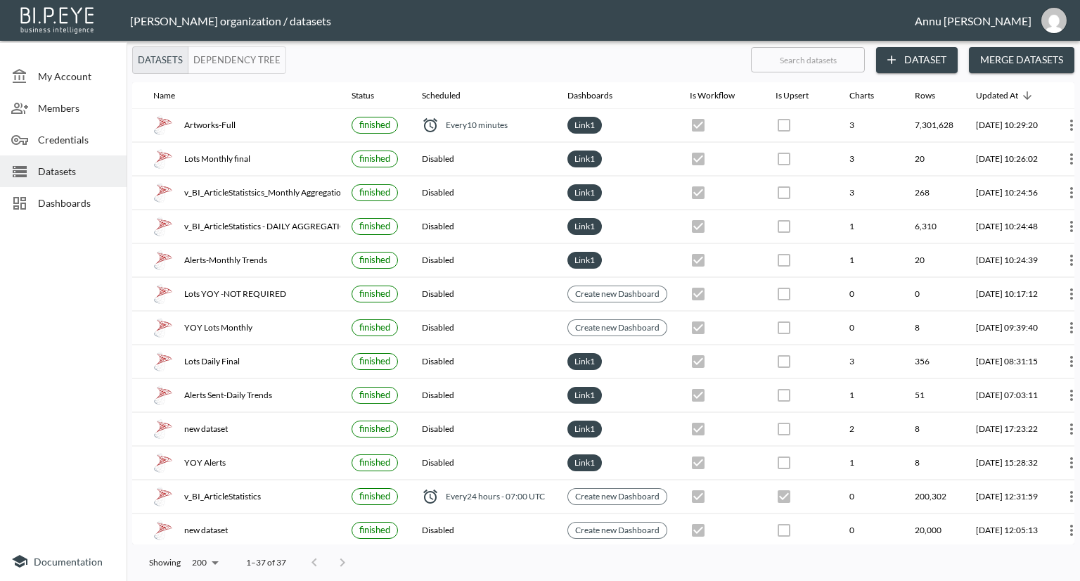
scroll to position [0, 82]
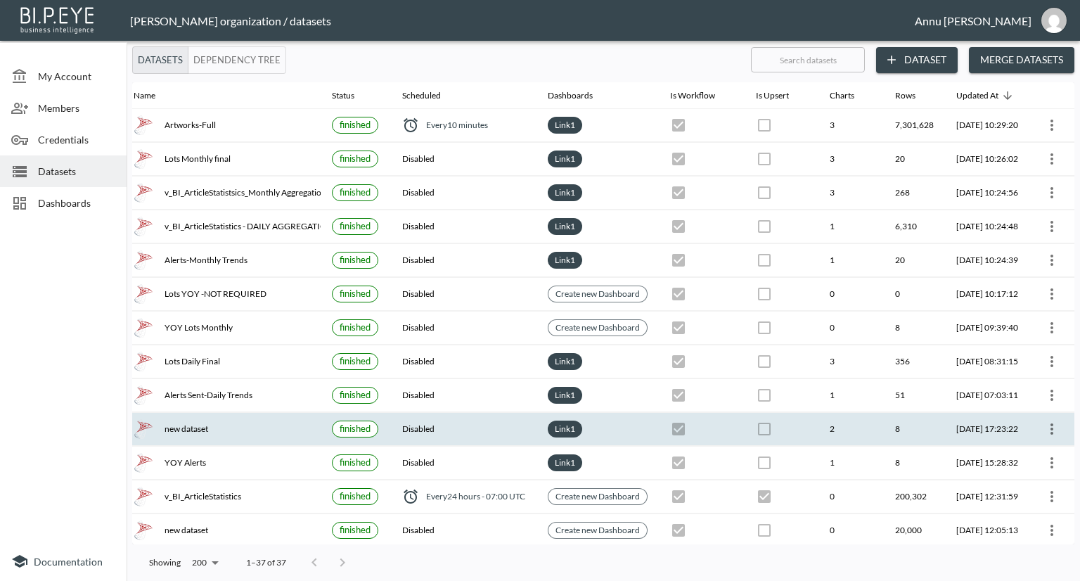
click at [1055, 428] on icon "more" at bounding box center [1051, 428] width 17 height 17
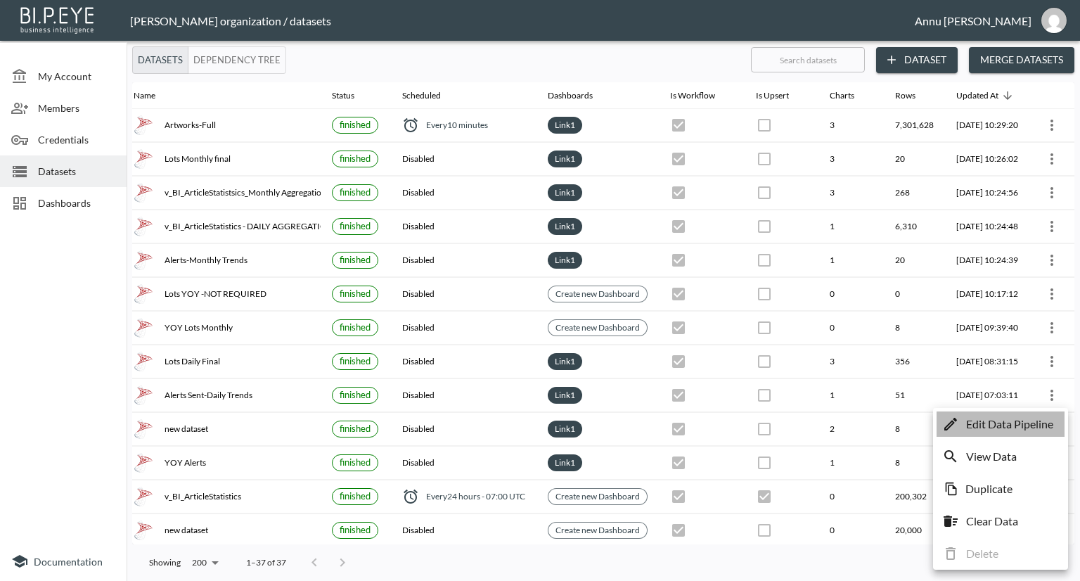
click at [1027, 428] on p "Edit Data Pipeline" at bounding box center [1009, 424] width 87 height 17
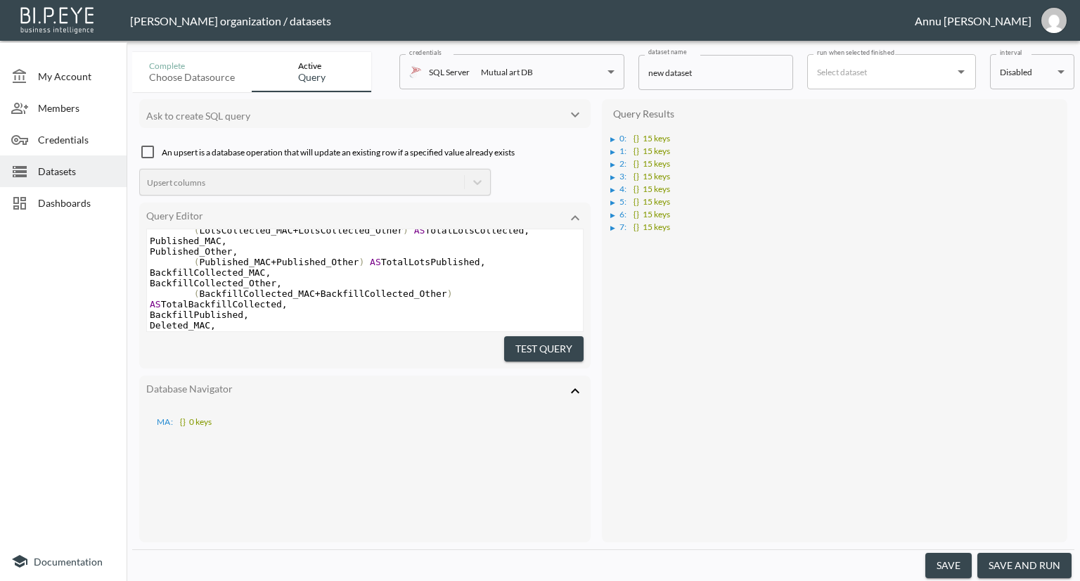
scroll to position [492, 0]
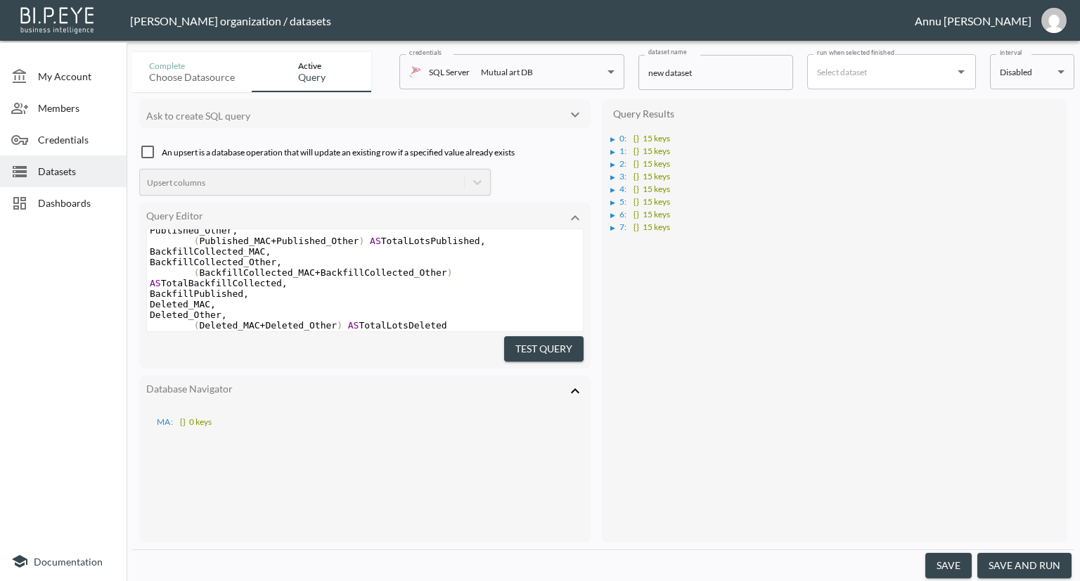
click at [61, 161] on div "Datasets" at bounding box center [63, 171] width 127 height 32
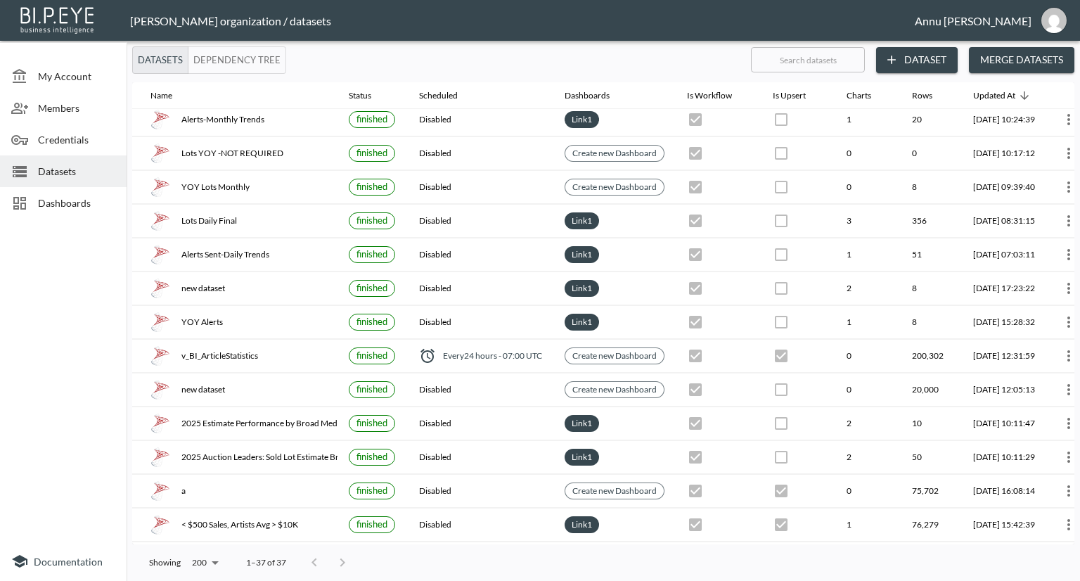
scroll to position [141, 82]
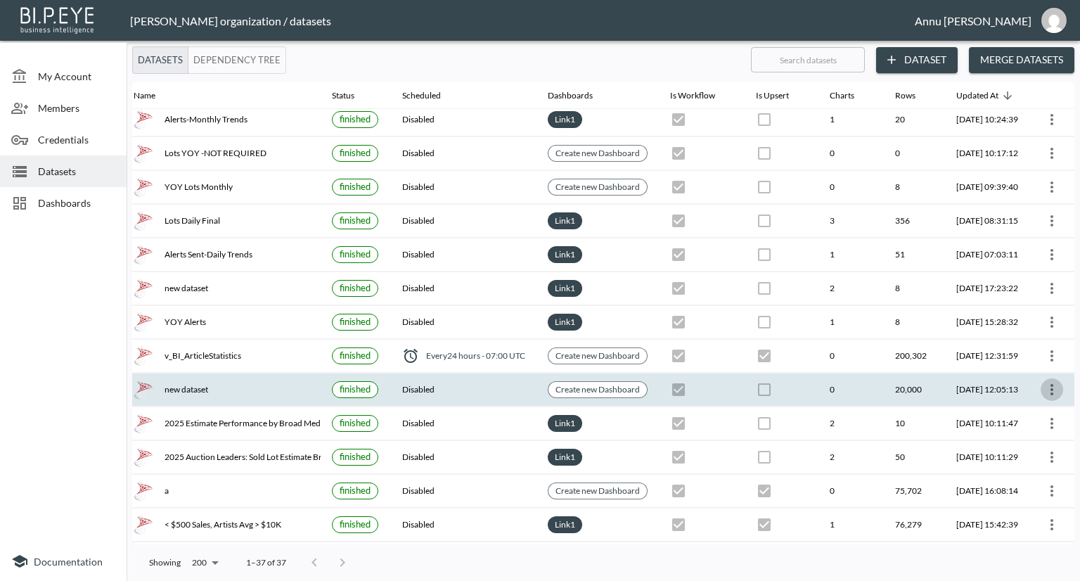
click at [1051, 384] on icon "more" at bounding box center [1051, 389] width 17 height 17
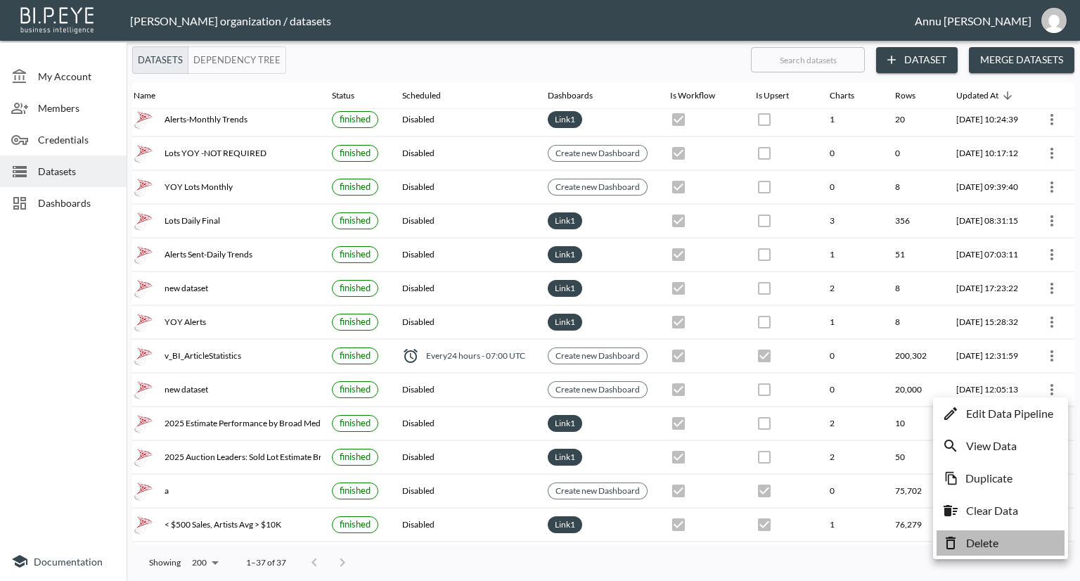
click at [990, 546] on p "Delete" at bounding box center [982, 542] width 32 height 17
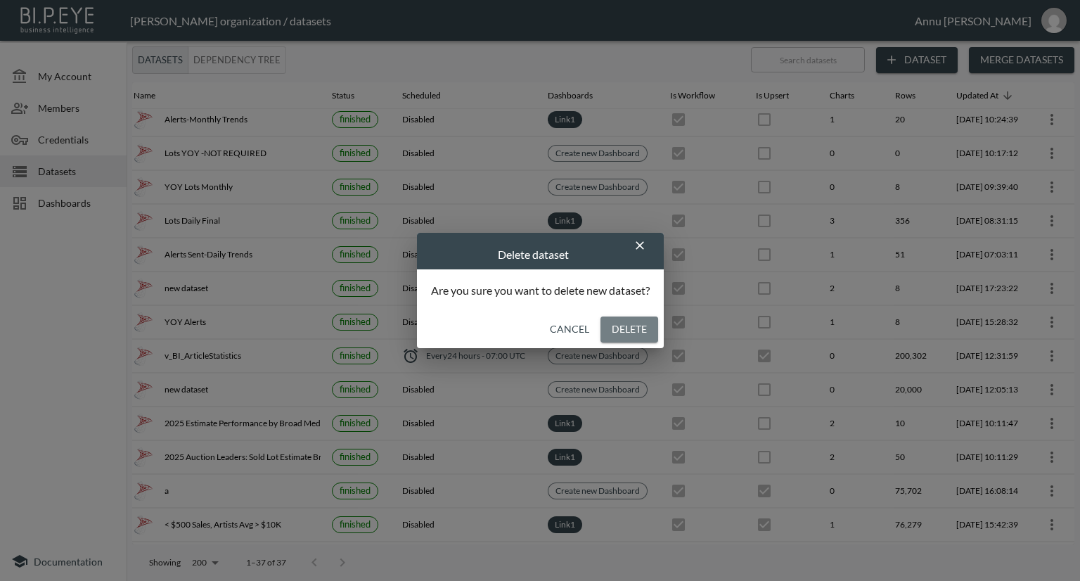
click at [624, 324] on button "Delete" at bounding box center [629, 329] width 58 height 26
checkbox input "true"
checkbox input "false"
checkbox input "true"
checkbox input "false"
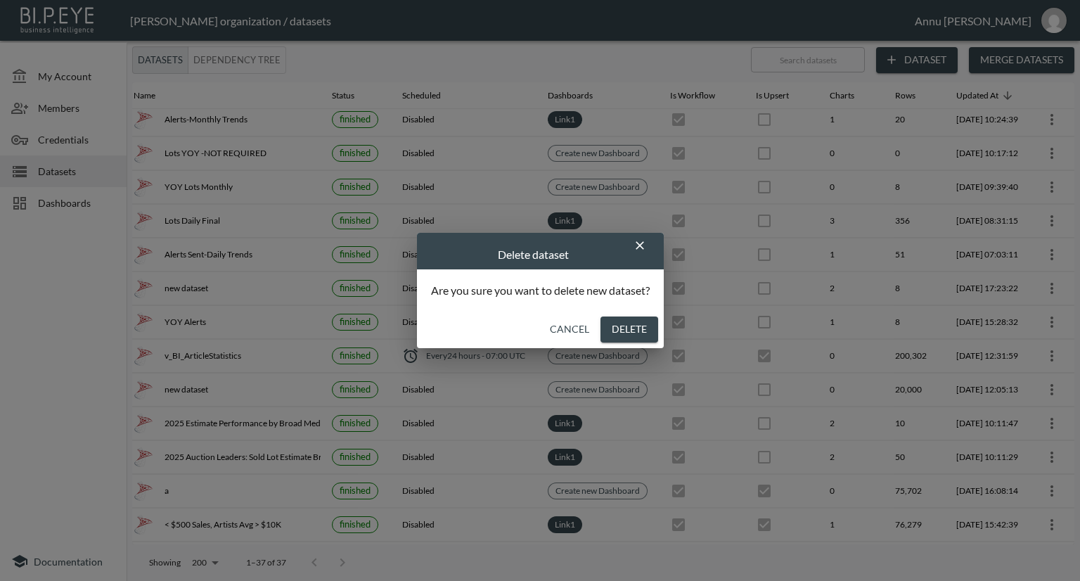
checkbox input "true"
checkbox input "false"
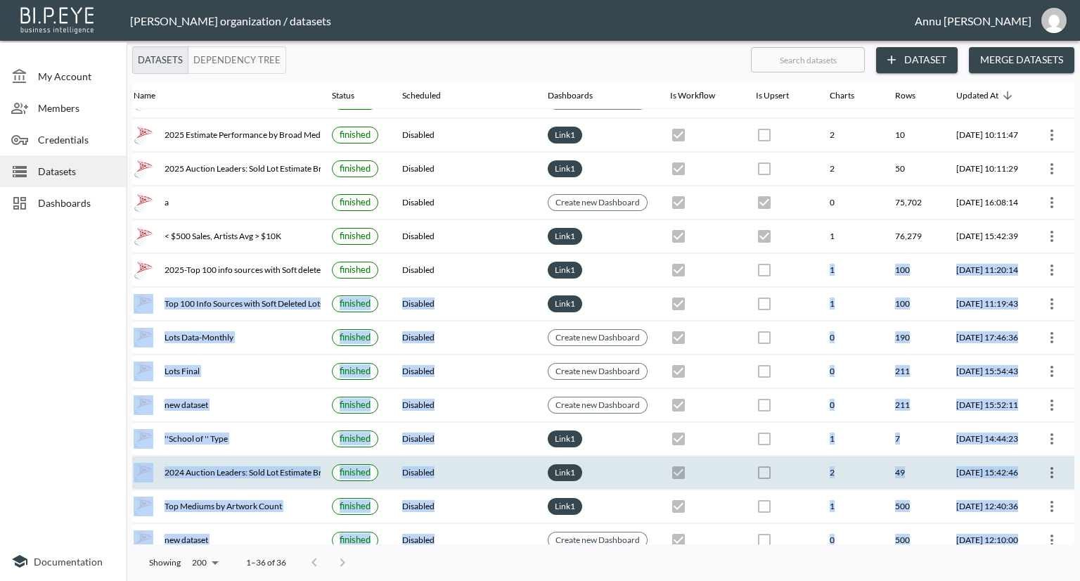
drag, startPoint x: 604, startPoint y: 535, endPoint x: 336, endPoint y: 534, distance: 267.9
click at [336, 534] on tbody "Artworks-Full finished Every 10 minutes Link 1 3 7,301,628 2025-08-21, 10:29:20…" at bounding box center [575, 335] width 998 height 1243
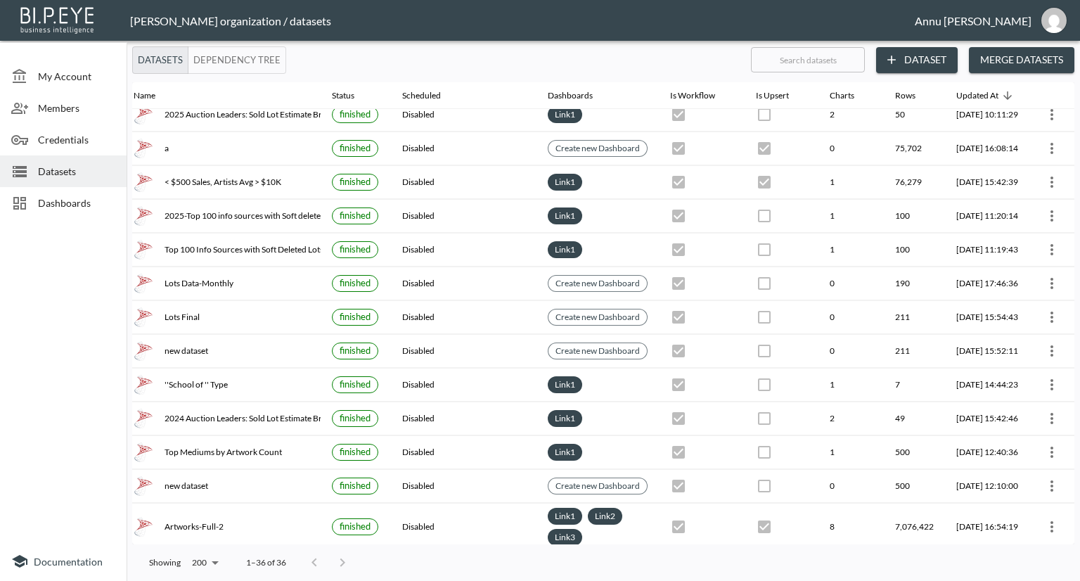
click at [86, 383] on div at bounding box center [63, 382] width 127 height 317
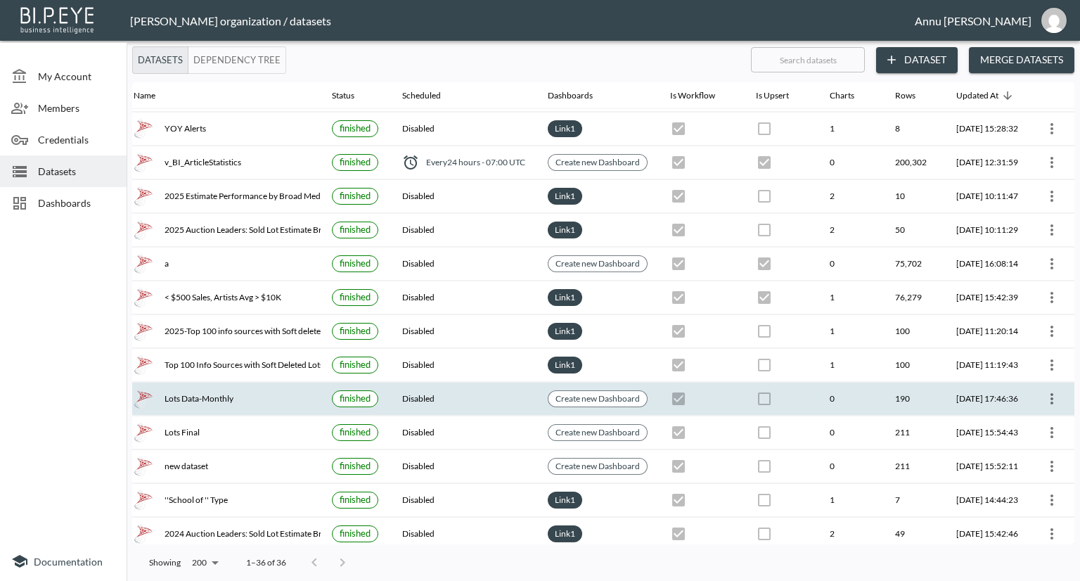
scroll to position [98, 82]
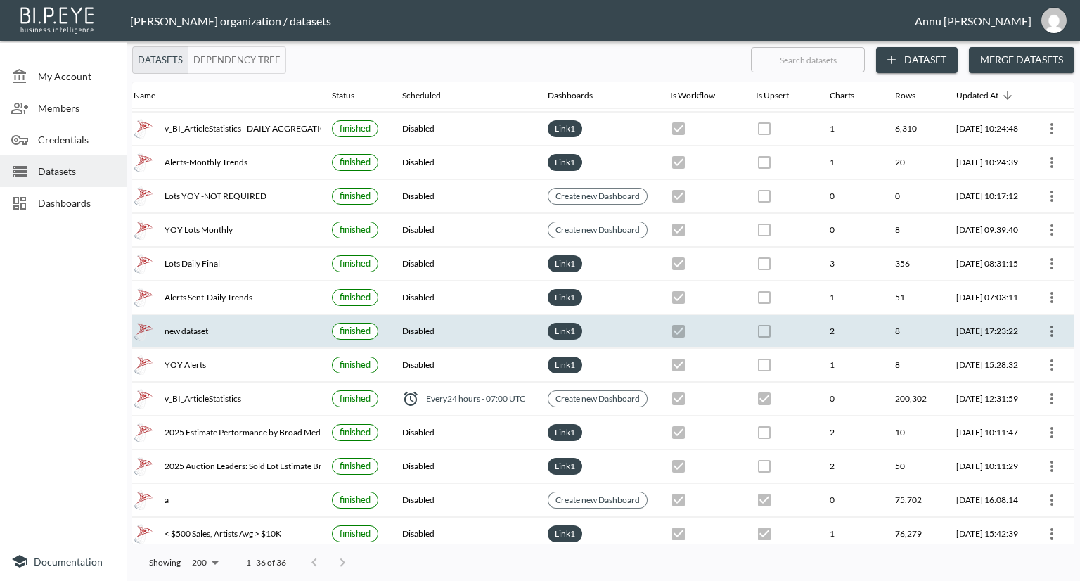
click at [1055, 323] on icon "more" at bounding box center [1051, 331] width 17 height 17
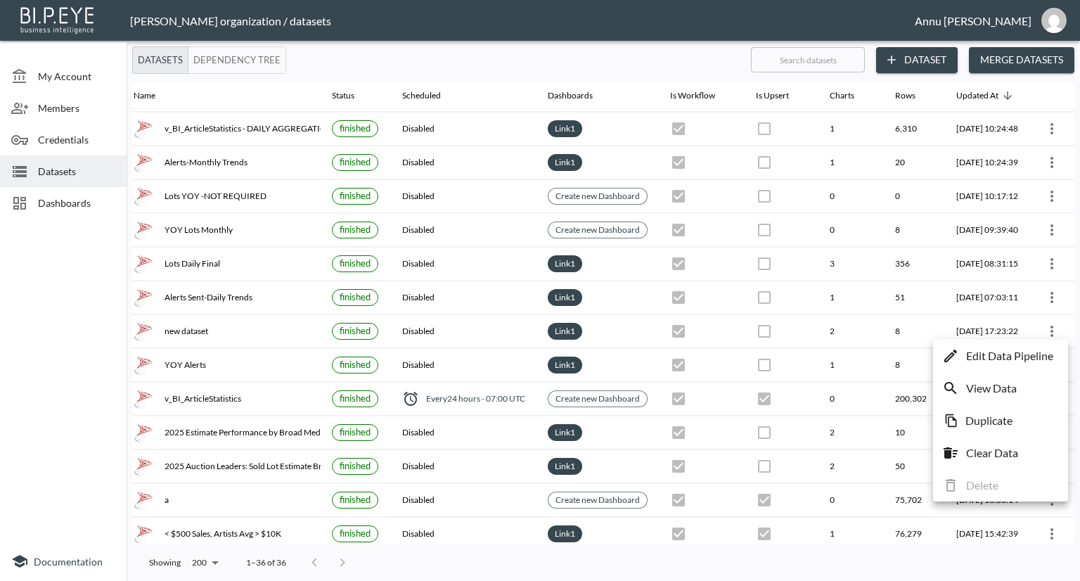
click at [1015, 358] on p "Edit Data Pipeline" at bounding box center [1009, 355] width 87 height 17
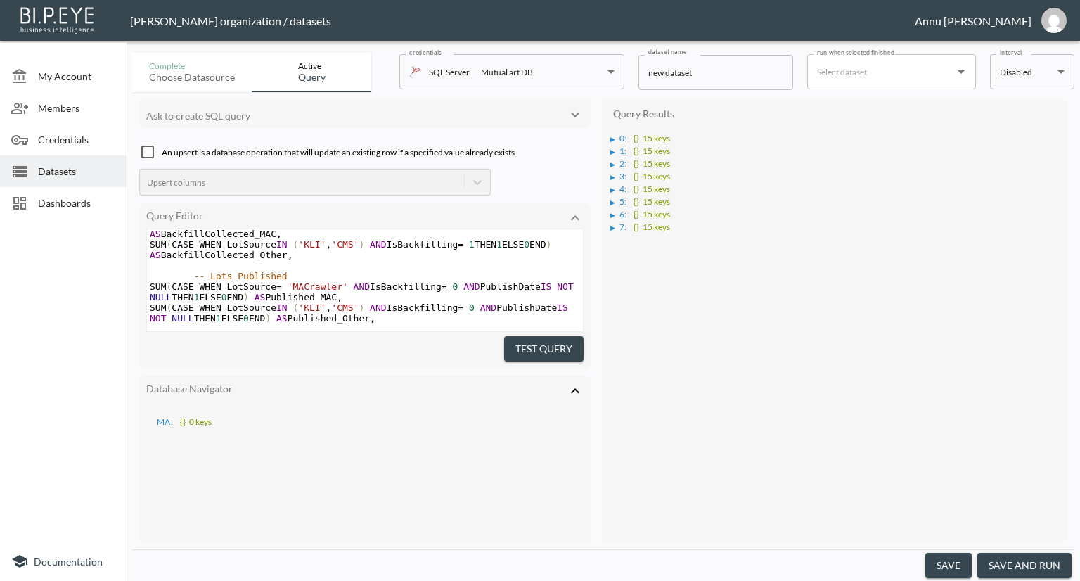
scroll to position [139, 0]
click at [49, 174] on span "Datasets" at bounding box center [76, 171] width 77 height 15
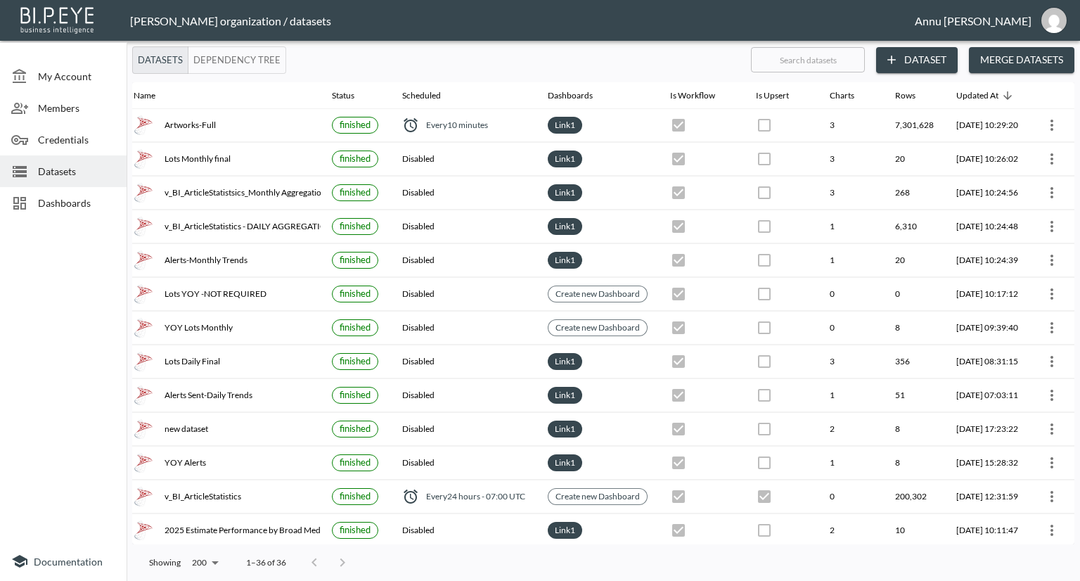
scroll to position [0, 76]
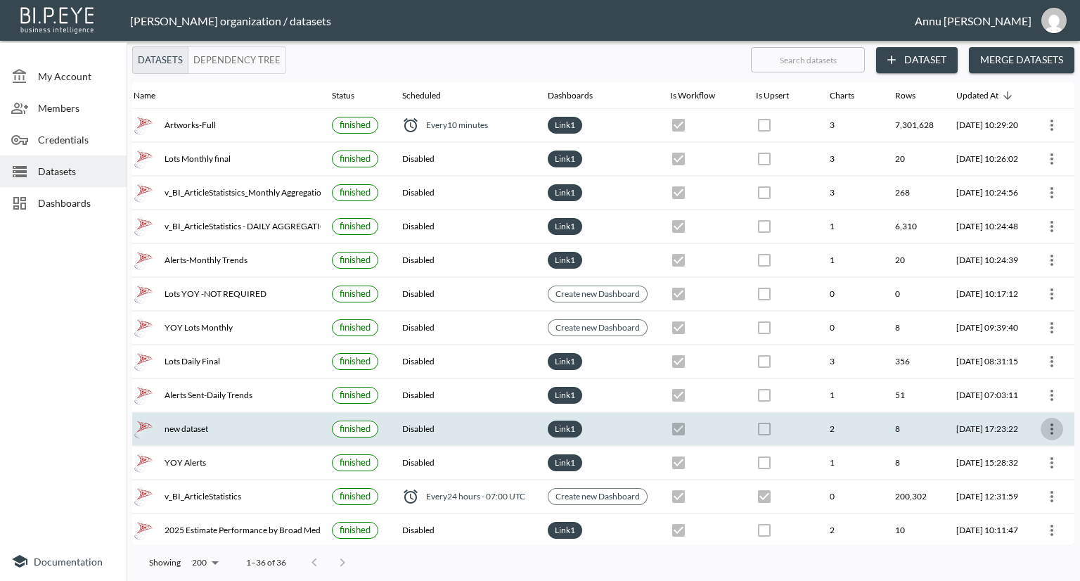
click at [1051, 423] on icon "more" at bounding box center [1051, 428] width 17 height 17
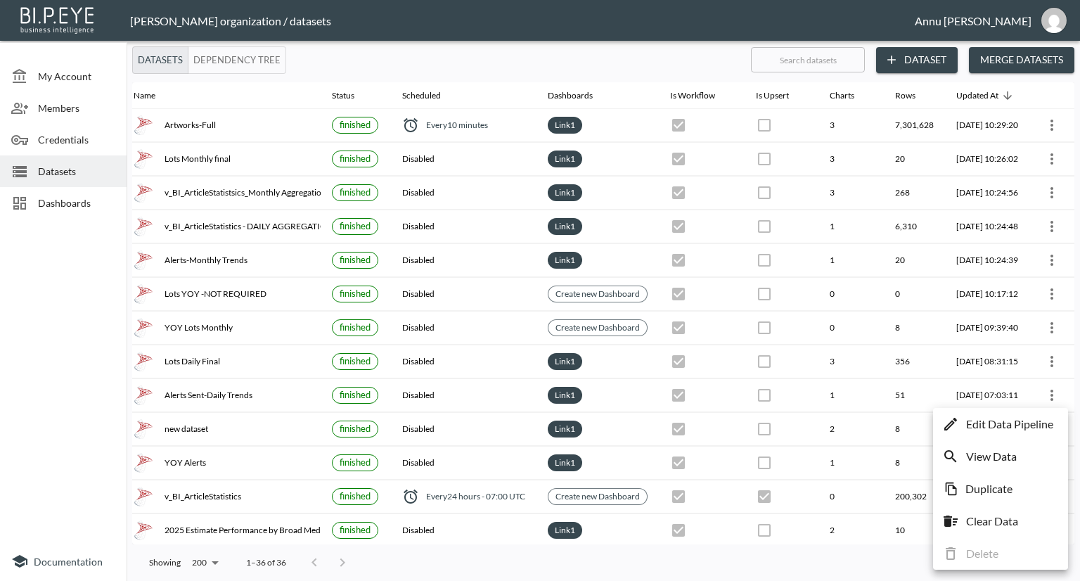
click at [1010, 518] on p "Clear Data" at bounding box center [992, 521] width 52 height 17
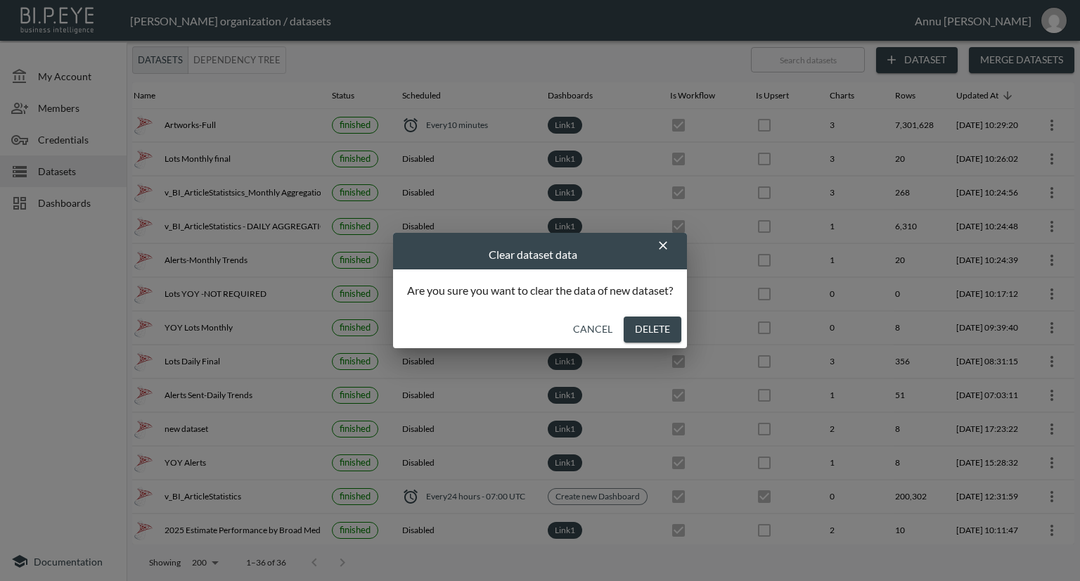
click at [659, 328] on button "Delete" at bounding box center [653, 329] width 58 height 26
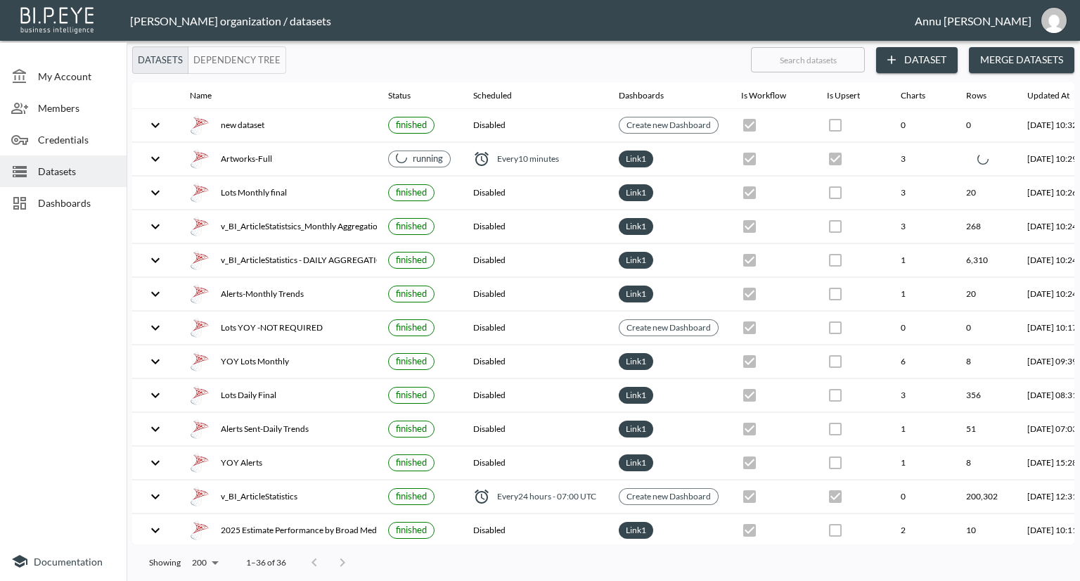
click at [59, 70] on span "My Account" at bounding box center [76, 76] width 77 height 15
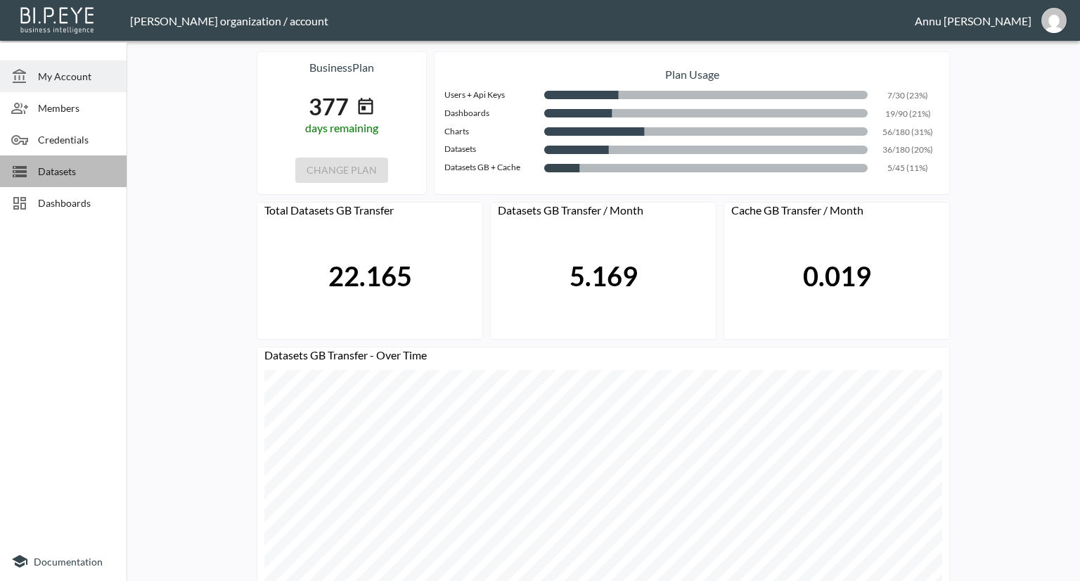
click at [65, 167] on span "Datasets" at bounding box center [76, 171] width 77 height 15
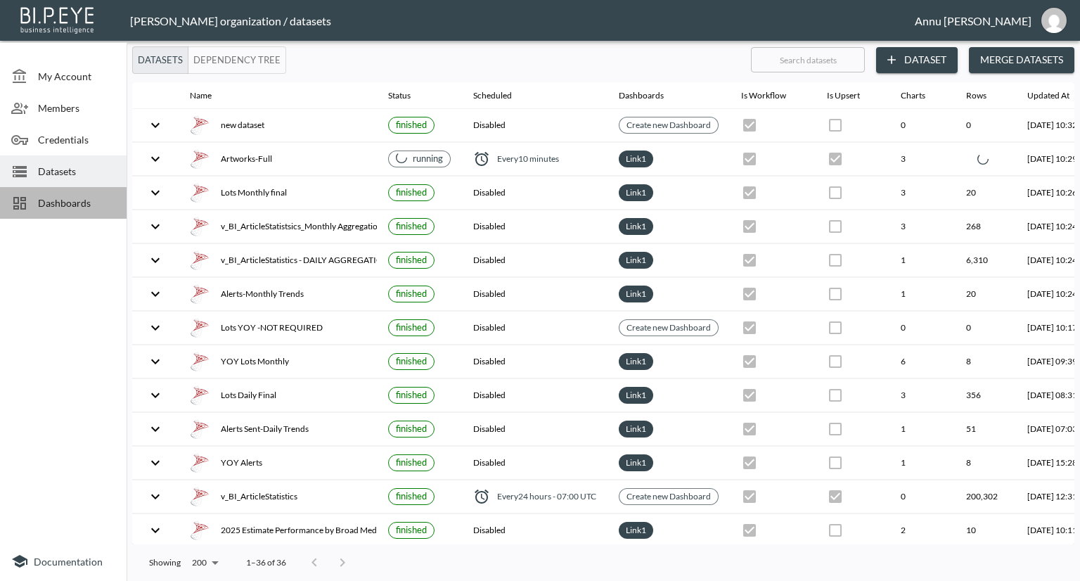
click at [62, 206] on span "Dashboards" at bounding box center [76, 202] width 77 height 15
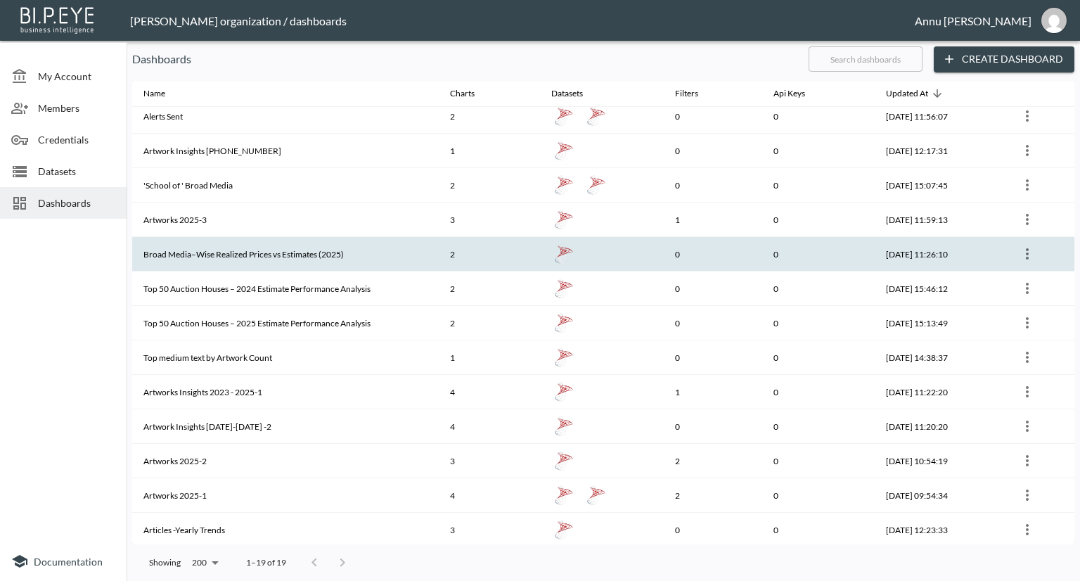
scroll to position [215, 0]
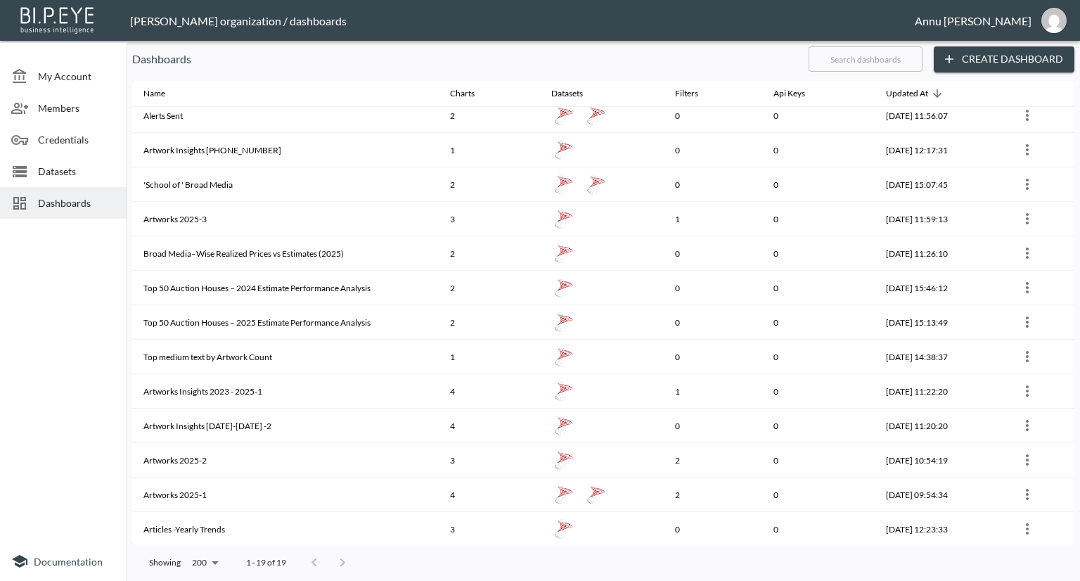
click at [57, 176] on span "Datasets" at bounding box center [76, 171] width 77 height 15
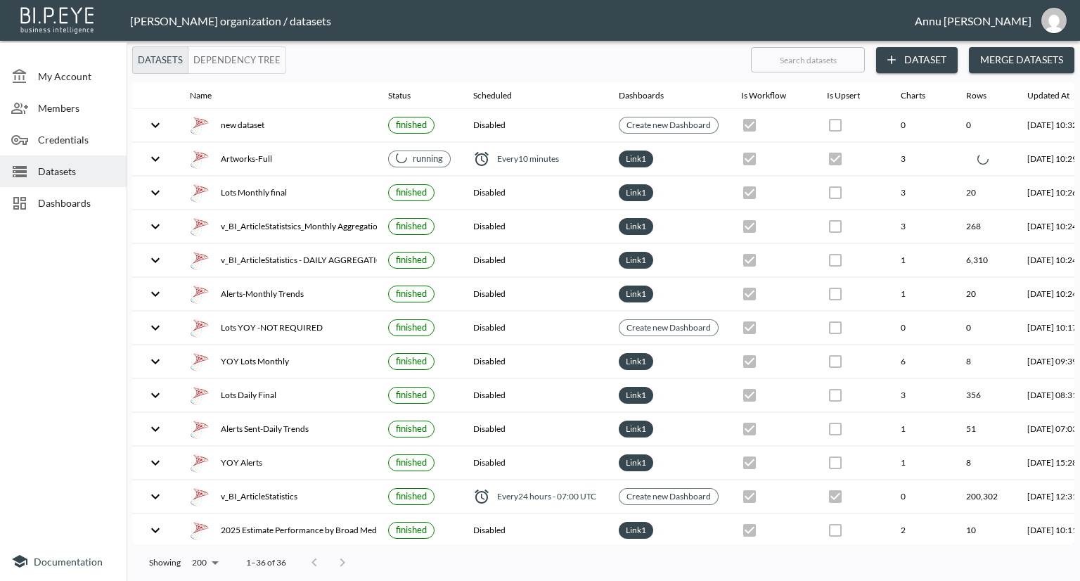
scroll to position [0, 98]
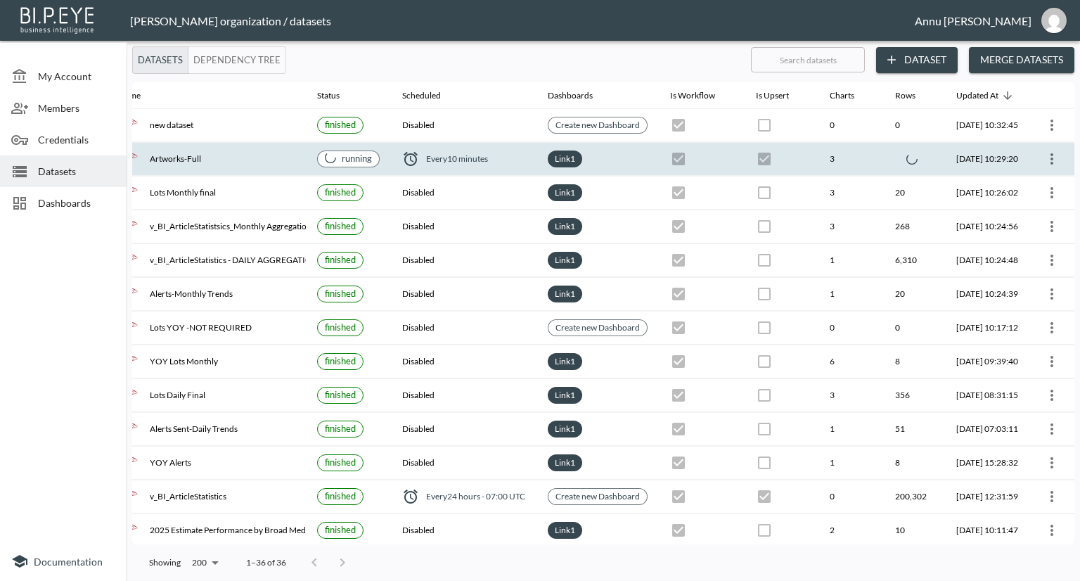
click at [1043, 155] on icon "more" at bounding box center [1051, 158] width 17 height 17
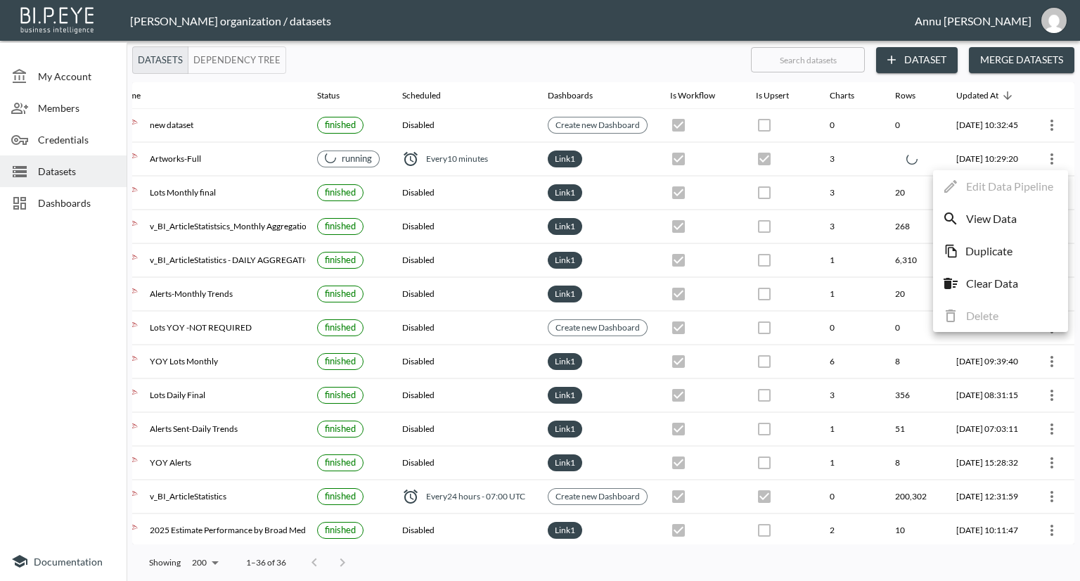
drag, startPoint x: 395, startPoint y: 539, endPoint x: 274, endPoint y: 541, distance: 121.6
click at [274, 541] on div at bounding box center [540, 290] width 1080 height 581
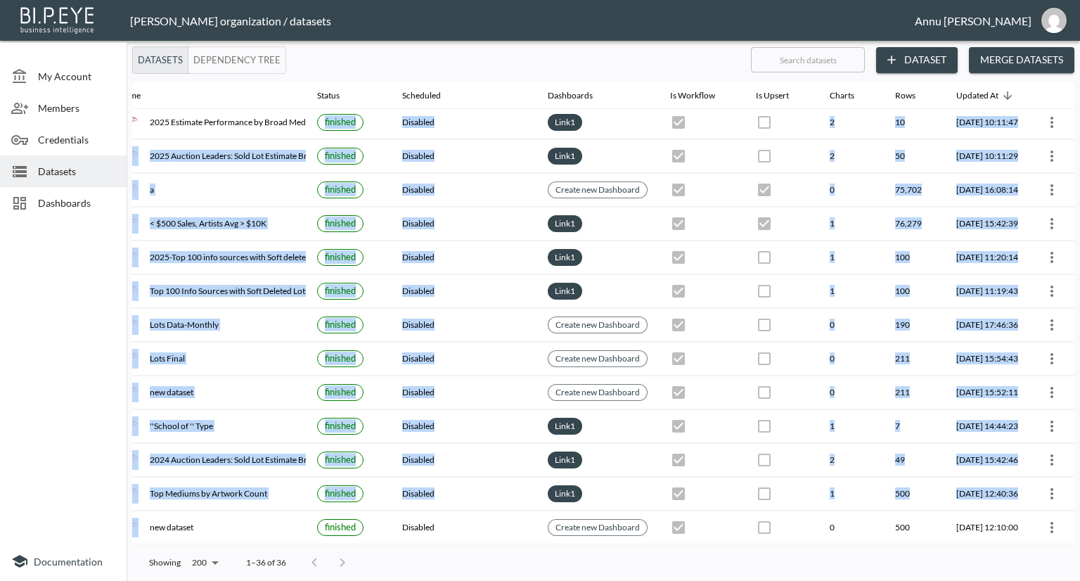
drag, startPoint x: 283, startPoint y: 536, endPoint x: 214, endPoint y: 541, distance: 69.8
click at [214, 541] on div "Name Status Scheduled Dashboards Is Workflow Is Upsert Charts Rows Updated At n…" at bounding box center [603, 313] width 942 height 462
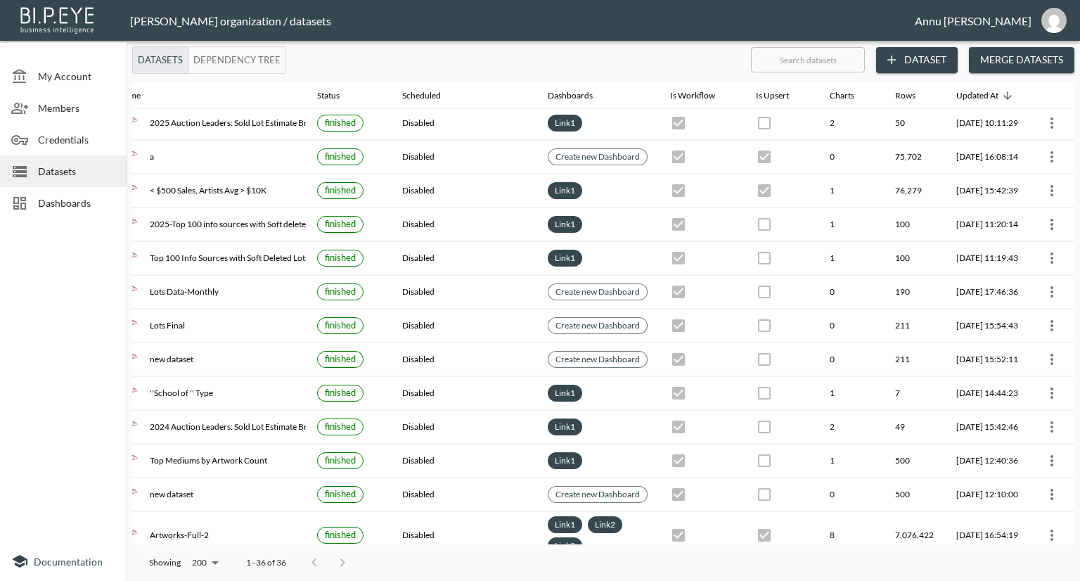
click at [70, 287] on div at bounding box center [63, 382] width 127 height 317
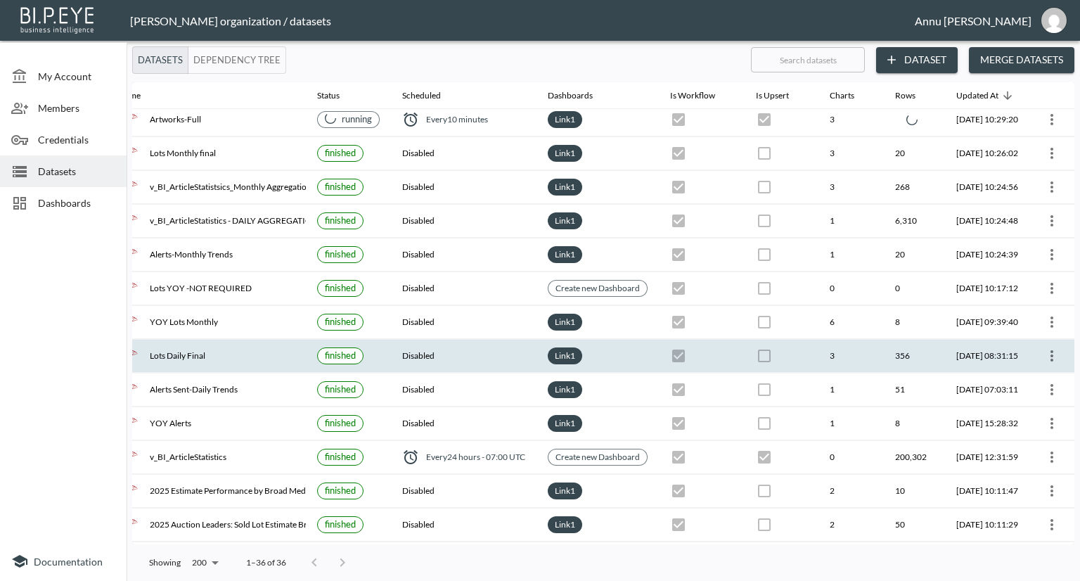
scroll to position [0, 98]
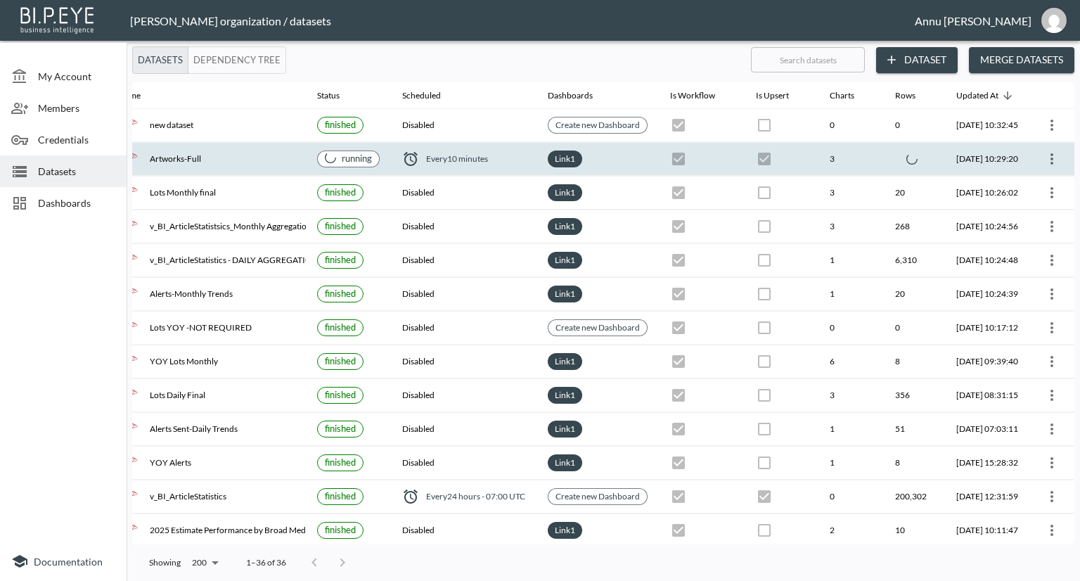
click at [1052, 159] on icon "more" at bounding box center [1051, 158] width 17 height 17
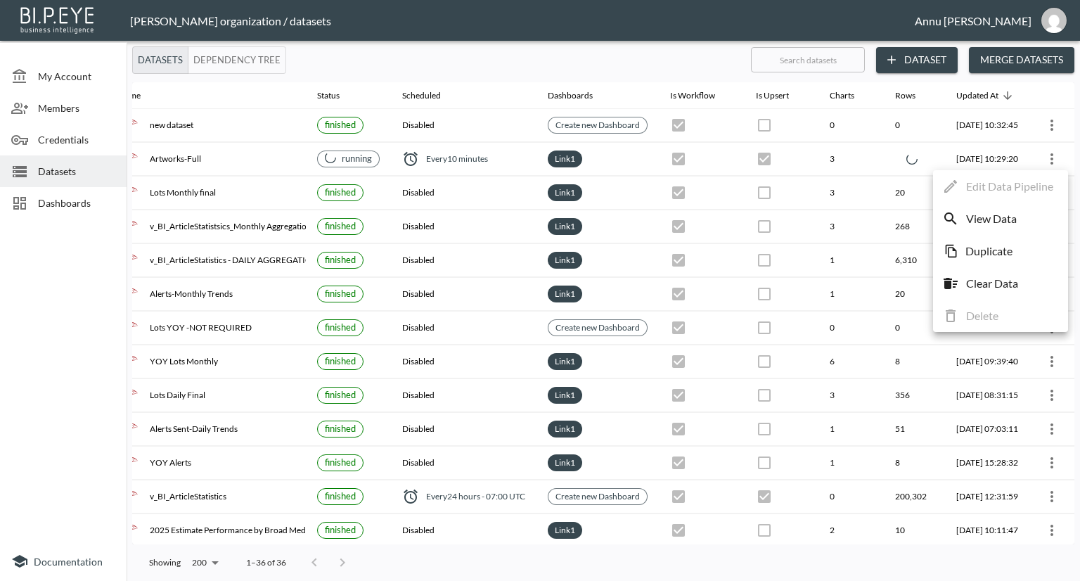
drag, startPoint x: 883, startPoint y: 538, endPoint x: 696, endPoint y: 548, distance: 187.3
click at [696, 548] on div at bounding box center [540, 290] width 1080 height 581
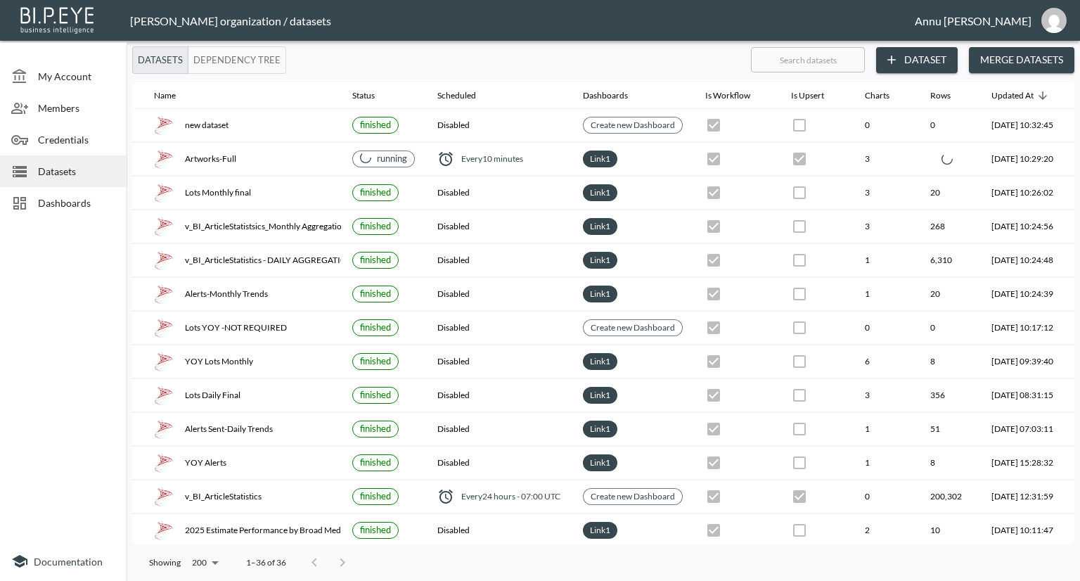
scroll to position [0, 0]
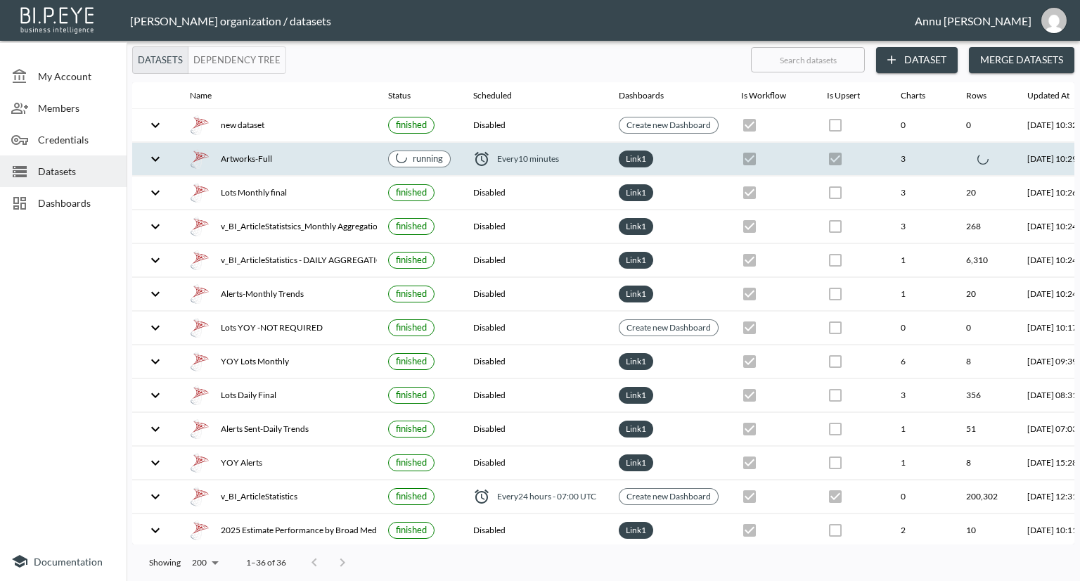
click at [285, 156] on div "Artworks-Full" at bounding box center [278, 159] width 176 height 20
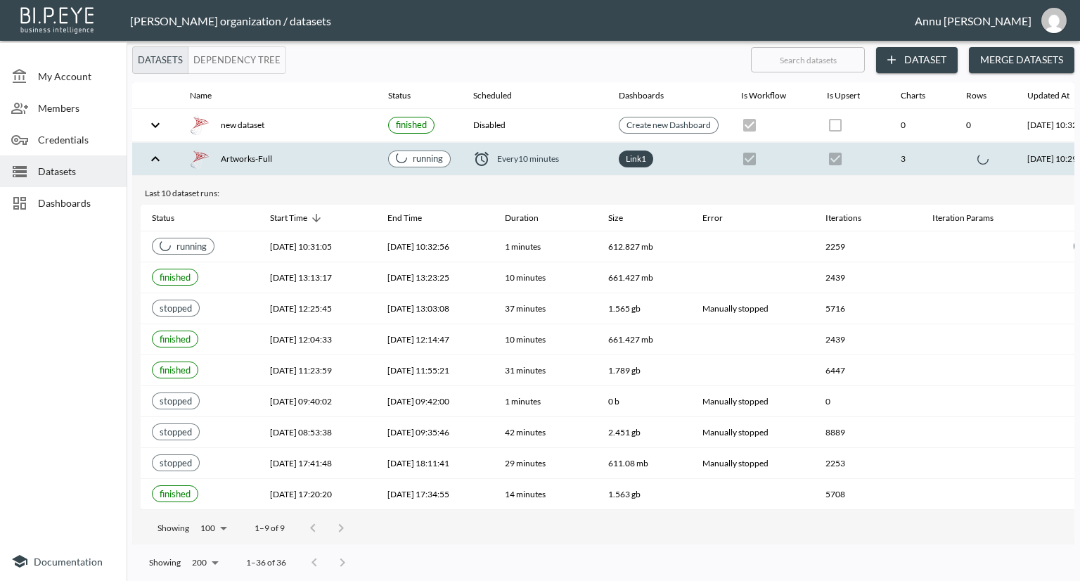
scroll to position [0, 98]
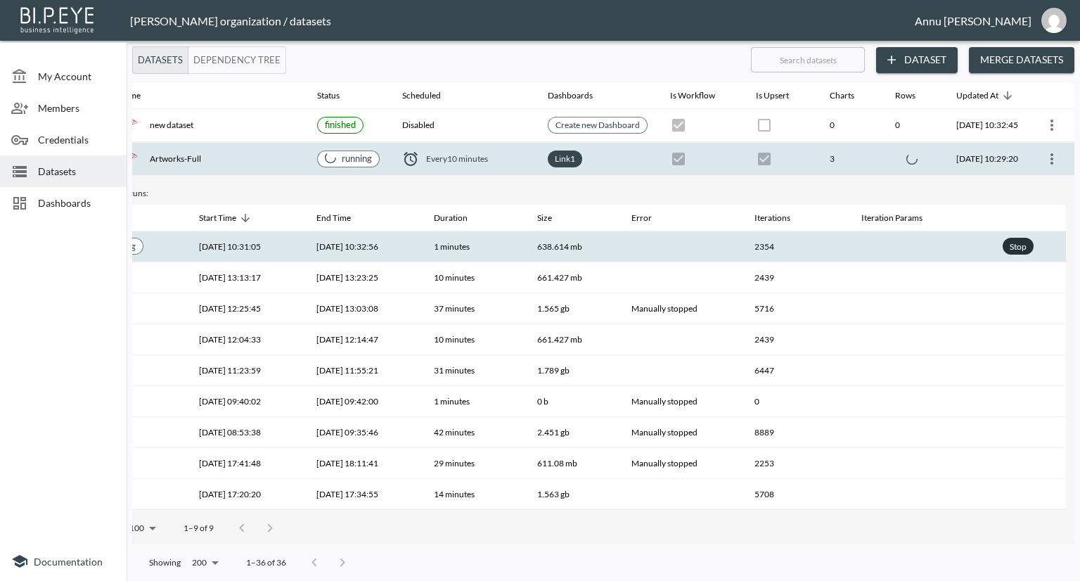
click at [1020, 245] on div "Stop" at bounding box center [1018, 247] width 23 height 18
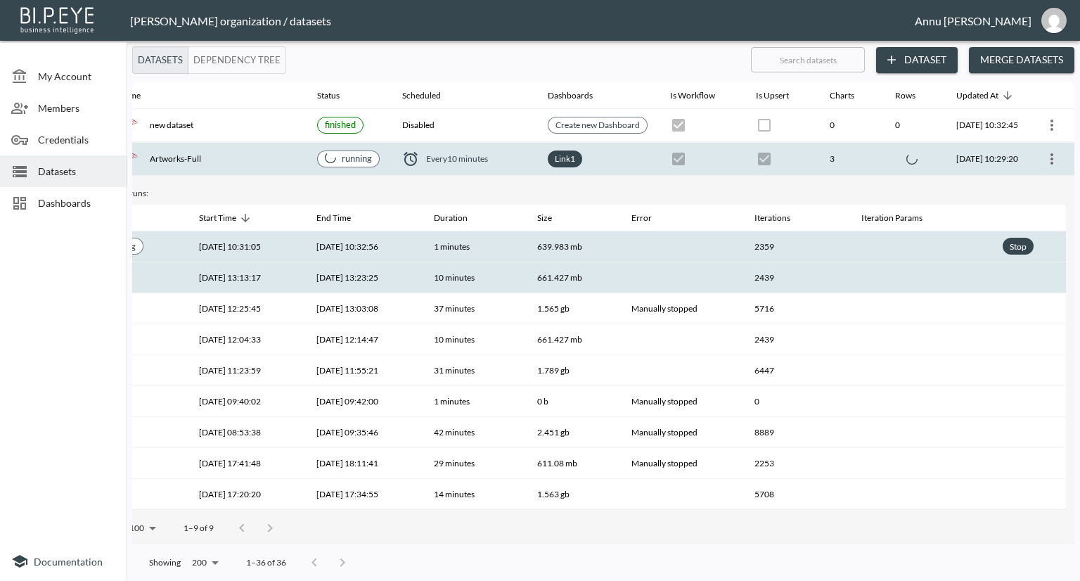
checkbox input "false"
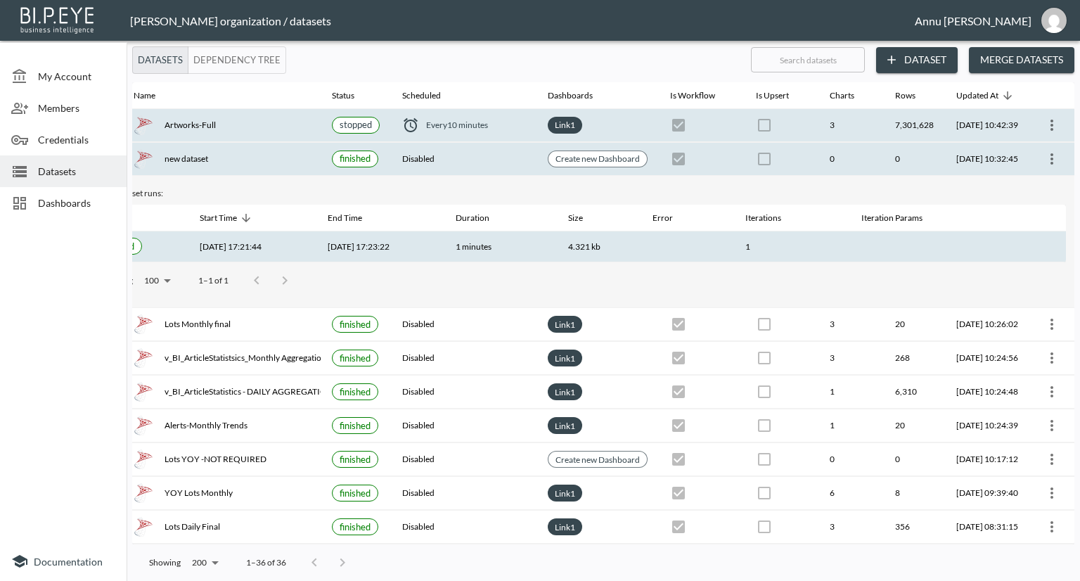
click at [1046, 118] on icon "more" at bounding box center [1051, 125] width 17 height 17
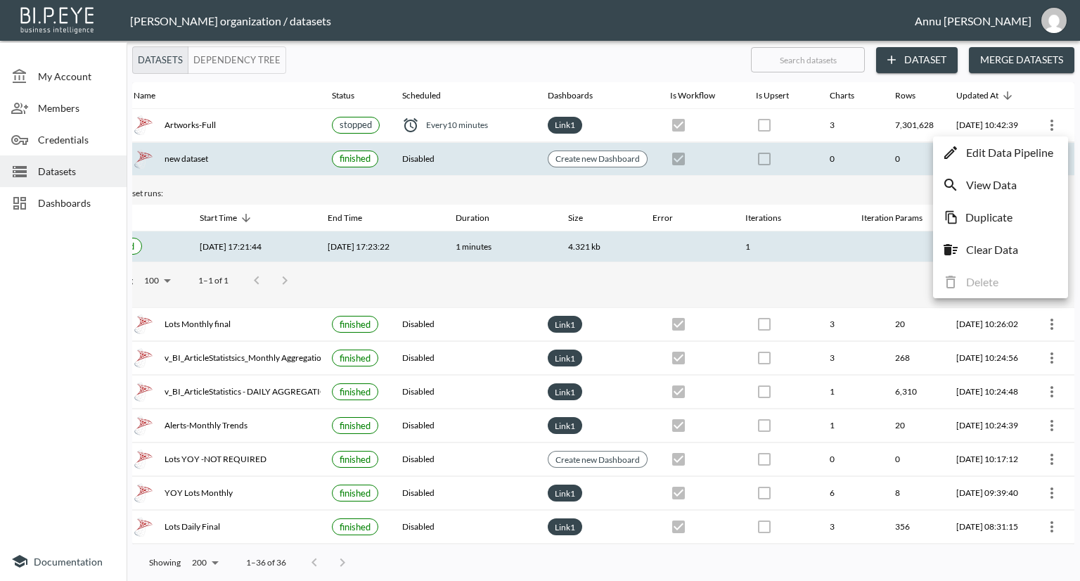
click at [1041, 153] on p "Edit Data Pipeline" at bounding box center [1009, 152] width 87 height 17
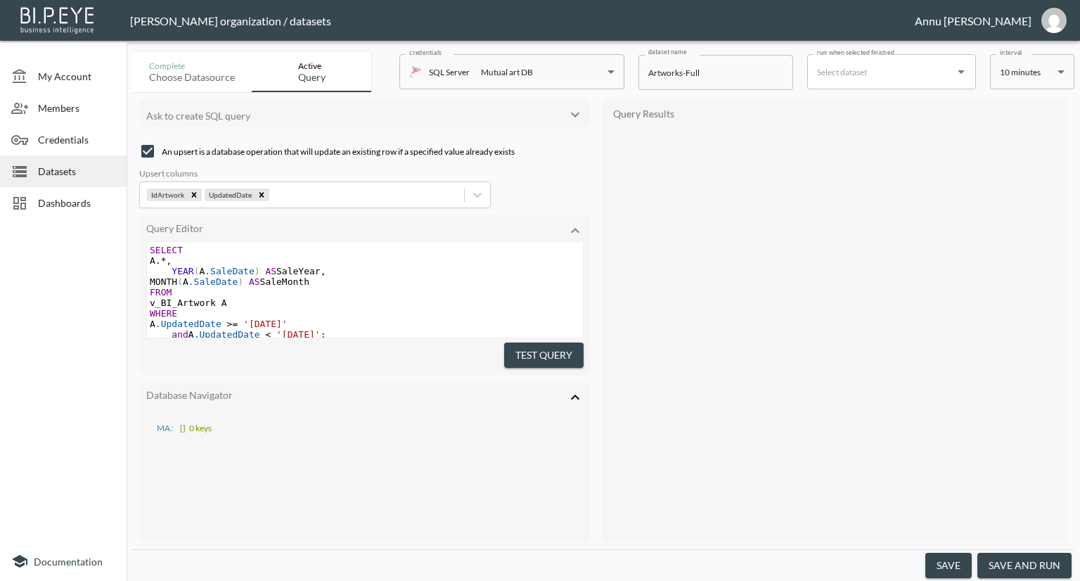
click at [1034, 79] on body "BI.P.EYE, Interactive Analytics Dashboards - app Nadia Senft organization / dat…" at bounding box center [540, 290] width 1080 height 581
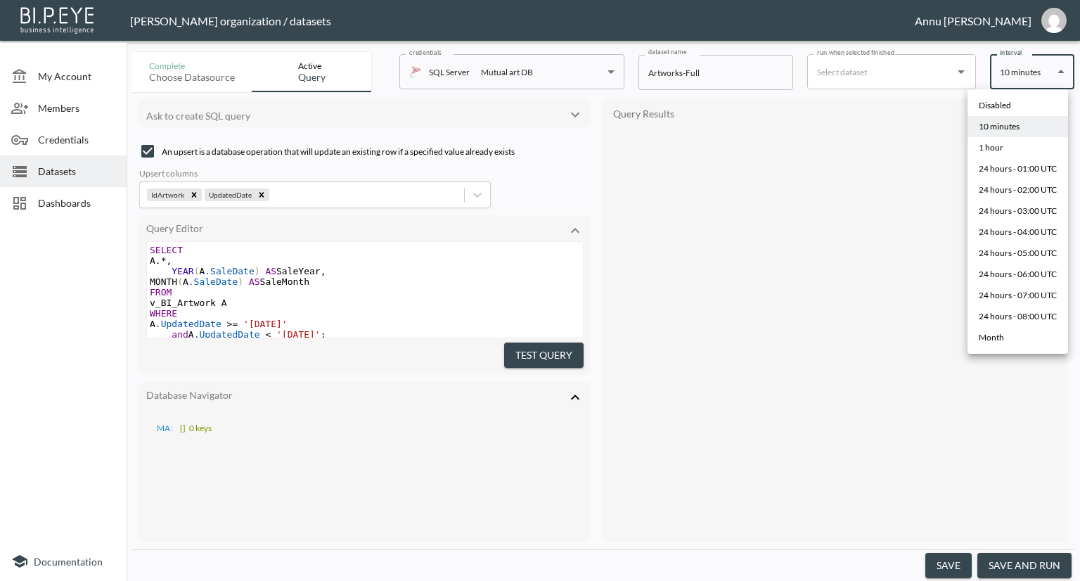
click at [1024, 105] on li "Disabled" at bounding box center [1018, 105] width 101 height 21
type input "Disabled"
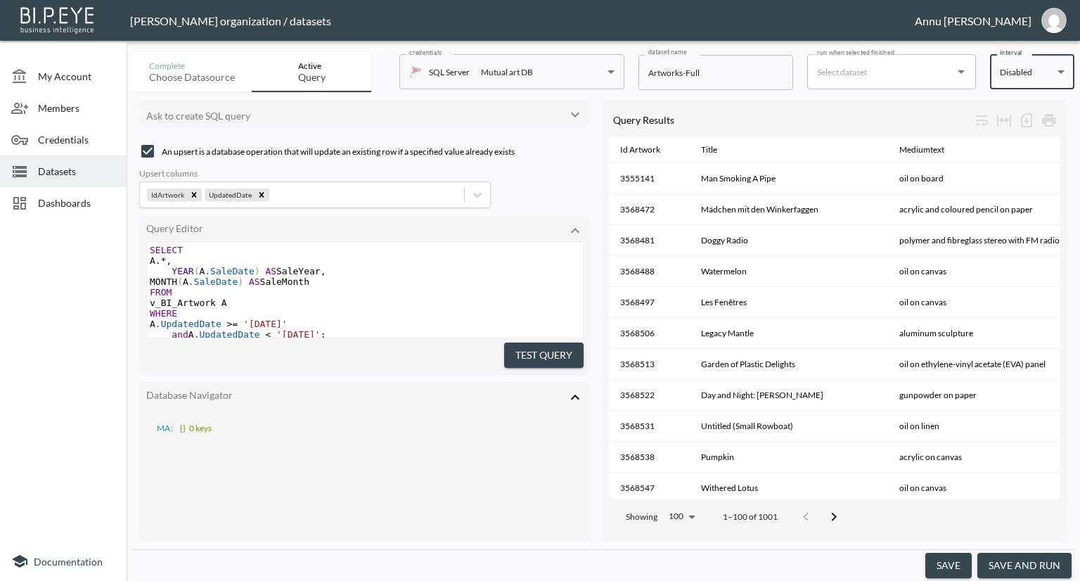
click at [958, 560] on button "save" at bounding box center [948, 566] width 46 height 26
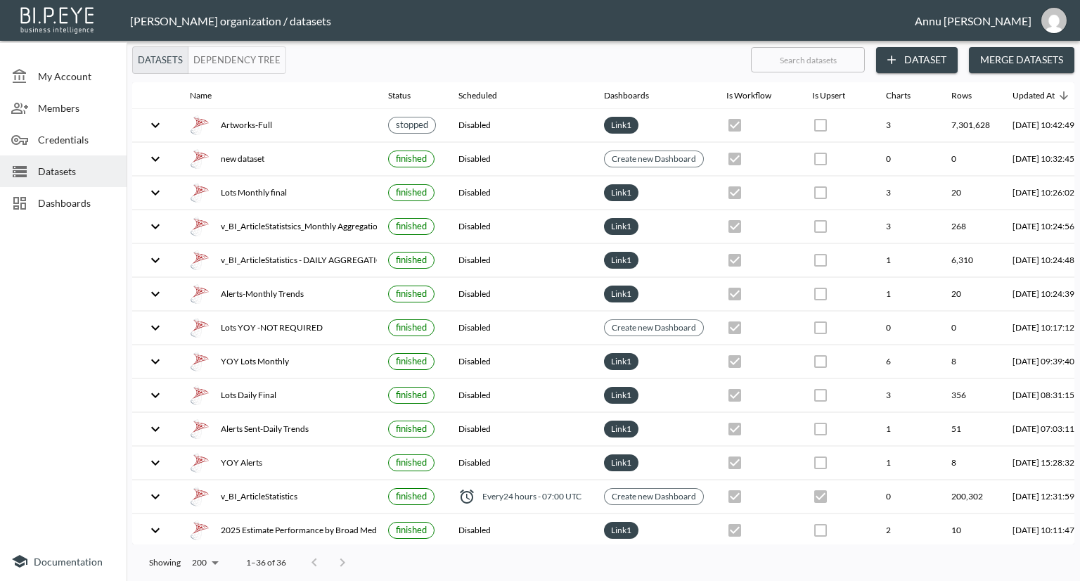
click at [58, 164] on span "Datasets" at bounding box center [76, 171] width 77 height 15
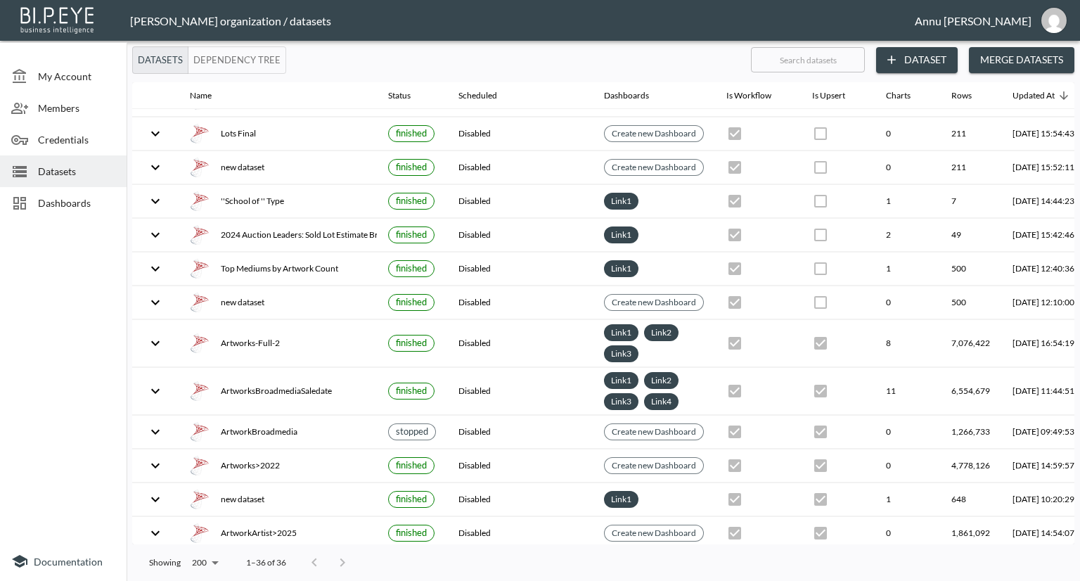
scroll to position [804, 0]
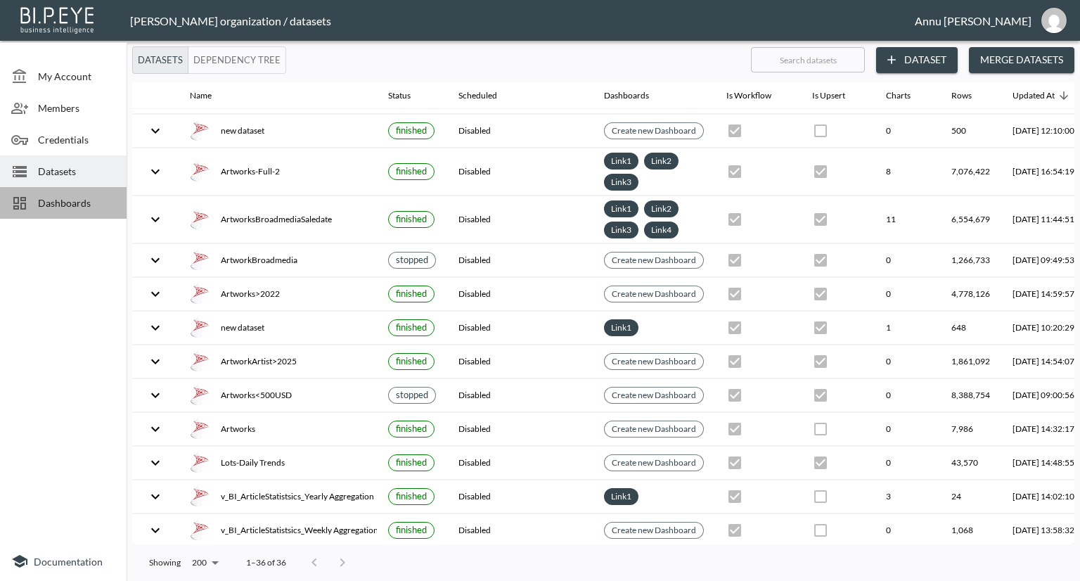
click at [83, 209] on span "Dashboards" at bounding box center [76, 202] width 77 height 15
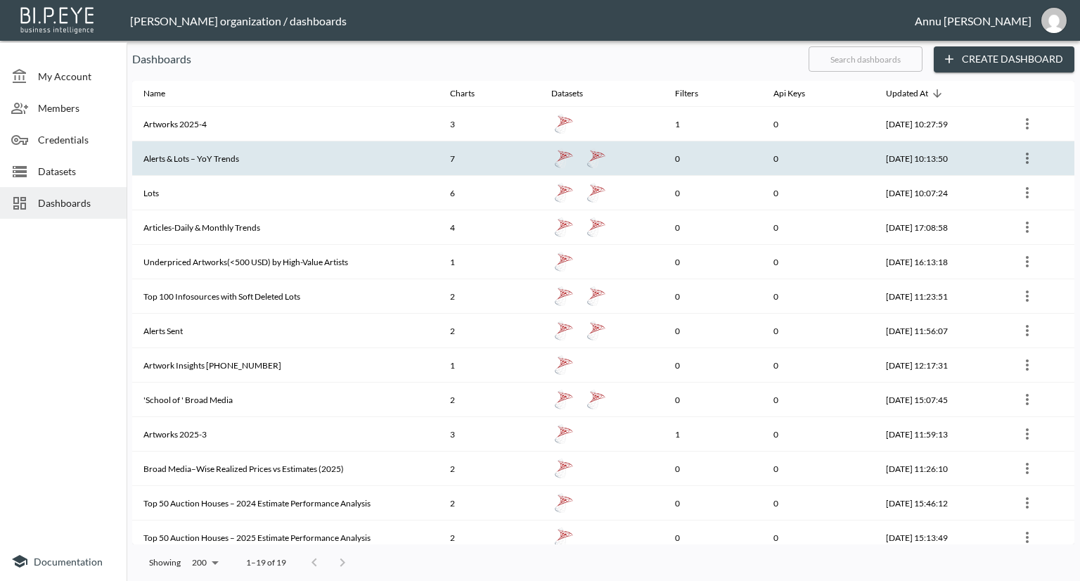
click at [236, 158] on th "Alerts & Lots – YoY Trends" at bounding box center [285, 158] width 307 height 34
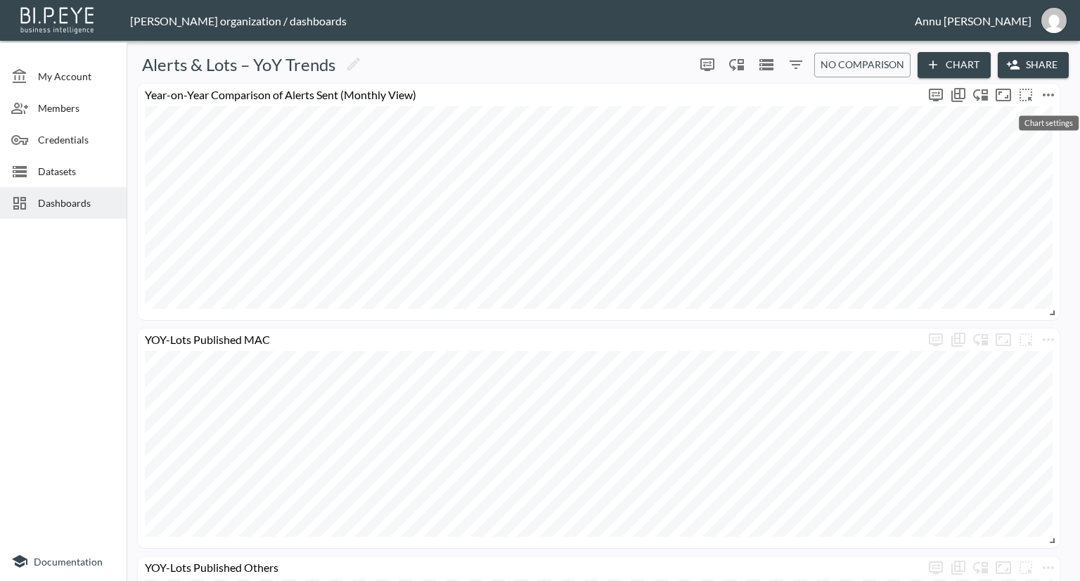
click at [1045, 96] on icon "more" at bounding box center [1048, 94] width 17 height 17
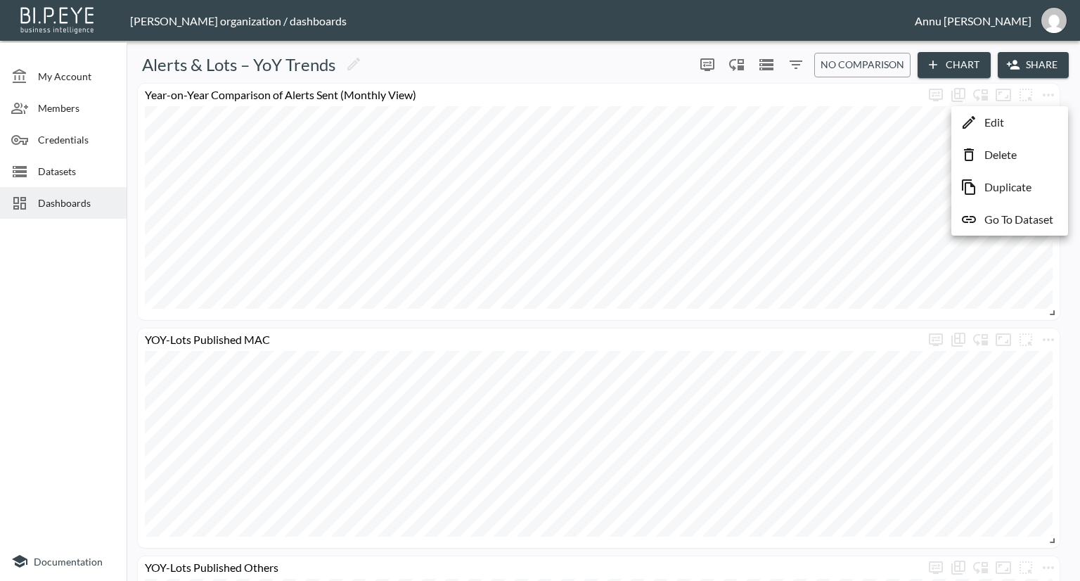
click at [1005, 124] on li "Edit" at bounding box center [1010, 122] width 110 height 25
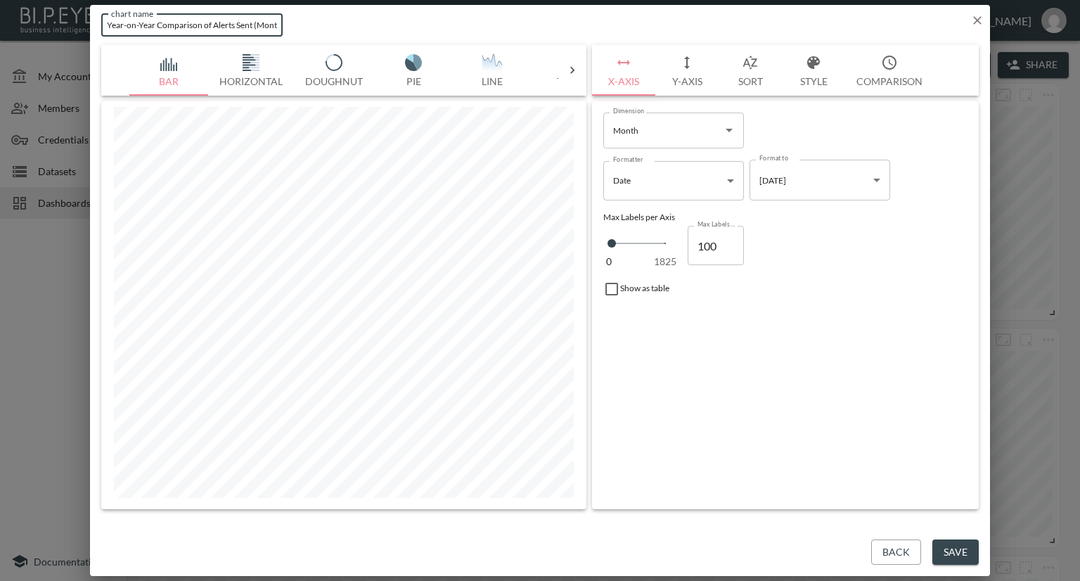
scroll to position [0, 34]
drag, startPoint x: 255, startPoint y: 23, endPoint x: 330, endPoint y: 27, distance: 74.7
click at [330, 27] on div "chart name Year-on-Year Comparison of Alerts Sent (Monthly View) chart name" at bounding box center [540, 22] width 900 height 34
type input "Year-on-Year Comparison of Alerts Sent"
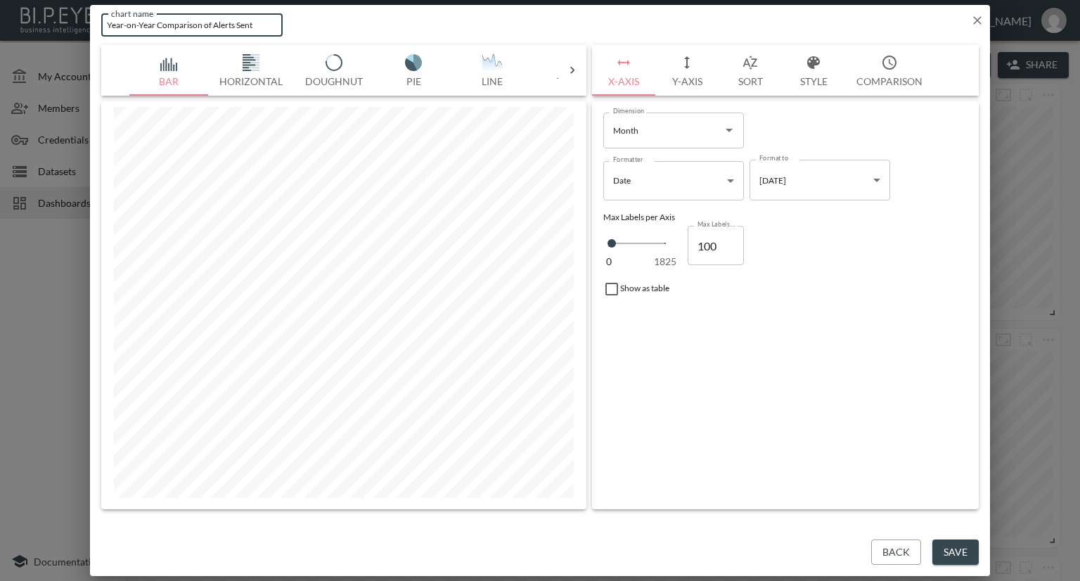
click at [952, 544] on button "Save" at bounding box center [955, 552] width 46 height 26
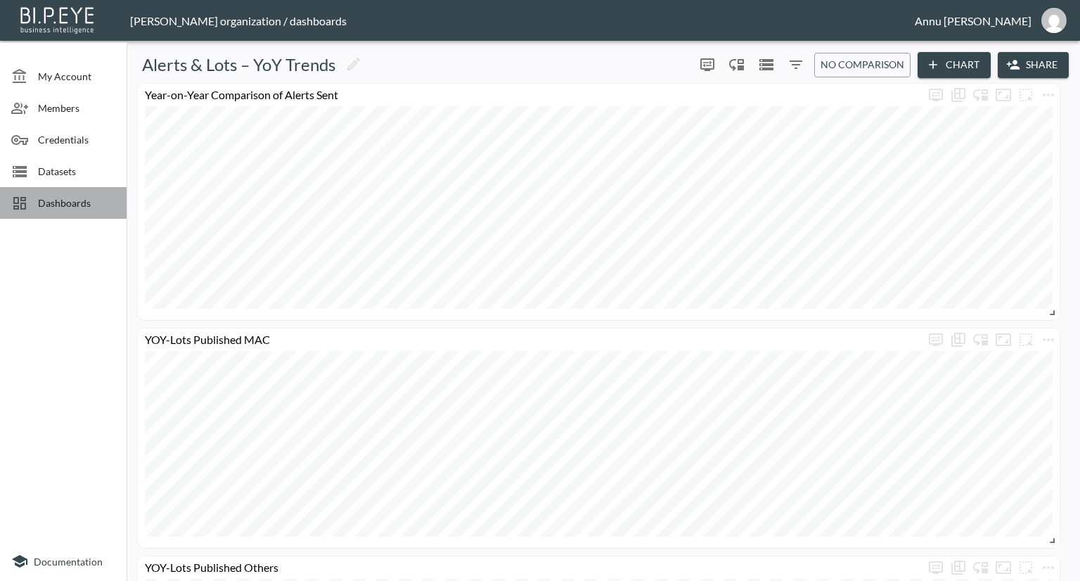
click at [94, 206] on span "Dashboards" at bounding box center [76, 202] width 77 height 15
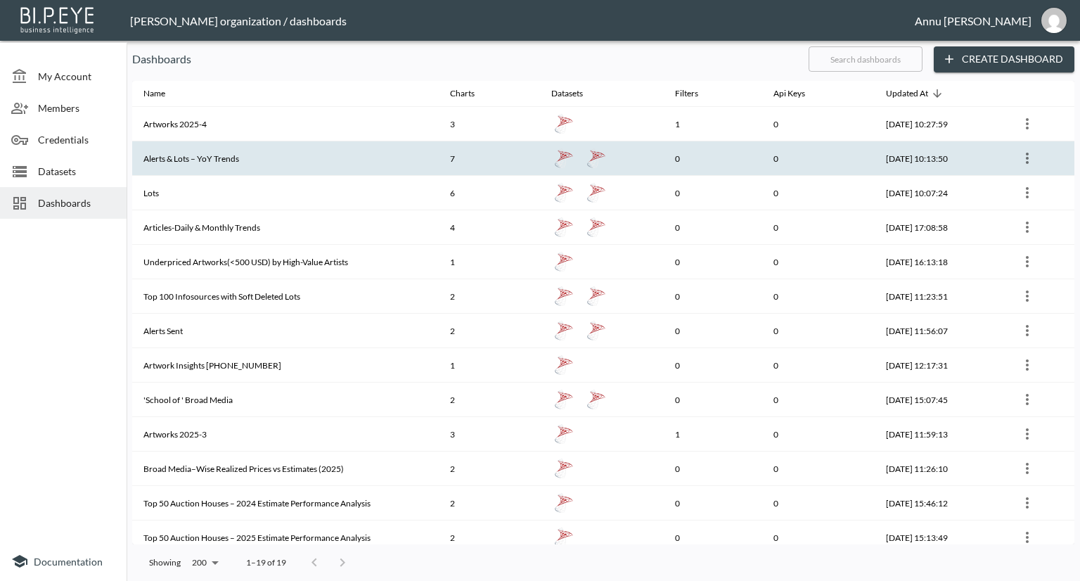
click at [200, 164] on th "Alerts & Lots – YoY Trends" at bounding box center [285, 158] width 307 height 34
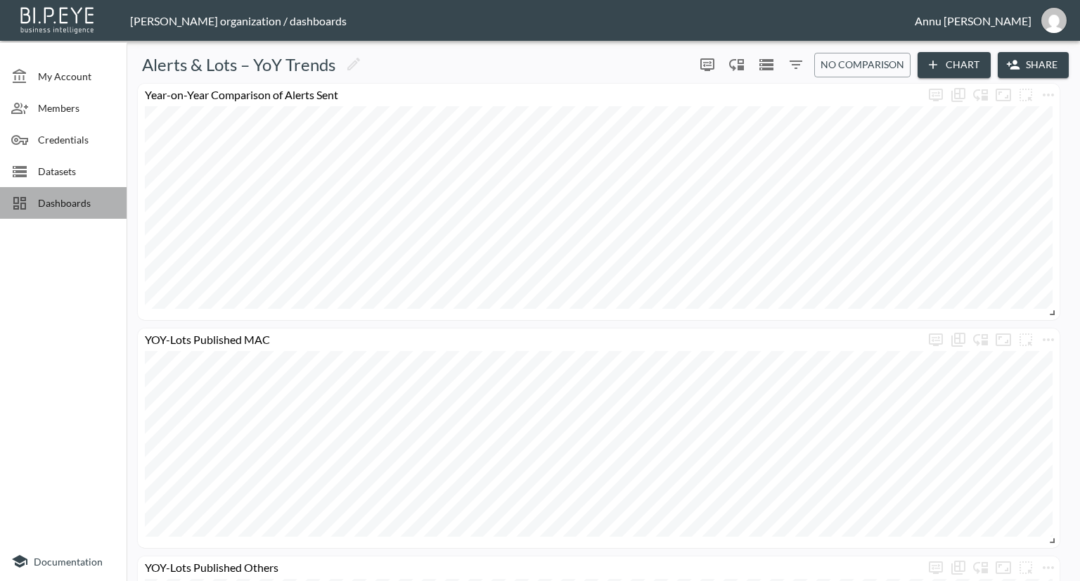
click at [60, 200] on span "Dashboards" at bounding box center [76, 202] width 77 height 15
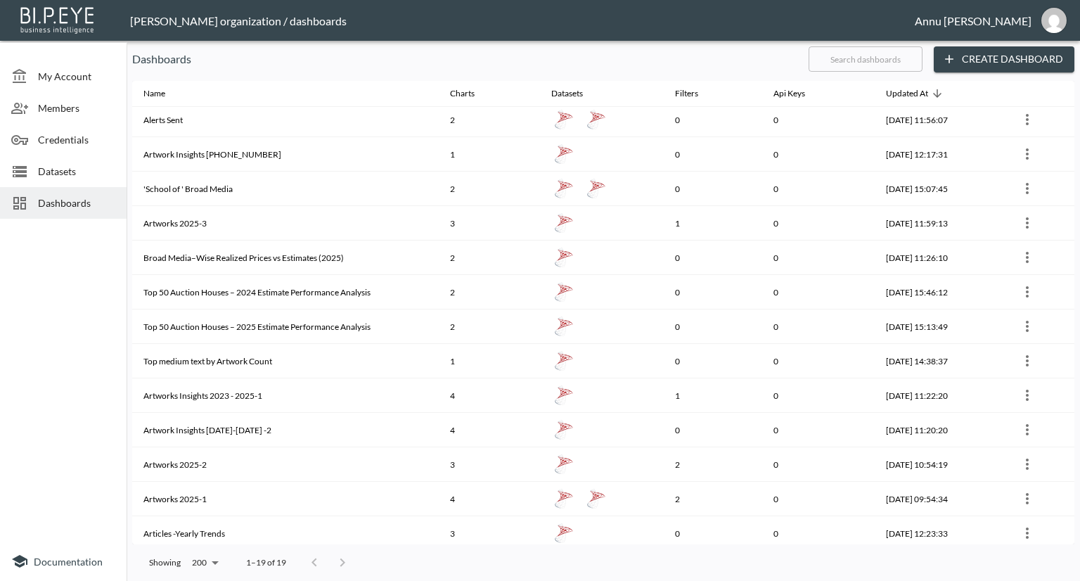
scroll to position [215, 0]
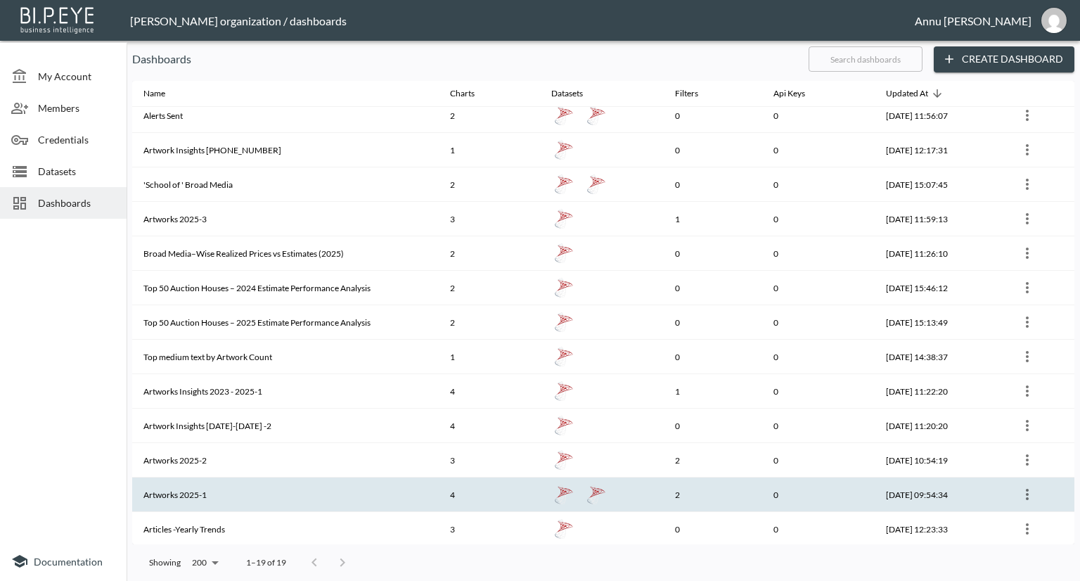
click at [1035, 486] on button "more" at bounding box center [1027, 494] width 23 height 23
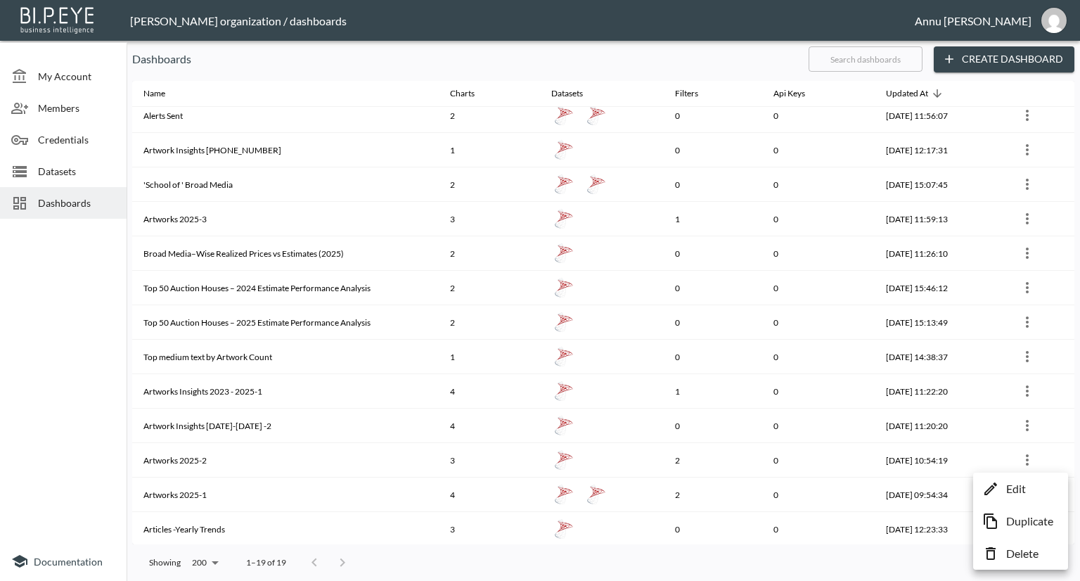
click at [281, 506] on div at bounding box center [540, 290] width 1080 height 581
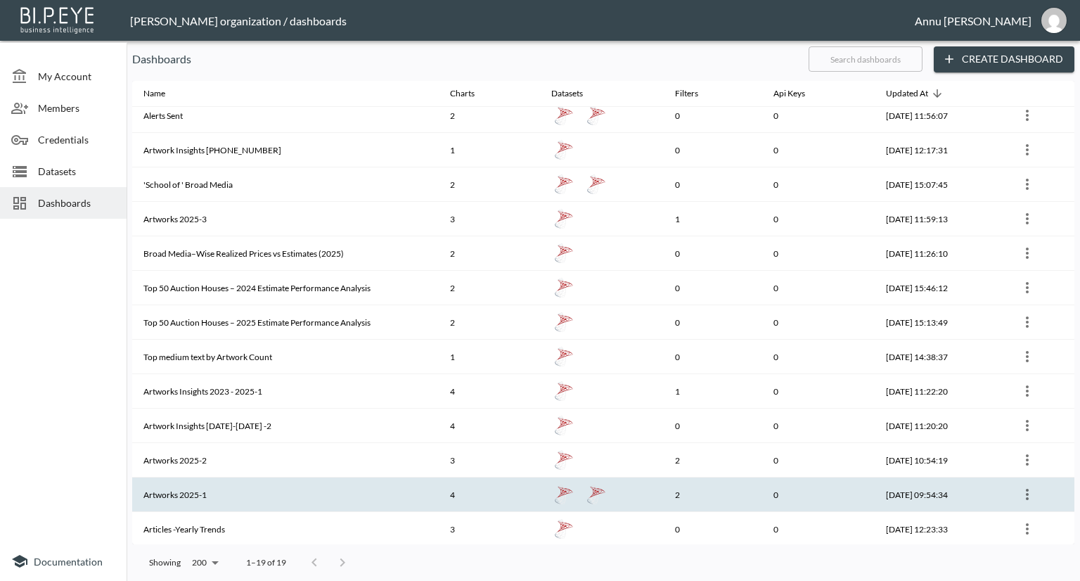
click at [183, 492] on th "Artworks 2025-1" at bounding box center [285, 494] width 307 height 34
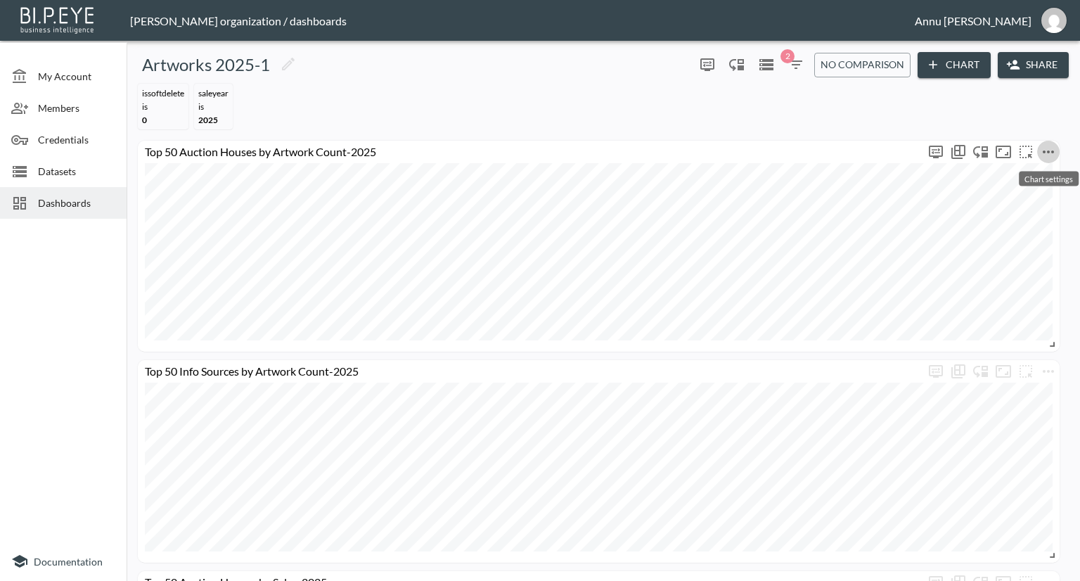
click at [1058, 149] on button "more" at bounding box center [1048, 152] width 23 height 23
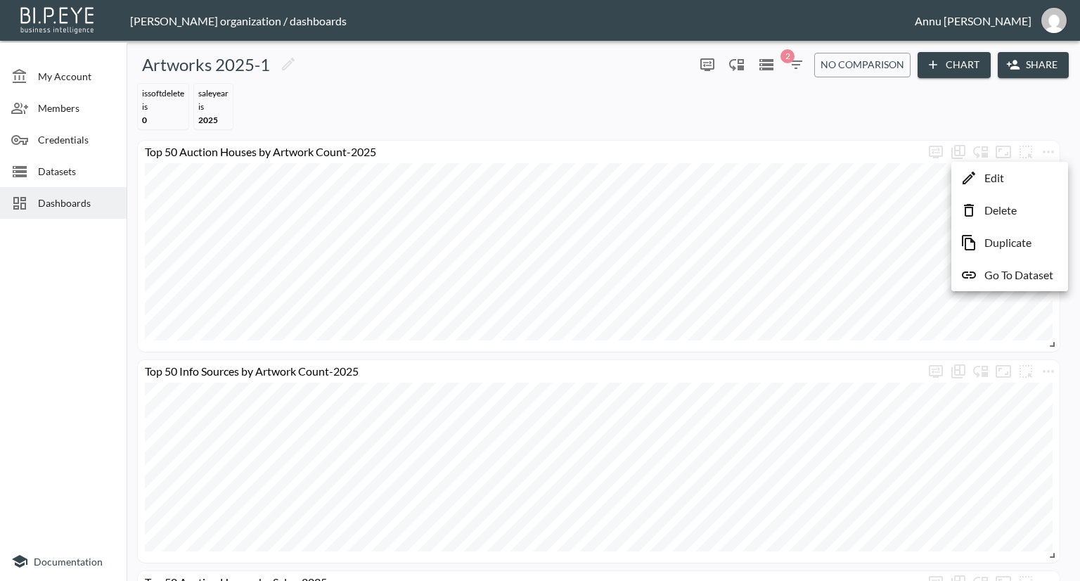
click at [1018, 207] on li "Delete" at bounding box center [1010, 210] width 110 height 25
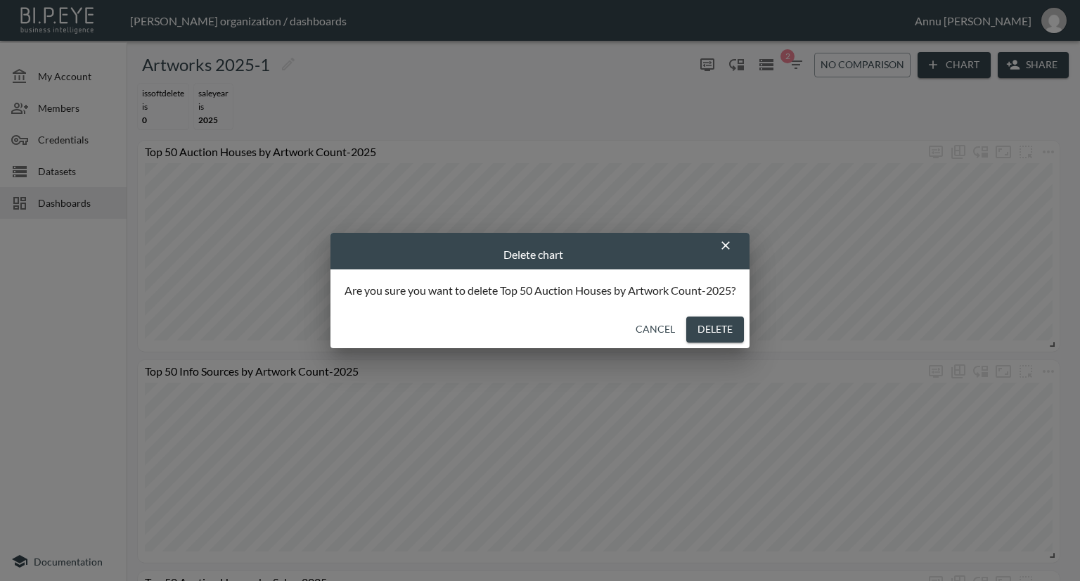
click at [721, 336] on button "Delete" at bounding box center [715, 329] width 58 height 26
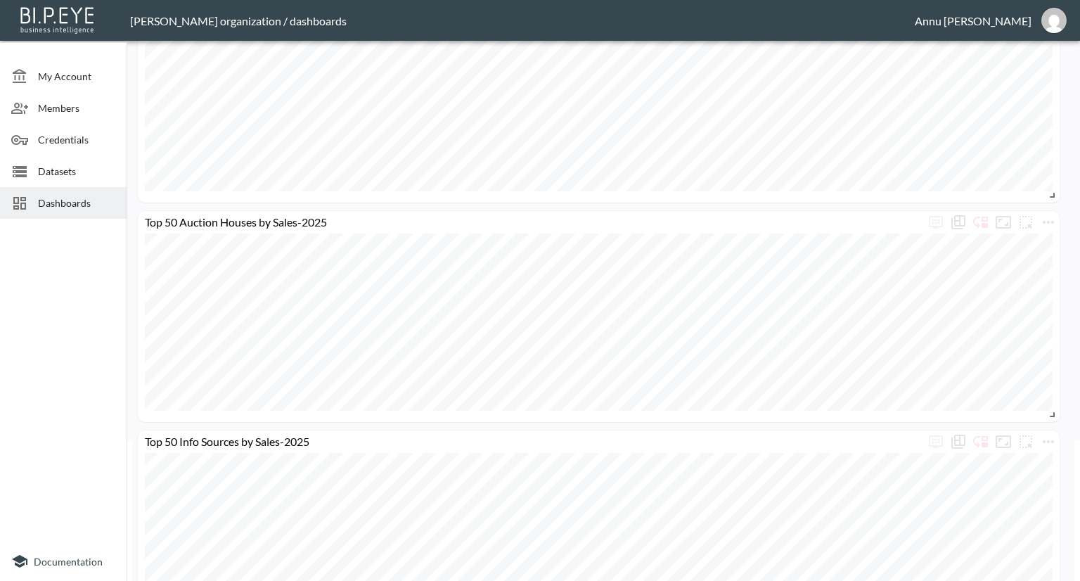
scroll to position [203, 0]
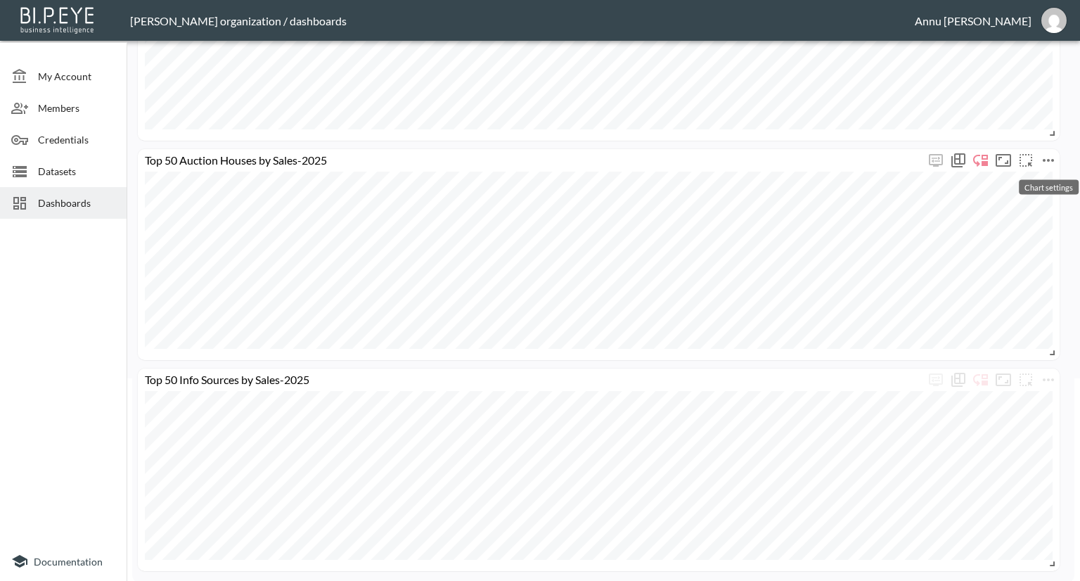
click at [1051, 153] on icon "more" at bounding box center [1048, 160] width 17 height 17
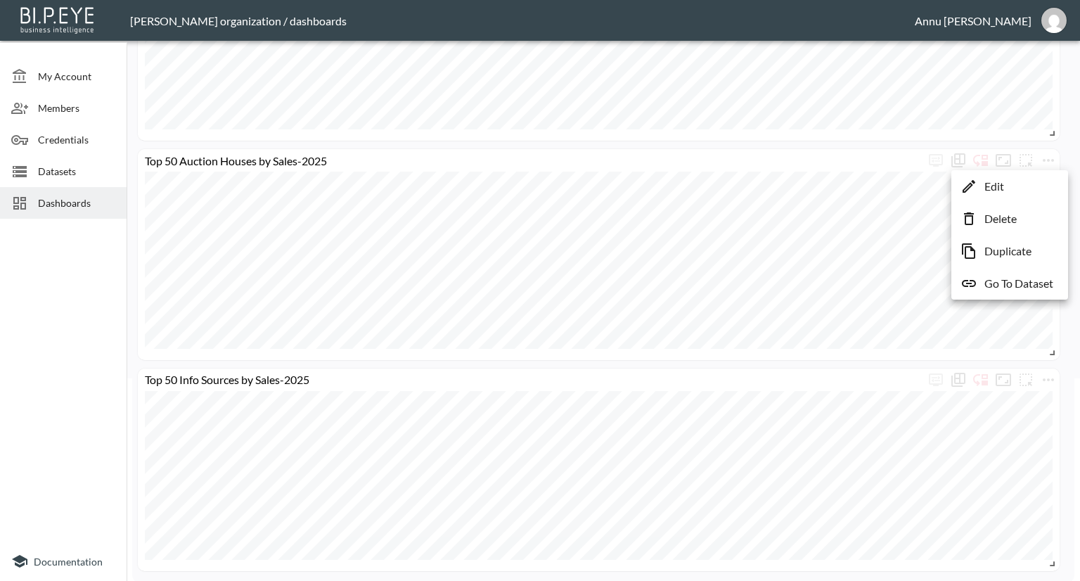
click at [987, 192] on p "Edit" at bounding box center [994, 186] width 20 height 17
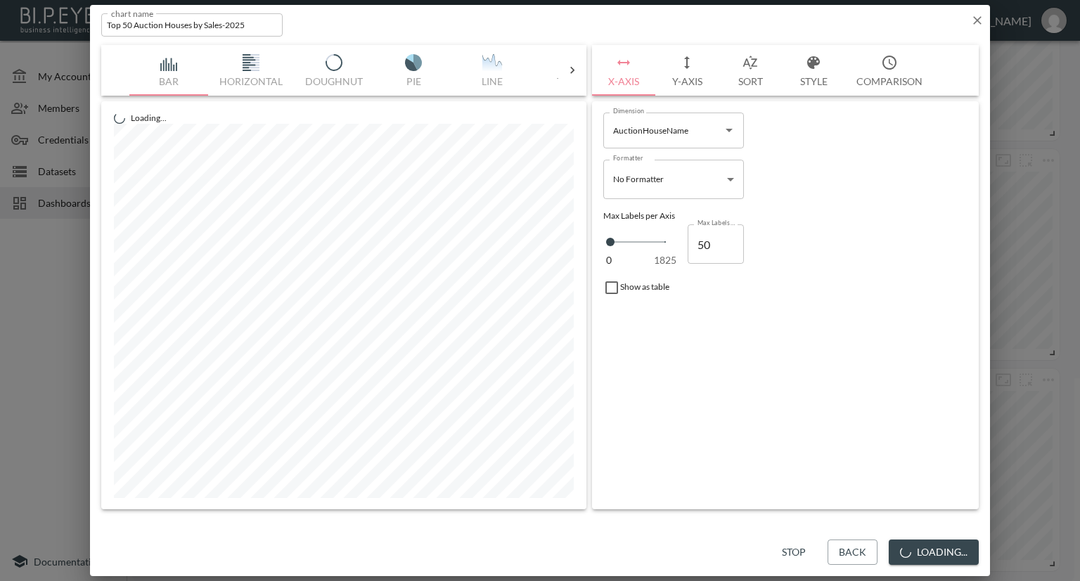
click at [692, 85] on button "Y-Axis" at bounding box center [686, 70] width 63 height 51
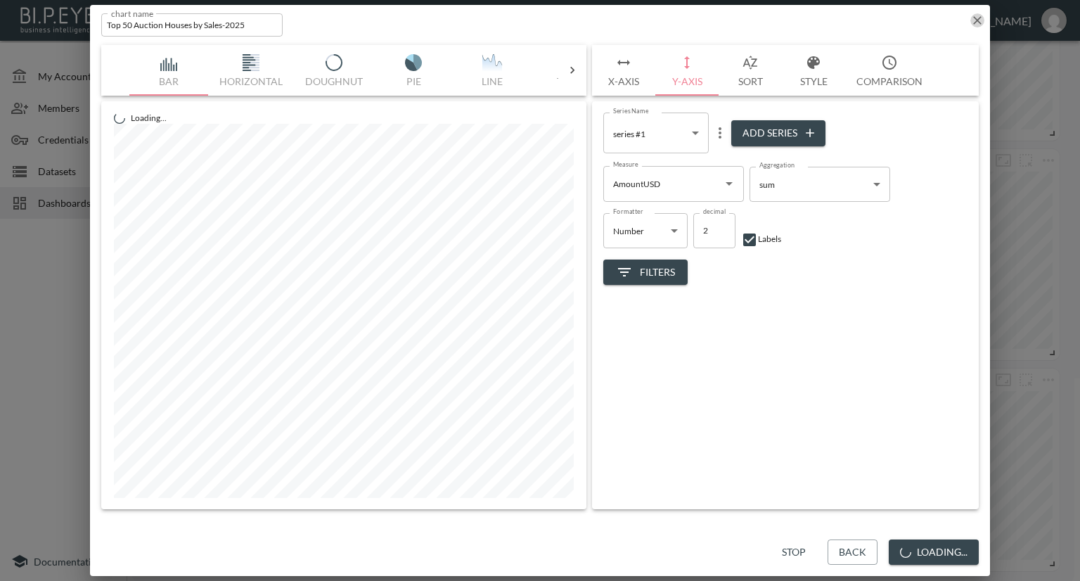
click at [976, 20] on icon "button" at bounding box center [977, 20] width 8 height 8
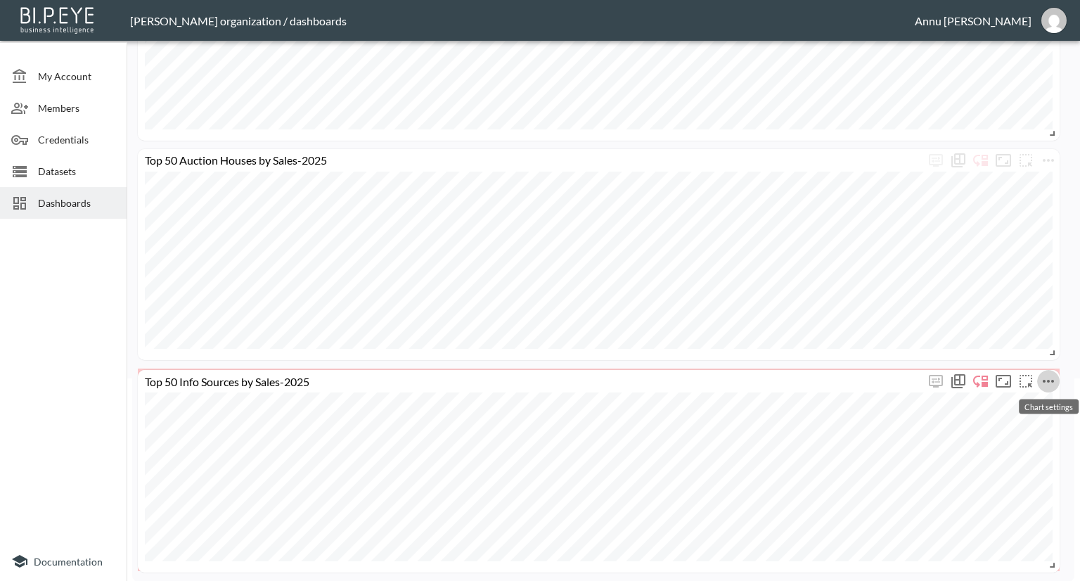
click at [1053, 374] on icon "more" at bounding box center [1048, 381] width 17 height 17
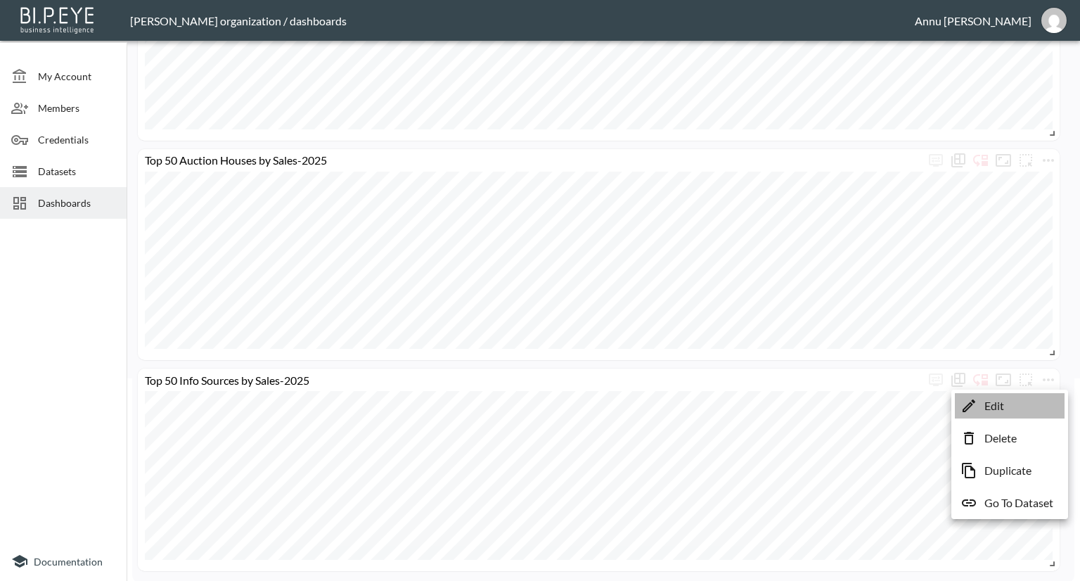
click at [1024, 406] on li "Edit" at bounding box center [1010, 405] width 110 height 25
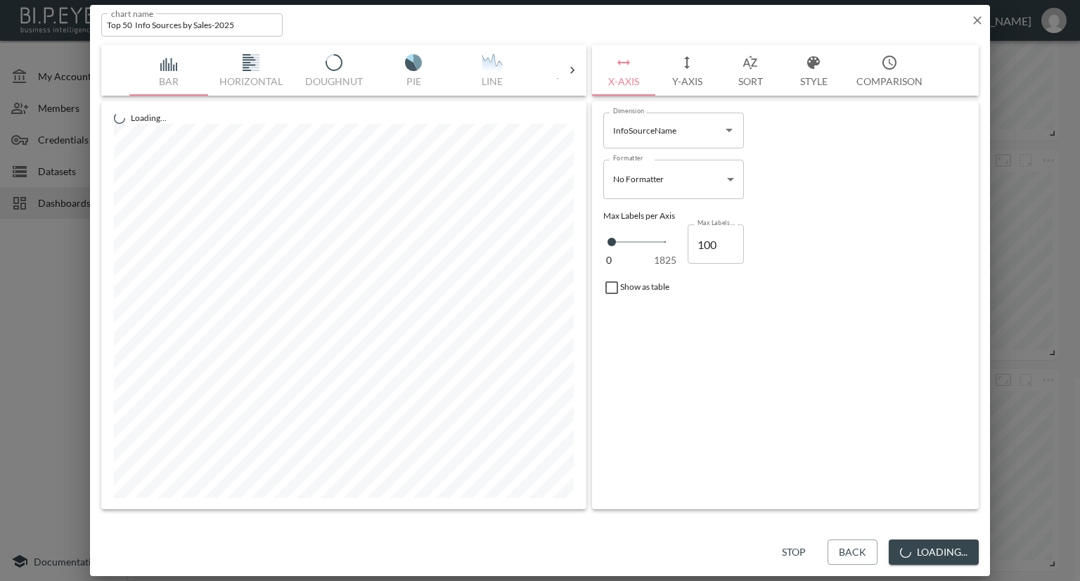
click at [698, 79] on button "Y-Axis" at bounding box center [686, 70] width 63 height 51
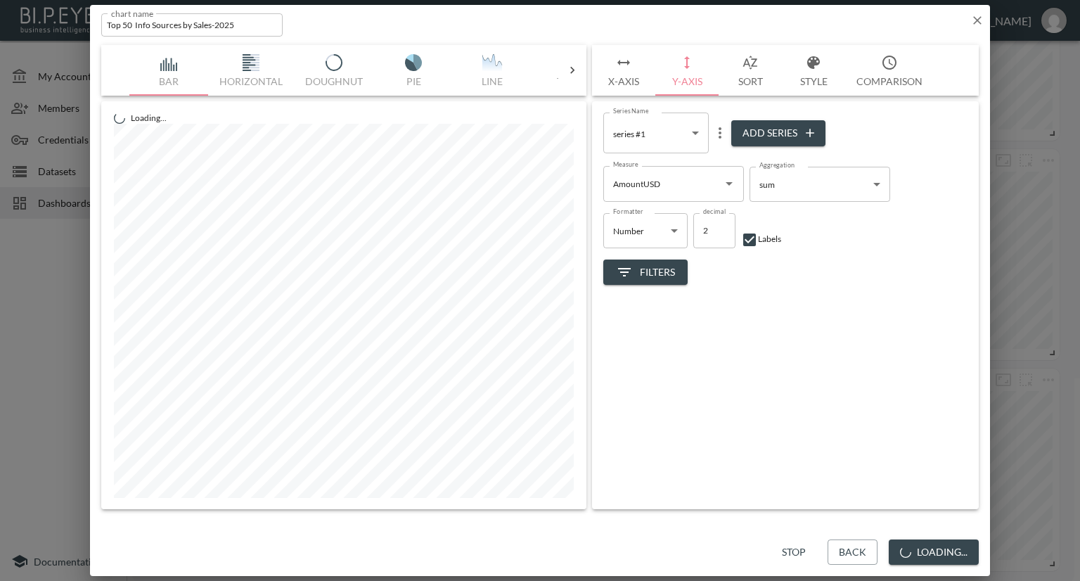
click at [973, 23] on icon "button" at bounding box center [977, 20] width 14 height 14
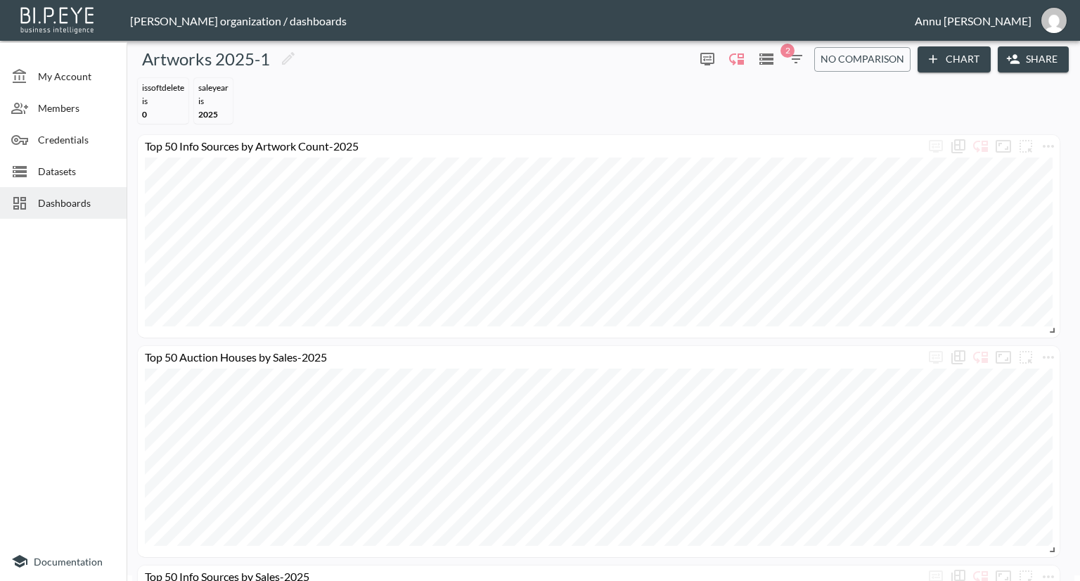
scroll to position [0, 0]
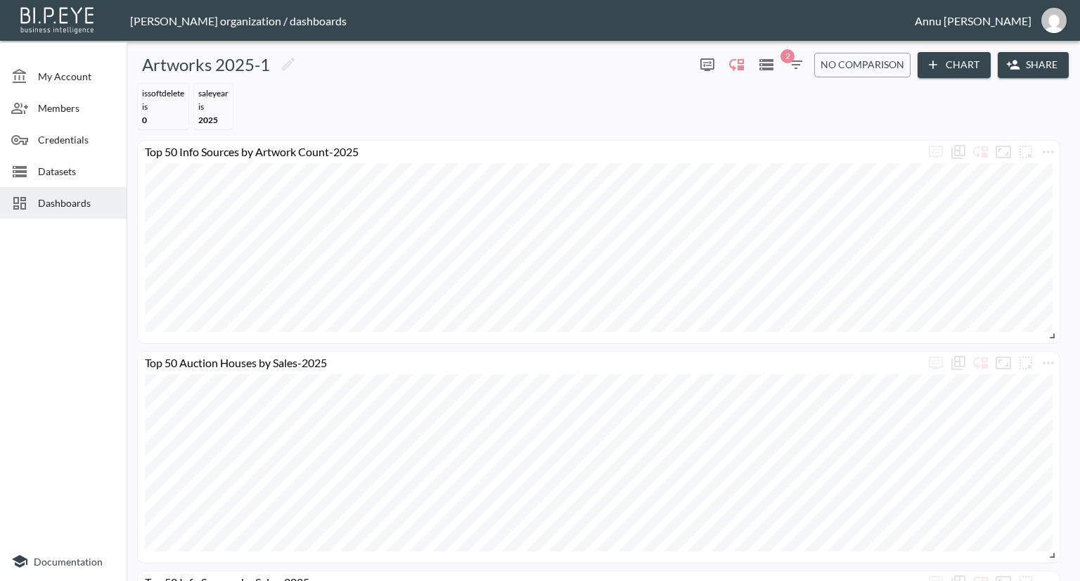
click at [65, 203] on span "Dashboards" at bounding box center [76, 202] width 77 height 15
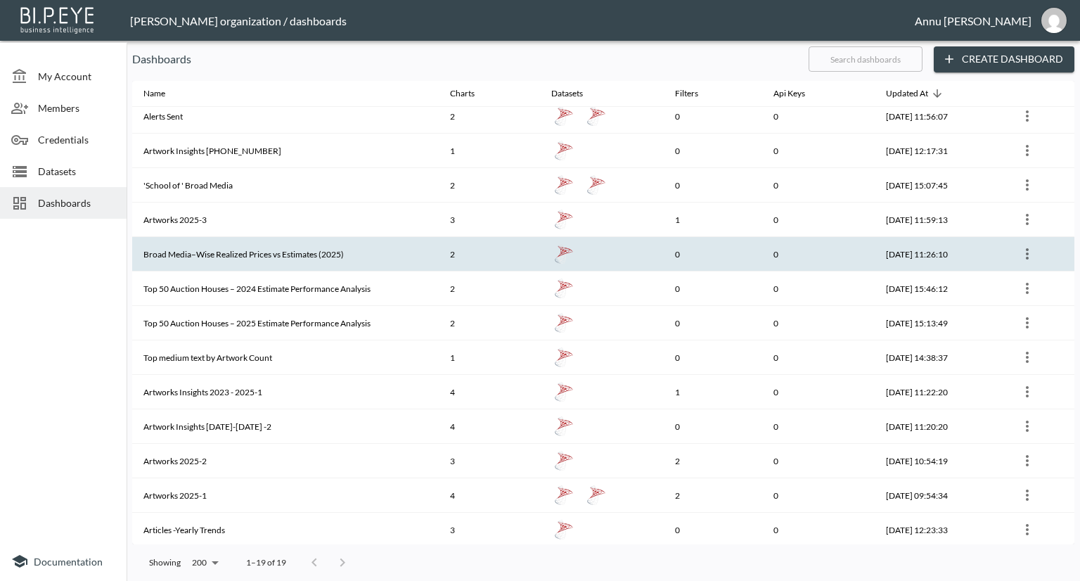
scroll to position [215, 0]
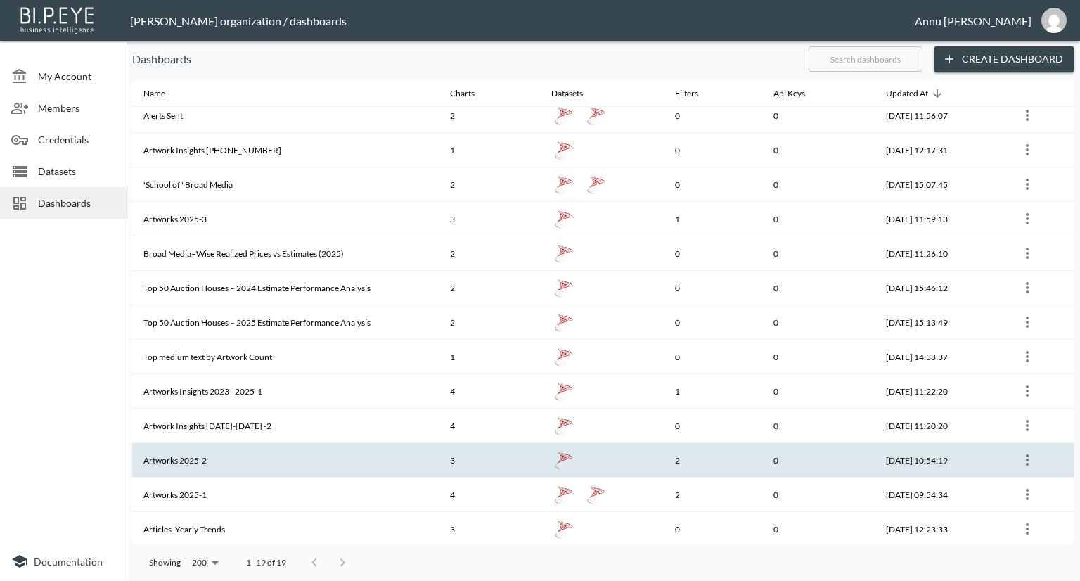
click at [298, 448] on th "Artworks 2025-2" at bounding box center [285, 460] width 307 height 34
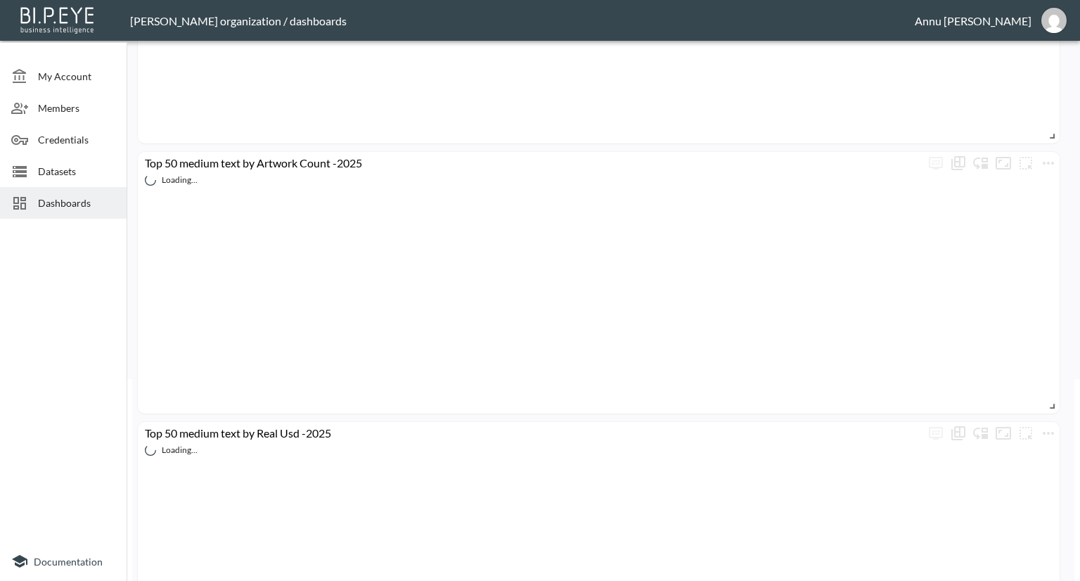
scroll to position [290, 0]
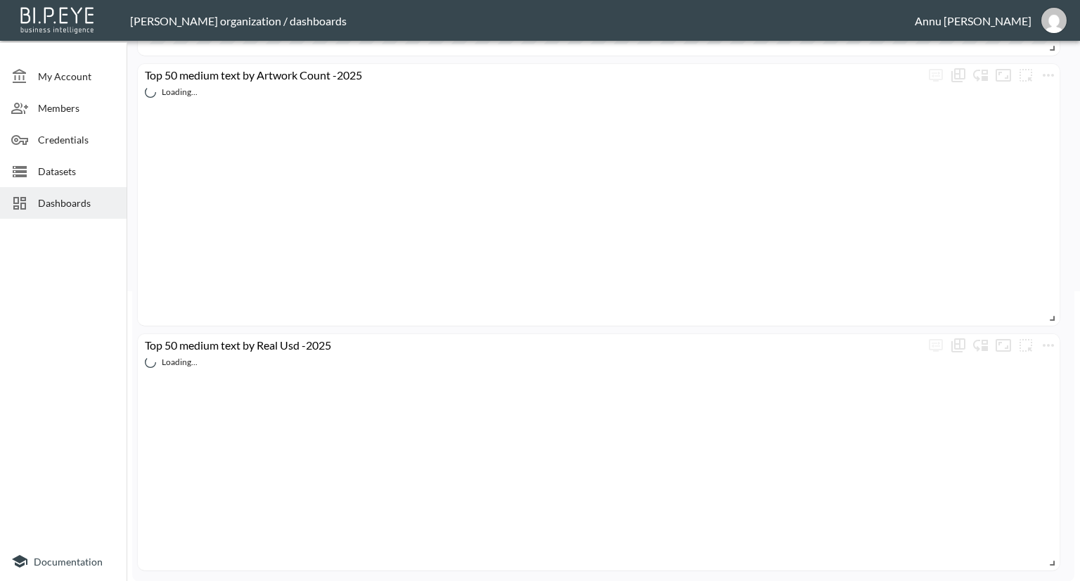
click at [53, 205] on span "Dashboards" at bounding box center [76, 202] width 77 height 15
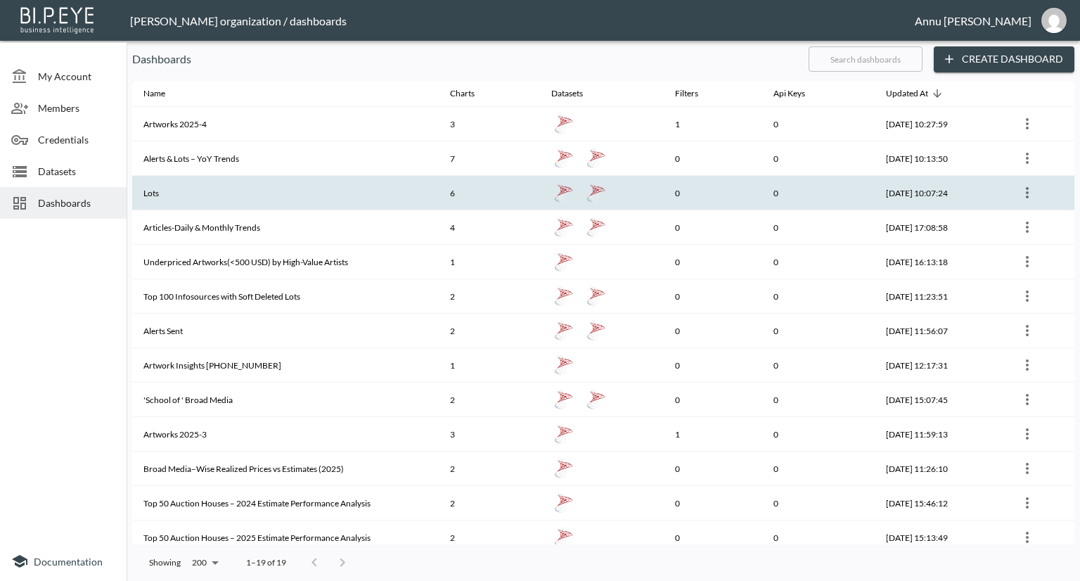
click at [214, 200] on th "Lots" at bounding box center [285, 193] width 307 height 34
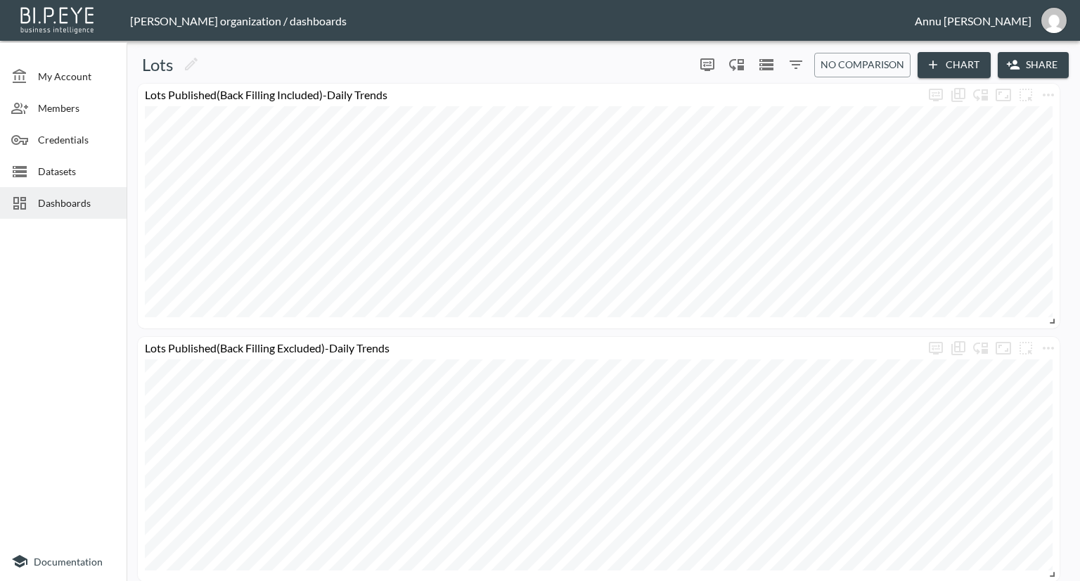
click at [78, 194] on div "Dashboards" at bounding box center [63, 203] width 127 height 32
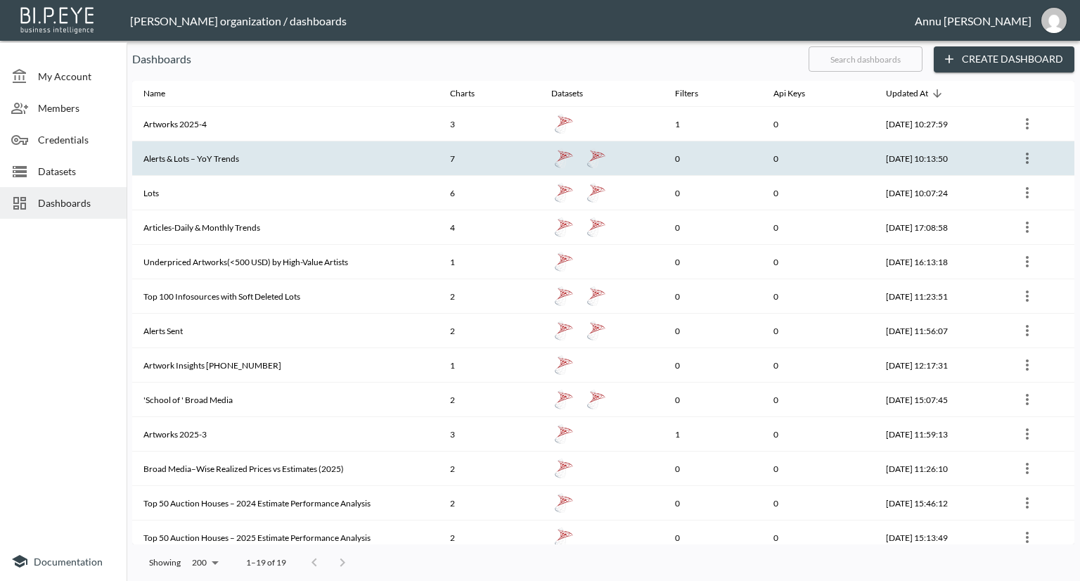
click at [176, 158] on th "Alerts & Lots – YoY Trends" at bounding box center [285, 158] width 307 height 34
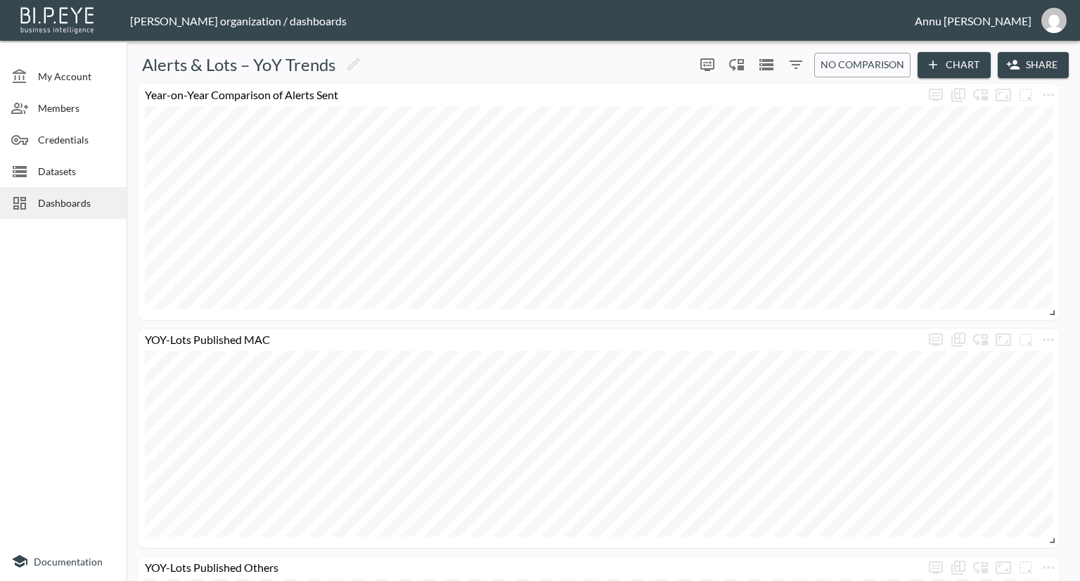
click at [76, 168] on span "Datasets" at bounding box center [76, 171] width 77 height 15
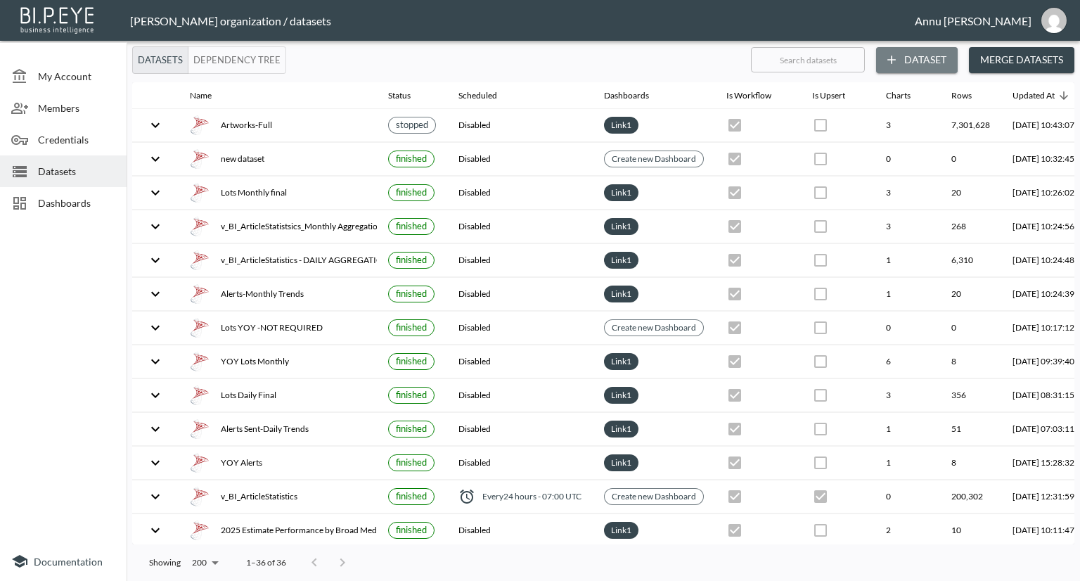
click at [927, 60] on button "Dataset" at bounding box center [917, 60] width 82 height 26
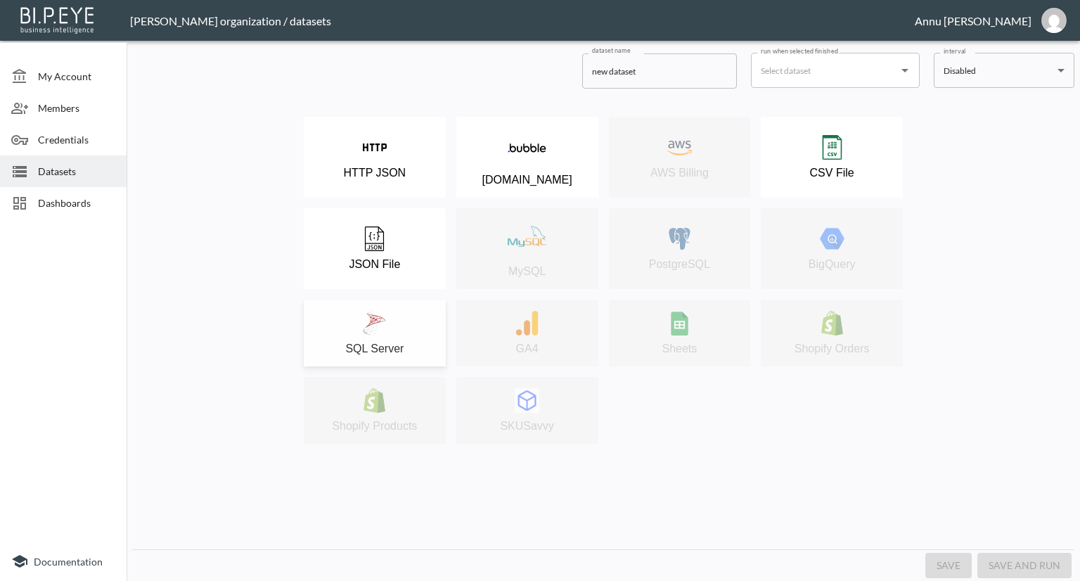
click at [357, 333] on div "SQL Server" at bounding box center [375, 333] width 128 height 44
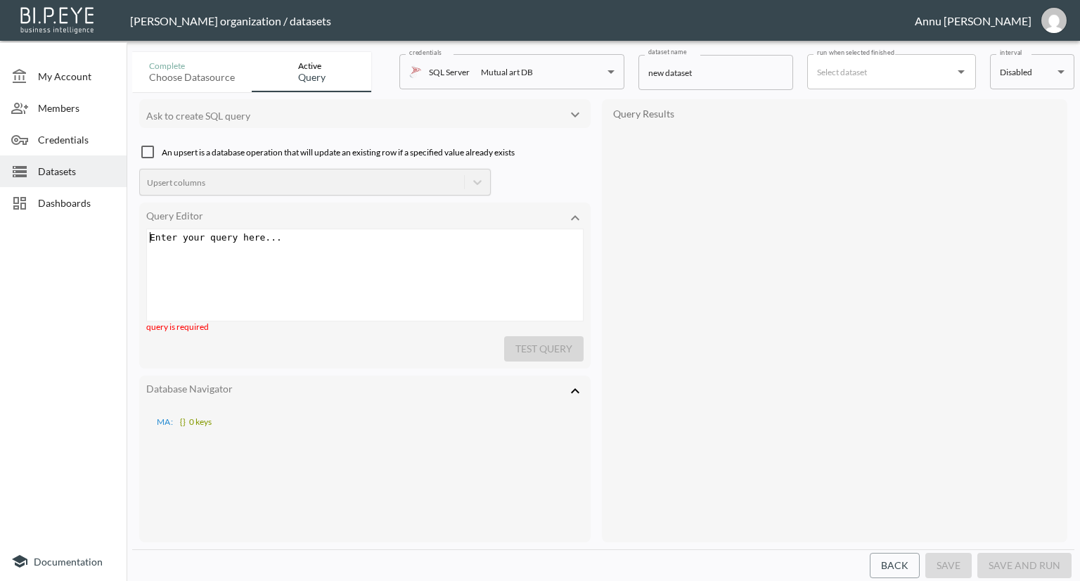
click at [335, 248] on div "Enter your query here... xxxxxxxxxx ​" at bounding box center [382, 292] width 471 height 127
click at [292, 237] on pre "​" at bounding box center [366, 237] width 439 height 11
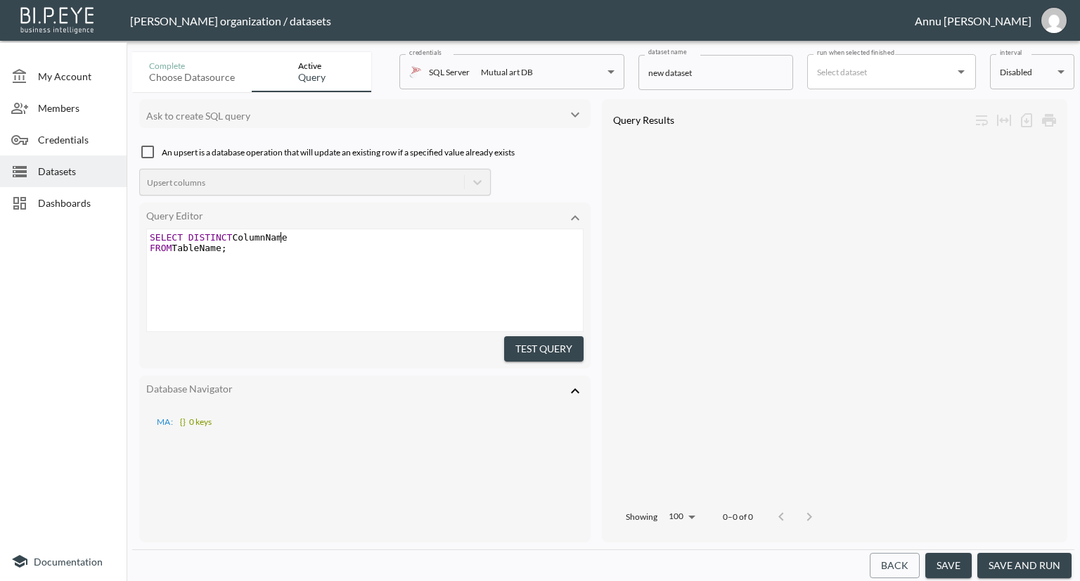
click at [280, 234] on pre "SELECT DISTINCT ColumnName" at bounding box center [366, 237] width 439 height 11
type textarea "IsGptData"
click at [221, 245] on span ";" at bounding box center [224, 248] width 6 height 11
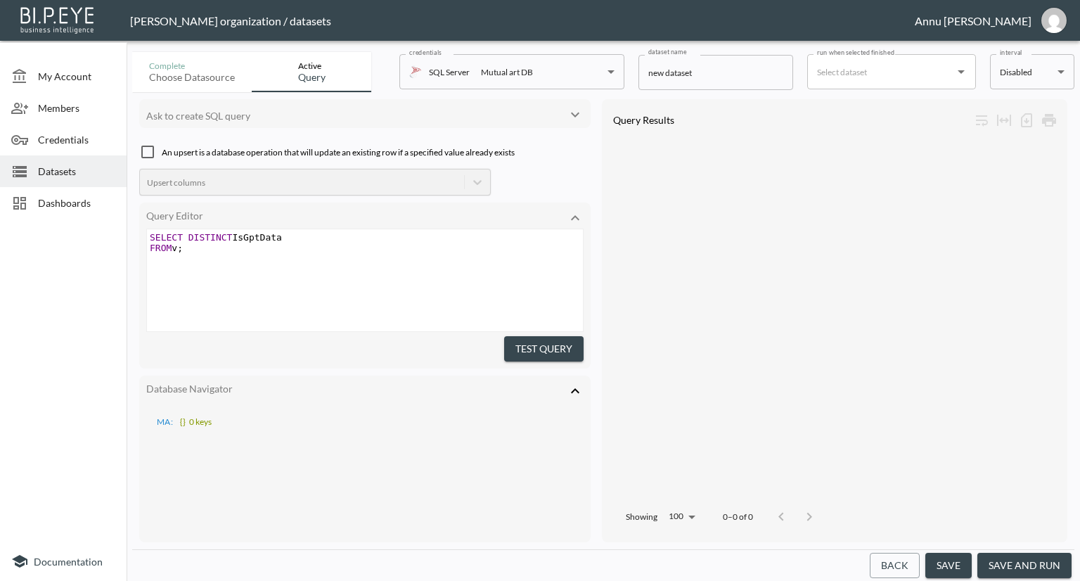
scroll to position [0, 9]
type textarea "v_BI_Lots"
type textarea "sr"
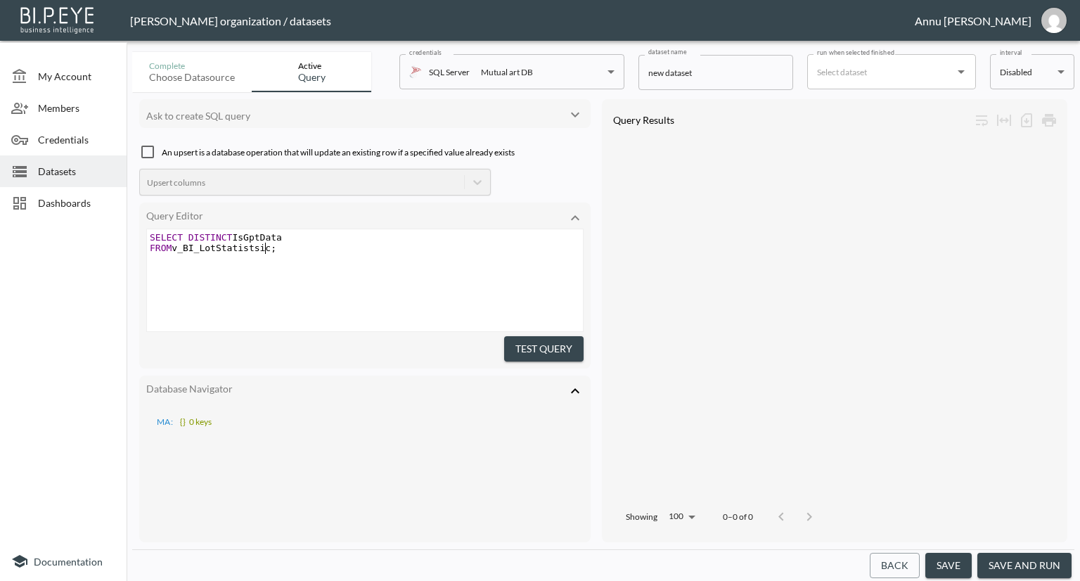
type textarea "Statistsics"
click at [288, 249] on pre "FROM v_BI_LotStatistsics ;" at bounding box center [366, 248] width 439 height 11
type textarea "Where"
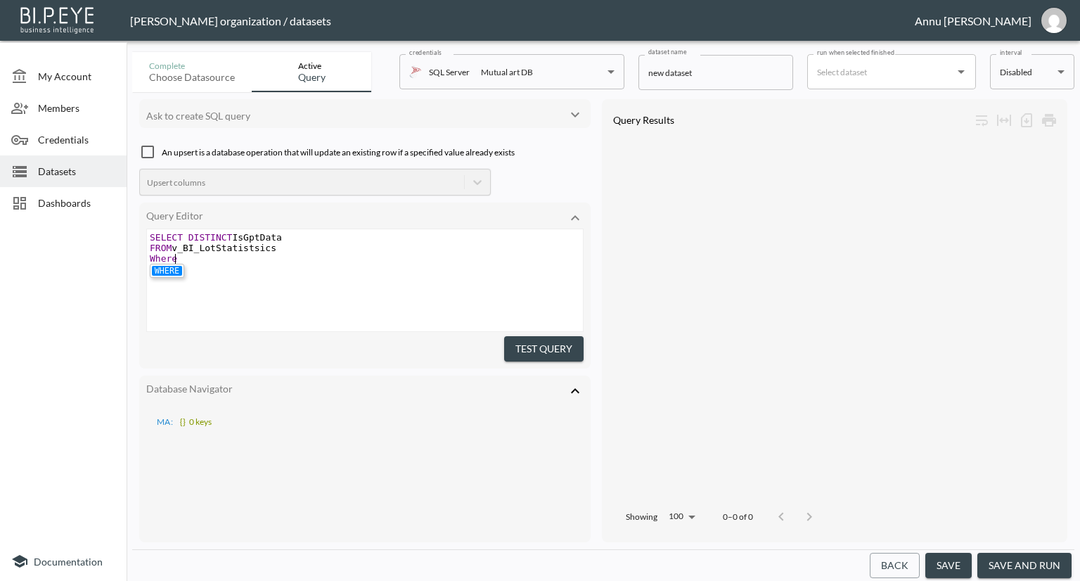
click at [166, 271] on li "WHERE" at bounding box center [167, 271] width 30 height 10
click at [165, 274] on li "WHERE" at bounding box center [167, 271] width 30 height 10
click at [177, 271] on li "WHERE" at bounding box center [167, 271] width 30 height 10
click at [174, 271] on li "WHERE" at bounding box center [167, 271] width 30 height 10
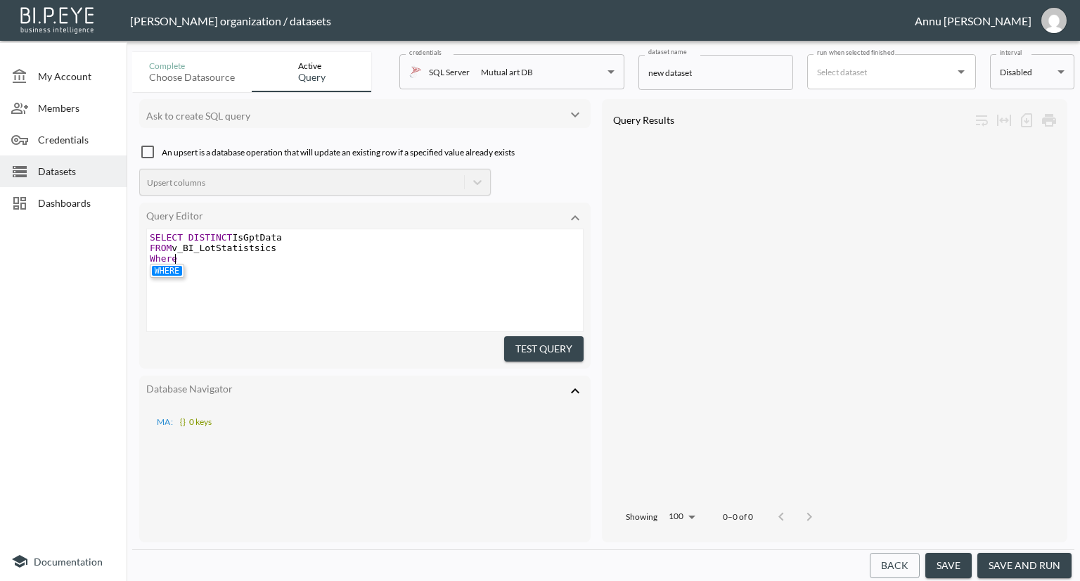
click at [184, 262] on pre "Where" at bounding box center [366, 258] width 439 height 11
click at [170, 270] on li "WHERE" at bounding box center [167, 271] width 30 height 10
click at [207, 264] on pre "​" at bounding box center [366, 269] width 439 height 11
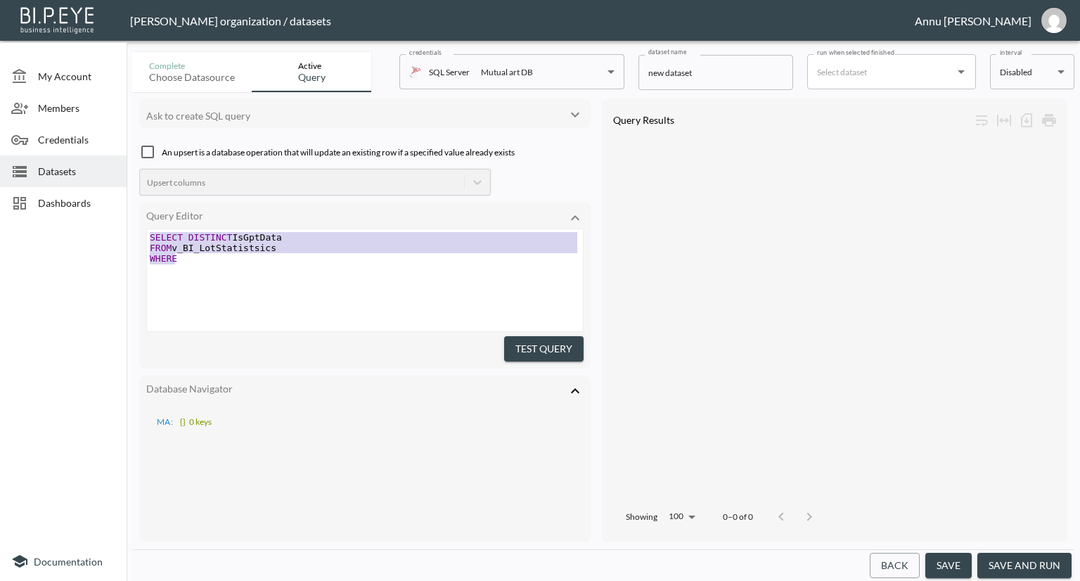
drag, startPoint x: 174, startPoint y: 262, endPoint x: 188, endPoint y: 232, distance: 33.1
click at [187, 232] on div "SELECT DISTINCT IsGptData FROM v_BI_LotStatistsics WHERE ​" at bounding box center [366, 253] width 439 height 42
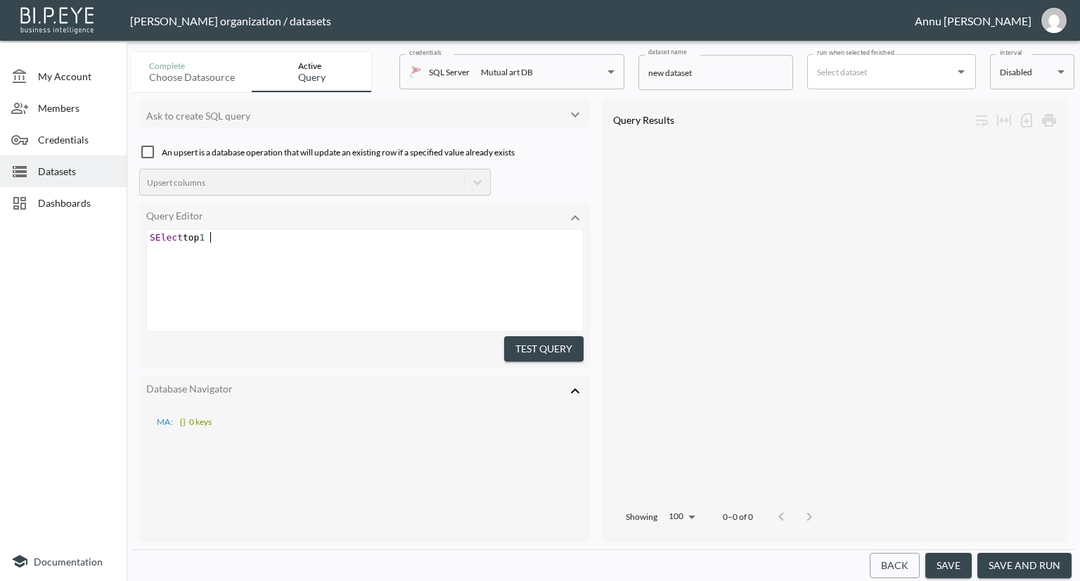
scroll to position [0, 60]
type textarea "SElect top 1* from v_BI_Lots"
type textarea "Statistics"
click at [526, 342] on button "Test Query" at bounding box center [543, 349] width 79 height 26
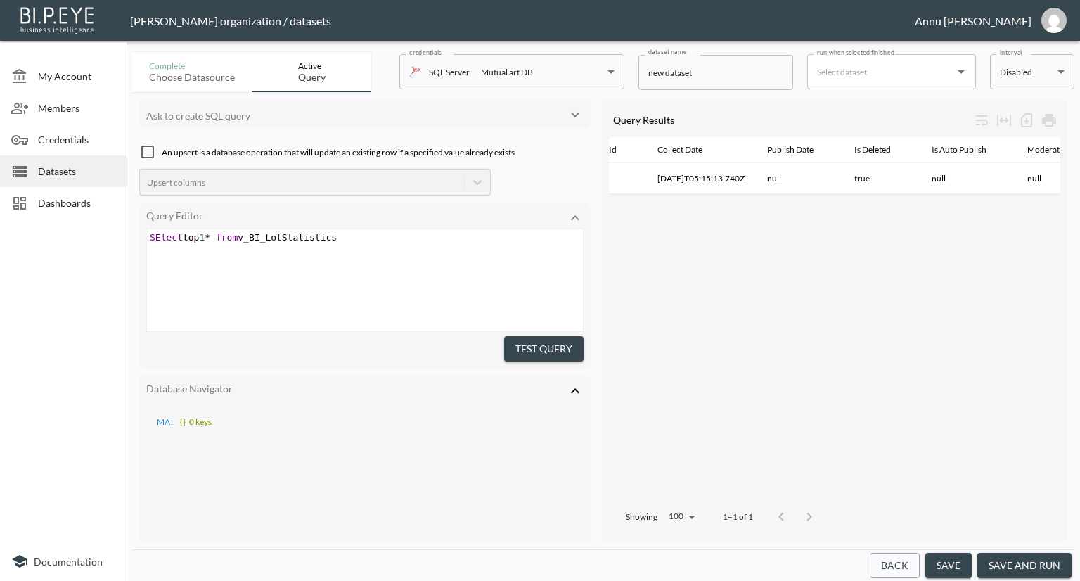
scroll to position [0, 397]
click at [356, 234] on pre "SElect top 1 * from v_BI_LotStatistics" at bounding box center [366, 237] width 439 height 11
type textarea "s"
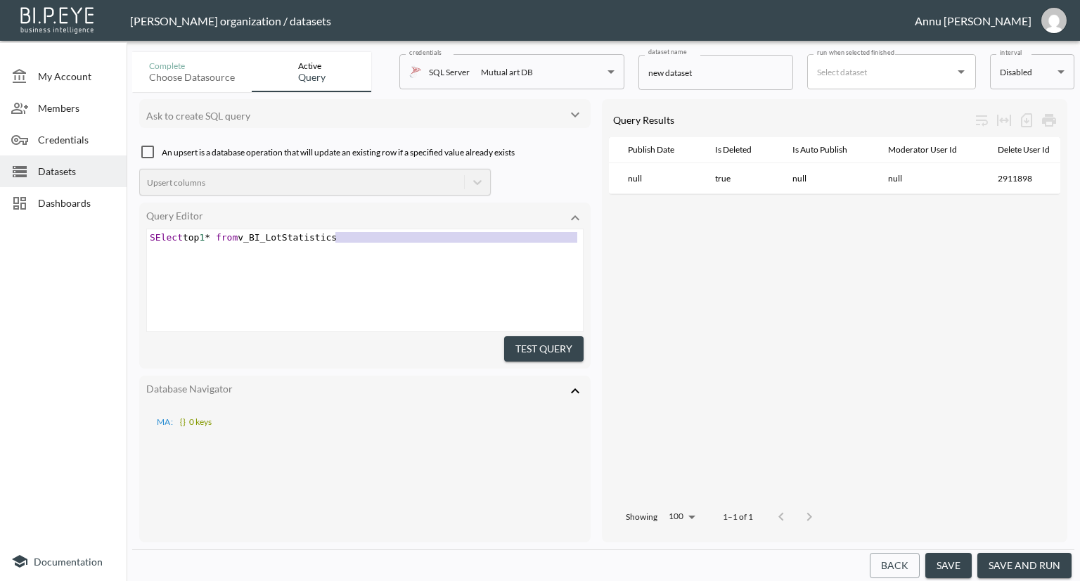
type textarea "SElect top 1* from v_BI_LotStatistics"
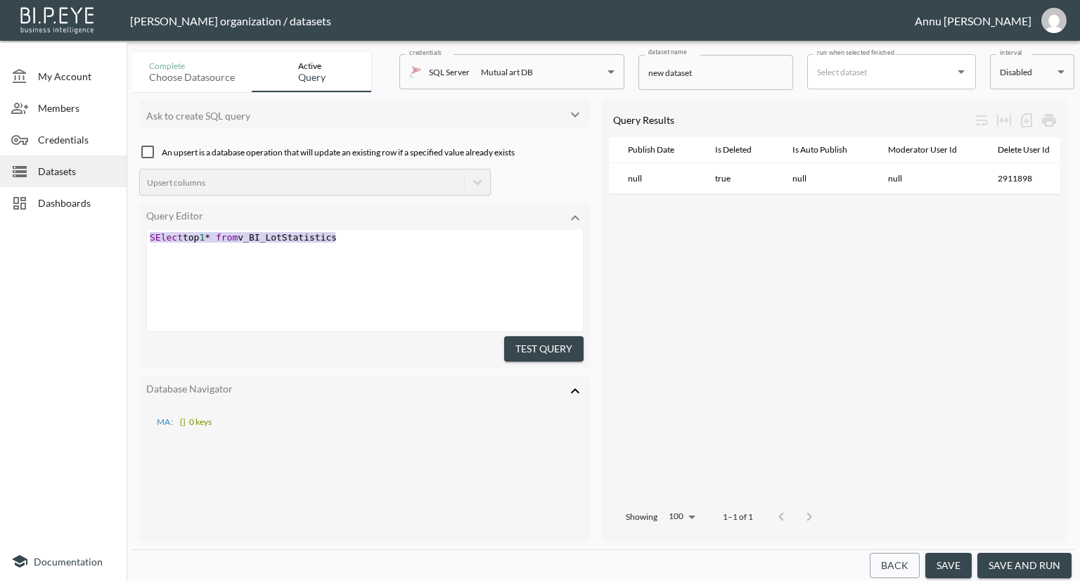
drag, startPoint x: 349, startPoint y: 238, endPoint x: 121, endPoint y: 234, distance: 227.8
click at [121, 234] on div "My Account Members Credentials Datasets Dashboards Documentation Complete Choos…" at bounding box center [540, 290] width 1080 height 581
click at [203, 236] on span "SElect top 1 * from v_BI_LotStatistics" at bounding box center [243, 237] width 187 height 11
drag, startPoint x: 182, startPoint y: 240, endPoint x: 366, endPoint y: 234, distance: 183.6
click at [366, 234] on pre "SElect top 1 * from v_BI_LotStatistics" at bounding box center [366, 237] width 439 height 11
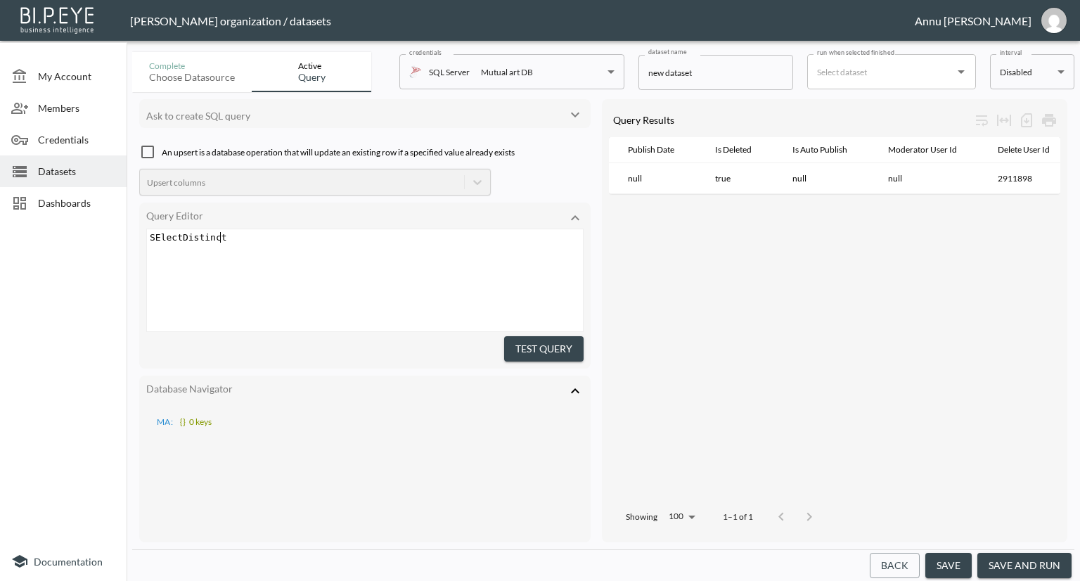
type textarea "Distinct"
click at [180, 237] on span "SElectDistinct" at bounding box center [188, 237] width 77 height 11
click at [238, 233] on pre "SElect Distinct" at bounding box center [366, 237] width 439 height 11
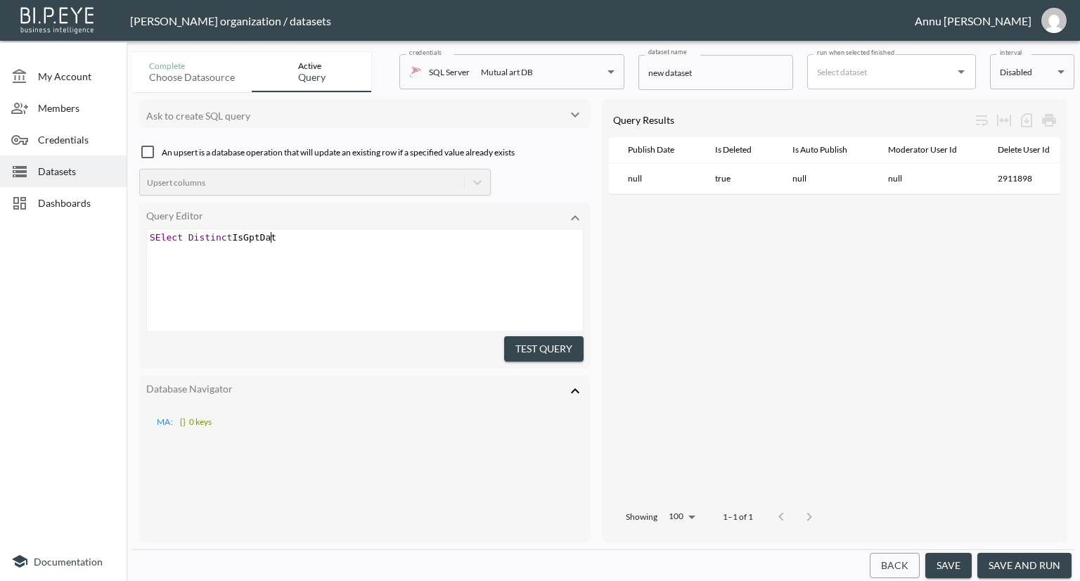
type textarea "IsGptData"
type textarea "FROM v_BI_LotStatistics"
type textarea "Where PublishDate"
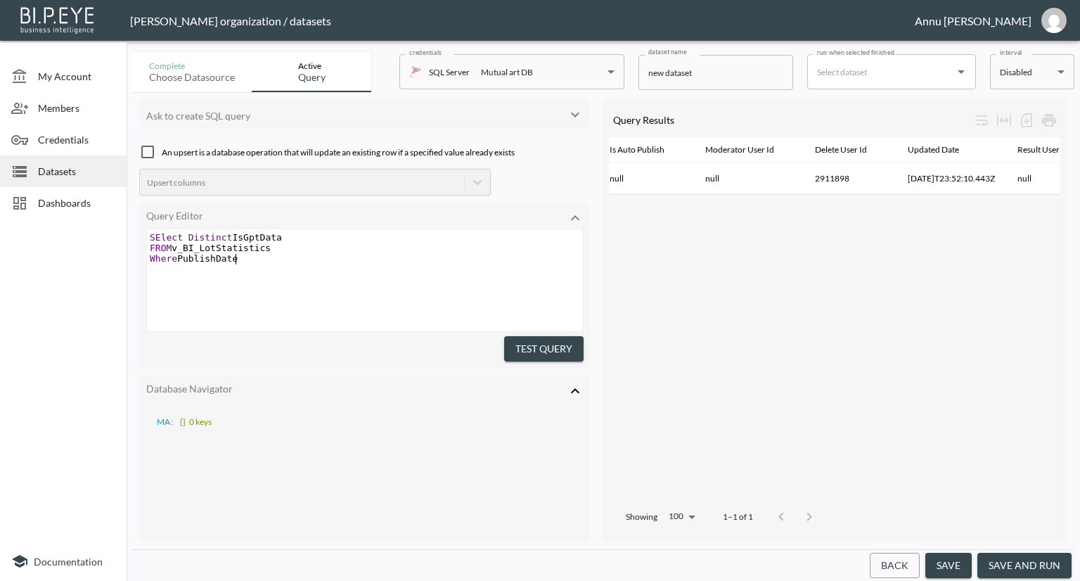
scroll to position [0, 735]
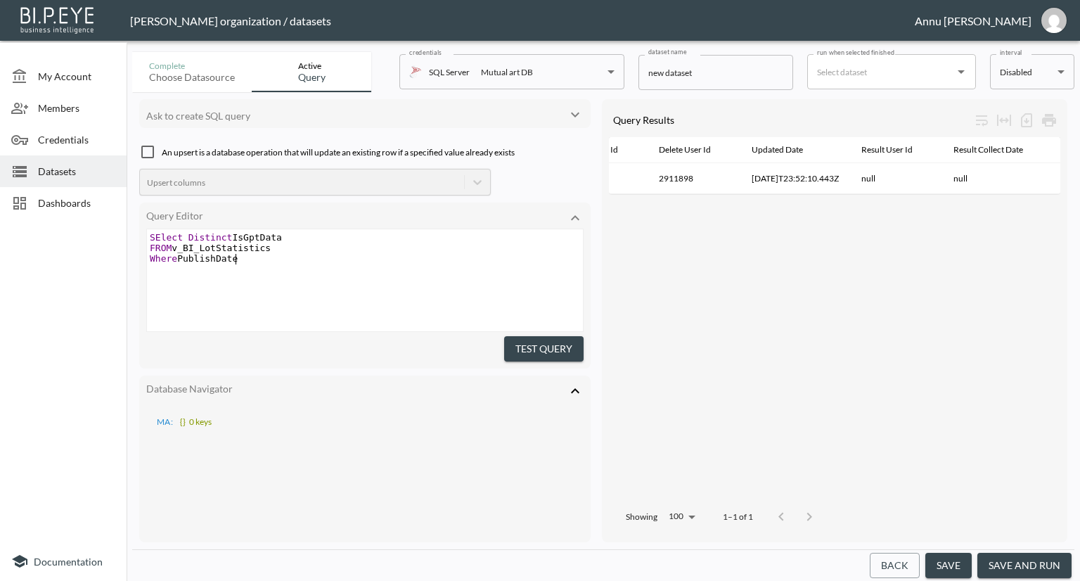
click at [180, 257] on span "Where PublishDate" at bounding box center [194, 258] width 88 height 11
type textarea "CAST ("
click at [306, 255] on pre "Where CAST ( PublishDate" at bounding box center [366, 258] width 439 height 11
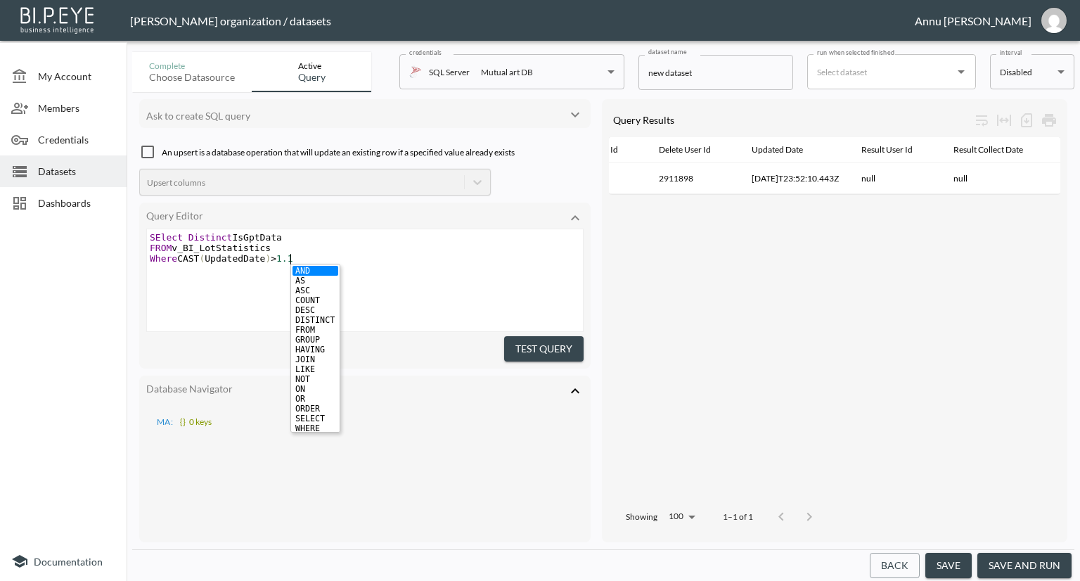
type textarea "UpdatedDate)>1.1."
type textarea "7.2025"
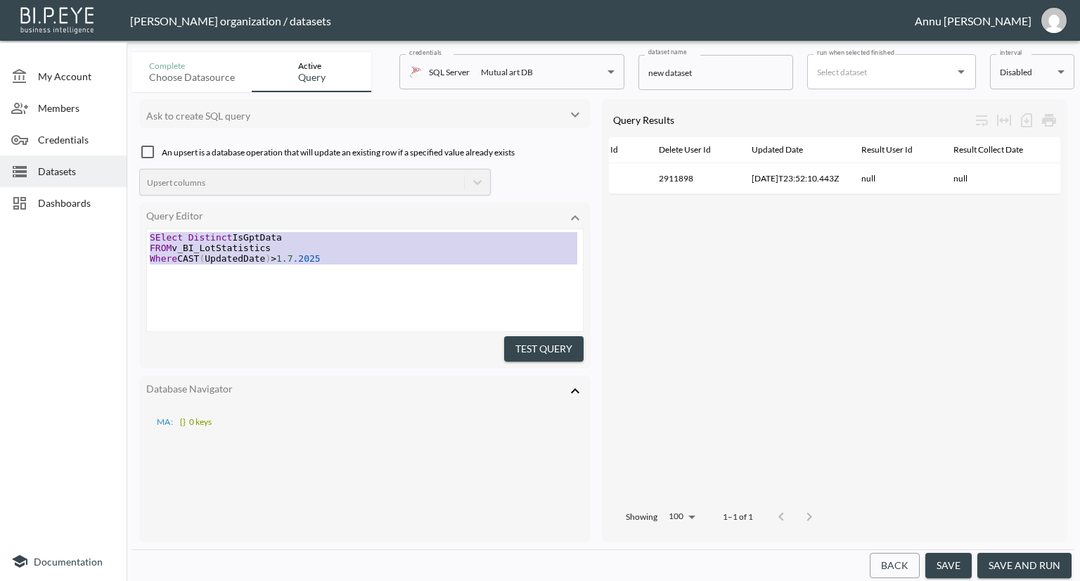
drag, startPoint x: 344, startPoint y: 275, endPoint x: 133, endPoint y: 228, distance: 216.1
click at [133, 228] on div "Ask to create SQL query An upsert is a database operation that will update an e…" at bounding box center [603, 320] width 942 height 457
type textarea "SElect Distinct IsGptData FROM v_BI_LotStatistics Where CAST (UpdatedDate)>1.7.…"
click at [402, 253] on pre "Where CAST ( UpdatedDate ) > 1.7 .2025" at bounding box center [366, 258] width 439 height 11
type textarea "SElect Distinct IsGptData FROM v_BI_LotStatistics Where CAST (UpdatedDate)>1.7.…"
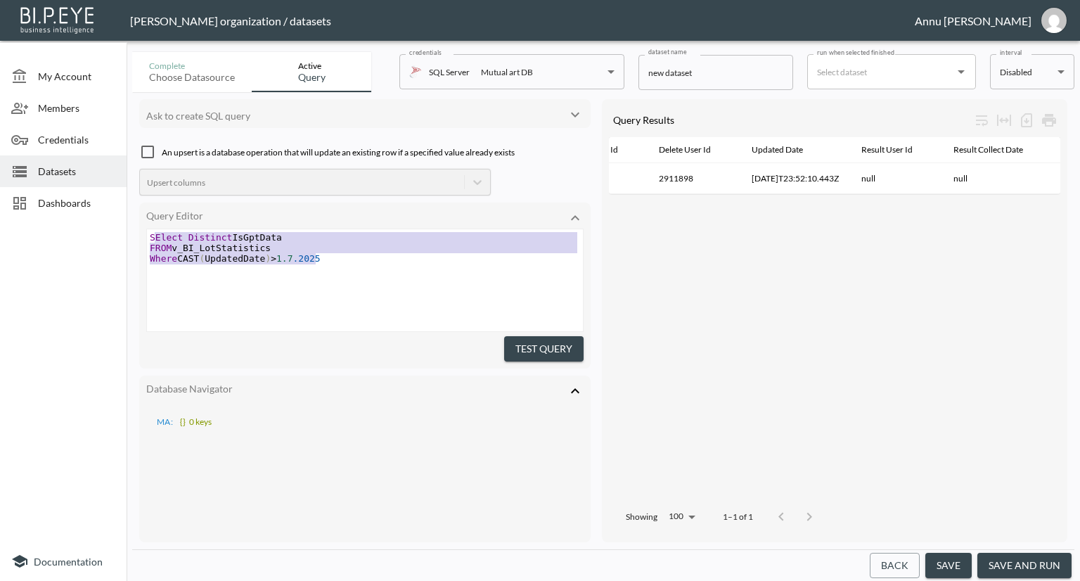
drag, startPoint x: 353, startPoint y: 259, endPoint x: 136, endPoint y: 233, distance: 218.1
click at [136, 233] on div "Ask to create SQL query An upsert is a database operation that will update an e…" at bounding box center [603, 320] width 942 height 457
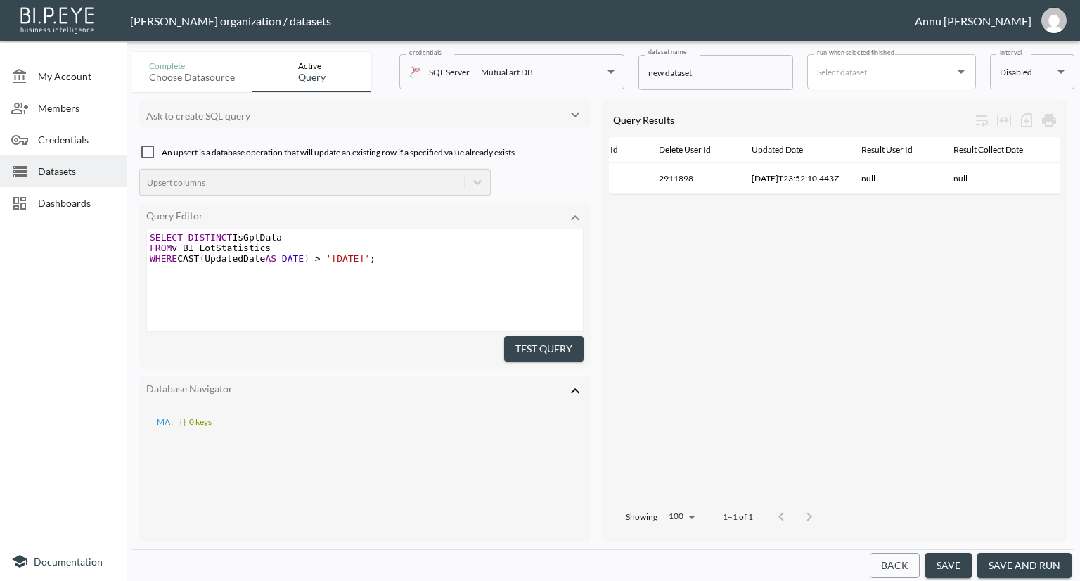
click at [541, 346] on button "Test Query" at bounding box center [543, 349] width 79 height 26
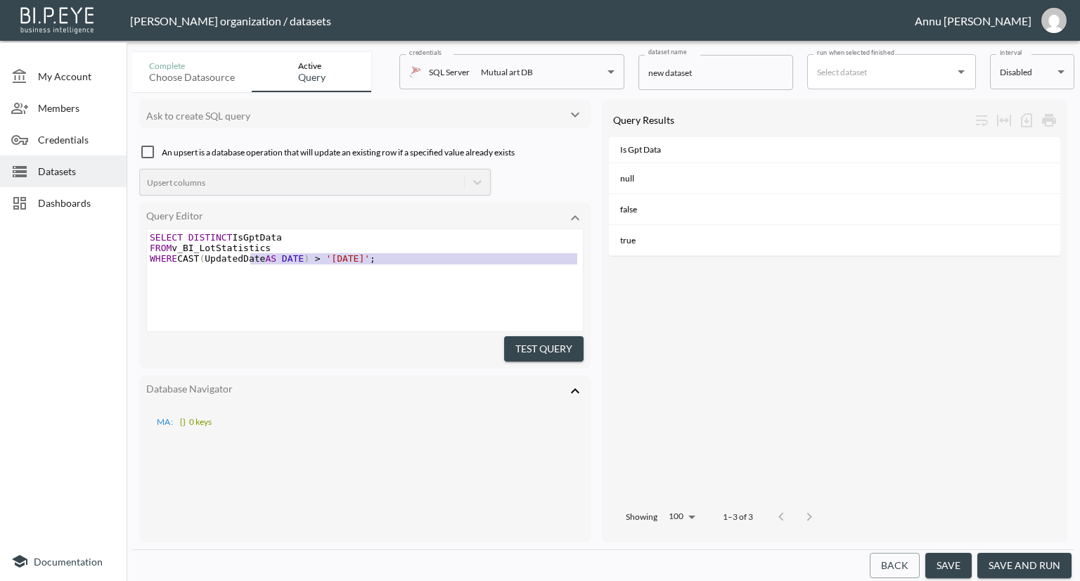
type textarea "SELECT DISTINCT IsGptData FROM v_BI_LotStatistics WHERE CAST(UpdatedDate AS DAT…"
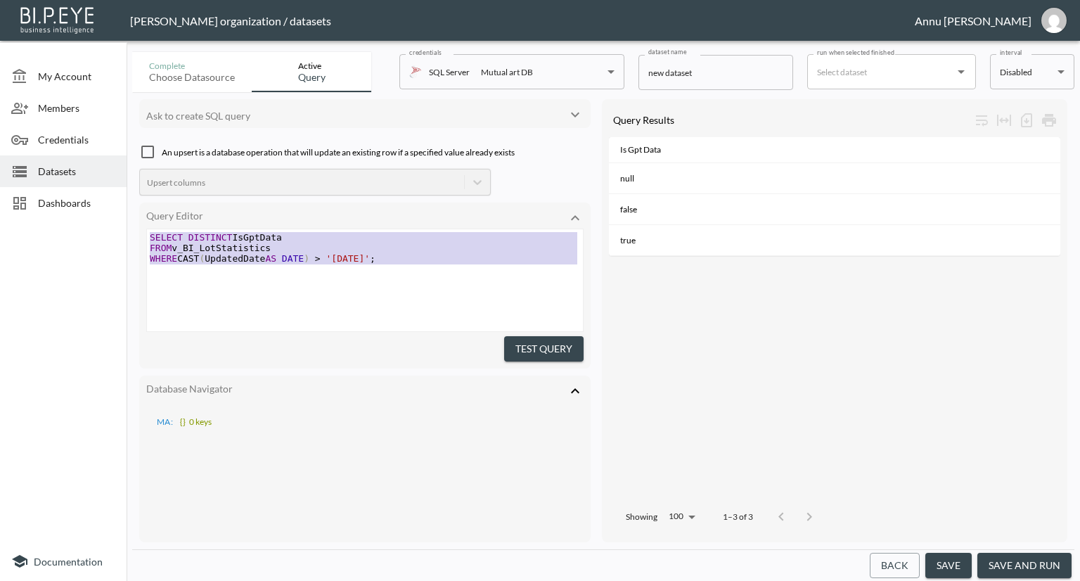
drag, startPoint x: 397, startPoint y: 266, endPoint x: 130, endPoint y: 226, distance: 269.6
click at [130, 226] on div "Complete Choose datasource Active Query credentials SQL Server Mutual art DB 82…" at bounding box center [603, 313] width 953 height 534
paste textarea
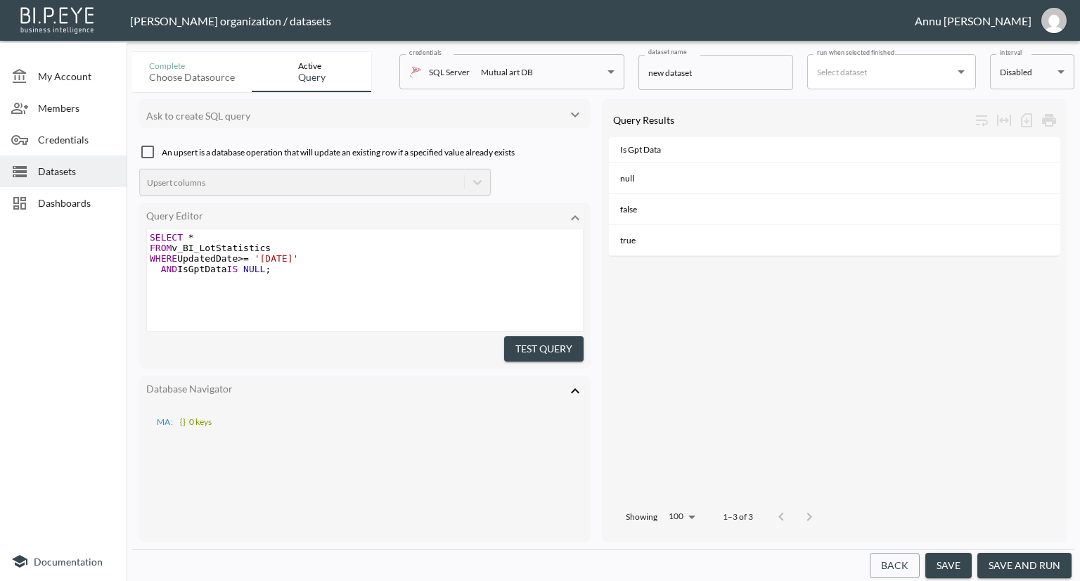
click at [299, 257] on span "'[DATE]'" at bounding box center [277, 258] width 44 height 11
type textarea "20"
click at [412, 289] on pre "​" at bounding box center [366, 290] width 439 height 11
click at [514, 342] on button "Test Query" at bounding box center [543, 349] width 79 height 26
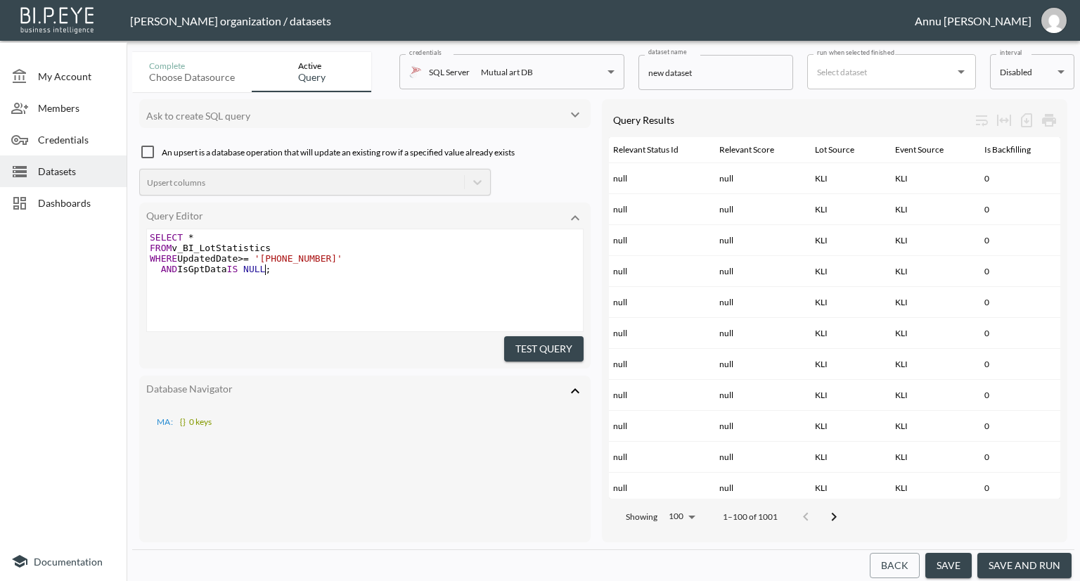
scroll to position [0, 0]
click at [265, 268] on span ";" at bounding box center [268, 269] width 6 height 11
type textarea "False"
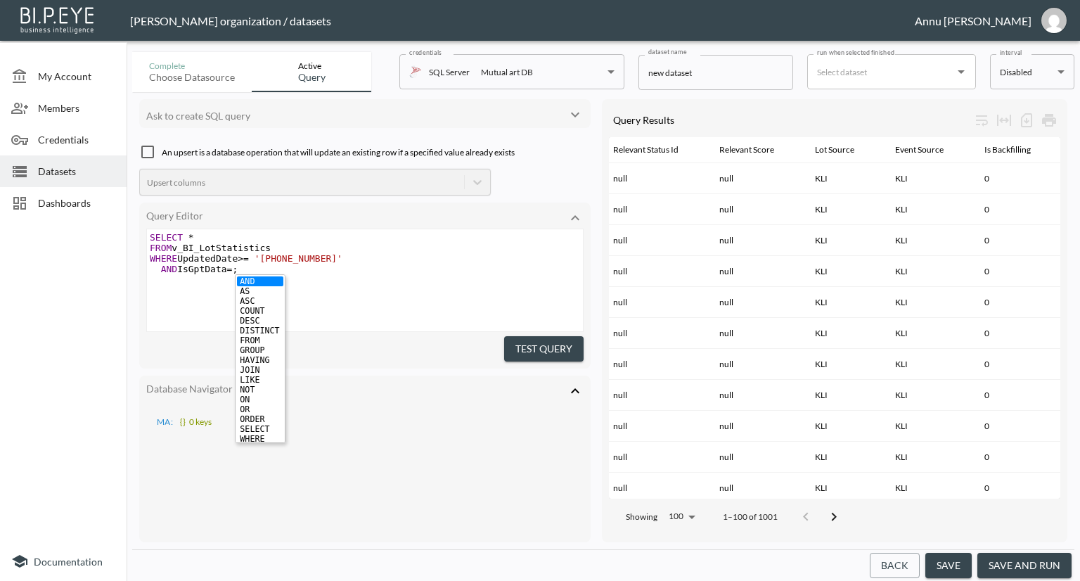
type textarea "=''"
type textarea """"
click at [239, 265] on span "'"";" at bounding box center [243, 269] width 22 height 11
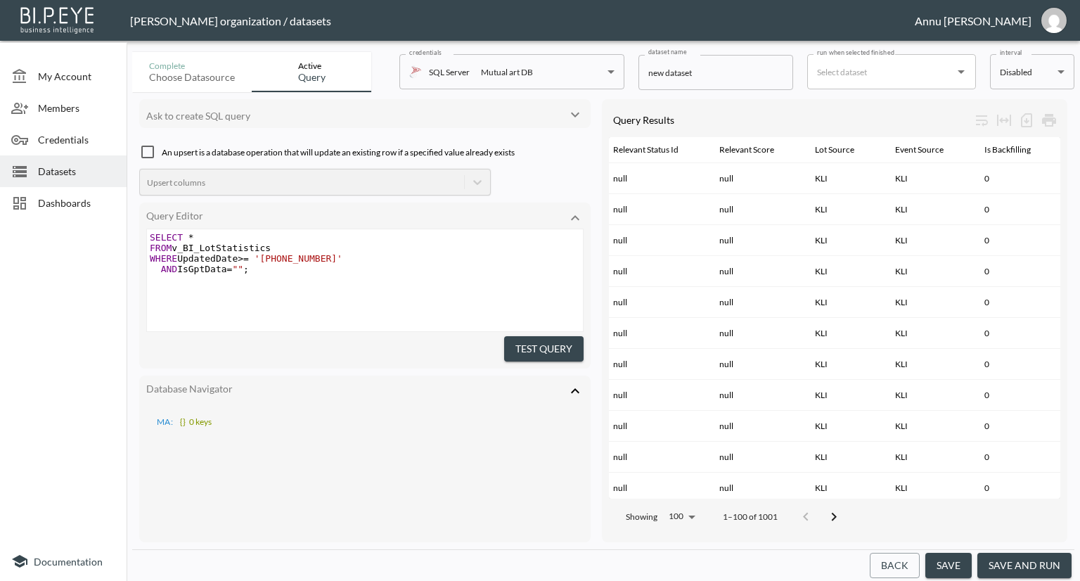
click at [238, 268] on span """" at bounding box center [237, 269] width 11 height 11
type textarea "FALSE"
click at [540, 347] on button "Test Query" at bounding box center [543, 349] width 79 height 26
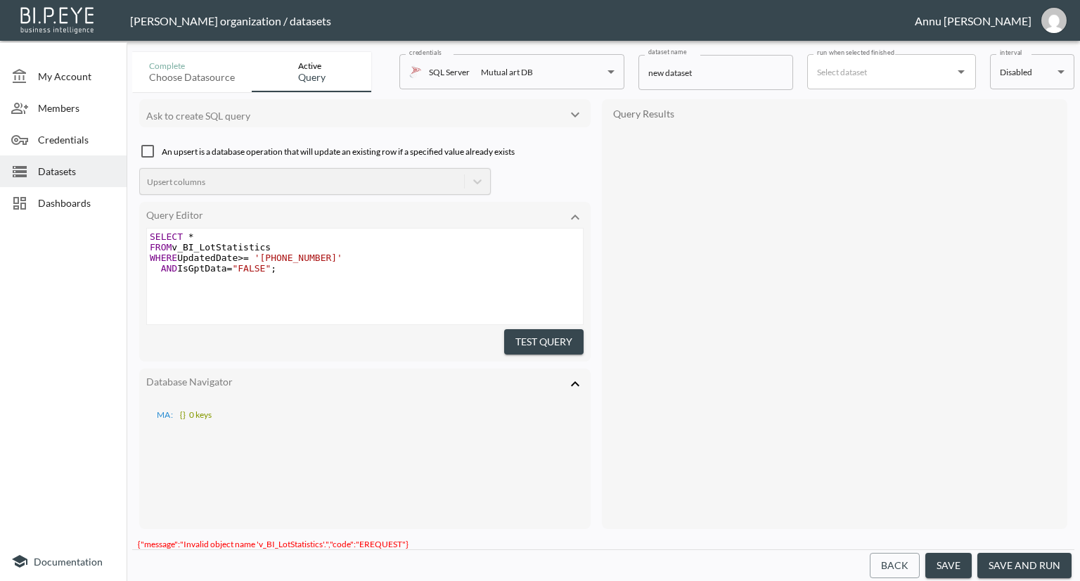
click at [263, 267] on span ""FALSE"" at bounding box center [251, 268] width 39 height 11
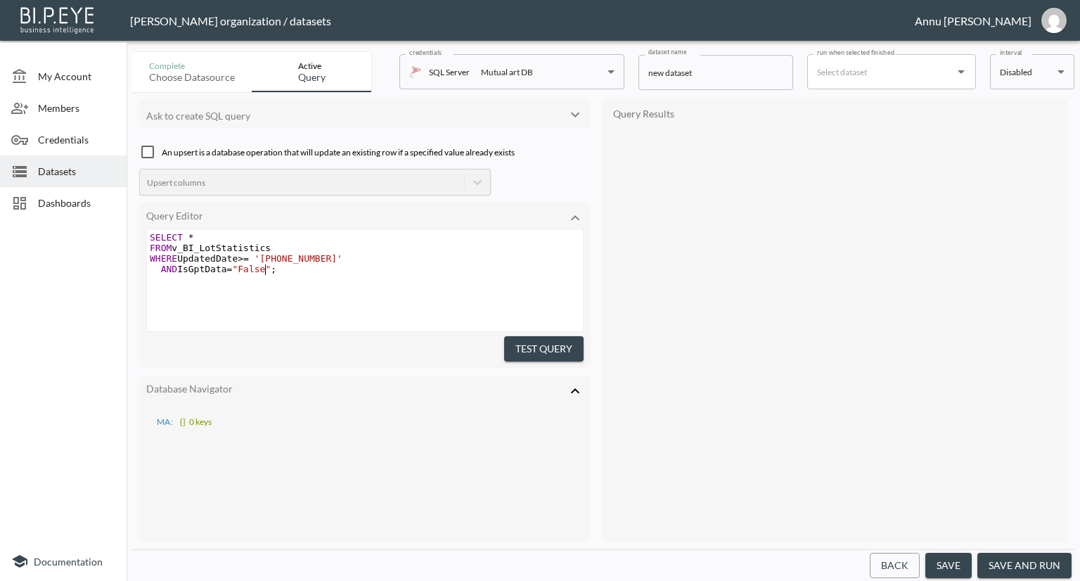
scroll to position [0, 20]
type textarea "alse"
click at [540, 345] on button "Test Query" at bounding box center [543, 349] width 79 height 26
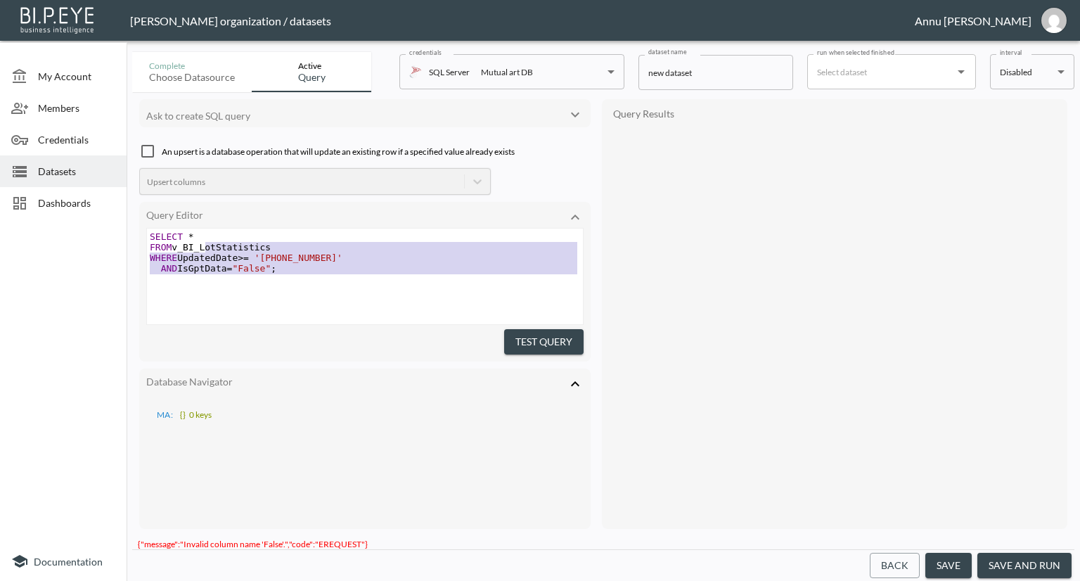
type textarea "SELECT * FROM v_BI_LotStatistics WHERE UpdatedDate >= '2025-08-020' AND IsGptDa…"
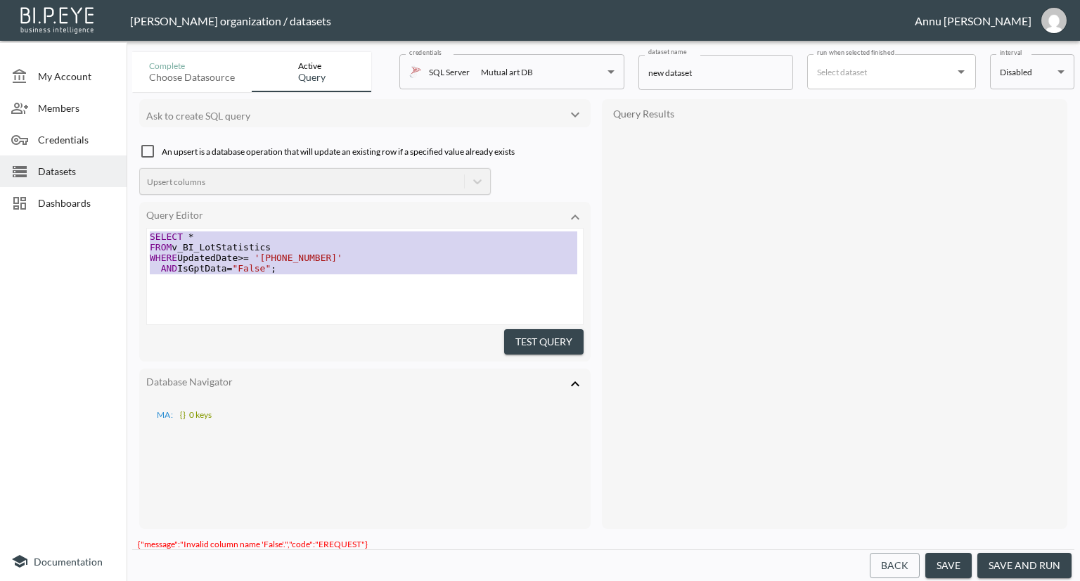
drag, startPoint x: 203, startPoint y: 248, endPoint x: 146, endPoint y: 224, distance: 61.8
click at [146, 224] on div "Query Editor SELECT * FROM v_BI_LotStatistics WHERE UpdatedDate >= '2025-08-020…" at bounding box center [364, 282] width 451 height 160
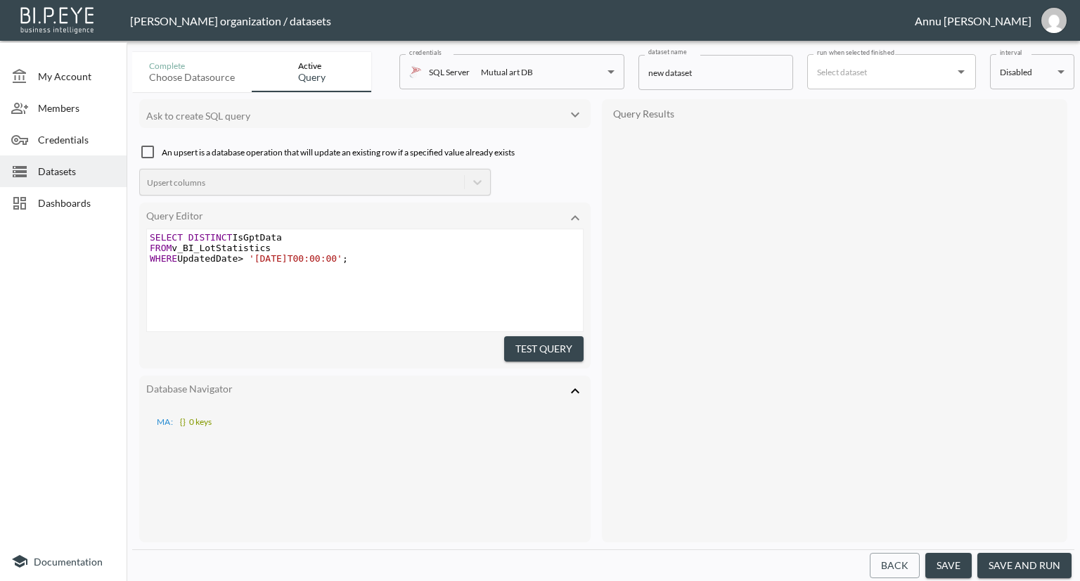
click at [541, 347] on button "Test Query" at bounding box center [543, 349] width 79 height 26
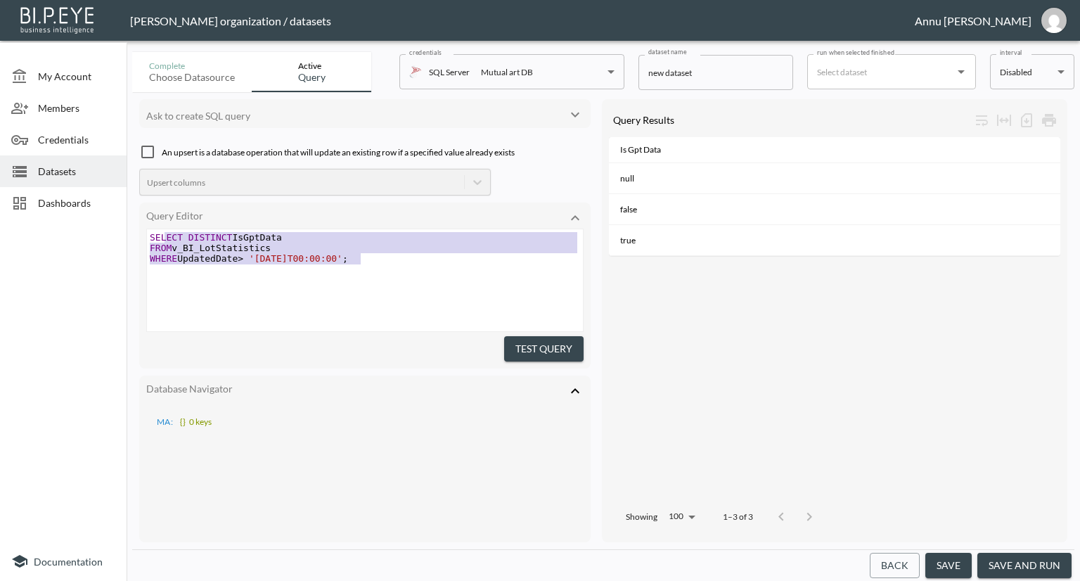
type textarea "SELECT DISTINCT IsGptData FROM v_BI_LotStatistics WHERE UpdatedDate > '2025-07-…"
drag, startPoint x: 374, startPoint y: 264, endPoint x: 38, endPoint y: 209, distance: 340.5
click at [38, 209] on div "My Account Members Credentials Datasets Dashboards Documentation Complete Choos…" at bounding box center [540, 290] width 1080 height 581
paste textarea
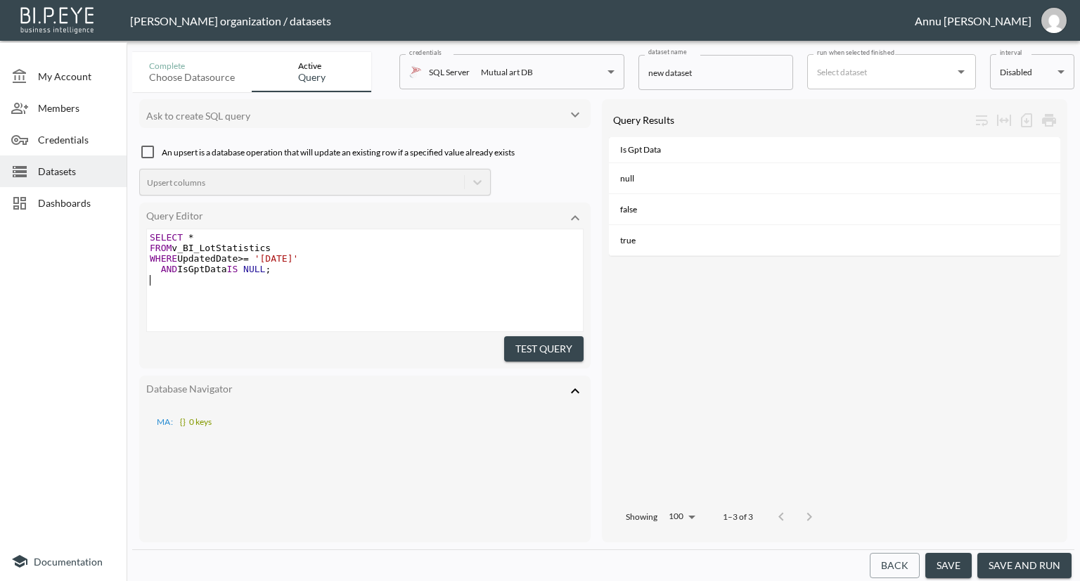
type textarea "L"
click at [263, 269] on span "NULL" at bounding box center [254, 269] width 22 height 11
type textarea "="""
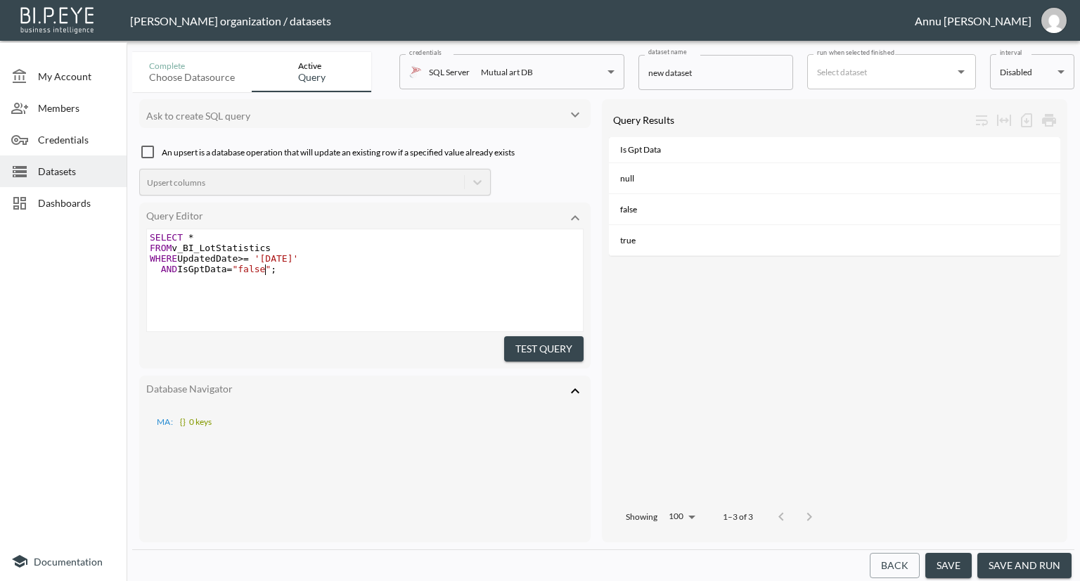
type textarea "false"
click at [565, 340] on button "Test Query" at bounding box center [543, 349] width 79 height 26
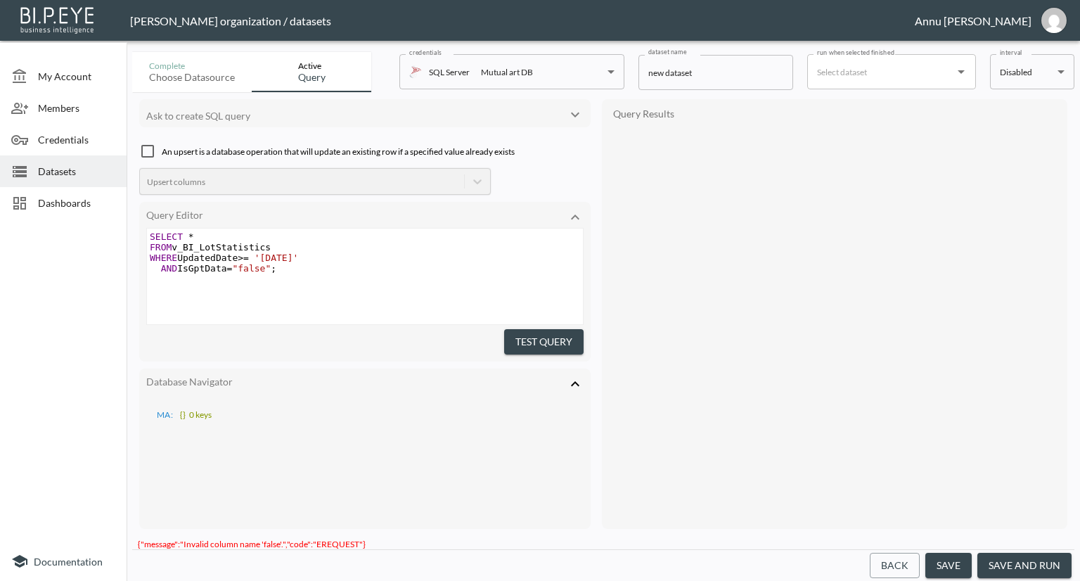
click at [551, 338] on button "Test Query" at bounding box center [543, 342] width 79 height 26
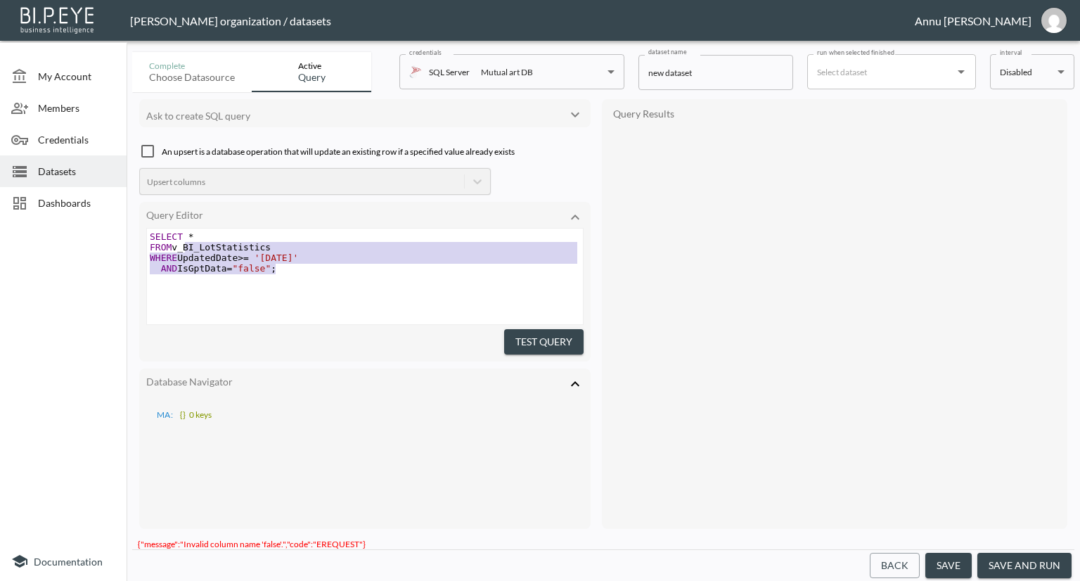
type textarea "SELECT * FROM v_BI_LotStatistics WHERE UpdatedDate >= '2025-08-01' AND IsGptDat…"
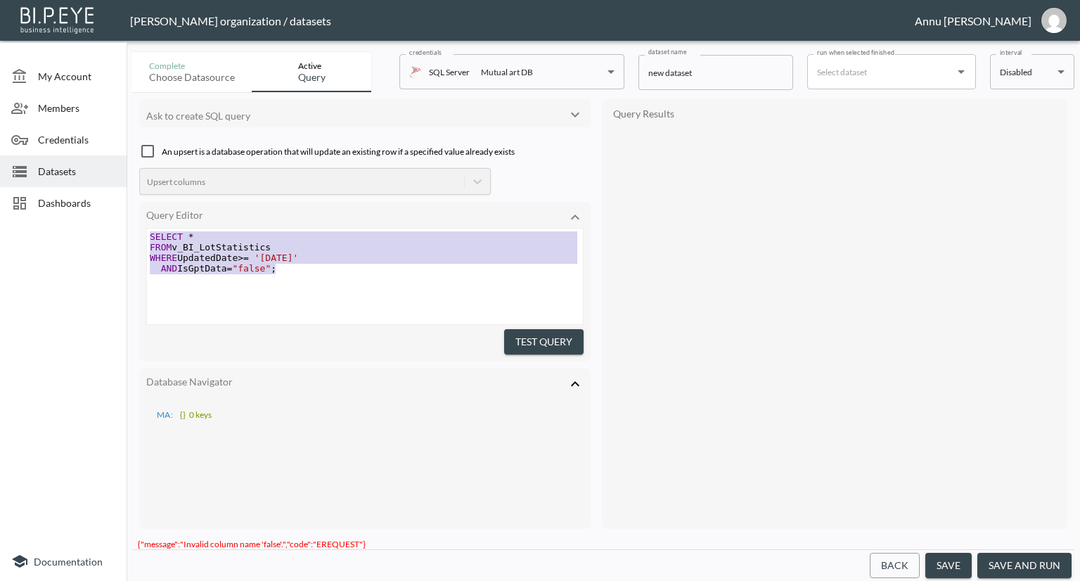
drag, startPoint x: 284, startPoint y: 271, endPoint x: 131, endPoint y: 212, distance: 164.0
click at [131, 212] on div "Complete Choose datasource Active Query credentials SQL Server Mutual art DB 82…" at bounding box center [603, 313] width 953 height 534
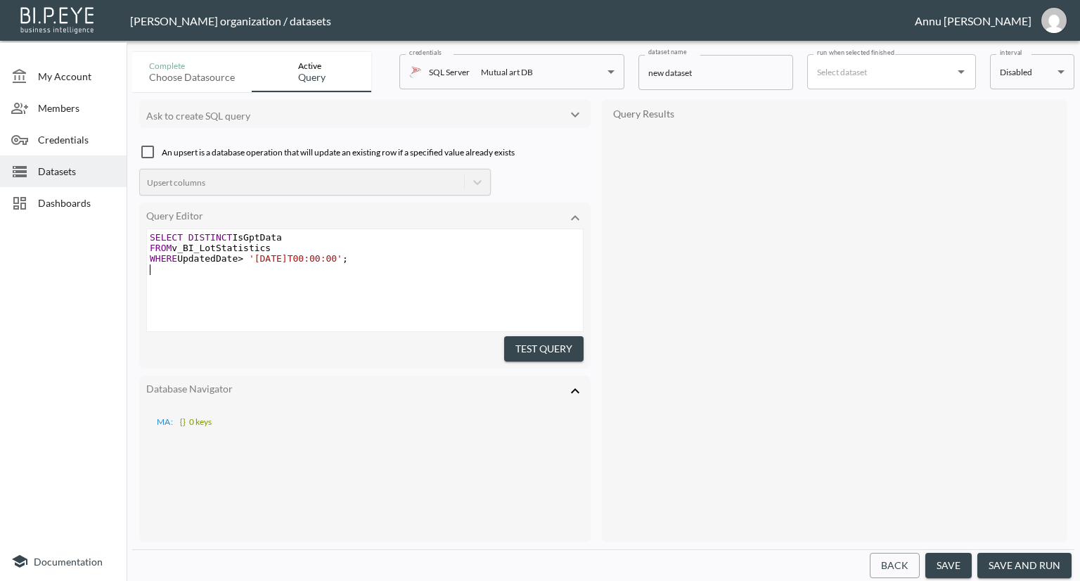
click at [525, 343] on button "Test Query" at bounding box center [543, 349] width 79 height 26
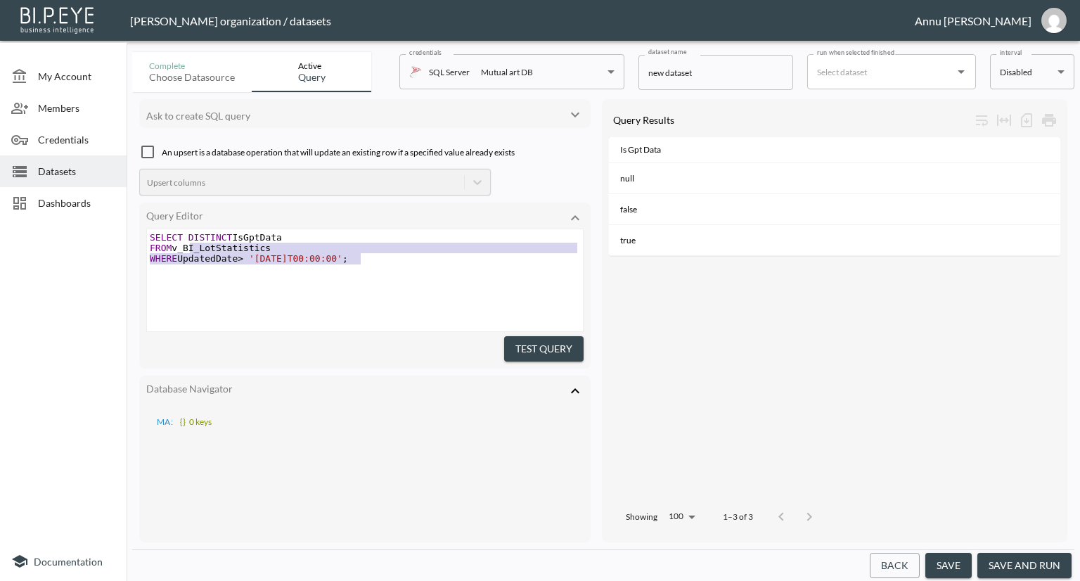
type textarea "SELECT DISTINCT IsGptData FROM v_BI_LotStatistics WHERE UpdatedDate > '2025-07-…"
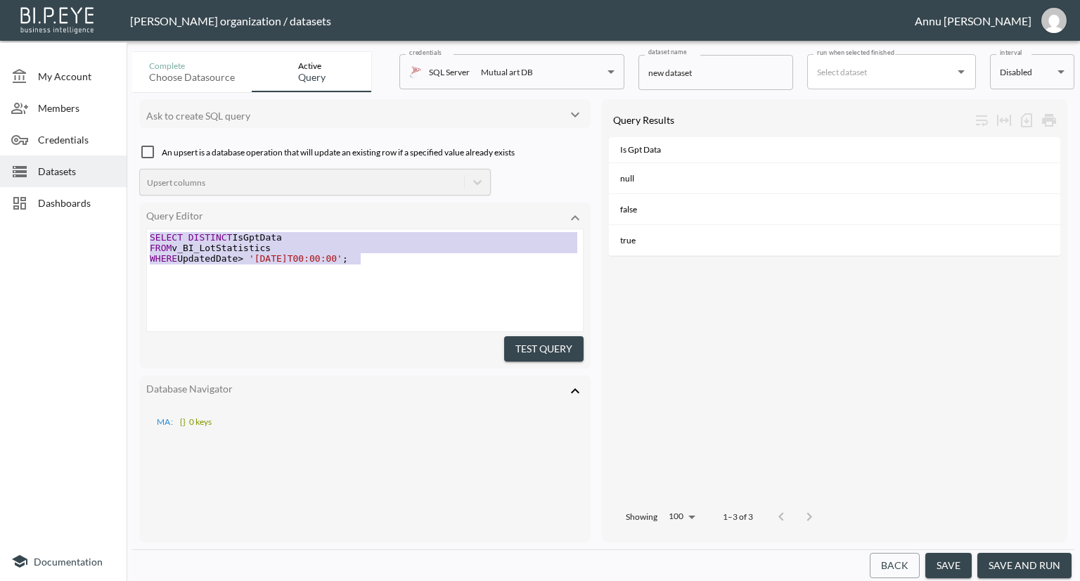
drag, startPoint x: 376, startPoint y: 260, endPoint x: 135, endPoint y: 229, distance: 243.2
click at [135, 229] on div "Ask to create SQL query An upsert is a database operation that will update an e…" at bounding box center [603, 320] width 942 height 457
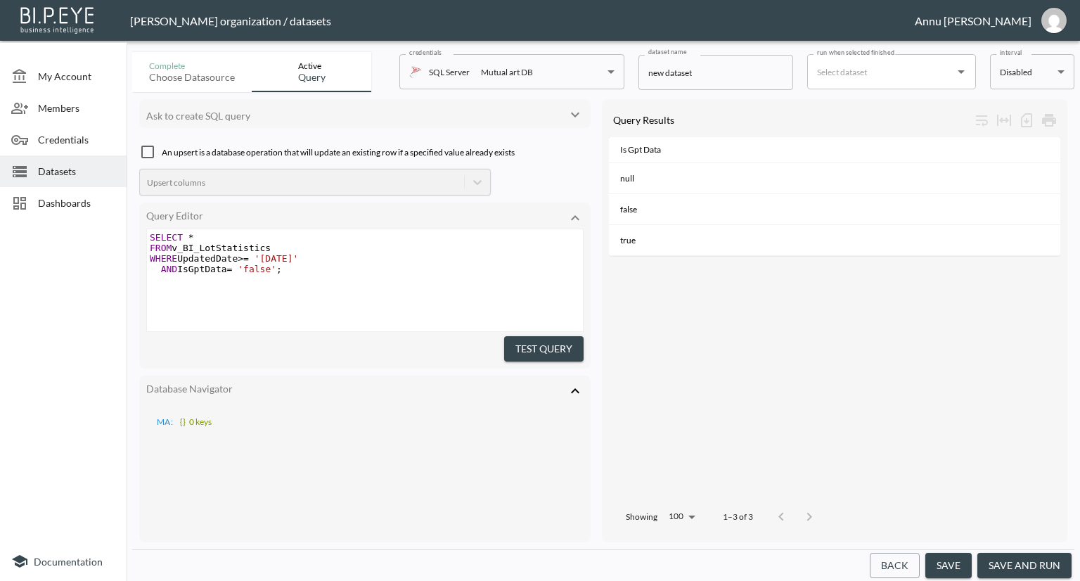
click at [513, 342] on button "Test Query" at bounding box center [543, 349] width 79 height 26
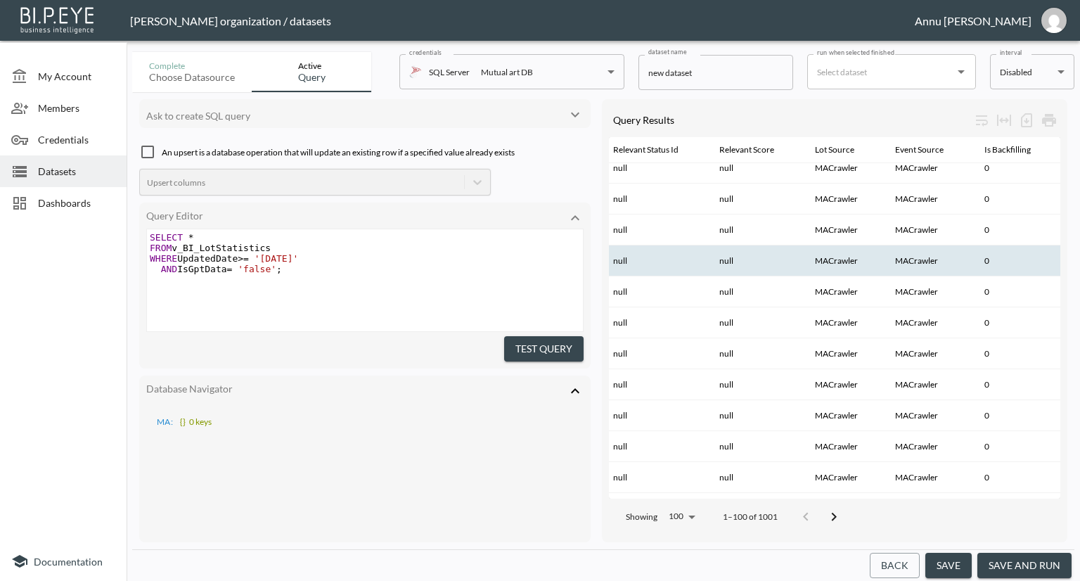
scroll to position [2773, 1856]
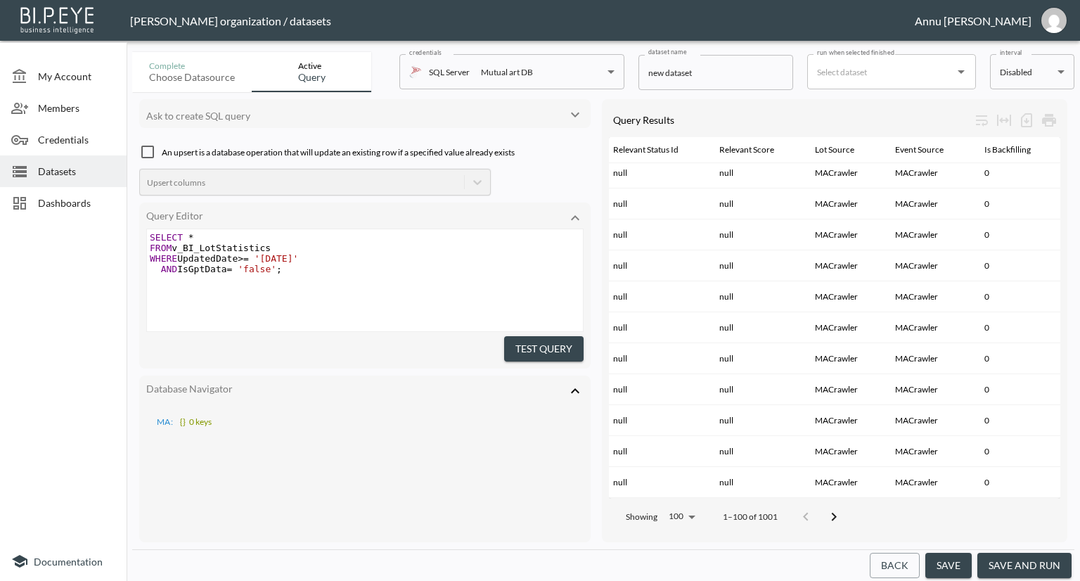
click at [269, 269] on span "'false'" at bounding box center [257, 269] width 39 height 11
type textarea "true"
click at [536, 338] on button "Test Query" at bounding box center [543, 349] width 79 height 26
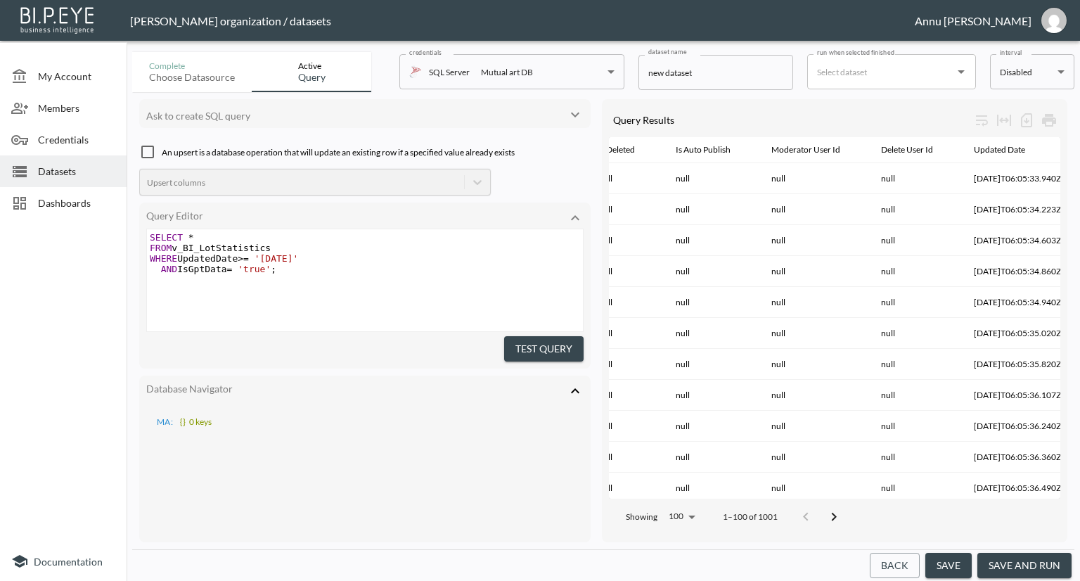
scroll to position [0, 527]
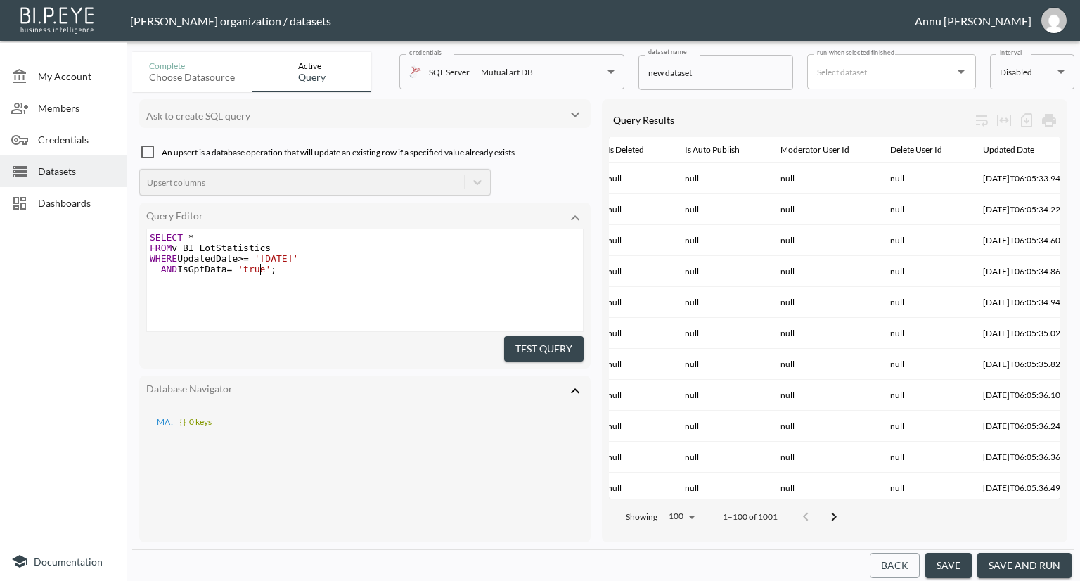
click at [262, 271] on span "'true'" at bounding box center [254, 269] width 33 height 11
click at [264, 271] on span "'true'" at bounding box center [254, 269] width 33 height 11
type textarea "null"
click at [557, 338] on button "Test Query" at bounding box center [543, 349] width 79 height 26
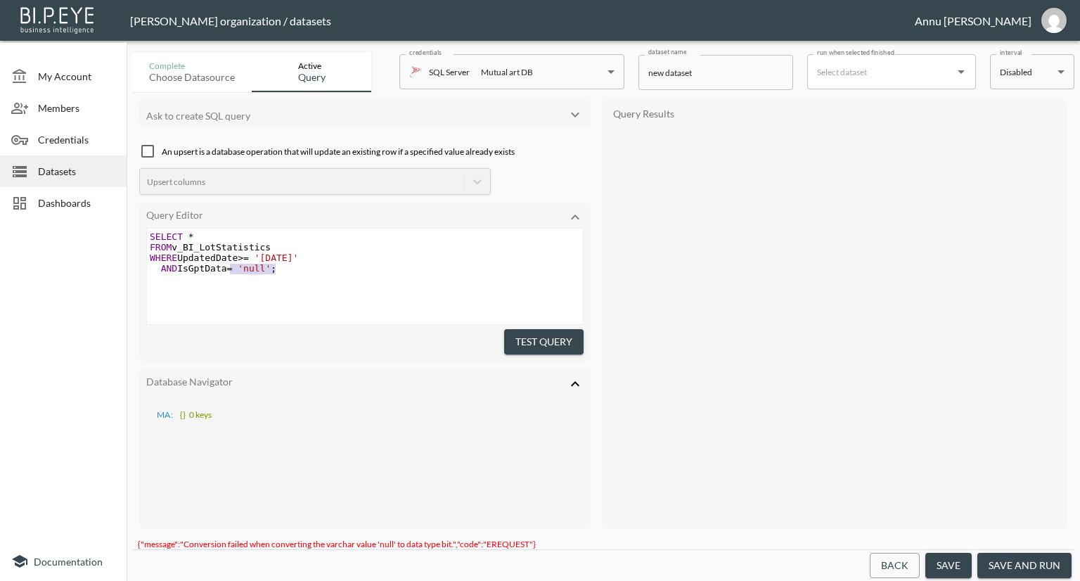
drag, startPoint x: 274, startPoint y: 269, endPoint x: 232, endPoint y: 269, distance: 42.2
click at [232, 269] on span "AND IsGptData = 'null' ;" at bounding box center [213, 268] width 127 height 11
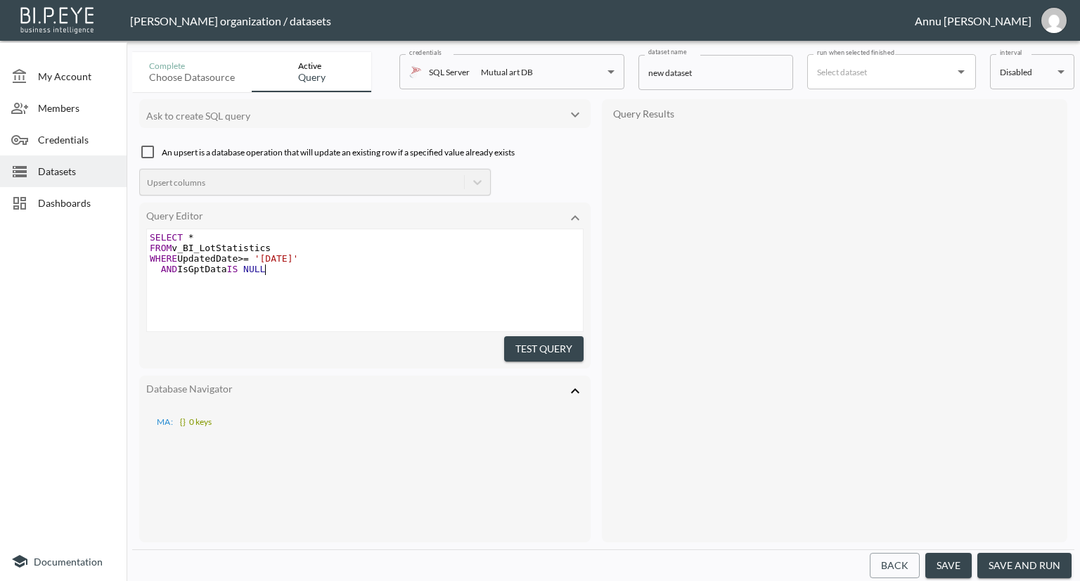
scroll to position [0, 35]
type textarea "IS NULL"
click at [543, 349] on button "Test Query" at bounding box center [543, 349] width 79 height 26
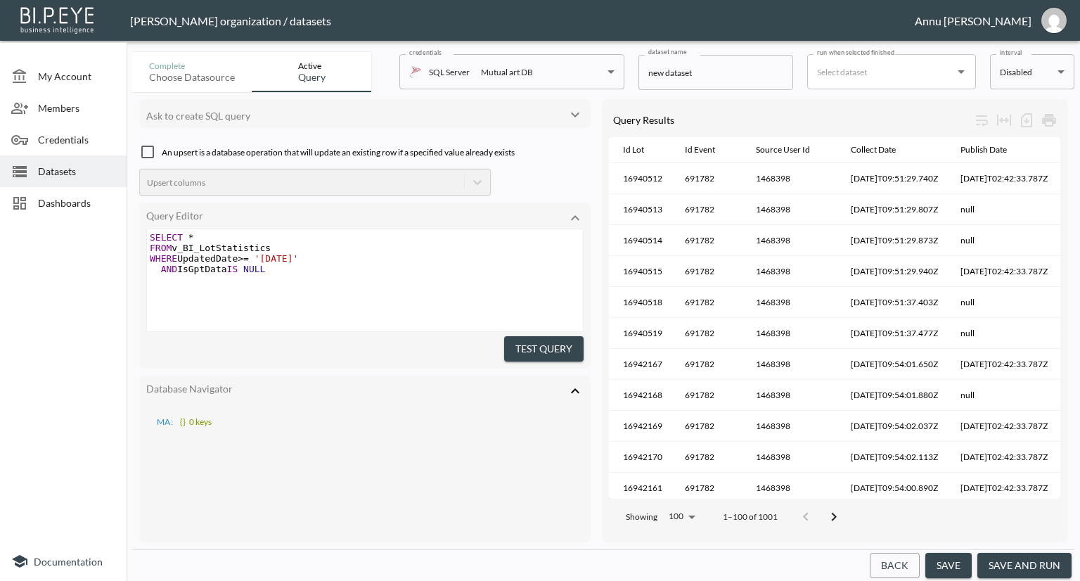
scroll to position [0, 0]
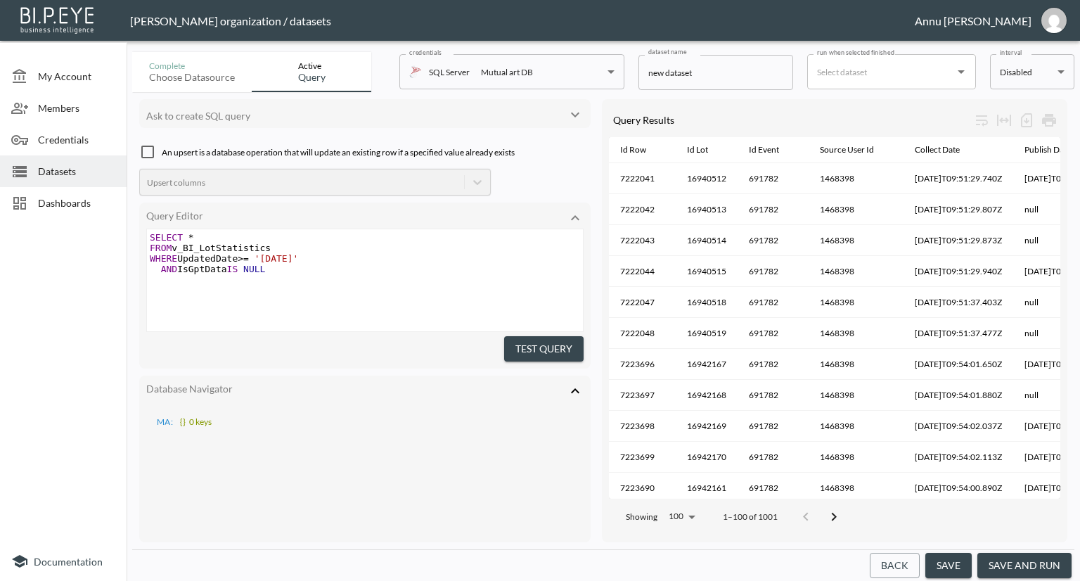
click at [64, 166] on span "Datasets" at bounding box center [76, 171] width 77 height 15
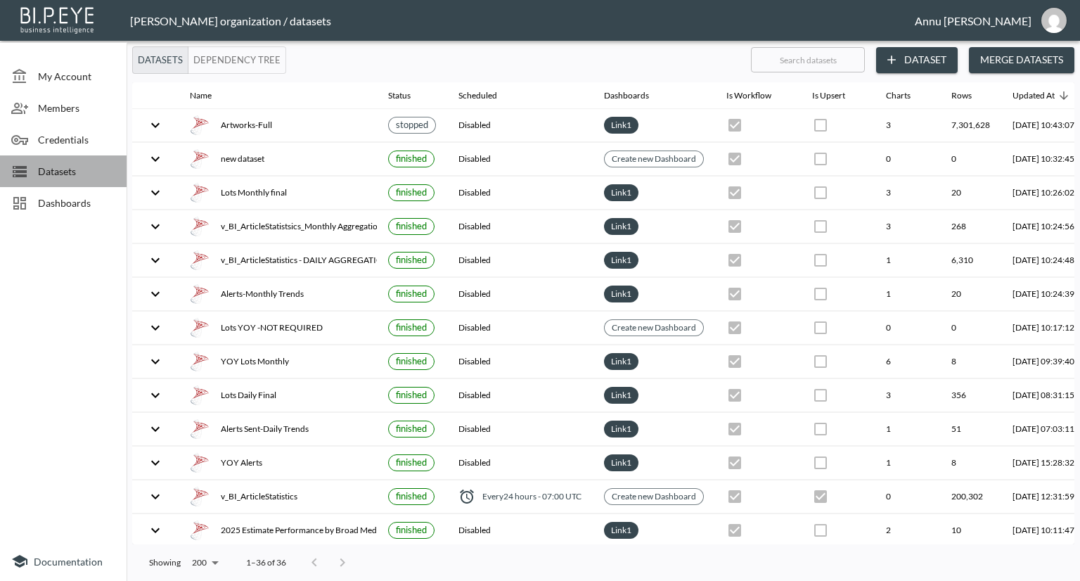
click at [75, 169] on span "Datasets" at bounding box center [76, 171] width 77 height 15
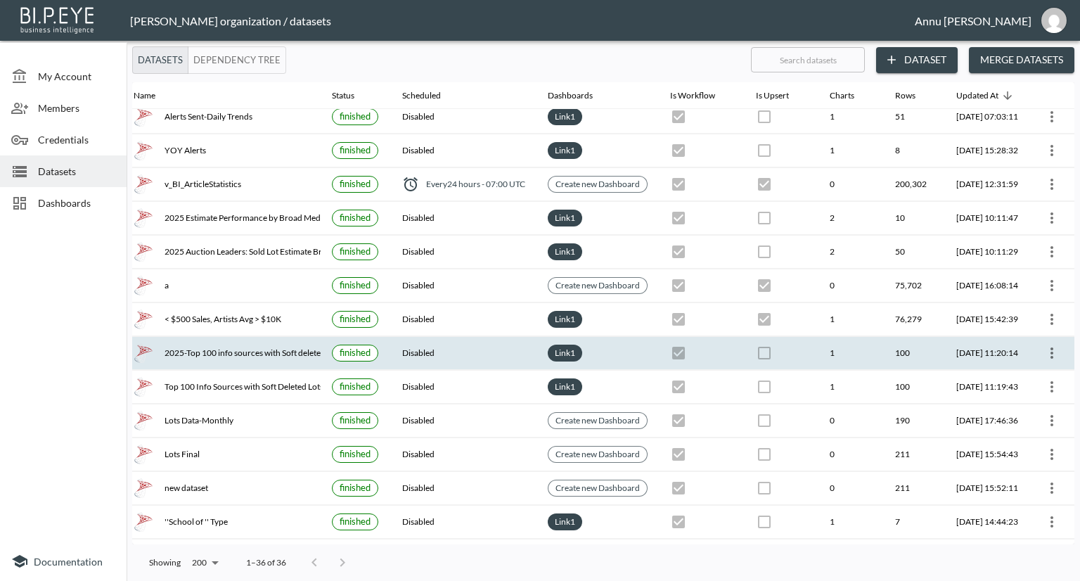
scroll to position [804, 82]
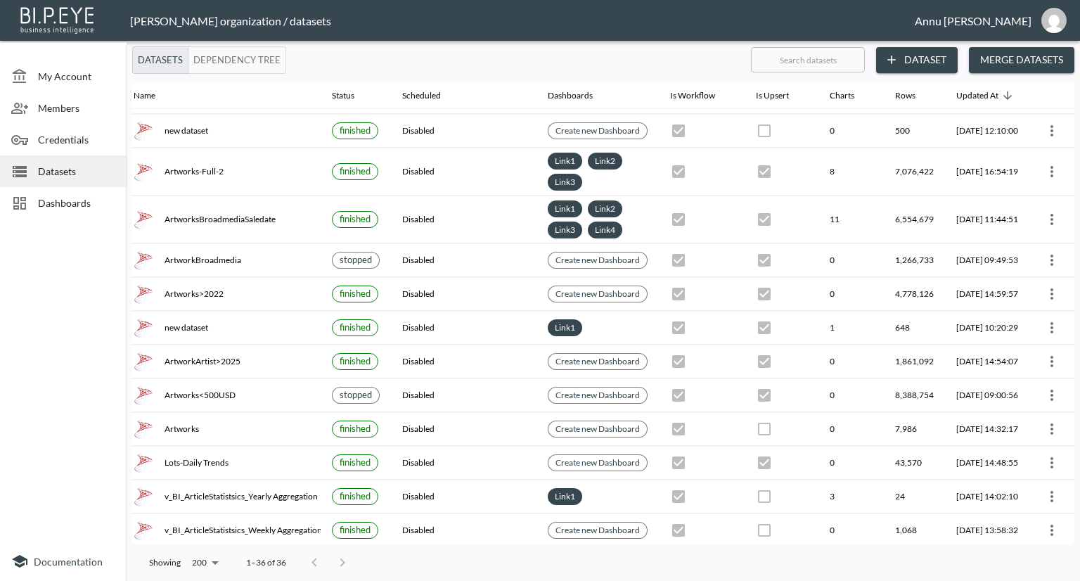
click at [91, 206] on span "Dashboards" at bounding box center [76, 202] width 77 height 15
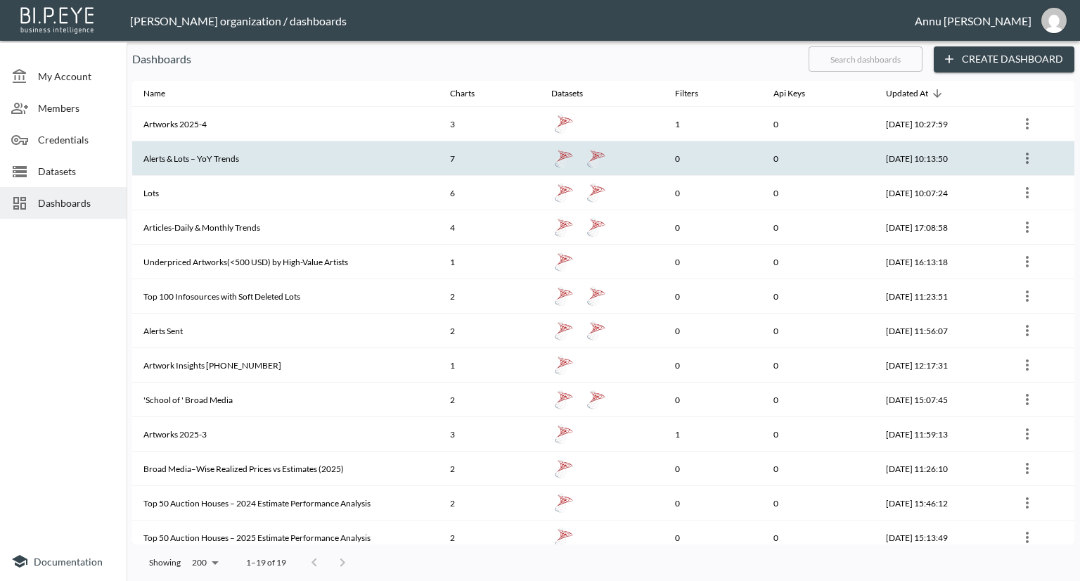
click at [184, 153] on th "Alerts & Lots – YoY Trends" at bounding box center [285, 158] width 307 height 34
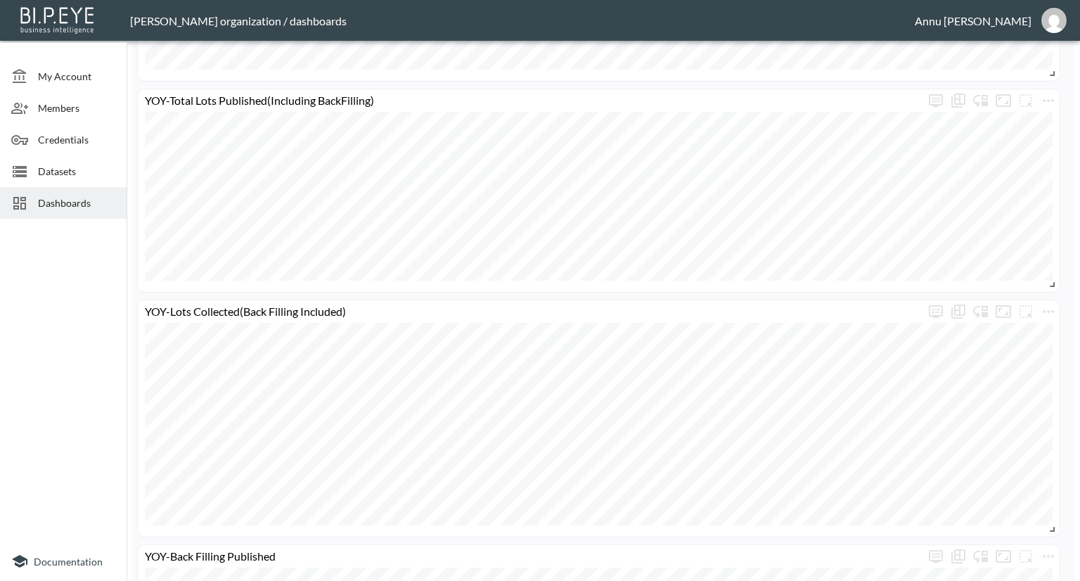
scroll to position [886, 0]
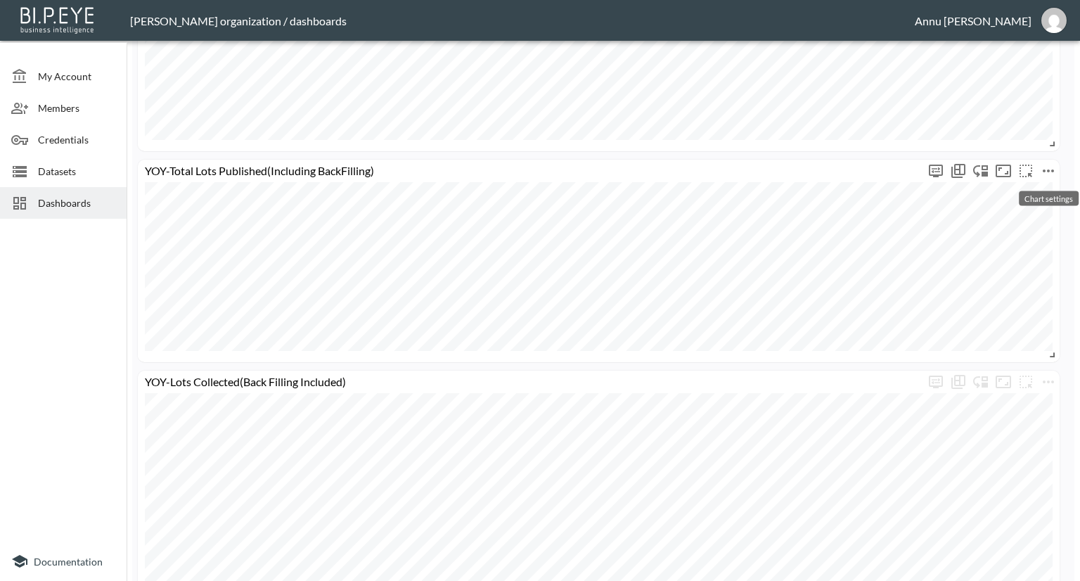
click at [1053, 169] on icon "more" at bounding box center [1048, 170] width 11 height 3
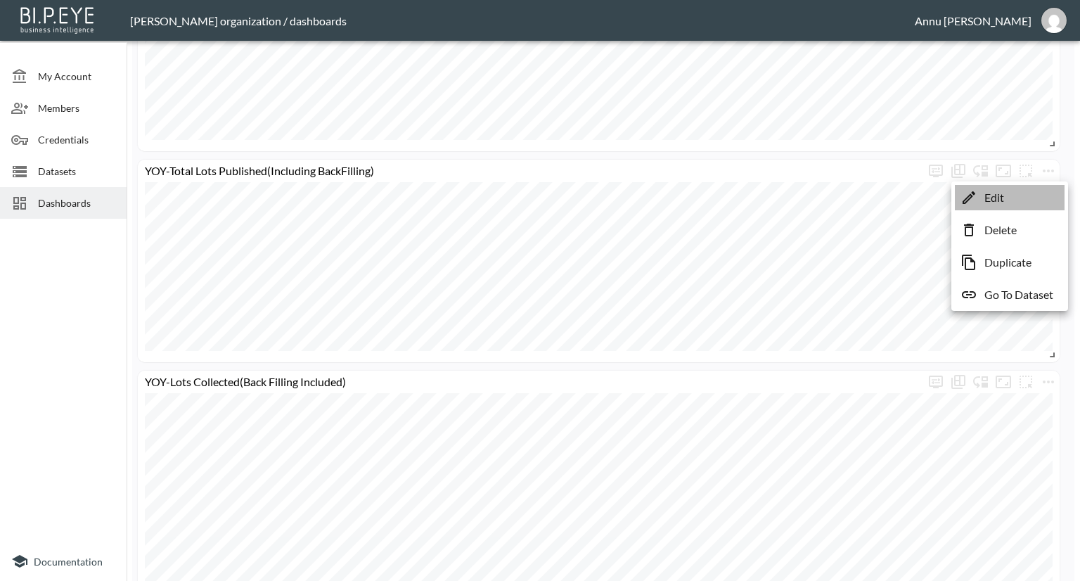
click at [1021, 198] on li "Edit" at bounding box center [1010, 197] width 110 height 25
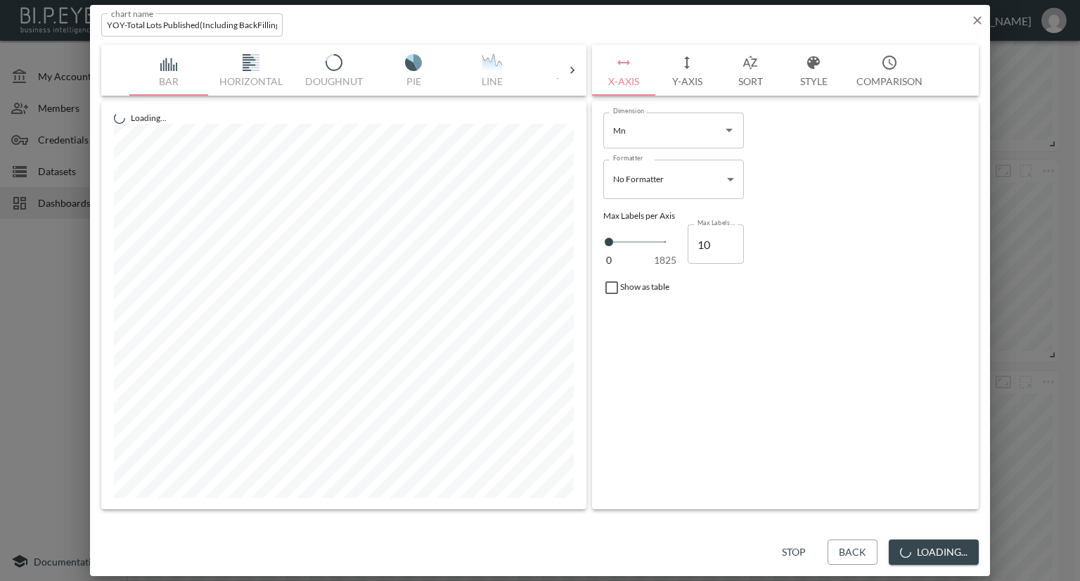
click at [123, 23] on input "YOY-Total Lots Published(Including BackFilling)" at bounding box center [191, 24] width 181 height 23
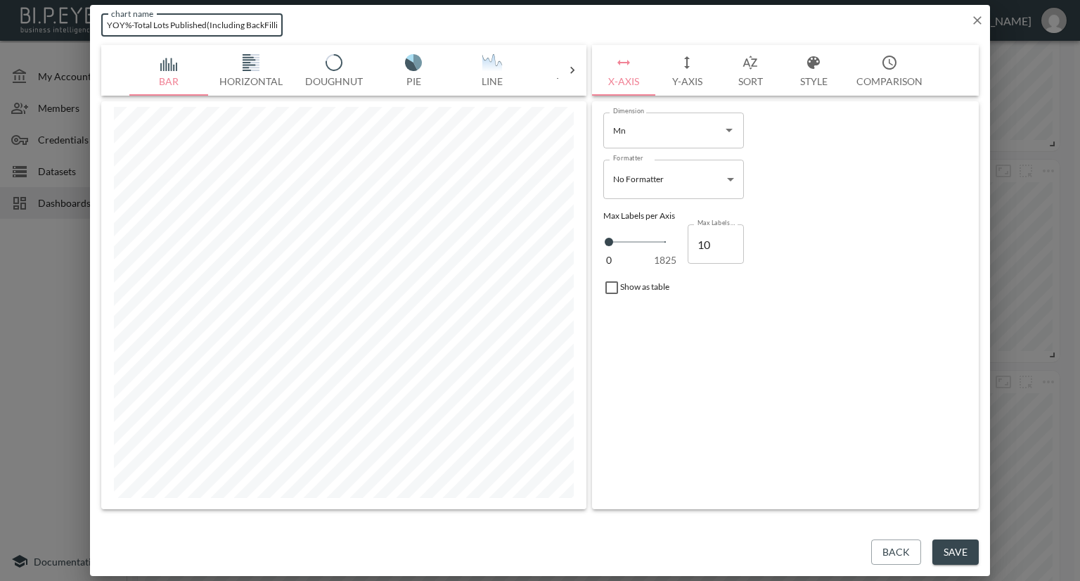
type input "YOY%-Total Lots Published(Including BackFilling)"
click at [959, 557] on button "Save" at bounding box center [955, 552] width 46 height 26
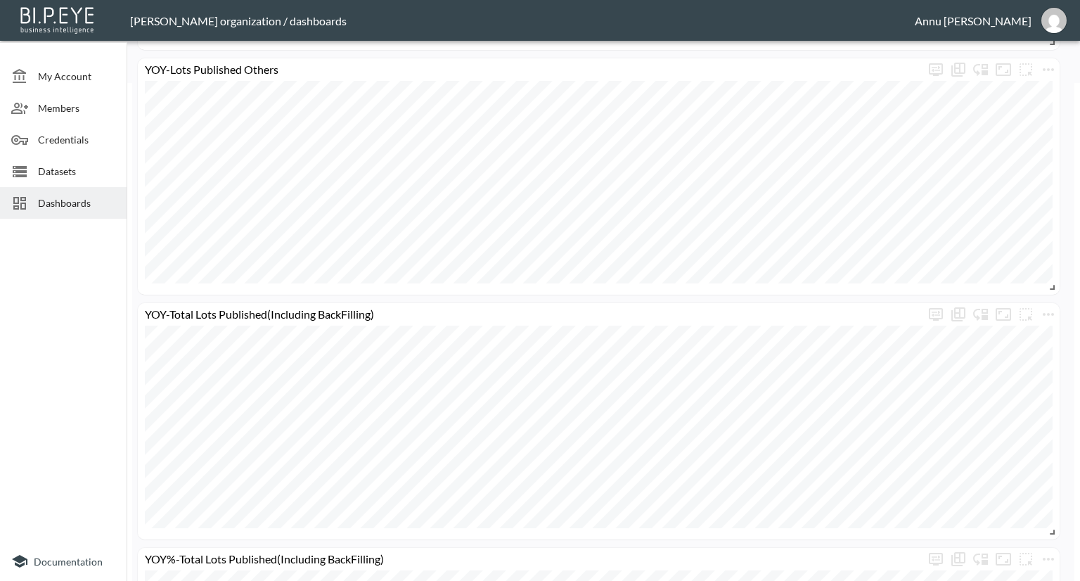
scroll to position [323, 0]
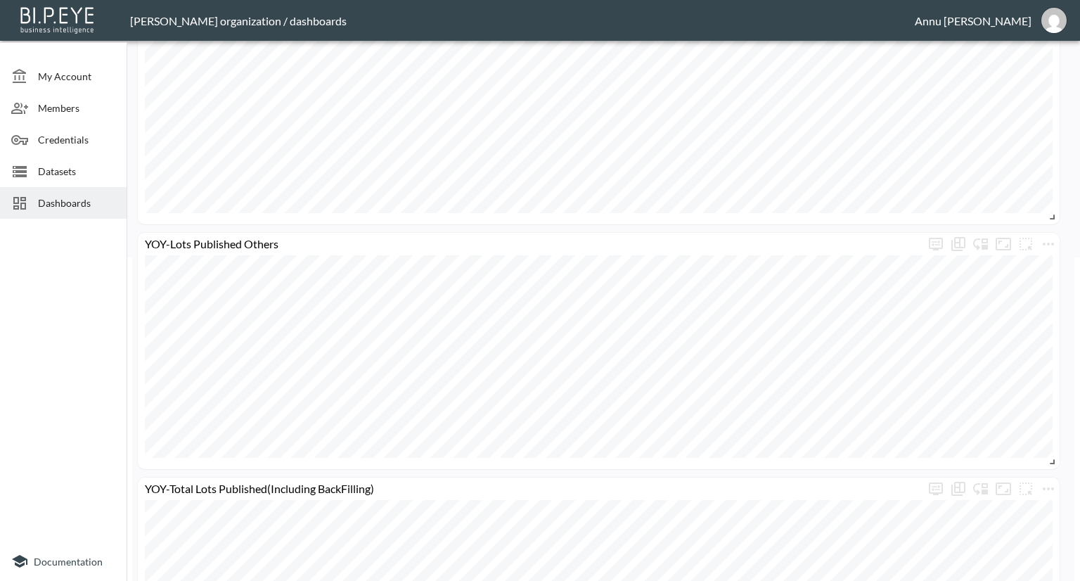
click at [93, 208] on span "Dashboards" at bounding box center [76, 202] width 77 height 15
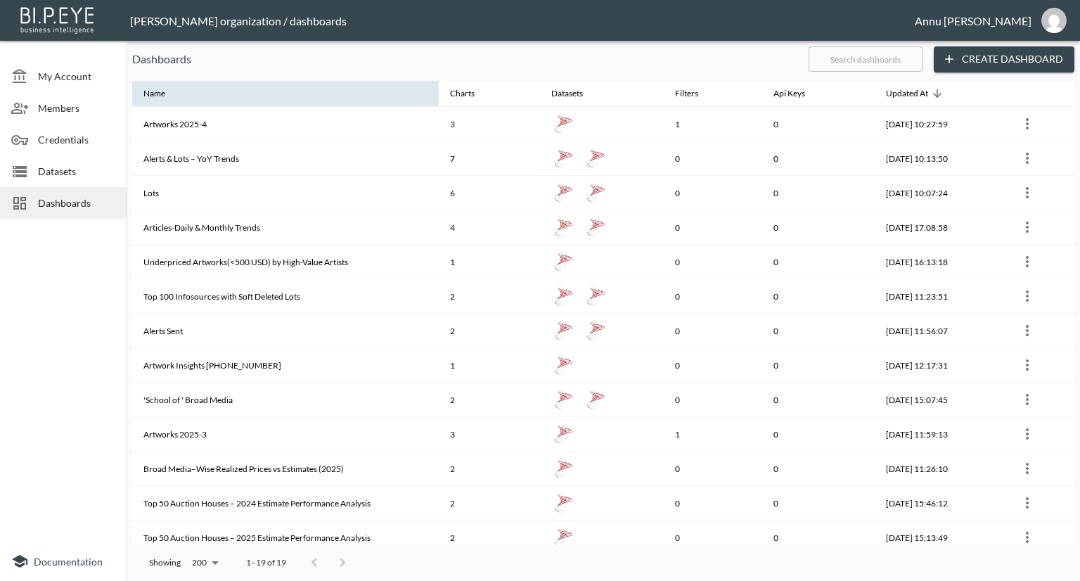
click at [343, 94] on th "Name" at bounding box center [285, 94] width 307 height 27
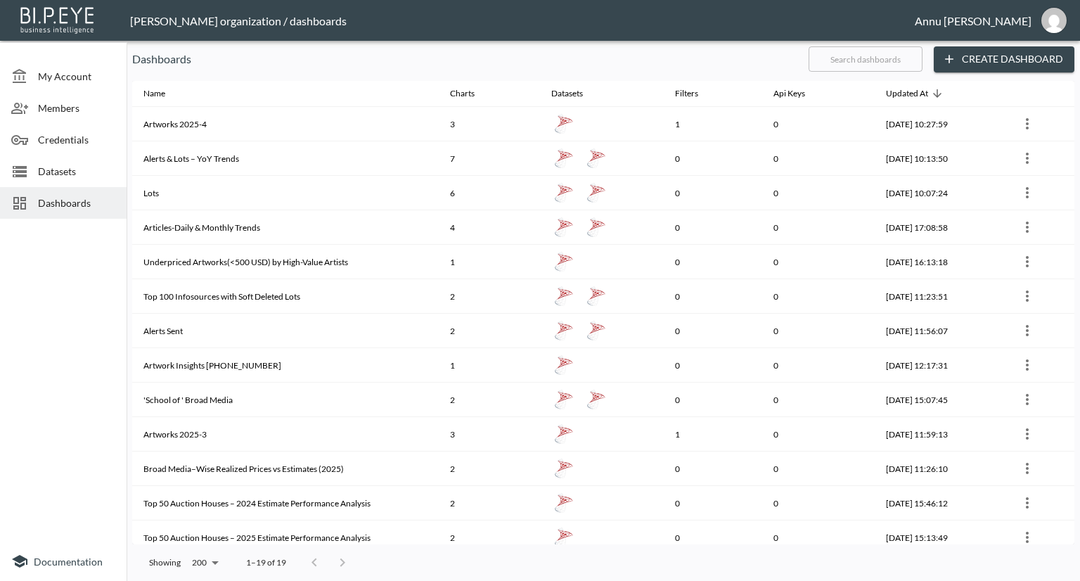
click at [44, 169] on span "Datasets" at bounding box center [76, 171] width 77 height 15
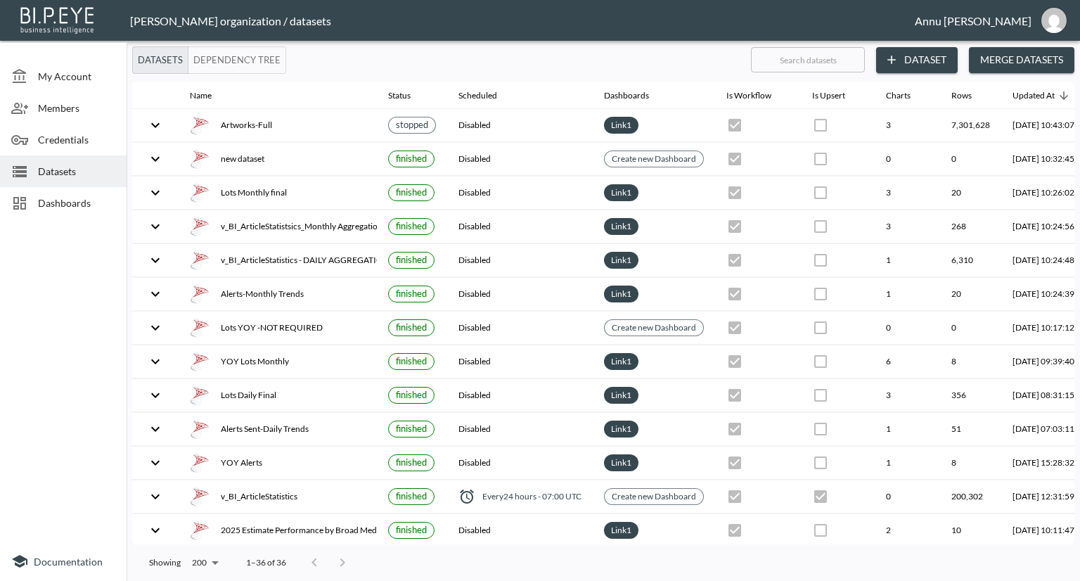
checkbox input "false"
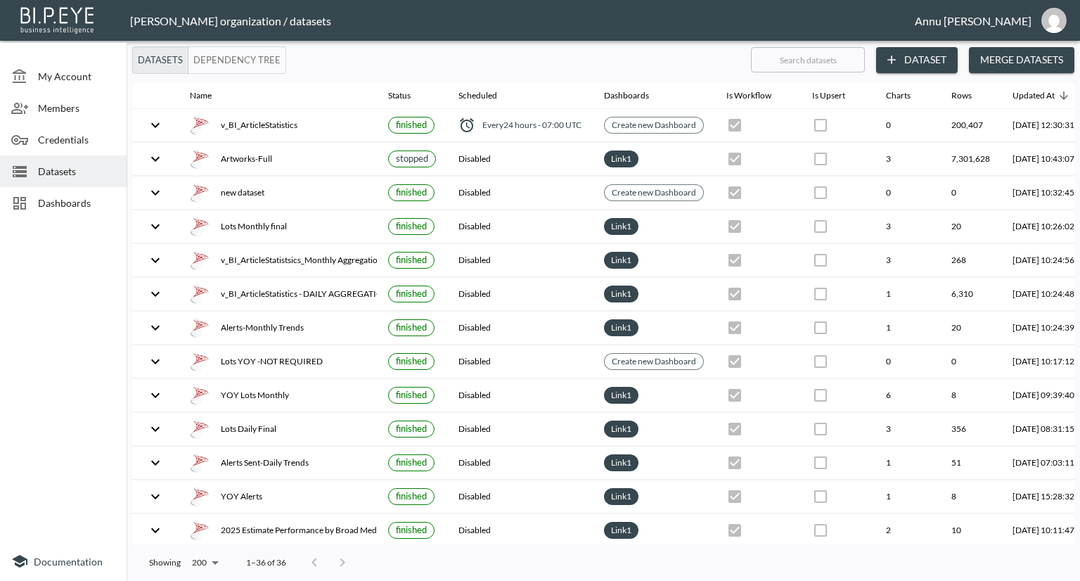
click at [51, 205] on span "Dashboards" at bounding box center [76, 202] width 77 height 15
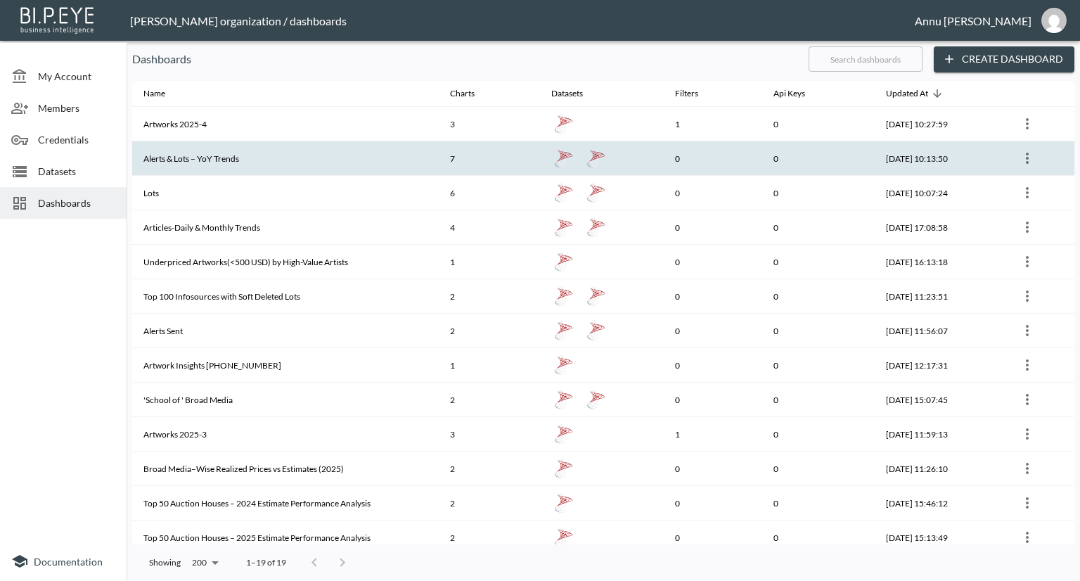
click at [222, 164] on th "Alerts & Lots – YoY Trends" at bounding box center [285, 158] width 307 height 34
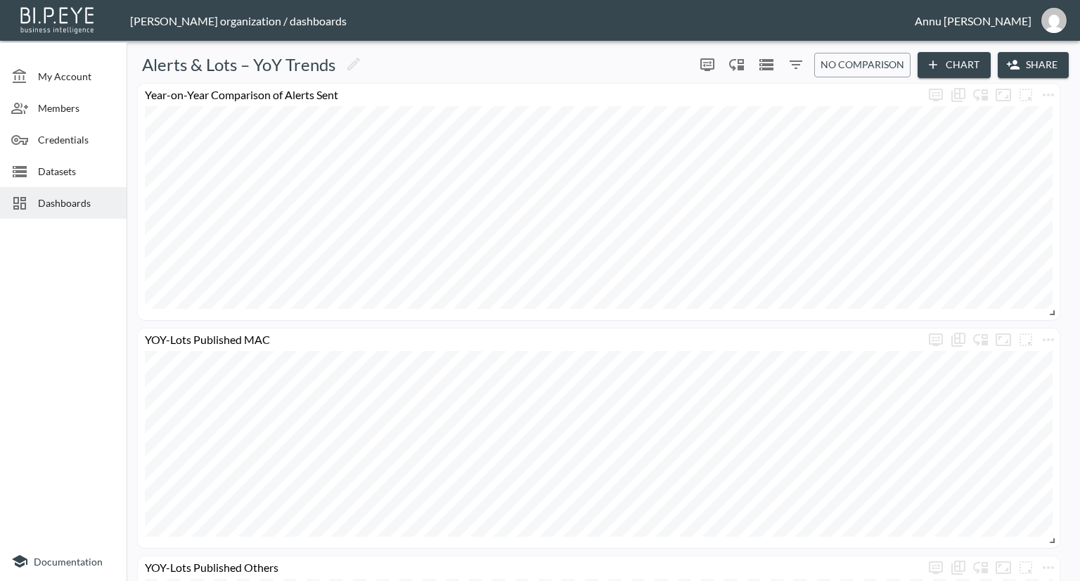
drag, startPoint x: 59, startPoint y: 164, endPoint x: 60, endPoint y: 156, distance: 7.9
click at [59, 165] on span "Datasets" at bounding box center [76, 171] width 77 height 15
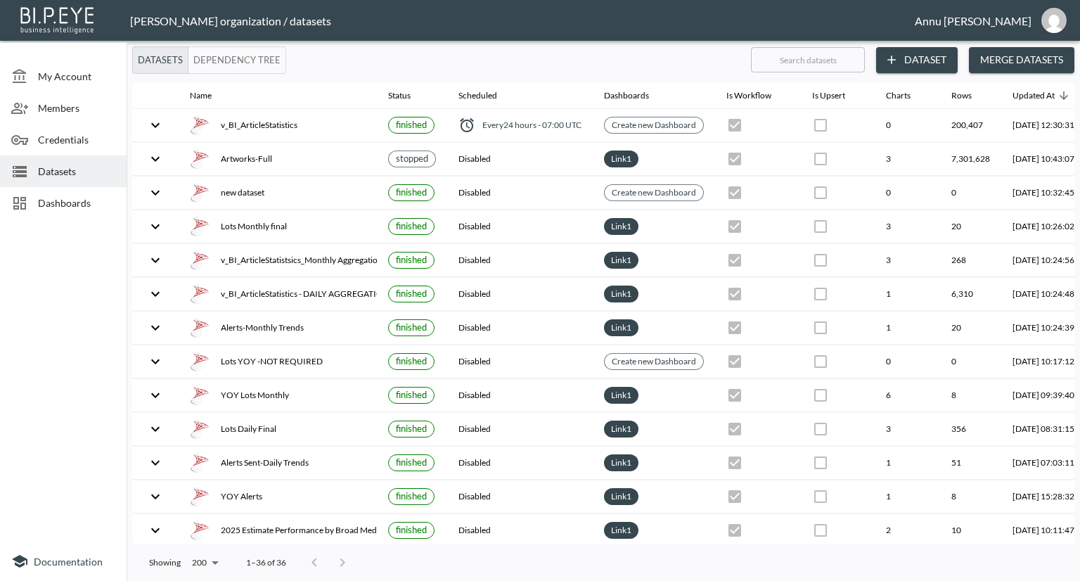
scroll to position [0, 82]
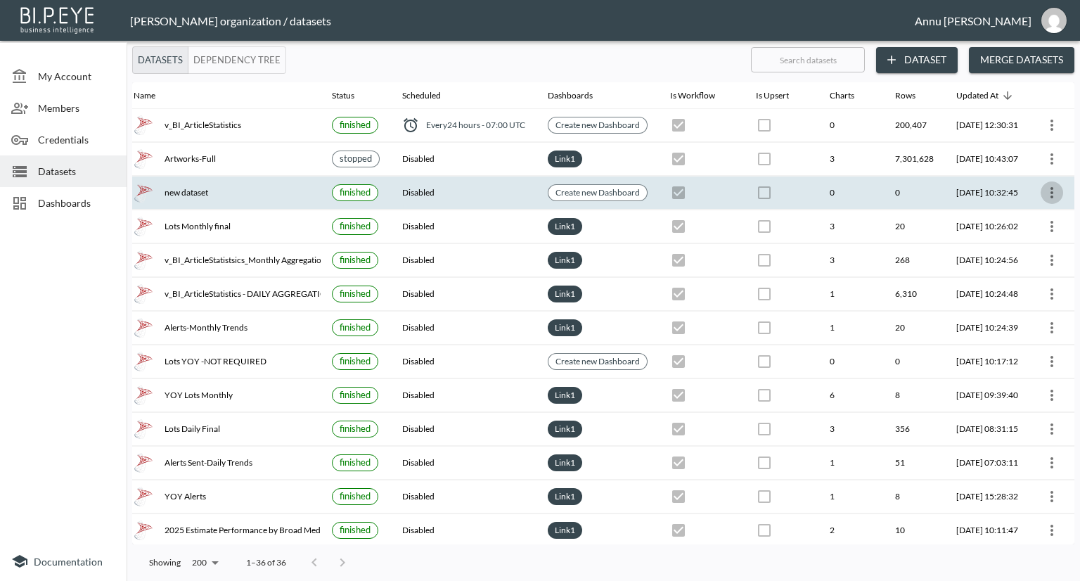
click at [1046, 189] on icon "more" at bounding box center [1051, 192] width 17 height 17
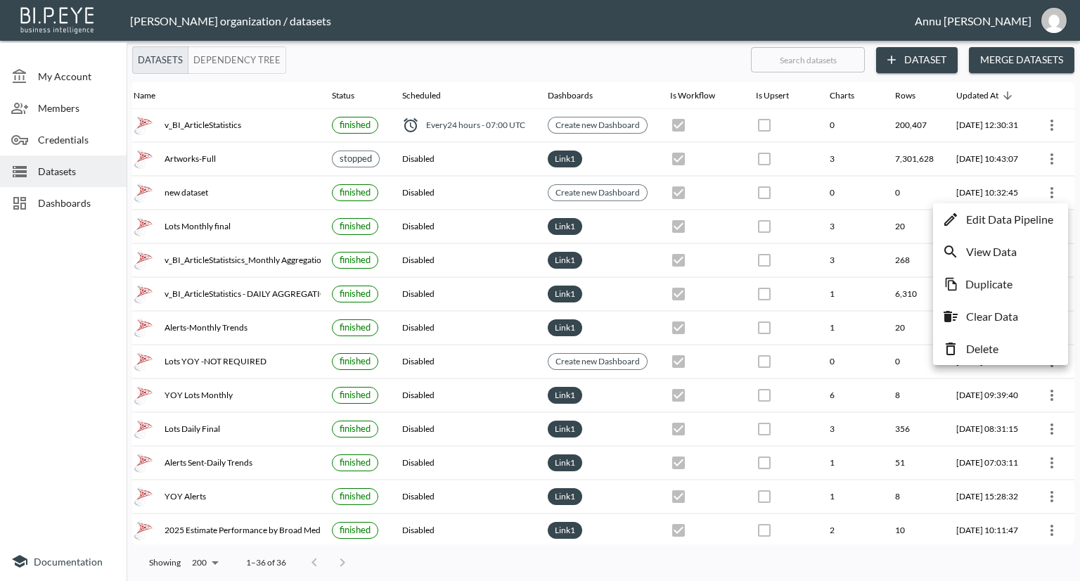
click at [1028, 217] on p "Edit Data Pipeline" at bounding box center [1009, 219] width 87 height 17
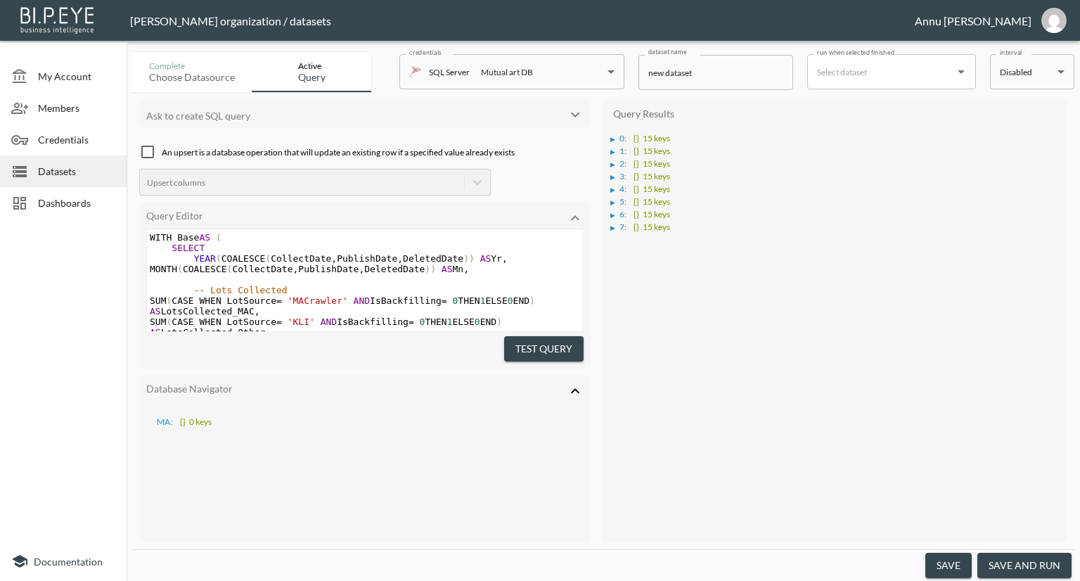
click at [63, 169] on span "Datasets" at bounding box center [76, 171] width 77 height 15
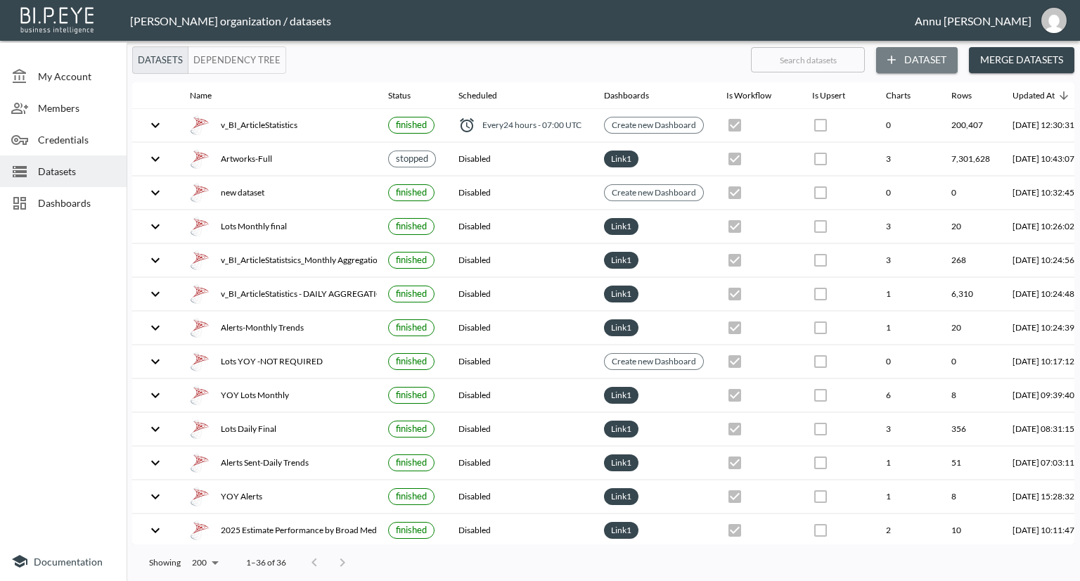
click at [910, 54] on button "Dataset" at bounding box center [917, 60] width 82 height 26
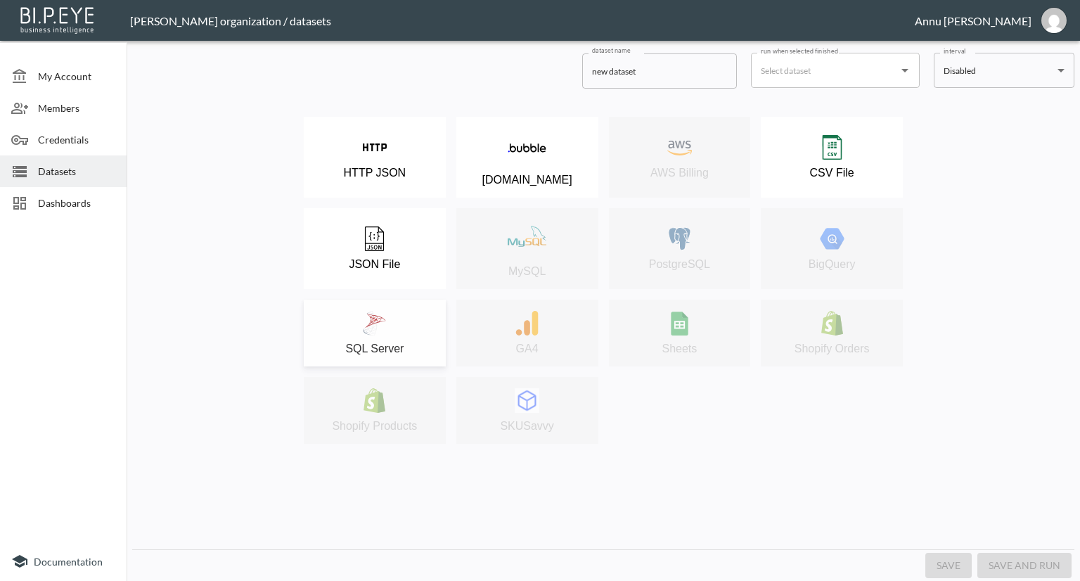
click at [392, 313] on div "SQL Server" at bounding box center [375, 333] width 128 height 44
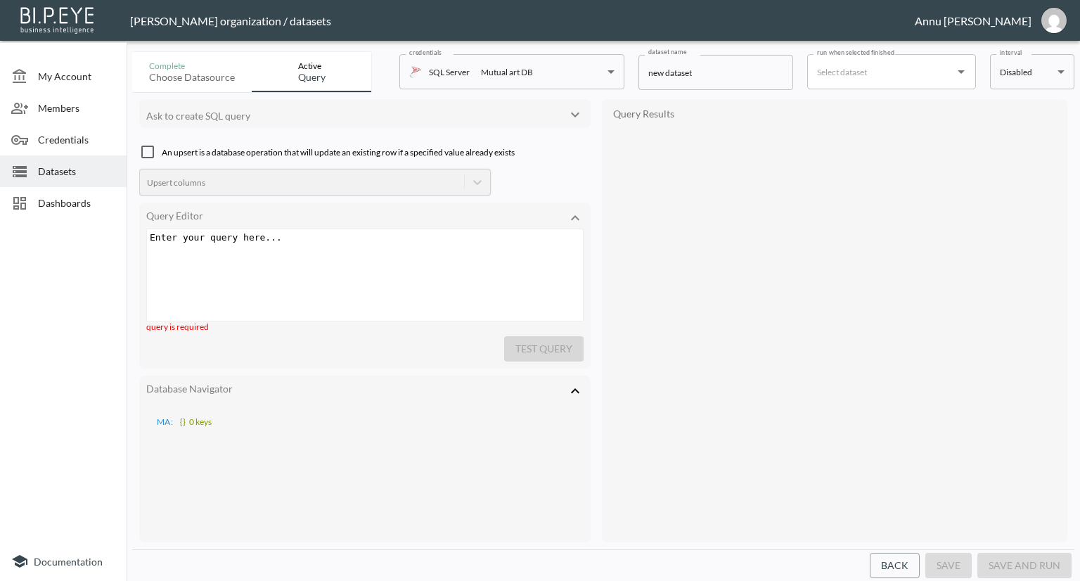
click at [323, 242] on pre "​" at bounding box center [366, 237] width 439 height 11
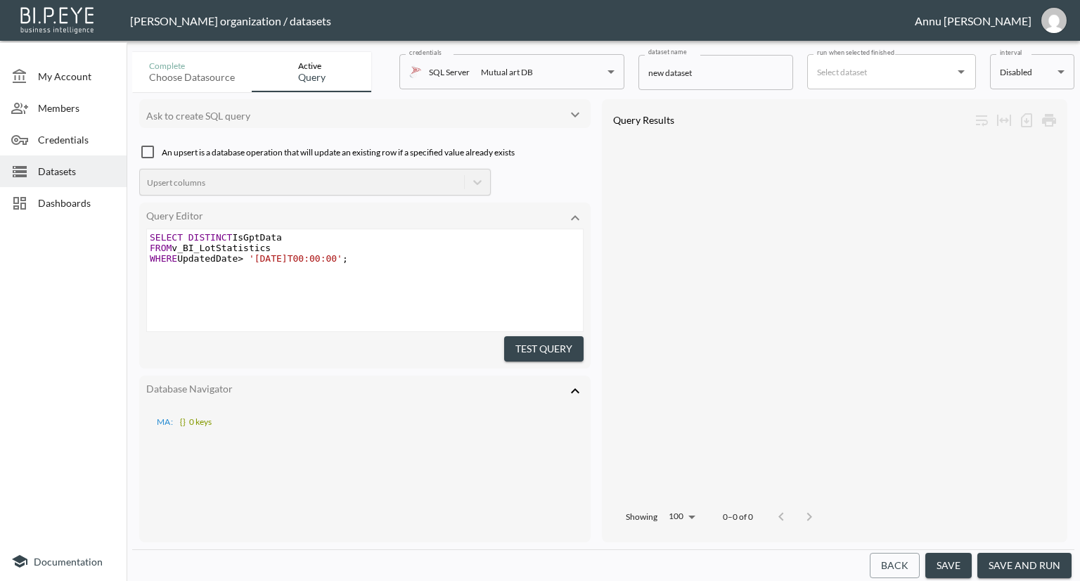
click at [553, 349] on button "Test Query" at bounding box center [543, 349] width 79 height 26
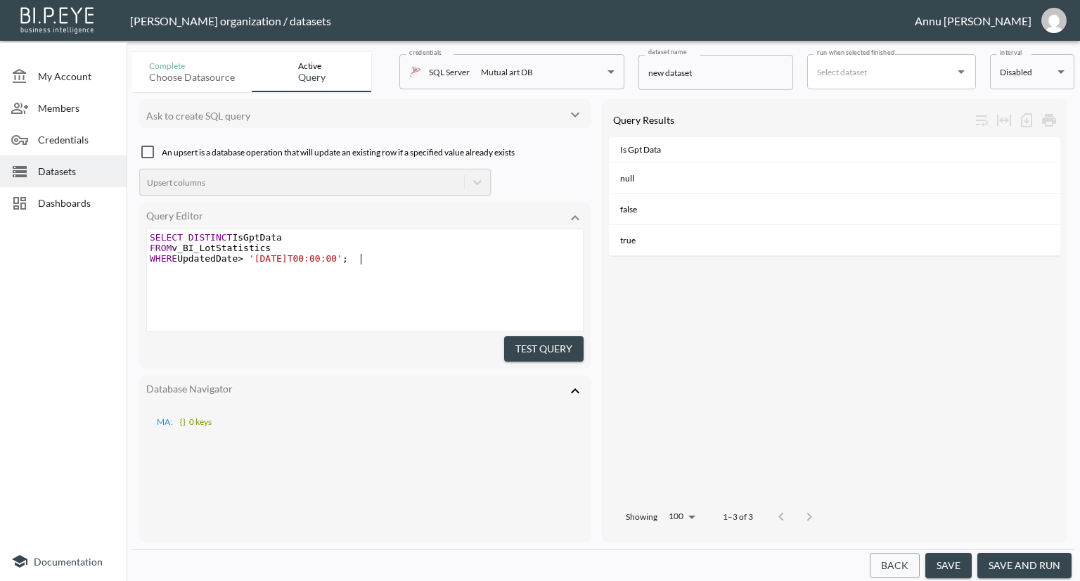
type textarea ";"
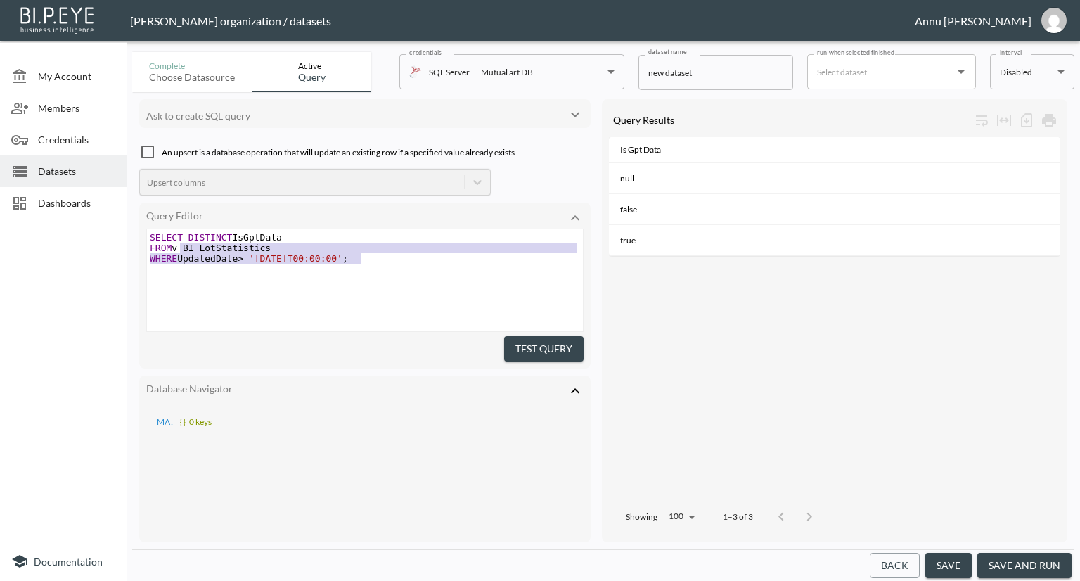
type textarea "FROM v_BI_LotStatistics WHERE UpdatedDate > '[DATE]T00:00:00';"
drag, startPoint x: 366, startPoint y: 262, endPoint x: 146, endPoint y: 248, distance: 220.5
click at [146, 248] on div "Query Editor FROM v_BI_LotStatistics WHERE UpdatedDate > '[DATE]T00:00:00'; x S…" at bounding box center [364, 286] width 451 height 166
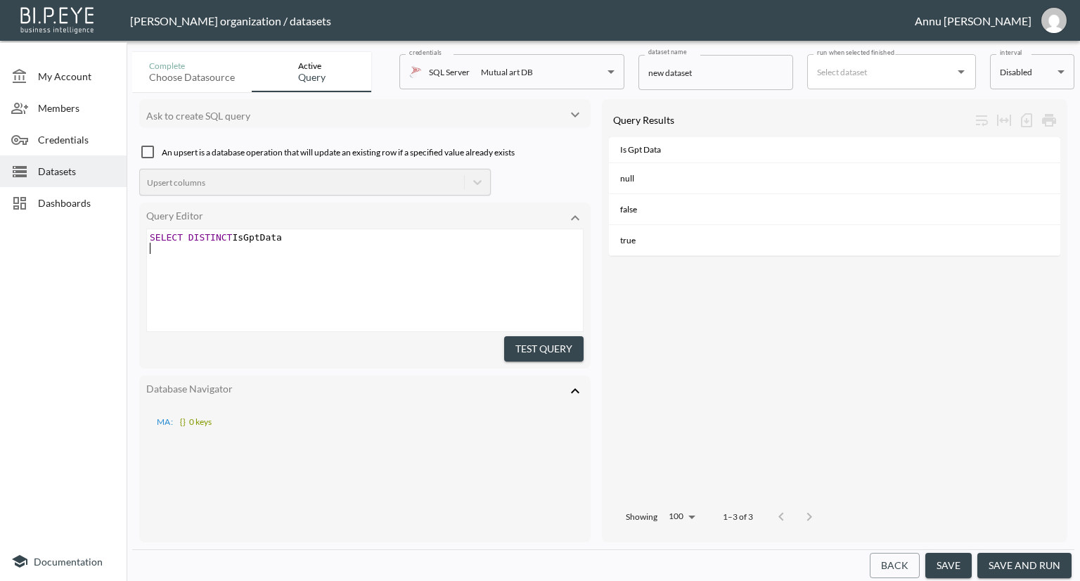
click at [281, 237] on pre "SELECT DISTINCT IsGptData" at bounding box center [366, 237] width 439 height 11
type textarea "TOP 1* FROM V_BI_LotStatistics"
click at [513, 345] on button "Test Query" at bounding box center [543, 349] width 79 height 26
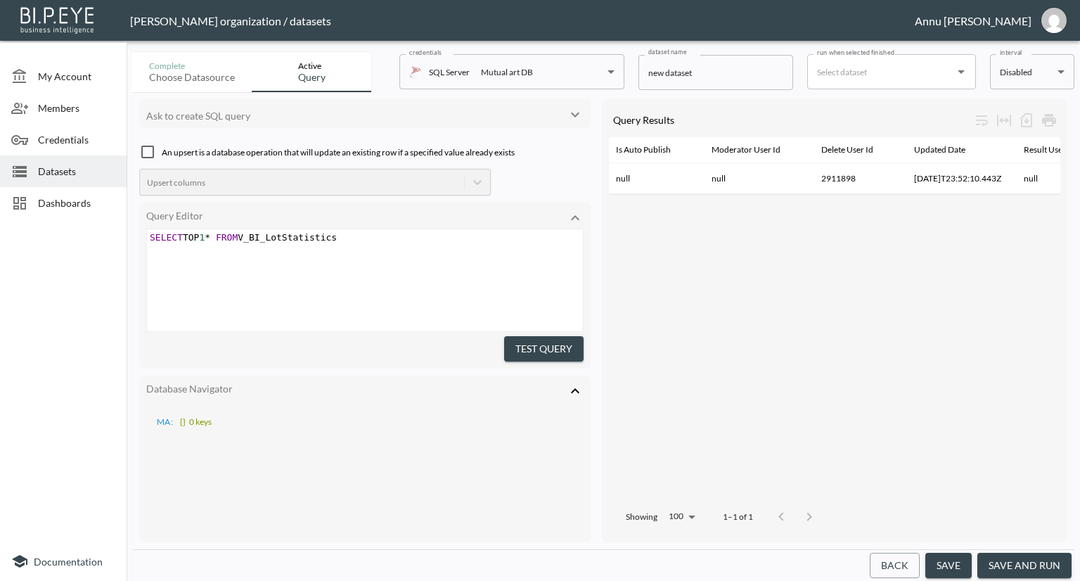
scroll to position [0, 560]
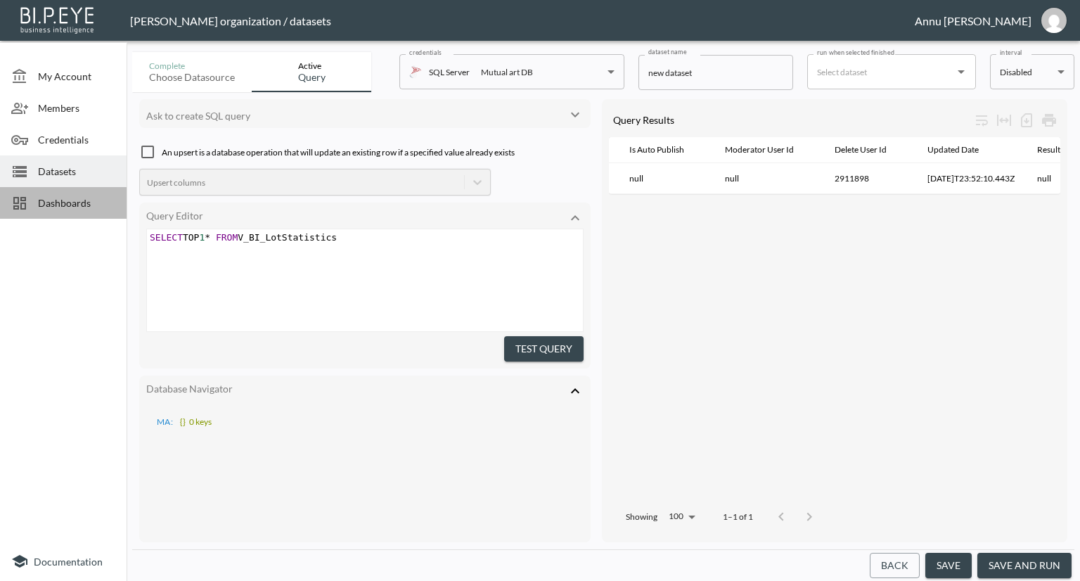
click at [64, 206] on span "Dashboards" at bounding box center [76, 202] width 77 height 15
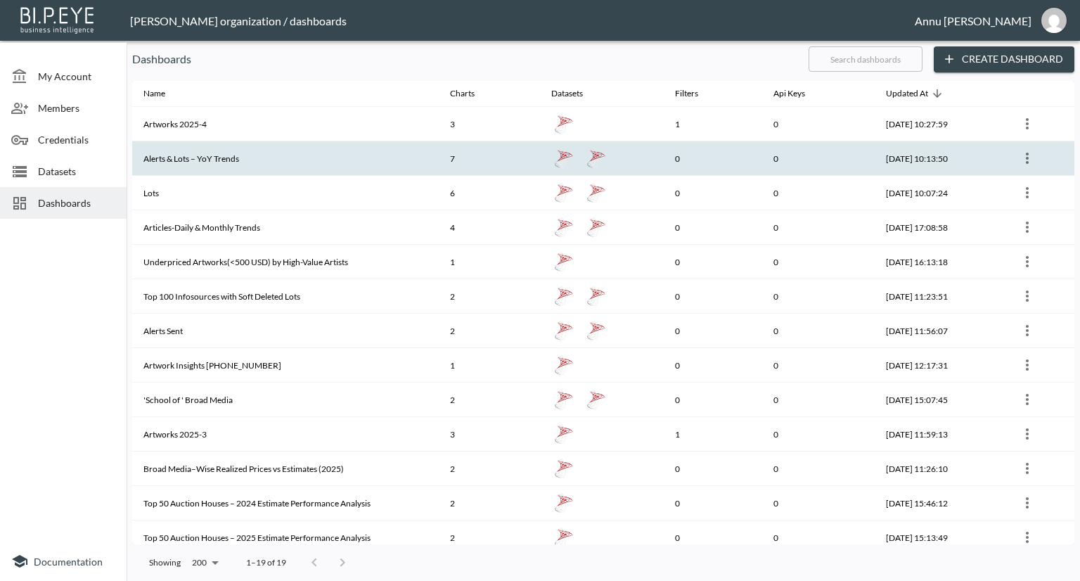
click at [347, 163] on th "Alerts & Lots – YoY Trends" at bounding box center [285, 158] width 307 height 34
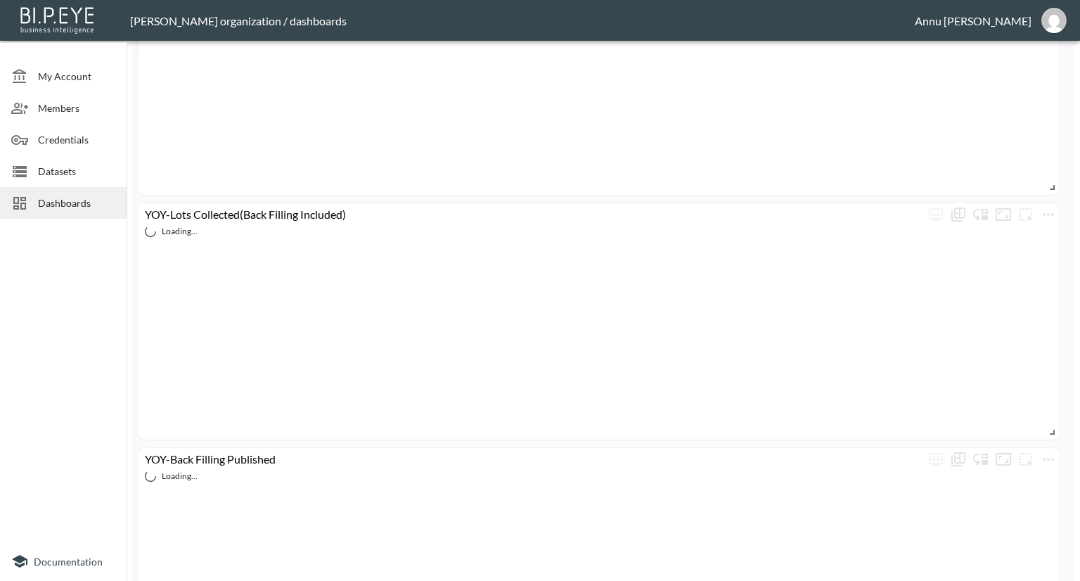
scroll to position [1167, 0]
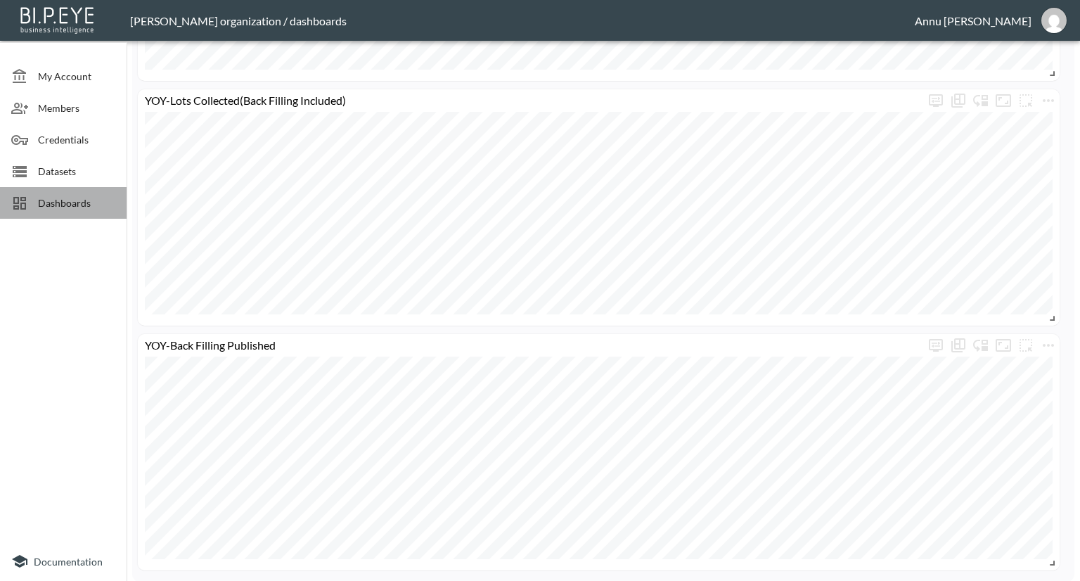
click at [89, 198] on span "Dashboards" at bounding box center [76, 202] width 77 height 15
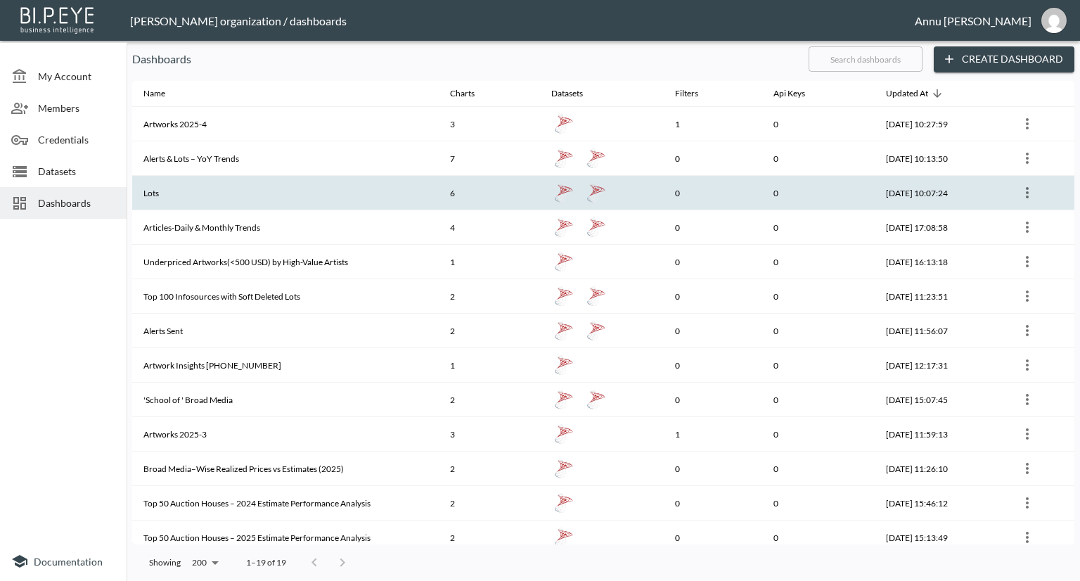
click at [219, 188] on th "Lots" at bounding box center [285, 193] width 307 height 34
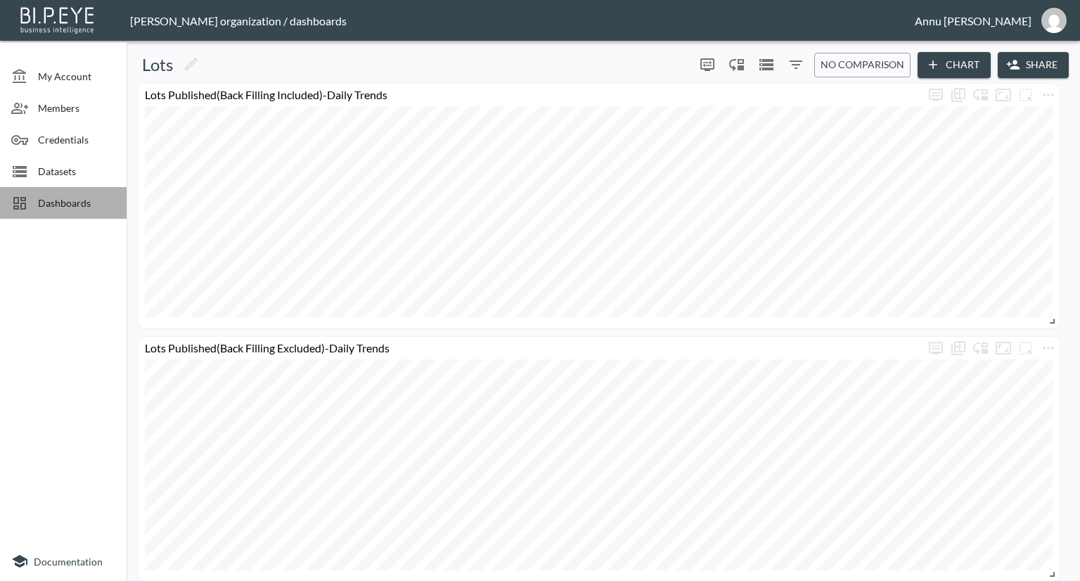
click at [86, 192] on div "Dashboards" at bounding box center [63, 203] width 127 height 32
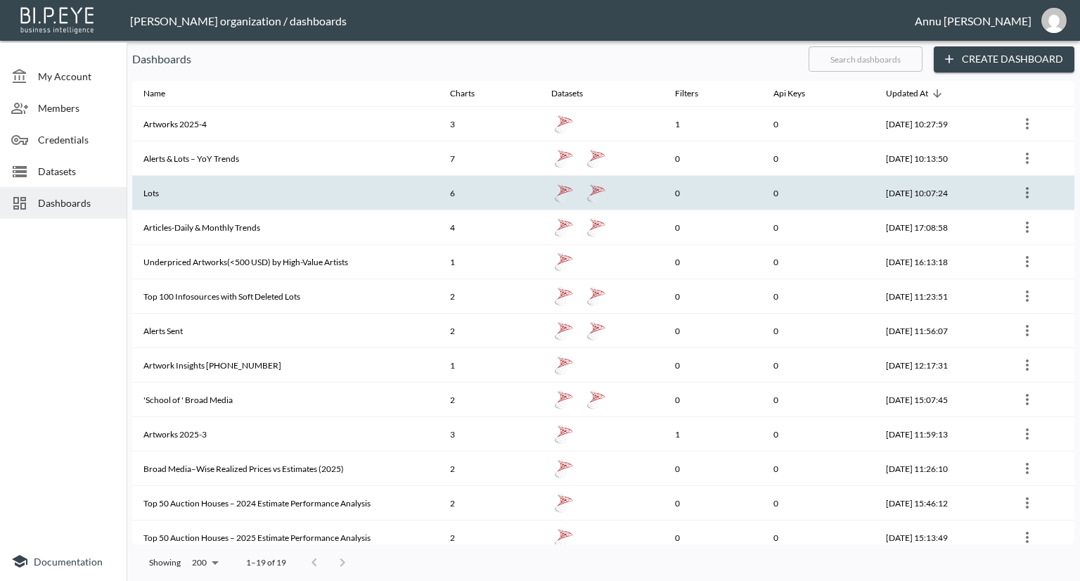
click at [239, 187] on th "Lots" at bounding box center [285, 193] width 307 height 34
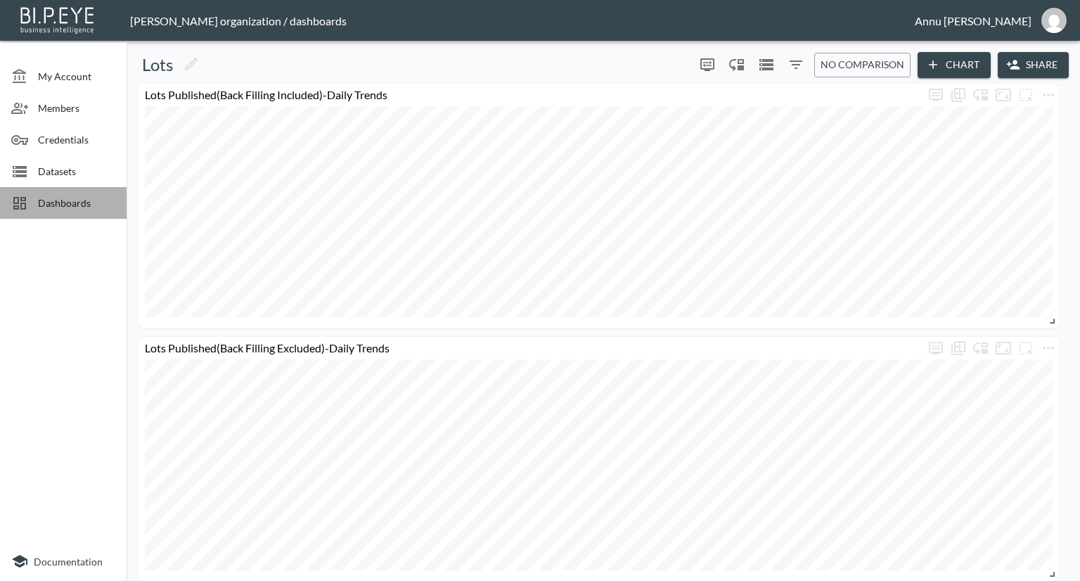
click at [77, 203] on span "Dashboards" at bounding box center [76, 202] width 77 height 15
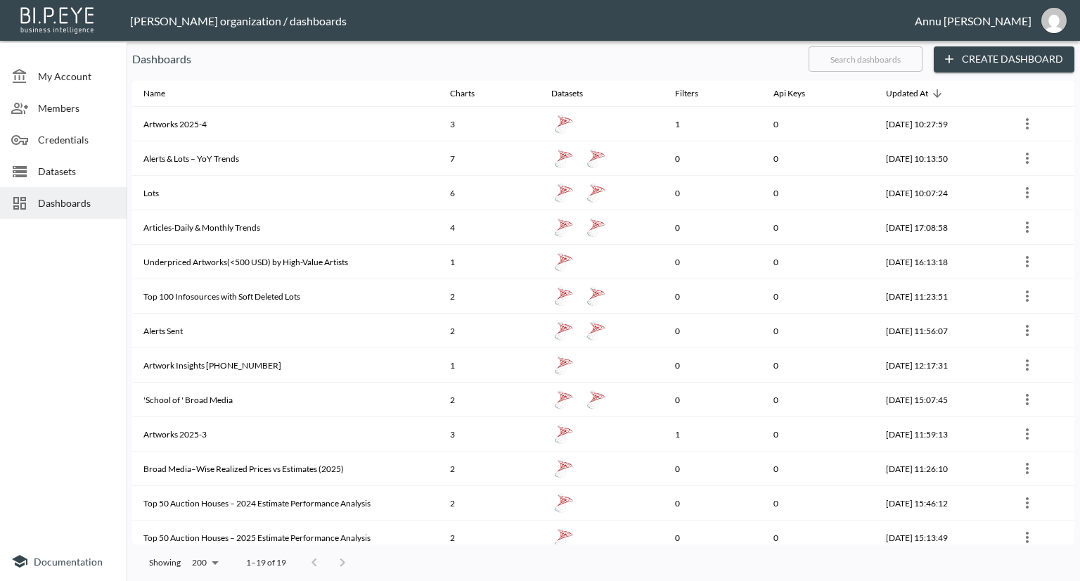
click at [93, 172] on span "Datasets" at bounding box center [76, 171] width 77 height 15
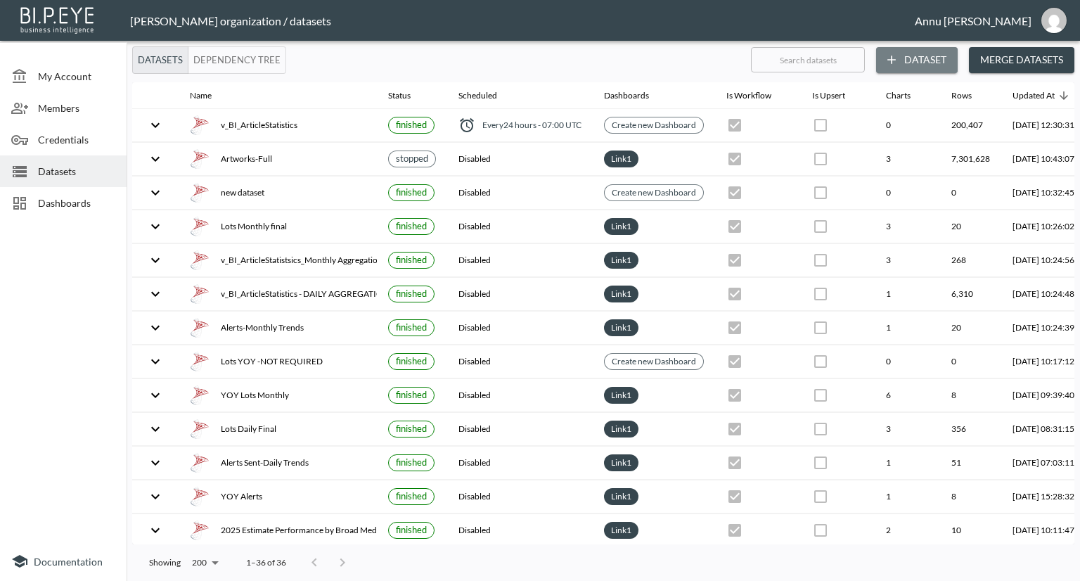
click at [911, 52] on button "Dataset" at bounding box center [917, 60] width 82 height 26
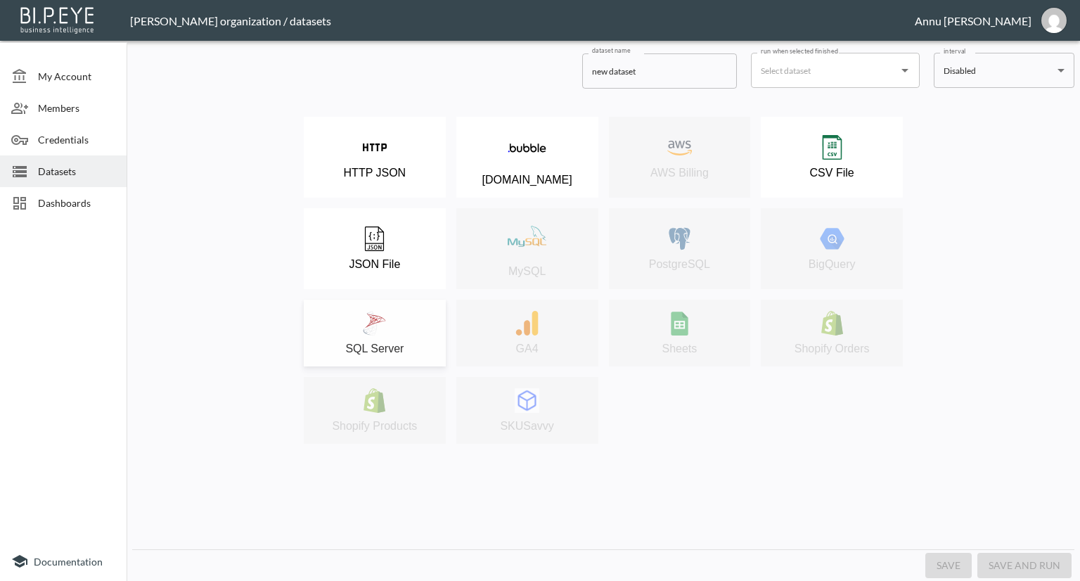
click at [399, 323] on div "SQL Server" at bounding box center [375, 333] width 128 height 44
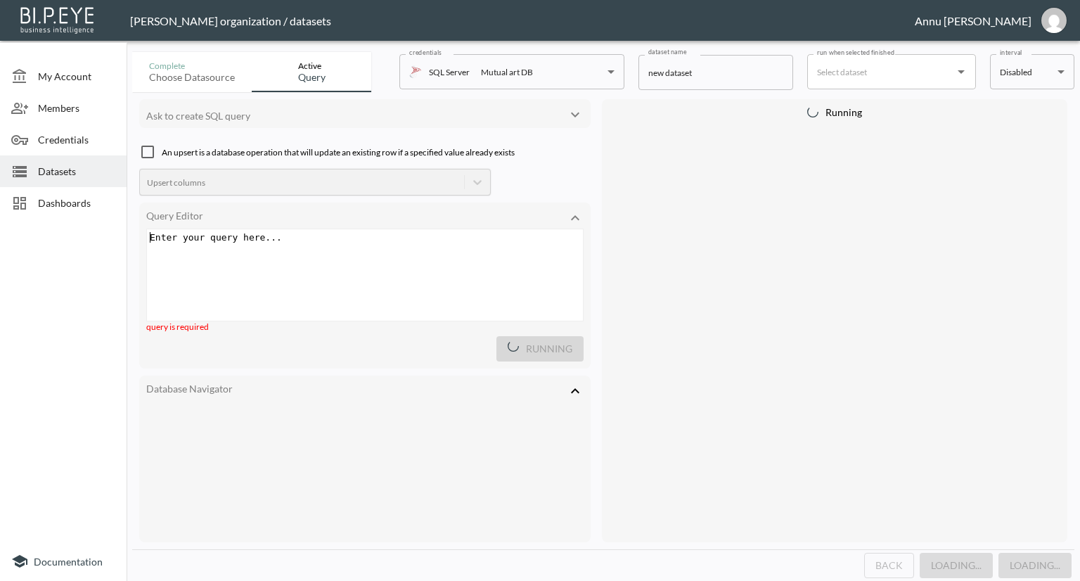
click at [328, 255] on div "Enter your query here... xxxxxxxxxx ​" at bounding box center [382, 292] width 471 height 127
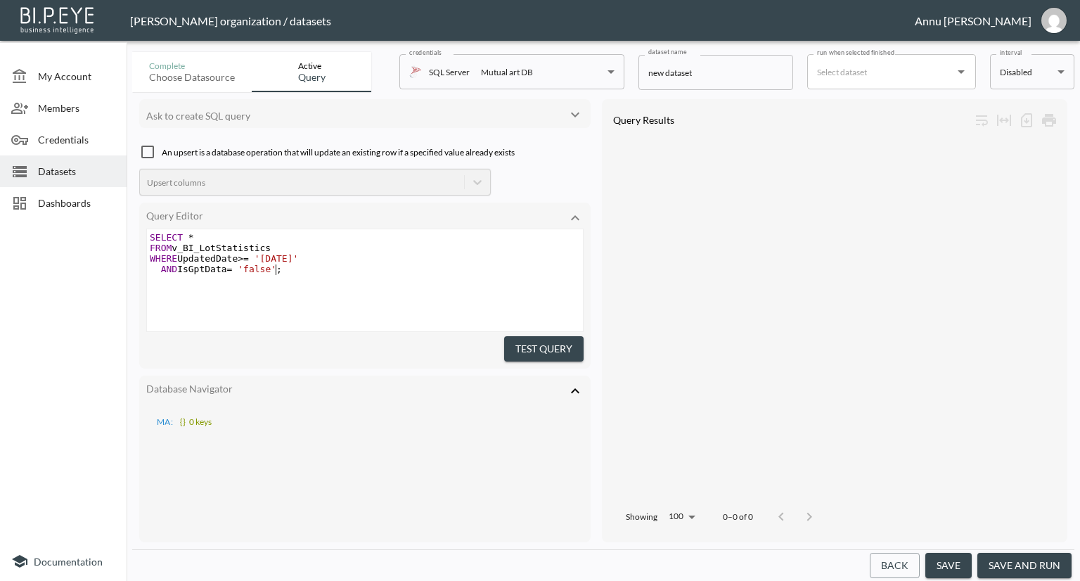
click at [278, 269] on span ";" at bounding box center [279, 269] width 6 height 11
click at [302, 267] on pre "AND IsGptData = 'false' ;" at bounding box center [366, 269] width 439 height 11
type textarea "IS NULL"
click at [528, 345] on button "Test Query" at bounding box center [543, 349] width 79 height 26
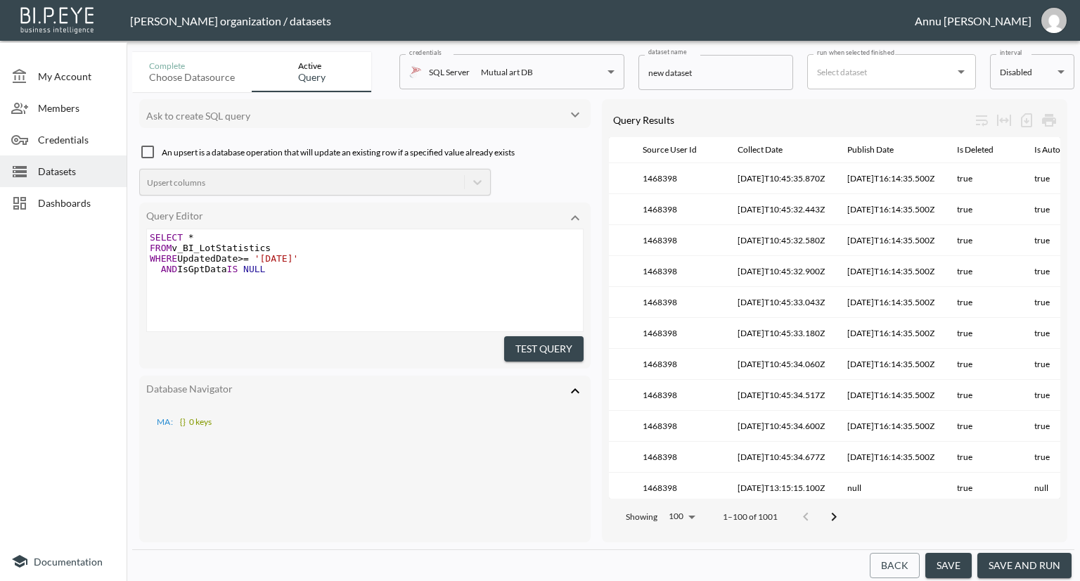
scroll to position [0, 243]
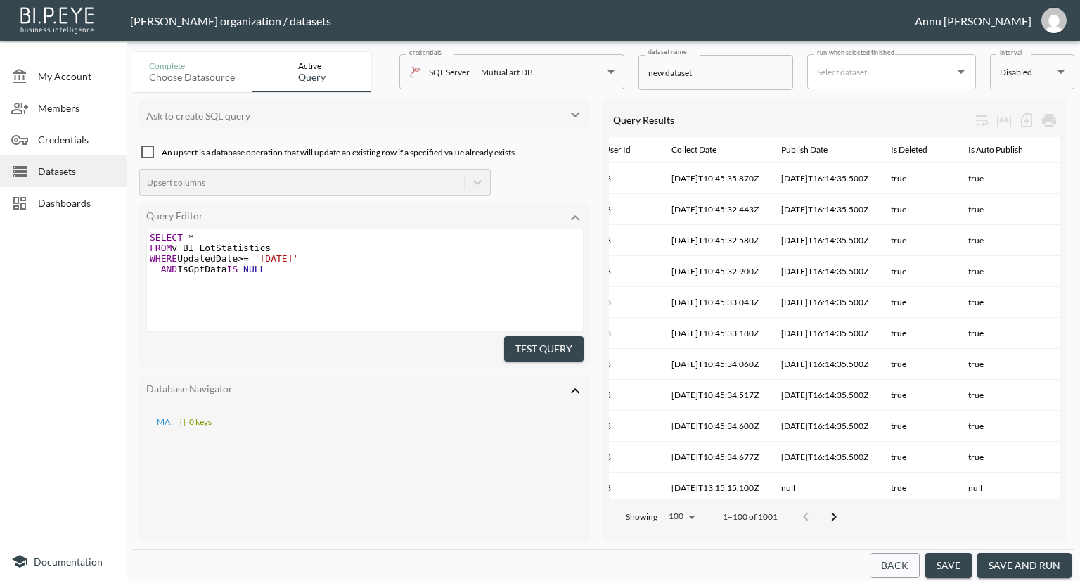
click at [215, 259] on span "WHERE UpdatedDate >= '[DATE]'" at bounding box center [224, 258] width 148 height 11
type textarea "Publish"
click at [520, 346] on button "Test Query" at bounding box center [543, 349] width 79 height 26
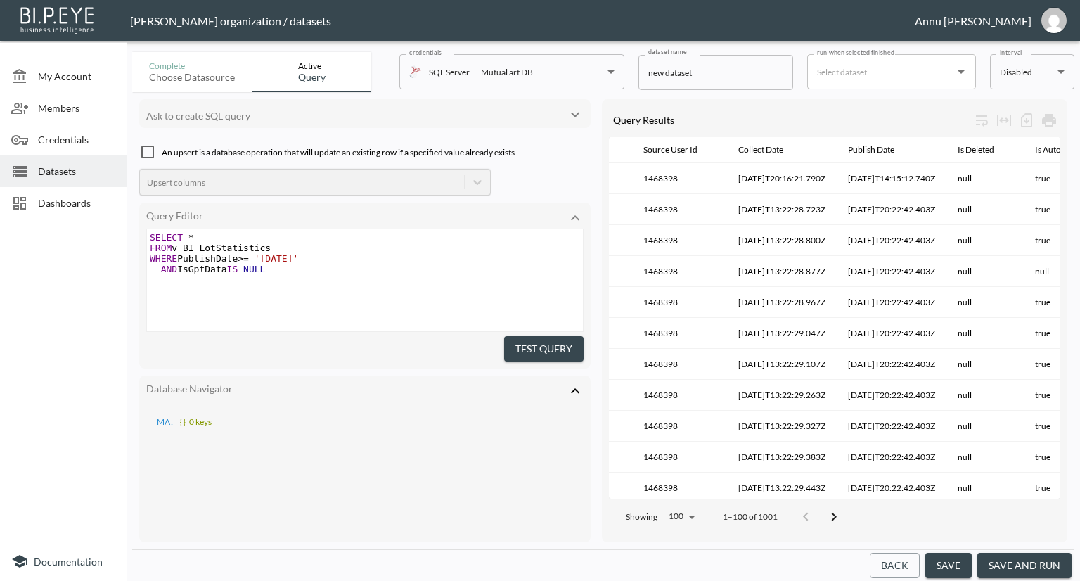
scroll to position [0, 0]
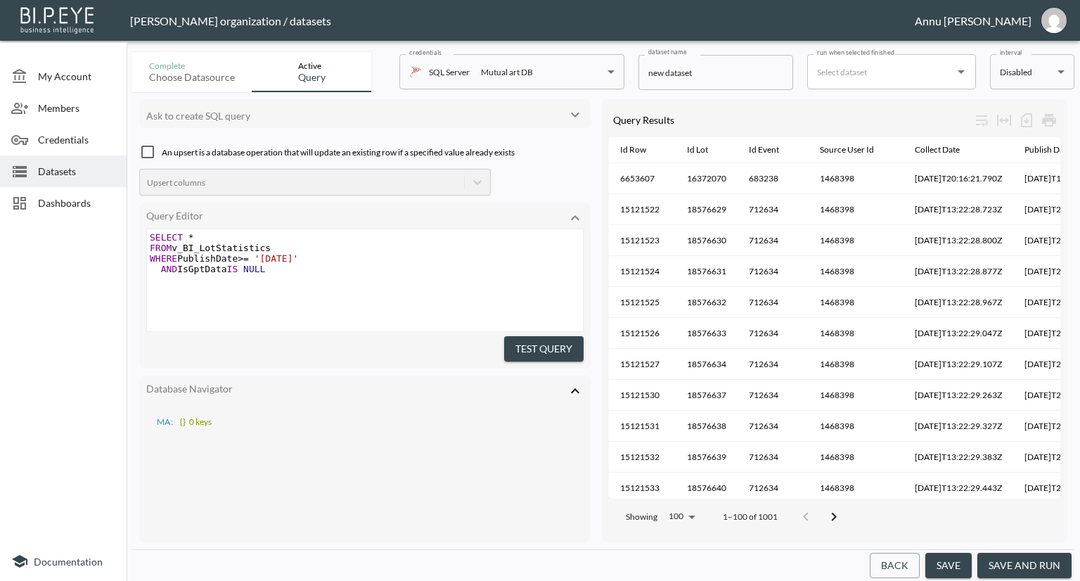
click at [216, 257] on span "WHERE PublishDate >= '[DATE]'" at bounding box center [224, 258] width 148 height 11
type textarea "Collect"
click at [526, 349] on button "Test Query" at bounding box center [543, 349] width 79 height 26
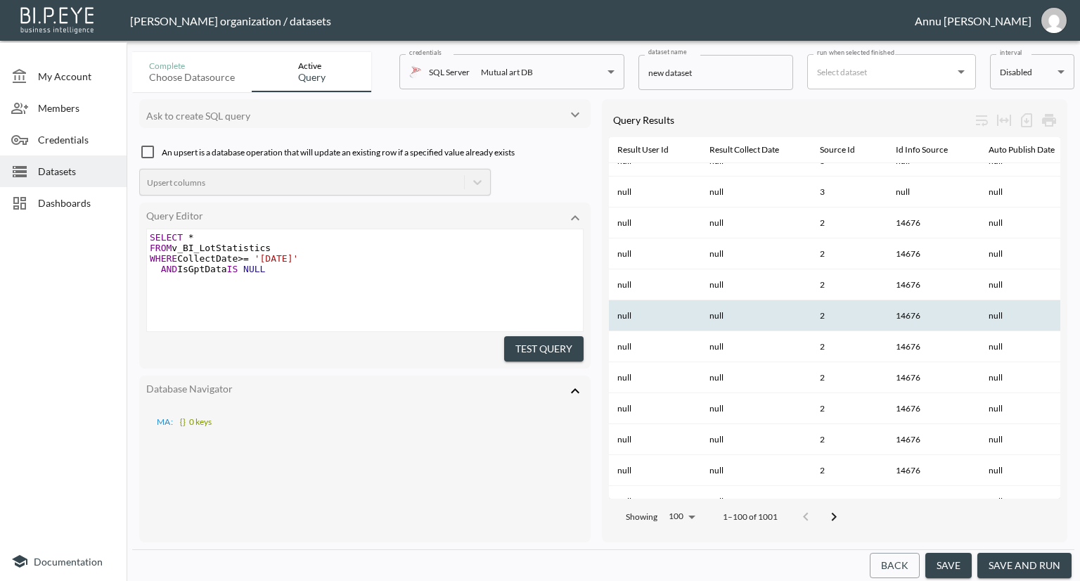
scroll to position [0, 1002]
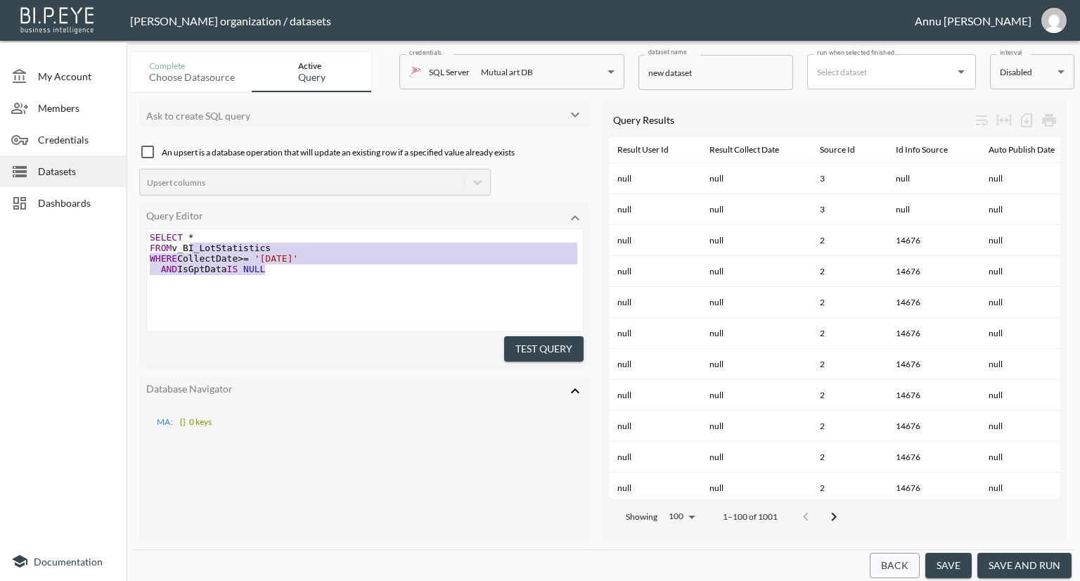
type textarea "SELECT * FROM v_BI_LotStatistics WHERE CollectDate >= '[DATE]' AND IsGptData IS…"
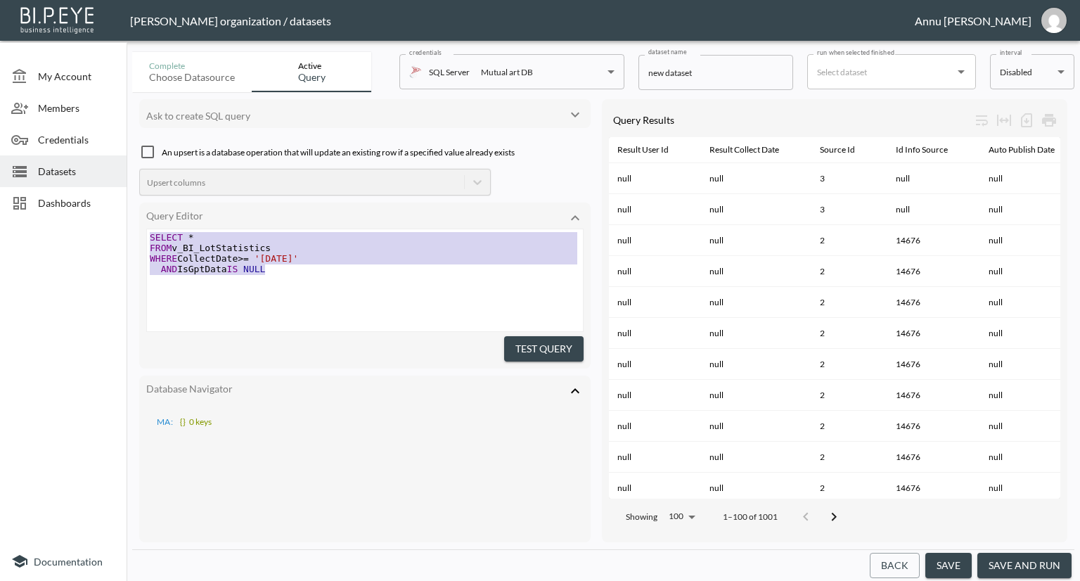
drag, startPoint x: 281, startPoint y: 269, endPoint x: 133, endPoint y: 229, distance: 153.5
click at [133, 229] on div "Ask to create SQL query An upsert is a database operation that will update an e…" at bounding box center [603, 320] width 942 height 457
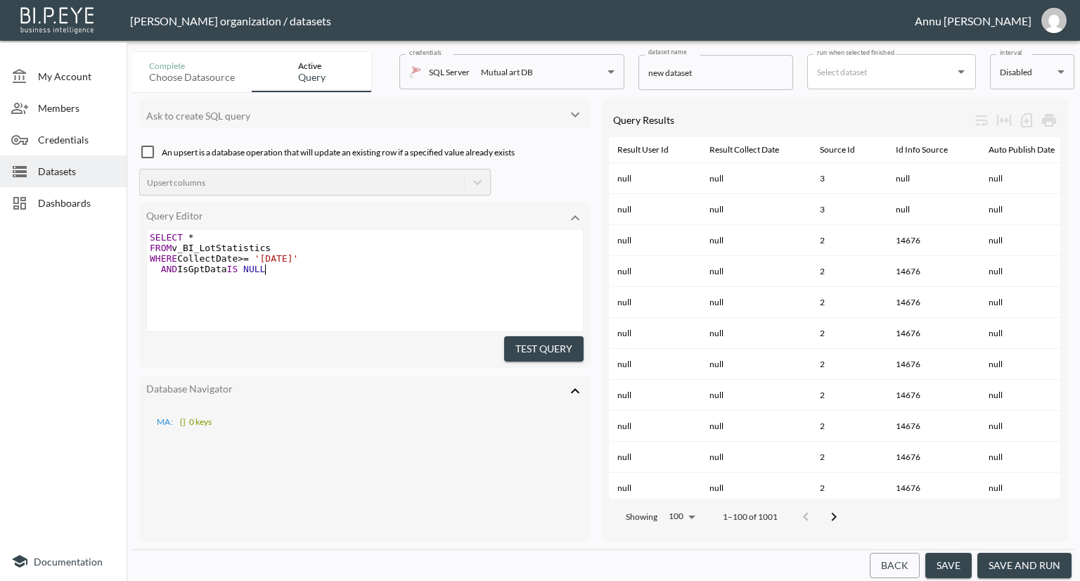
click at [337, 264] on pre "AND IsGptData IS NULL" at bounding box center [366, 269] width 439 height 11
type textarea "SELECT * FROM v_BI_LotStatistics WHERE CollectDate >= '[DATE]' AND IsGptData IS…"
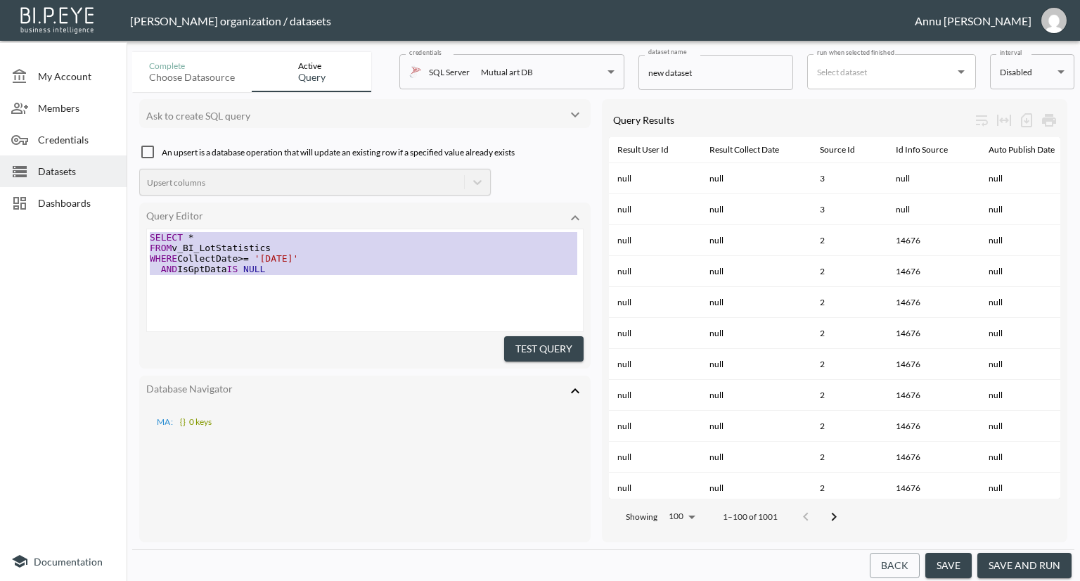
drag, startPoint x: 265, startPoint y: 278, endPoint x: 135, endPoint y: 228, distance: 139.3
click at [135, 228] on div "Ask to create SQL query An upsert is a database operation that will update an e…" at bounding box center [603, 320] width 942 height 457
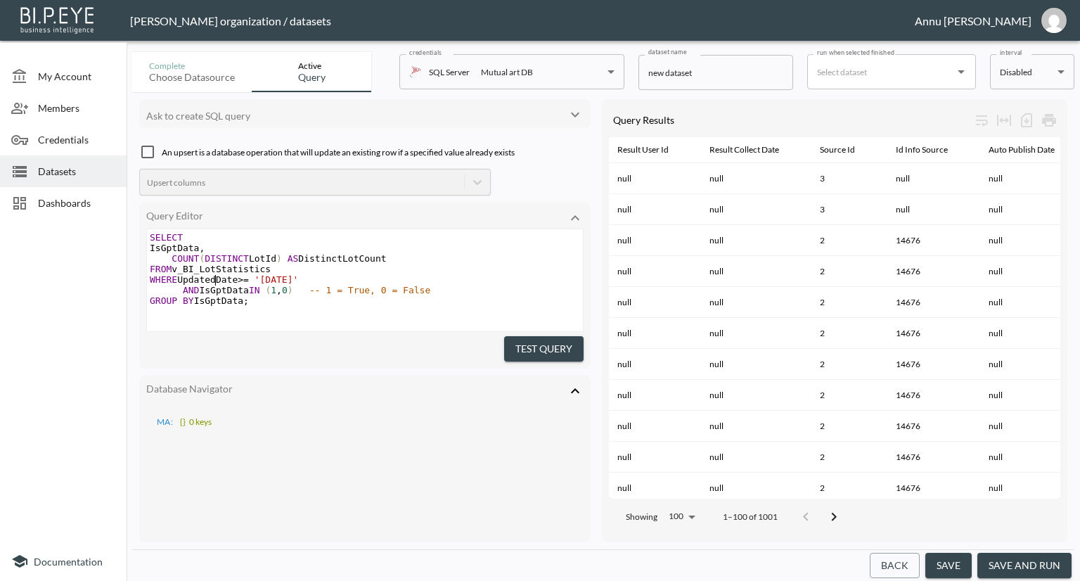
click at [217, 276] on span "WHERE UpdatedDate >= '[DATE]'" at bounding box center [224, 279] width 148 height 11
type textarea "Publish"
click at [576, 344] on button "Test Query" at bounding box center [543, 349] width 79 height 26
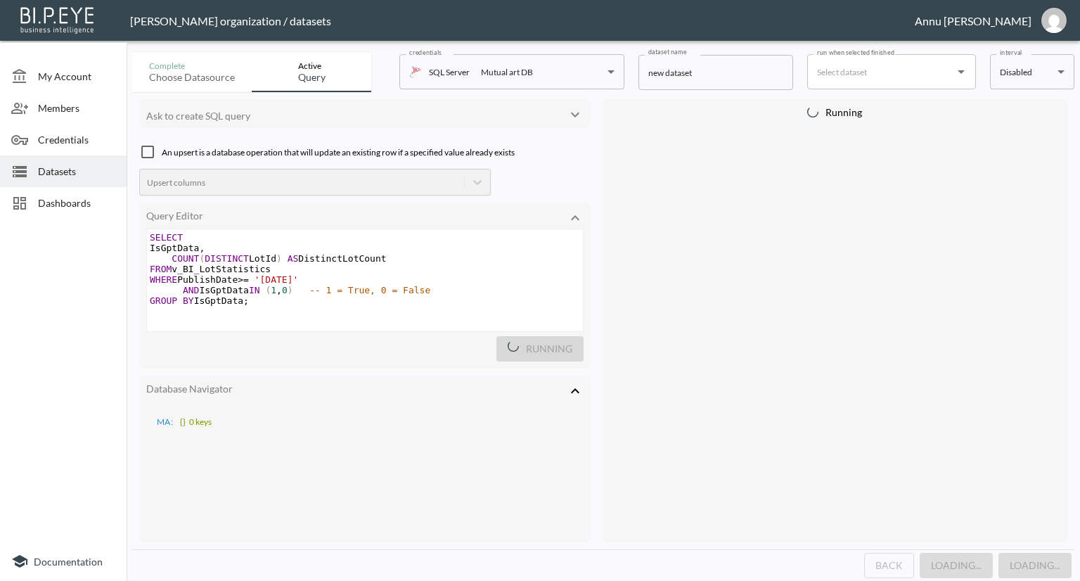
click at [61, 167] on span "Datasets" at bounding box center [76, 171] width 77 height 15
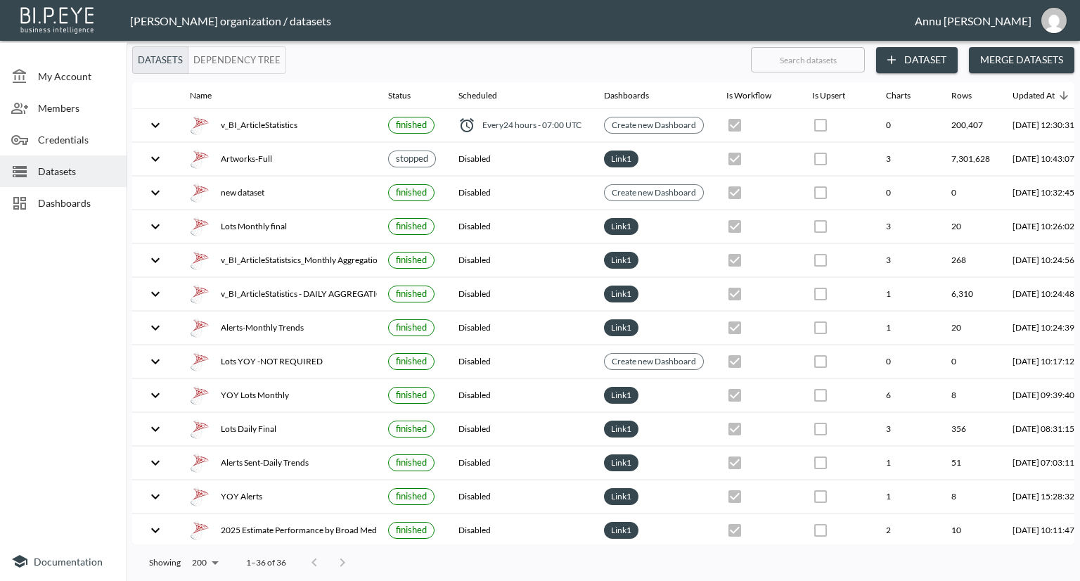
click at [915, 50] on button "Dataset" at bounding box center [917, 60] width 82 height 26
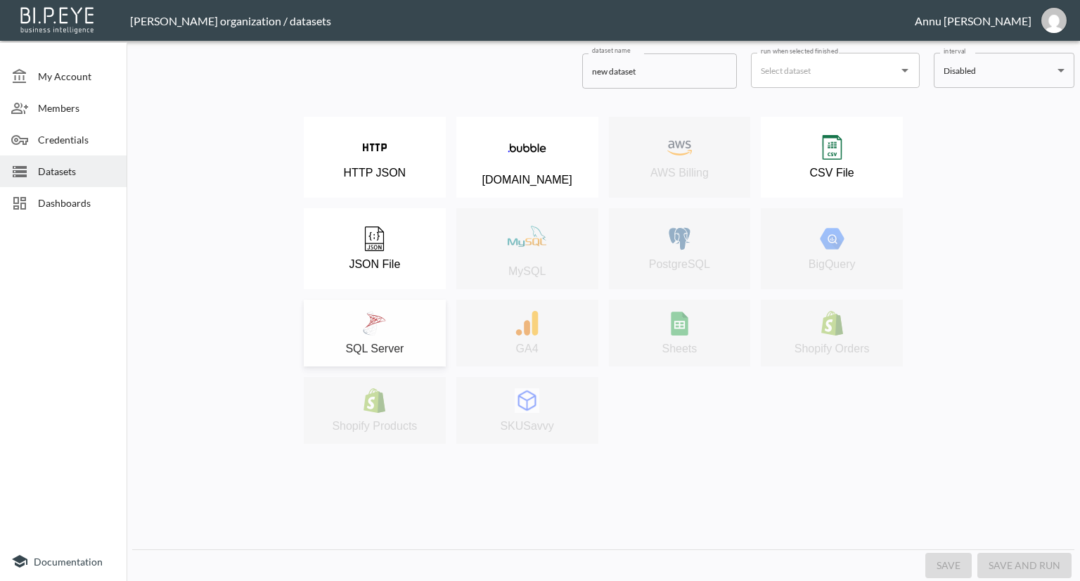
click at [392, 321] on div "SQL Server" at bounding box center [375, 333] width 128 height 44
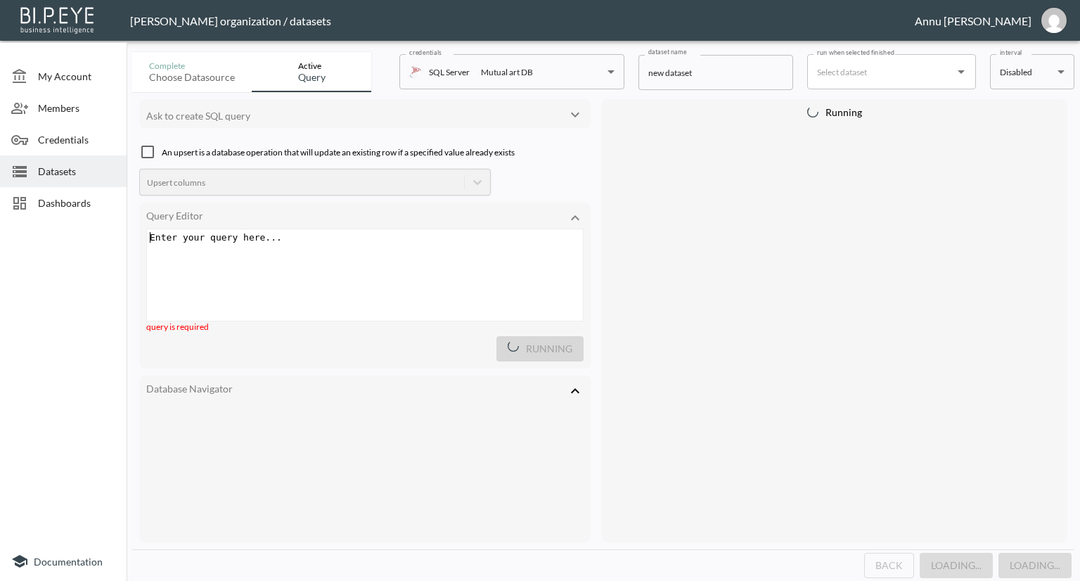
click at [329, 255] on div "Enter your query here... xxxxxxxxxx ​" at bounding box center [382, 292] width 471 height 127
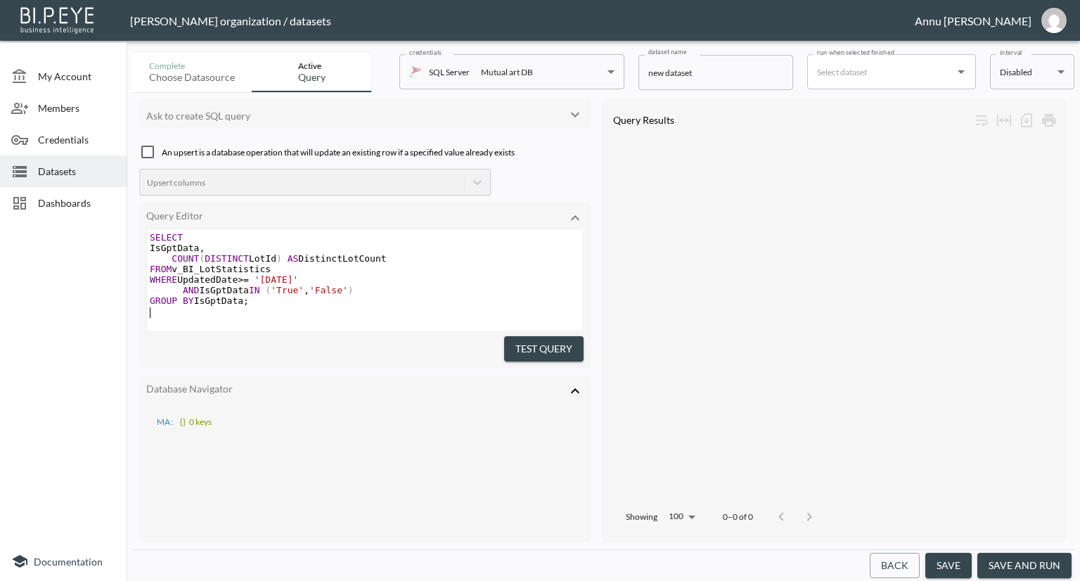
scroll to position [3, 0]
click at [294, 278] on span "'[DATE]'" at bounding box center [277, 279] width 44 height 11
type textarea "8"
click at [473, 285] on pre "AND IsGptData IN ( 'True' , 'False' )" at bounding box center [365, 290] width 436 height 11
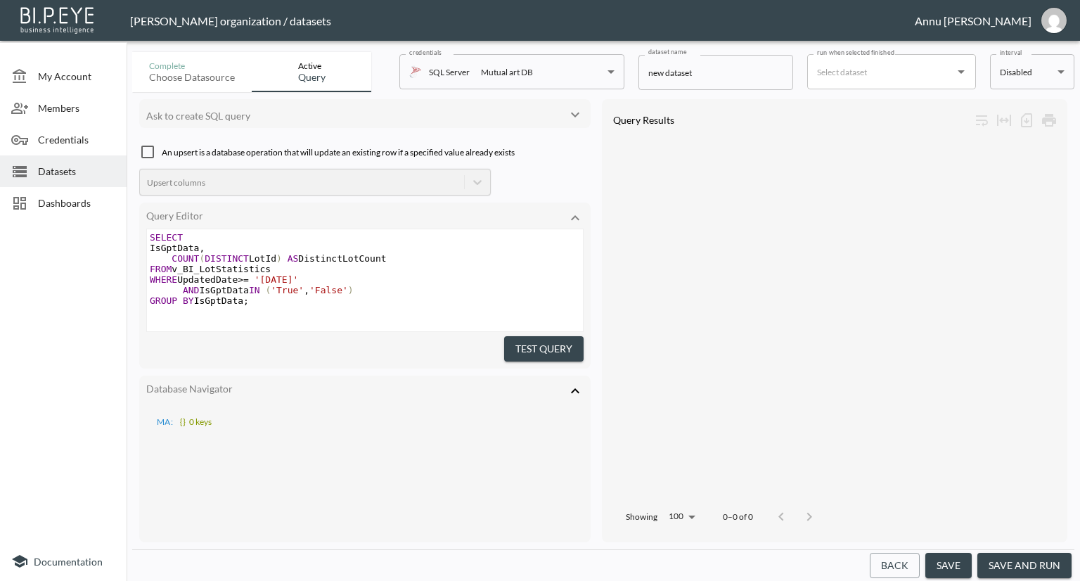
click at [531, 344] on button "Test Query" at bounding box center [543, 349] width 79 height 26
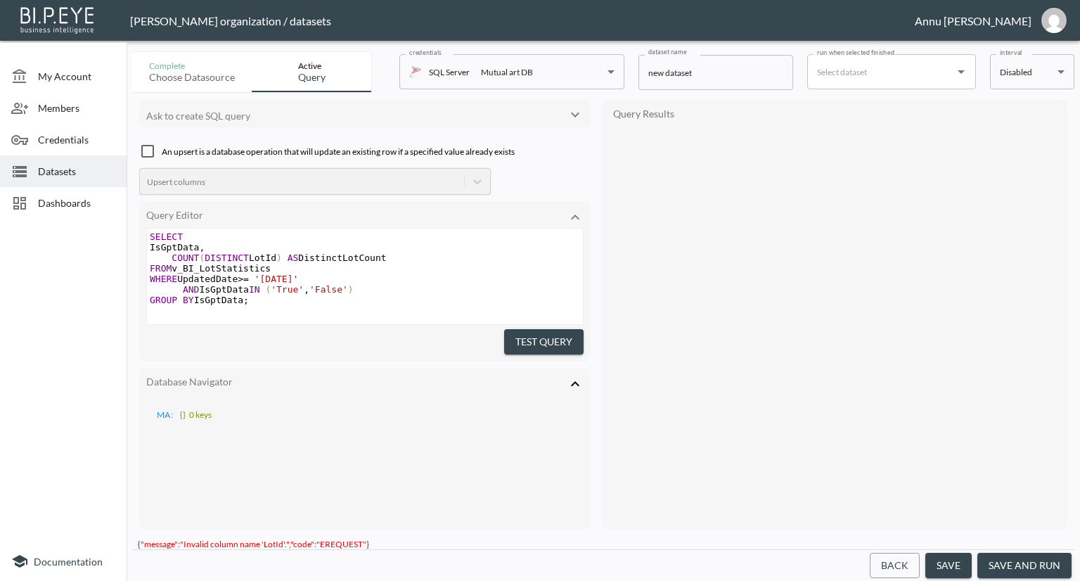
click at [269, 254] on span "COUNT ( DISTINCT LotId ) AS DistinctLotCount" at bounding box center [268, 257] width 237 height 11
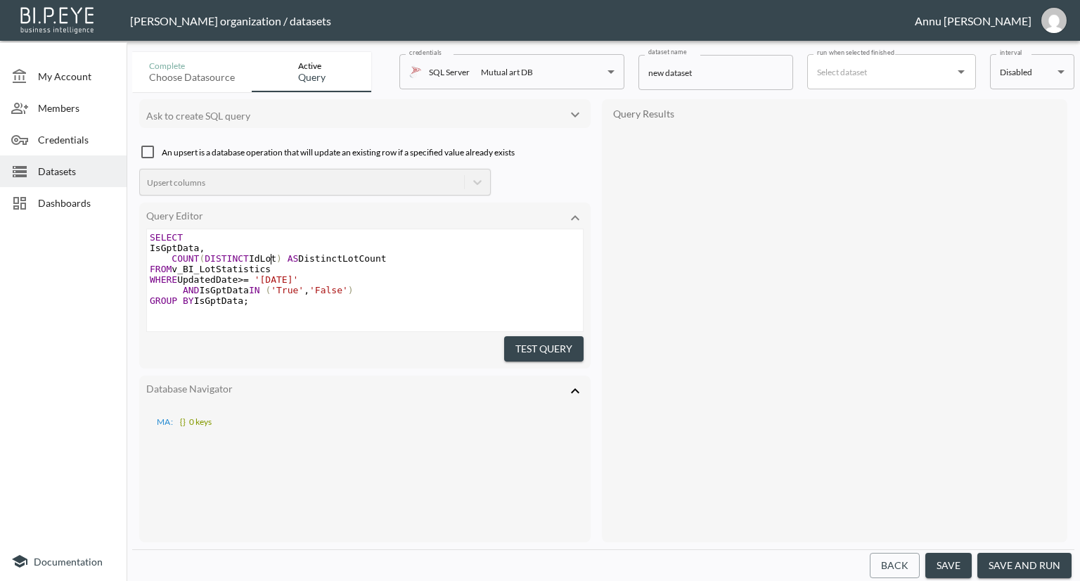
scroll to position [0, 25]
type textarea "IdLot"
click at [560, 349] on button "Test Query" at bounding box center [543, 349] width 79 height 26
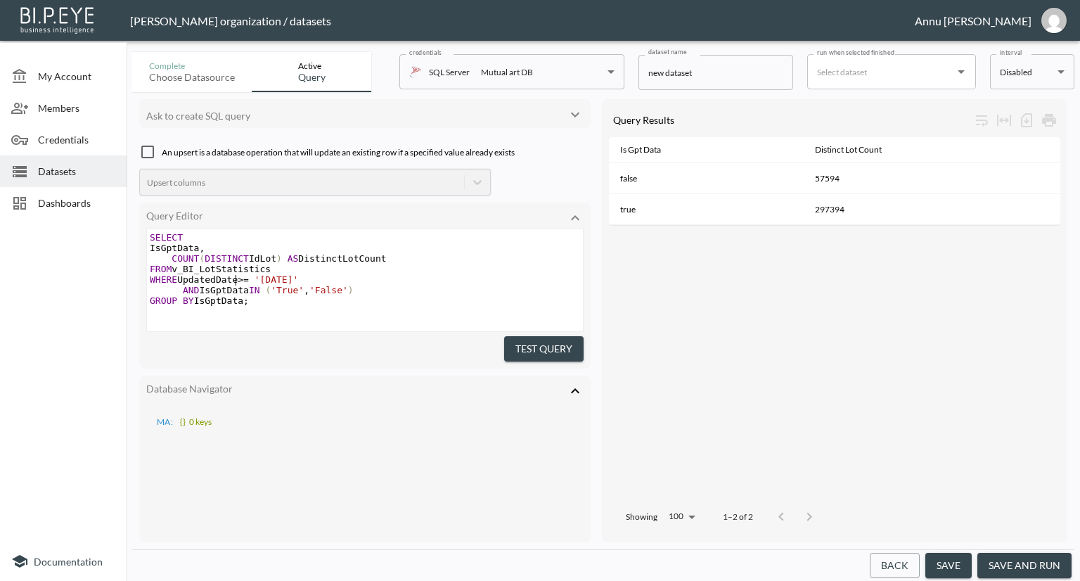
click at [235, 274] on span "WHERE UpdatedDate >= '[DATE]'" at bounding box center [224, 279] width 148 height 11
click at [213, 271] on span "FROM v_BI_LotStatistics" at bounding box center [210, 269] width 121 height 11
click at [213, 279] on span "WHERE UpdatedDate >= '[DATE]'" at bounding box center [224, 279] width 148 height 11
type textarea "Publihs"
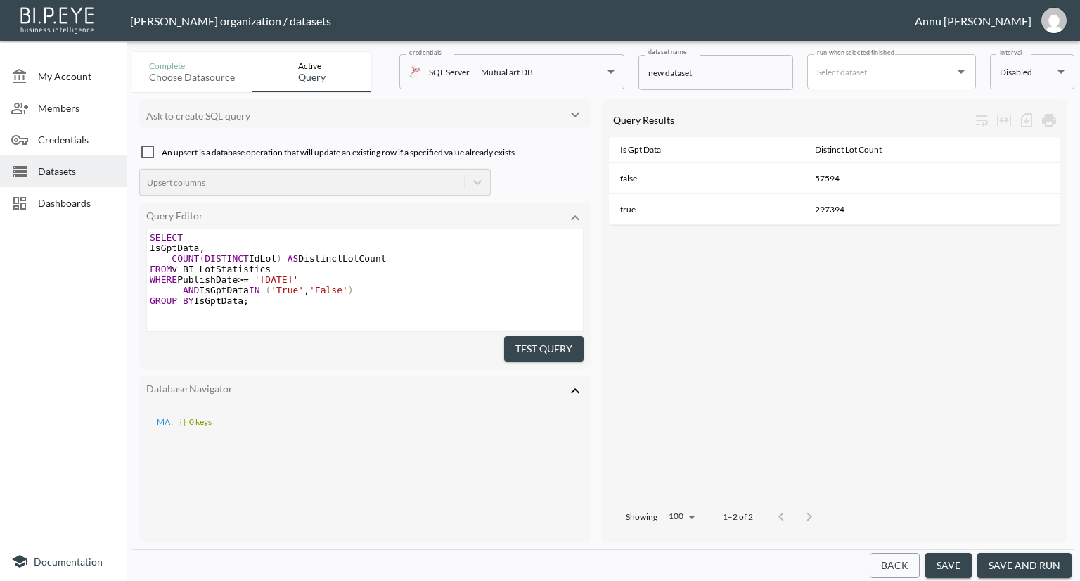
type textarea "sh"
click at [525, 344] on button "Test Query" at bounding box center [543, 349] width 79 height 26
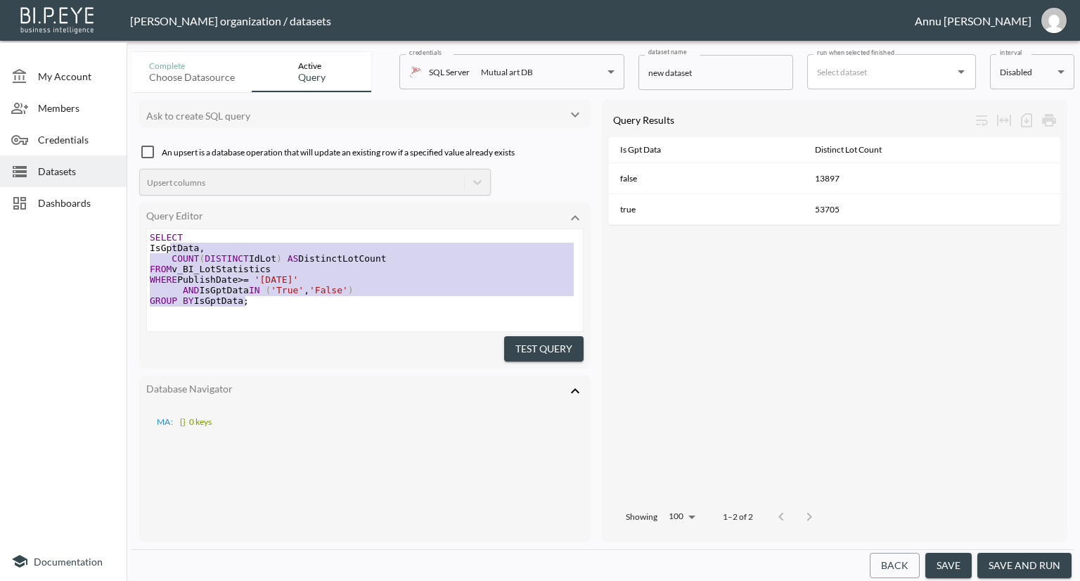
type textarea "ELECT IsGptData, COUNT(DISTINCT IdLot) AS DistinctLotCount FROM v_BI_LotStatist…"
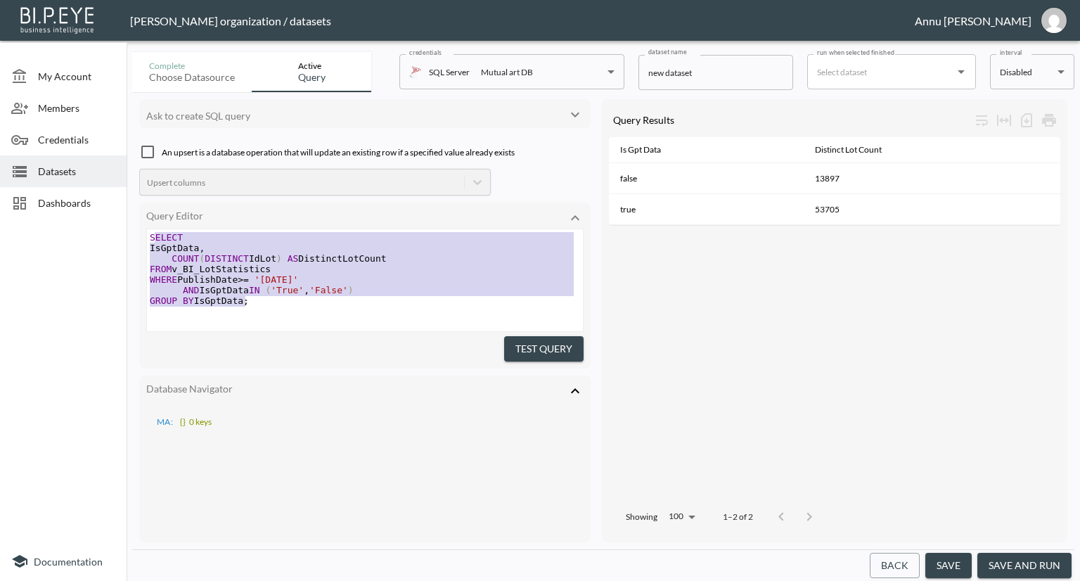
drag, startPoint x: 250, startPoint y: 302, endPoint x: 153, endPoint y: 239, distance: 115.3
click at [153, 239] on div "SELECT IsGptData , COUNT ( DISTINCT IdLot ) AS DistinctLotCount FROM v_BI_LotSt…" at bounding box center [365, 274] width 436 height 84
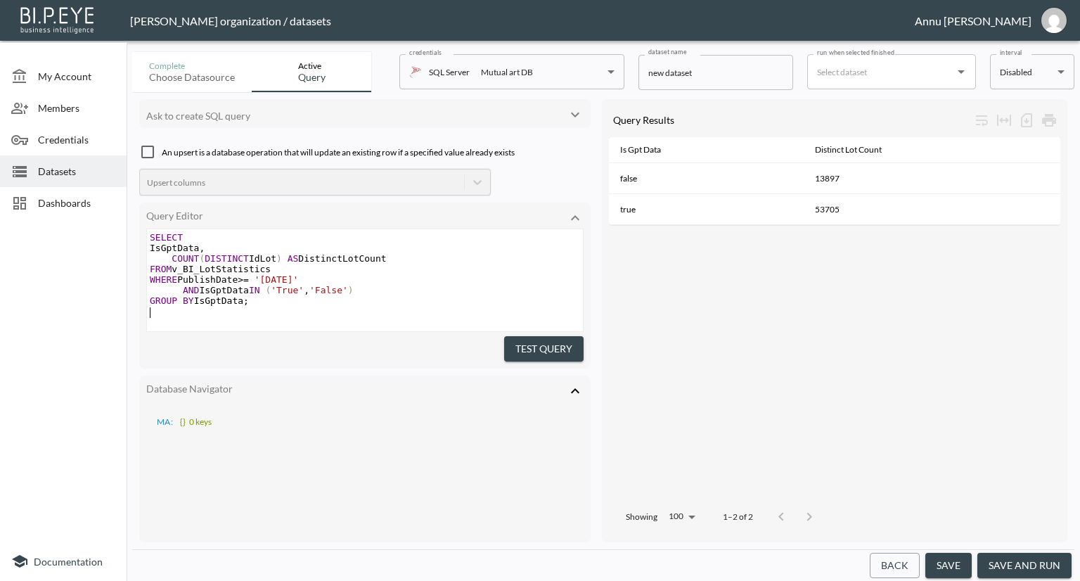
click at [346, 313] on pre "​" at bounding box center [365, 311] width 436 height 11
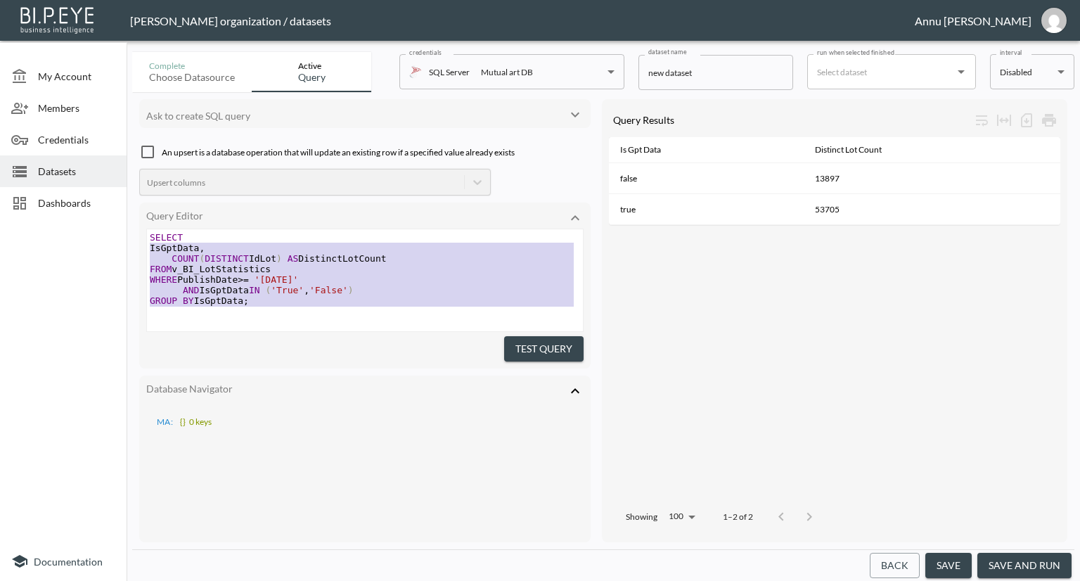
type textarea "SELECT IsGptData, COUNT(DISTINCT IdLot) AS DistinctLotCount FROM v_BI_LotStatis…"
drag, startPoint x: 275, startPoint y: 307, endPoint x: 120, endPoint y: 220, distance: 177.8
click at [120, 220] on div "My Account Members Credentials Datasets Dashboards Documentation Complete Choos…" at bounding box center [540, 290] width 1080 height 581
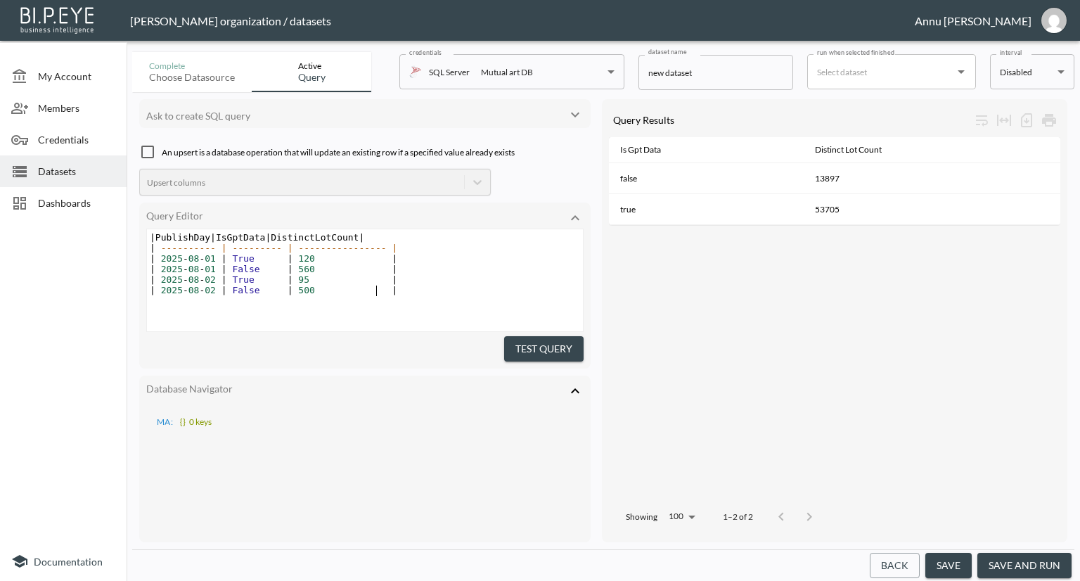
type textarea "| PublishDay | IsGptData | DistinctLotCount | | ---------- | --------- | ------…"
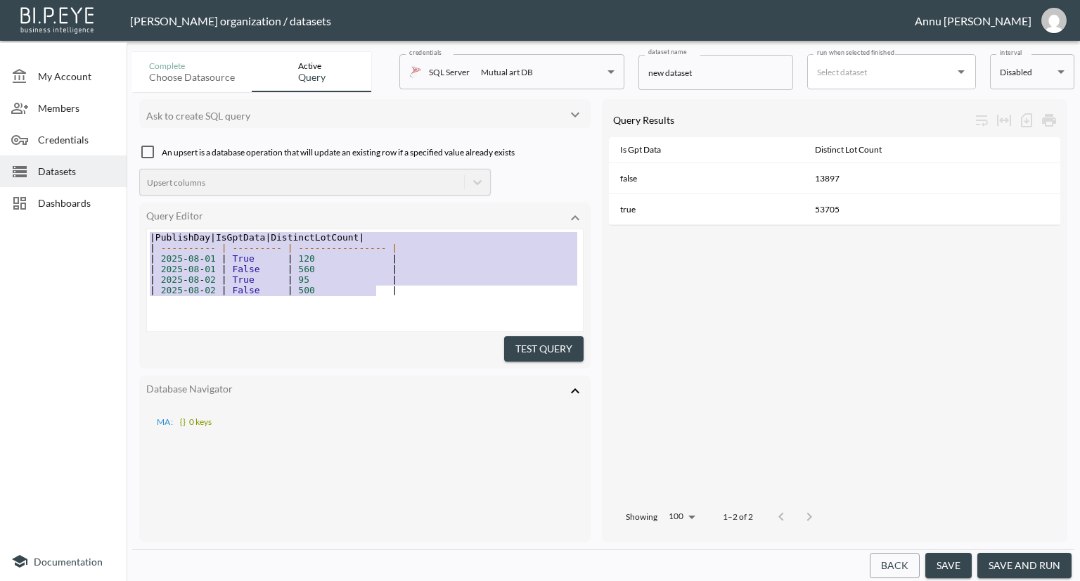
drag, startPoint x: 394, startPoint y: 293, endPoint x: 113, endPoint y: 220, distance: 290.6
click at [113, 220] on div "My Account Members Credentials Datasets Dashboards Documentation Complete Choos…" at bounding box center [540, 290] width 1080 height 581
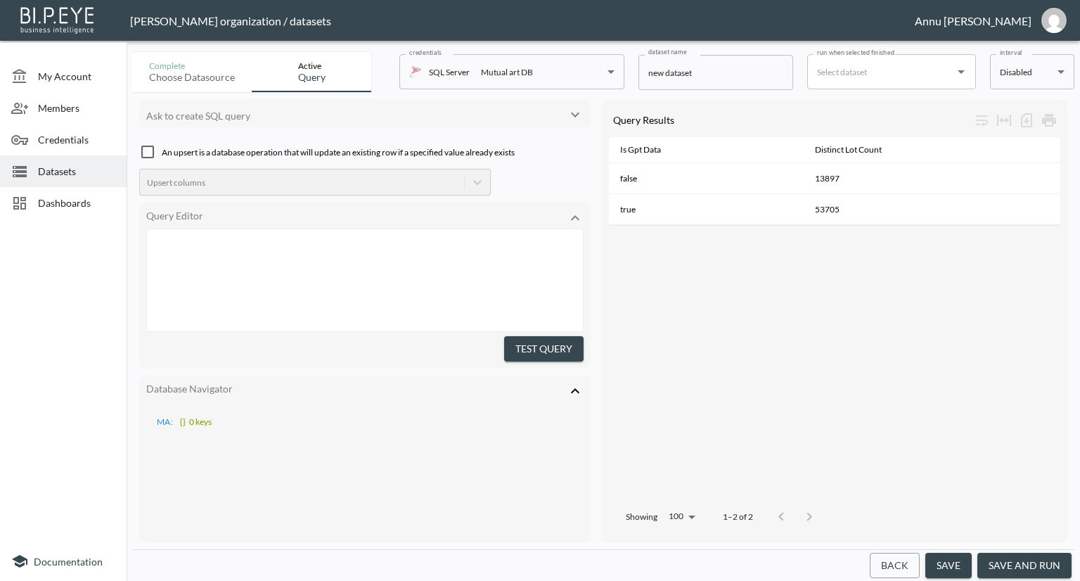
click at [388, 240] on pre "​" at bounding box center [366, 237] width 439 height 11
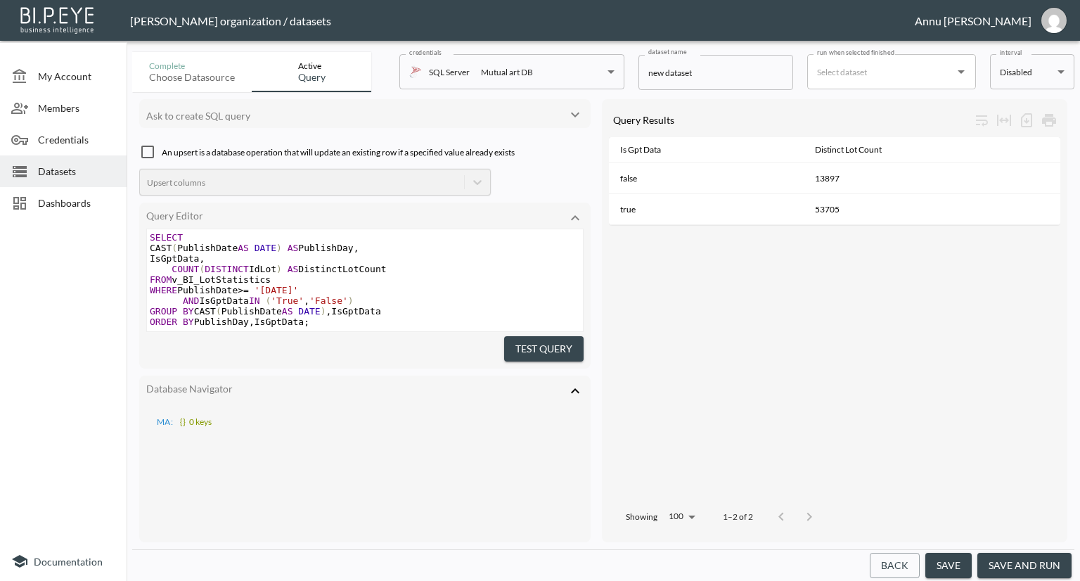
click at [529, 342] on button "Test Query" at bounding box center [543, 349] width 79 height 26
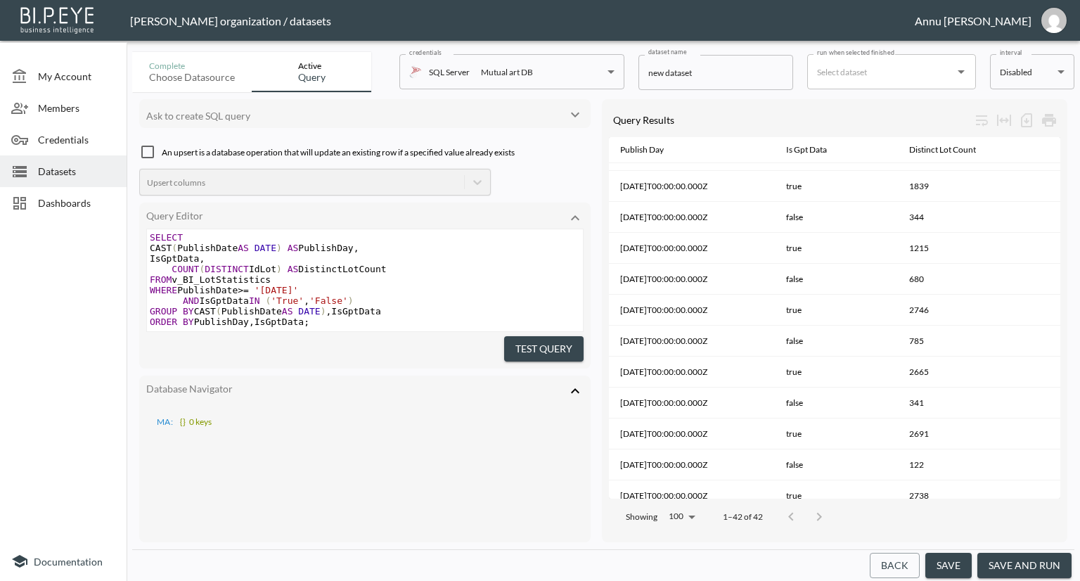
scroll to position [972, 0]
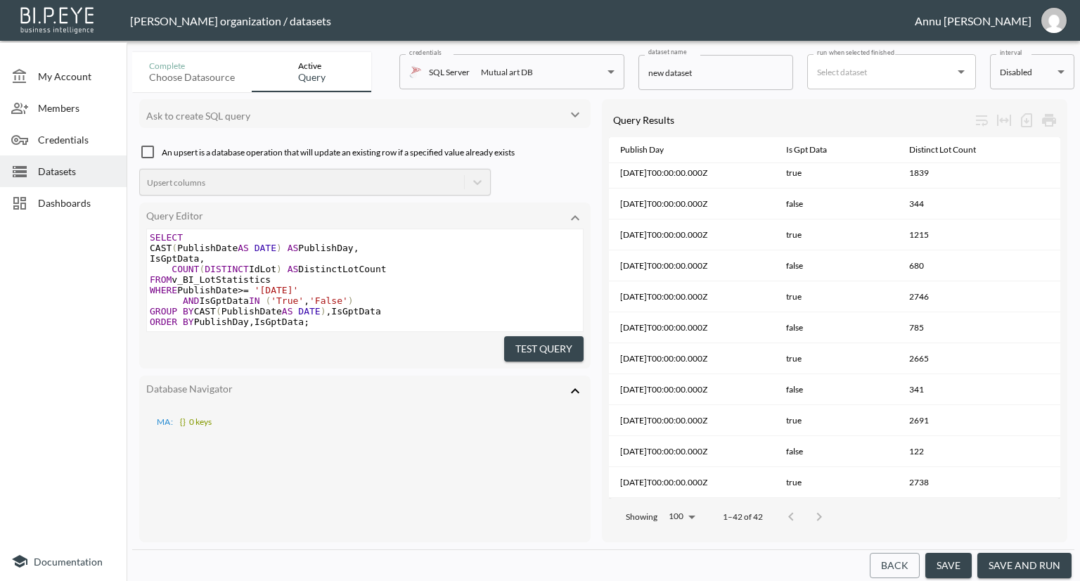
click at [295, 290] on span "'[DATE]'" at bounding box center [277, 290] width 44 height 11
type textarea "7"
click at [567, 338] on button "Test Query" at bounding box center [543, 349] width 79 height 26
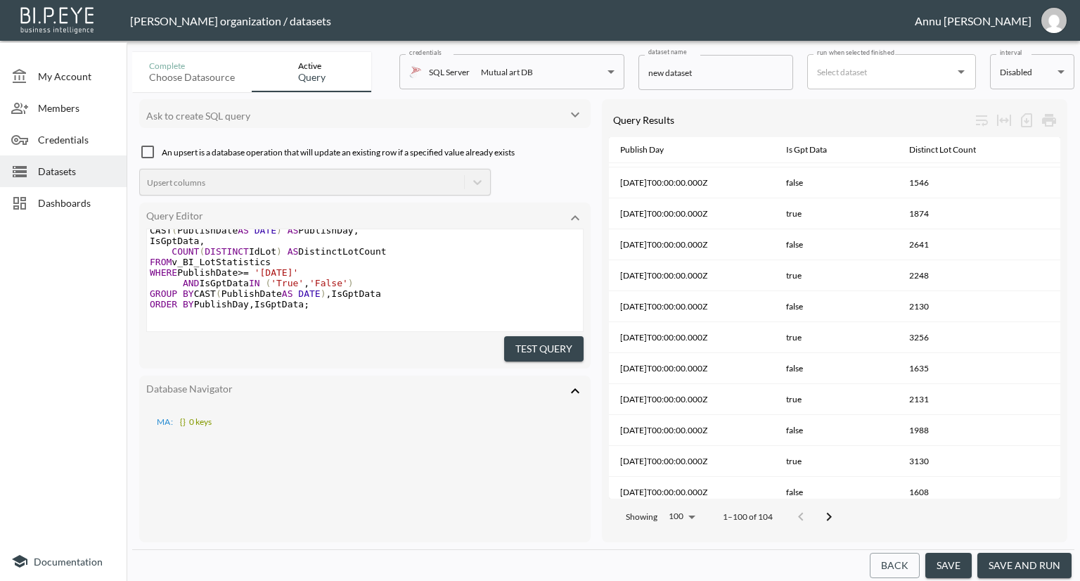
scroll to position [0, 0]
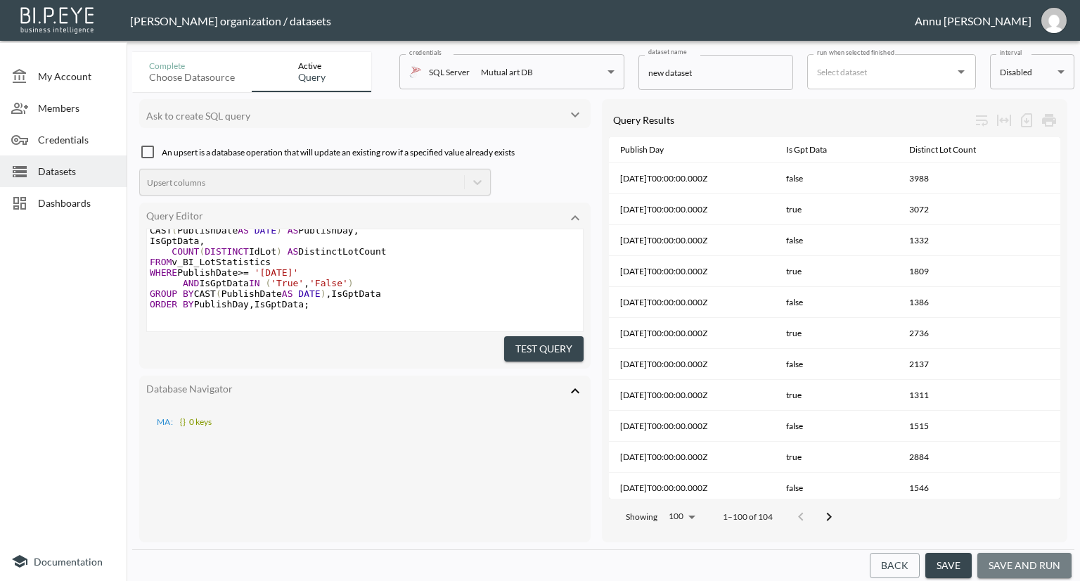
click at [996, 556] on button "save and run" at bounding box center [1024, 566] width 94 height 26
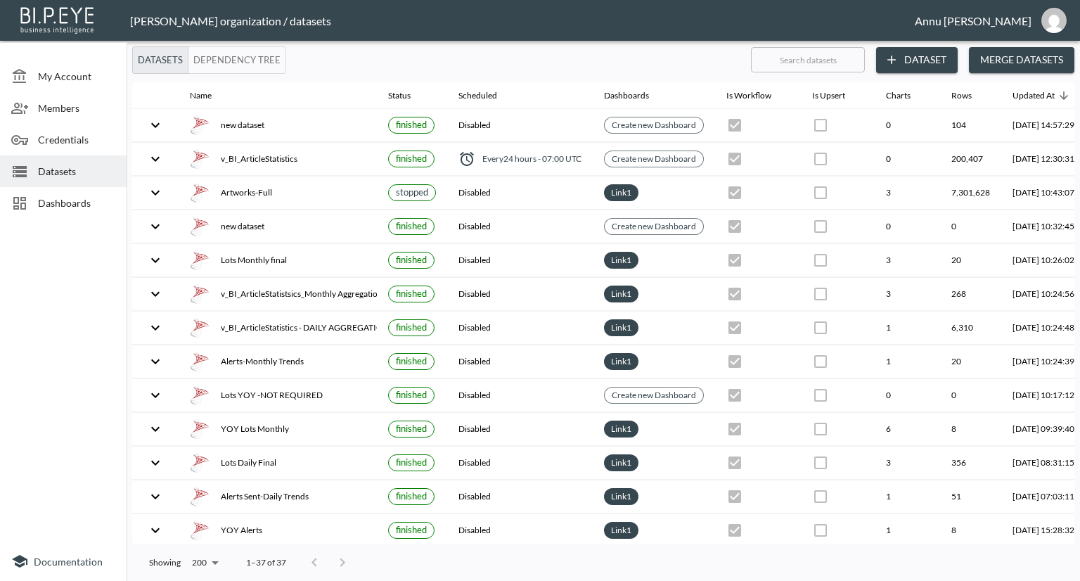
scroll to position [0, 82]
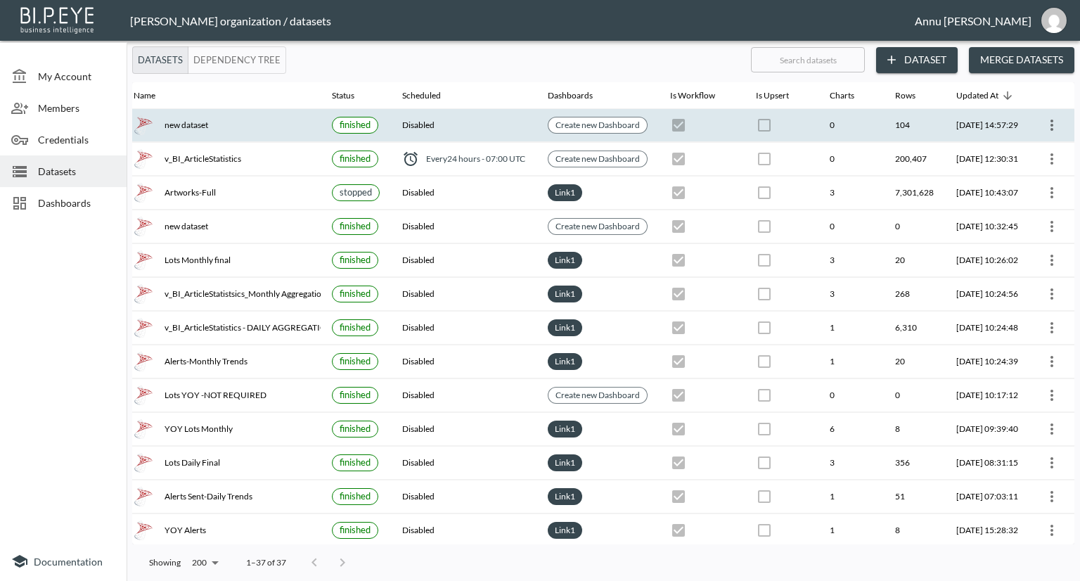
click at [1043, 130] on icon "more" at bounding box center [1051, 125] width 17 height 17
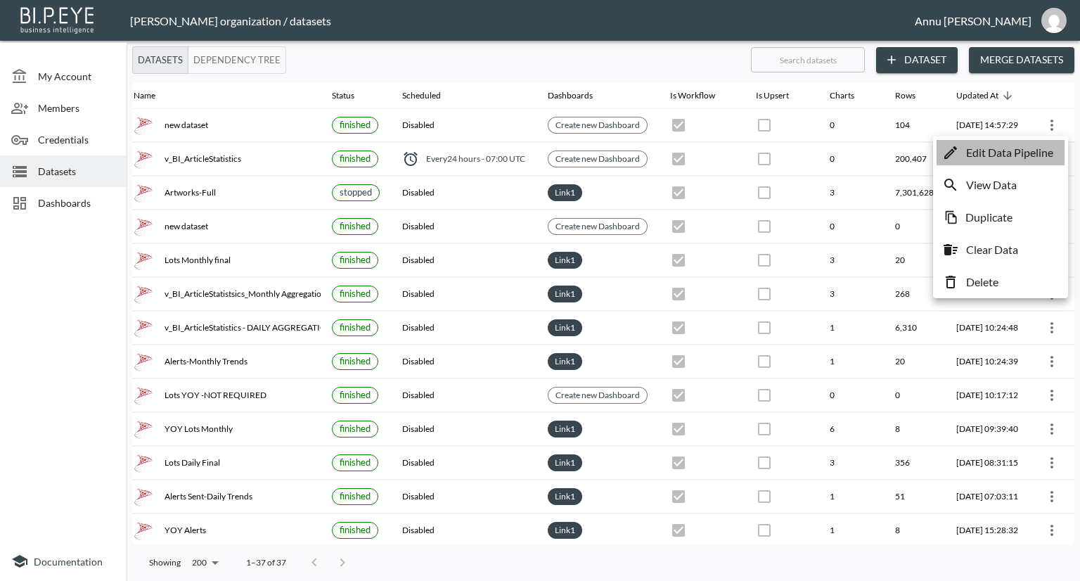
click at [1033, 154] on p "Edit Data Pipeline" at bounding box center [1009, 152] width 87 height 17
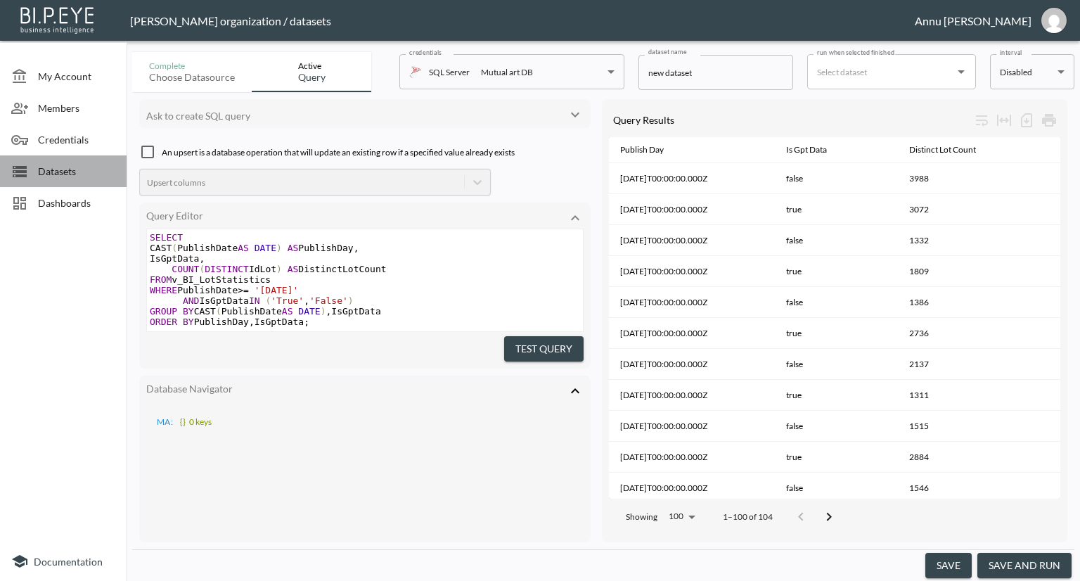
click at [64, 172] on span "Datasets" at bounding box center [76, 171] width 77 height 15
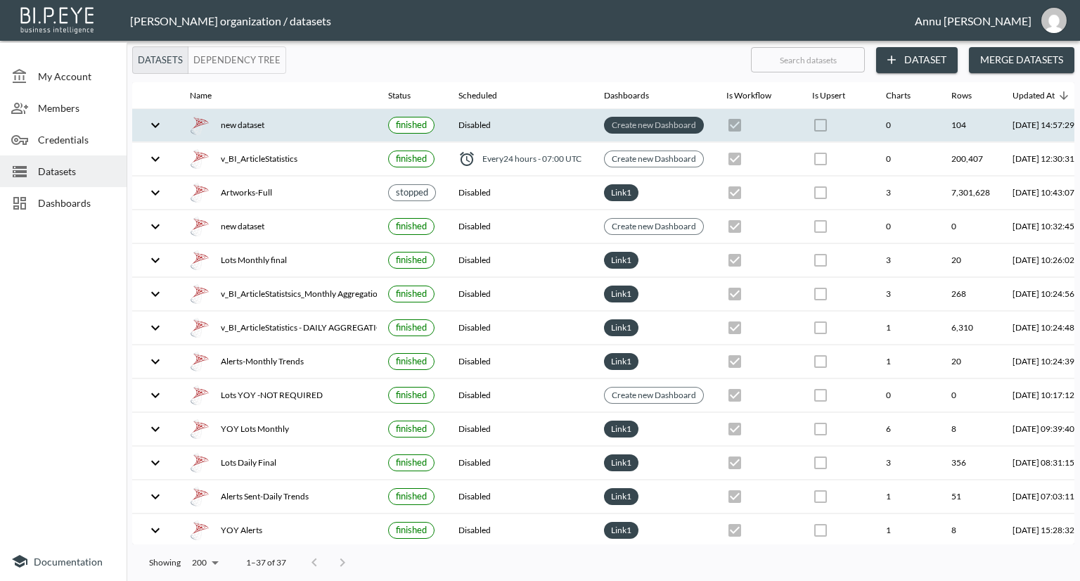
click at [611, 125] on link "Create new Dashboard" at bounding box center [654, 125] width 90 height 16
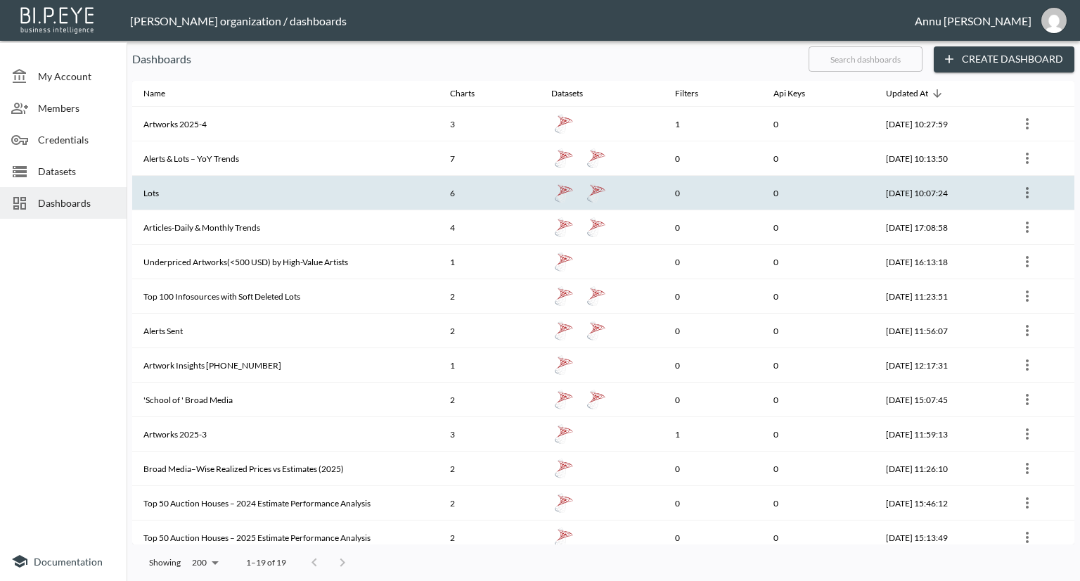
click at [439, 182] on th "6" at bounding box center [489, 193] width 101 height 34
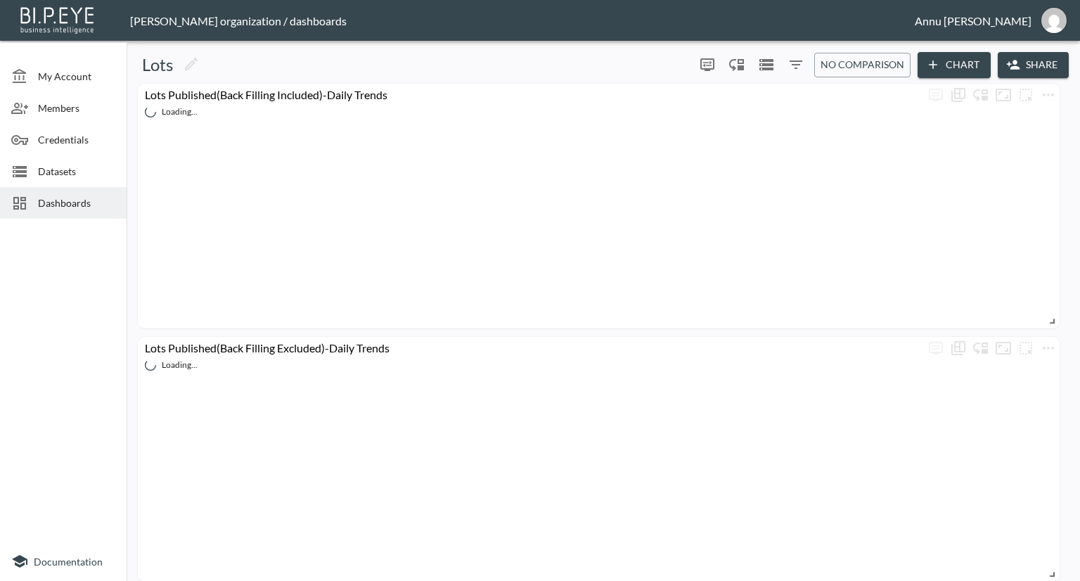
click at [944, 65] on button "Chart" at bounding box center [954, 65] width 73 height 26
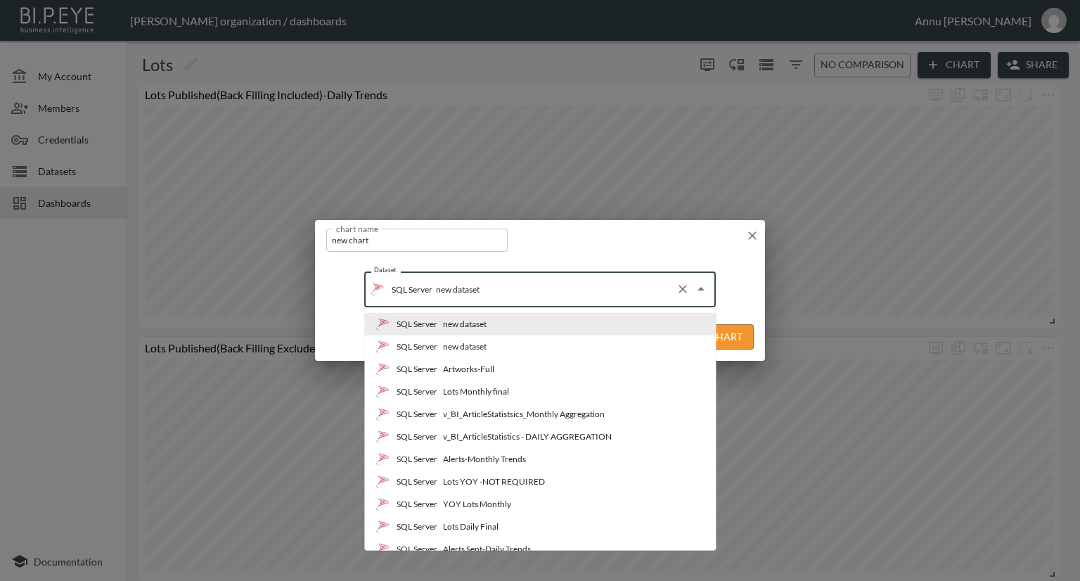
click at [596, 280] on input "new dataset" at bounding box center [551, 289] width 238 height 23
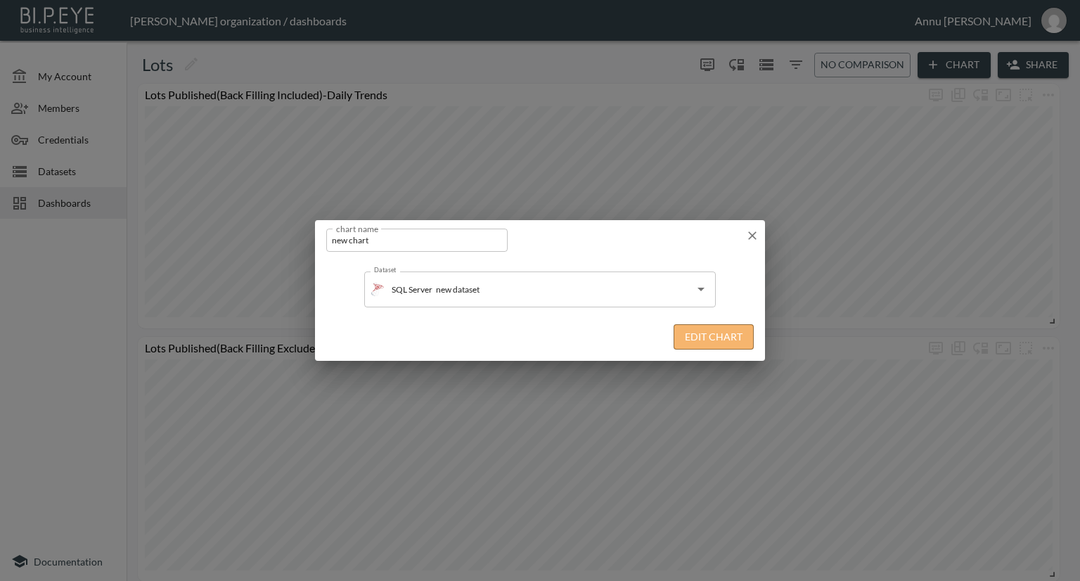
click at [729, 333] on button "Edit Chart" at bounding box center [714, 337] width 80 height 26
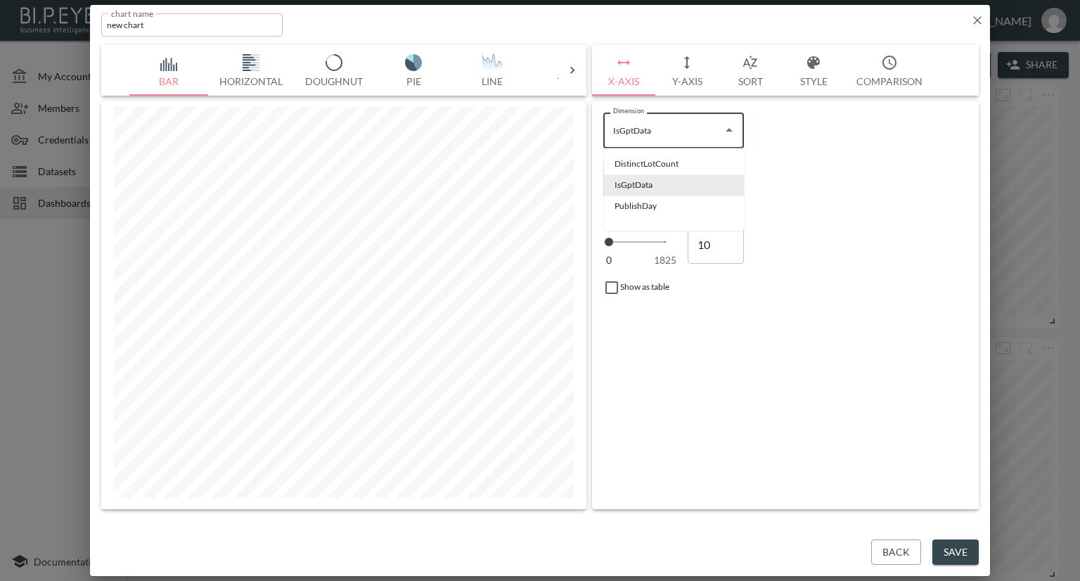
click at [700, 133] on input "IsGptData" at bounding box center [663, 130] width 107 height 23
click at [641, 203] on li "PublishDay" at bounding box center [673, 205] width 141 height 21
type input "PublishDay"
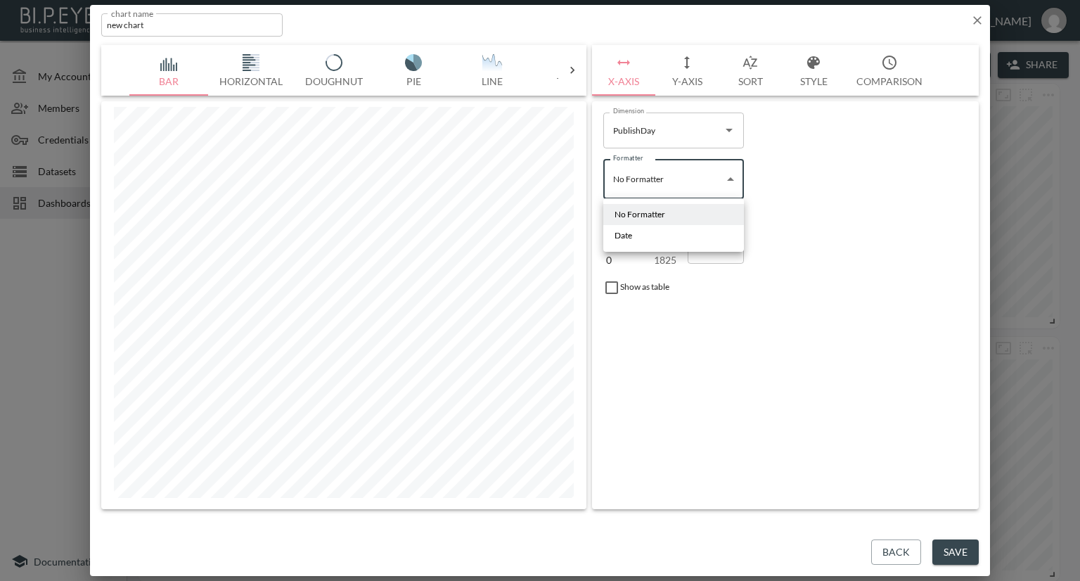
click at [728, 181] on body "BI.P.EYE, Interactive Analytics Dashboards - app [PERSON_NAME] organization / d…" at bounding box center [540, 290] width 1080 height 581
click at [678, 236] on li "Date" at bounding box center [673, 235] width 141 height 21
type input "Date"
click at [701, 81] on button "Y-Axis" at bounding box center [686, 70] width 63 height 51
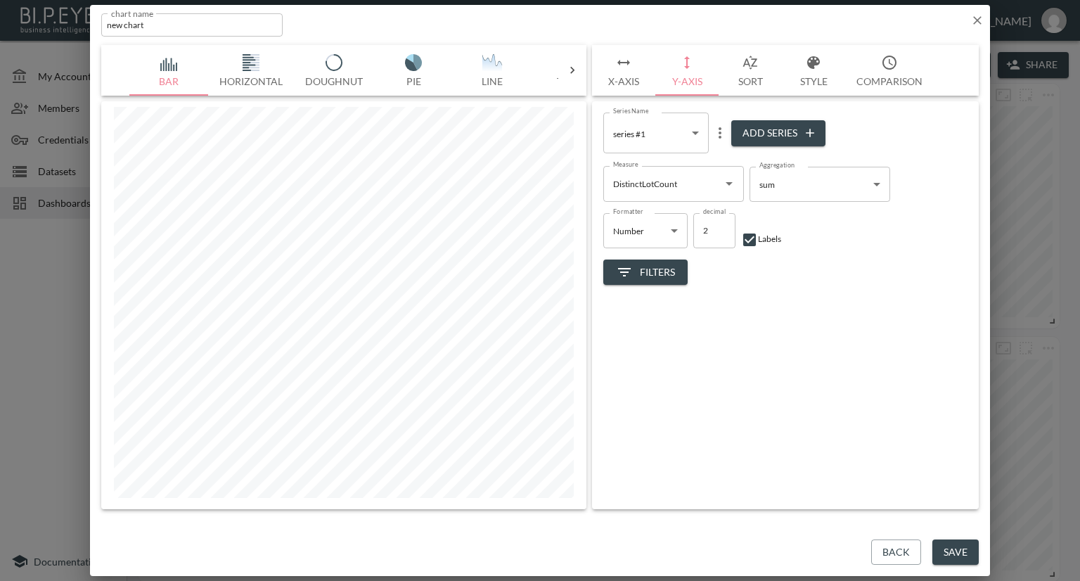
click at [730, 175] on icon "Open" at bounding box center [729, 183] width 17 height 17
click at [630, 237] on li "IsGptData" at bounding box center [673, 238] width 141 height 21
click at [726, 185] on icon "Open" at bounding box center [729, 183] width 17 height 17
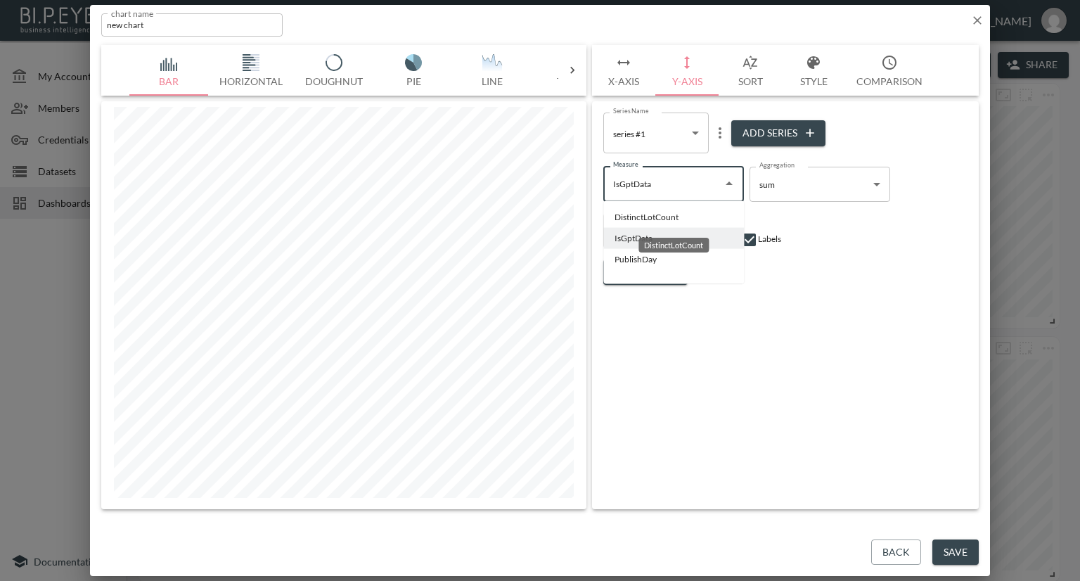
click at [681, 210] on li "DistinctLotCount" at bounding box center [673, 217] width 141 height 21
type input "DistinctLotCount"
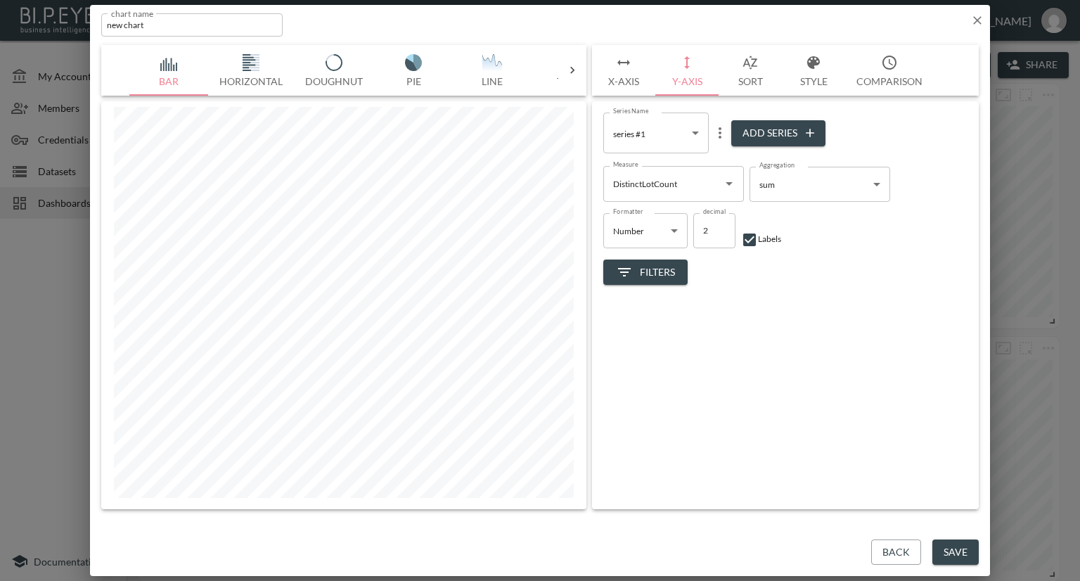
click at [672, 254] on div "Filters" at bounding box center [785, 266] width 364 height 37
click at [669, 266] on span "Filters" at bounding box center [645, 273] width 59 height 18
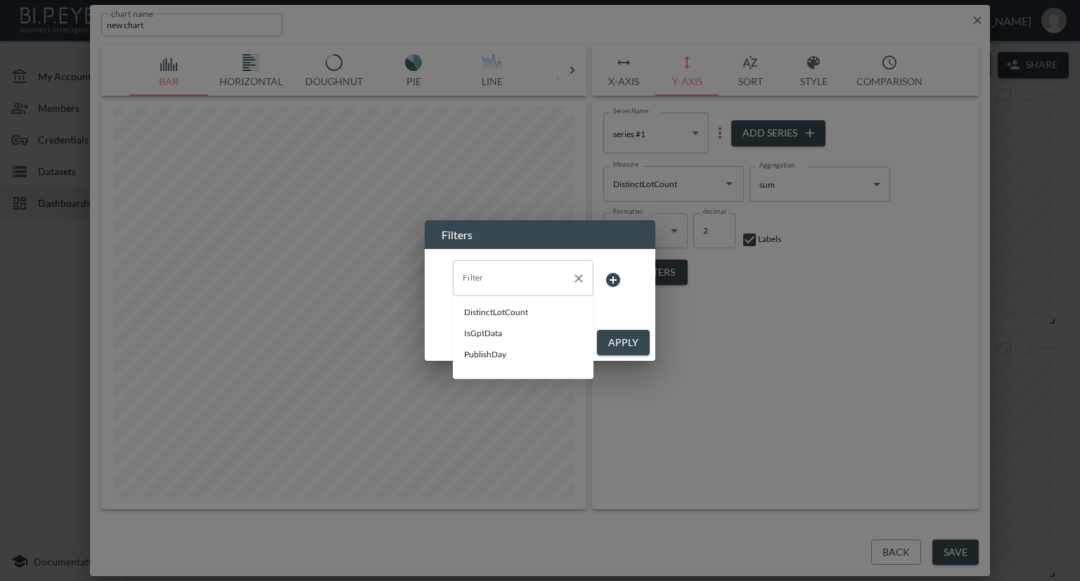
click at [590, 284] on div "Filter" at bounding box center [523, 277] width 141 height 35
click at [476, 352] on span "PublishDay" at bounding box center [523, 354] width 118 height 13
type input "PublishDay"
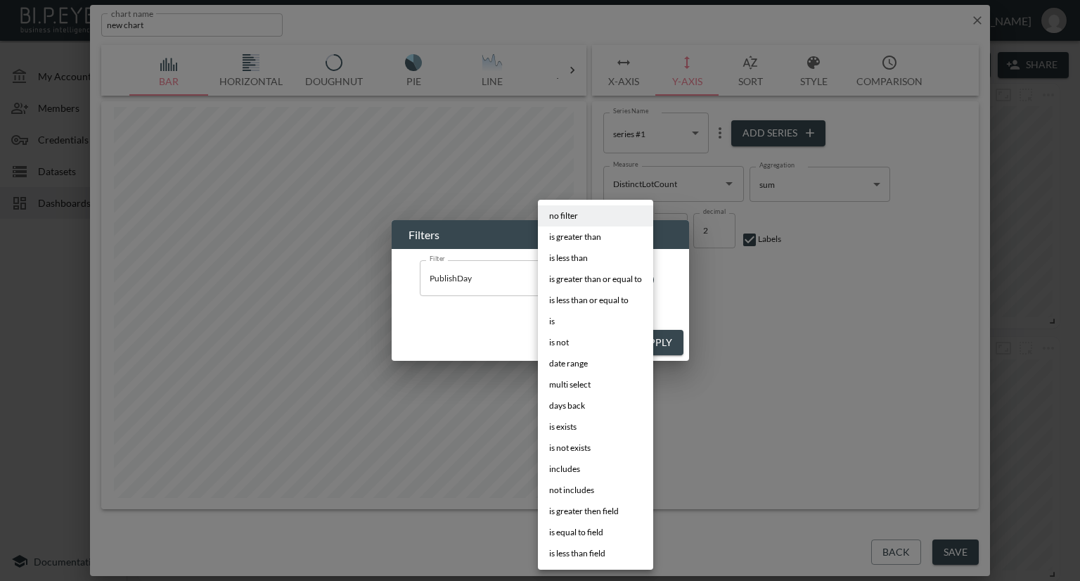
click at [575, 289] on body "BI.P.EYE, Interactive Analytics Dashboards - app [PERSON_NAME] organization / d…" at bounding box center [540, 290] width 1080 height 581
click at [571, 285] on span "is greater than or equal to" at bounding box center [595, 279] width 93 height 13
type input "is greater than or equal to"
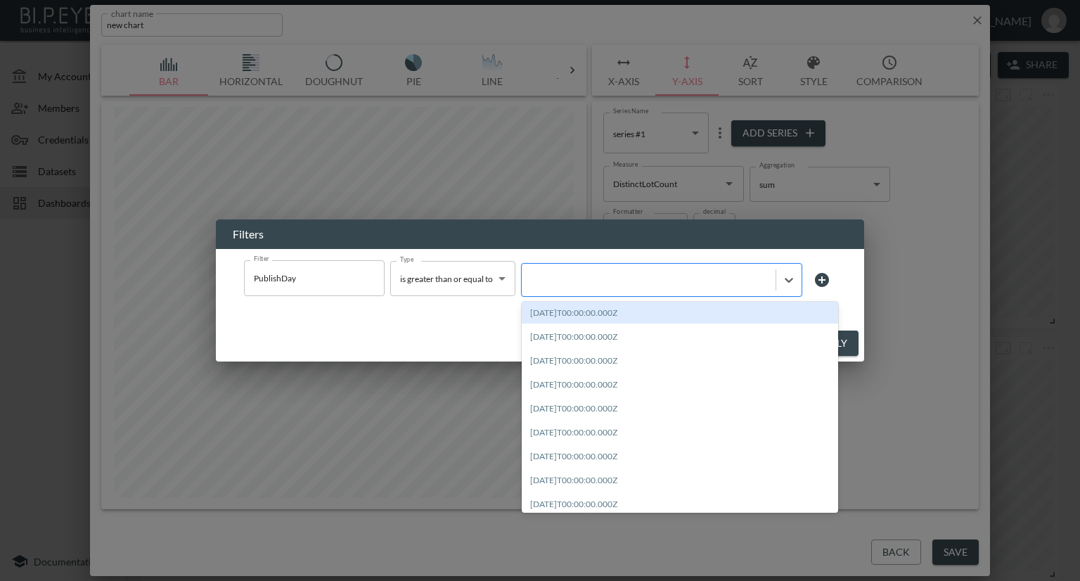
click at [606, 285] on div at bounding box center [649, 279] width 254 height 19
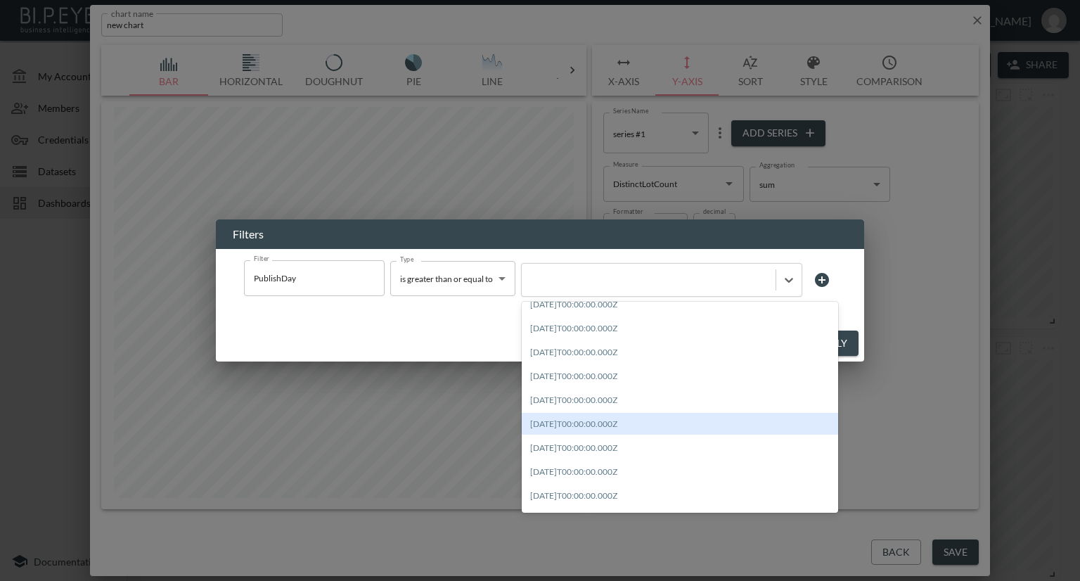
scroll to position [705, 0]
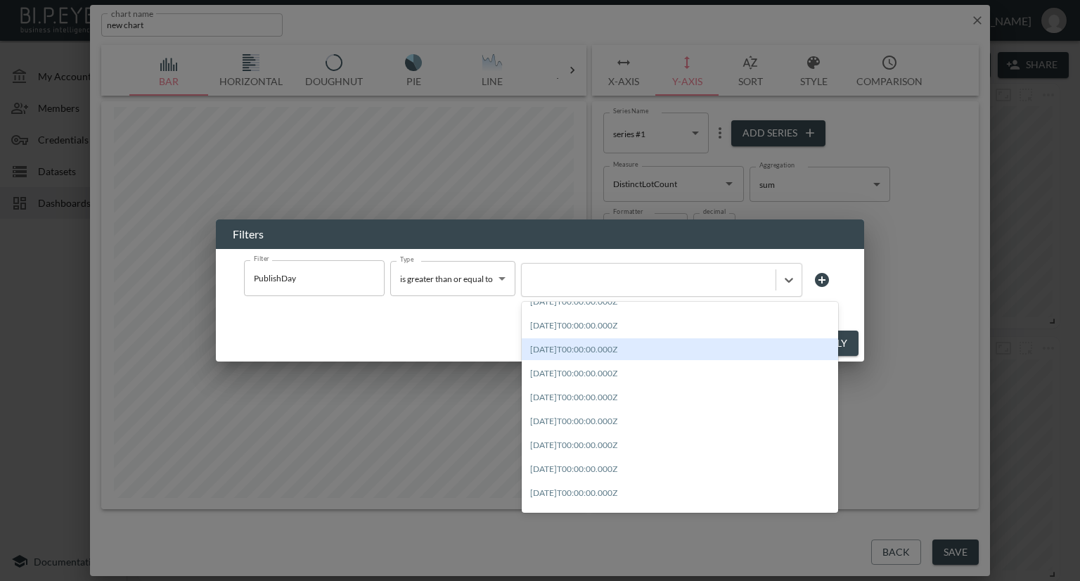
click at [605, 353] on div "[DATE]T00:00:00.000Z" at bounding box center [680, 349] width 316 height 22
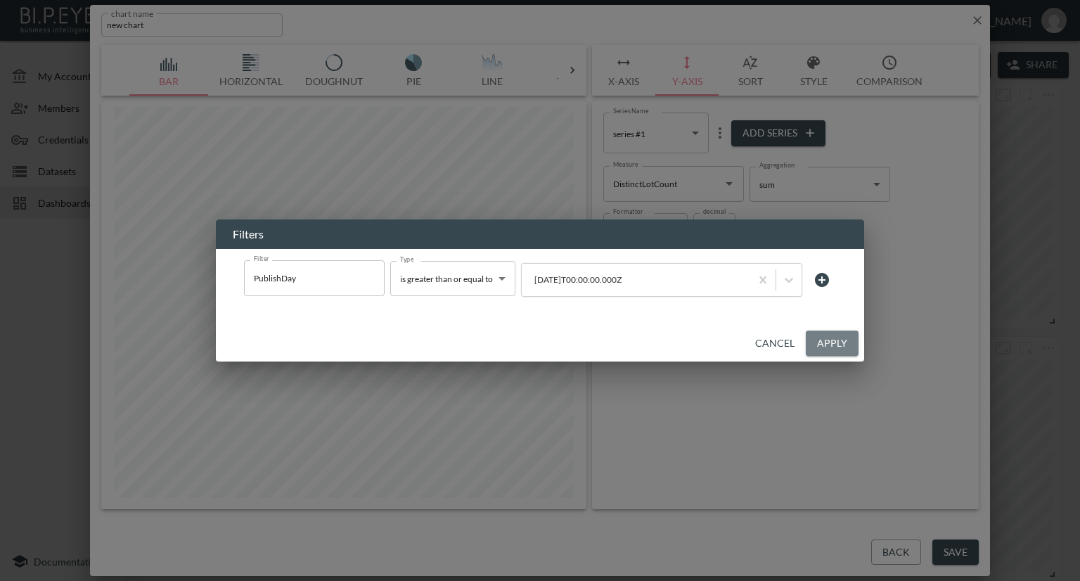
click at [807, 342] on button "Apply" at bounding box center [832, 343] width 53 height 26
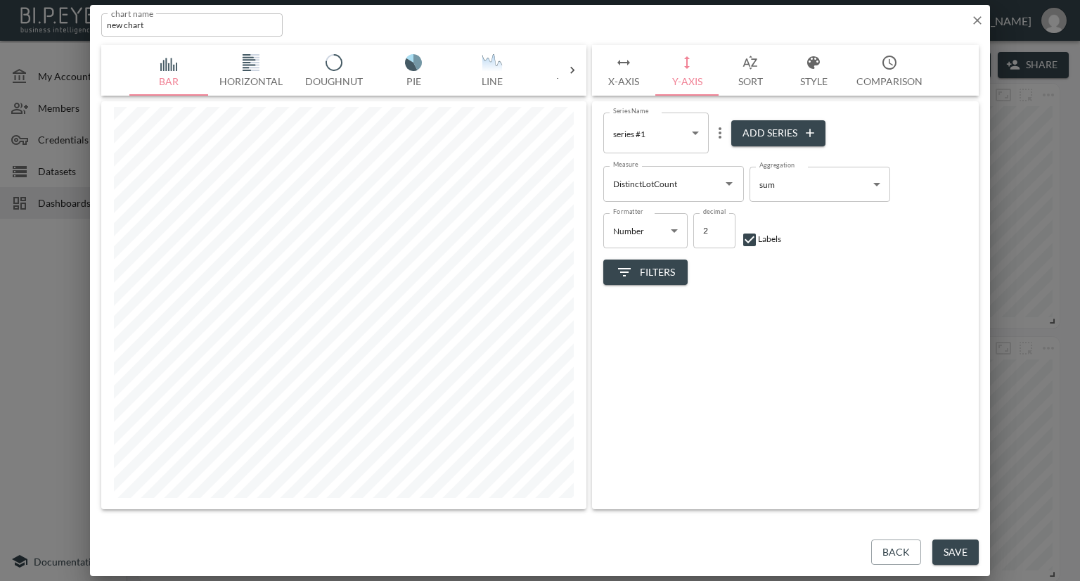
click at [698, 130] on body "BI.P.EYE, Interactive Analytics Dashboards - app [PERSON_NAME] organization / d…" at bounding box center [540, 290] width 1080 height 581
click at [771, 254] on div at bounding box center [540, 290] width 1080 height 581
click at [737, 192] on div "DistinctLotCount Measure" at bounding box center [673, 183] width 141 height 35
click at [638, 237] on li "IsGptData" at bounding box center [673, 238] width 141 height 21
click at [728, 188] on icon "Open" at bounding box center [729, 183] width 17 height 17
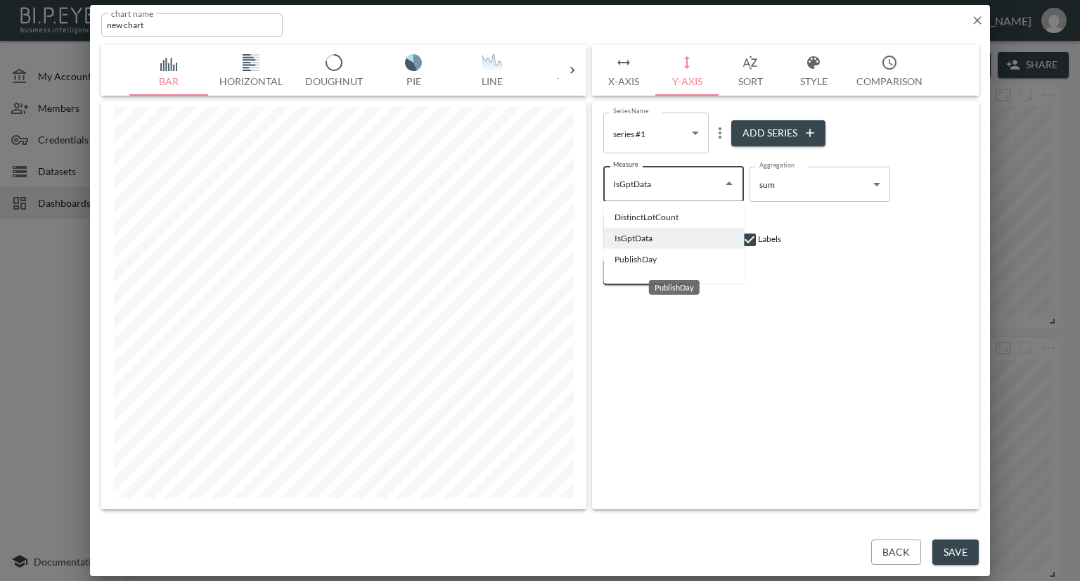
click at [643, 259] on li "PublishDay" at bounding box center [673, 259] width 141 height 21
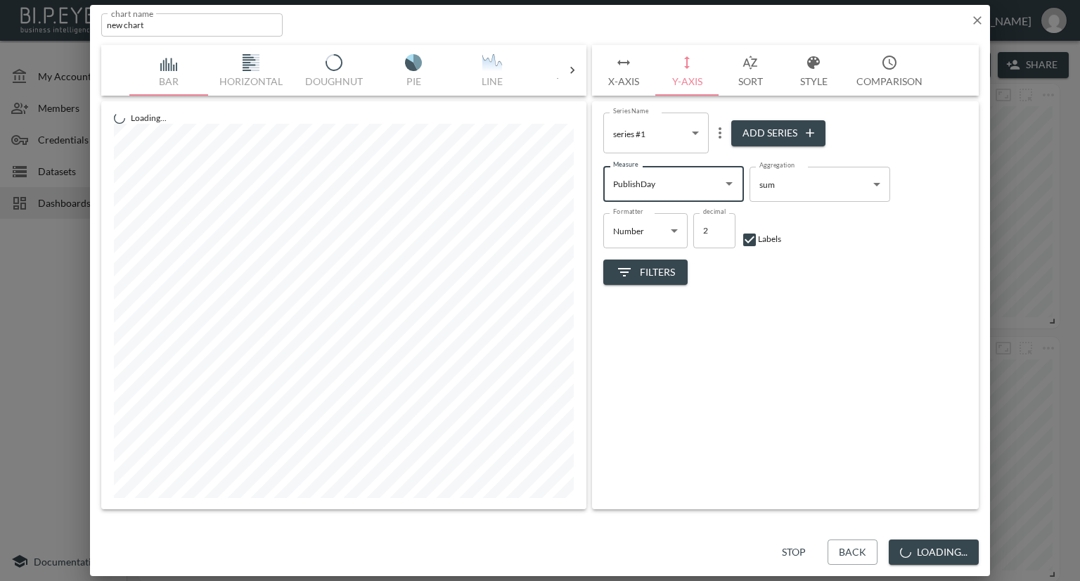
click at [673, 184] on input "PublishDay" at bounding box center [663, 183] width 107 height 23
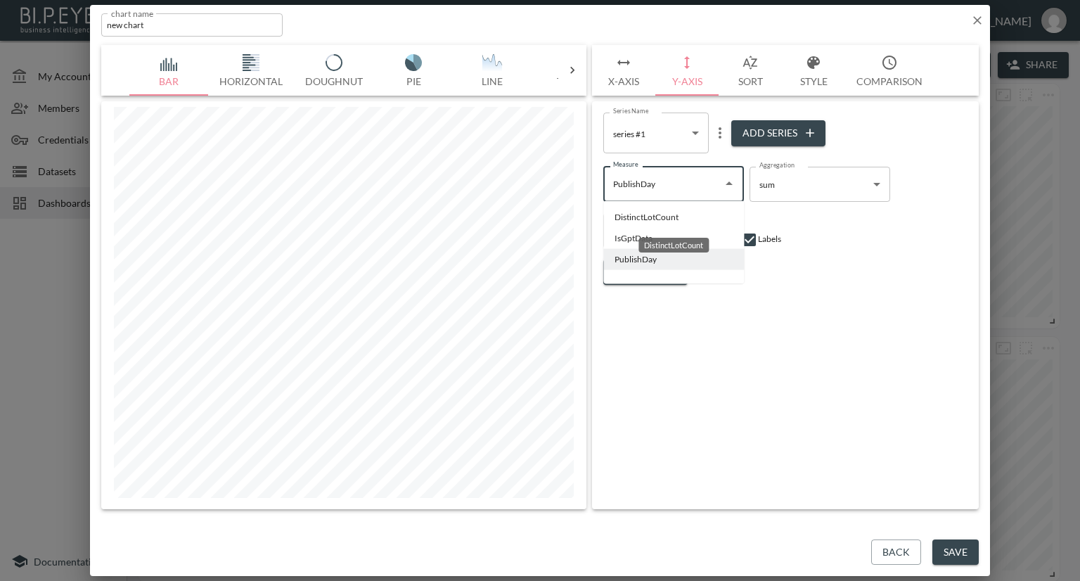
click at [655, 217] on li "DistinctLotCount" at bounding box center [673, 217] width 141 height 21
type input "DistinctLotCount"
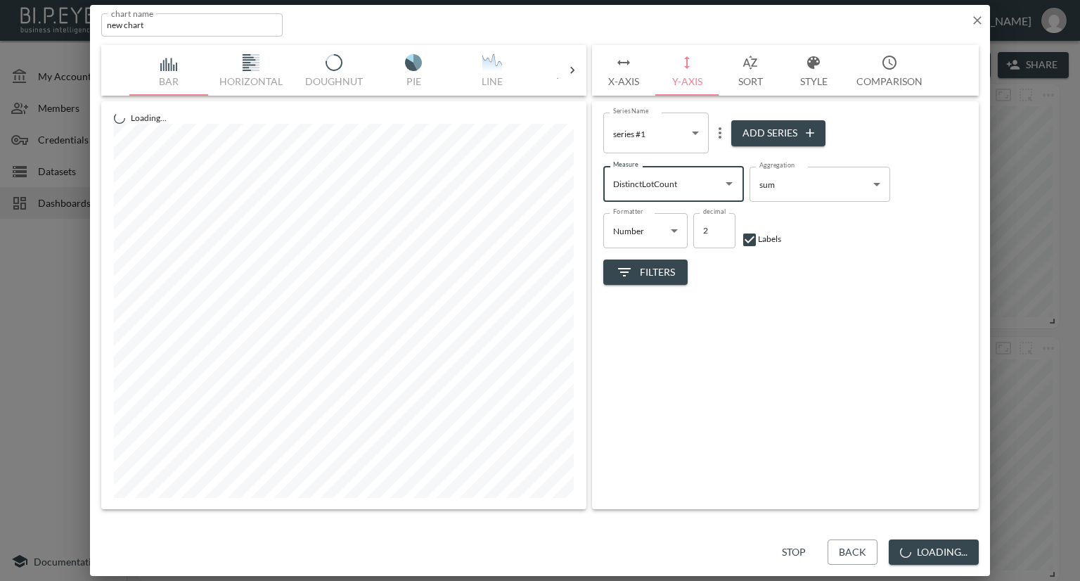
click at [661, 259] on button "Filters" at bounding box center [645, 272] width 84 height 26
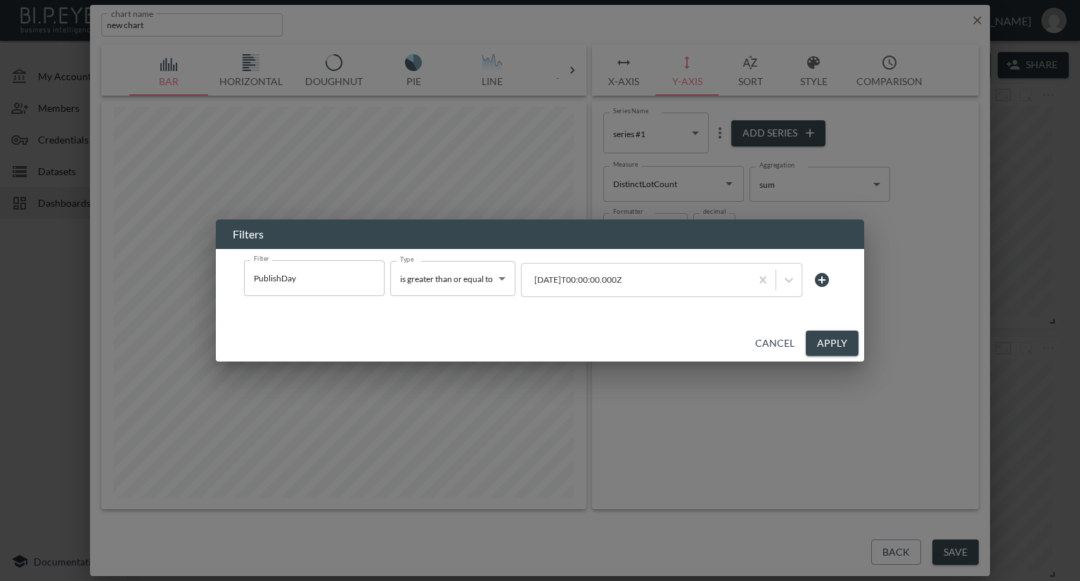
click at [816, 279] on icon at bounding box center [822, 279] width 17 height 17
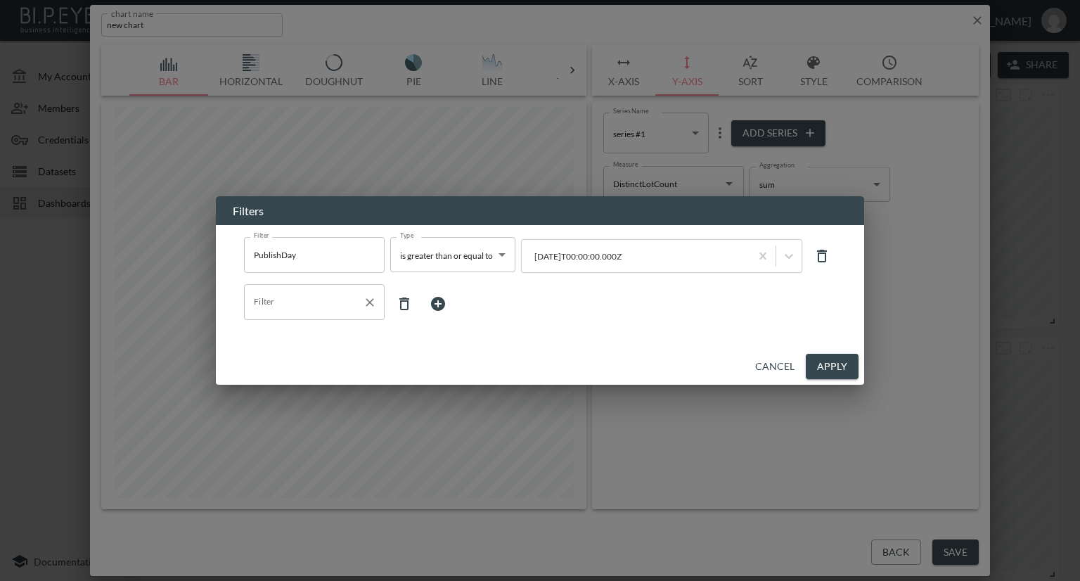
click at [331, 306] on input "Filter" at bounding box center [303, 301] width 107 height 23
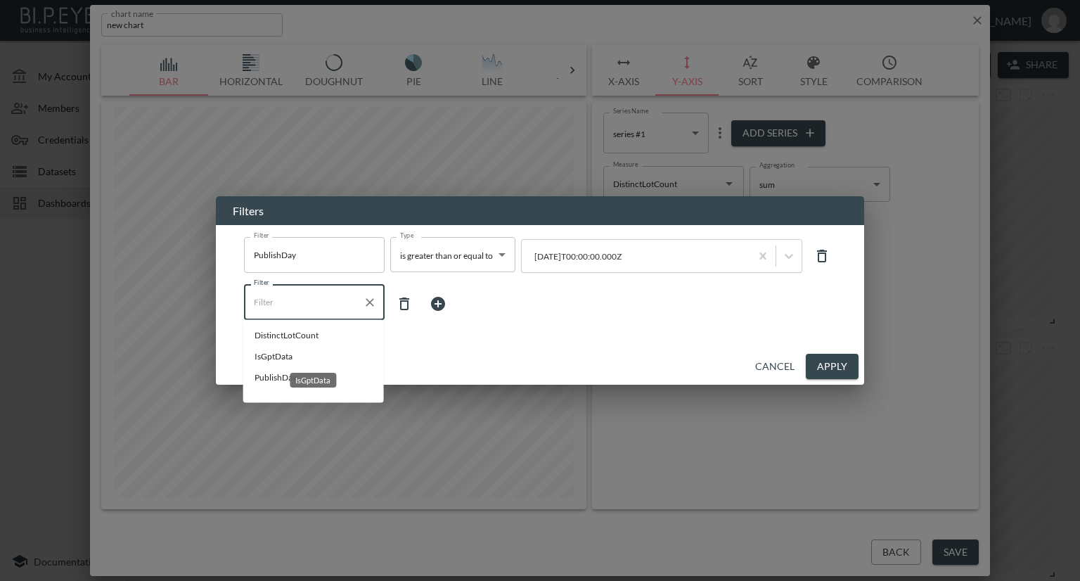
click at [265, 356] on span "IsGptData" at bounding box center [314, 356] width 118 height 13
type input "IsGptData"
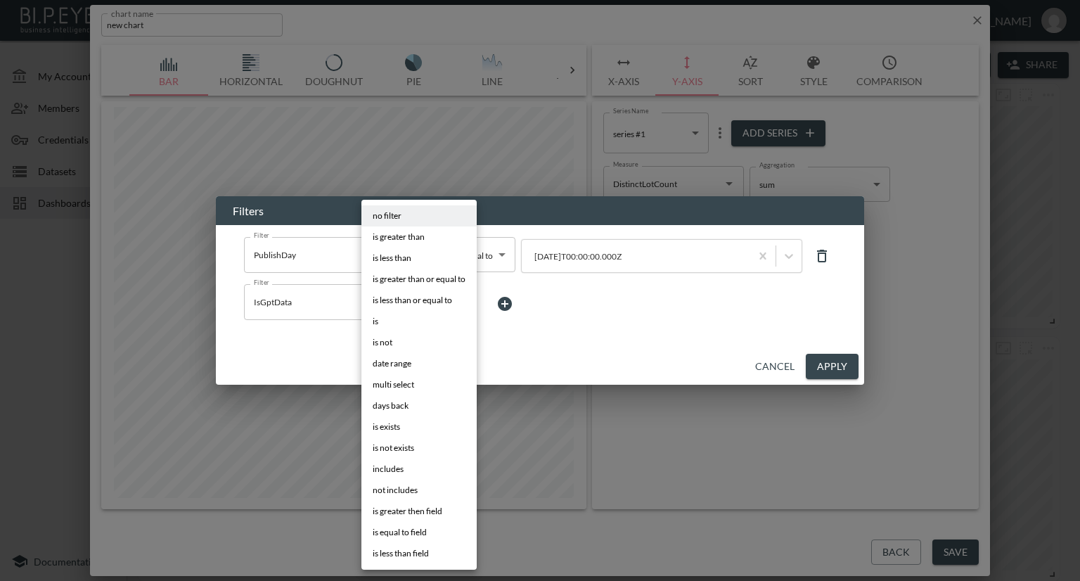
click at [414, 305] on body "BI.P.EYE, Interactive Analytics Dashboards - app [PERSON_NAME] organization / d…" at bounding box center [540, 290] width 1080 height 581
click at [401, 319] on li "is" at bounding box center [418, 321] width 115 height 21
type input "is"
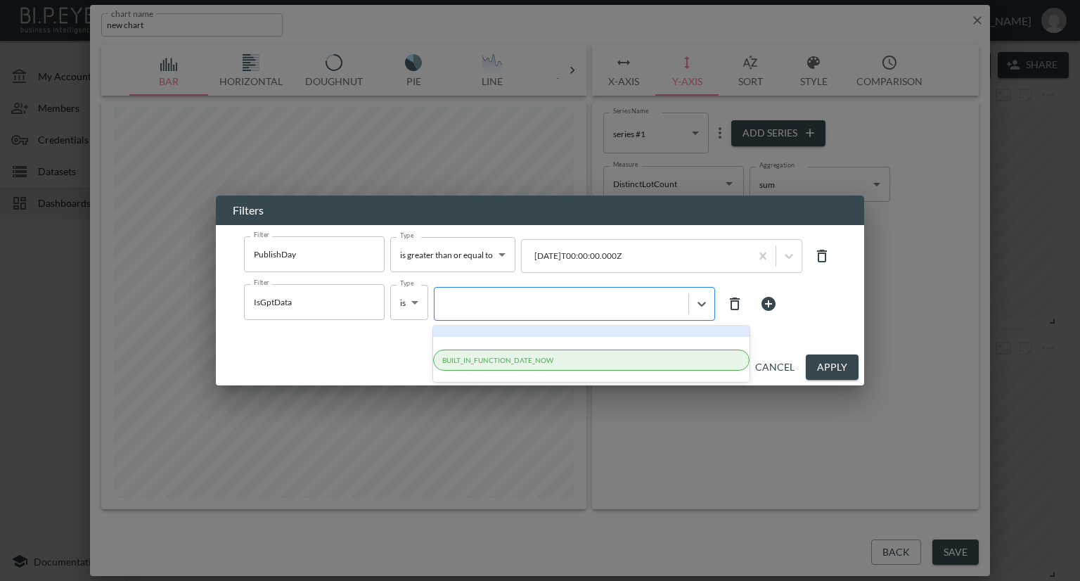
click at [464, 304] on div at bounding box center [562, 303] width 240 height 13
click at [468, 302] on div at bounding box center [562, 303] width 240 height 13
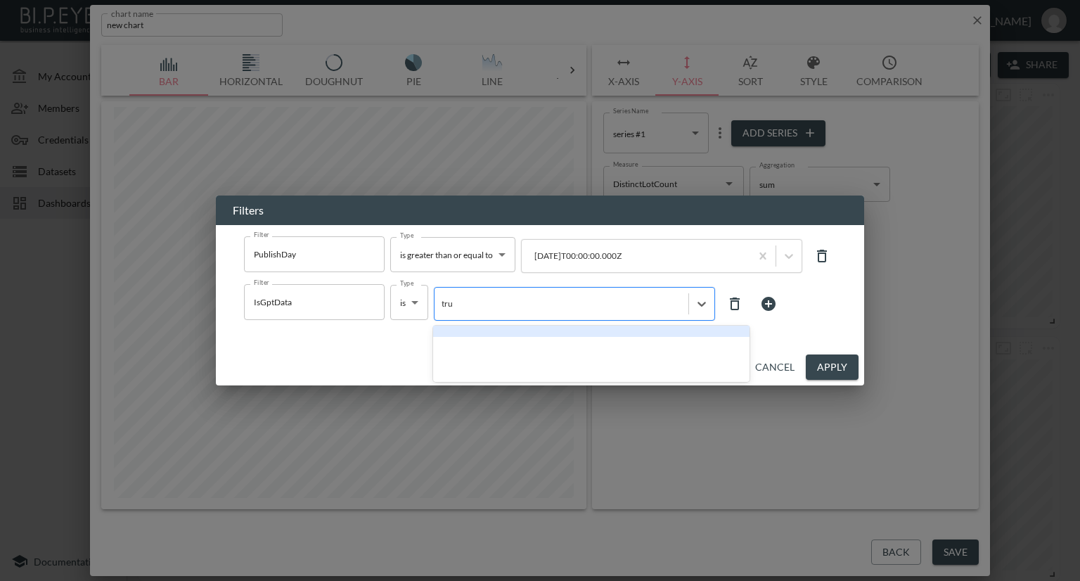
type input "true"
click at [487, 333] on div at bounding box center [591, 331] width 316 height 11
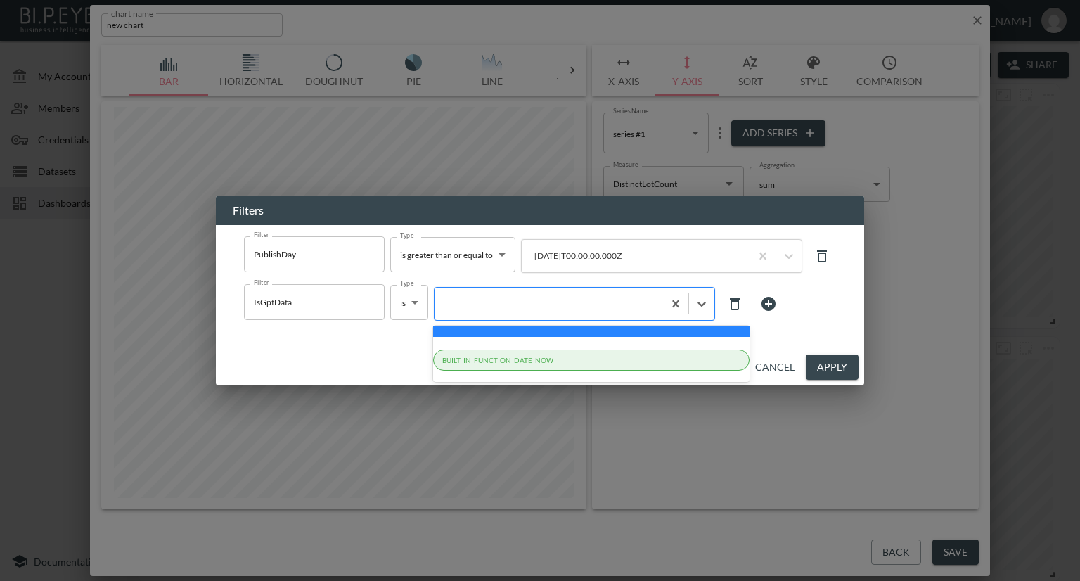
click at [504, 313] on div at bounding box center [574, 304] width 281 height 34
click at [493, 334] on div at bounding box center [591, 331] width 316 height 11
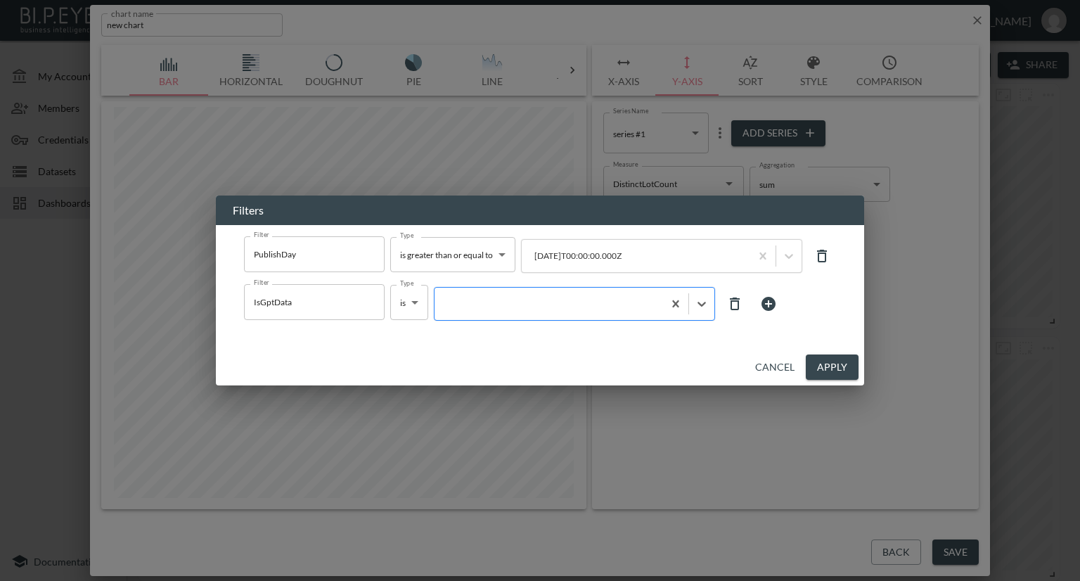
click at [484, 309] on div at bounding box center [549, 303] width 214 height 13
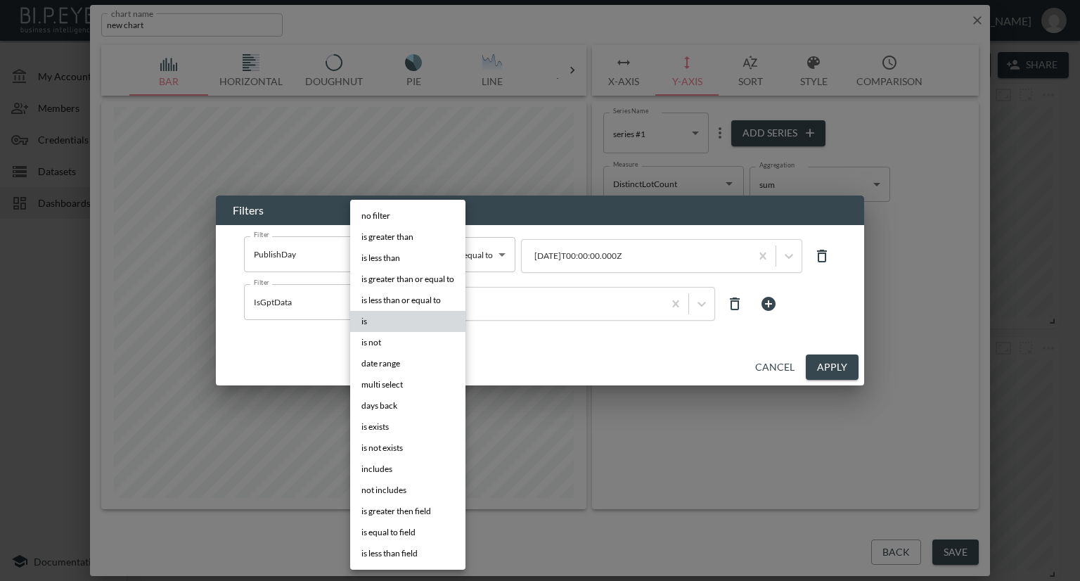
click at [416, 304] on body "BI.P.EYE, Interactive Analytics Dashboards - app [PERSON_NAME] organization / d…" at bounding box center [540, 290] width 1080 height 581
click at [390, 325] on li "is" at bounding box center [407, 321] width 115 height 21
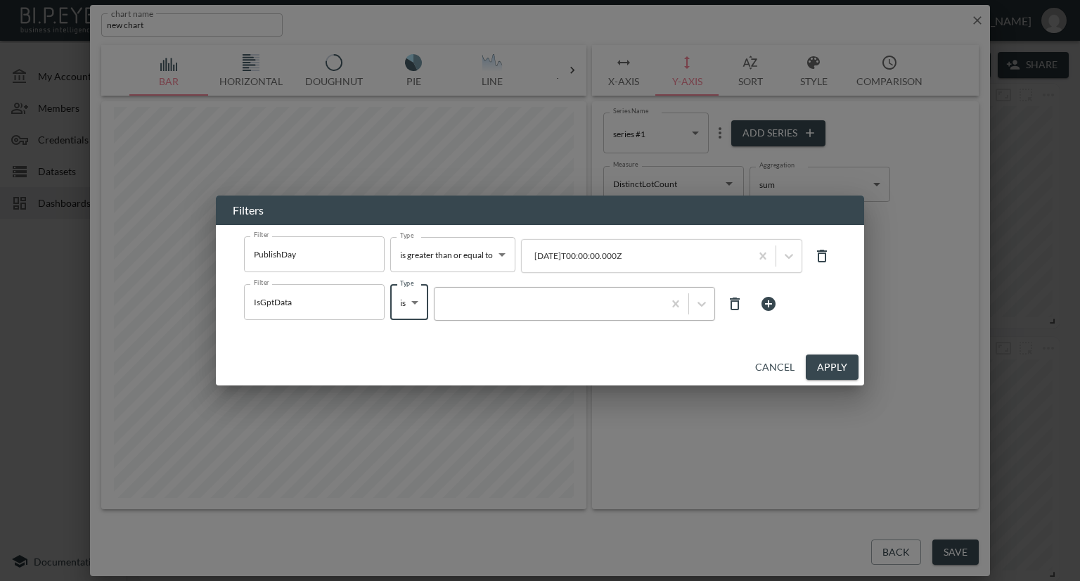
click at [454, 311] on div at bounding box center [549, 303] width 229 height 19
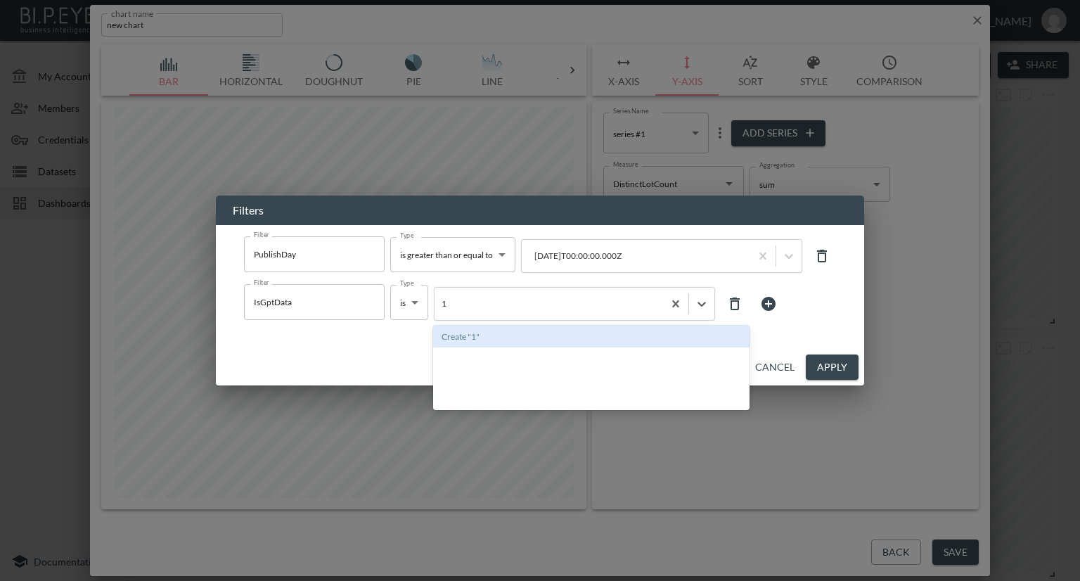
type input "1"
click at [773, 364] on button "Cancel" at bounding box center [775, 367] width 51 height 26
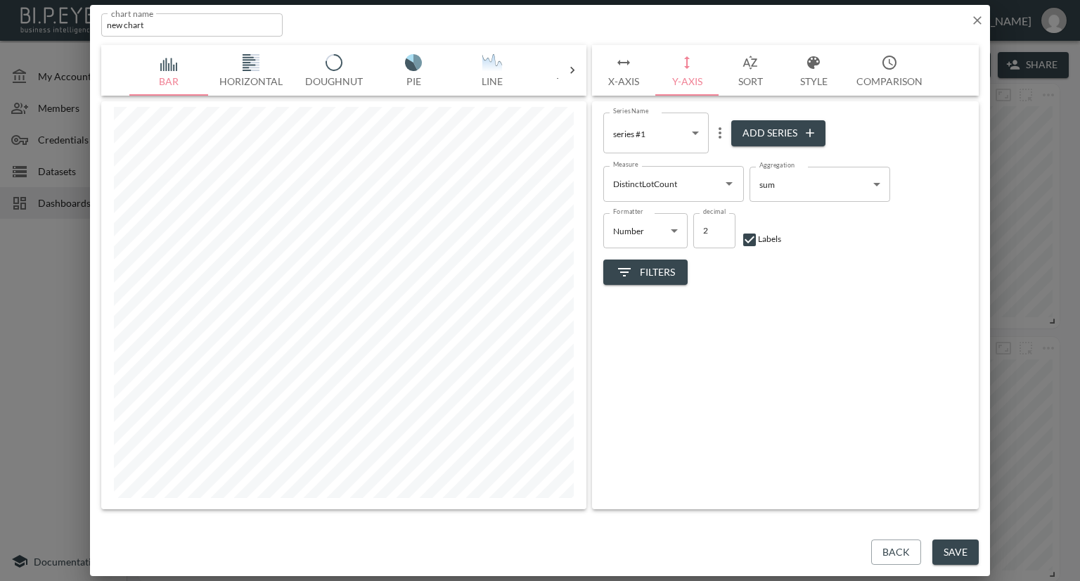
click at [689, 192] on input "DistinctLotCount" at bounding box center [663, 183] width 107 height 23
click at [976, 23] on icon "button" at bounding box center [977, 20] width 14 height 14
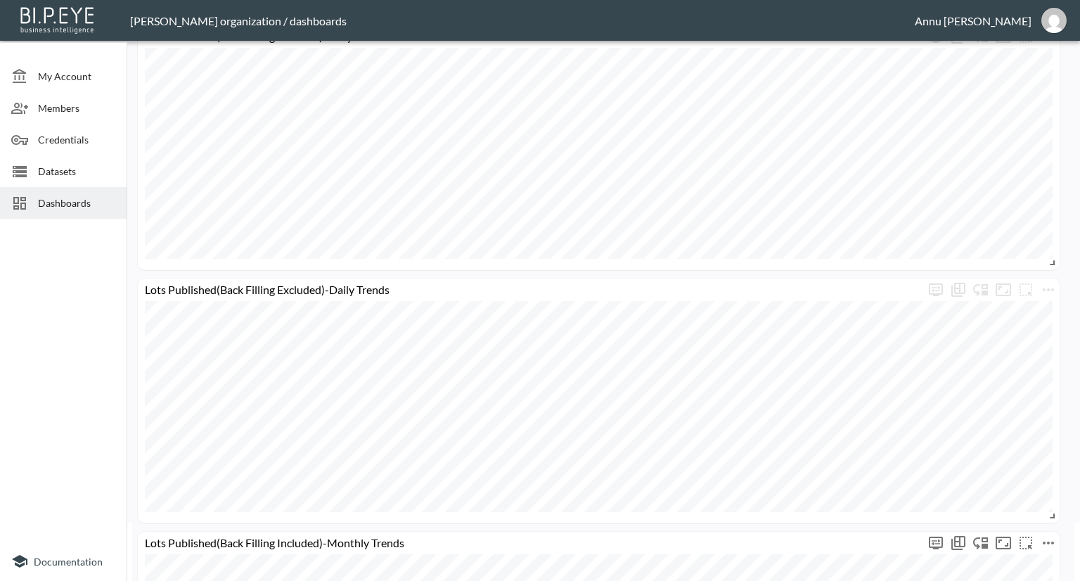
scroll to position [0, 0]
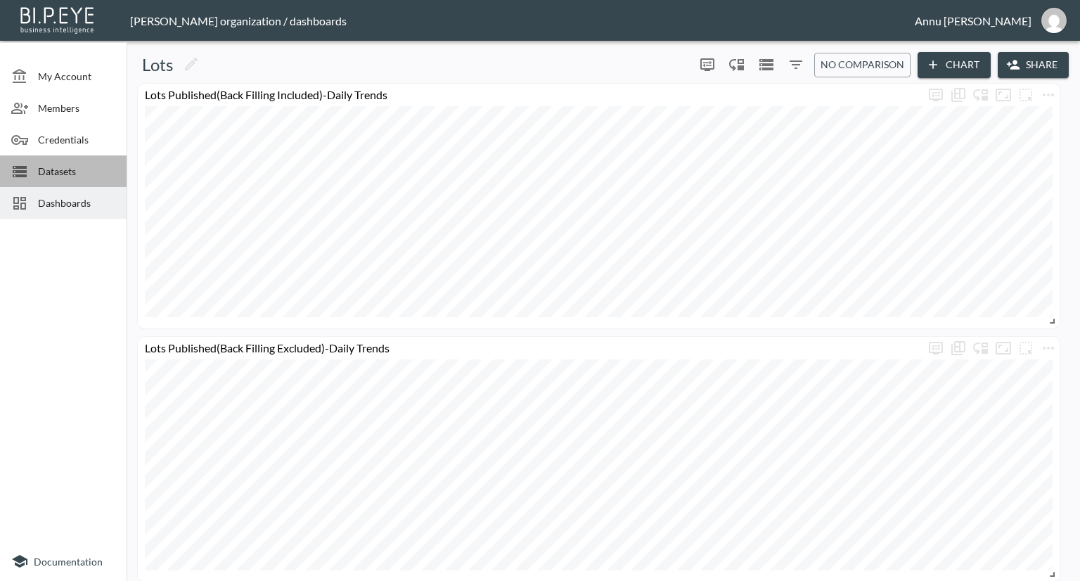
click at [85, 167] on span "Datasets" at bounding box center [76, 171] width 77 height 15
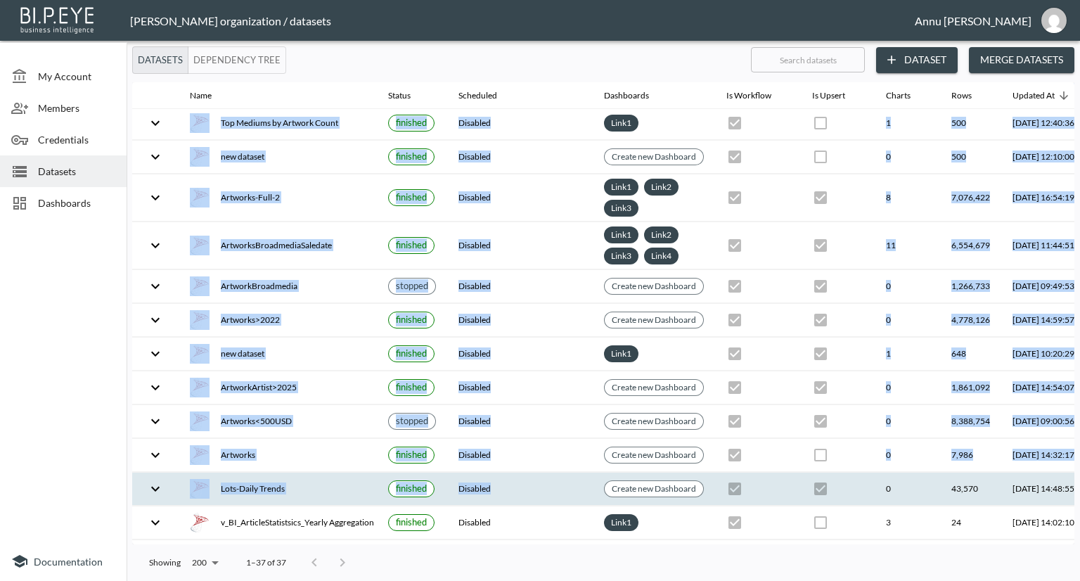
drag, startPoint x: 649, startPoint y: 536, endPoint x: 743, endPoint y: 482, distance: 108.4
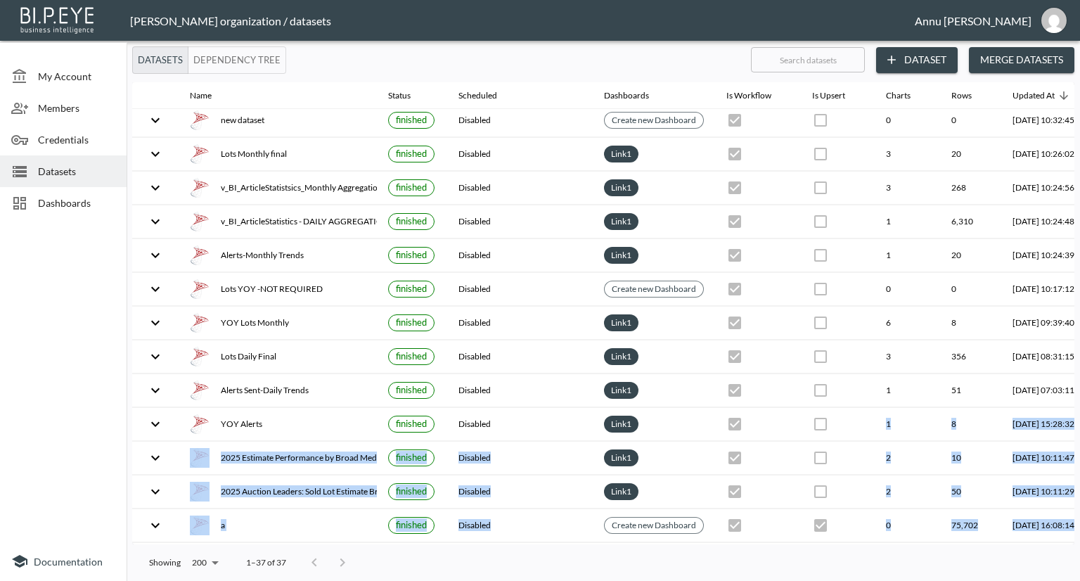
drag, startPoint x: 743, startPoint y: 535, endPoint x: 894, endPoint y: 541, distance: 151.3
click at [894, 541] on div "Name Status Scheduled Dashboards Is Workflow Is Upsert Charts Rows Updated At n…" at bounding box center [603, 313] width 942 height 462
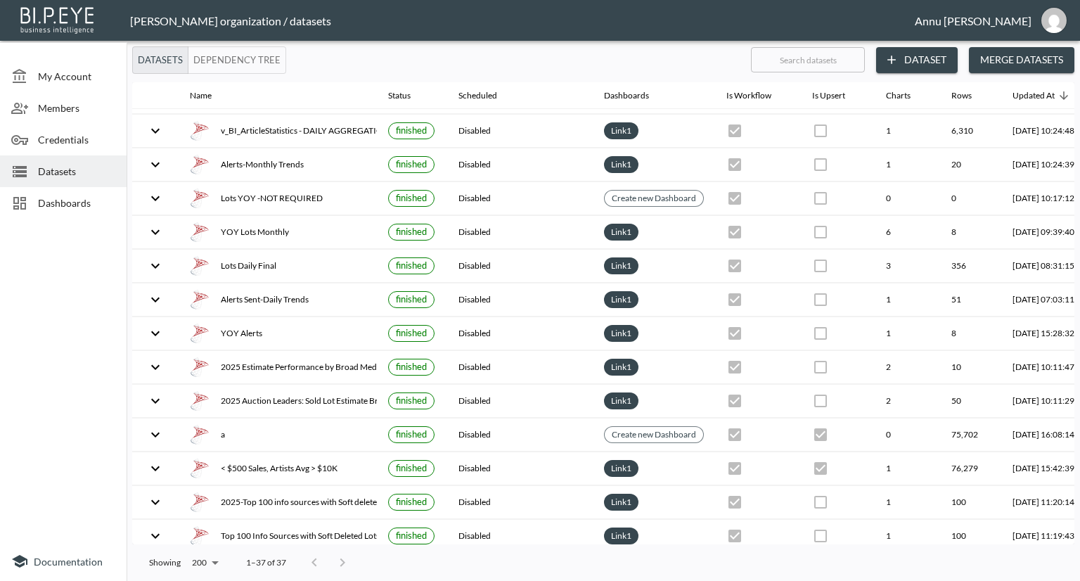
click at [103, 335] on div at bounding box center [63, 382] width 127 height 317
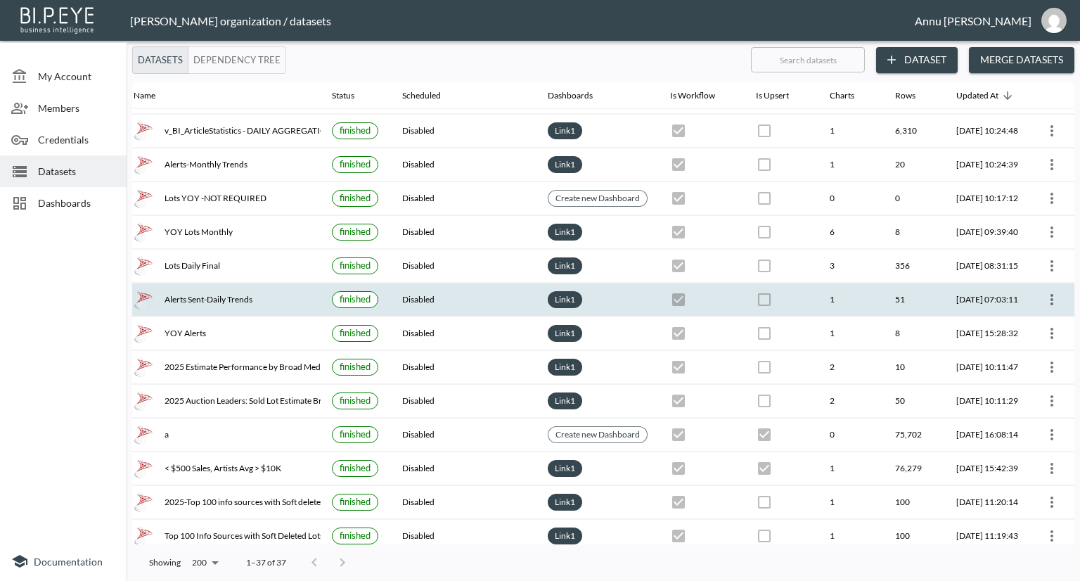
scroll to position [0, 82]
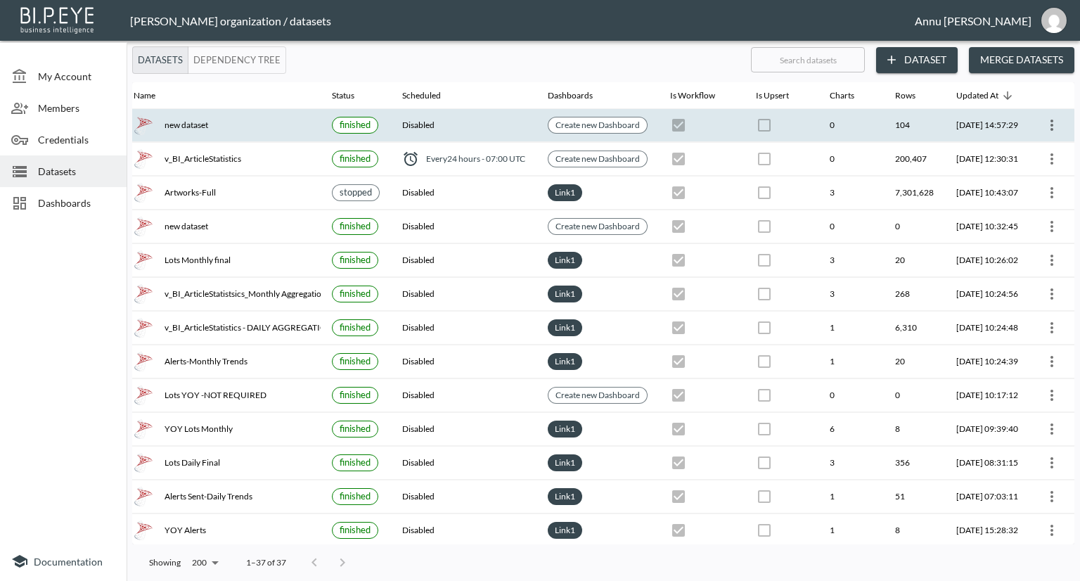
click at [1046, 122] on icon "more" at bounding box center [1051, 125] width 17 height 17
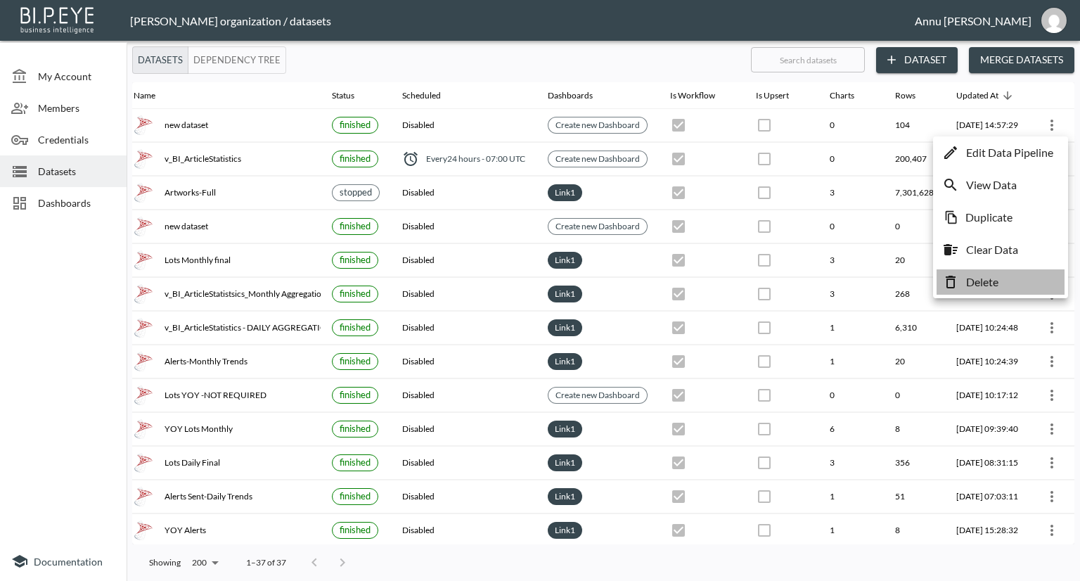
click at [975, 283] on p "Delete" at bounding box center [982, 282] width 32 height 17
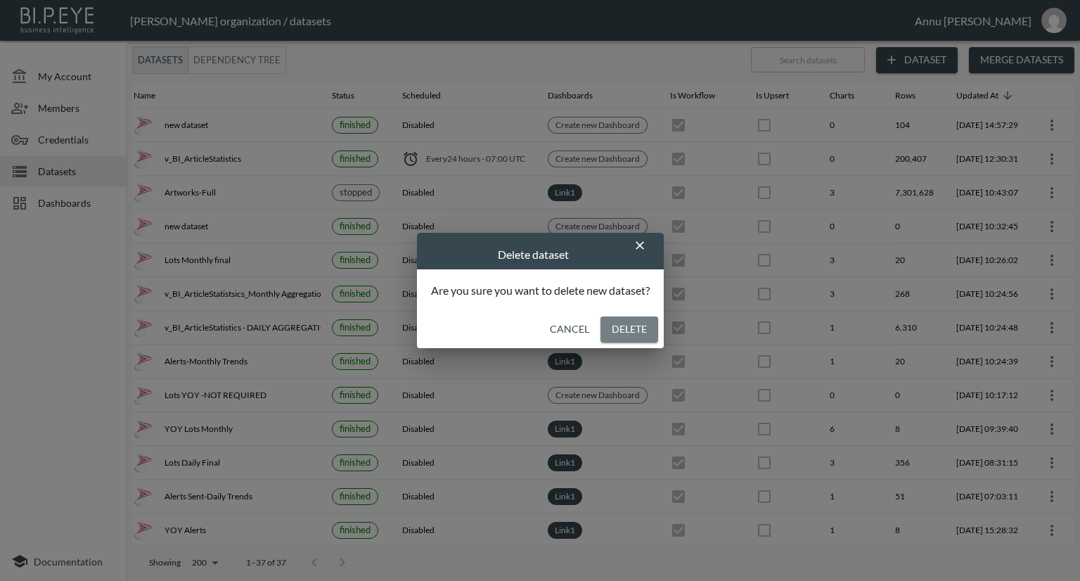
click at [636, 331] on button "Delete" at bounding box center [629, 329] width 58 height 26
checkbox input "true"
checkbox input "false"
checkbox input "true"
checkbox input "false"
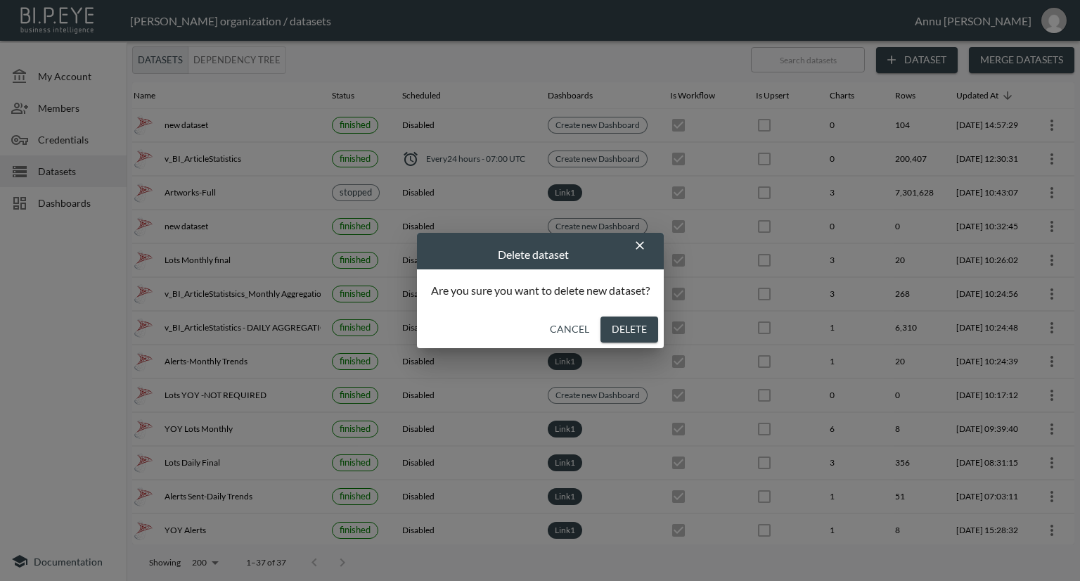
checkbox input "true"
checkbox input "false"
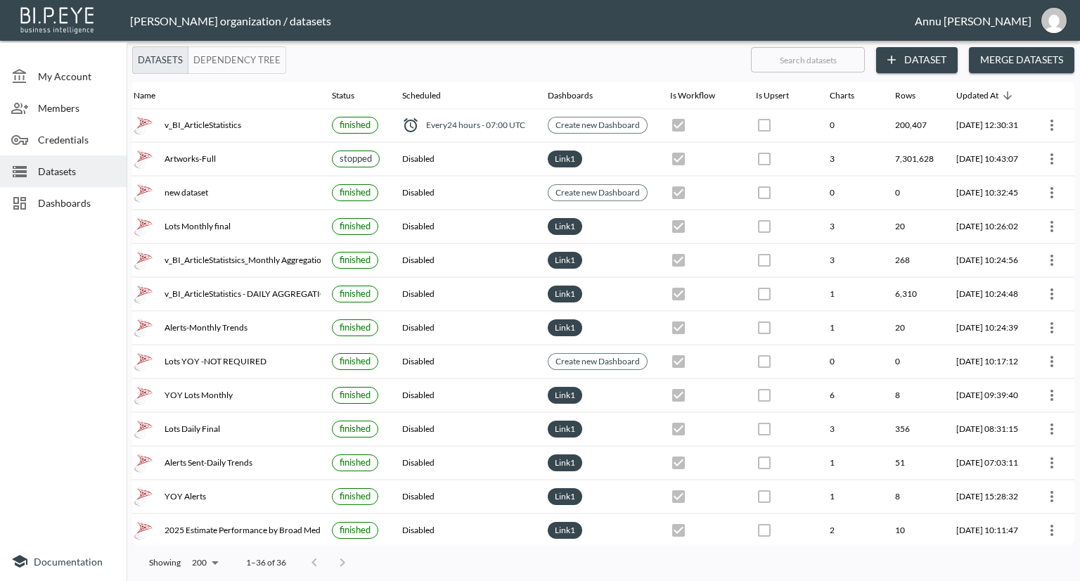
click at [903, 57] on button "Dataset" at bounding box center [917, 60] width 82 height 26
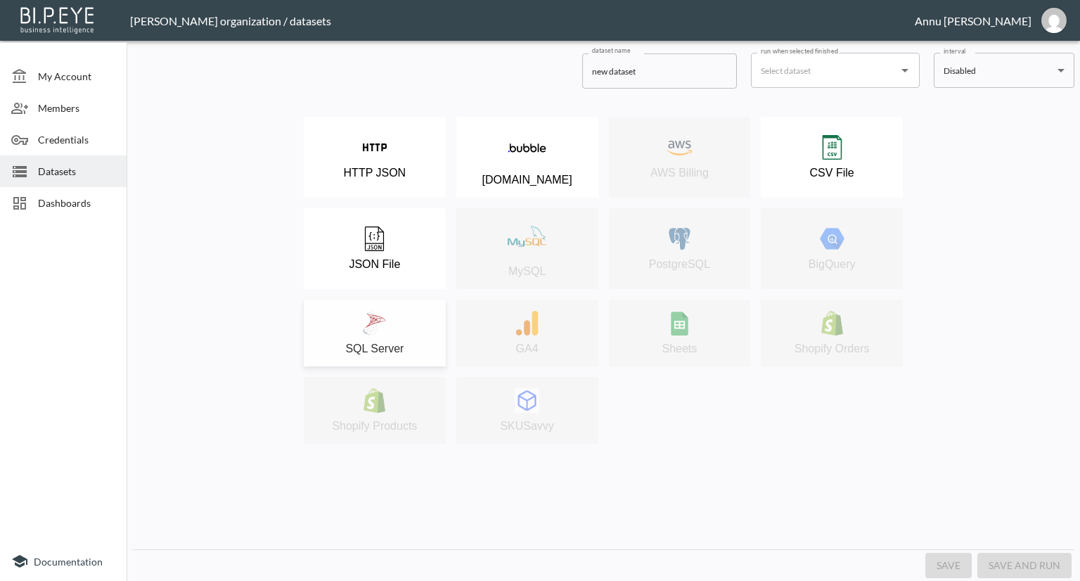
click at [398, 330] on div "SQL Server" at bounding box center [375, 333] width 128 height 44
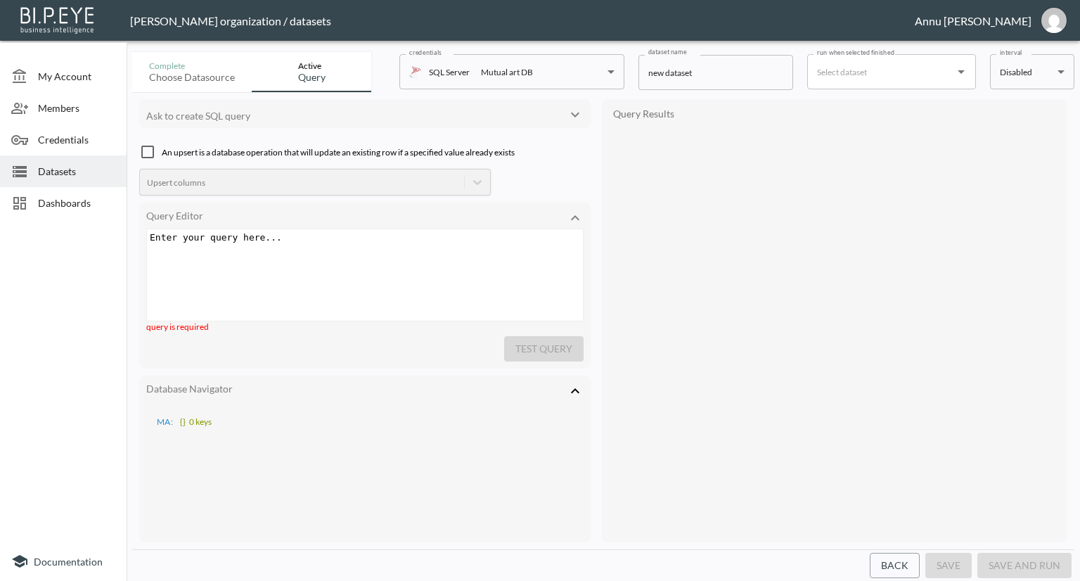
click at [360, 263] on div "Enter your query here... xxxxxxxxxx ​" at bounding box center [382, 292] width 471 height 127
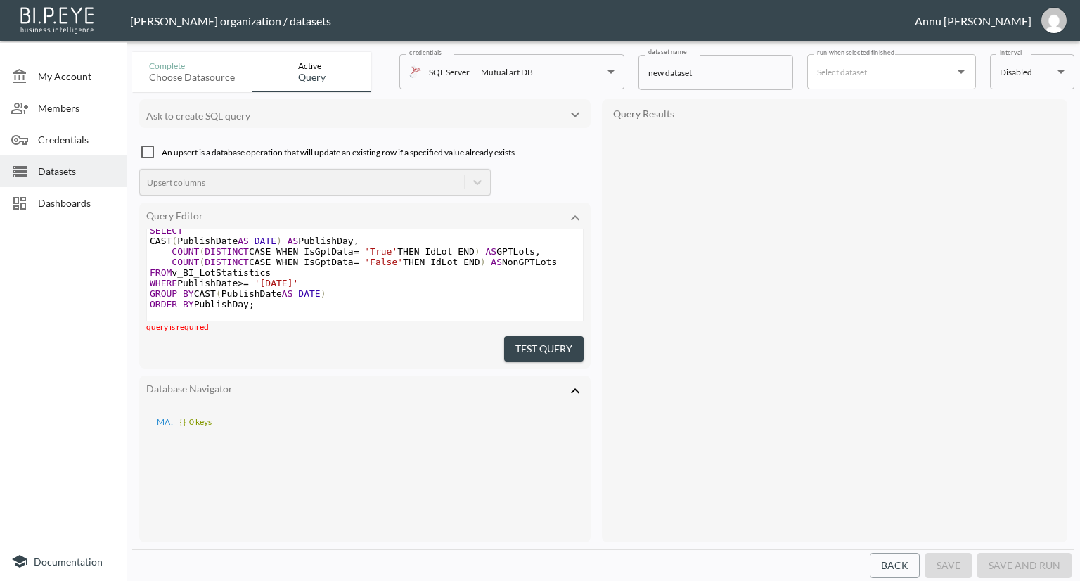
scroll to position [13, 0]
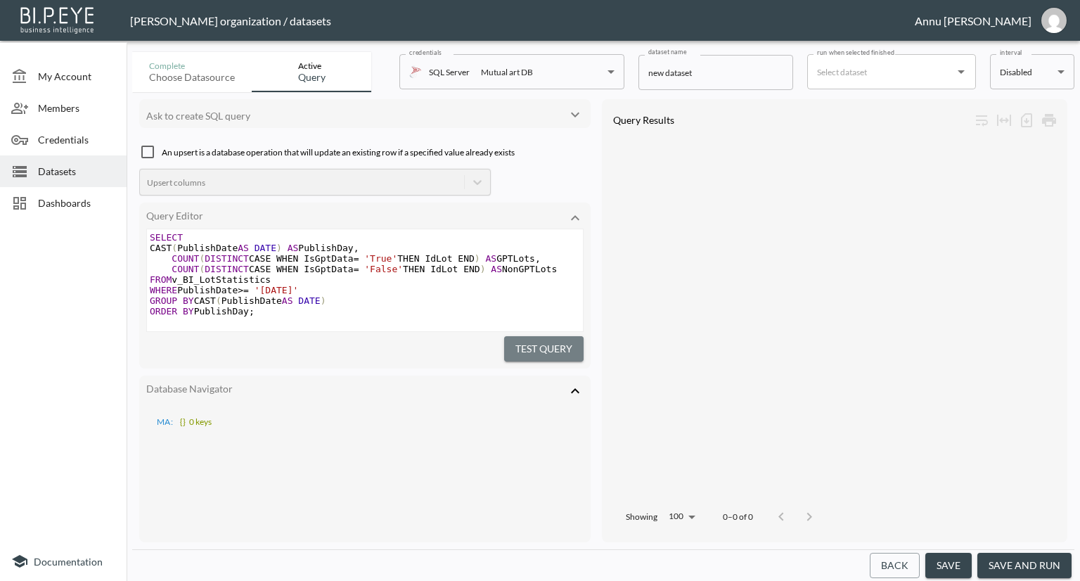
drag, startPoint x: 508, startPoint y: 338, endPoint x: 565, endPoint y: 302, distance: 67.7
click at [508, 338] on button "Test Query" at bounding box center [543, 349] width 79 height 26
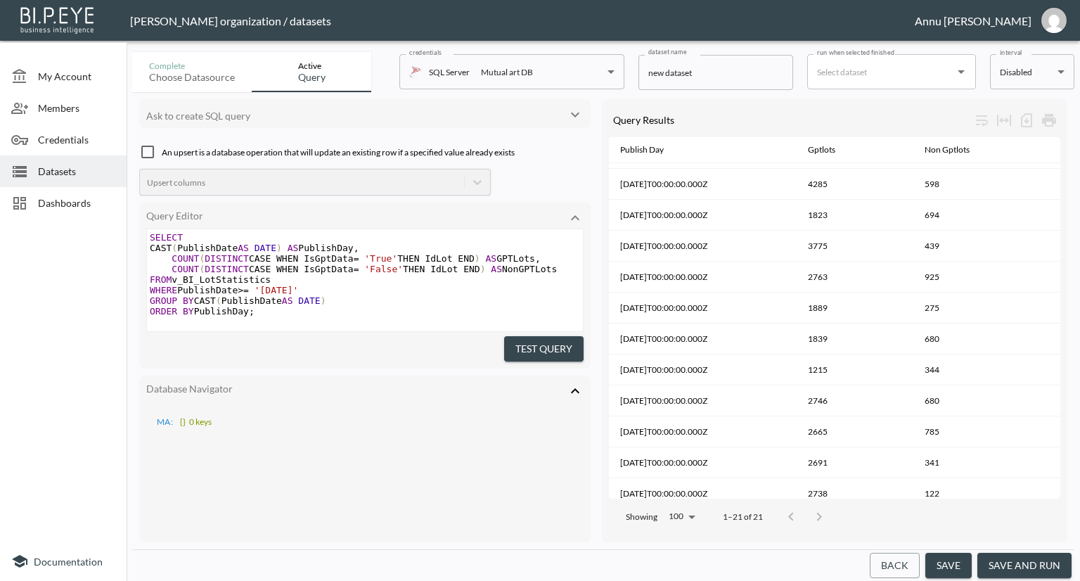
scroll to position [322, 0]
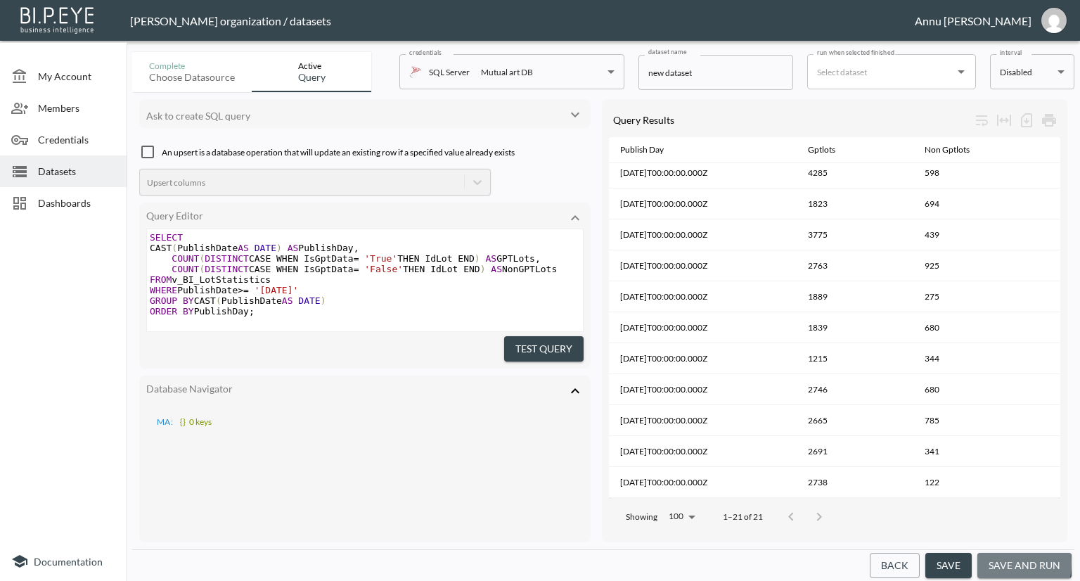
click at [989, 562] on button "save and run" at bounding box center [1024, 566] width 94 height 26
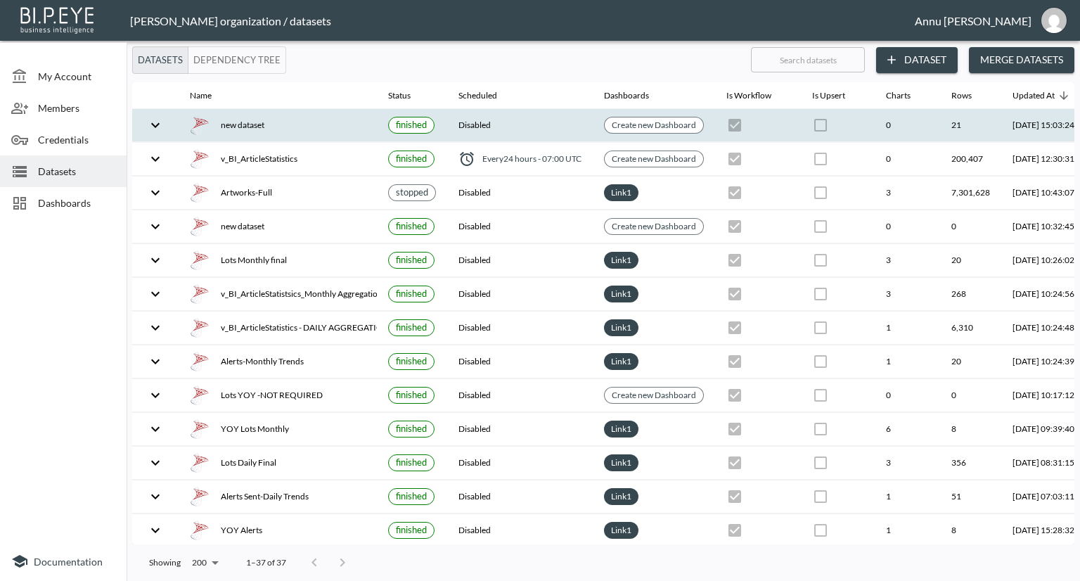
click at [315, 136] on th "new dataset" at bounding box center [278, 125] width 198 height 33
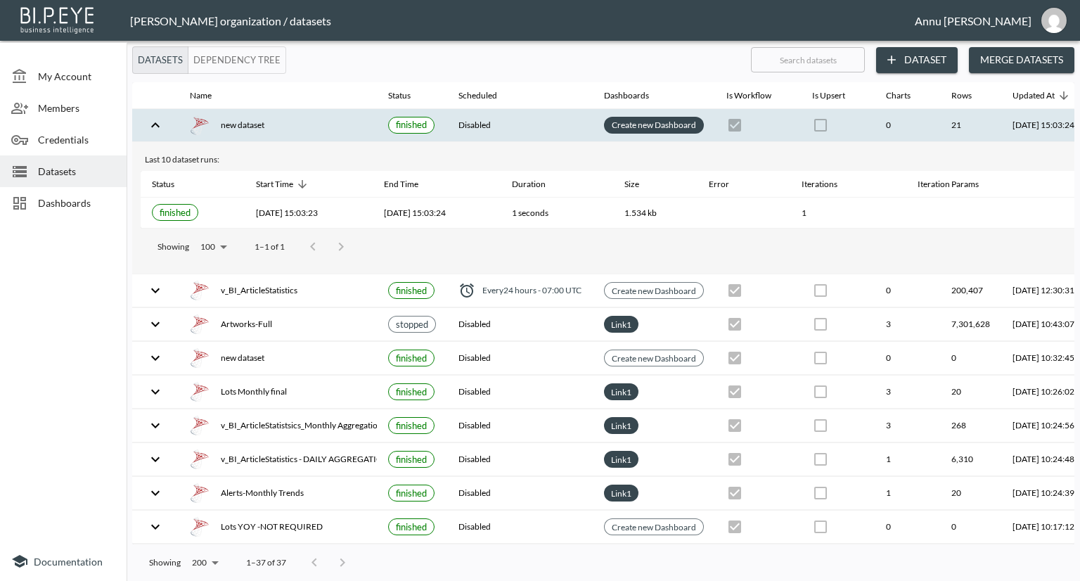
click at [686, 124] on link "Create new Dashboard" at bounding box center [654, 125] width 90 height 16
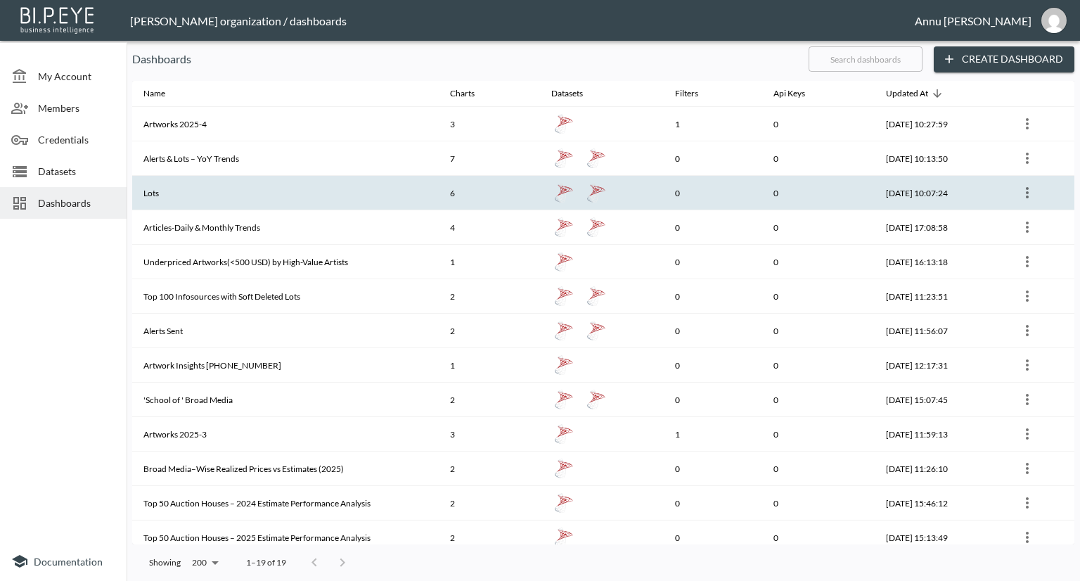
click at [607, 191] on div at bounding box center [601, 192] width 101 height 25
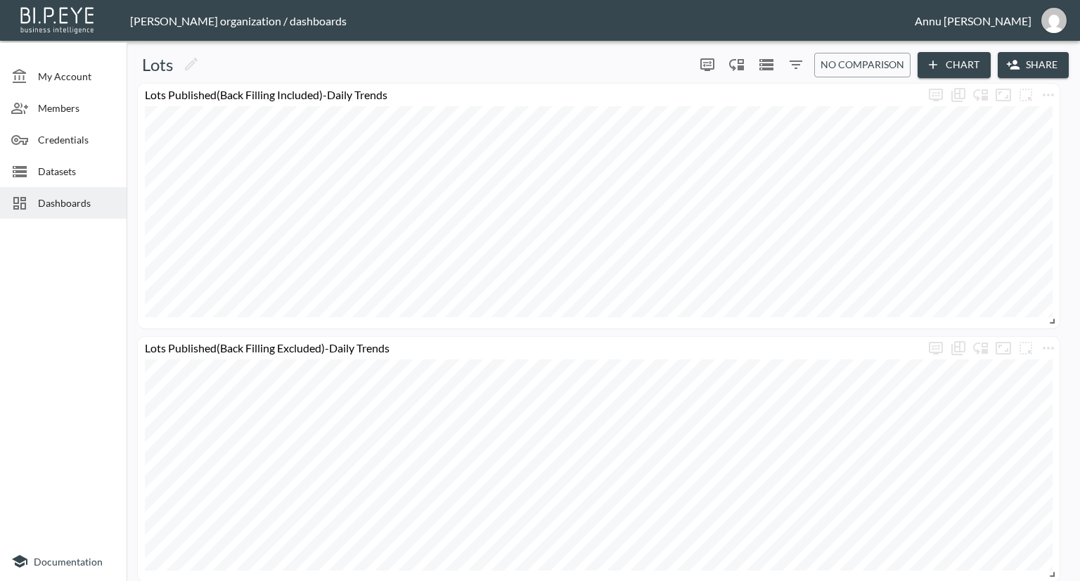
click at [949, 67] on button "Chart" at bounding box center [954, 65] width 73 height 26
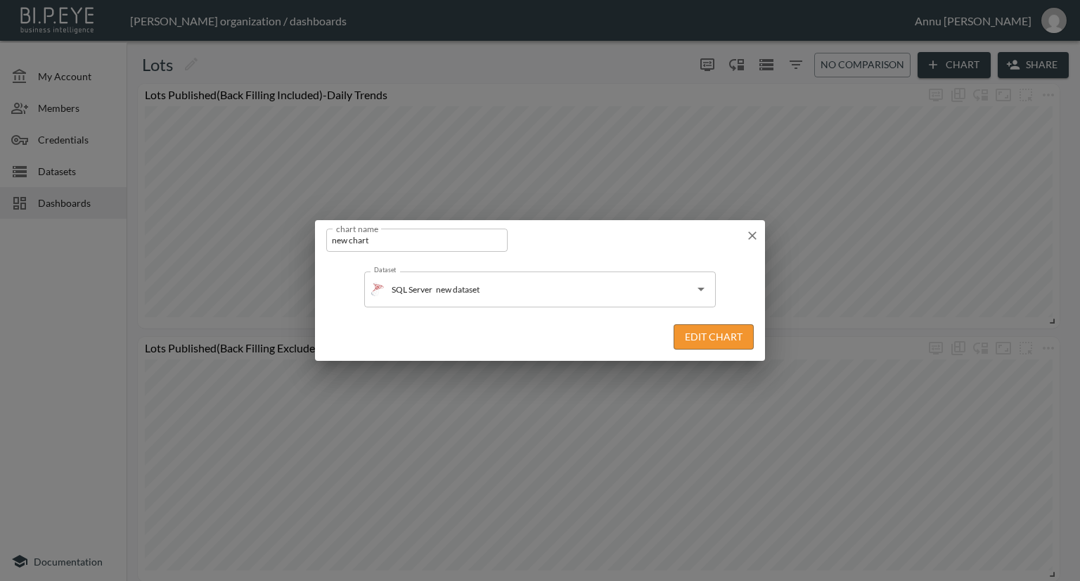
click at [714, 338] on button "Edit Chart" at bounding box center [714, 337] width 80 height 26
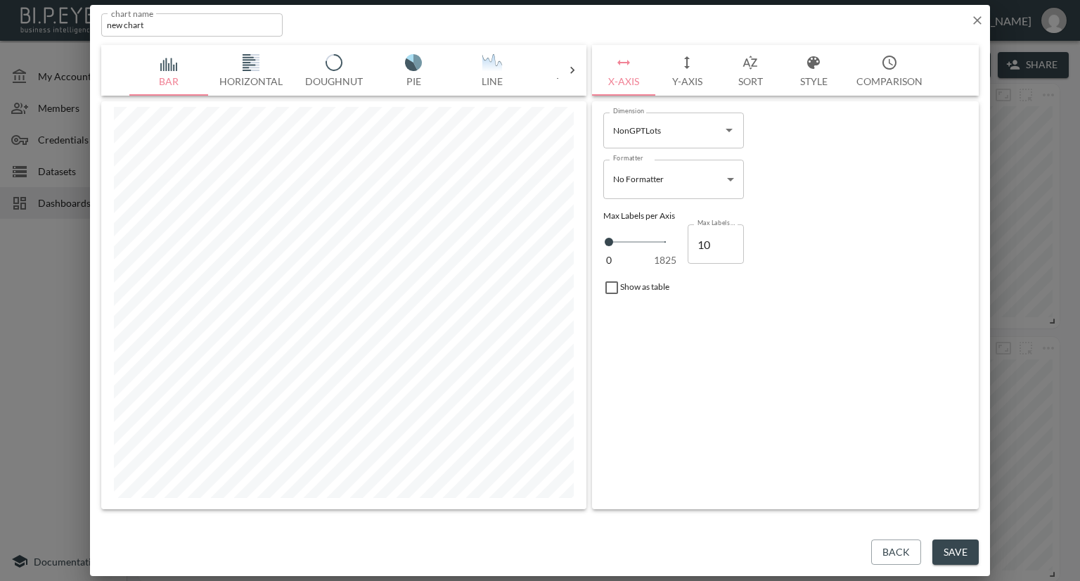
click at [676, 132] on input "NonGPTLots" at bounding box center [663, 130] width 107 height 23
click at [648, 203] on li "PublishDay" at bounding box center [673, 205] width 141 height 21
type input "PublishDay"
click at [685, 181] on body "BI.P.EYE, Interactive Analytics Dashboards - app [PERSON_NAME] organization / d…" at bounding box center [540, 290] width 1080 height 581
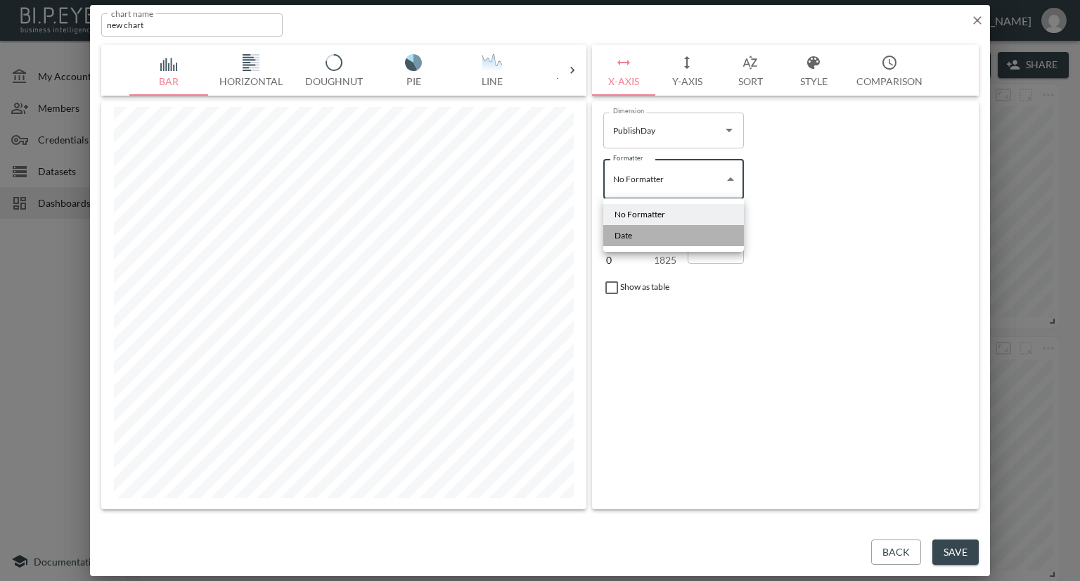
click at [650, 238] on li "Date" at bounding box center [673, 235] width 141 height 21
type input "Date"
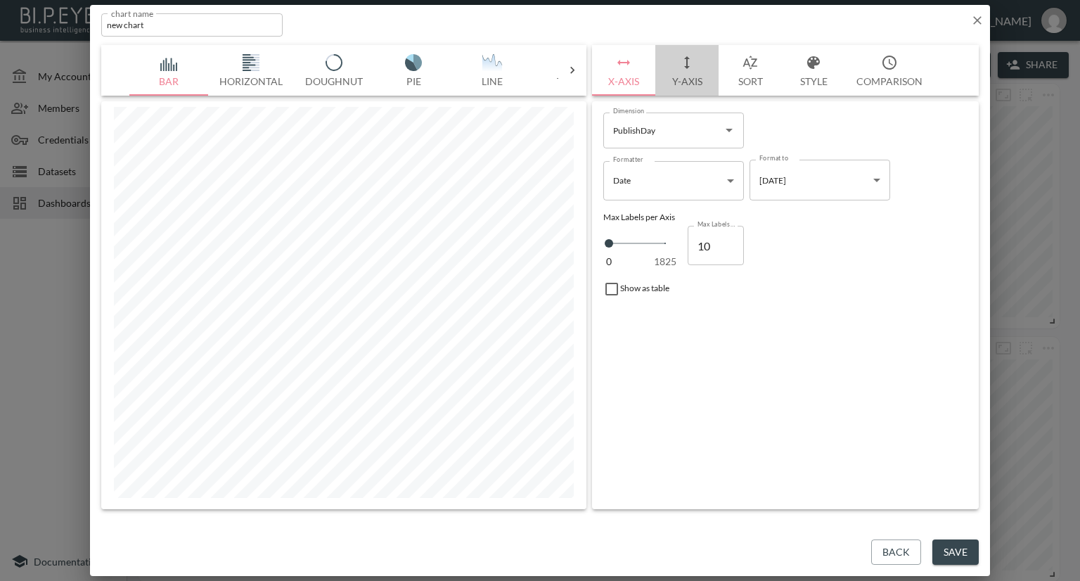
click at [686, 84] on button "Y-Axis" at bounding box center [686, 70] width 63 height 51
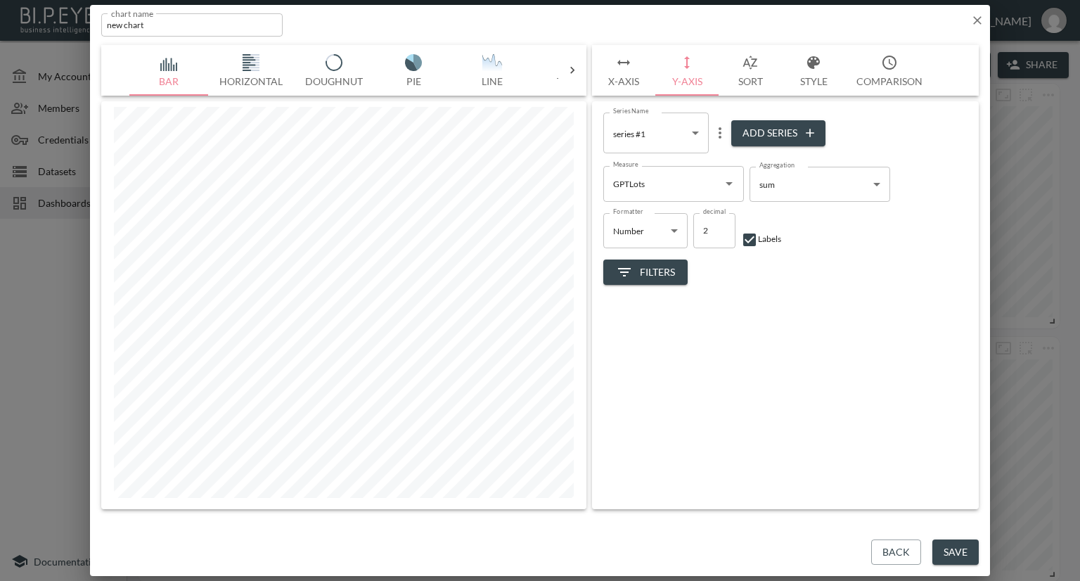
click at [764, 127] on button "Add Series" at bounding box center [778, 133] width 94 height 26
type input "35a3fc69-bcc0-4a89-a031-41946465b765"
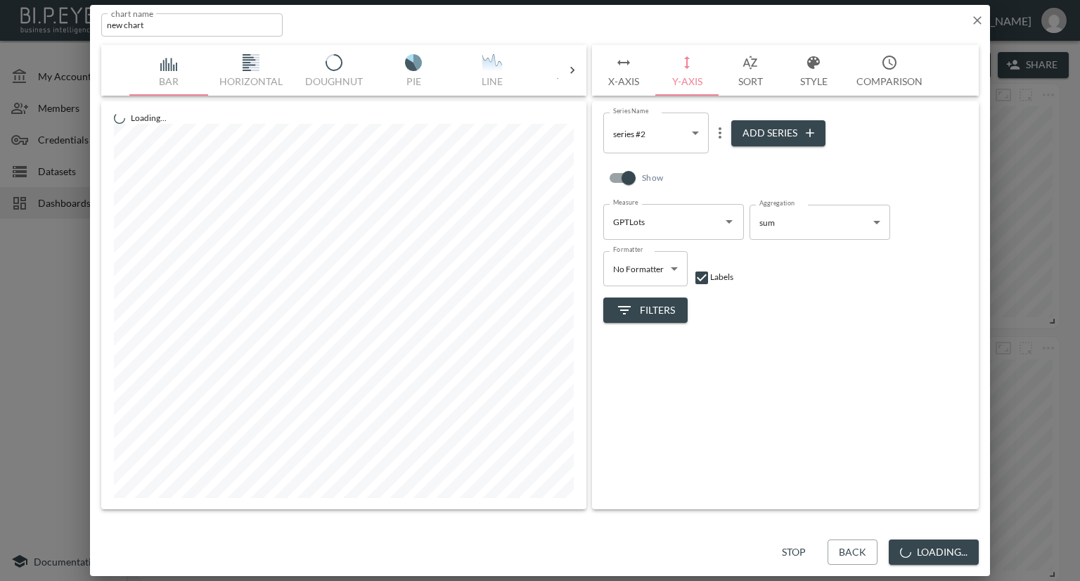
click at [690, 217] on input "GPTLots" at bounding box center [663, 221] width 107 height 23
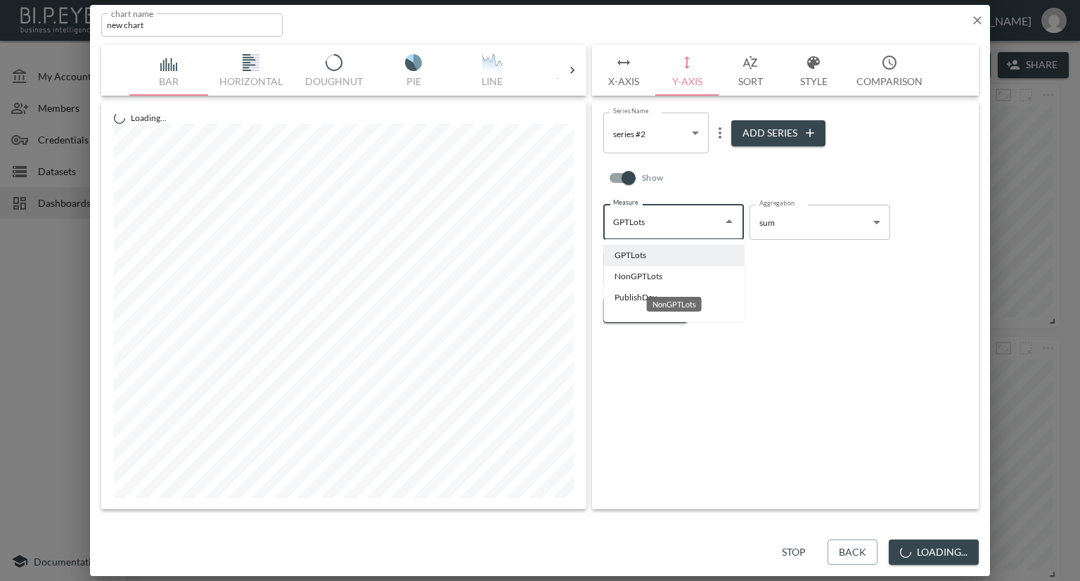
drag, startPoint x: 656, startPoint y: 271, endPoint x: 668, endPoint y: 261, distance: 15.9
click at [656, 271] on li "NonGPTLots" at bounding box center [673, 276] width 141 height 21
type input "NonGPTLots"
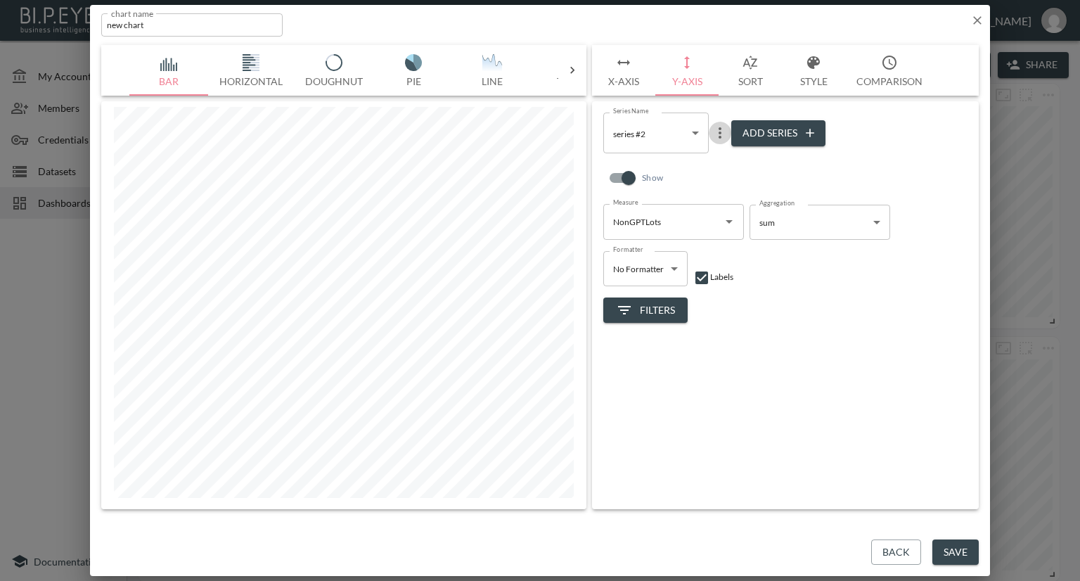
click at [718, 136] on icon "more" at bounding box center [720, 132] width 17 height 17
click at [724, 153] on p "Edit" at bounding box center [723, 160] width 20 height 17
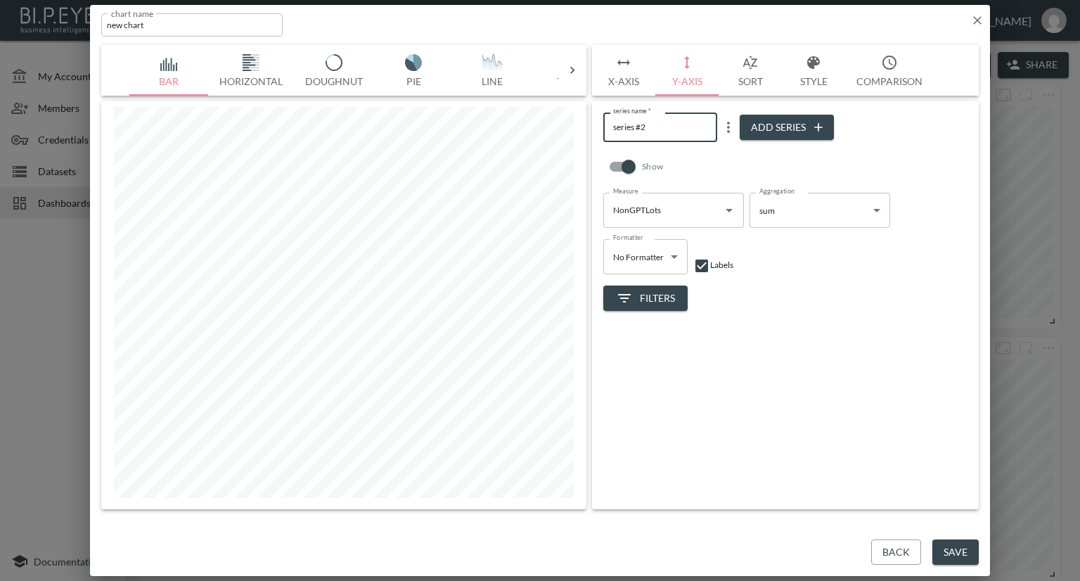
drag, startPoint x: 681, startPoint y: 131, endPoint x: 605, endPoint y: 136, distance: 76.8
click at [605, 136] on input "series #2" at bounding box center [660, 127] width 114 height 29
type input "Non GPT Lots"
click at [719, 167] on div "Show" at bounding box center [785, 170] width 364 height 45
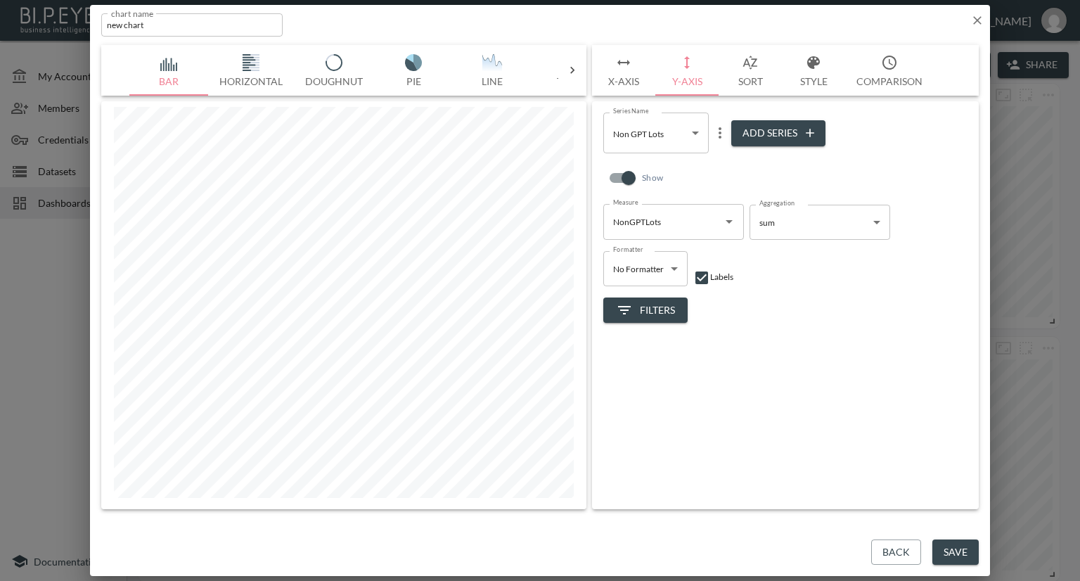
click at [699, 141] on body "BI.P.EYE, Interactive Analytics Dashboards - app [PERSON_NAME] organization / d…" at bounding box center [540, 290] width 1080 height 581
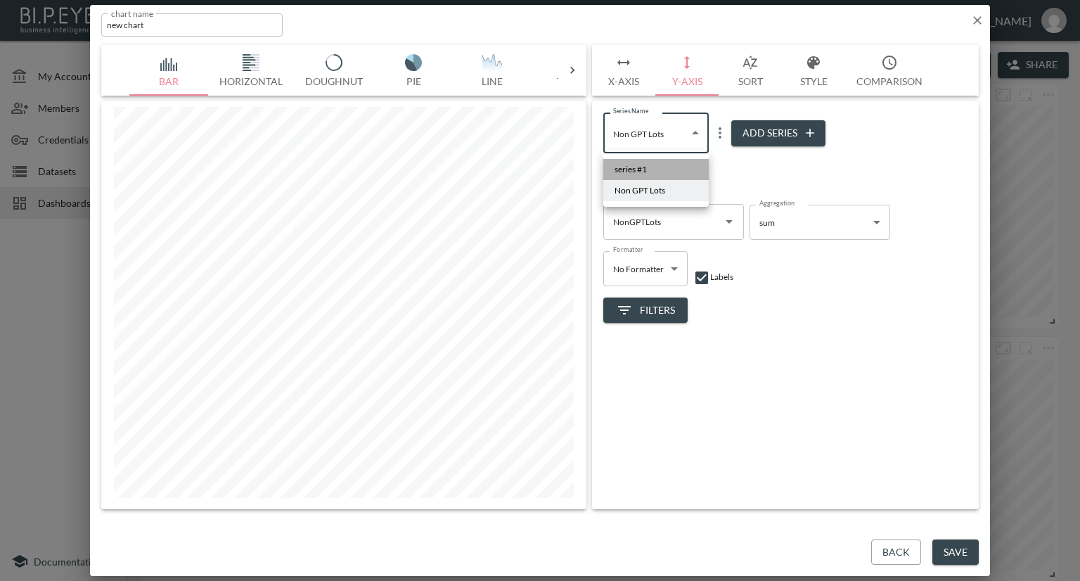
click at [672, 162] on li "series #1" at bounding box center [655, 169] width 105 height 21
type input "ea1084fa-e5a5-42cc-bd50-4cae1c9ac2b5"
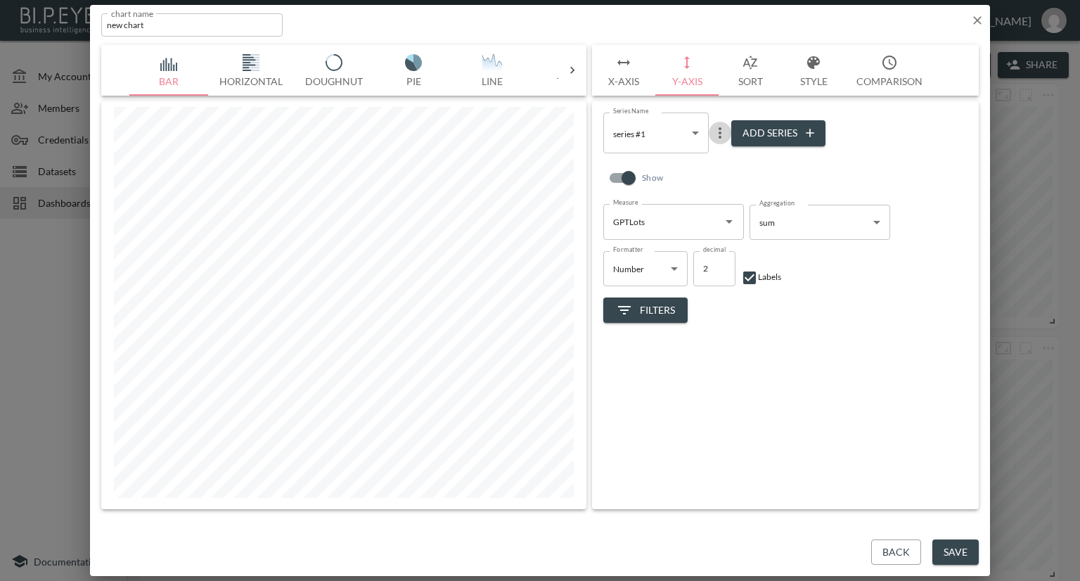
click at [714, 141] on button "more" at bounding box center [720, 133] width 23 height 23
click at [712, 156] on li "Edit" at bounding box center [719, 160] width 73 height 25
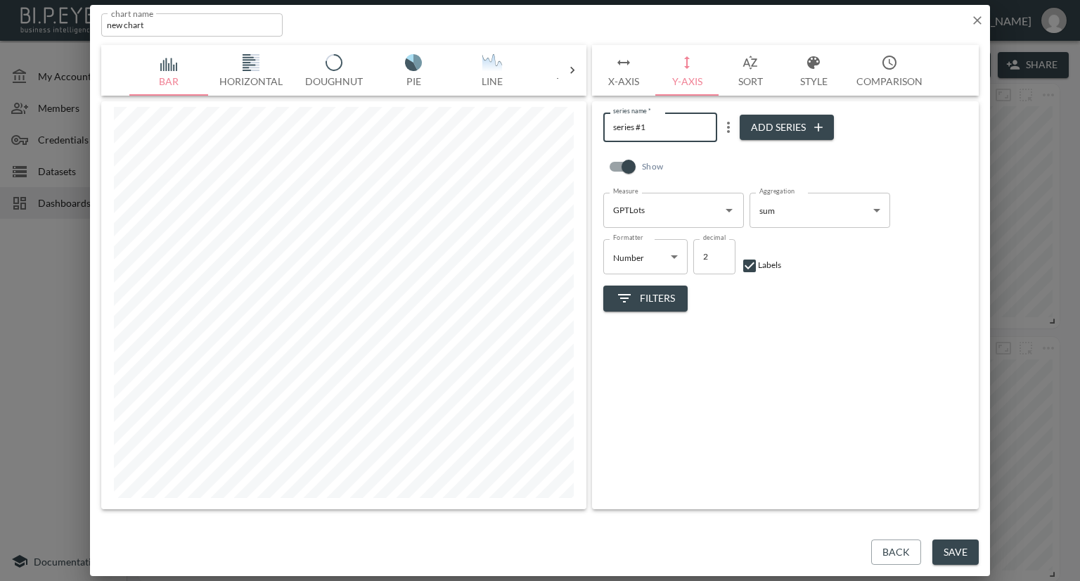
drag, startPoint x: 641, startPoint y: 133, endPoint x: 601, endPoint y: 136, distance: 40.2
click at [601, 138] on div "series name   * series #1 series name   * Add Series Show Measure GPTLots Measu…" at bounding box center [785, 305] width 387 height 408
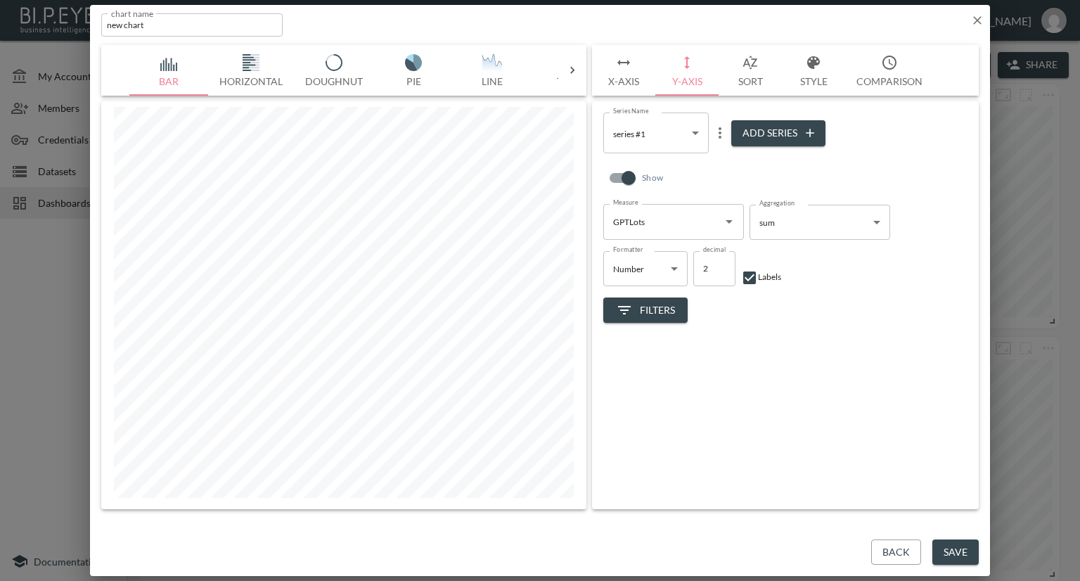
click at [714, 130] on icon "more" at bounding box center [720, 132] width 17 height 17
click at [724, 153] on p "Edit" at bounding box center [723, 160] width 20 height 17
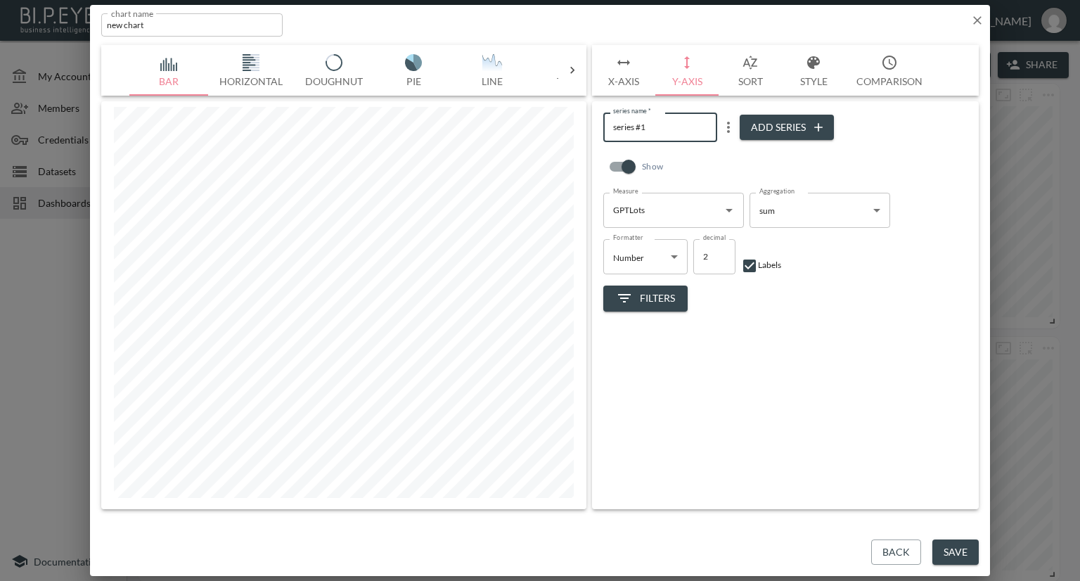
drag, startPoint x: 607, startPoint y: 136, endPoint x: 578, endPoint y: 136, distance: 28.8
click at [578, 136] on div "Bar Horizontal Doughnut Pie Line Table Single Map Google Stacked Calendar Title…" at bounding box center [540, 277] width 878 height 464
type input "Gpt Lots"
click at [802, 307] on div "Filters" at bounding box center [785, 292] width 364 height 37
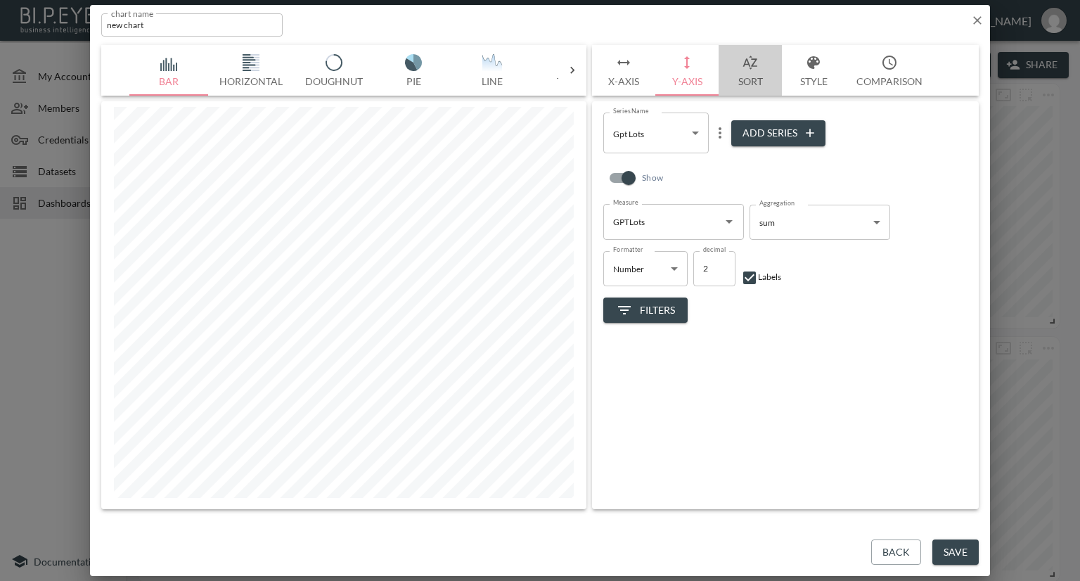
click at [747, 79] on button "Sort" at bounding box center [750, 70] width 63 height 51
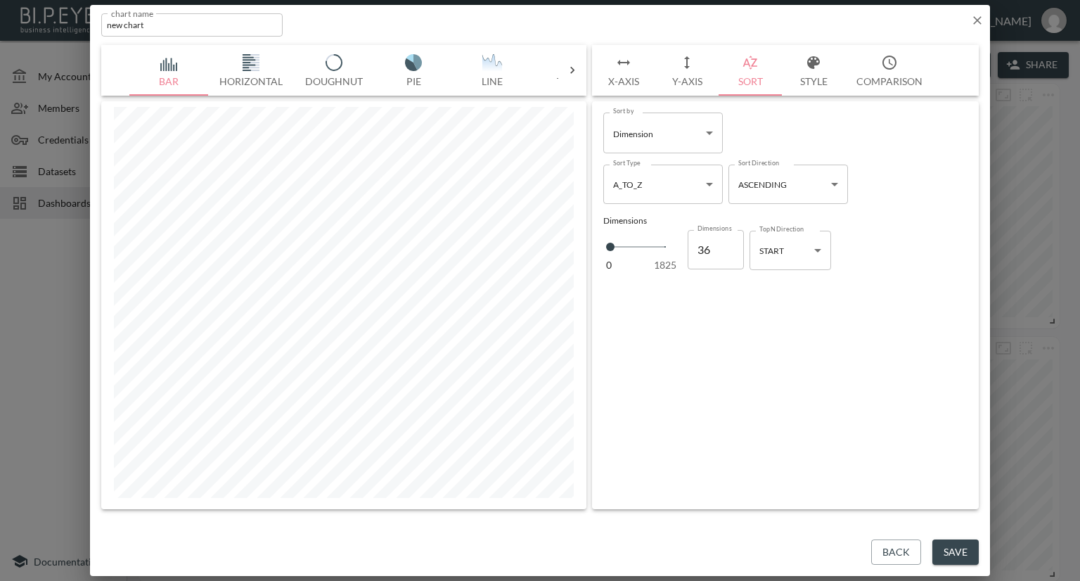
click at [813, 75] on button "Style" at bounding box center [813, 70] width 63 height 51
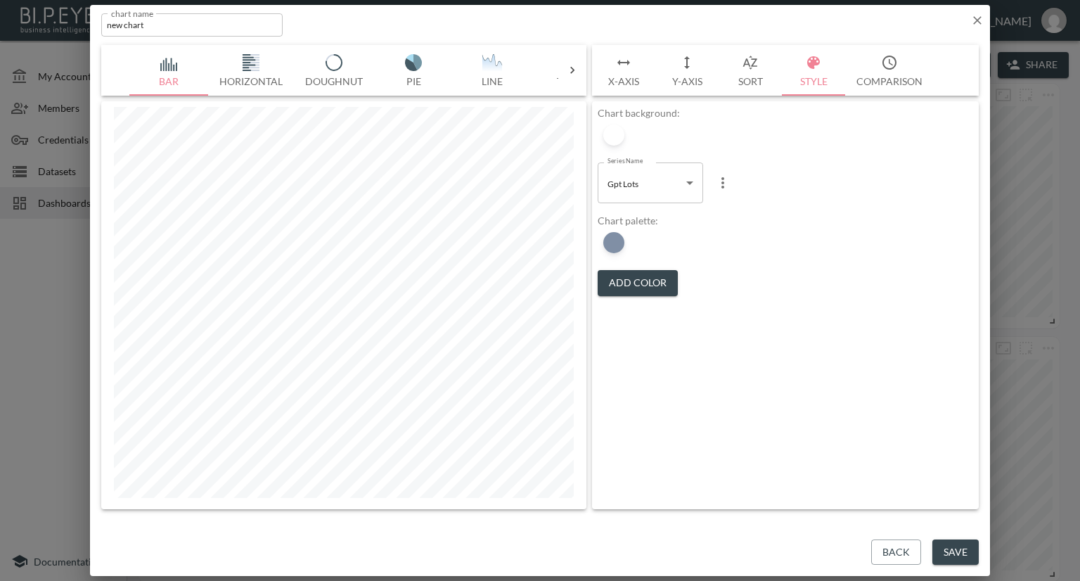
click at [686, 184] on body "BI.P.EYE, Interactive Analytics Dashboards - app [PERSON_NAME] organization / d…" at bounding box center [540, 290] width 1080 height 581
click at [649, 236] on span "Non GPT Lots" at bounding box center [634, 239] width 51 height 13
type input "35a3fc69-bcc0-4a89-a031-41946465b765"
click at [633, 274] on button "Add Color" at bounding box center [638, 283] width 80 height 26
click at [622, 244] on div at bounding box center [613, 242] width 21 height 21
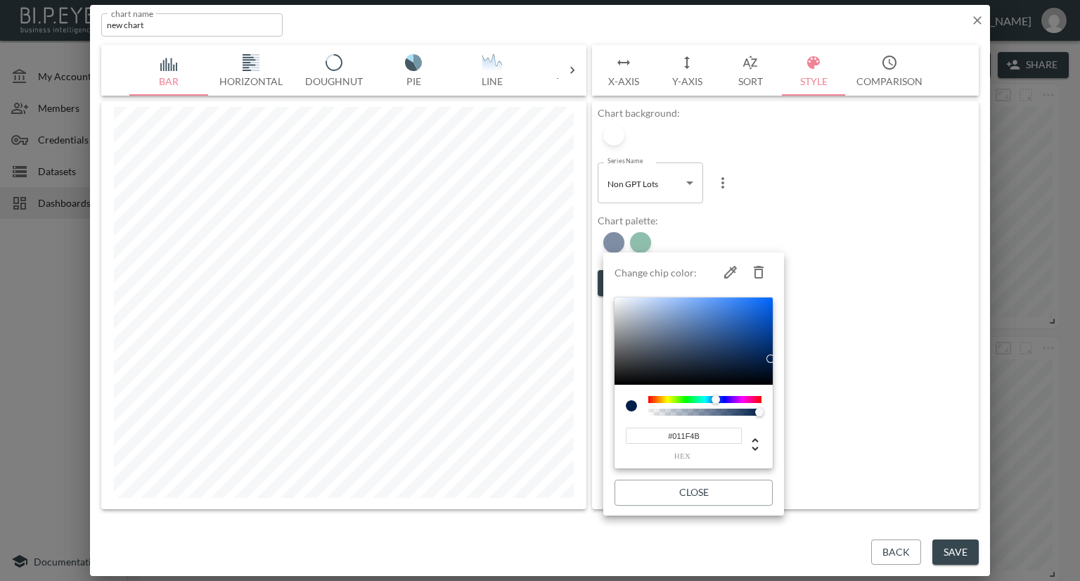
click at [759, 267] on icon "button" at bounding box center [759, 272] width 10 height 13
type input "#237F5D"
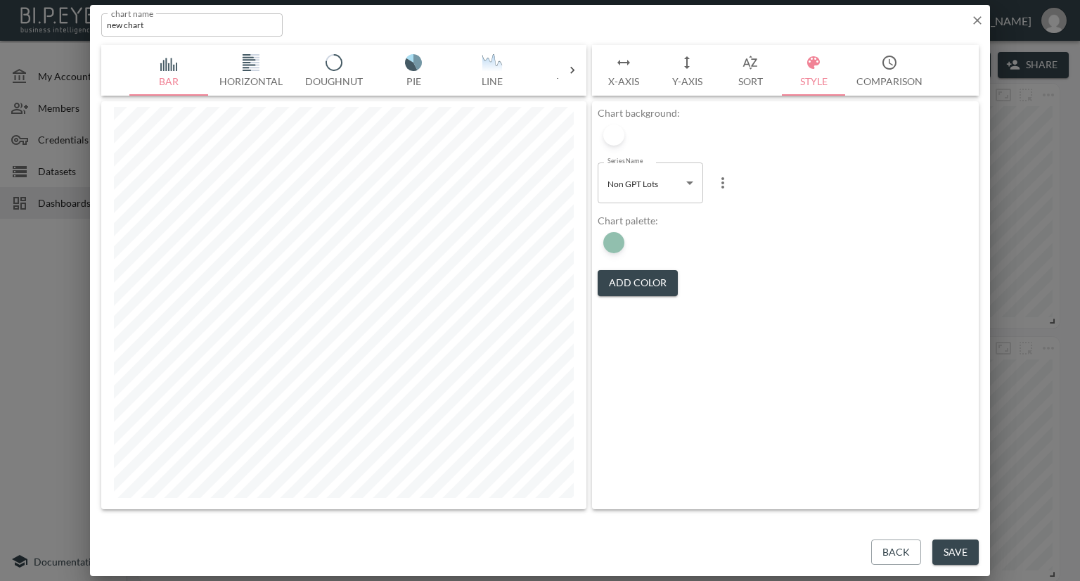
click at [963, 554] on button "Save" at bounding box center [955, 552] width 46 height 26
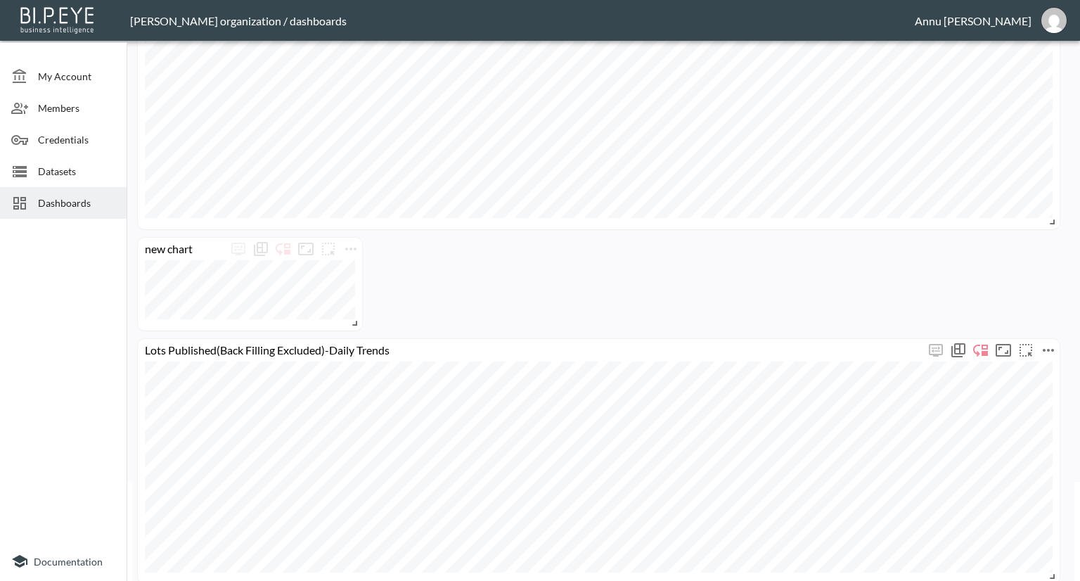
scroll to position [141, 0]
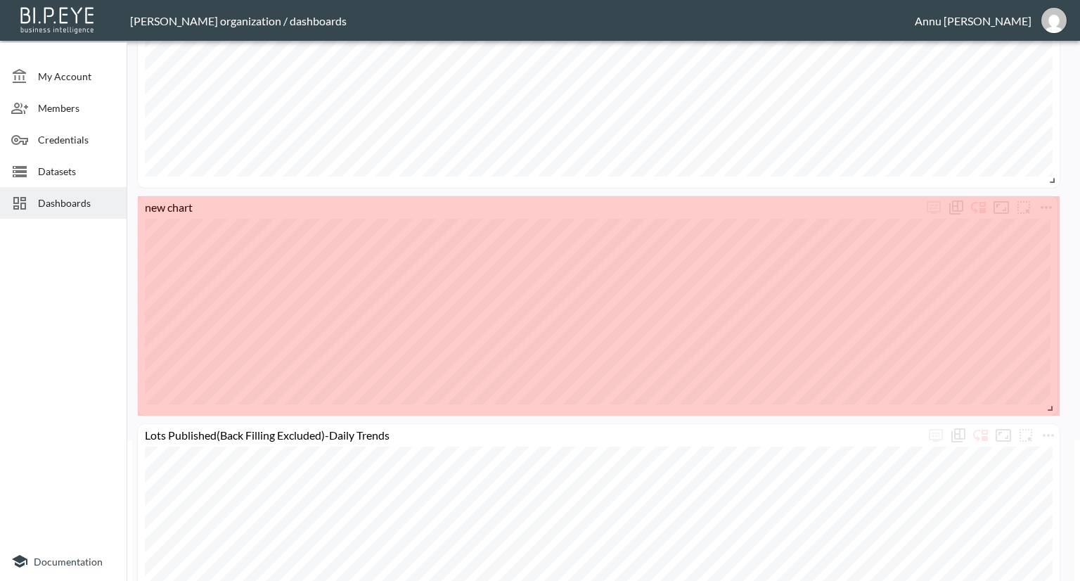
drag, startPoint x: 354, startPoint y: 281, endPoint x: 1050, endPoint y: 407, distance: 706.8
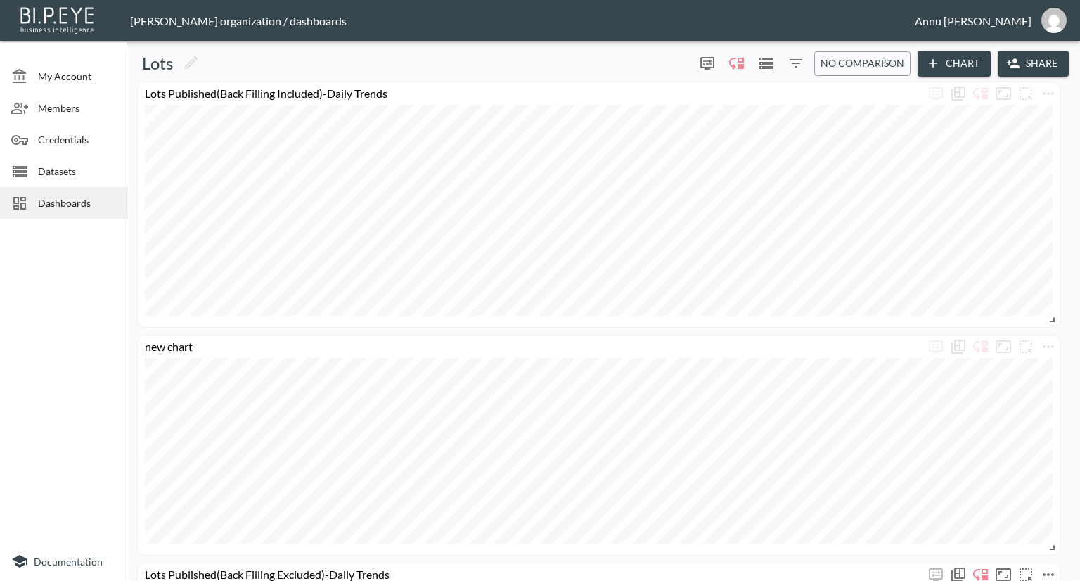
scroll to position [0, 0]
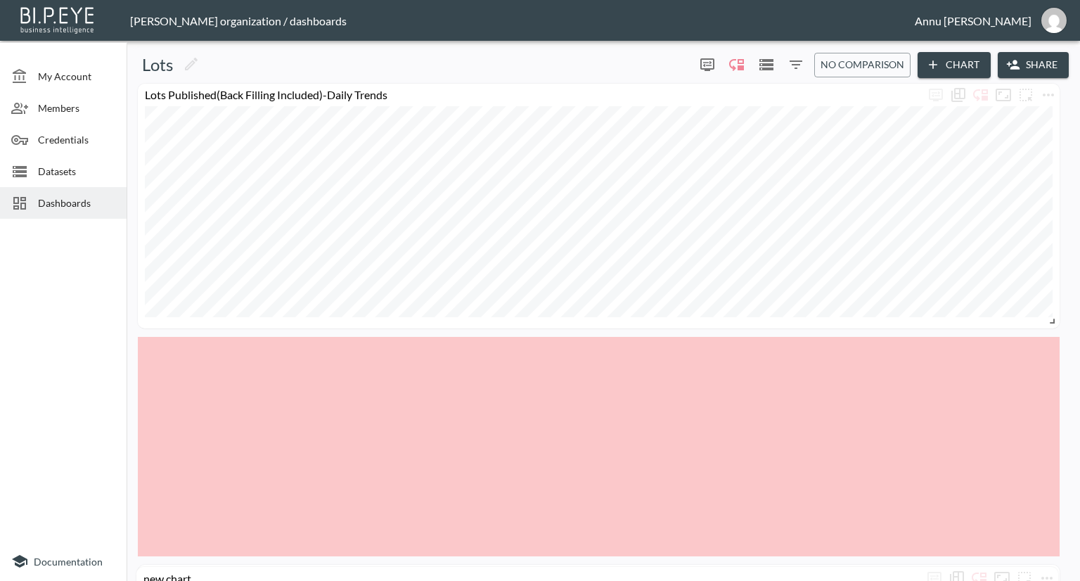
click at [744, 580] on html "BI.P.EYE, Interactive Analytics Dashboards - app [PERSON_NAME] organization / d…" at bounding box center [540, 290] width 1080 height 581
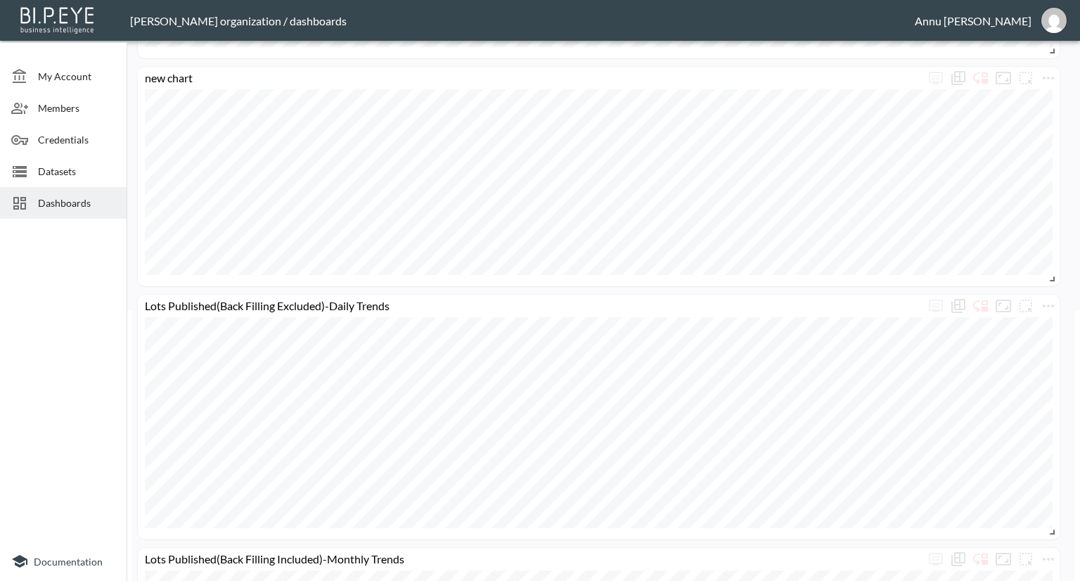
scroll to position [352, 0]
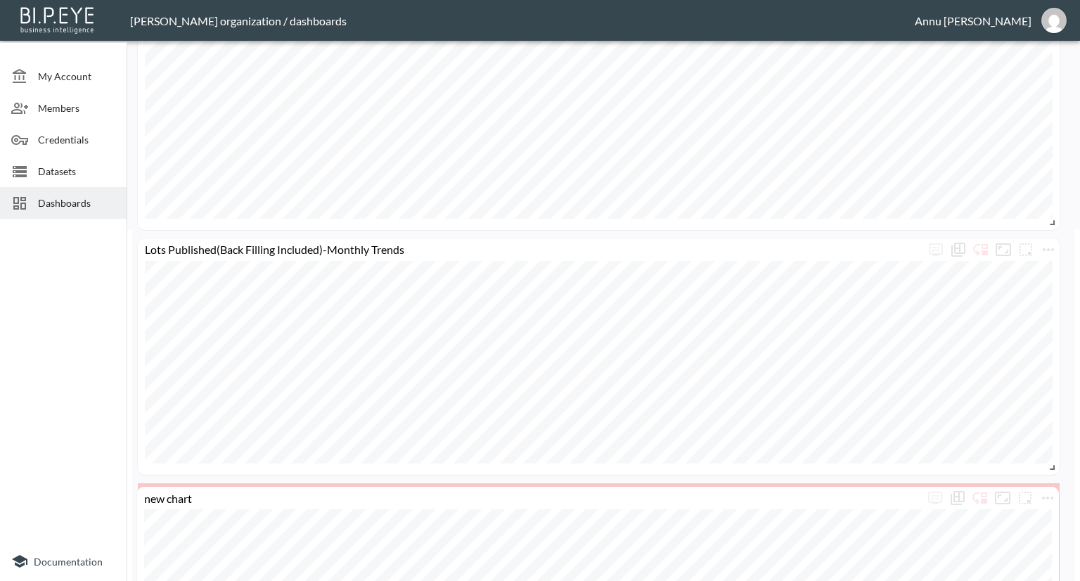
click at [835, 580] on html "BI.P.EYE, Interactive Analytics Dashboards - app [PERSON_NAME] organization / d…" at bounding box center [540, 290] width 1080 height 581
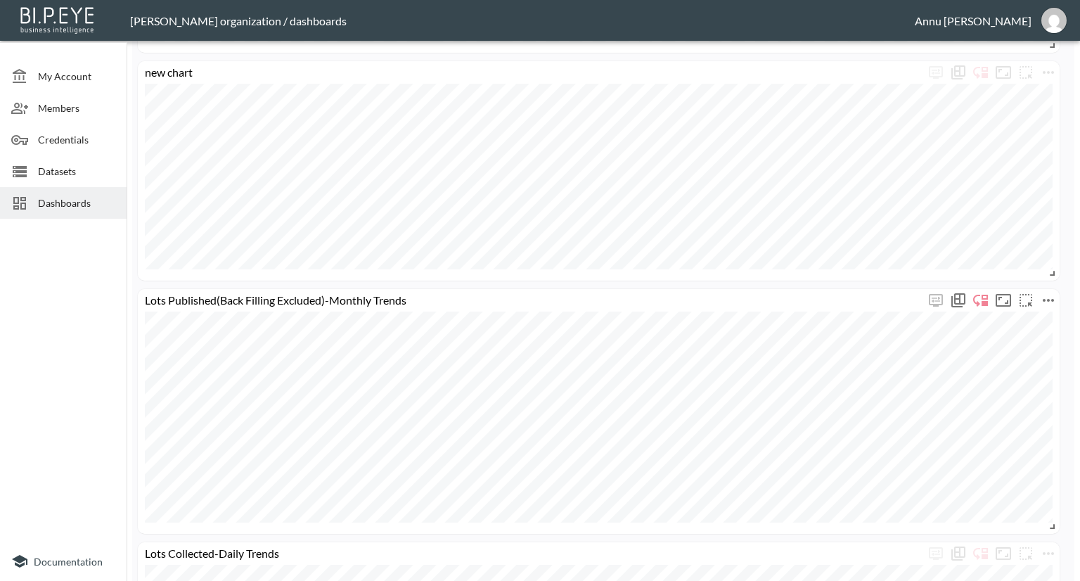
scroll to position [1125, 0]
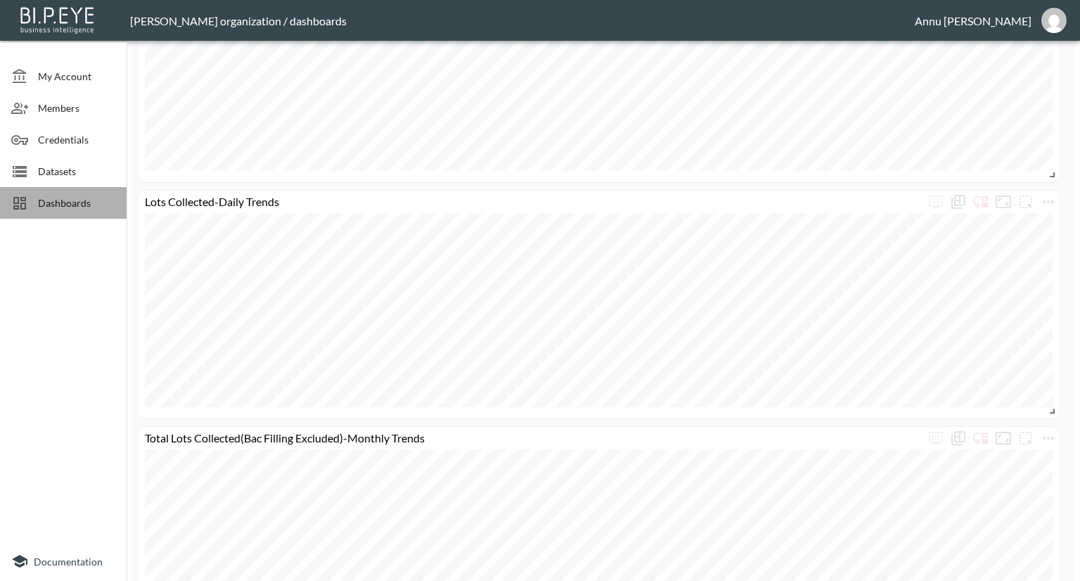
click at [92, 206] on span "Dashboards" at bounding box center [76, 202] width 77 height 15
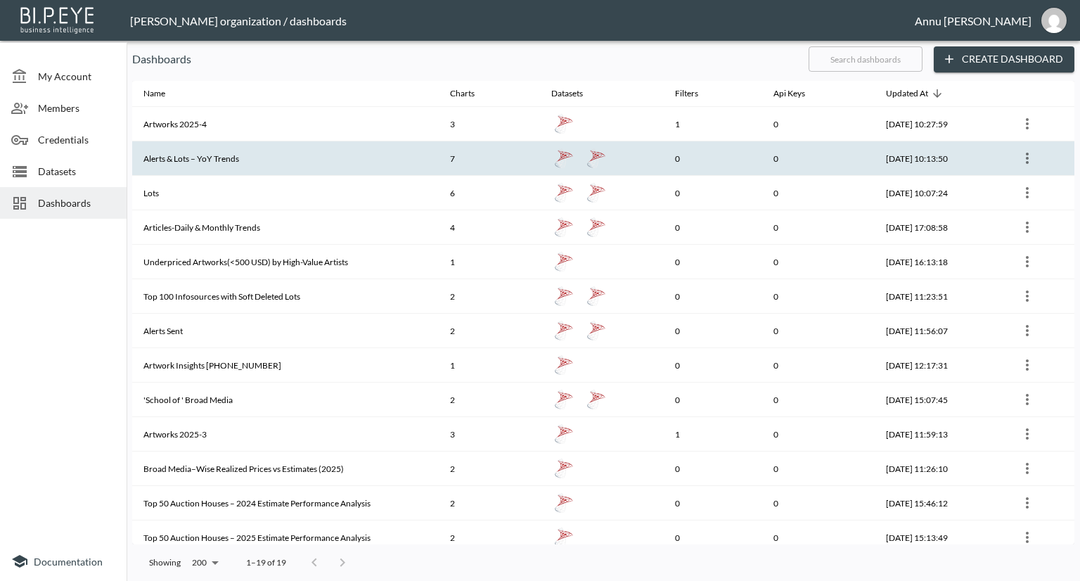
click at [192, 155] on th "Alerts & Lots – YoY Trends" at bounding box center [285, 158] width 307 height 34
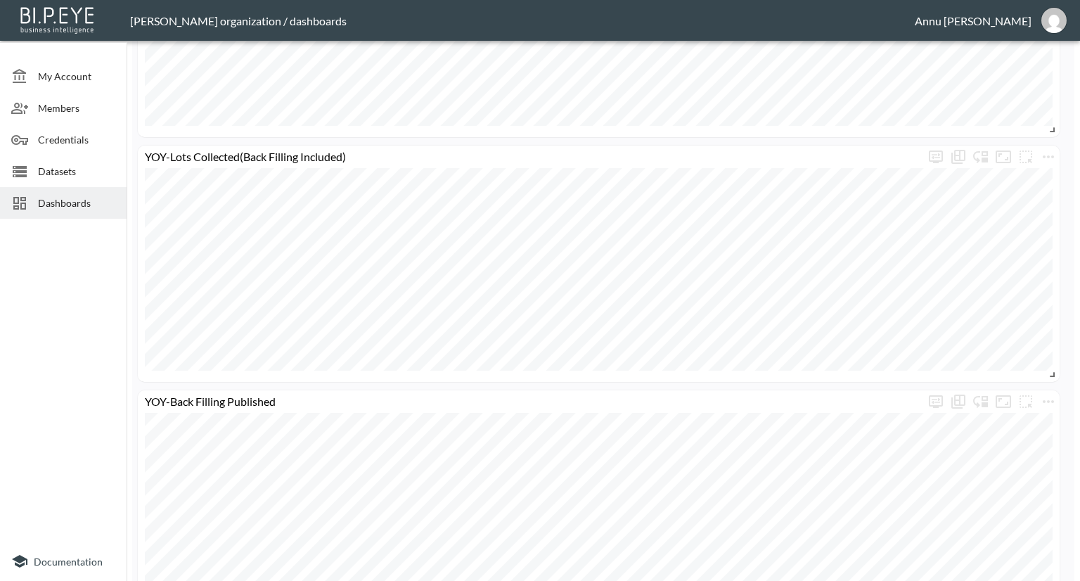
scroll to position [1167, 0]
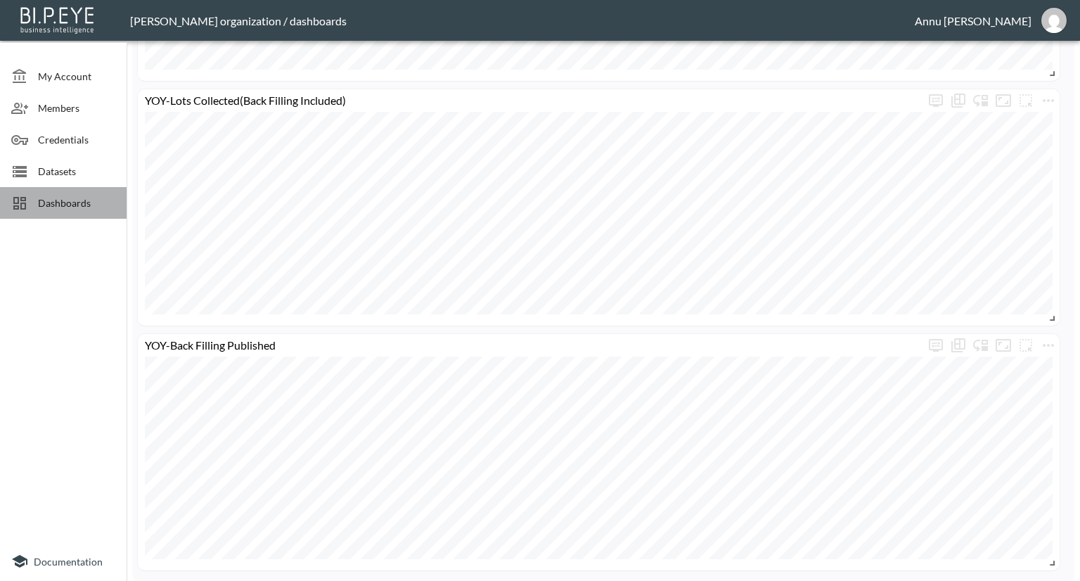
click at [96, 201] on span "Dashboards" at bounding box center [76, 202] width 77 height 15
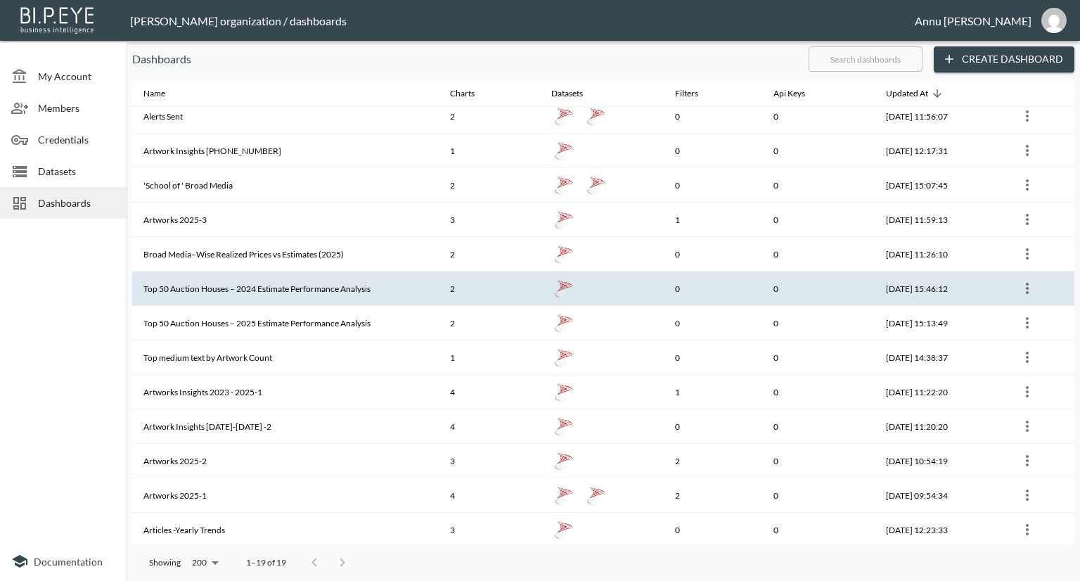
scroll to position [215, 0]
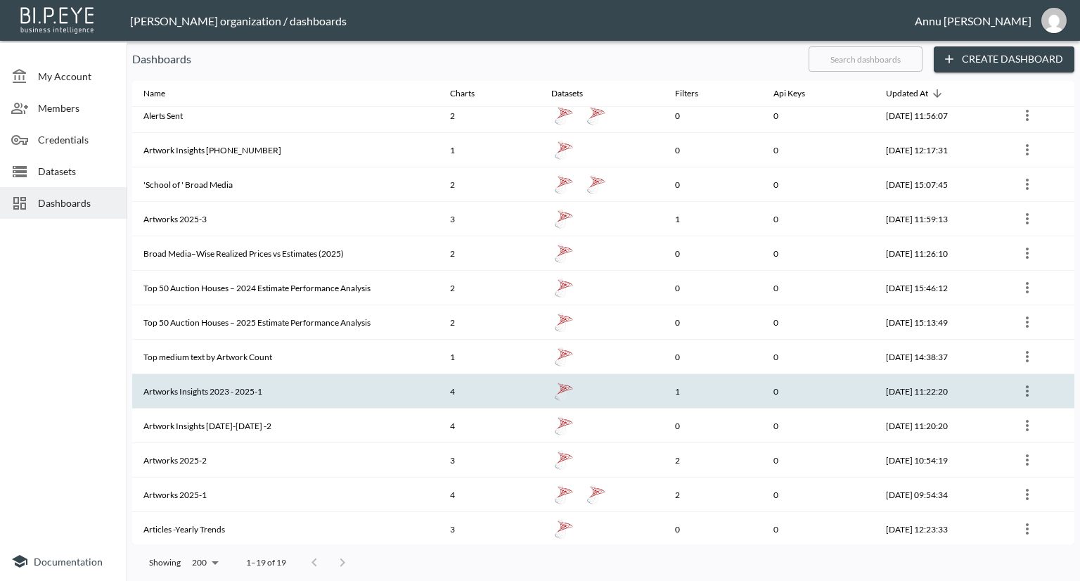
click at [264, 379] on th "Artworks Insights 2023 - 2025-1" at bounding box center [285, 391] width 307 height 34
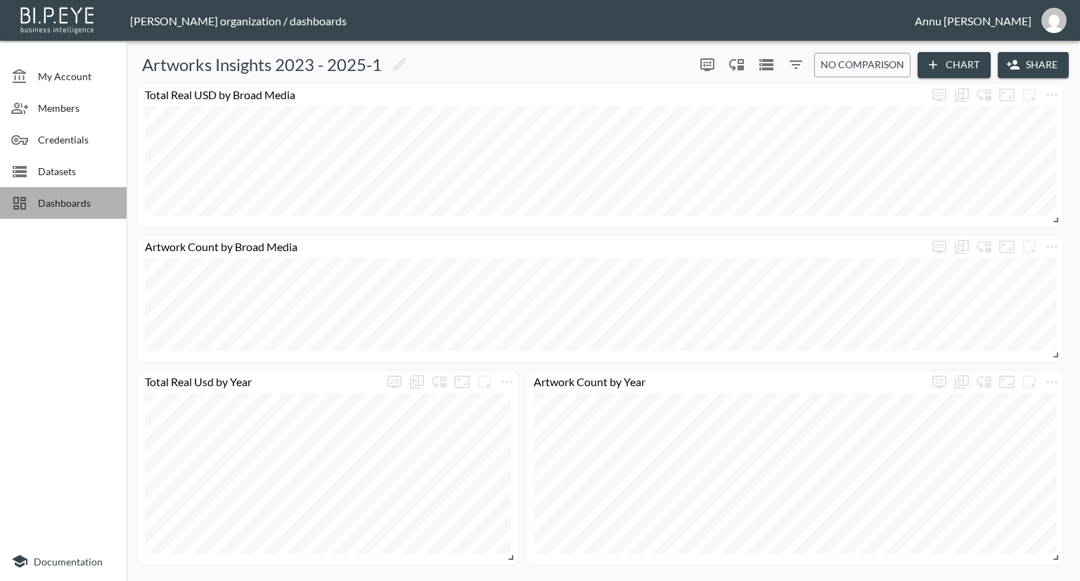
click at [84, 200] on span "Dashboards" at bounding box center [76, 202] width 77 height 15
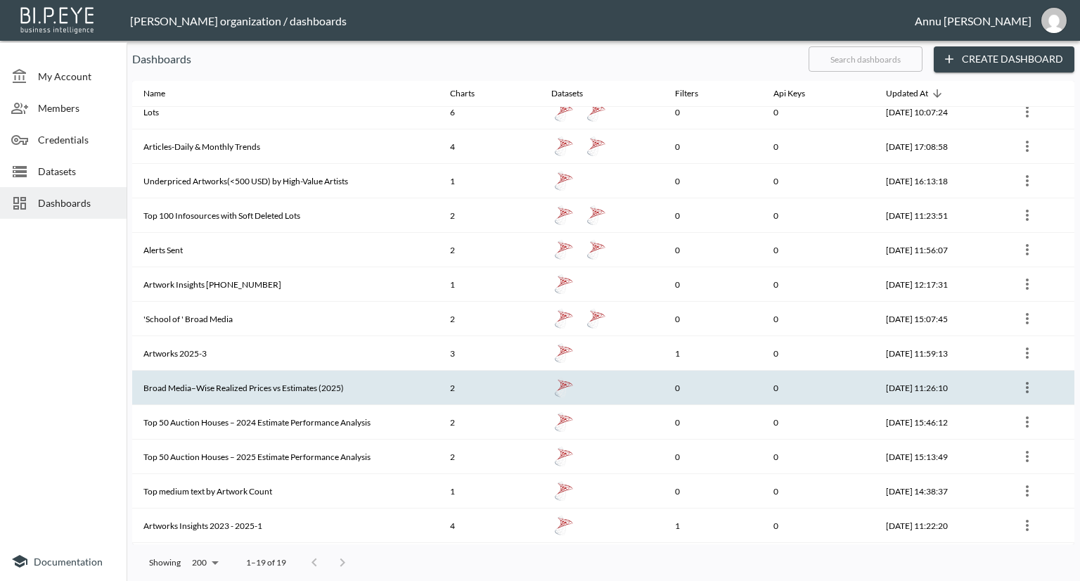
scroll to position [141, 0]
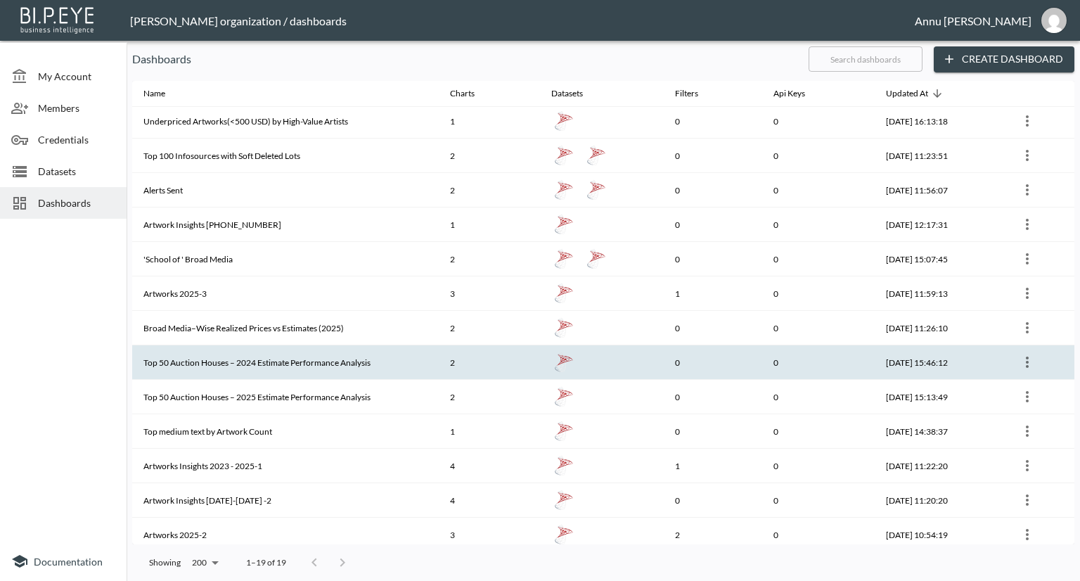
click at [237, 352] on th "Top 50 Auction Houses – 2024 Estimate Performance Analysis" at bounding box center [285, 362] width 307 height 34
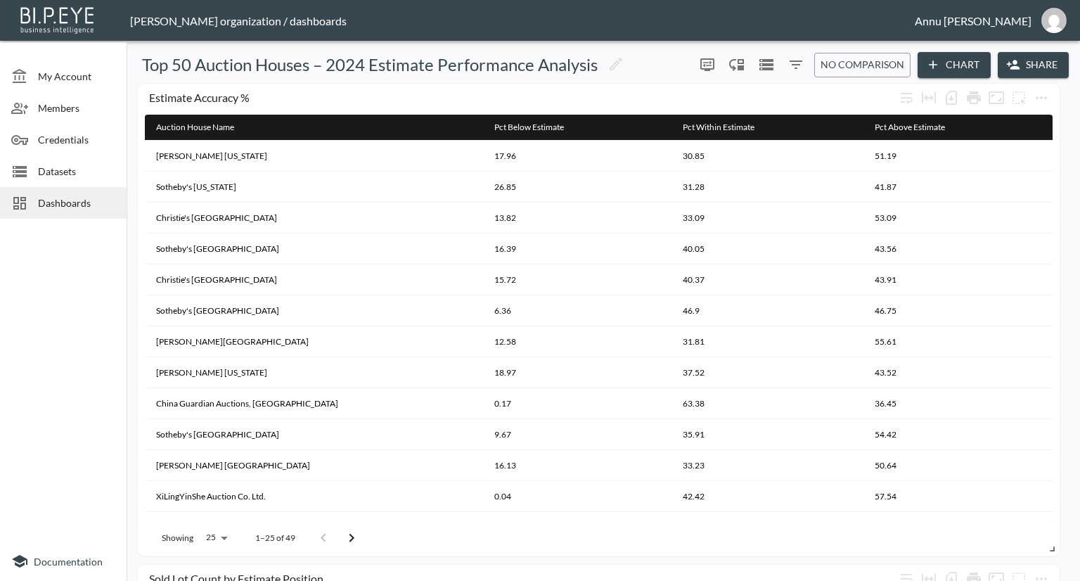
click at [72, 200] on span "Dashboards" at bounding box center [76, 202] width 77 height 15
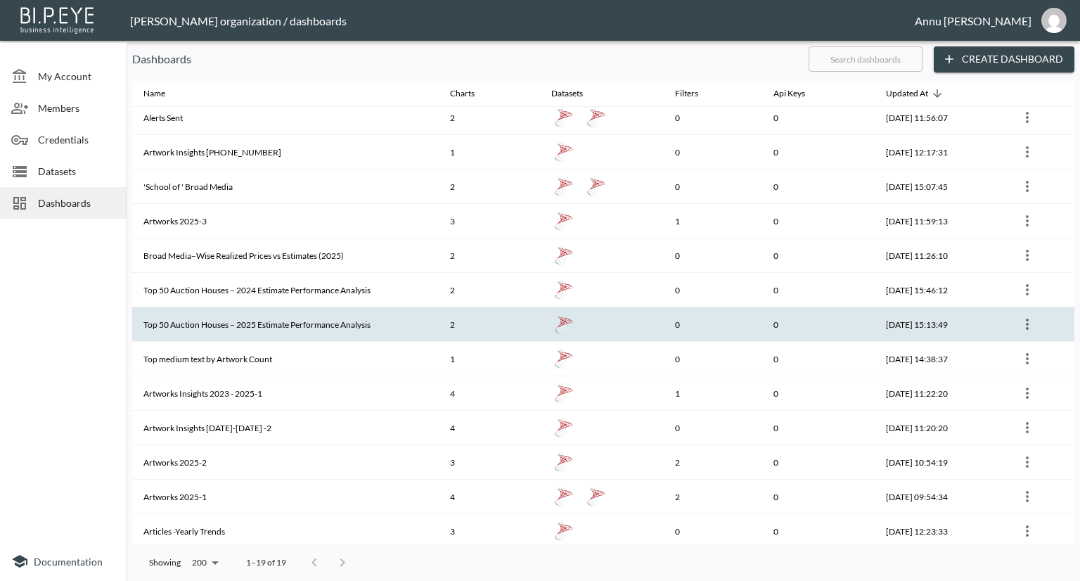
scroll to position [215, 0]
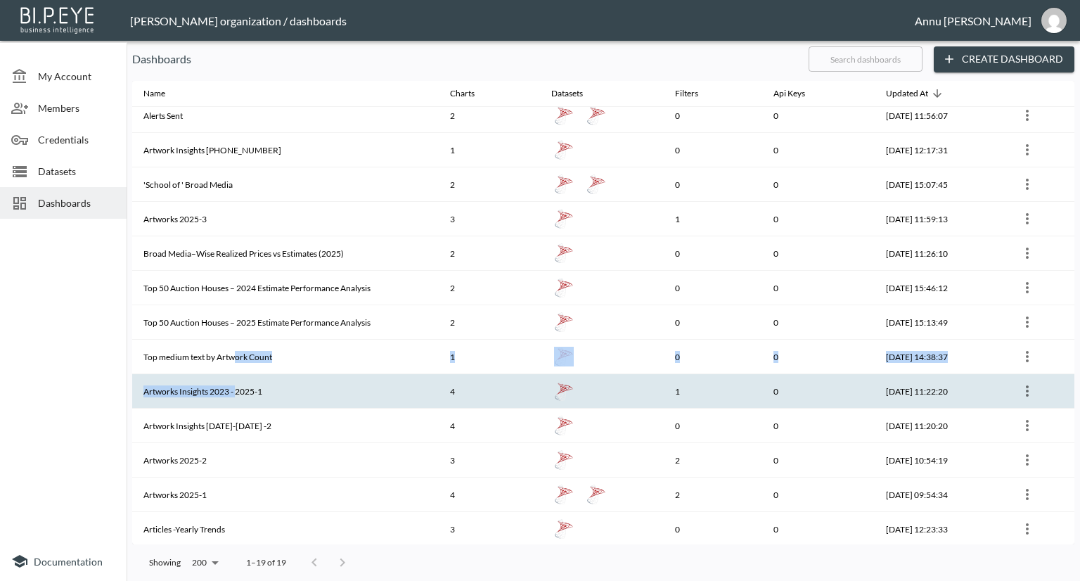
click at [236, 373] on tbody "Artworks 2025-4 3 1 0 [DATE] 10:27:59 Alerts & Lots – YoY Trends 7 0 0 [DATE] 1…" at bounding box center [603, 219] width 942 height 655
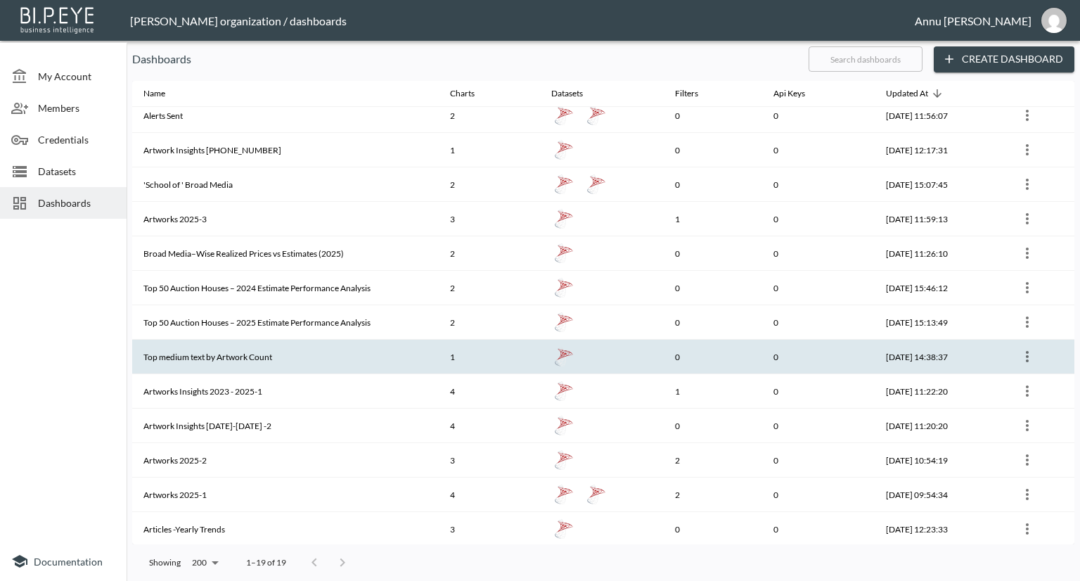
click at [200, 347] on th "Top medium text by Artwork Count" at bounding box center [285, 357] width 307 height 34
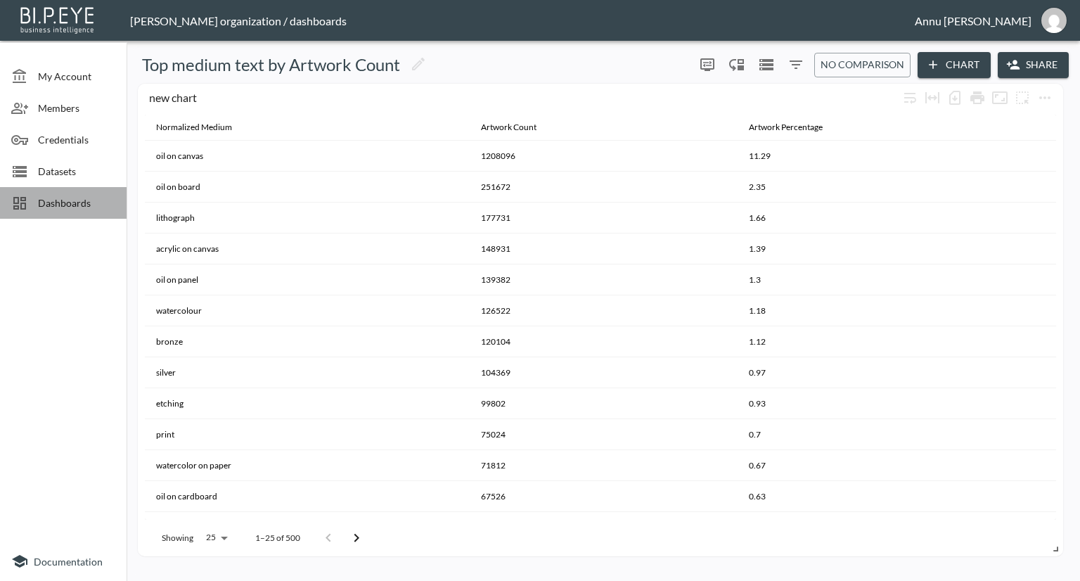
click at [86, 209] on span "Dashboards" at bounding box center [76, 202] width 77 height 15
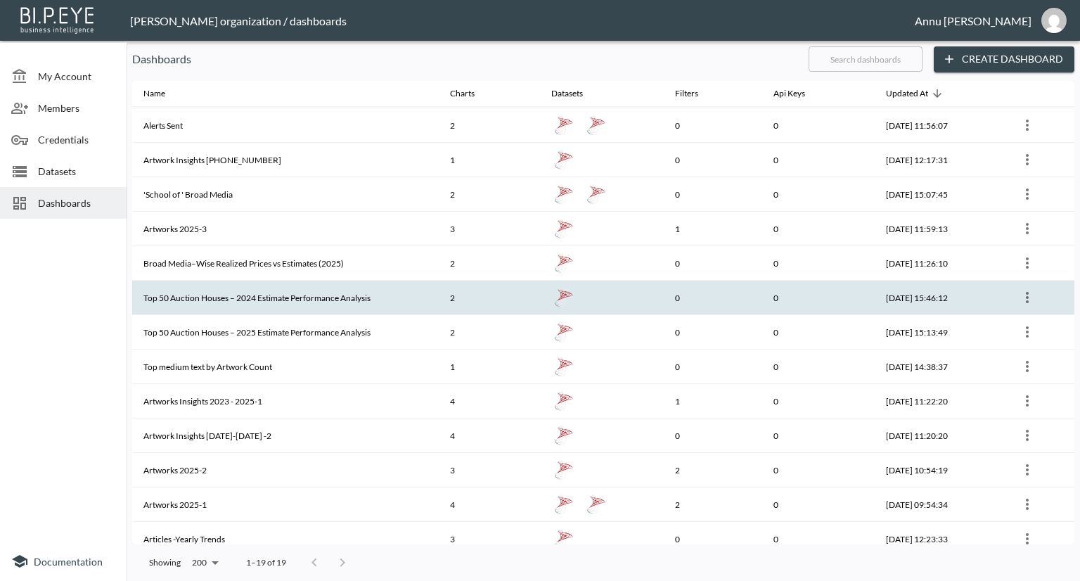
scroll to position [215, 0]
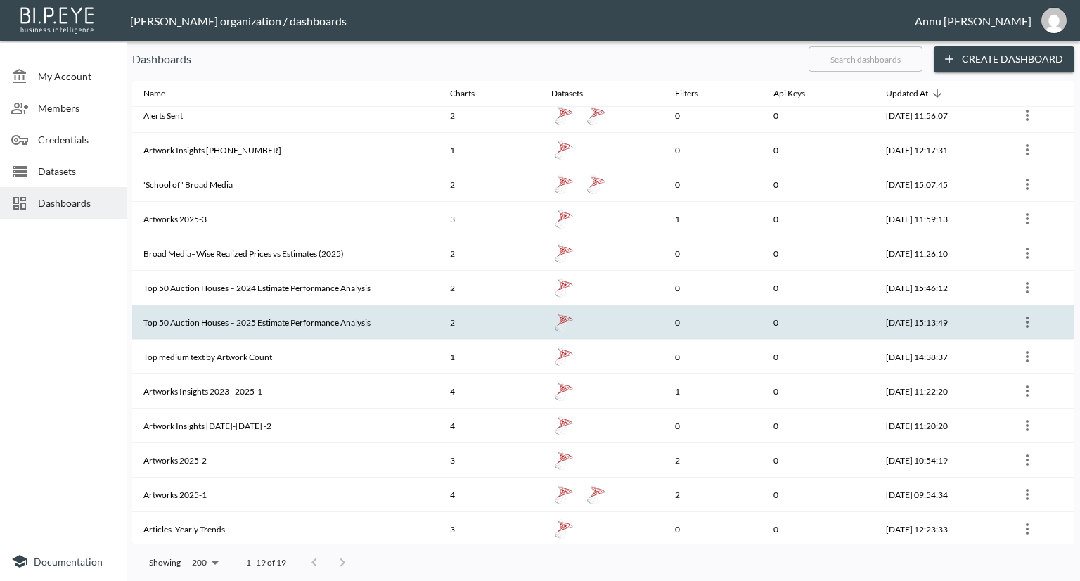
click at [214, 321] on th "Top 50 Auction Houses – 2025 Estimate Performance Analysis" at bounding box center [285, 322] width 307 height 34
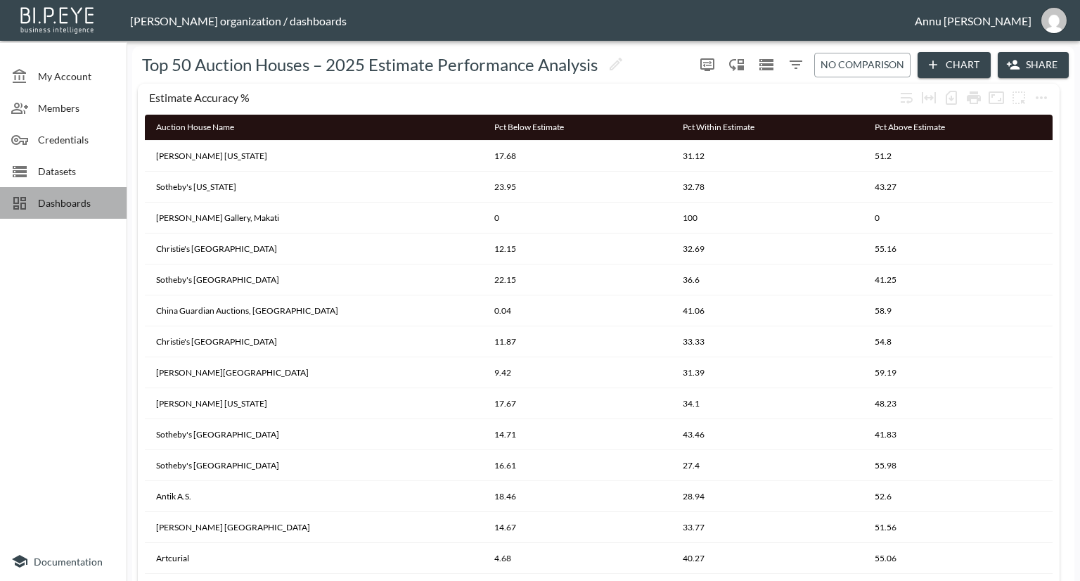
click at [89, 201] on span "Dashboards" at bounding box center [76, 202] width 77 height 15
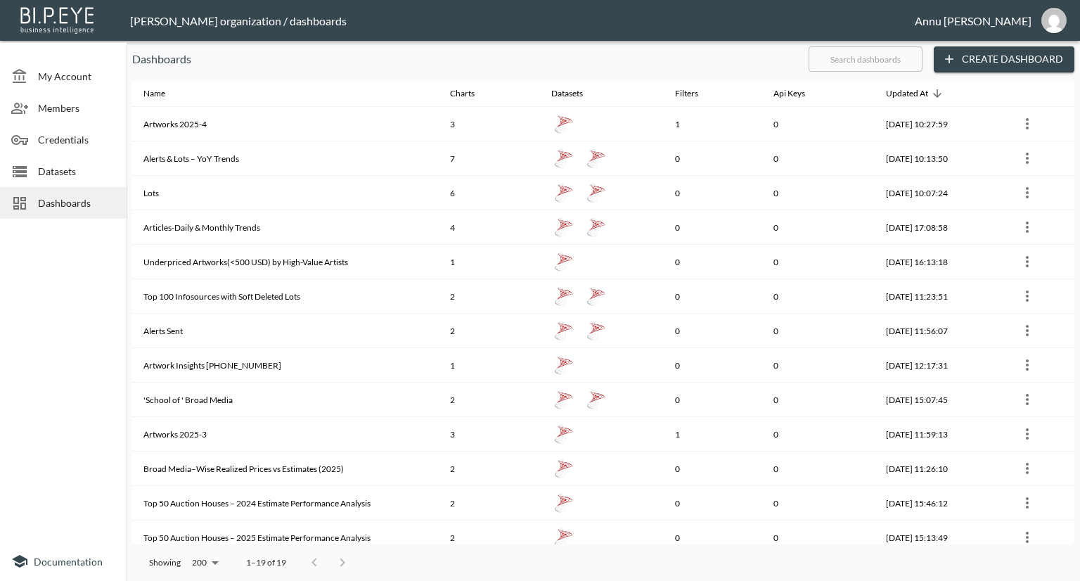
click at [73, 167] on span "Datasets" at bounding box center [76, 171] width 77 height 15
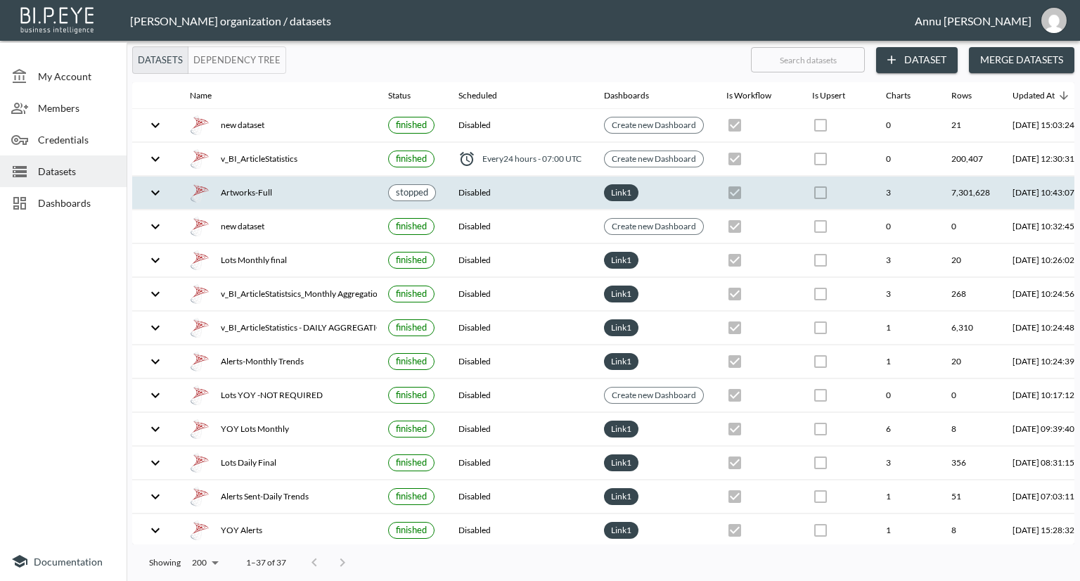
click at [260, 198] on div "Artworks-Full" at bounding box center [278, 193] width 176 height 20
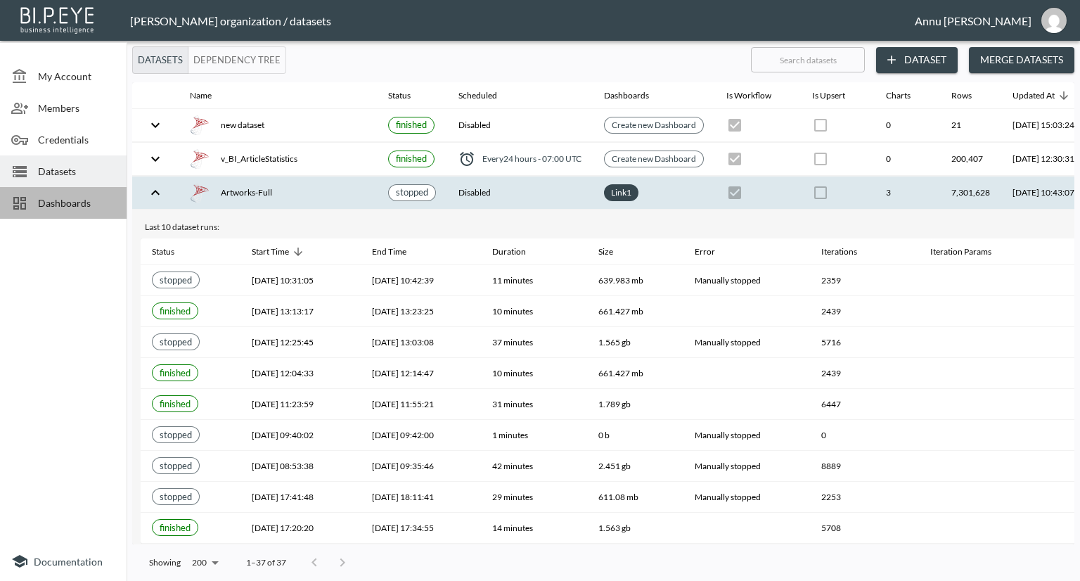
click at [68, 195] on span "Dashboards" at bounding box center [76, 202] width 77 height 15
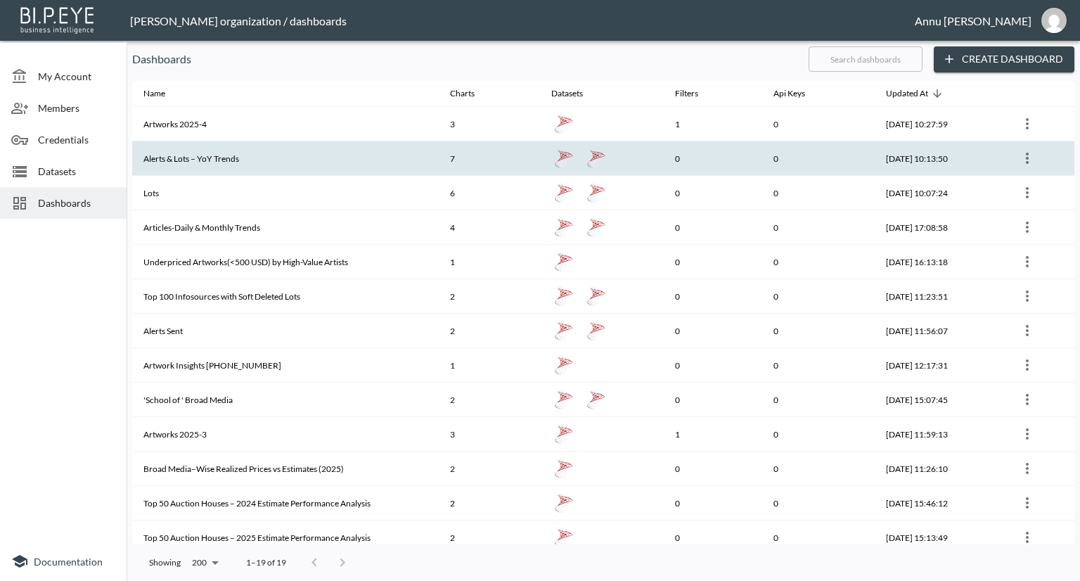
click at [238, 164] on th "Alerts & Lots – YoY Trends" at bounding box center [285, 158] width 307 height 34
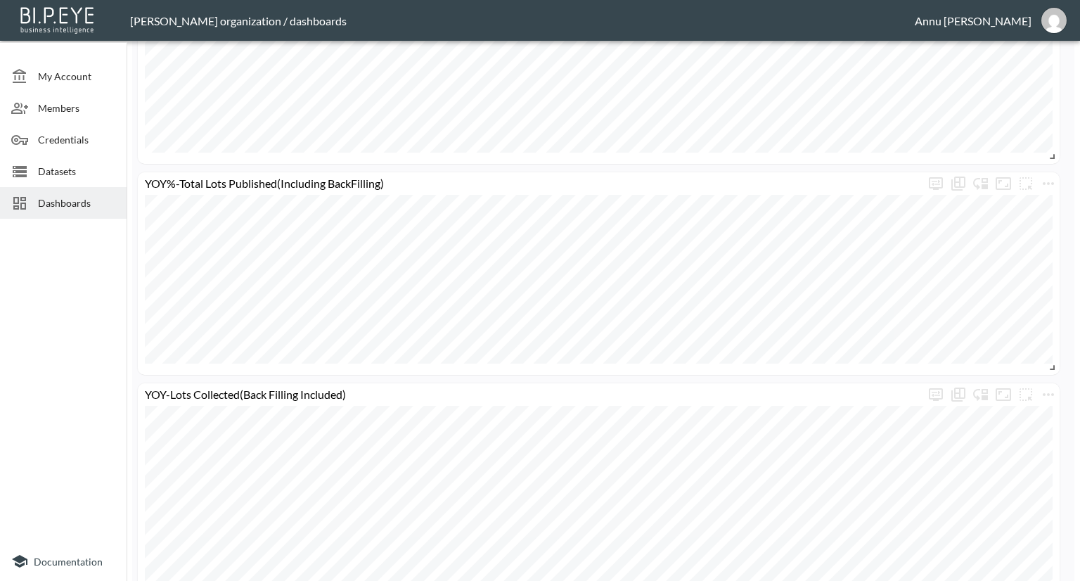
scroll to position [930, 0]
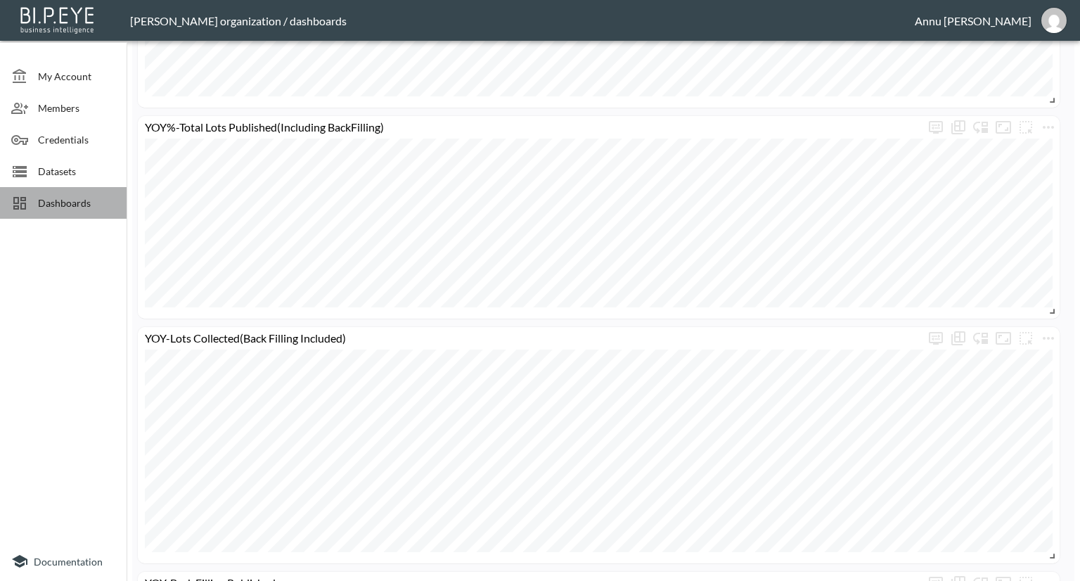
click at [74, 194] on div "Dashboards" at bounding box center [63, 203] width 127 height 32
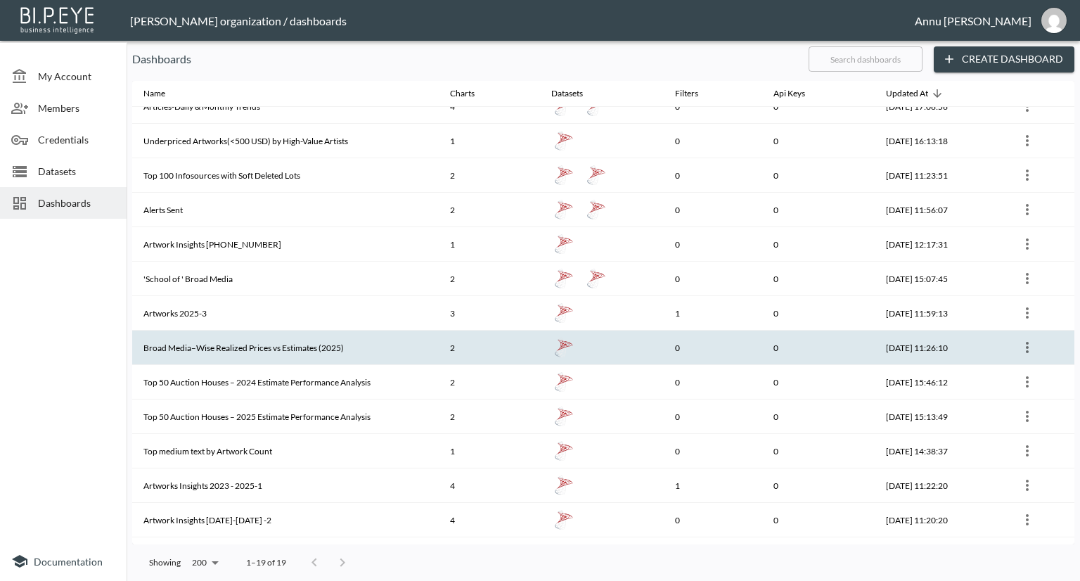
scroll to position [121, 0]
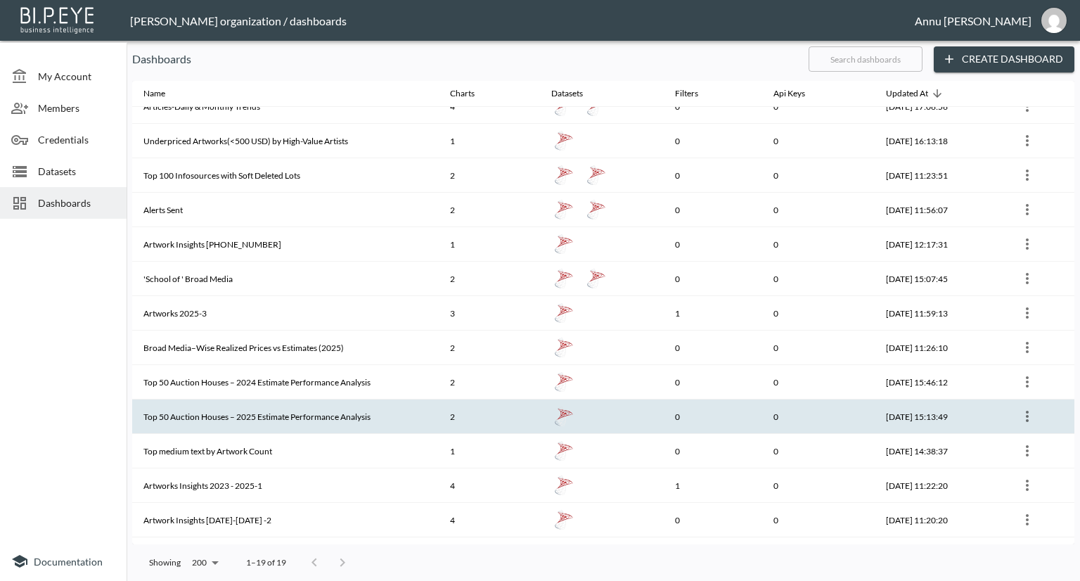
click at [250, 421] on th "Top 50 Auction Houses – 2025 Estimate Performance Analysis" at bounding box center [285, 416] width 307 height 34
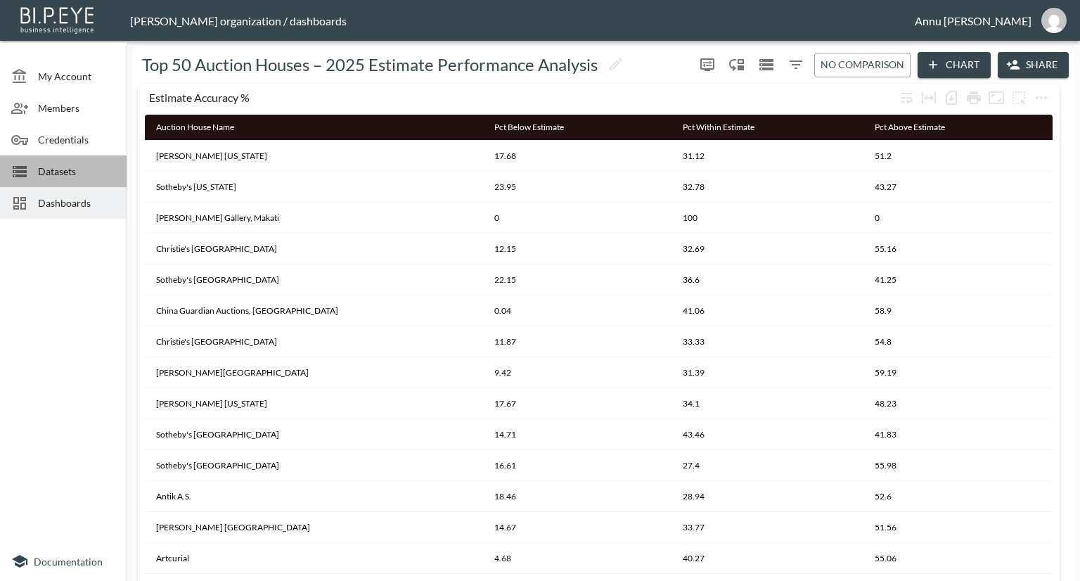
click at [62, 178] on div "Datasets" at bounding box center [63, 171] width 127 height 32
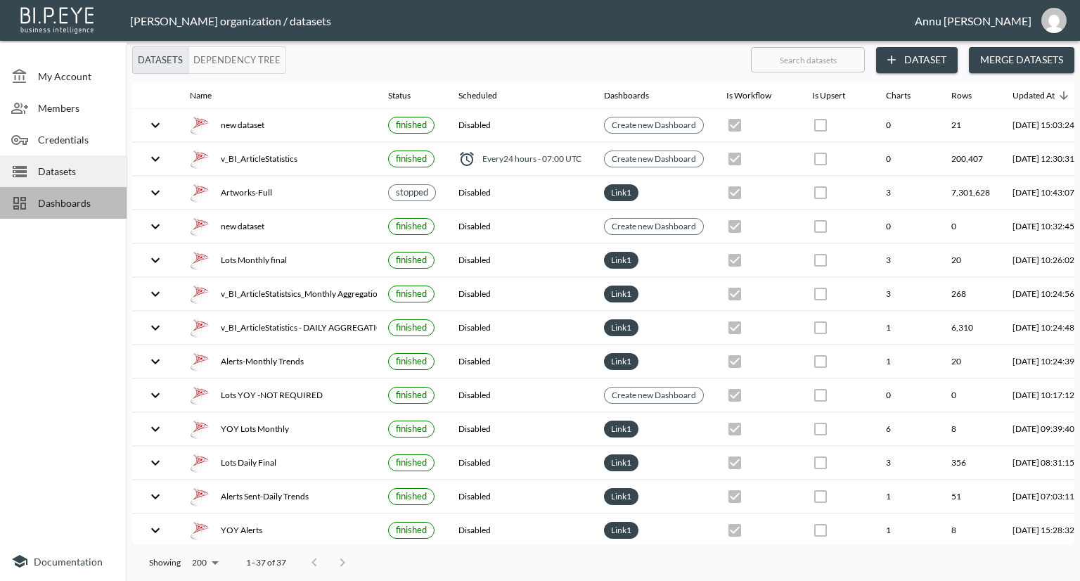
click at [86, 208] on span "Dashboards" at bounding box center [76, 202] width 77 height 15
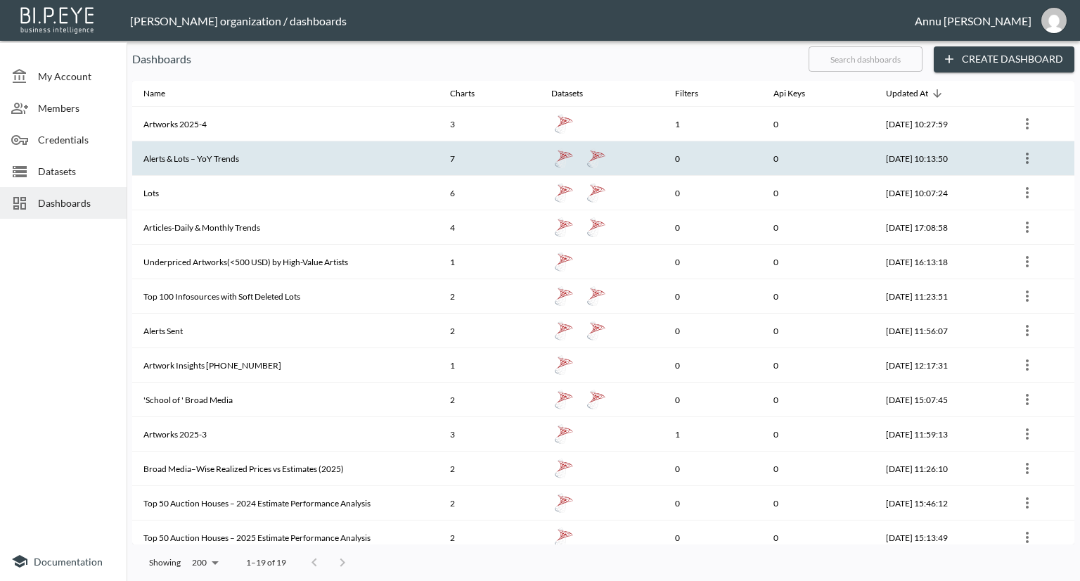
click at [282, 147] on th "Alerts & Lots – YoY Trends" at bounding box center [285, 158] width 307 height 34
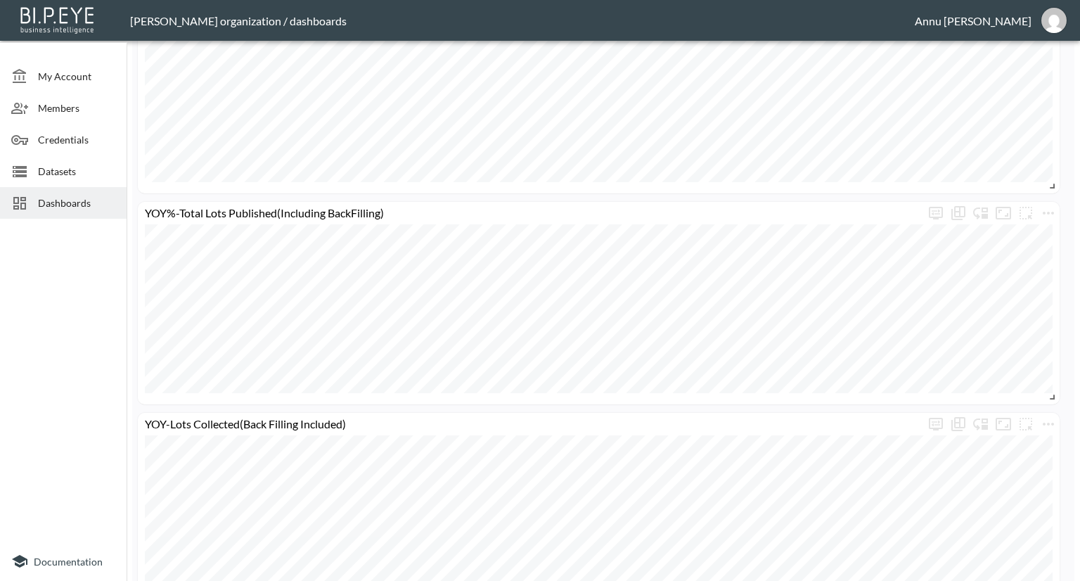
scroll to position [1167, 0]
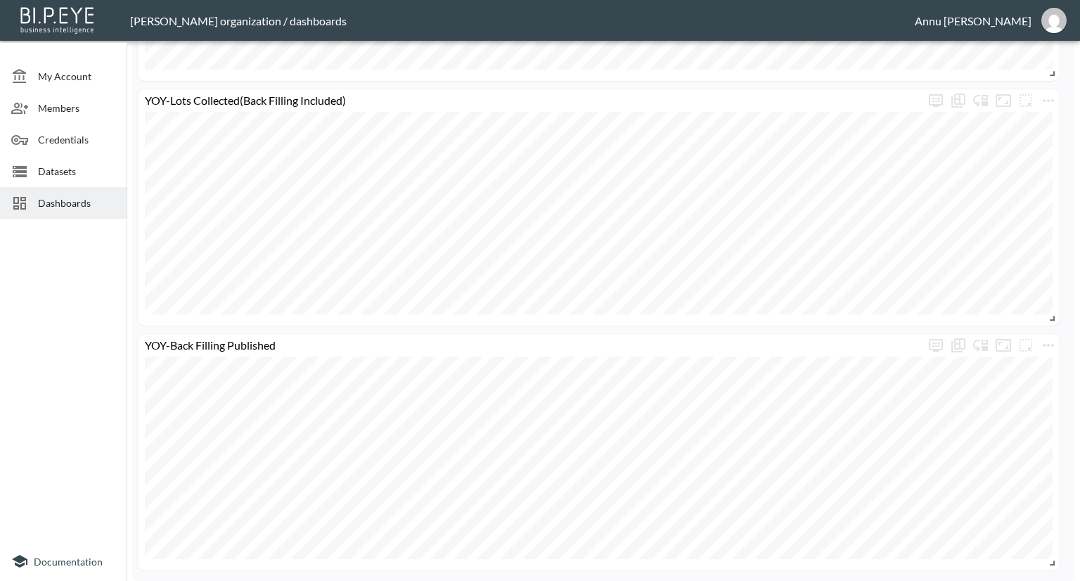
click at [70, 193] on div "Dashboards" at bounding box center [63, 203] width 127 height 32
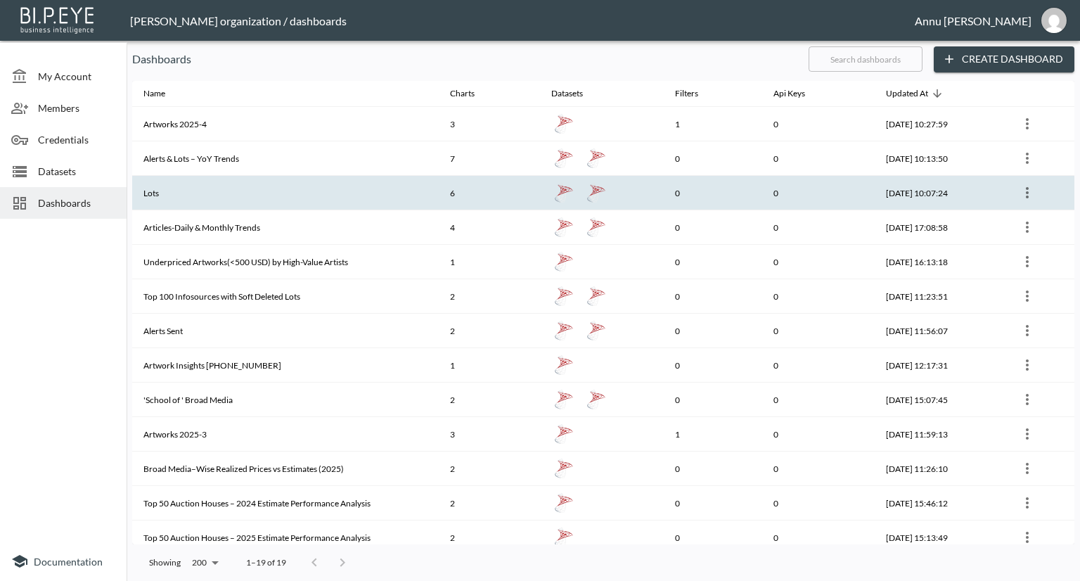
click at [290, 197] on th "Lots" at bounding box center [285, 193] width 307 height 34
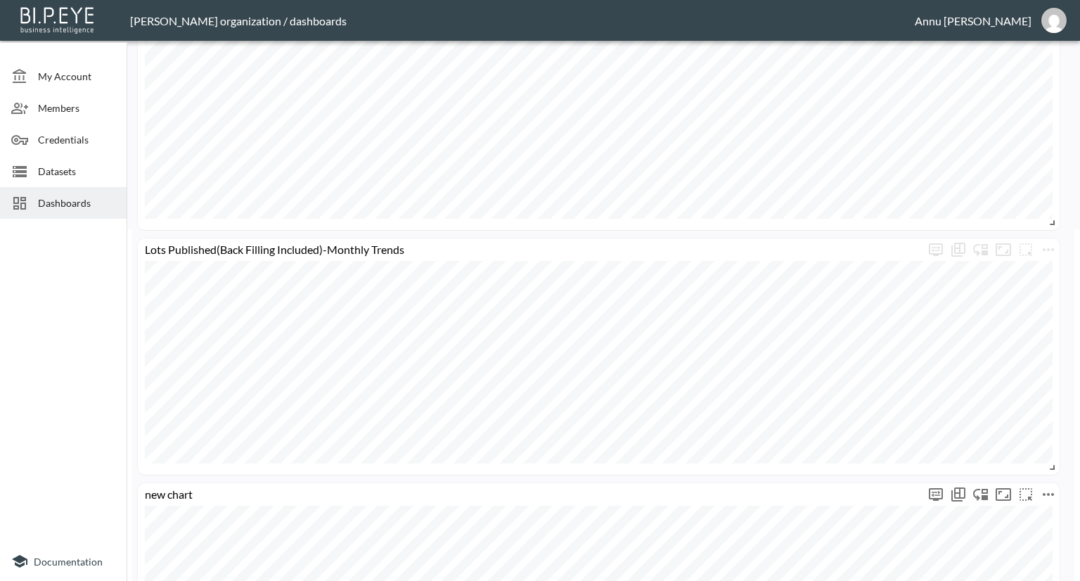
scroll to position [563, 0]
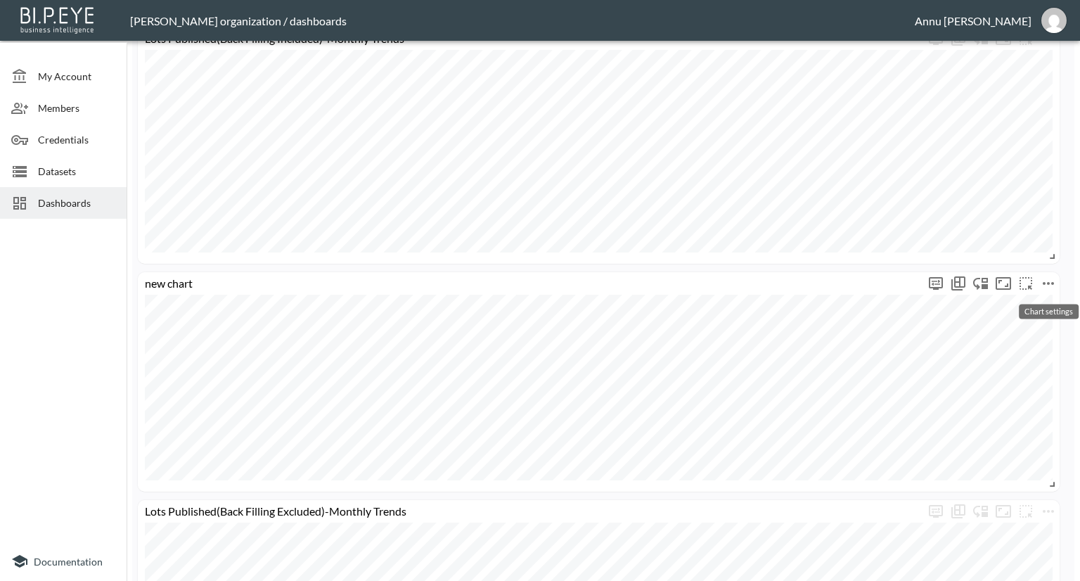
click at [1044, 281] on icon "more" at bounding box center [1048, 283] width 17 height 17
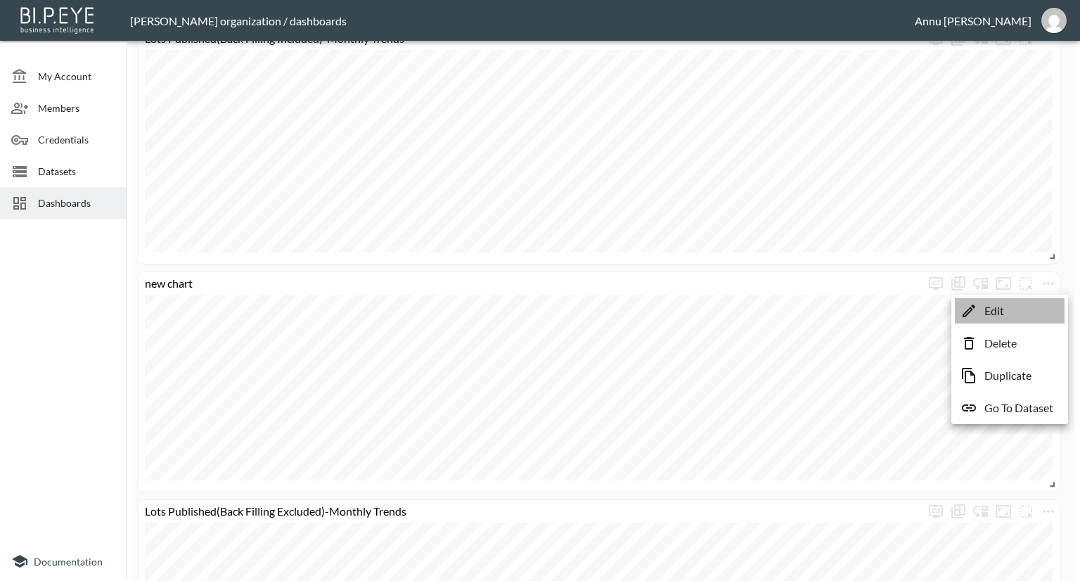
click at [1010, 313] on li "Edit" at bounding box center [1010, 310] width 110 height 25
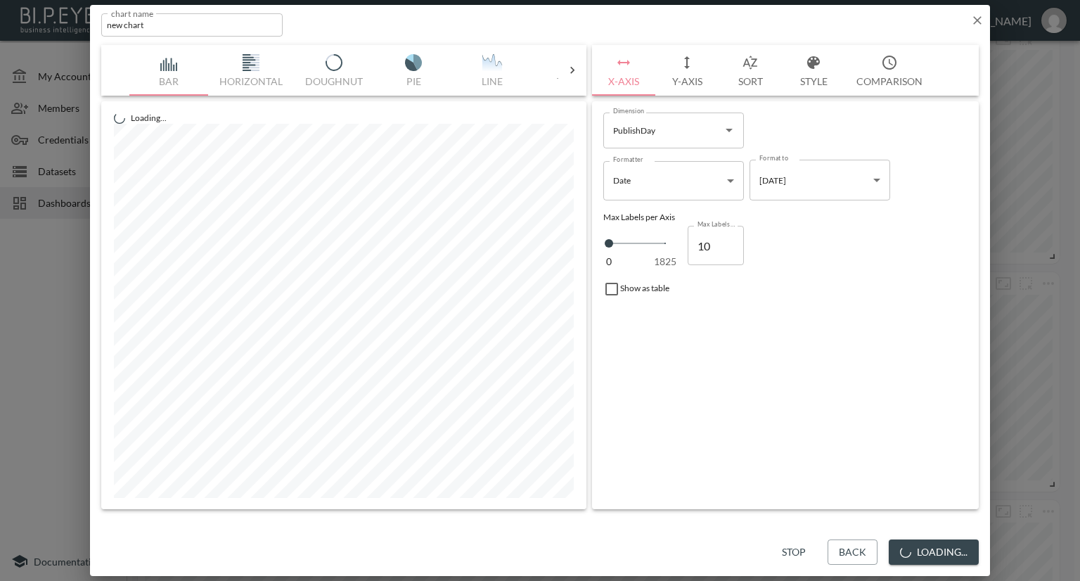
click at [152, 20] on div "chart name new chart chart name" at bounding box center [191, 24] width 181 height 23
drag, startPoint x: 153, startPoint y: 27, endPoint x: 35, endPoint y: 32, distance: 117.5
click at [35, 32] on div "chart name new chart chart name Bar Horizontal Doughnut Pie Line Table Single M…" at bounding box center [540, 290] width 1080 height 581
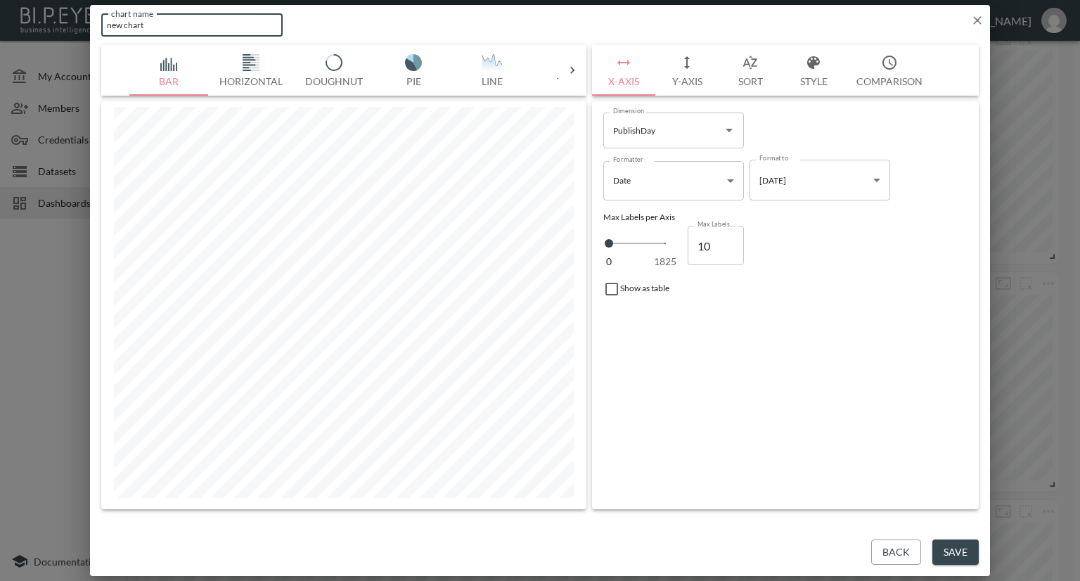
paste input "Daily Lots Published: GPT vs Non-GPT"
type input "Daily Lots Published: GPT vs Non-GPT"
click at [946, 555] on button "Save" at bounding box center [955, 552] width 46 height 26
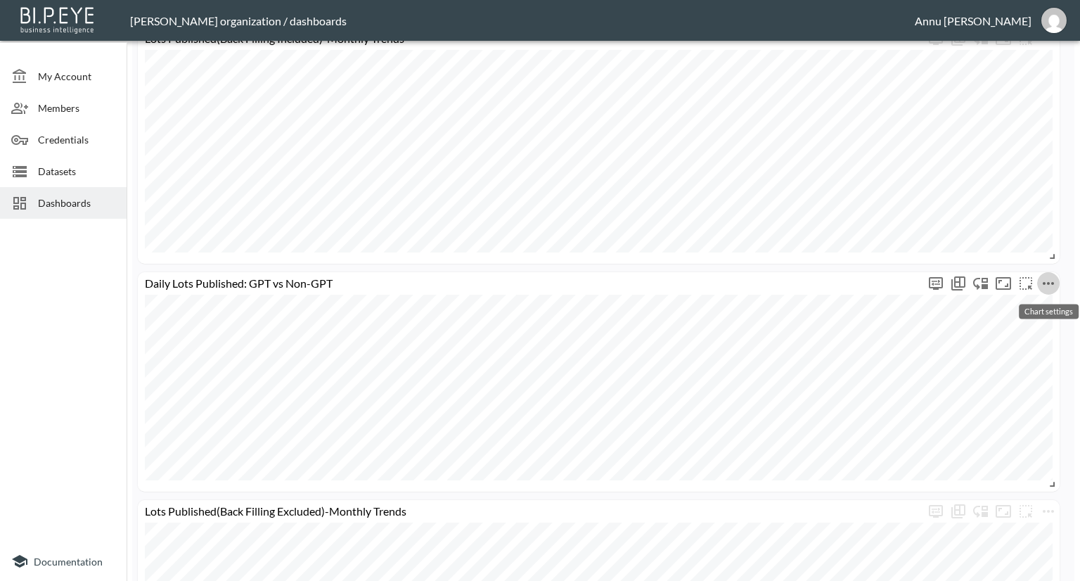
click at [1046, 282] on icon "more" at bounding box center [1048, 283] width 17 height 17
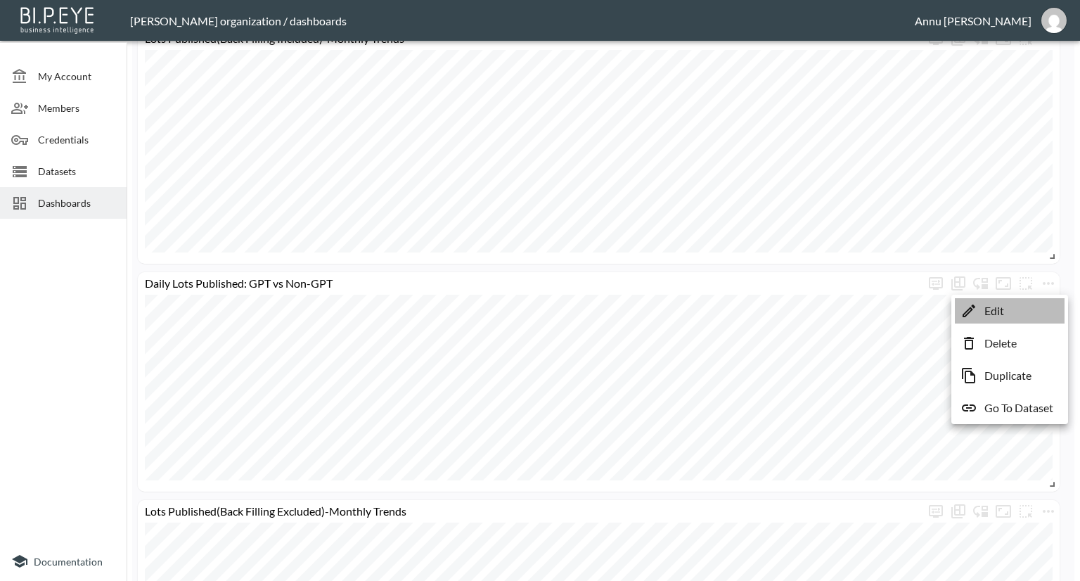
click at [1016, 311] on li "Edit" at bounding box center [1010, 310] width 110 height 25
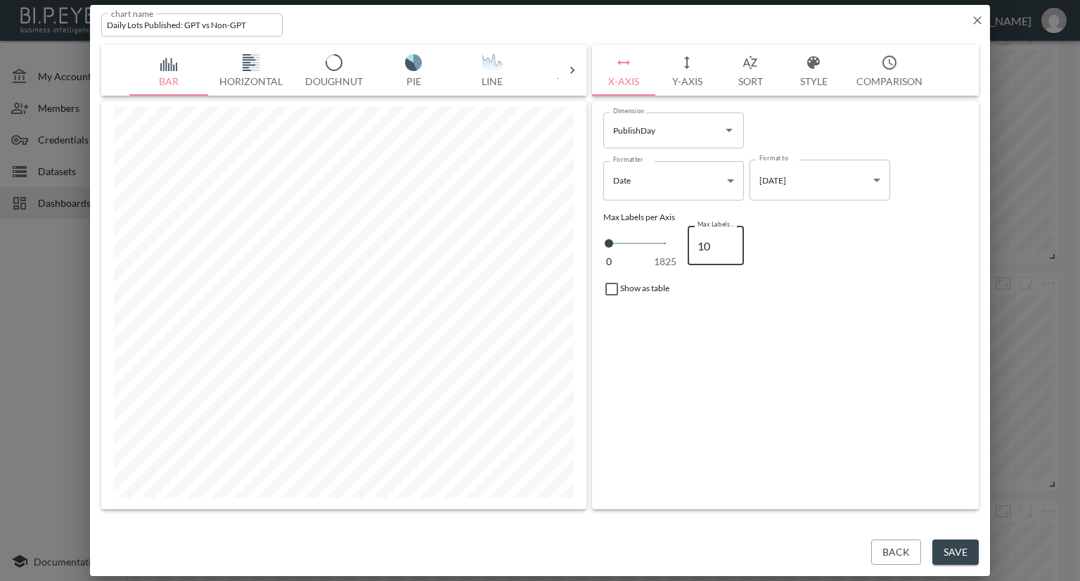
click at [710, 245] on input "10" at bounding box center [716, 245] width 56 height 39
type input "100"
click at [947, 546] on button "Save" at bounding box center [955, 552] width 46 height 26
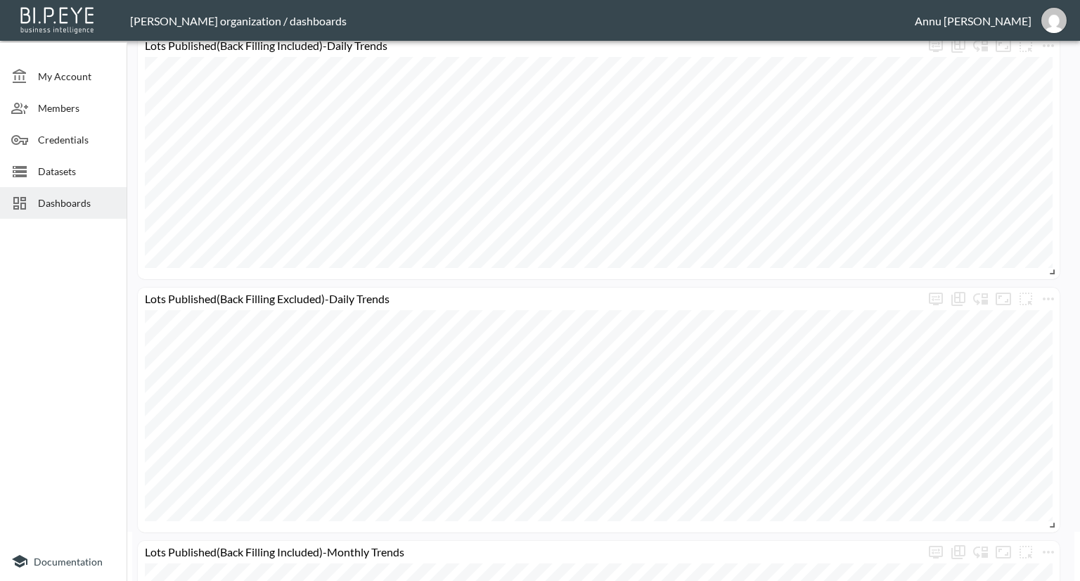
scroll to position [0, 0]
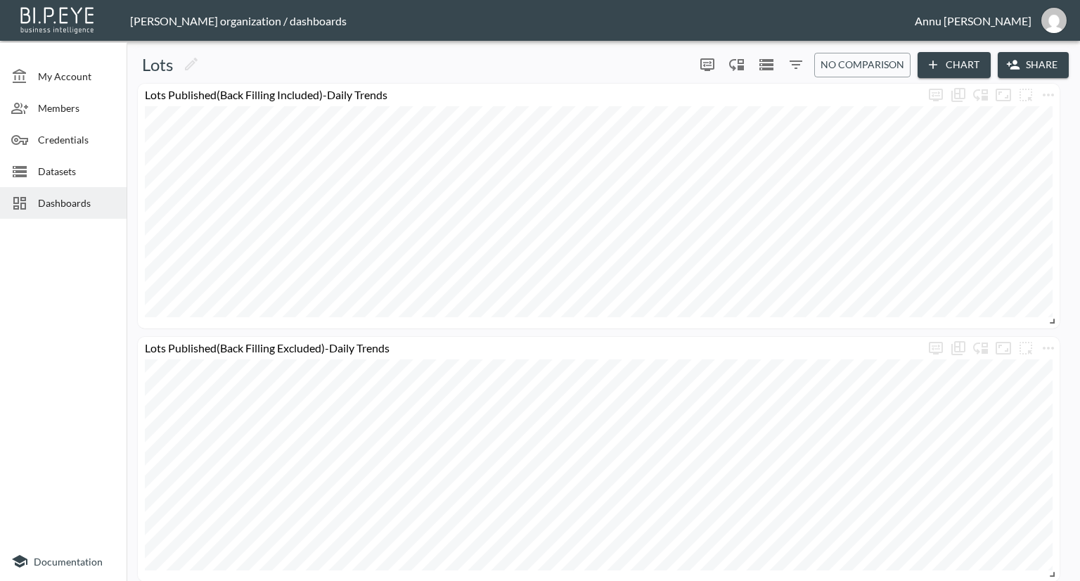
click at [39, 203] on span "Dashboards" at bounding box center [76, 202] width 77 height 15
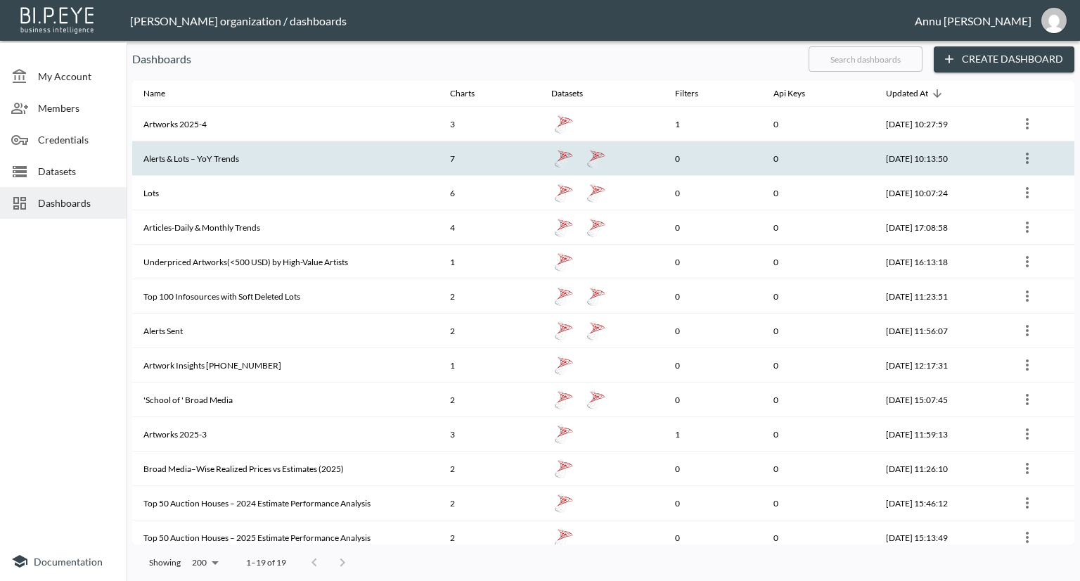
click at [206, 164] on th "Alerts & Lots – YoY Trends" at bounding box center [285, 158] width 307 height 34
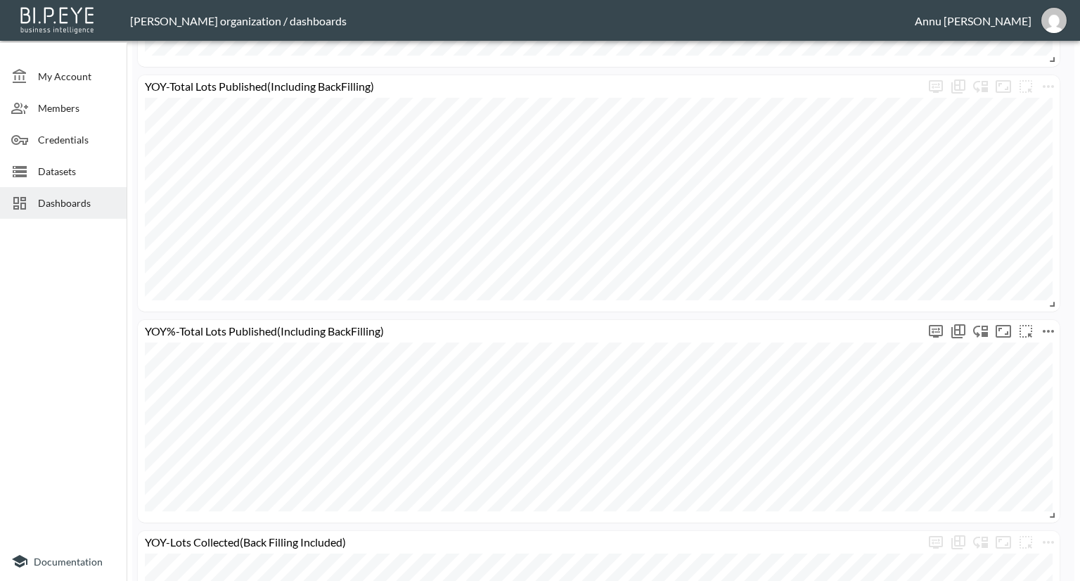
scroll to position [844, 0]
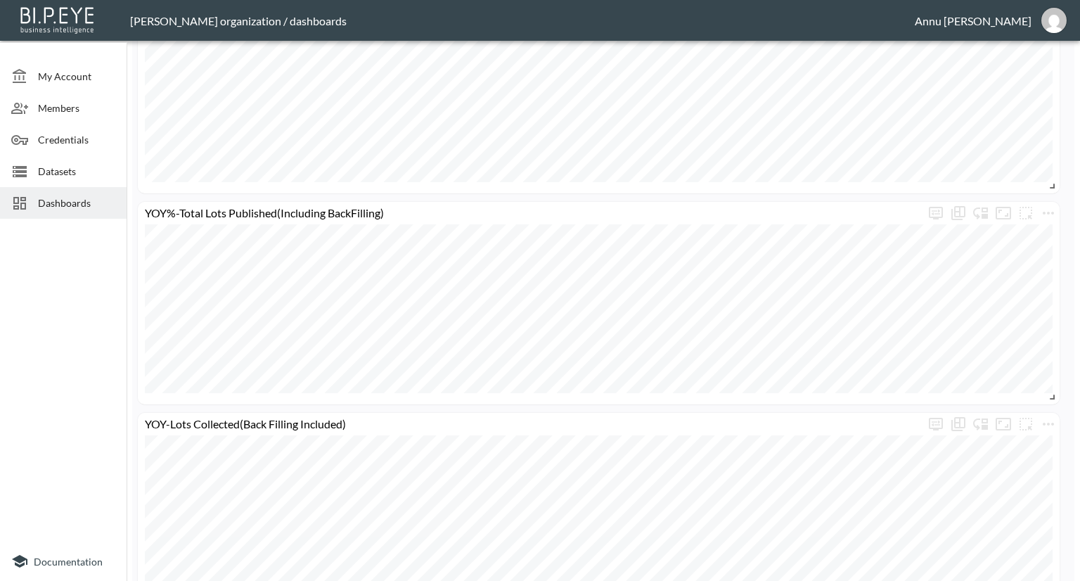
click at [89, 167] on span "Datasets" at bounding box center [76, 171] width 77 height 15
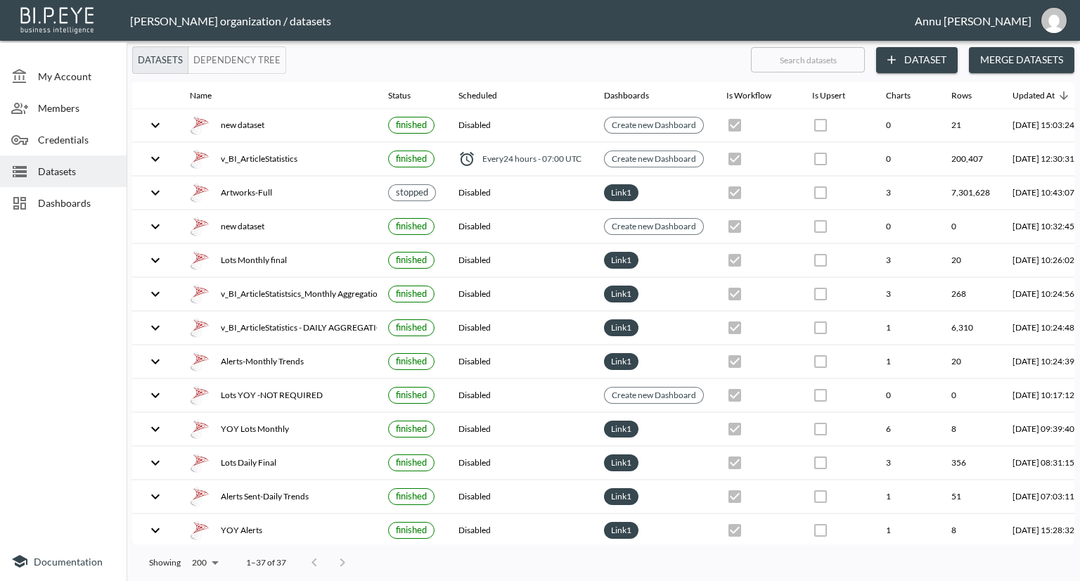
click at [83, 206] on span "Dashboards" at bounding box center [76, 202] width 77 height 15
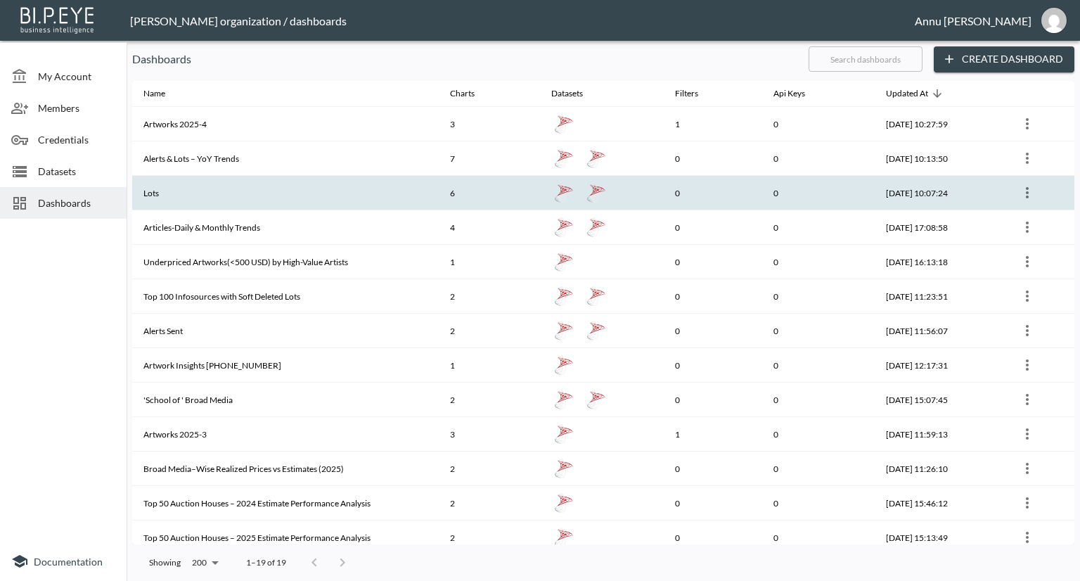
click at [272, 189] on th "Lots" at bounding box center [285, 193] width 307 height 34
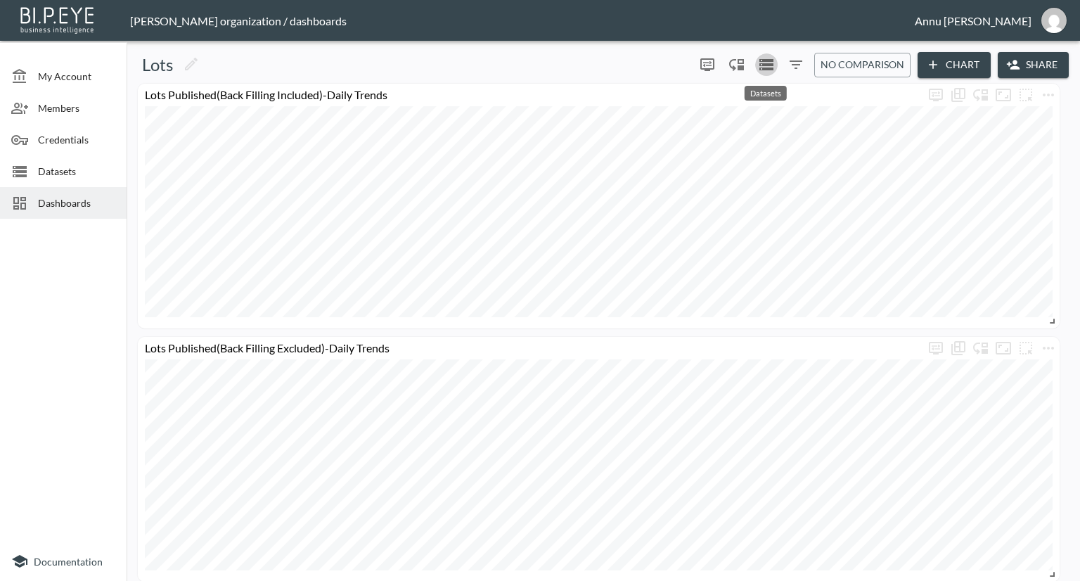
click at [765, 71] on icon "Datasets" at bounding box center [766, 64] width 17 height 17
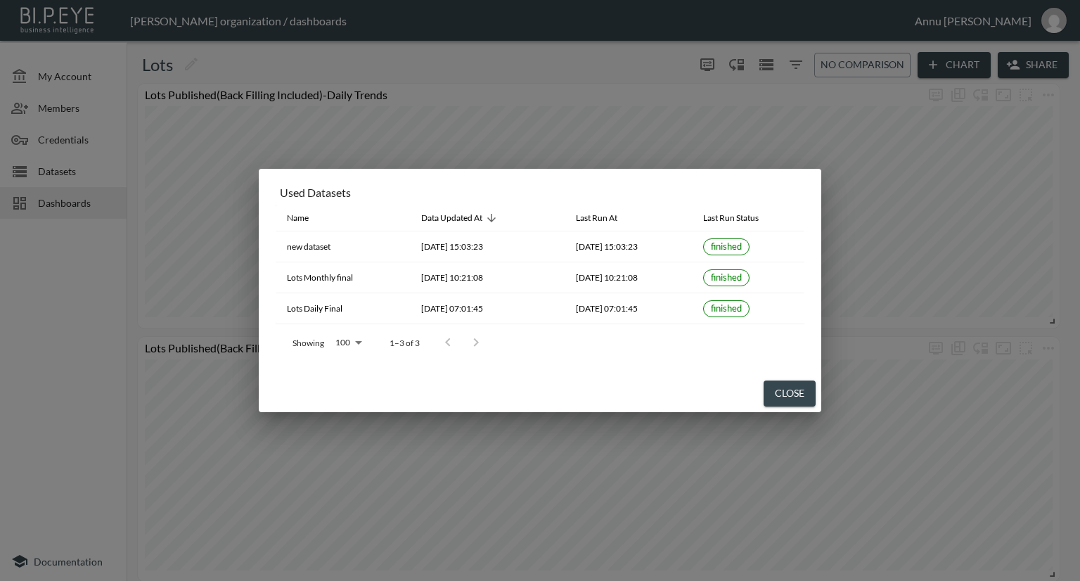
click at [23, 288] on div "Used Datasets Name Data Updated At Last Run At Last Run Status new dataset [DAT…" at bounding box center [540, 290] width 1080 height 581
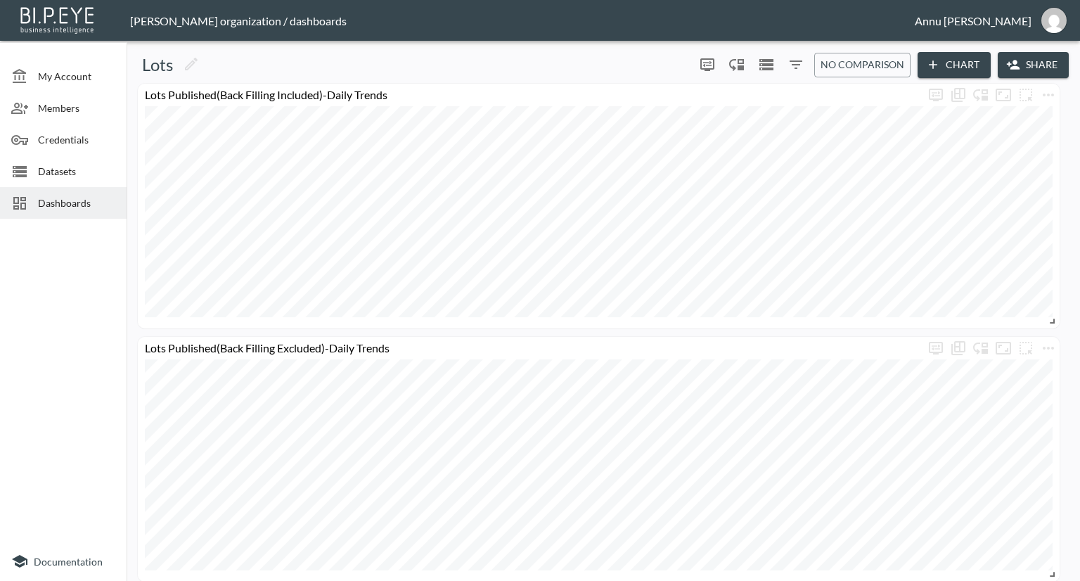
click at [55, 168] on span "Datasets" at bounding box center [76, 171] width 77 height 15
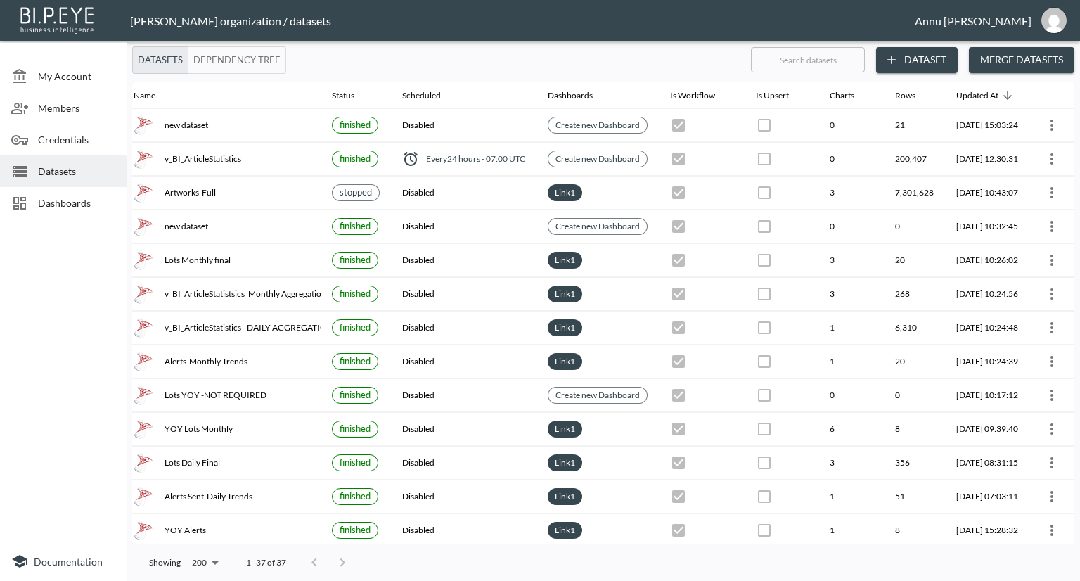
scroll to position [0, 82]
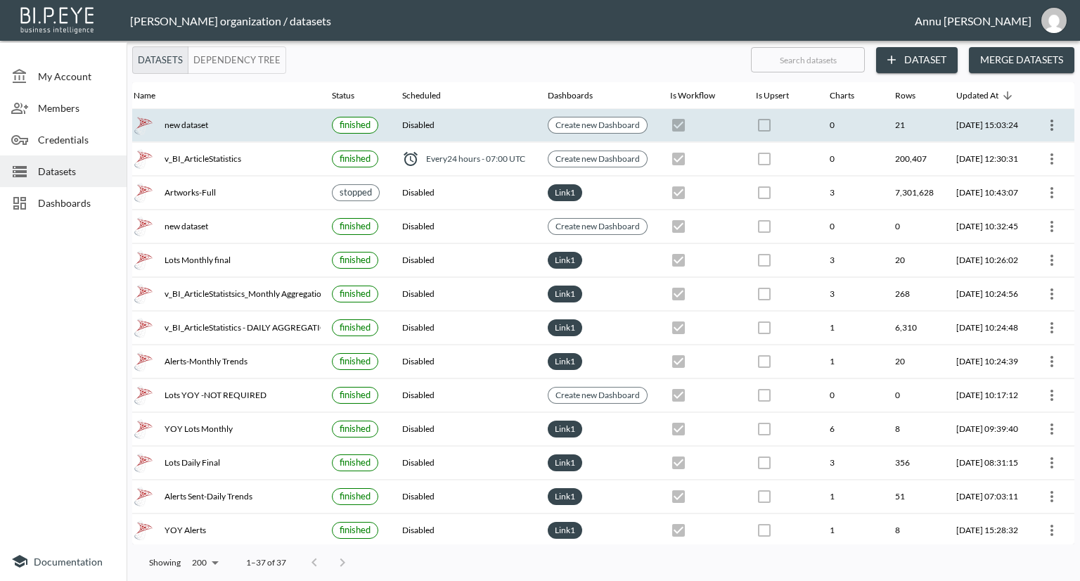
click at [1056, 115] on div at bounding box center [1052, 125] width 23 height 23
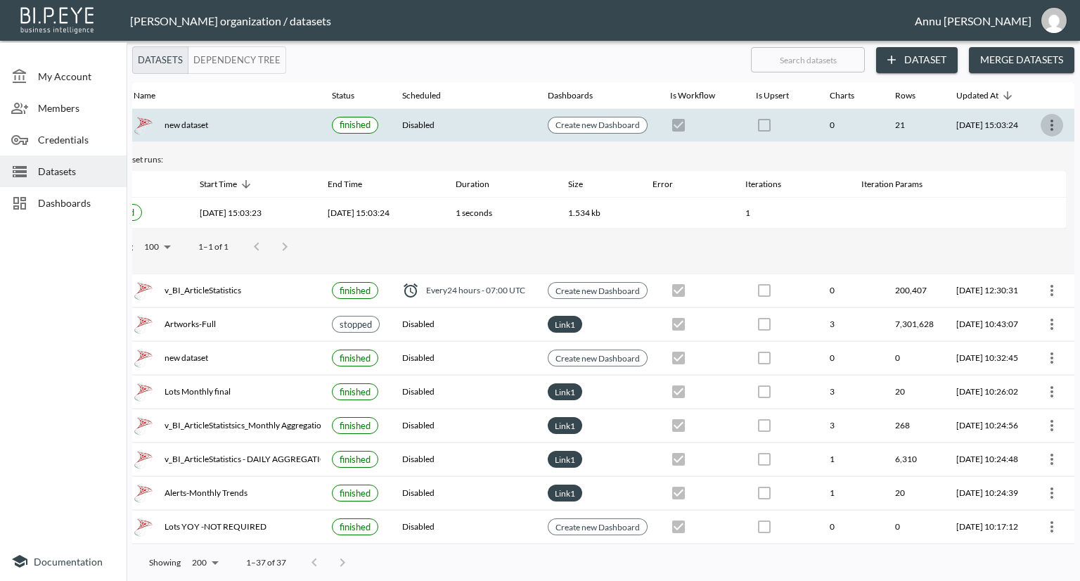
click at [1043, 126] on icon "more" at bounding box center [1051, 125] width 17 height 17
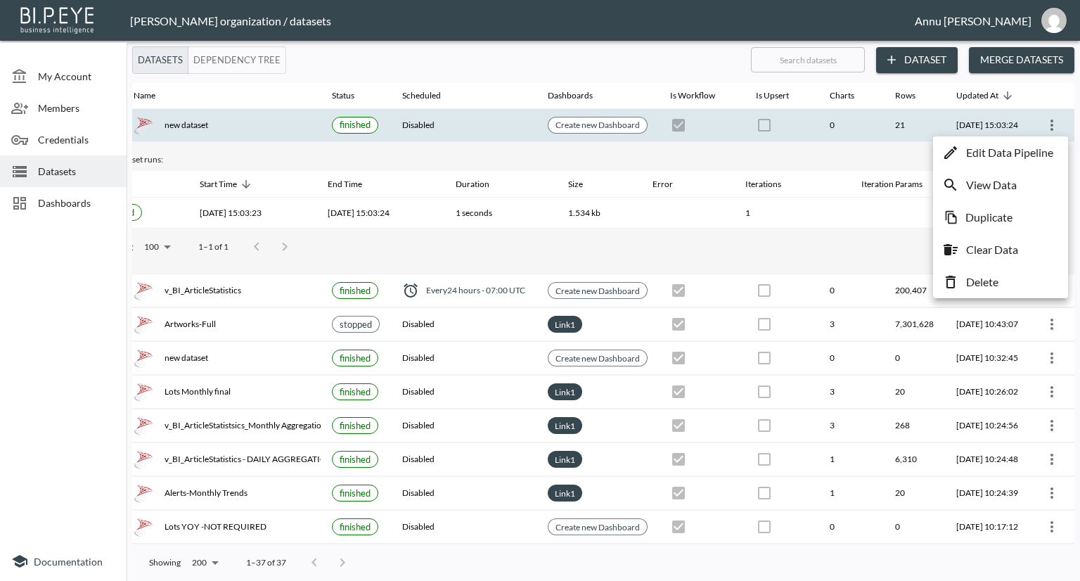
click at [1018, 157] on p "Edit Data Pipeline" at bounding box center [1009, 152] width 87 height 17
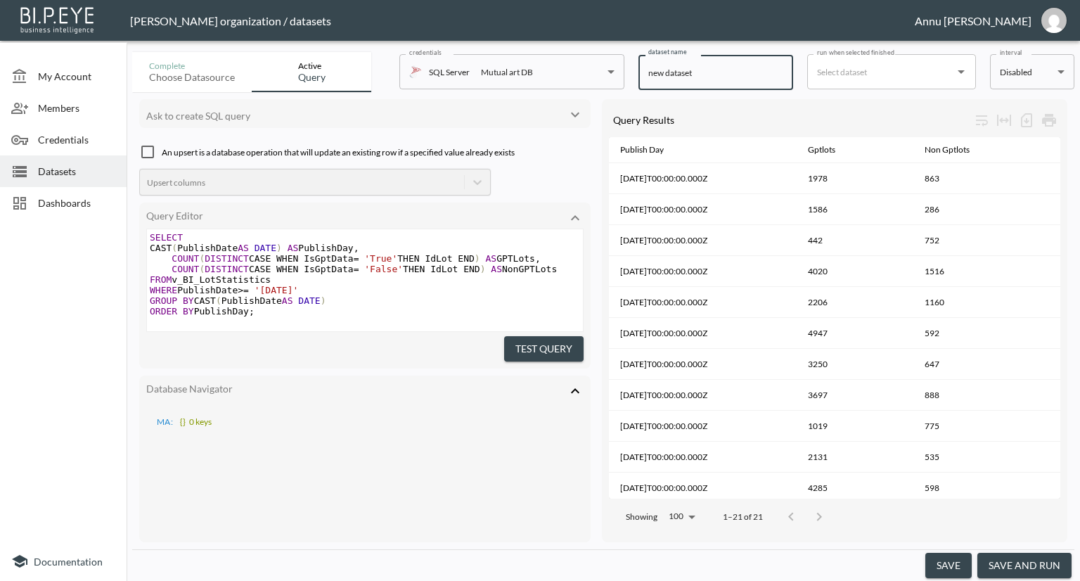
drag, startPoint x: 695, startPoint y: 73, endPoint x: 558, endPoint y: 74, distance: 137.1
click at [558, 74] on div "Complete Choose datasource Active Query credentials SQL Server Mutual art DB 82…" at bounding box center [603, 69] width 942 height 46
type input "Lots Gpt or Not"
click at [944, 565] on button "save" at bounding box center [948, 566] width 46 height 26
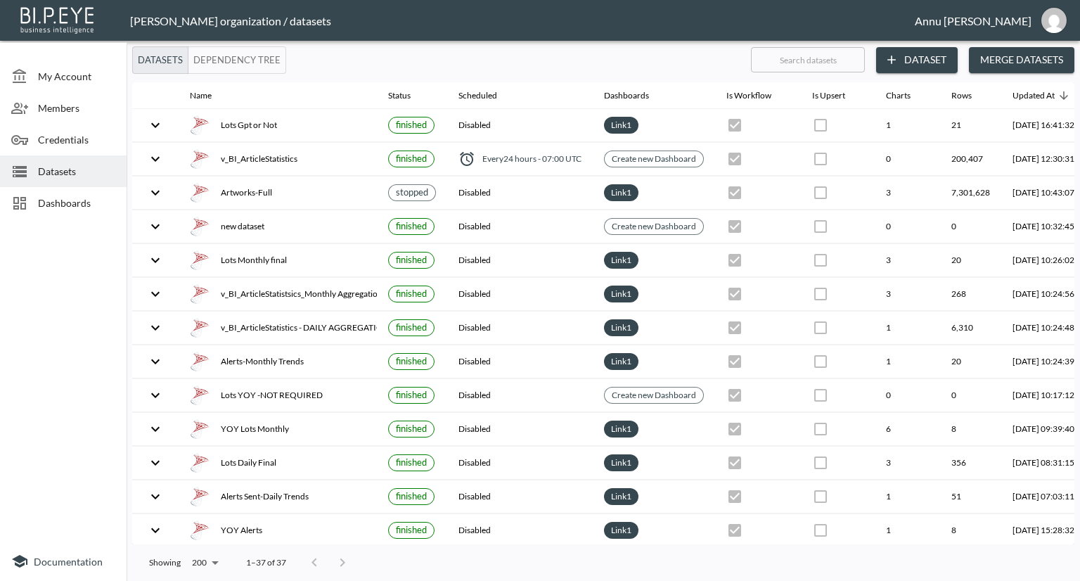
click at [71, 203] on span "Dashboards" at bounding box center [76, 202] width 77 height 15
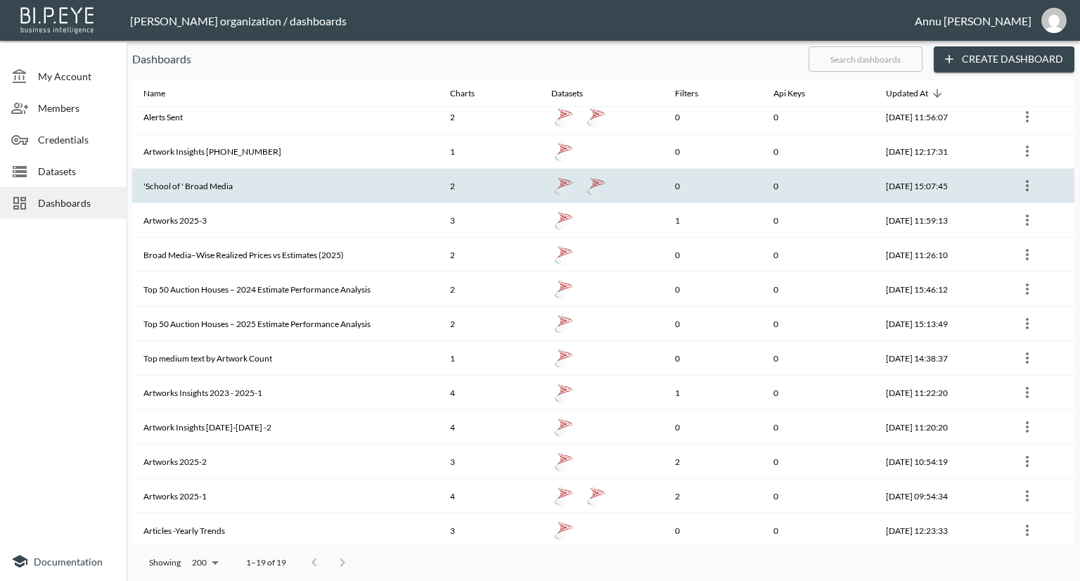
scroll to position [215, 0]
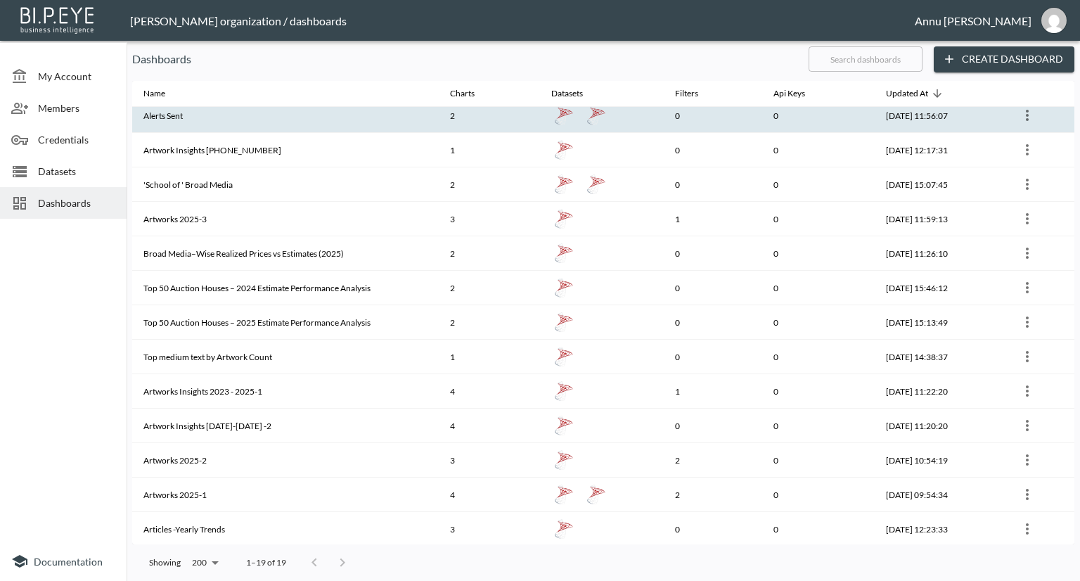
click at [346, 124] on th "Alerts Sent" at bounding box center [285, 115] width 307 height 34
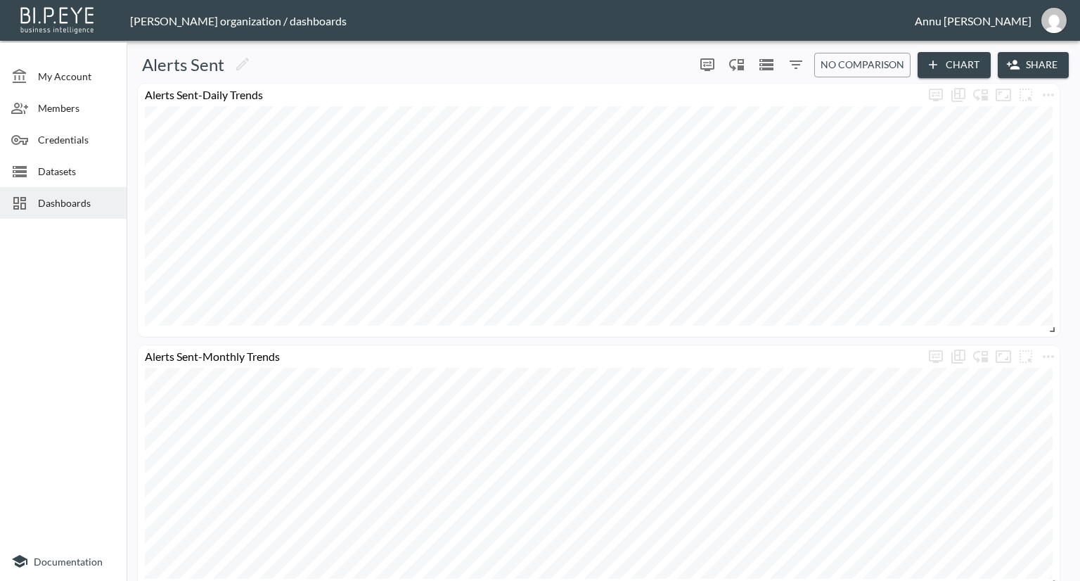
click at [55, 195] on div "Dashboards" at bounding box center [63, 203] width 127 height 32
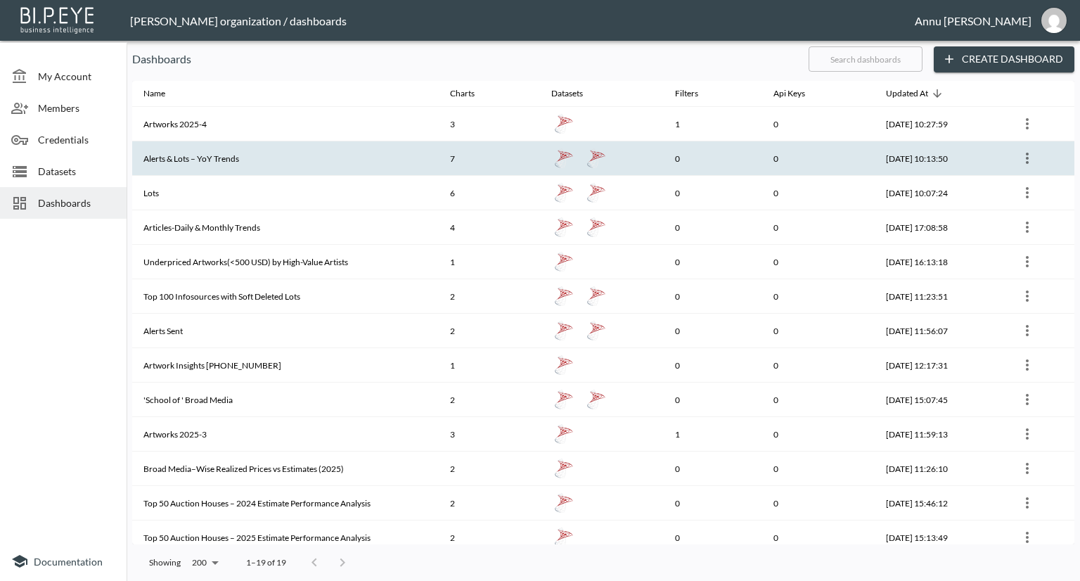
click at [179, 158] on th "Alerts & Lots – YoY Trends" at bounding box center [285, 158] width 307 height 34
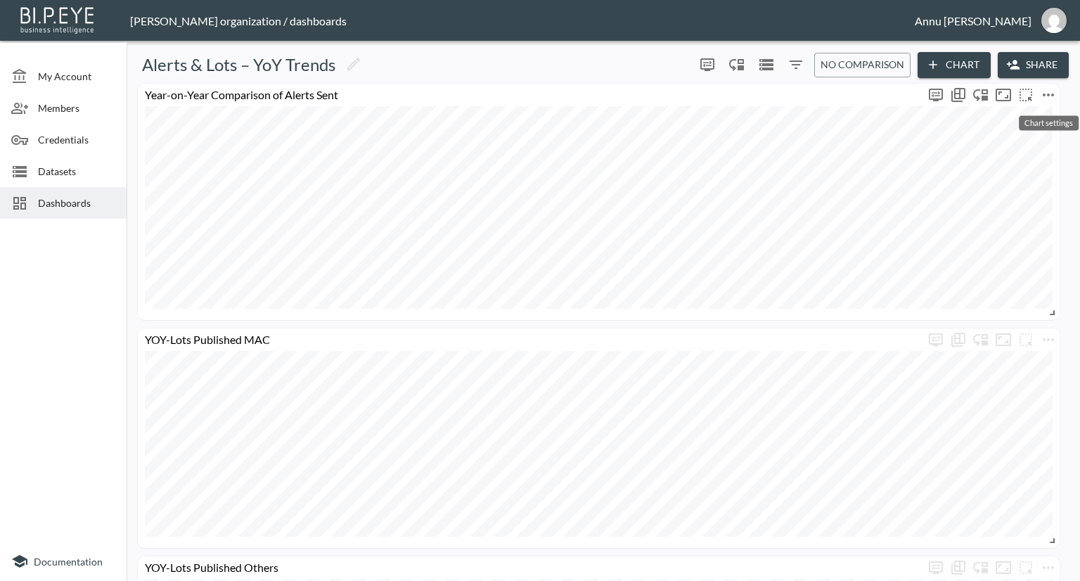
click at [1048, 89] on icon "more" at bounding box center [1048, 94] width 17 height 17
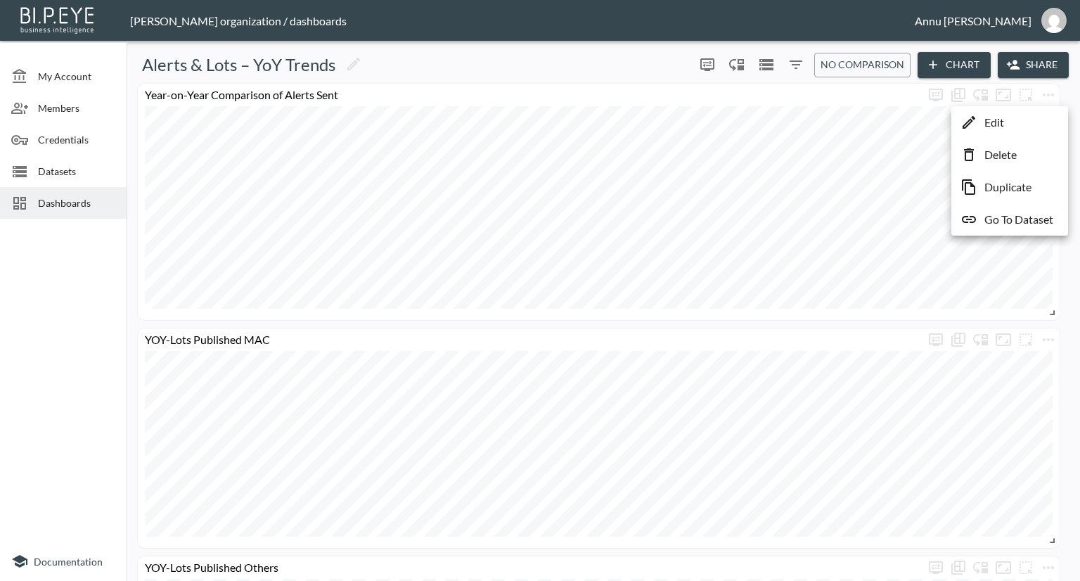
click at [999, 189] on p "Duplicate" at bounding box center [1007, 187] width 47 height 17
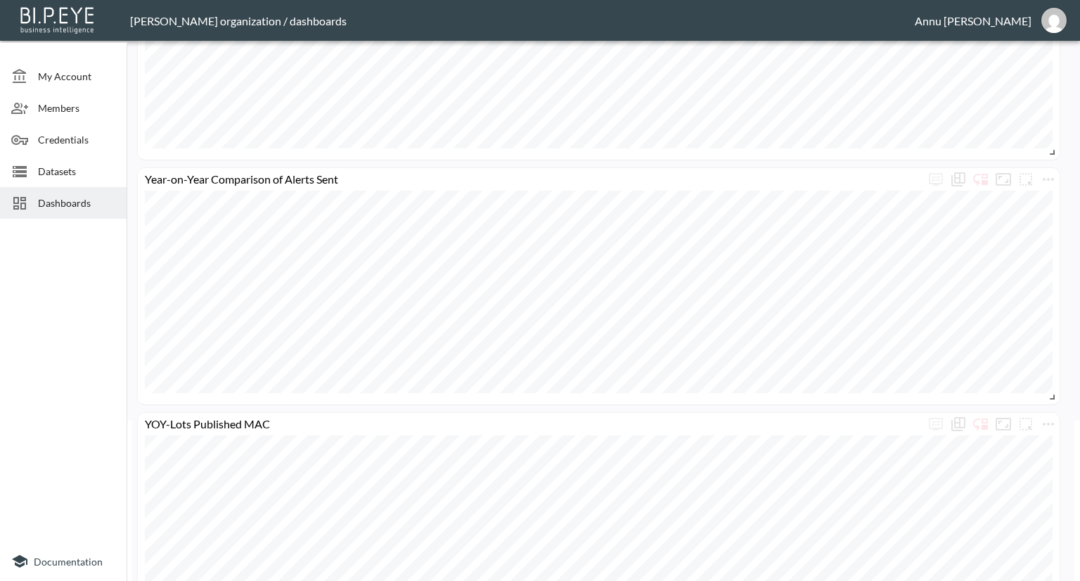
scroll to position [141, 0]
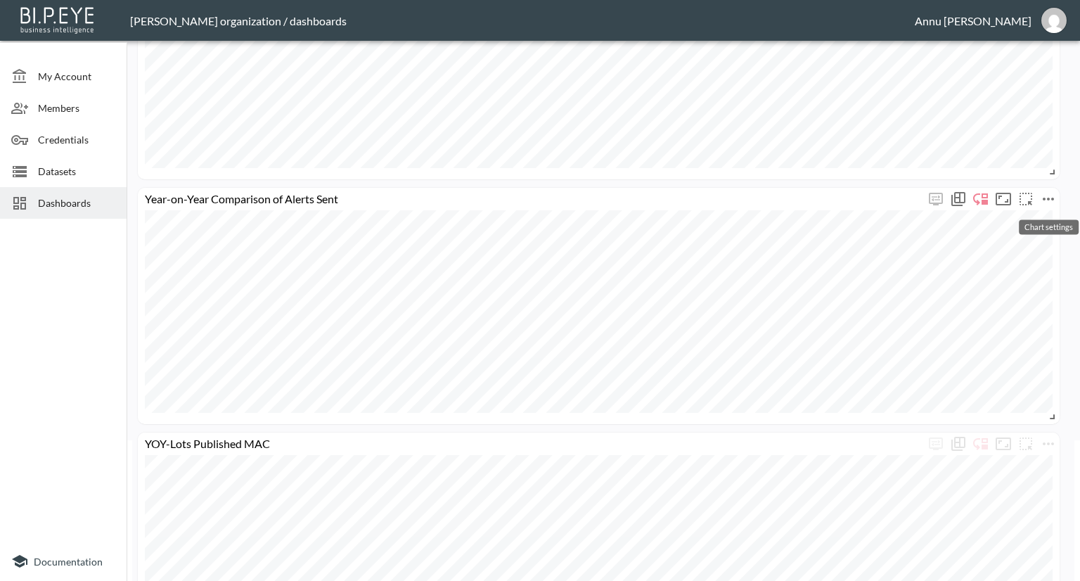
click at [1043, 205] on icon "more" at bounding box center [1048, 199] width 17 height 17
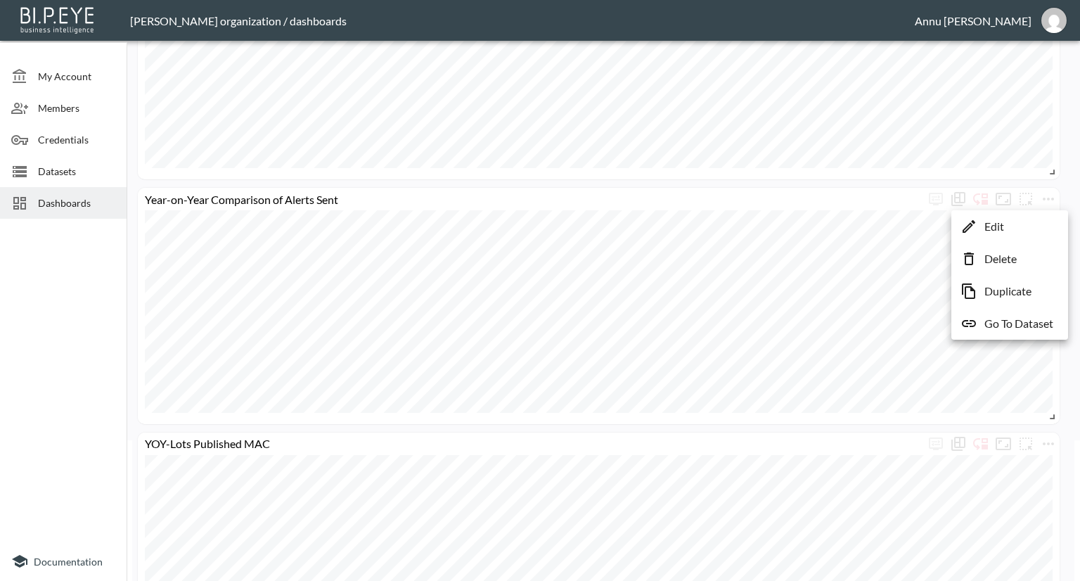
click at [1010, 231] on li "Edit" at bounding box center [1010, 226] width 110 height 25
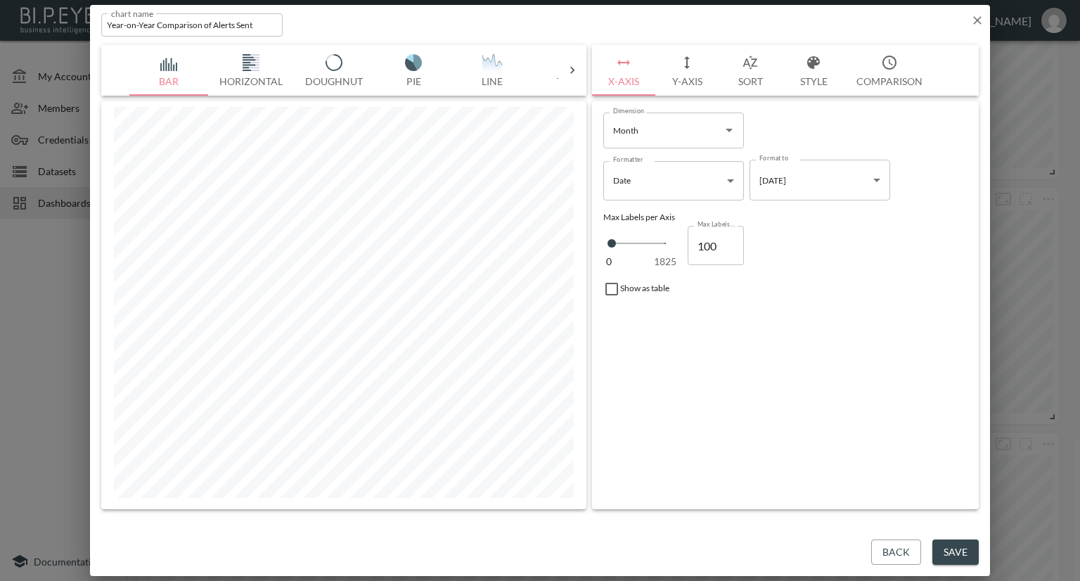
click at [698, 77] on button "Y-Axis" at bounding box center [686, 70] width 63 height 51
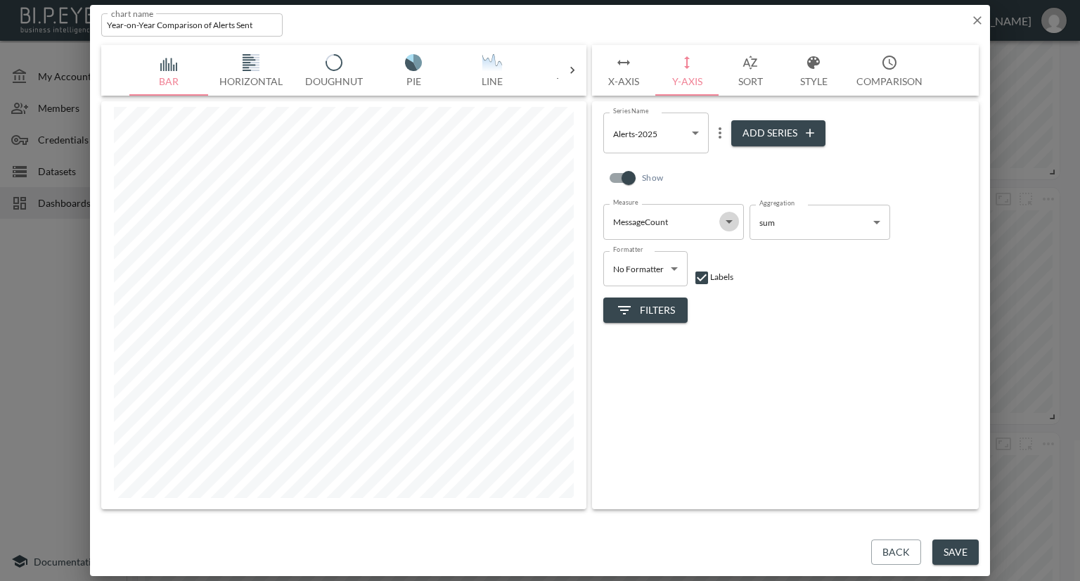
click at [728, 221] on icon "Open" at bounding box center [729, 222] width 7 height 4
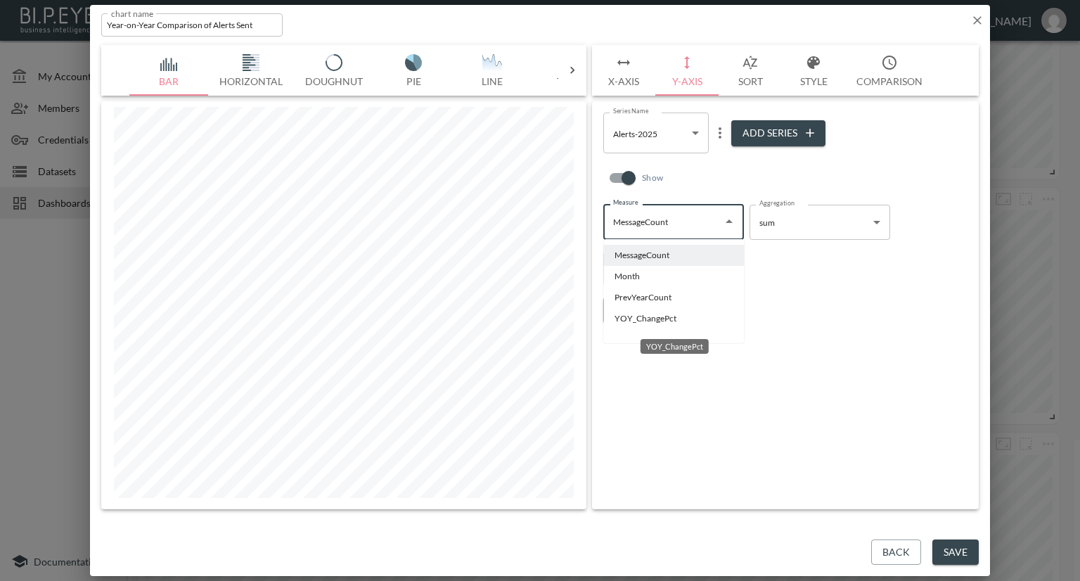
click at [632, 321] on li "YOY_ChangePct" at bounding box center [673, 318] width 141 height 21
type input "YOY_ChangePct"
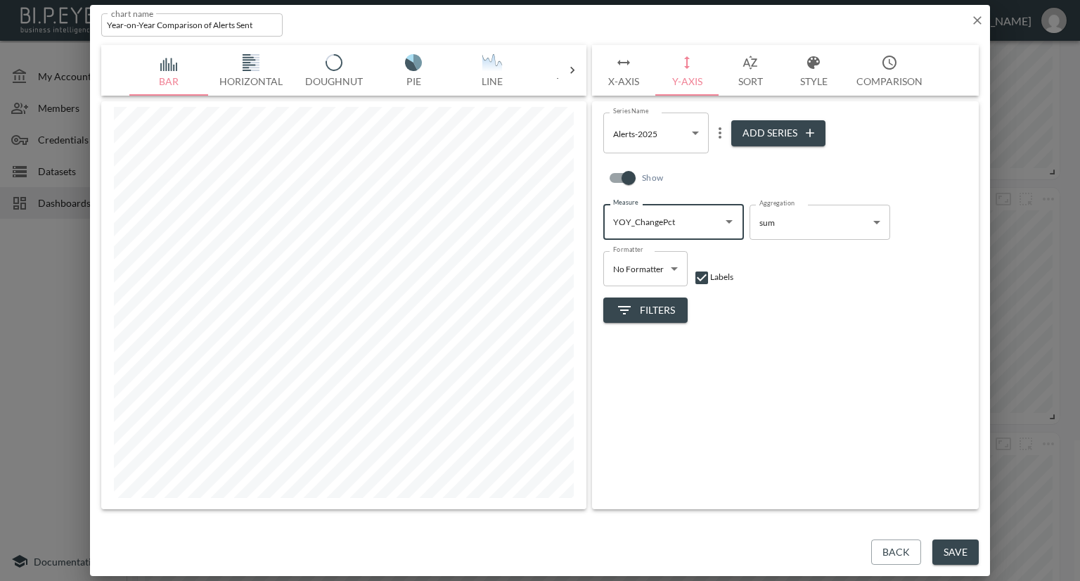
click at [669, 133] on body "BI.P.EYE, Interactive Analytics Dashboards - app [PERSON_NAME] organization / d…" at bounding box center [540, 290] width 1080 height 581
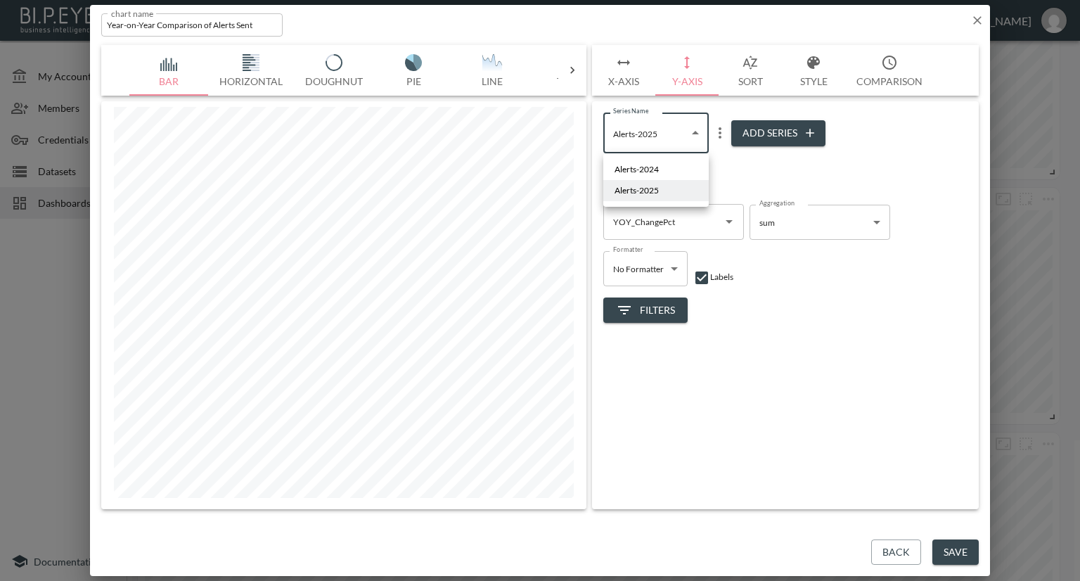
click at [674, 165] on li "Alerts-2024" at bounding box center [655, 169] width 105 height 21
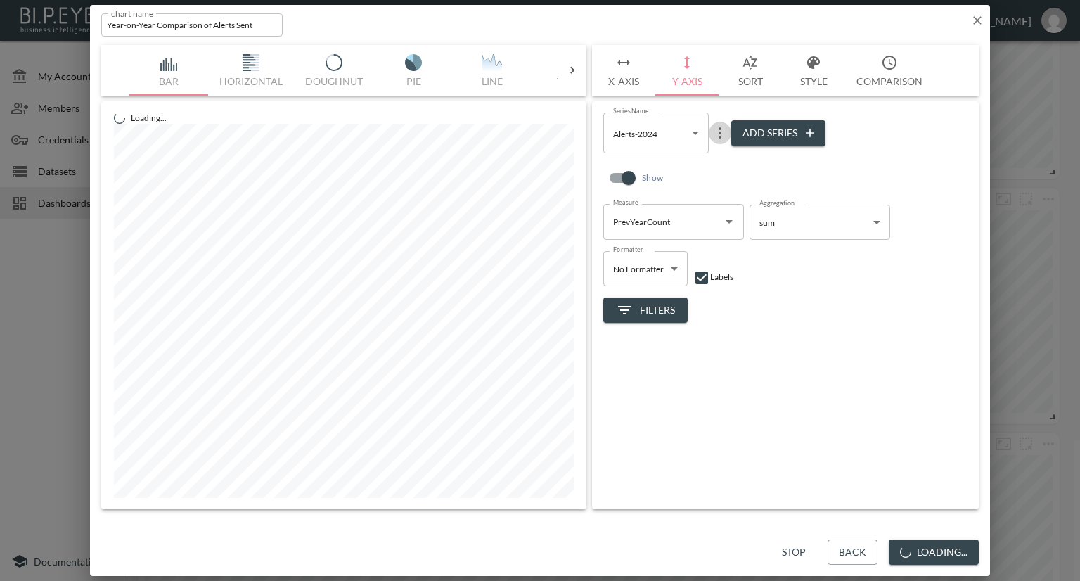
click at [721, 133] on icon "more" at bounding box center [720, 132] width 17 height 17
click at [726, 191] on p "Delete" at bounding box center [729, 192] width 32 height 17
type input "36063d29-7fe9-4752-bc4a-d8403d8564e4"
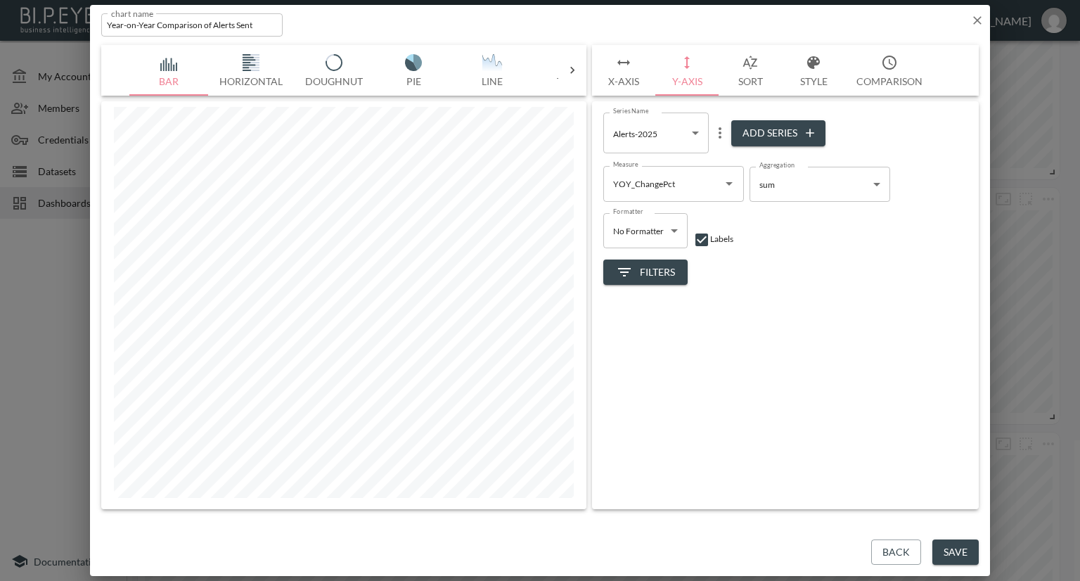
click at [810, 72] on button "Style" at bounding box center [813, 70] width 63 height 51
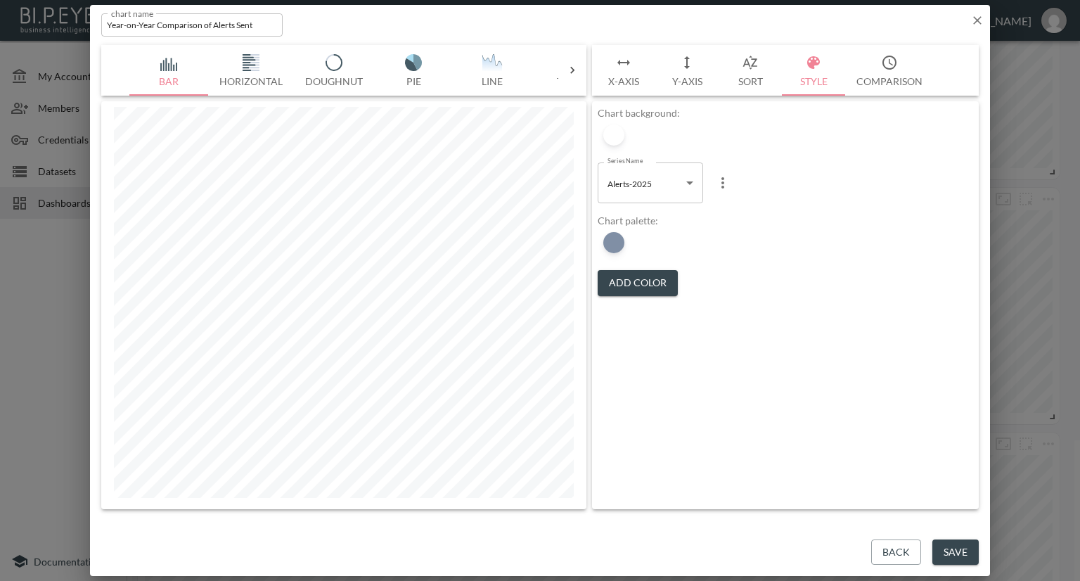
click at [628, 282] on button "Add Color" at bounding box center [638, 283] width 80 height 26
click at [620, 238] on div at bounding box center [613, 242] width 21 height 21
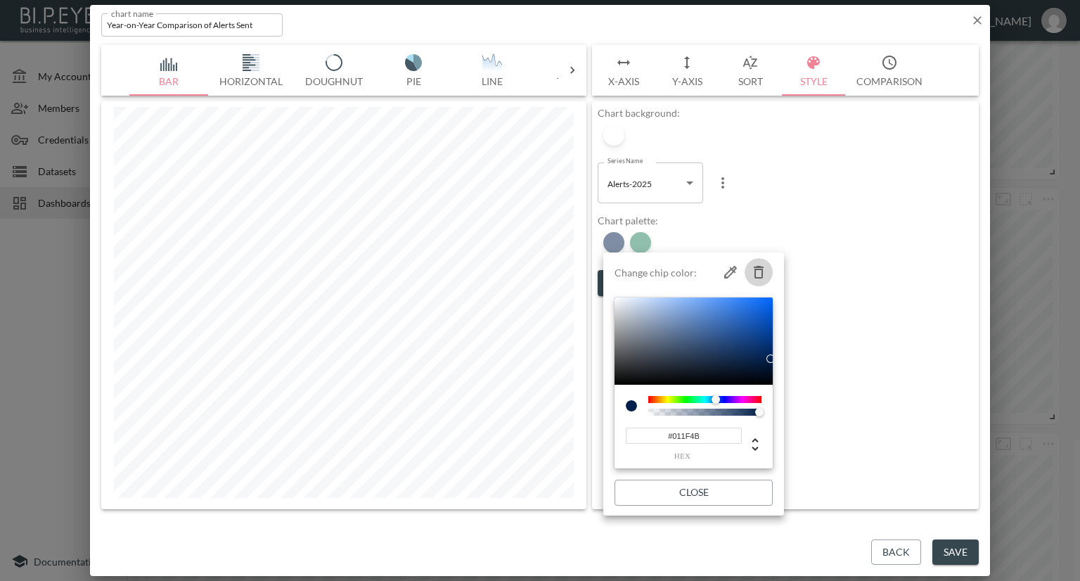
click at [754, 274] on icon "button" at bounding box center [759, 272] width 10 height 13
type input "#237F5D"
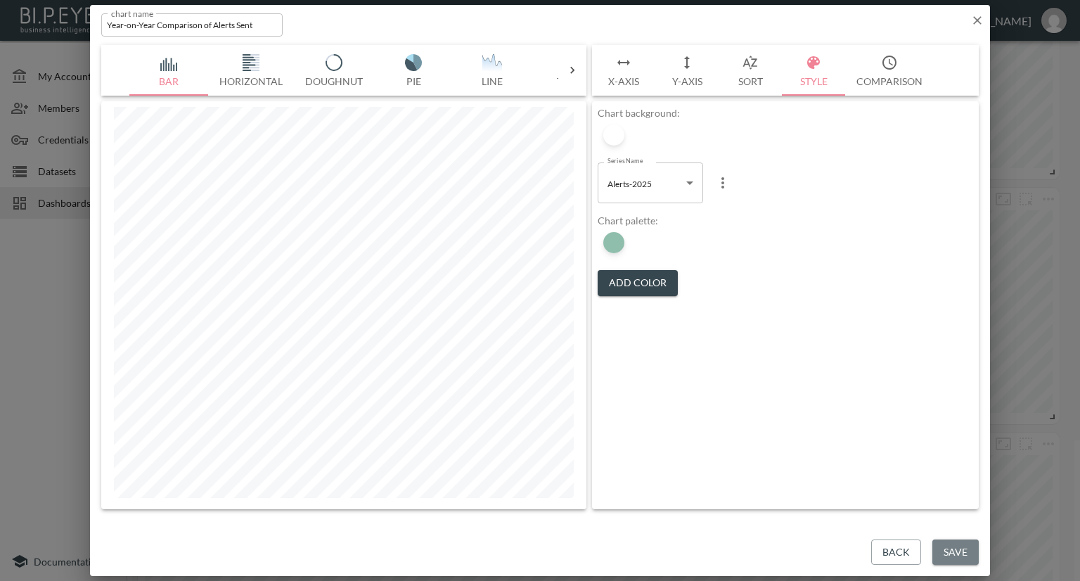
click at [937, 551] on button "Save" at bounding box center [955, 552] width 46 height 26
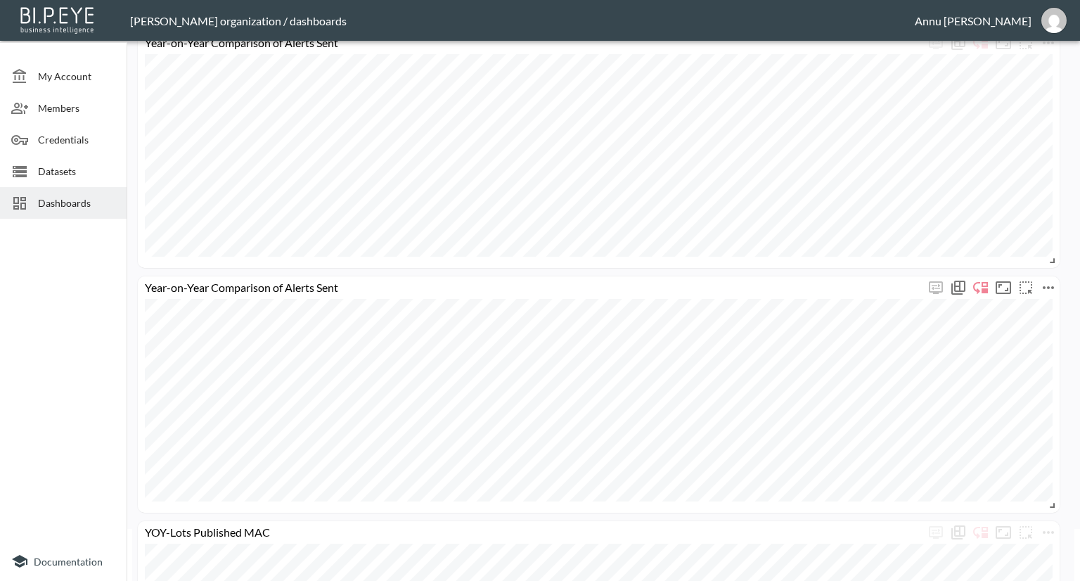
scroll to position [70, 0]
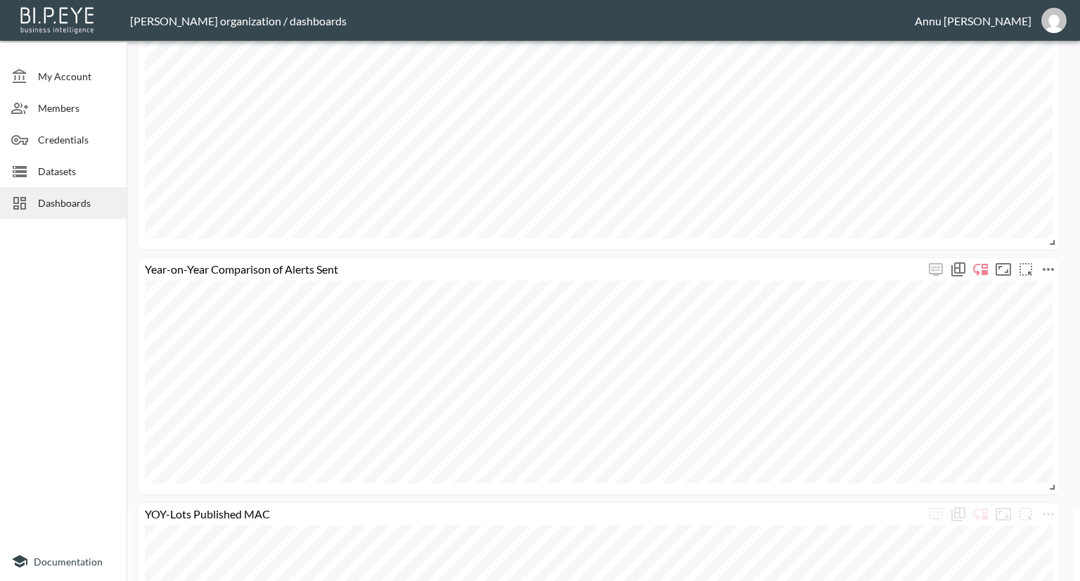
click at [1049, 268] on icon "more" at bounding box center [1048, 269] width 11 height 3
click at [999, 295] on p "Edit" at bounding box center [994, 296] width 20 height 17
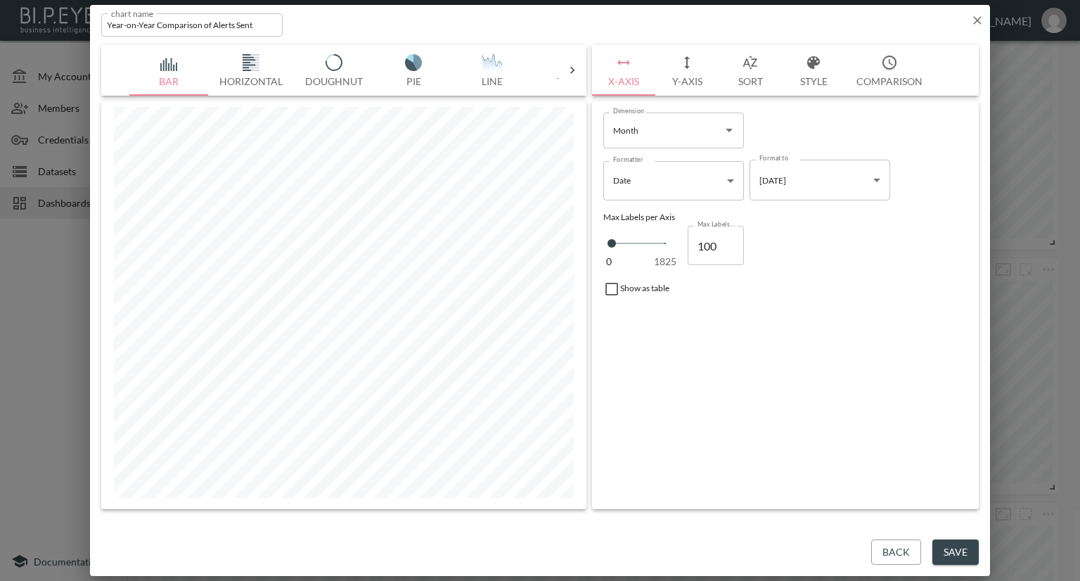
click at [155, 26] on input "Year-on-Year Comparison of Alerts Sent" at bounding box center [191, 24] width 181 height 23
type input "YOY % Comparison of Alerts Sent"
drag, startPoint x: 960, startPoint y: 549, endPoint x: 960, endPoint y: 534, distance: 15.5
click at [960, 548] on button "Save" at bounding box center [955, 552] width 46 height 26
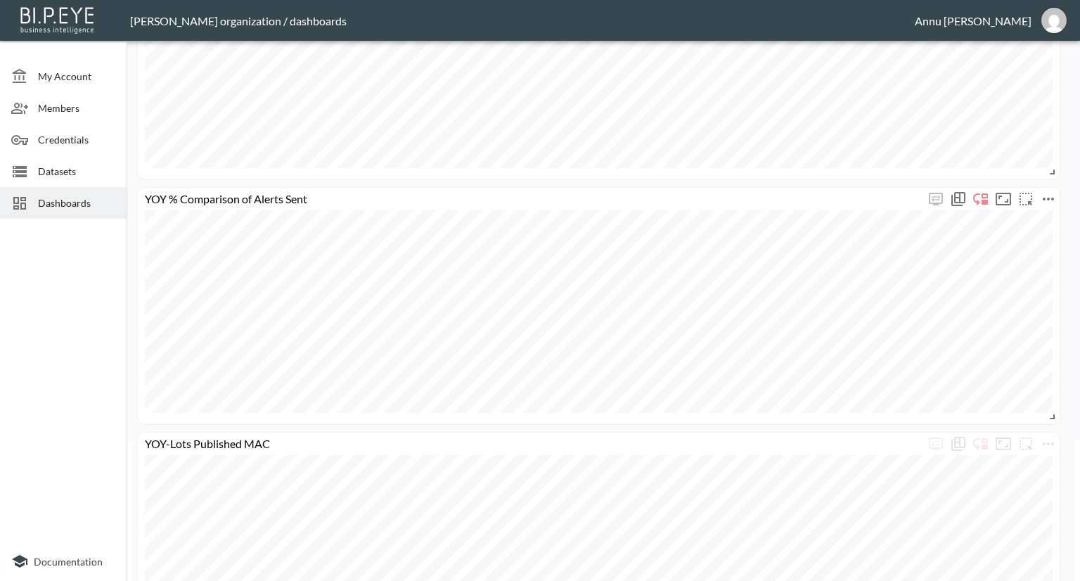
scroll to position [211, 0]
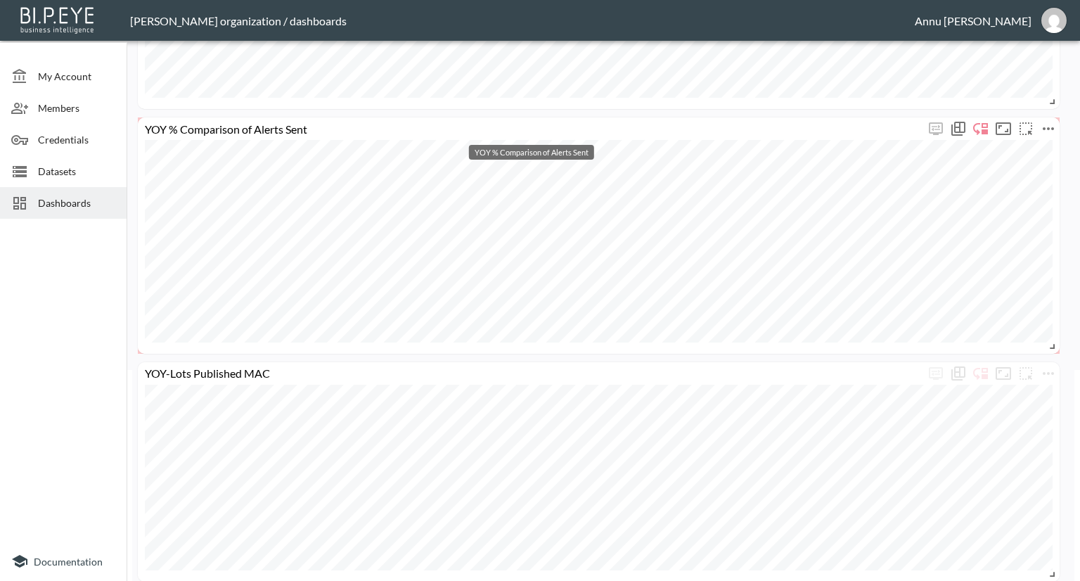
click at [307, 126] on div "YOY % Comparison of Alerts Sent" at bounding box center [531, 128] width 787 height 13
click at [1052, 122] on icon "more" at bounding box center [1048, 128] width 17 height 17
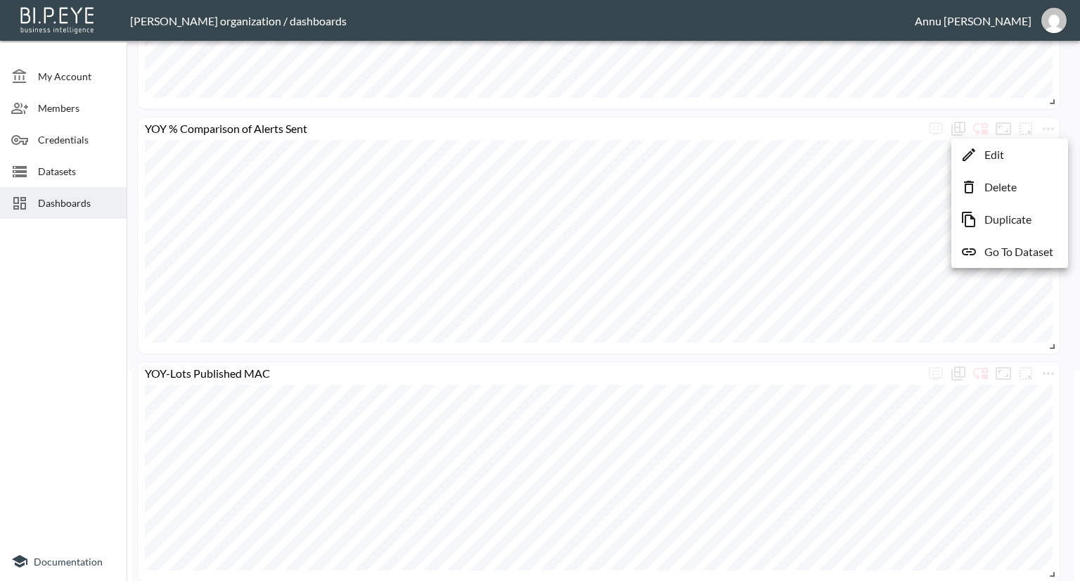
click at [1018, 156] on li "Edit" at bounding box center [1010, 154] width 110 height 25
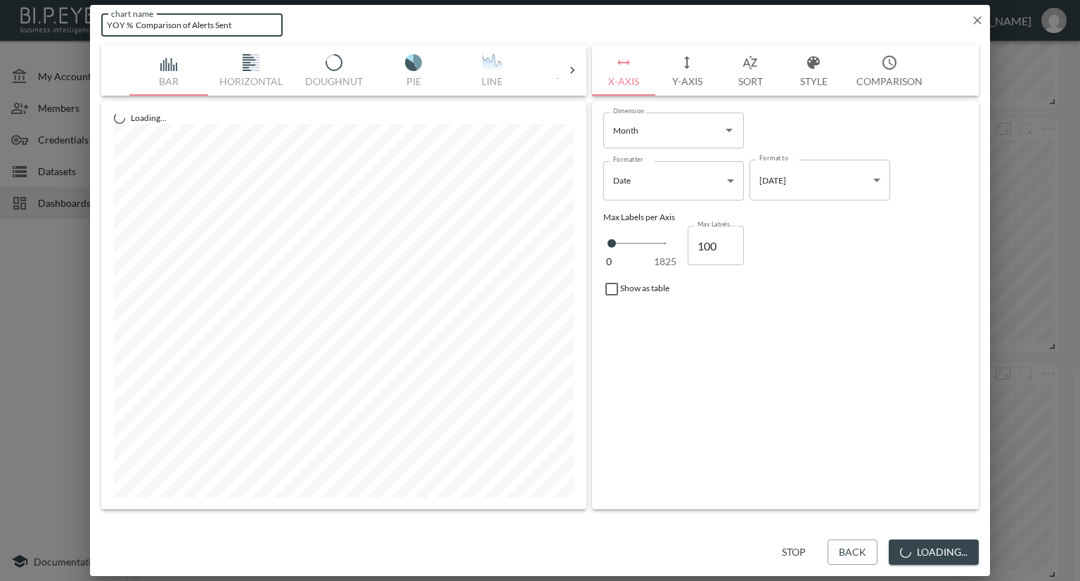
drag, startPoint x: 241, startPoint y: 24, endPoint x: 48, endPoint y: 24, distance: 193.4
click at [48, 24] on div "chart name YOY % Comparison of Alerts Sent chart name Bar Horizontal Doughnut P…" at bounding box center [540, 290] width 1080 height 581
paste input ""YOY % Change in Alerts""
click at [113, 23] on input ""YOY % Change in Alerts"" at bounding box center [191, 24] width 181 height 23
click at [113, 24] on input ""YOY % Change in Alerts"" at bounding box center [191, 24] width 181 height 23
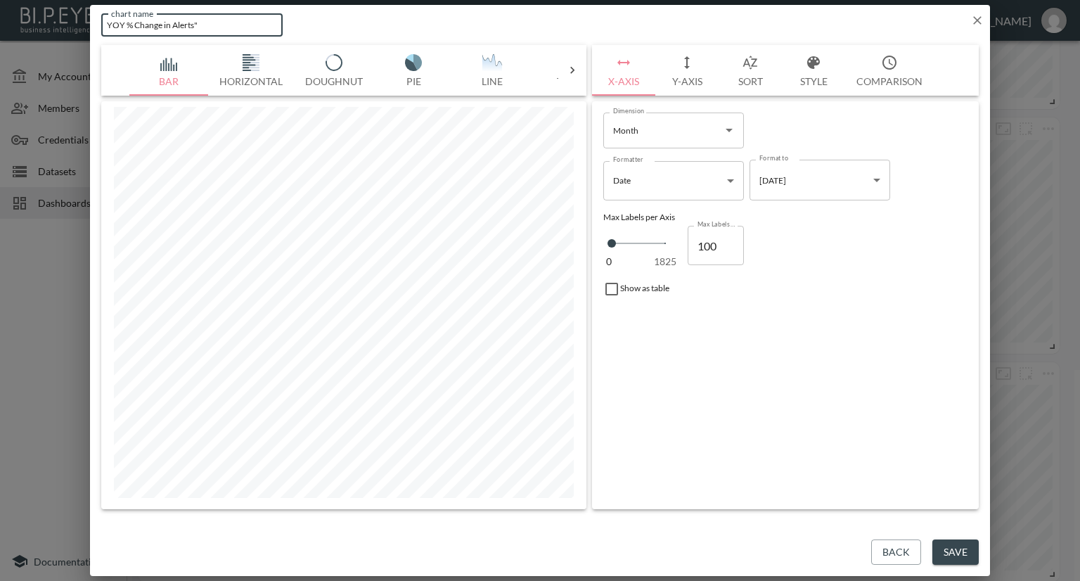
click at [207, 15] on input "YOY % Change in Alerts"" at bounding box center [191, 24] width 181 height 23
type input "YOY % Change in Alerts"
click at [954, 547] on button "Save" at bounding box center [955, 552] width 46 height 26
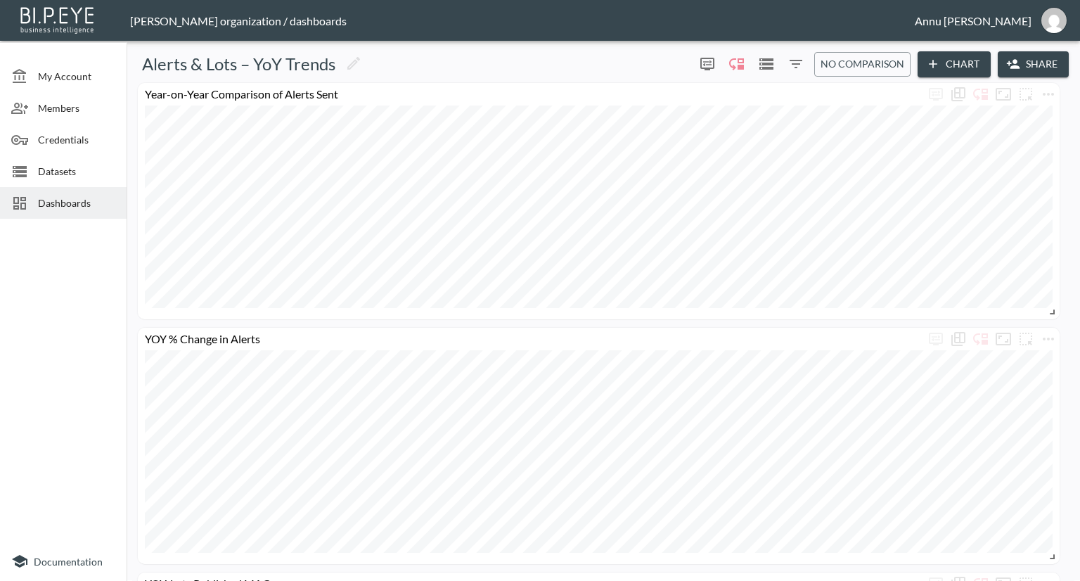
scroll to position [0, 0]
